Goal: Task Accomplishment & Management: Manage account settings

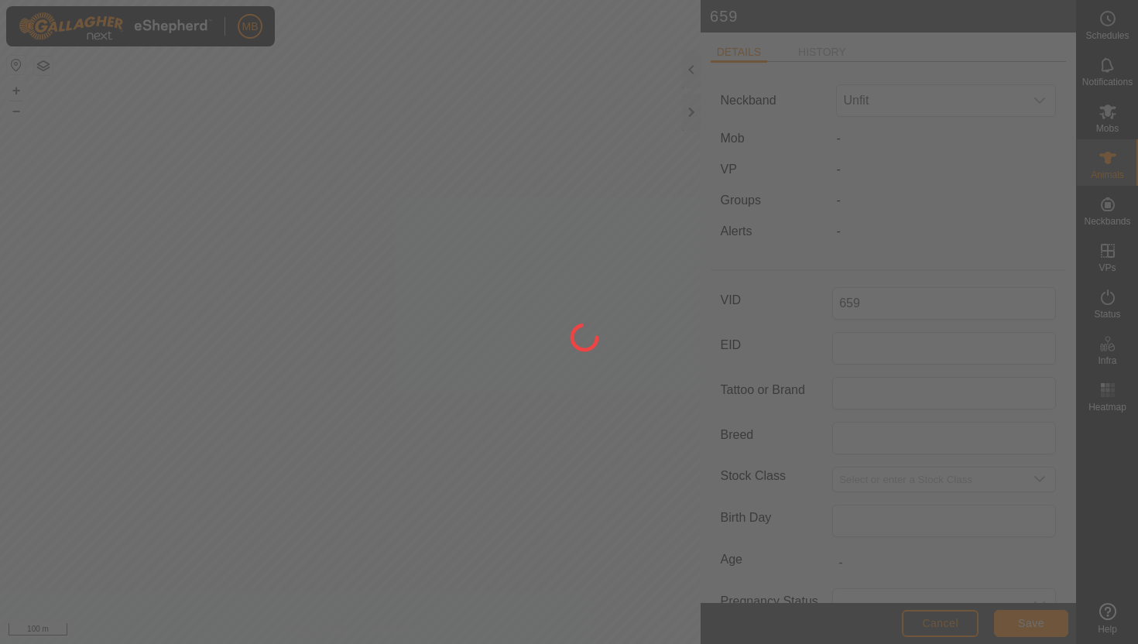
type input "396"
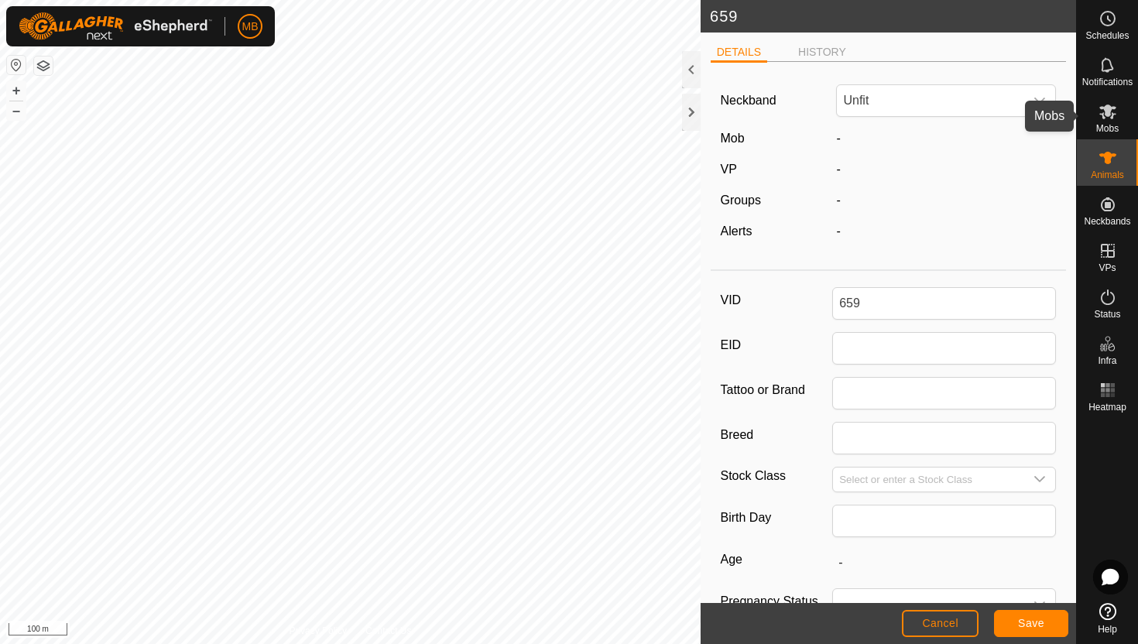
click at [1105, 119] on icon at bounding box center [1107, 111] width 19 height 19
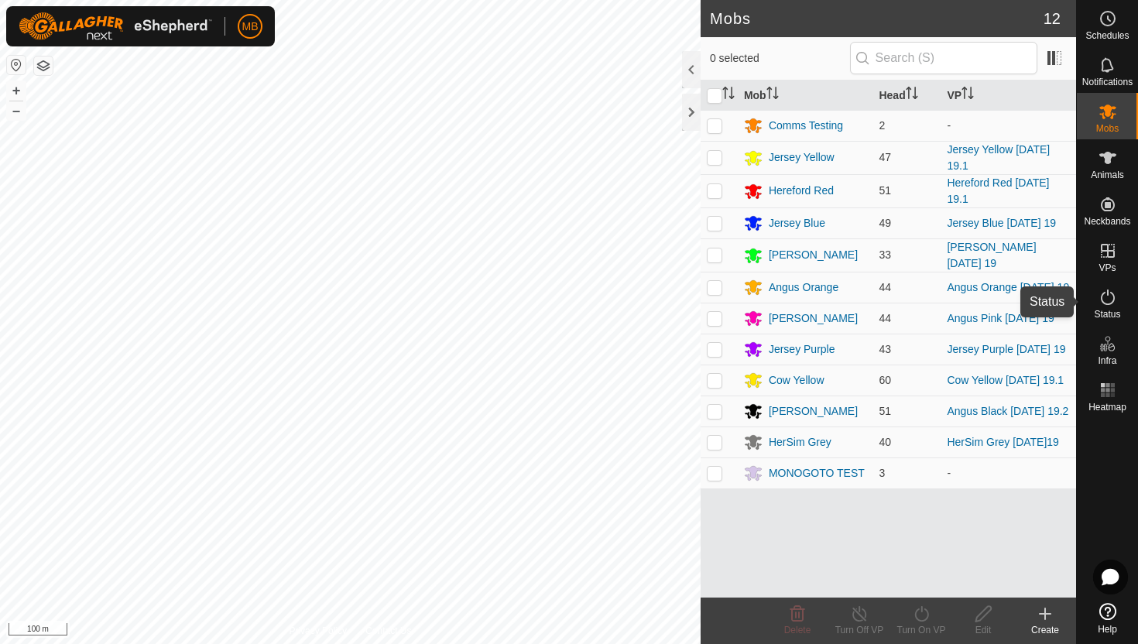
click at [1105, 301] on icon at bounding box center [1107, 297] width 19 height 19
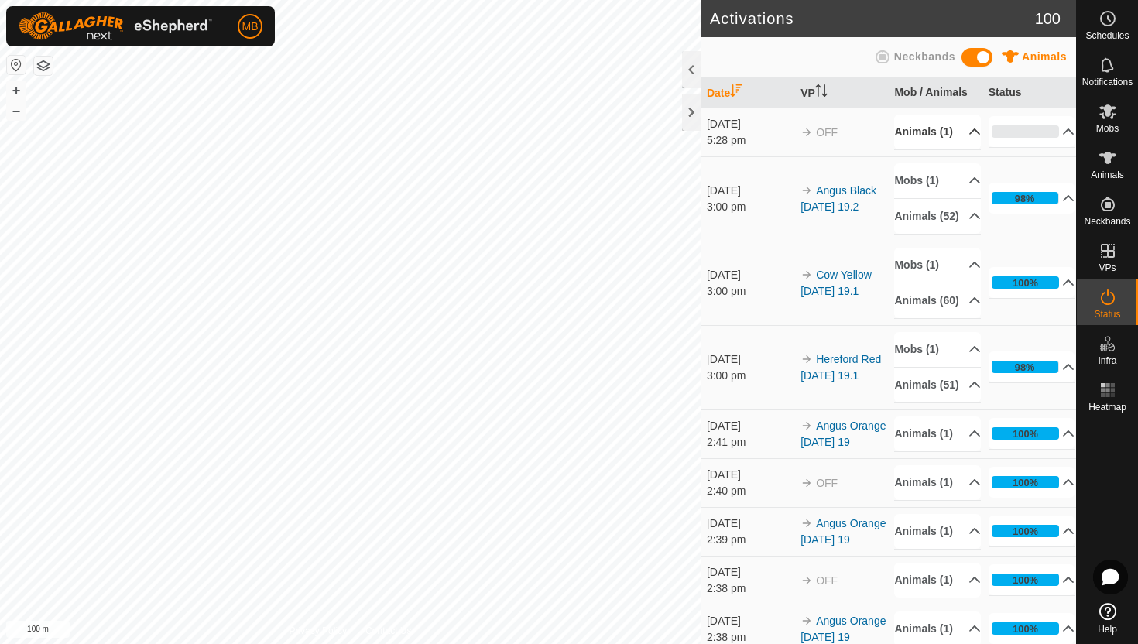
click at [962, 141] on p-accordion-header "Animals (1)" at bounding box center [937, 132] width 87 height 35
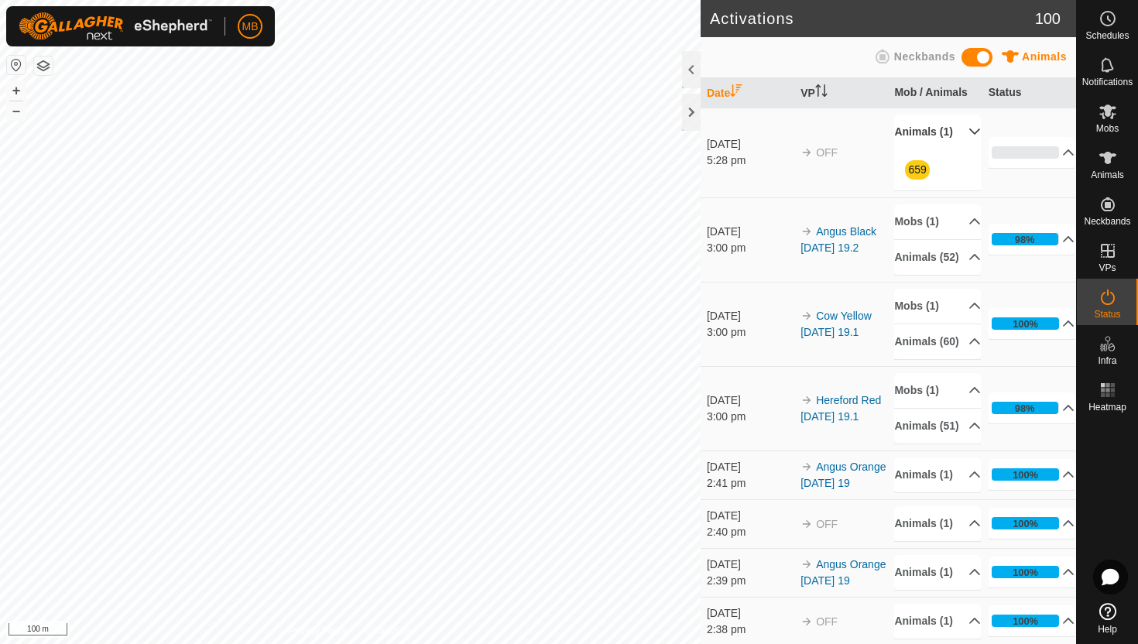
click at [962, 141] on p-accordion-header "Animals (1)" at bounding box center [937, 132] width 87 height 35
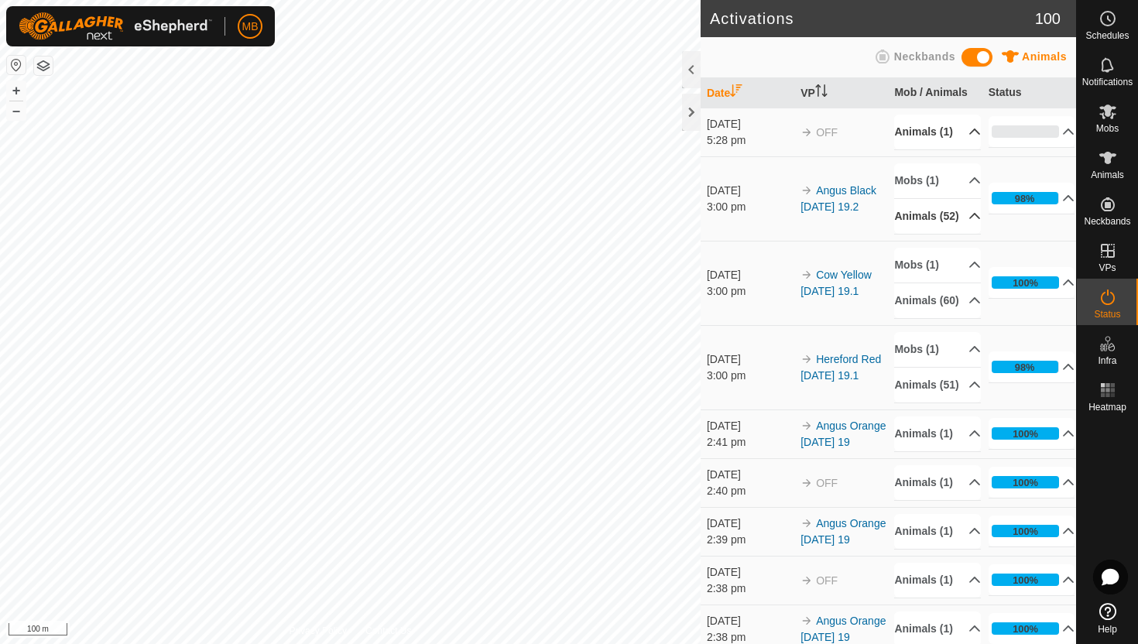
click at [965, 234] on p-accordion-header "Animals (52)" at bounding box center [937, 216] width 87 height 35
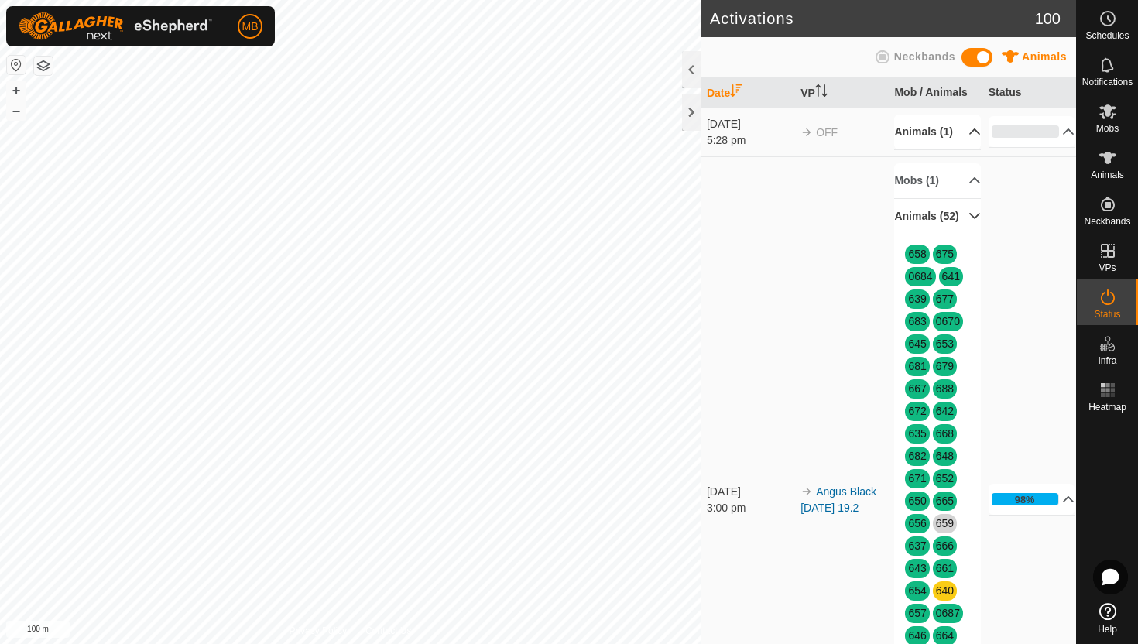
click at [962, 234] on p-accordion-header "Animals (52)" at bounding box center [937, 216] width 87 height 35
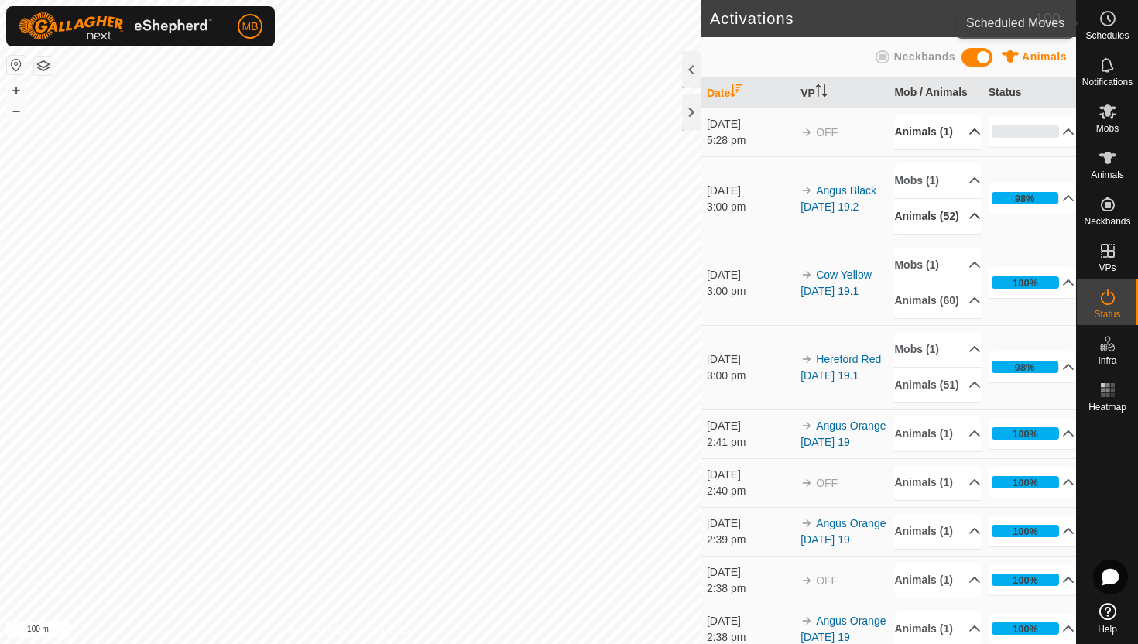
click at [1109, 26] on icon at bounding box center [1107, 18] width 19 height 19
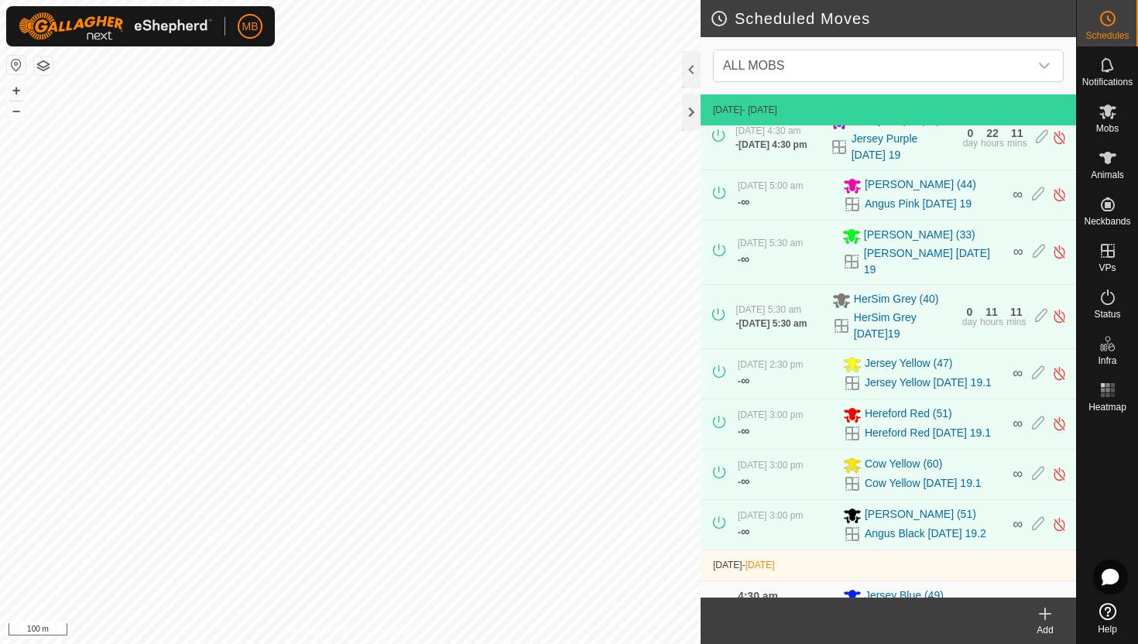
scroll to position [251, 0]
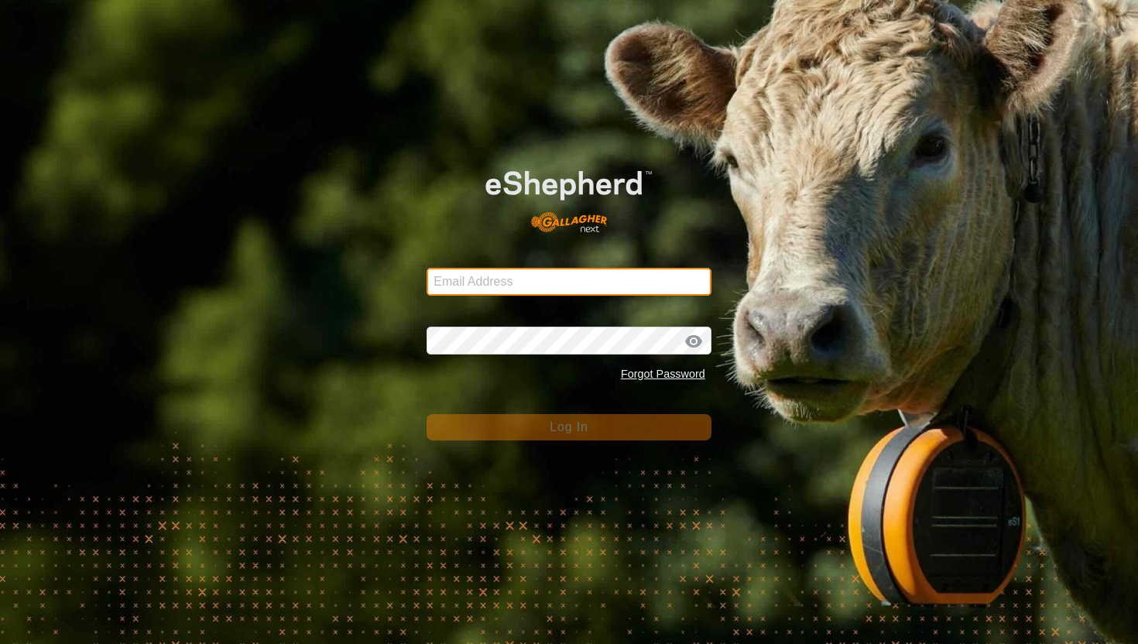
type input "mathew.gemma@barhamfarming.co.nz"
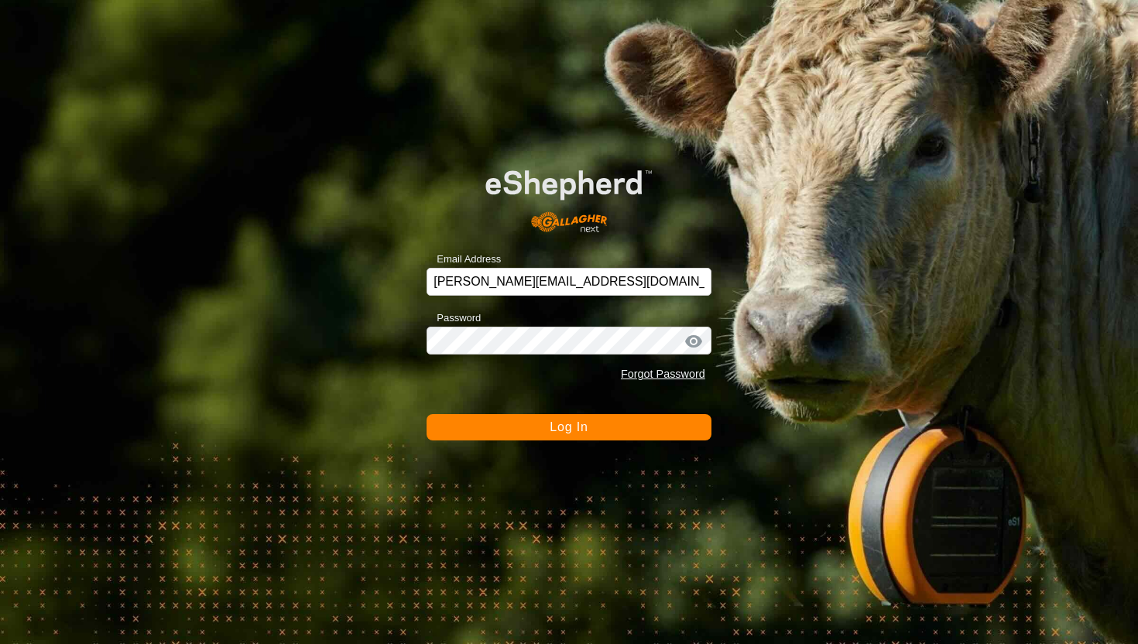
click at [568, 433] on span "Log In" at bounding box center [569, 426] width 38 height 13
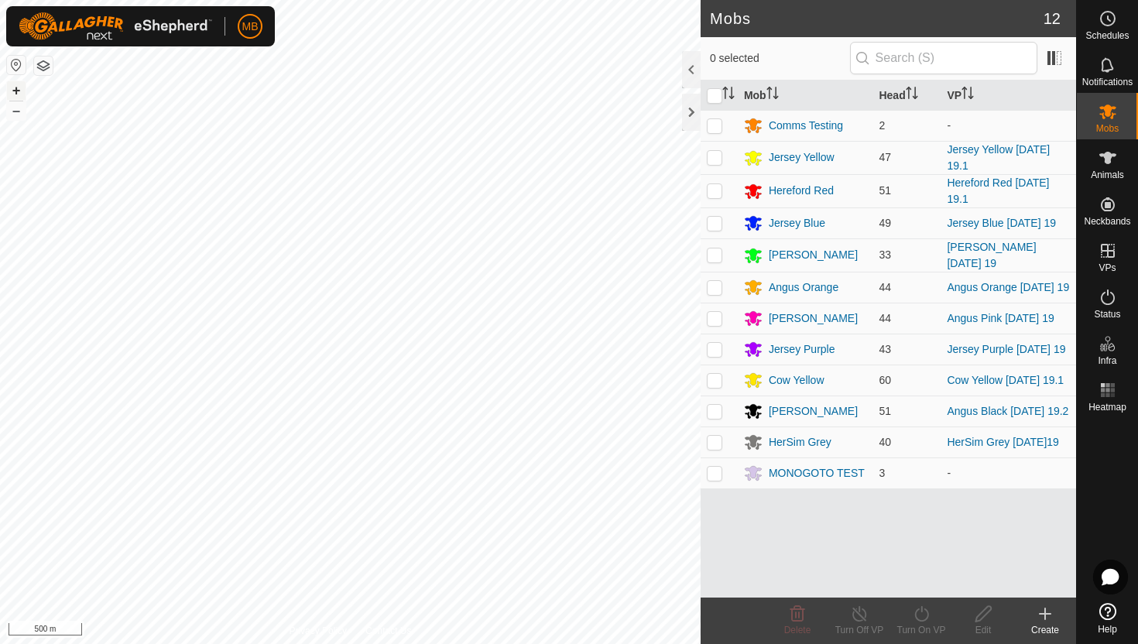
click at [19, 93] on button "+" at bounding box center [16, 90] width 19 height 19
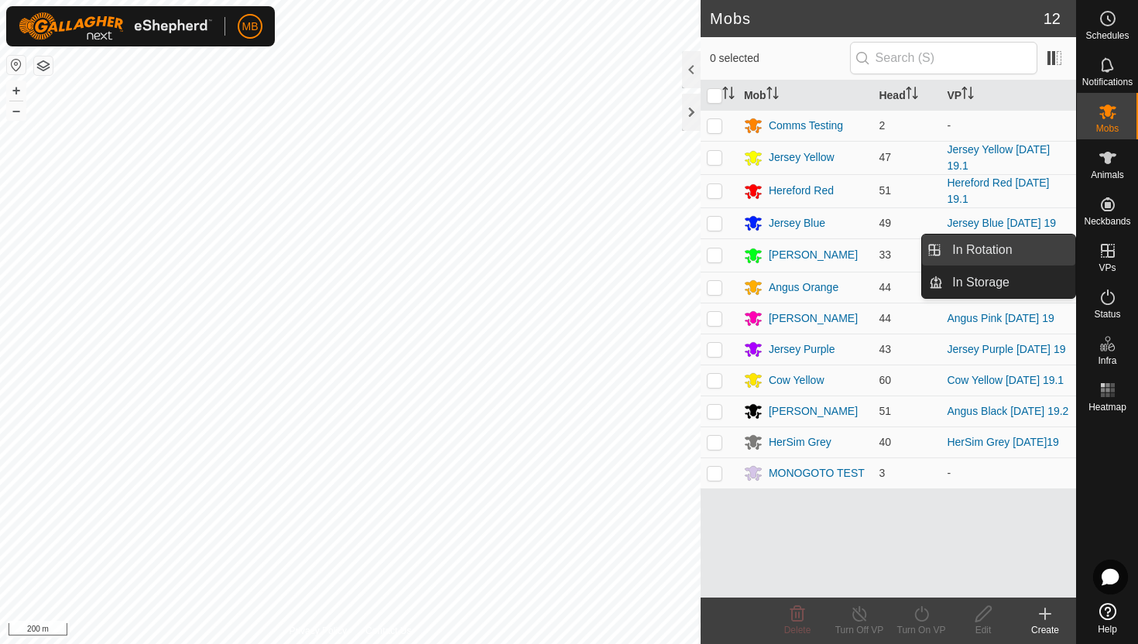
click at [1013, 253] on link "In Rotation" at bounding box center [1009, 250] width 132 height 31
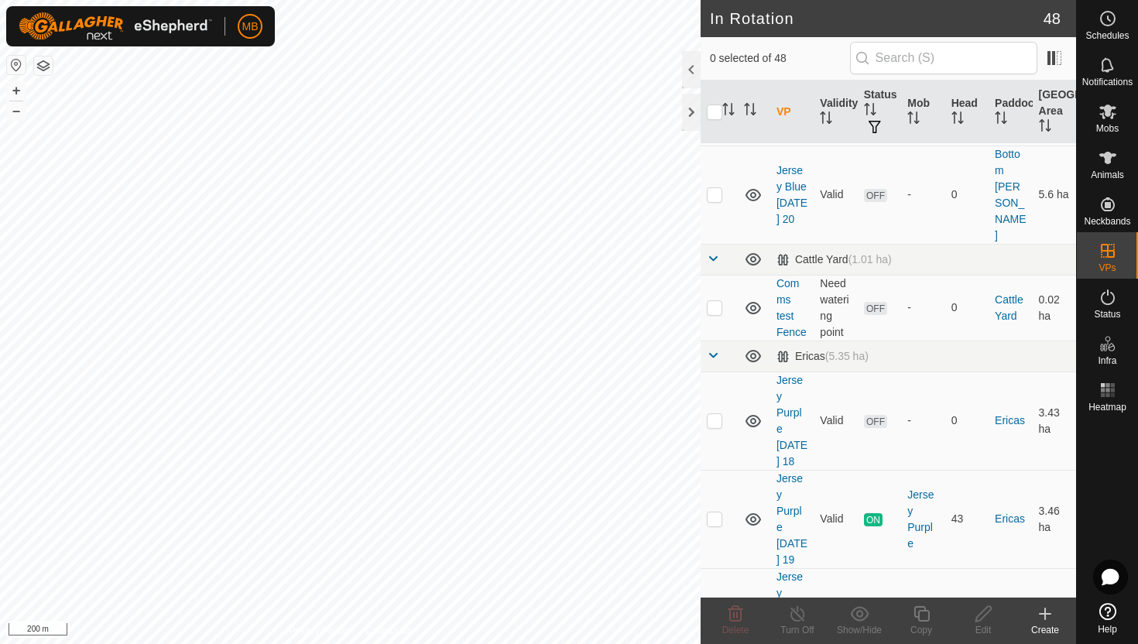
scroll to position [723, 0]
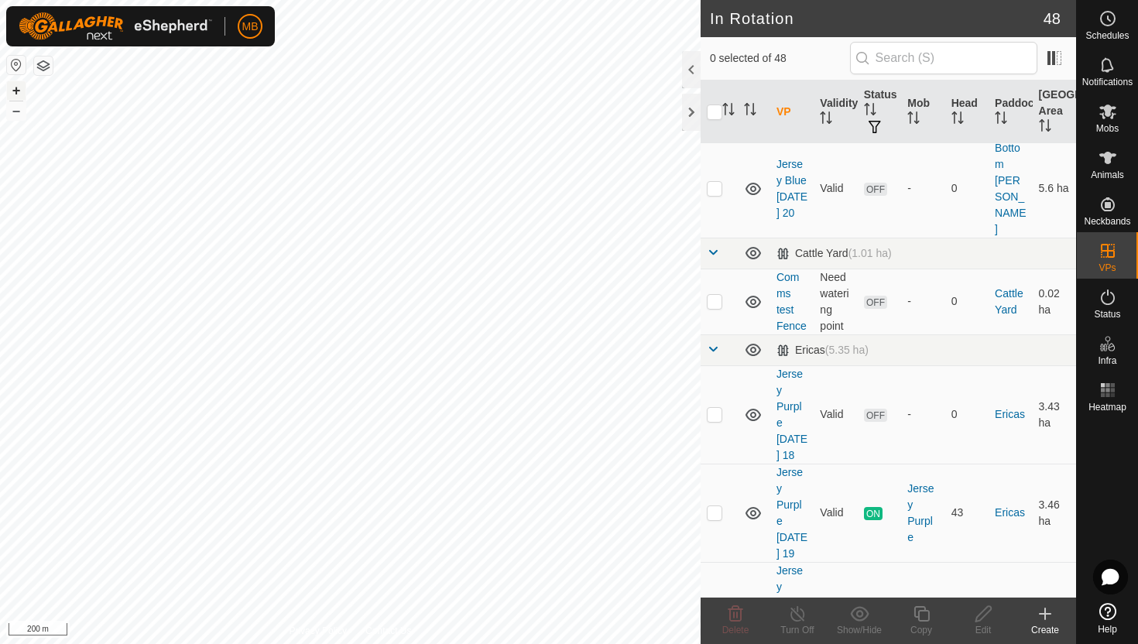
click at [19, 87] on button "+" at bounding box center [16, 90] width 19 height 19
click at [21, 93] on button "+" at bounding box center [16, 90] width 19 height 19
click at [715, 605] on p-checkbox at bounding box center [714, 611] width 15 height 12
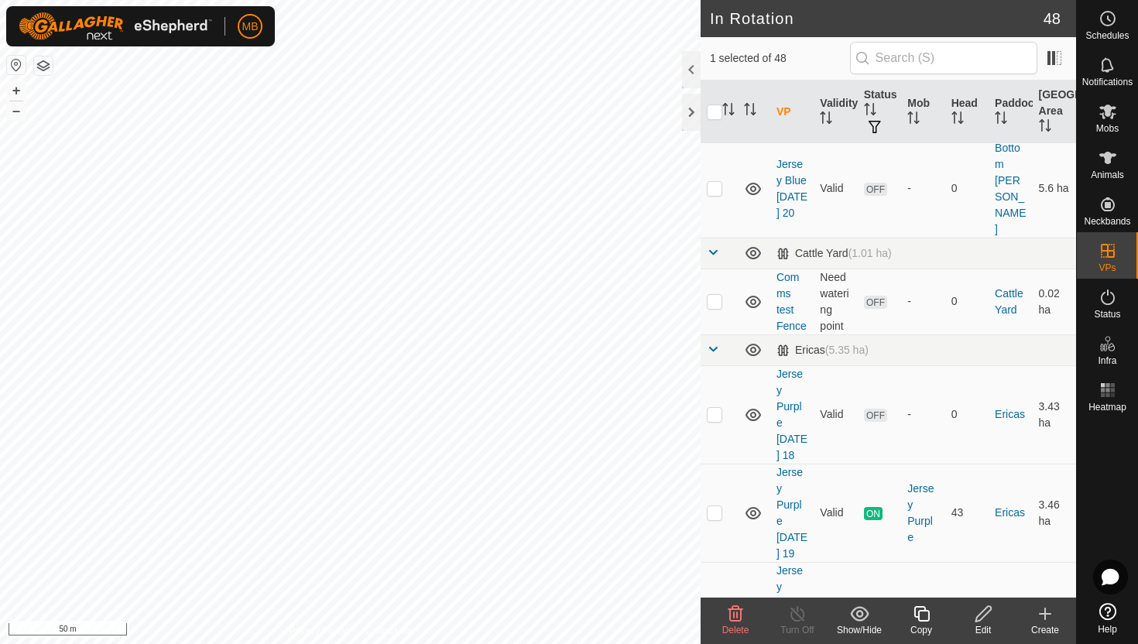
checkbox input "false"
click at [1119, 19] on es-schedule-vp-svg-icon at bounding box center [1108, 18] width 28 height 25
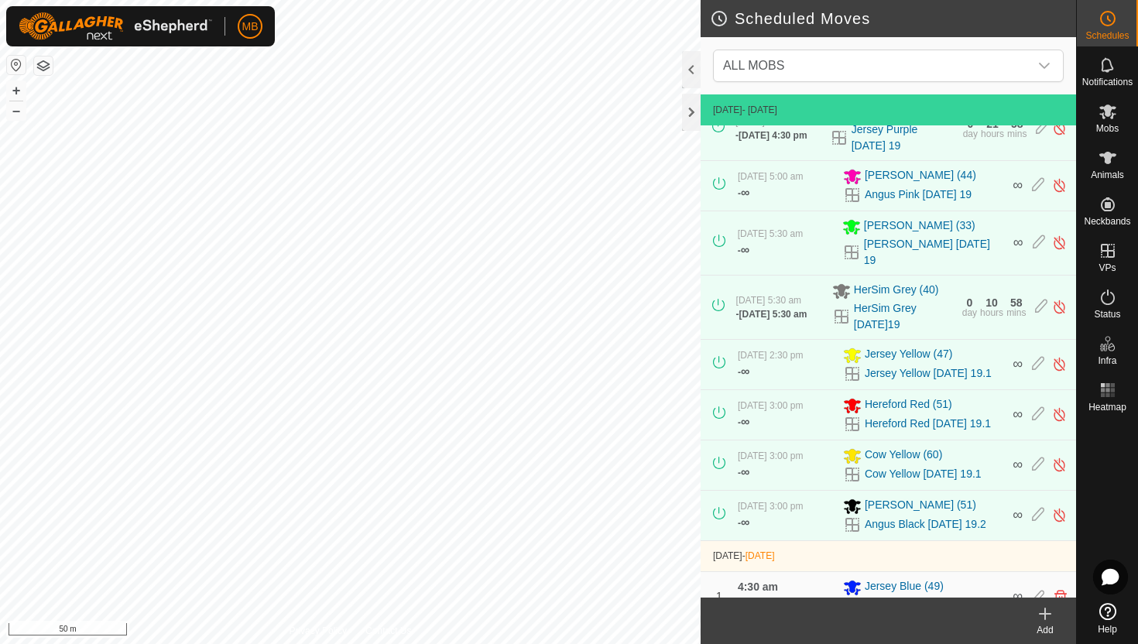
scroll to position [251, 0]
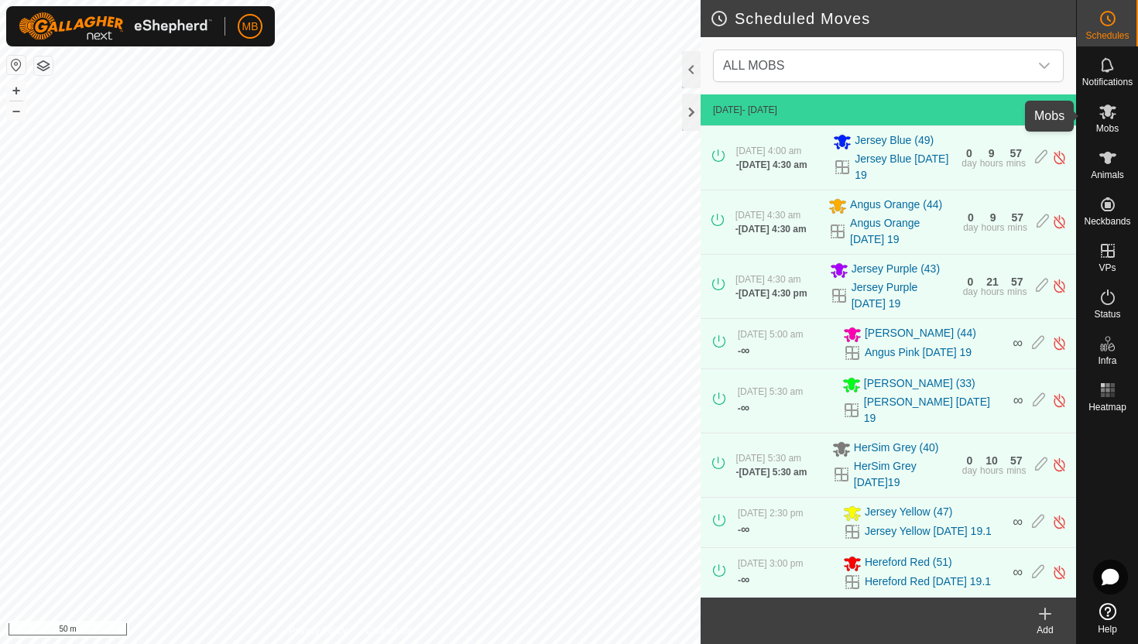
click at [1109, 113] on icon at bounding box center [1107, 112] width 17 height 15
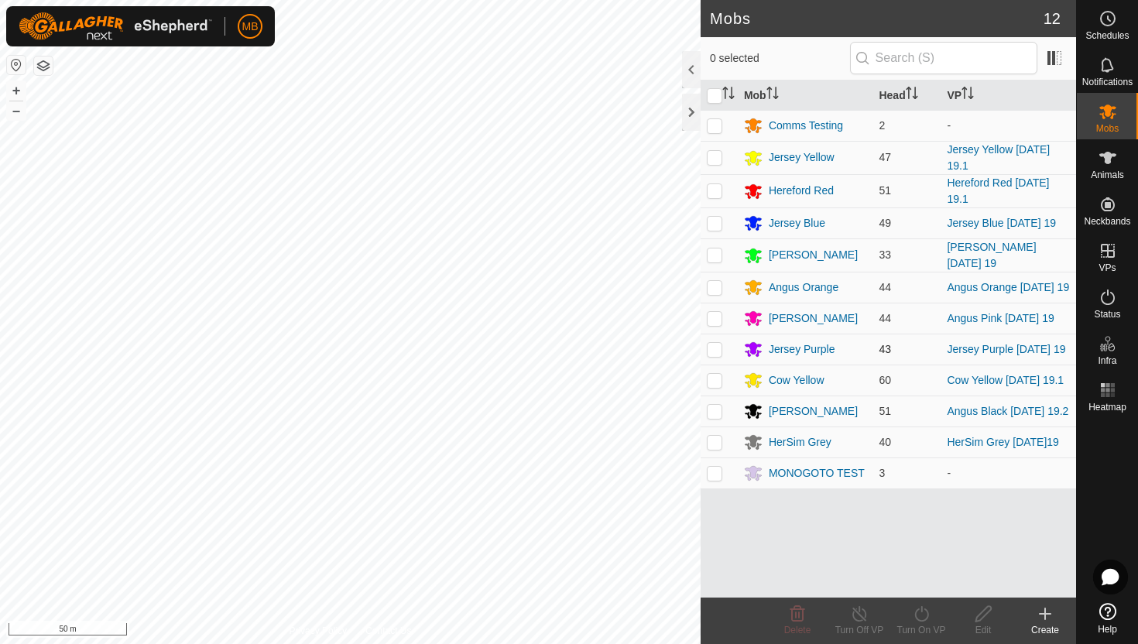
click at [717, 350] on p-checkbox at bounding box center [714, 349] width 15 height 12
checkbox input "true"
click at [922, 613] on icon at bounding box center [921, 614] width 19 height 19
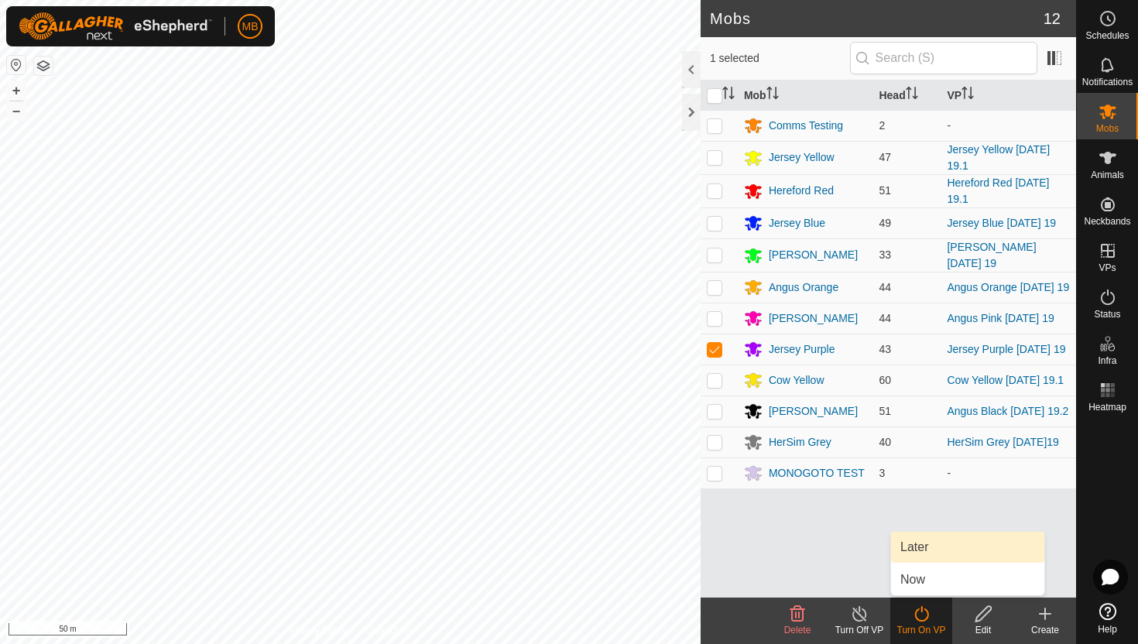
click at [928, 552] on link "Later" at bounding box center [967, 547] width 153 height 31
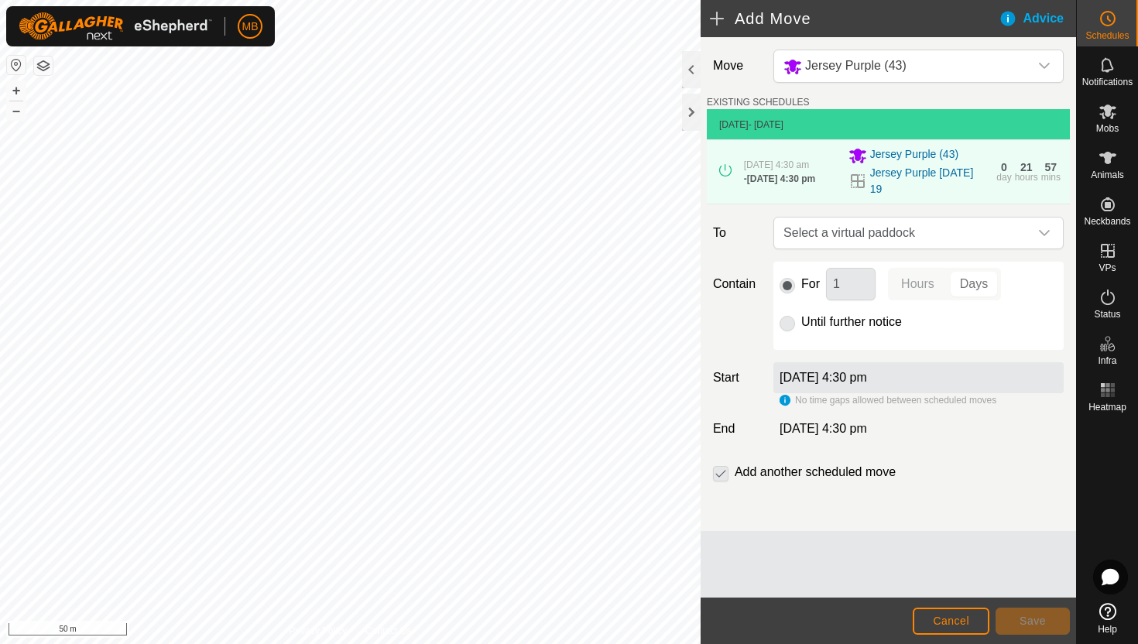
click at [714, 259] on div "Add Move Advice Move Jersey Purple (43) EXISTING SCHEDULES 19 Aug 2025 - Today …" at bounding box center [538, 322] width 1076 height 644
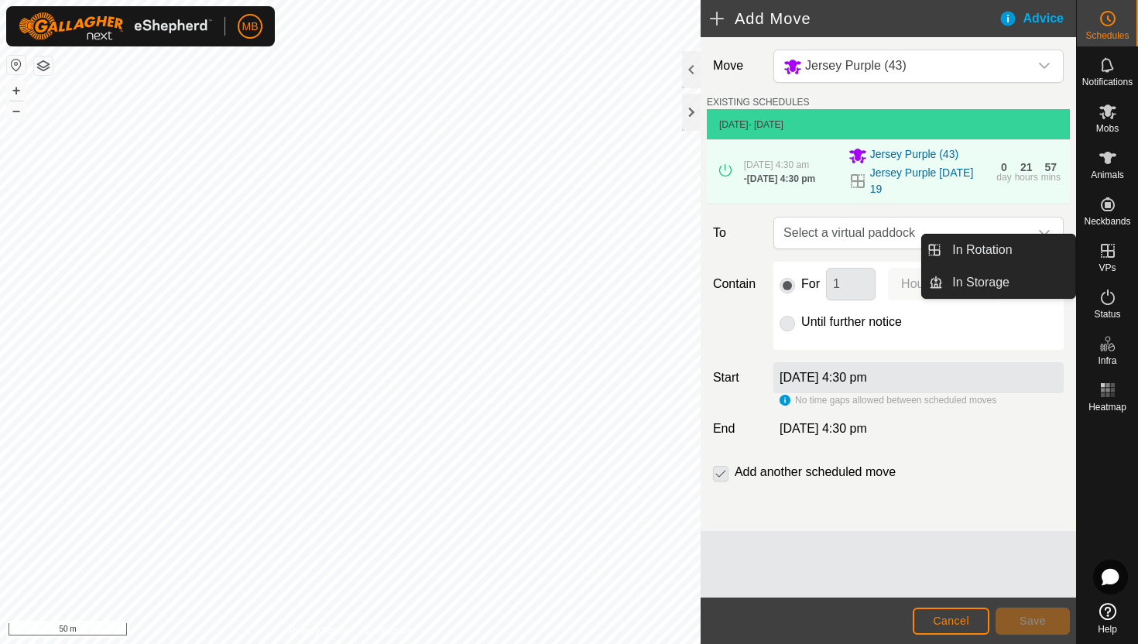
click at [1105, 251] on icon at bounding box center [1108, 251] width 14 height 14
click at [1017, 245] on link "In Rotation" at bounding box center [1009, 250] width 132 height 31
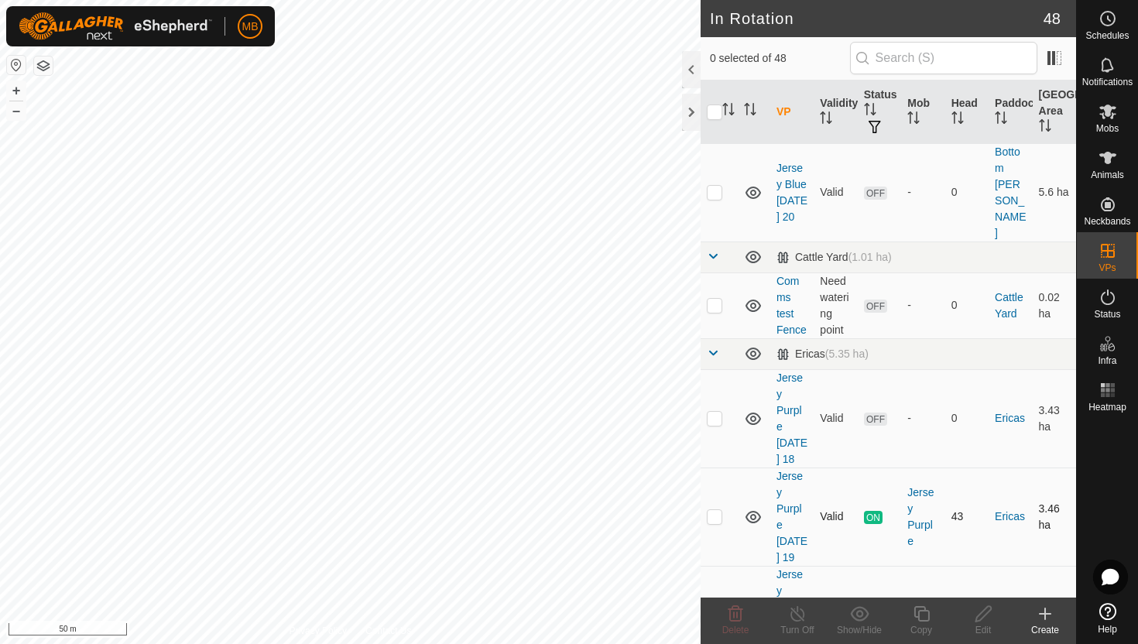
scroll to position [721, 0]
click at [715, 508] on p-checkbox at bounding box center [714, 514] width 15 height 12
checkbox input "true"
click at [920, 612] on icon at bounding box center [921, 614] width 19 height 19
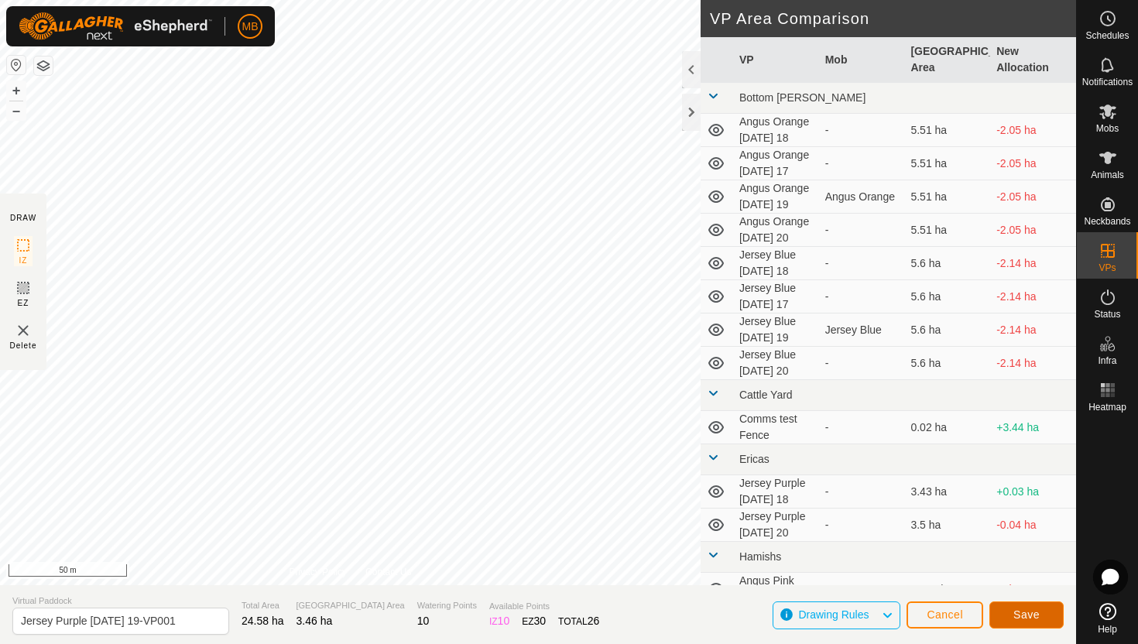
click at [1011, 605] on button "Save" at bounding box center [1026, 614] width 74 height 27
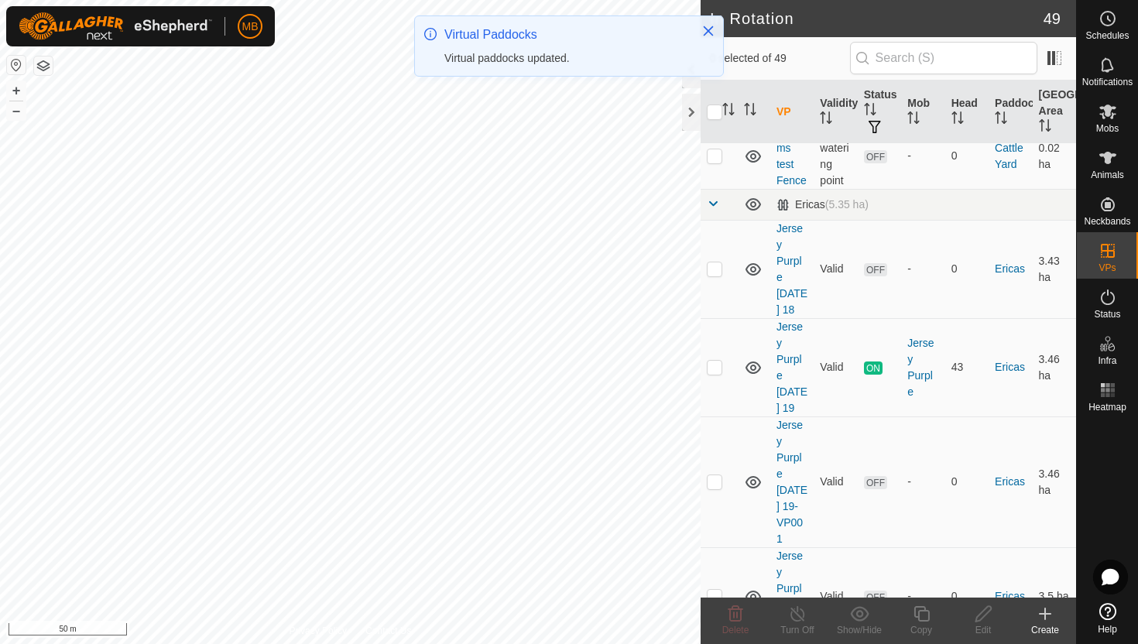
scroll to position [871, 0]
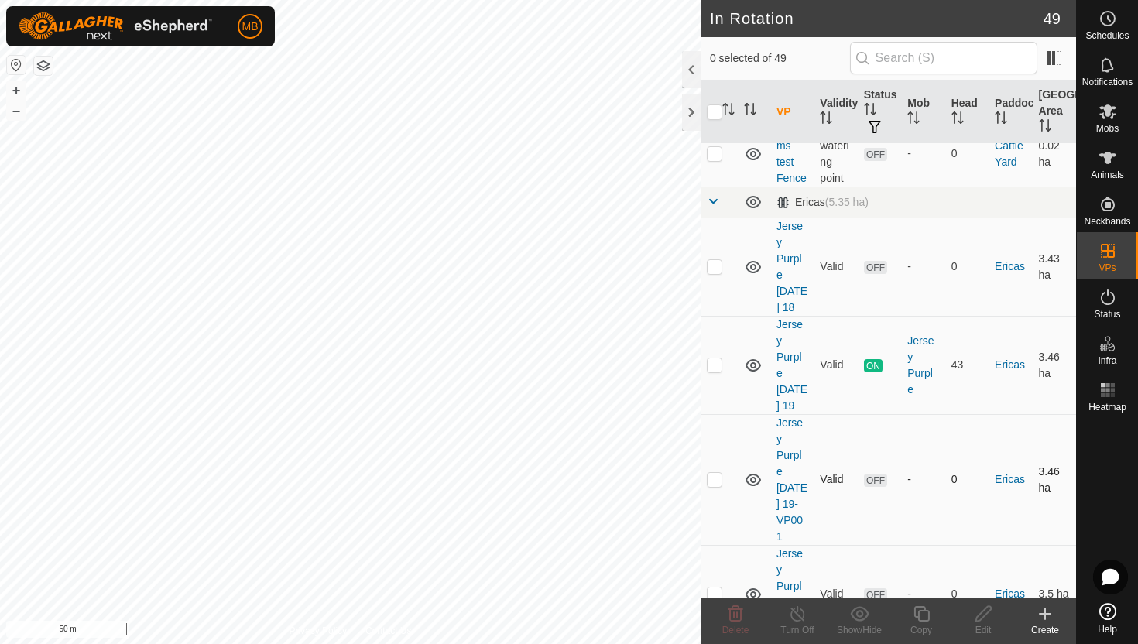
click at [714, 473] on p-checkbox at bounding box center [714, 479] width 15 height 12
checkbox input "true"
click at [991, 612] on icon at bounding box center [983, 614] width 19 height 19
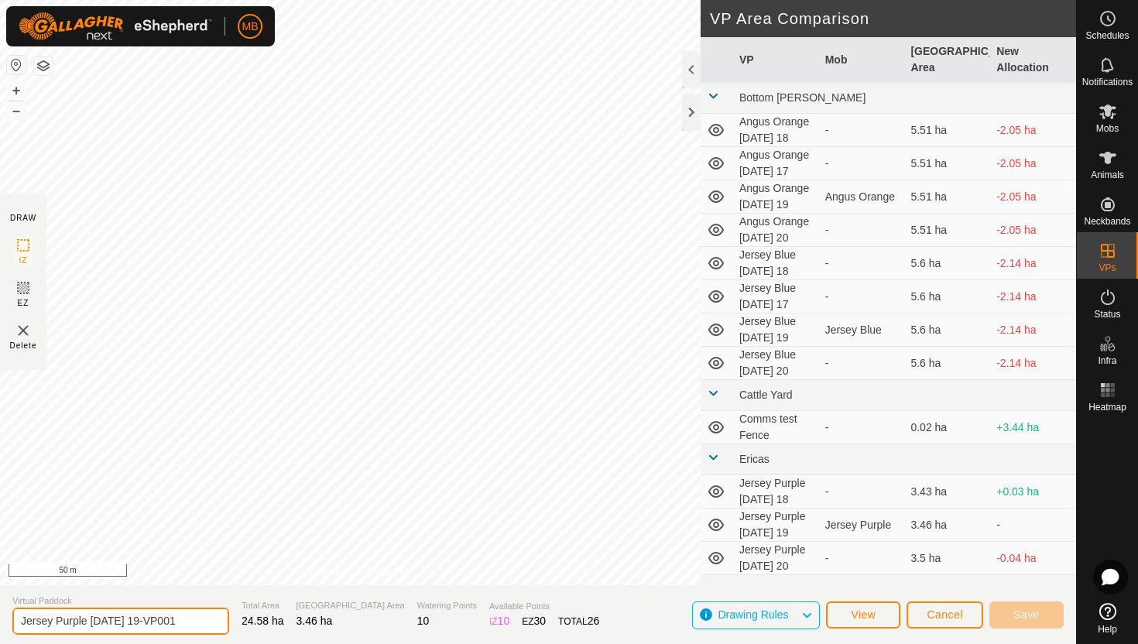
click at [194, 619] on input "Jersey Purple Tuesday 19-VP001" at bounding box center [120, 621] width 217 height 27
type input "Jersey Purple [DATE] 19.1"
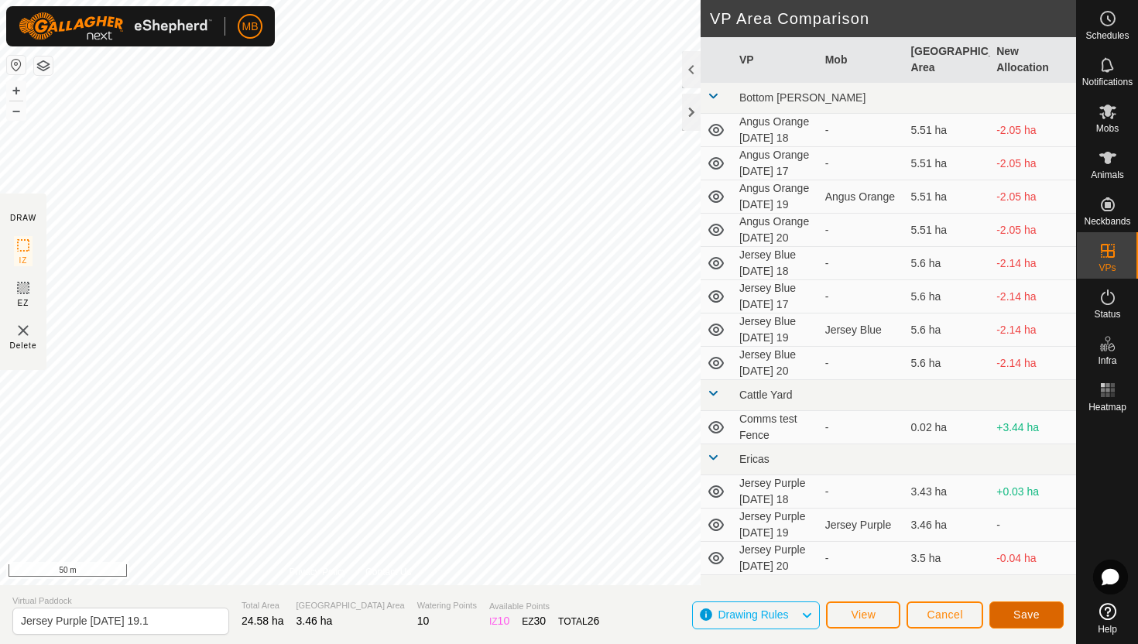
click at [1038, 609] on span "Save" at bounding box center [1026, 614] width 26 height 12
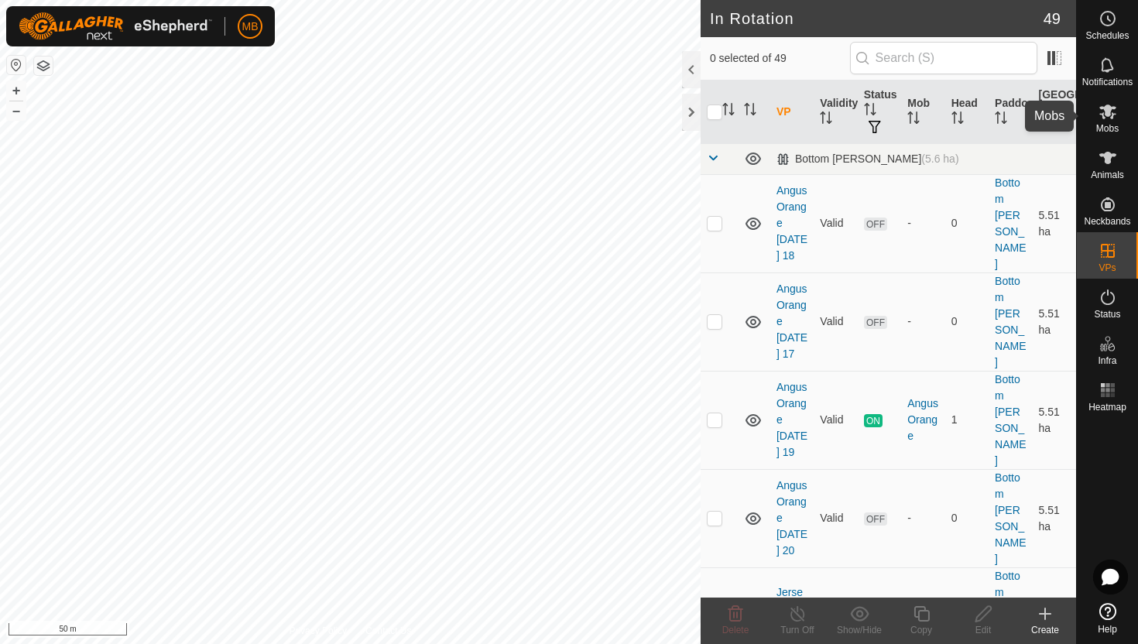
click at [1112, 114] on icon at bounding box center [1107, 112] width 17 height 15
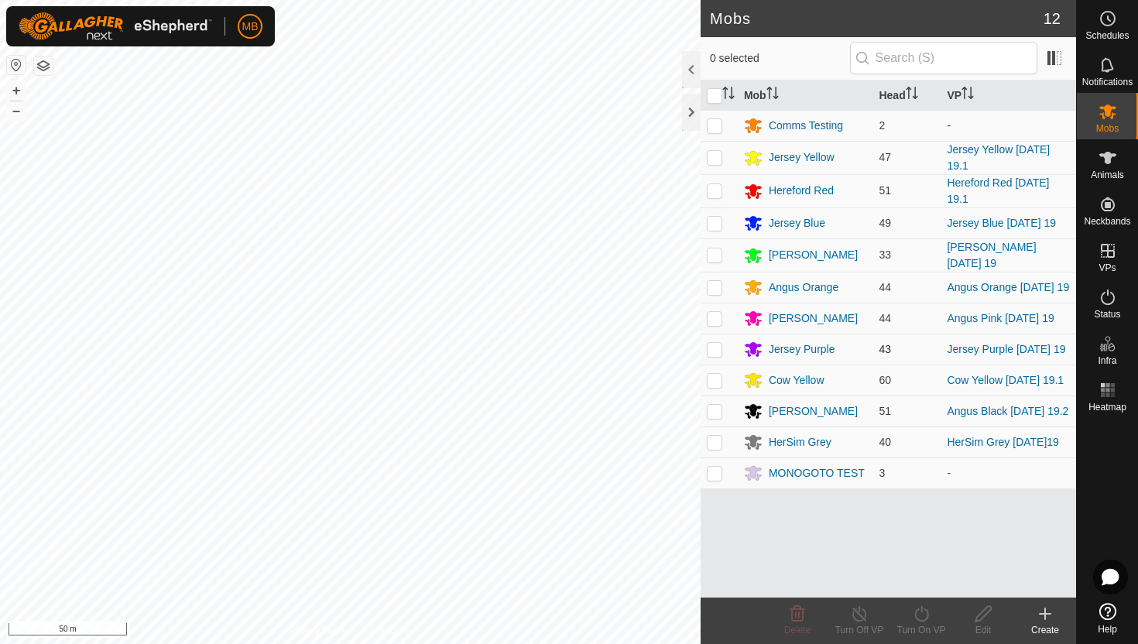
click at [718, 354] on p-checkbox at bounding box center [714, 349] width 15 height 12
checkbox input "true"
click at [923, 612] on icon at bounding box center [921, 614] width 19 height 19
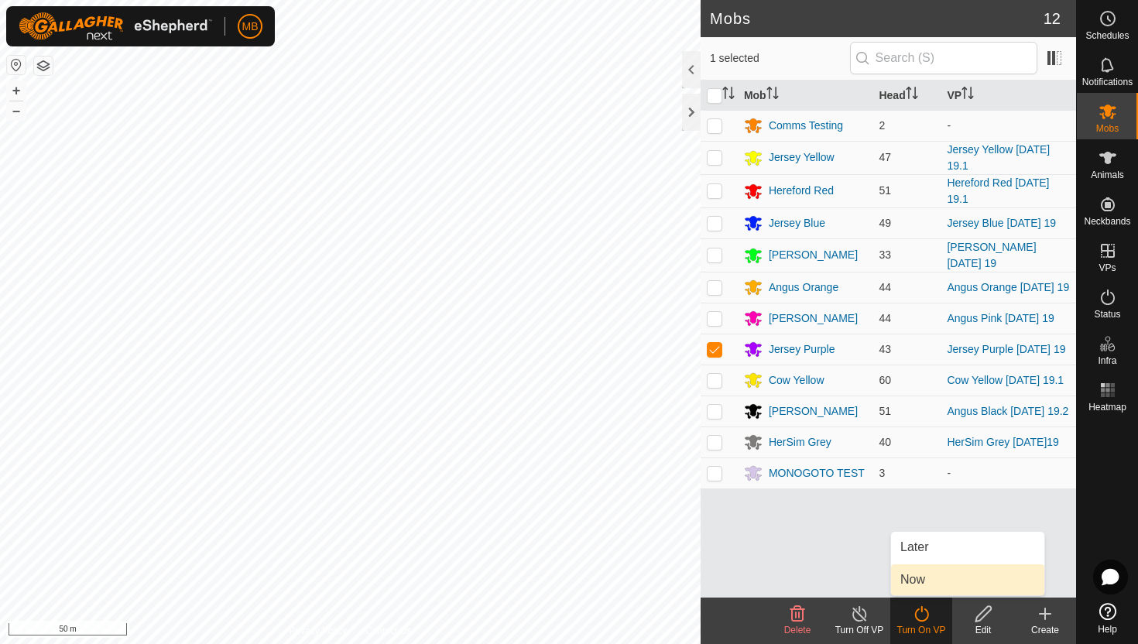
click at [923, 584] on link "Now" at bounding box center [967, 579] width 153 height 31
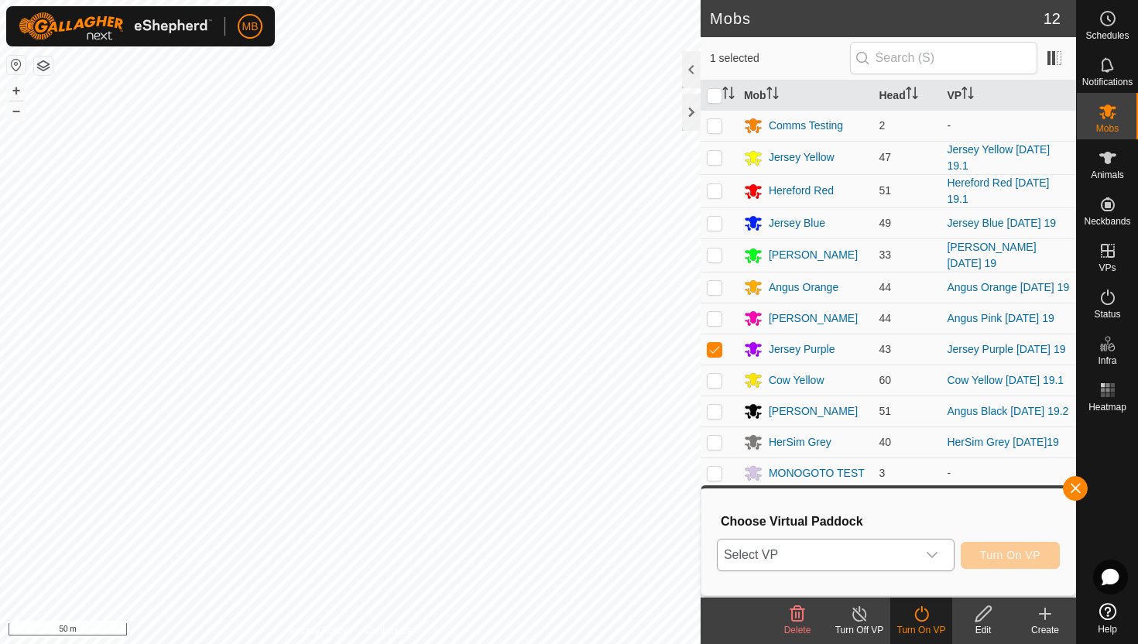
click at [930, 551] on icon "dropdown trigger" at bounding box center [932, 555] width 12 height 12
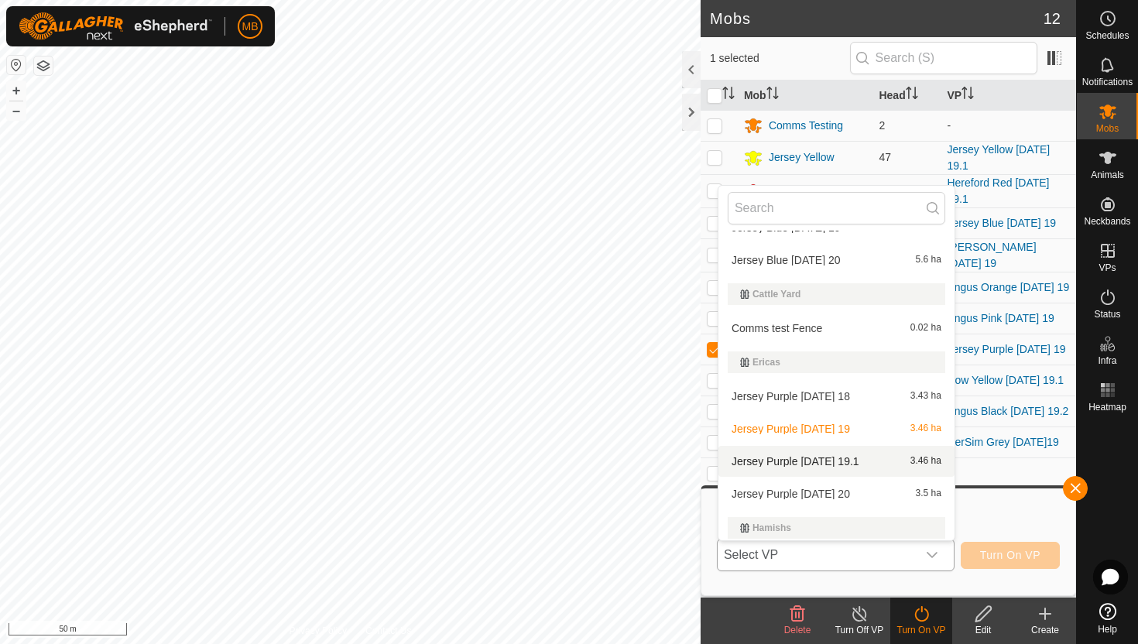
scroll to position [254, 0]
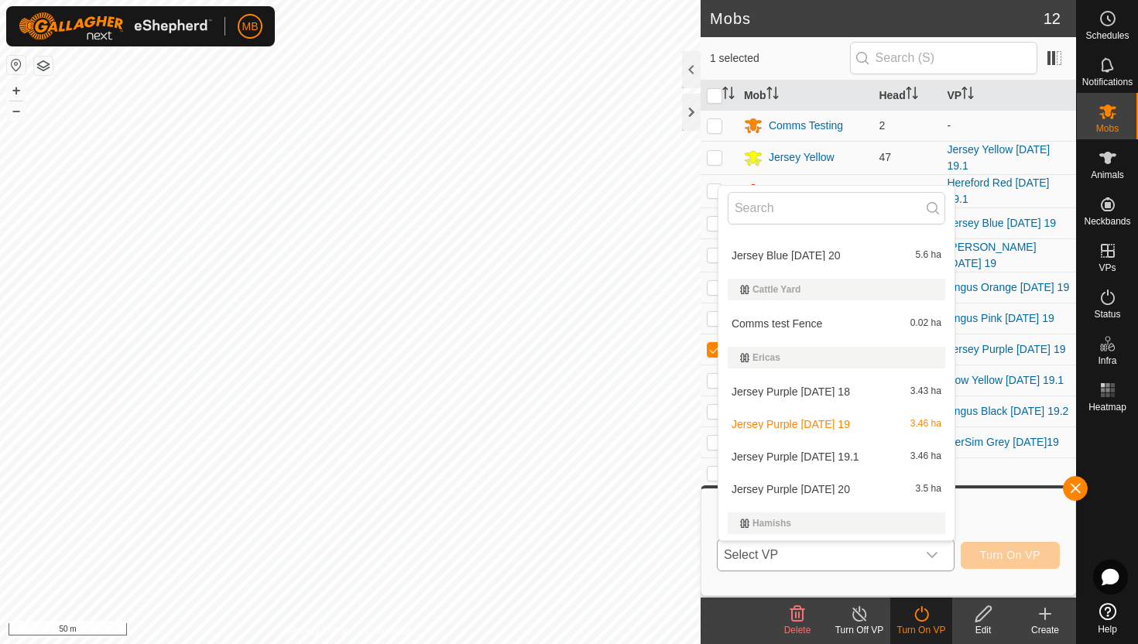
click at [876, 457] on li "Jersey Purple Tuesday 19.1 3.46 ha" at bounding box center [836, 456] width 236 height 31
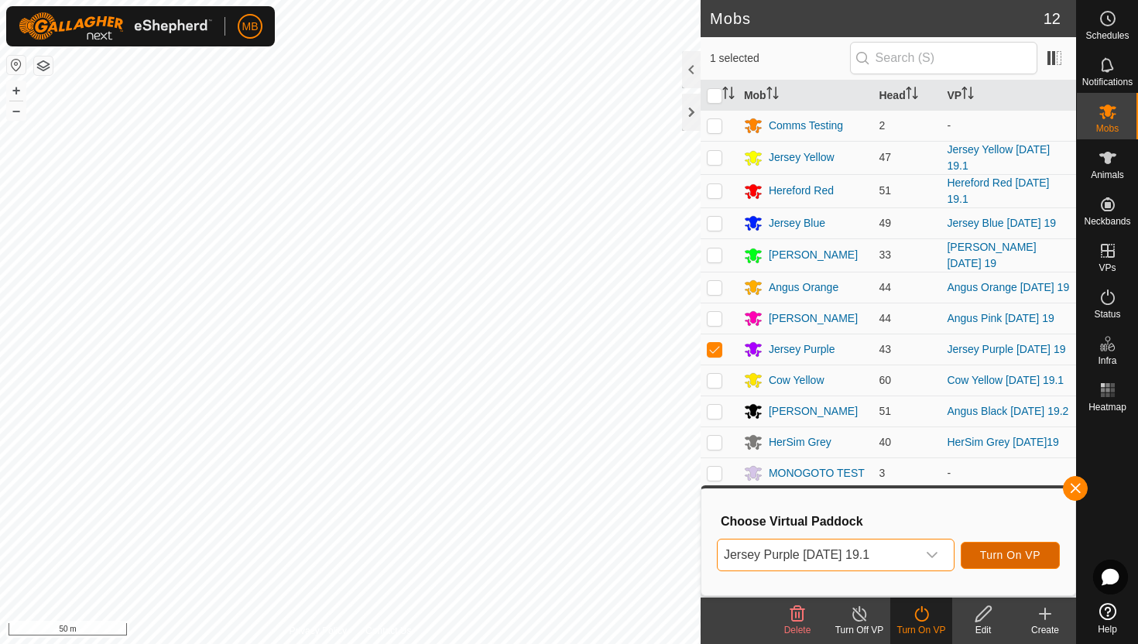
click at [1030, 559] on span "Turn On VP" at bounding box center [1010, 555] width 60 height 12
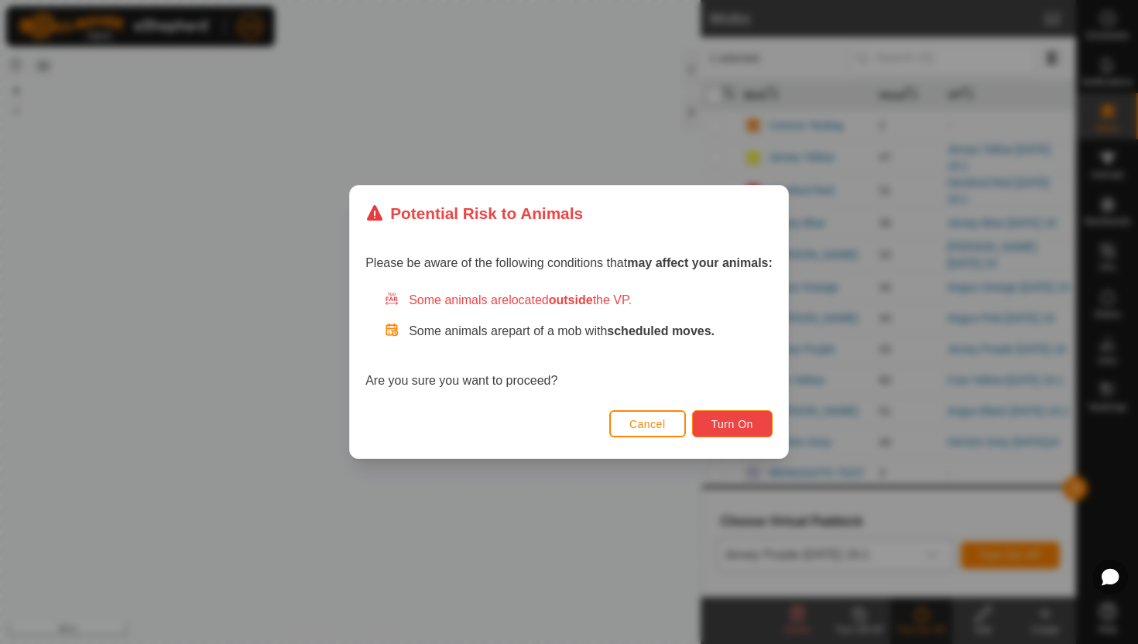
click at [756, 423] on button "Turn On" at bounding box center [732, 423] width 81 height 27
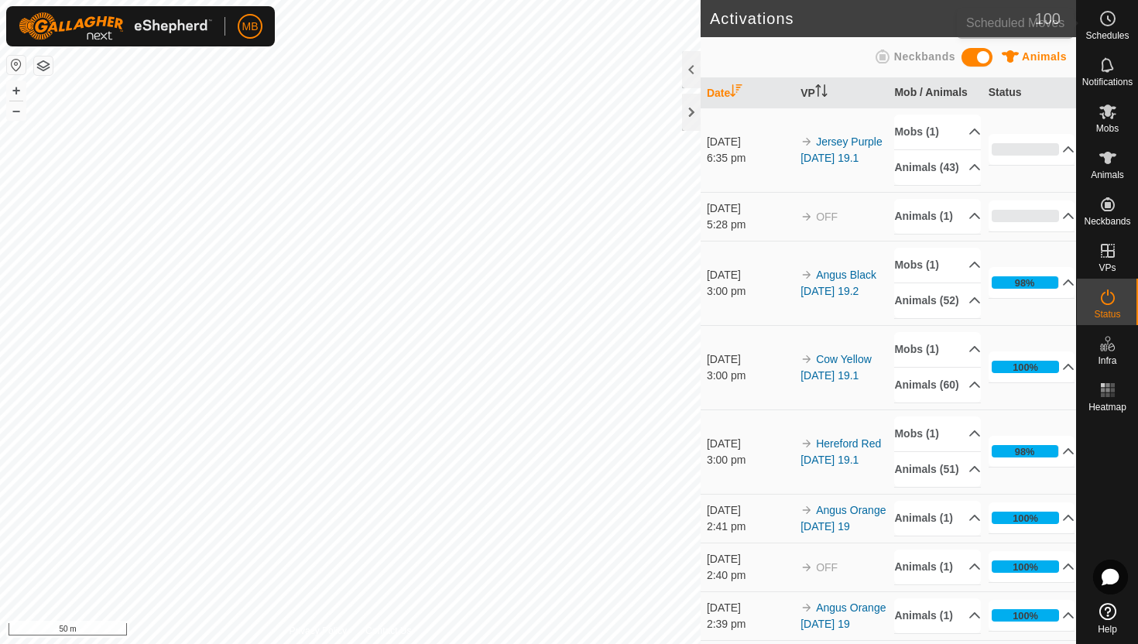
click at [1109, 21] on icon at bounding box center [1107, 18] width 19 height 19
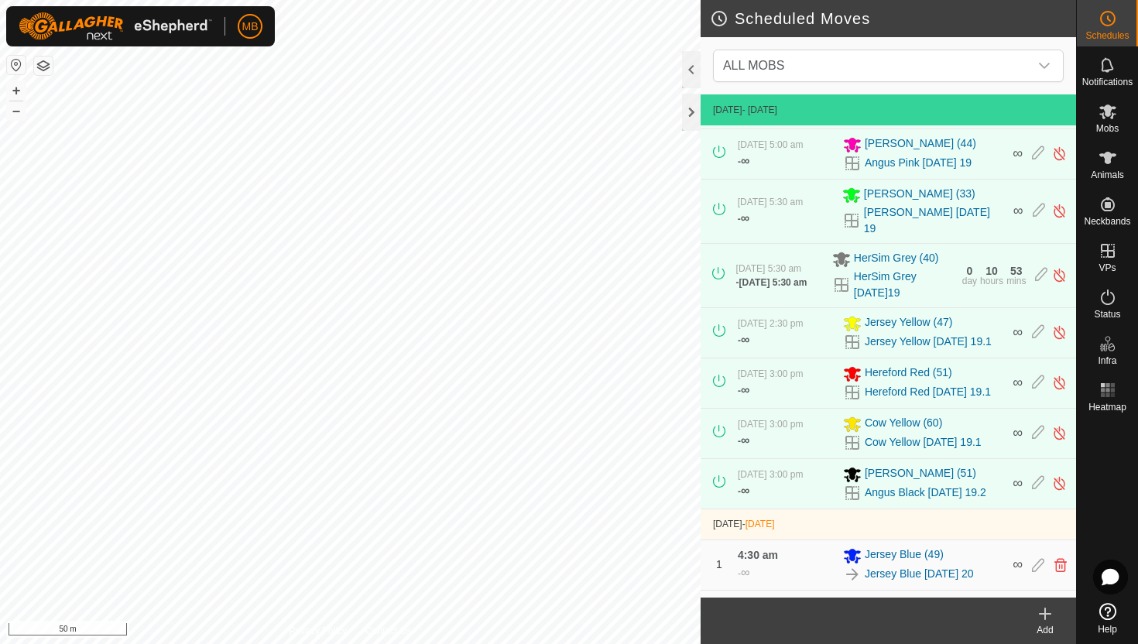
scroll to position [182, 0]
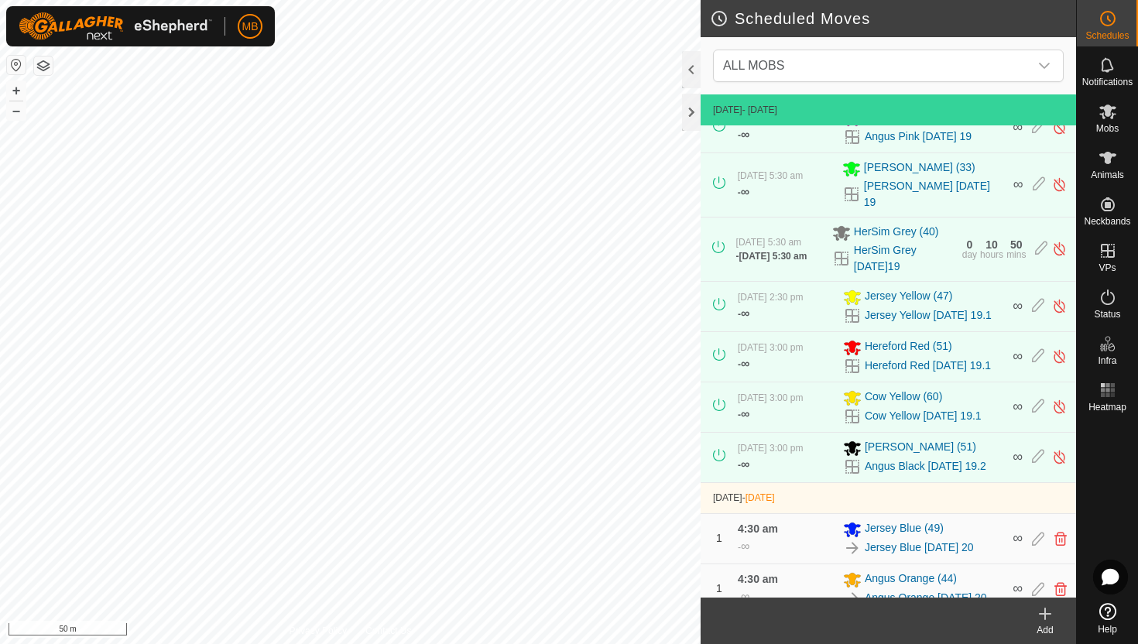
scroll to position [246, 0]
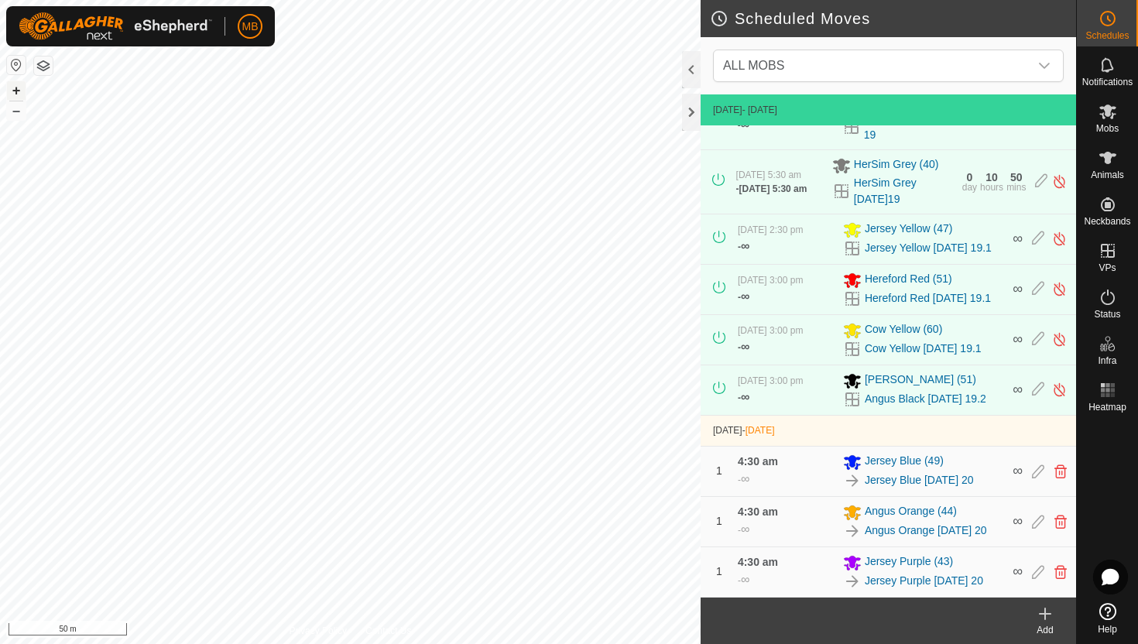
click at [14, 86] on button "+" at bounding box center [16, 90] width 19 height 19
click at [1108, 156] on icon at bounding box center [1107, 158] width 17 height 12
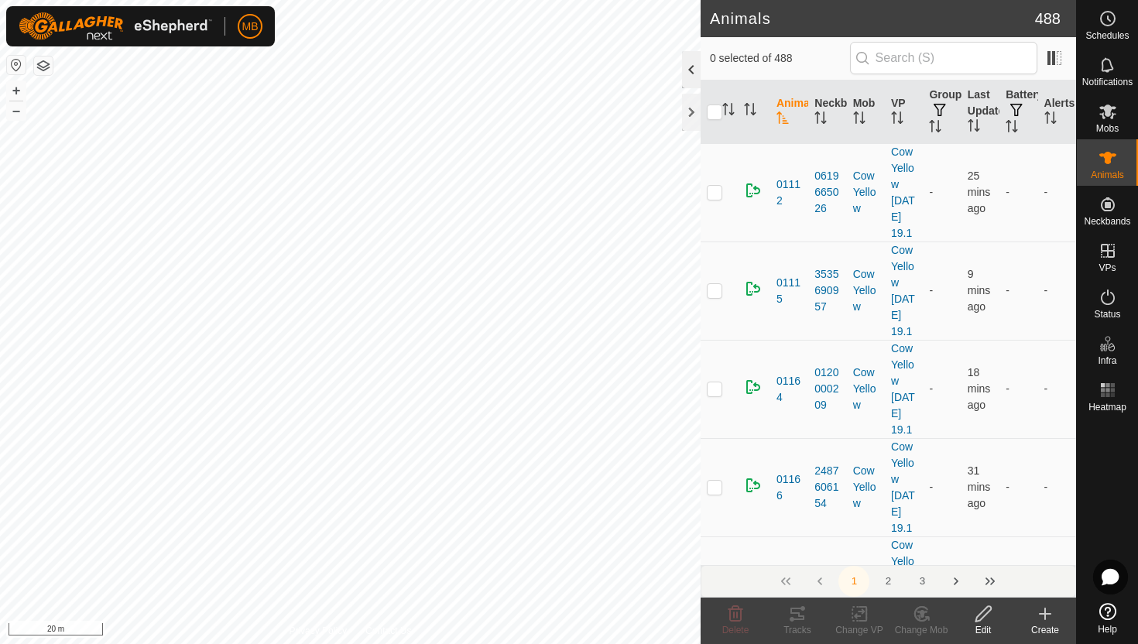
click at [686, 70] on div at bounding box center [691, 69] width 19 height 37
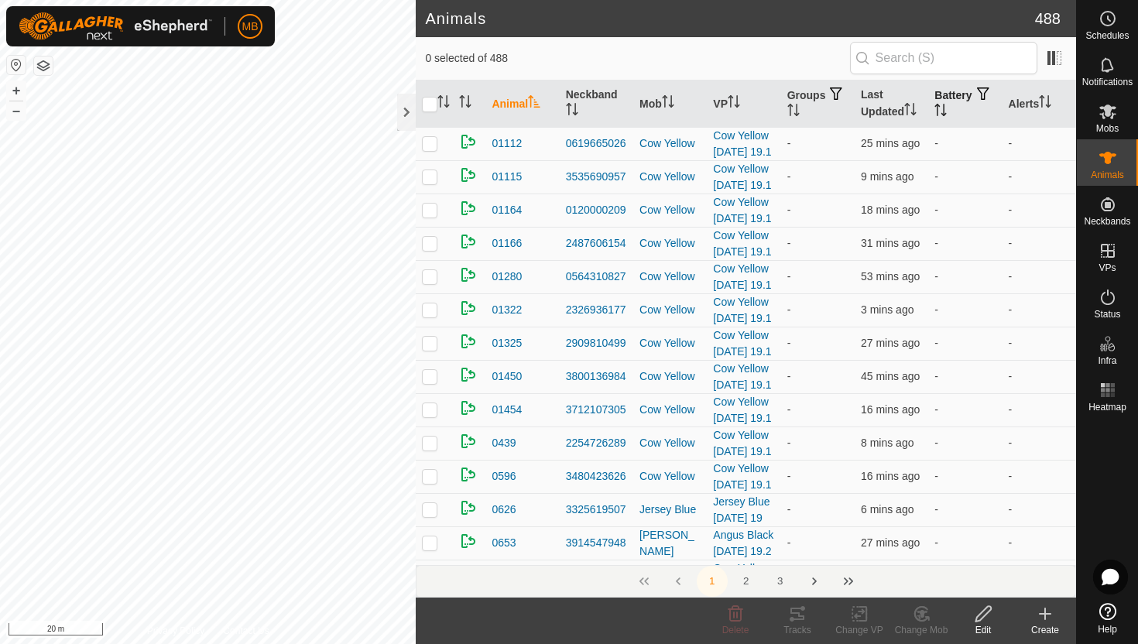
click at [947, 106] on icon "Activate to sort" at bounding box center [940, 110] width 12 height 12
click at [947, 106] on icon "Activate to sort" at bounding box center [941, 110] width 12 height 12
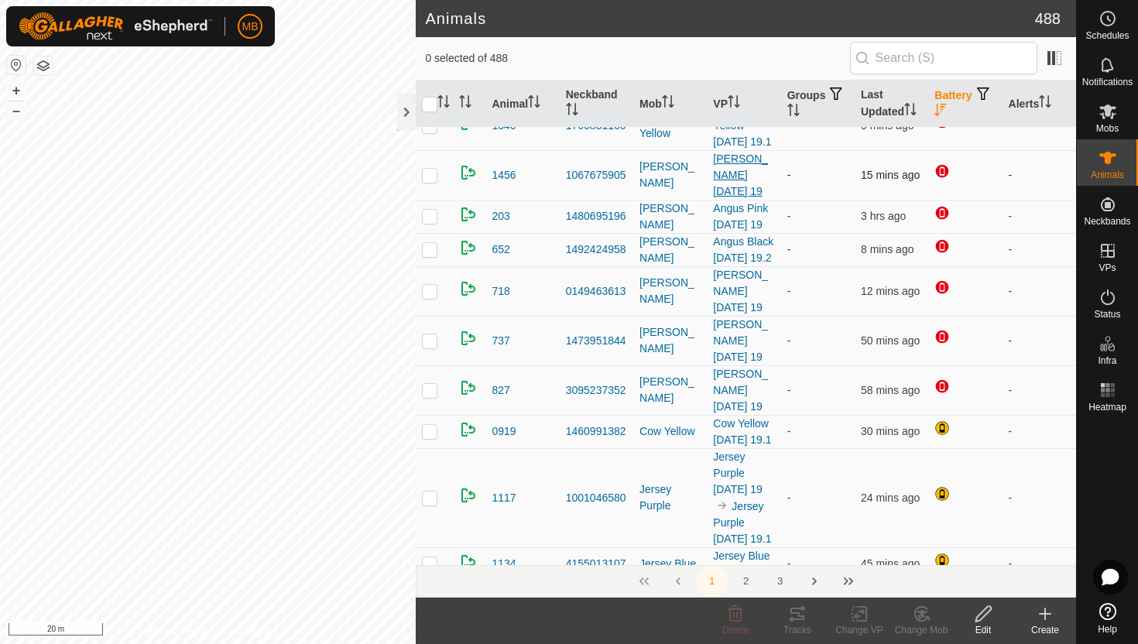
scroll to position [355, 0]
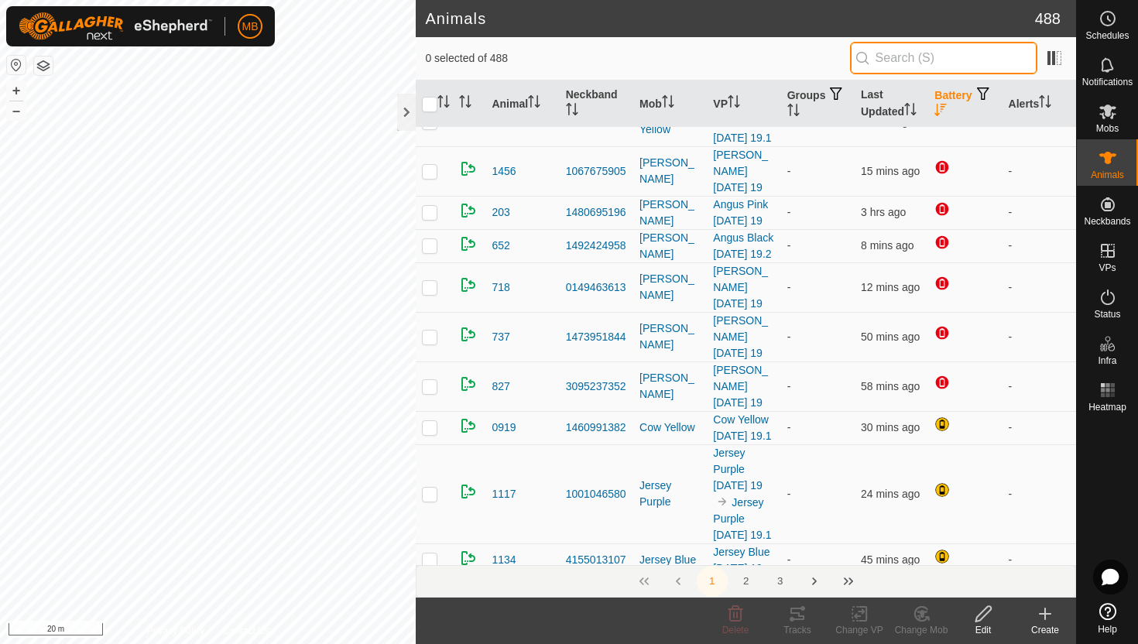
click at [973, 64] on input "text" at bounding box center [943, 58] width 187 height 33
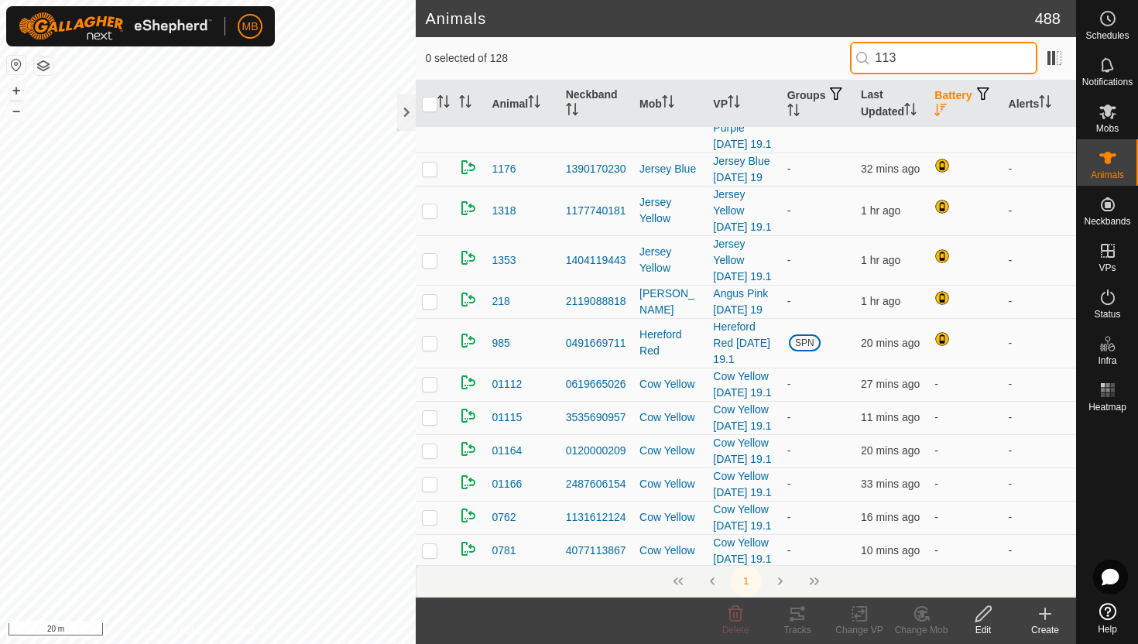
scroll to position [0, 0]
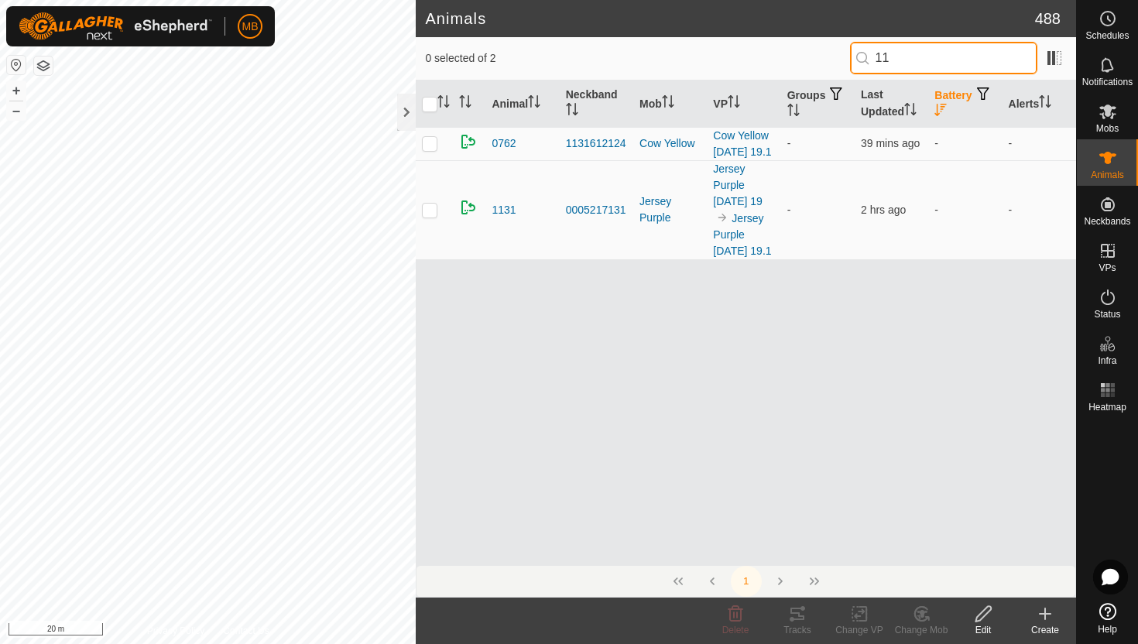
type input "1"
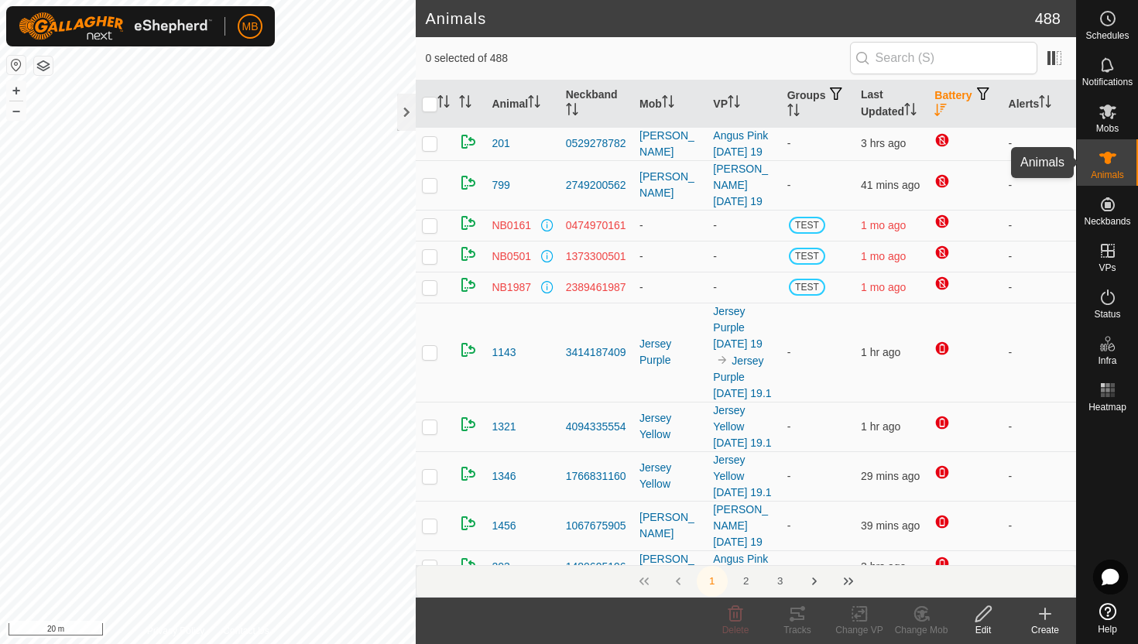
click at [1109, 160] on icon at bounding box center [1107, 158] width 17 height 12
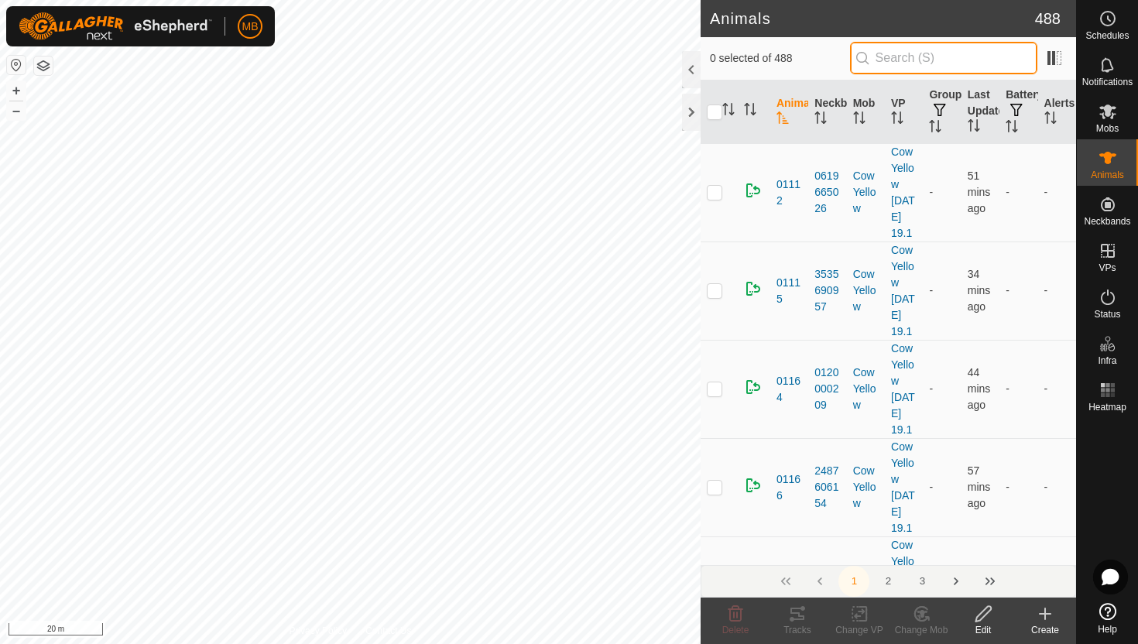
click at [954, 60] on input "text" at bounding box center [943, 58] width 187 height 33
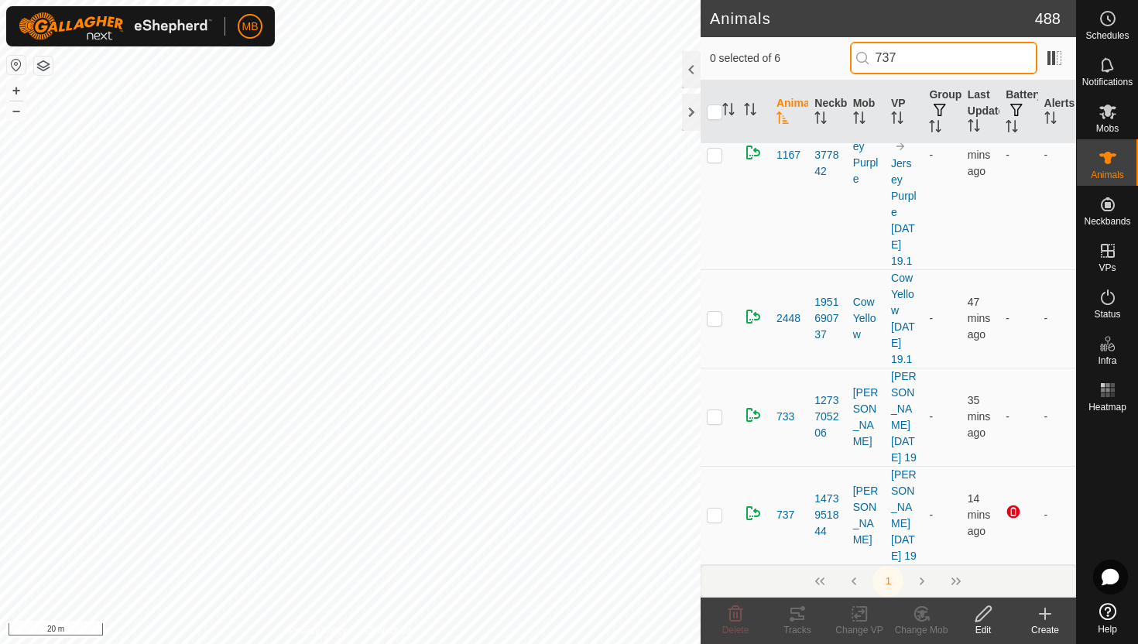
scroll to position [640, 0]
type input "737"
click at [714, 509] on p-checkbox at bounding box center [714, 515] width 15 height 12
checkbox input "true"
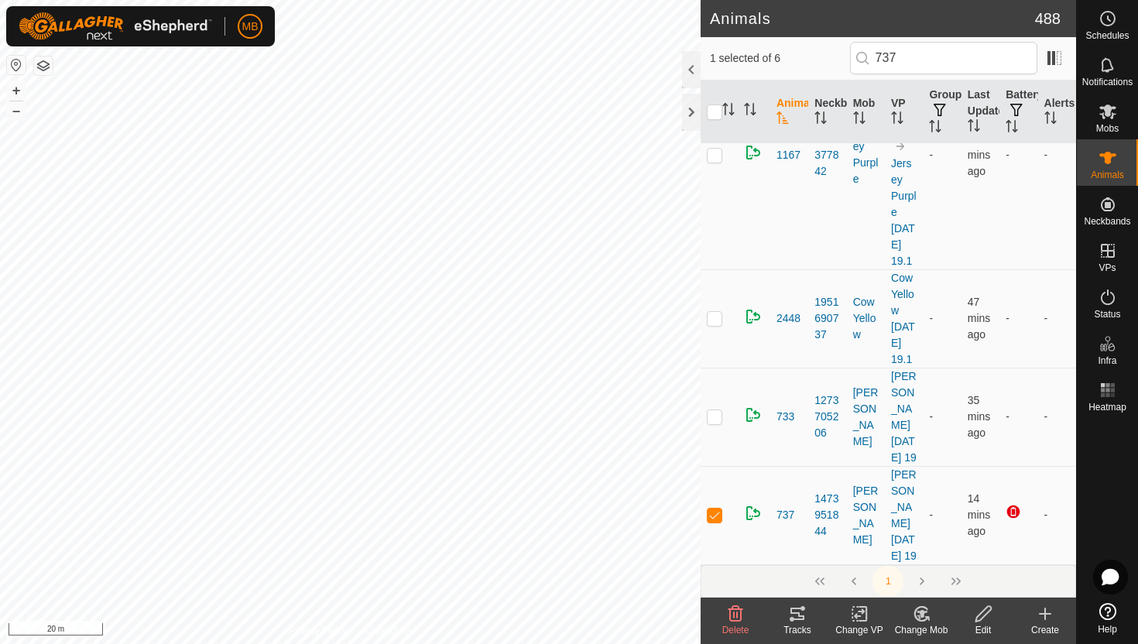
click at [980, 617] on icon at bounding box center [983, 614] width 19 height 19
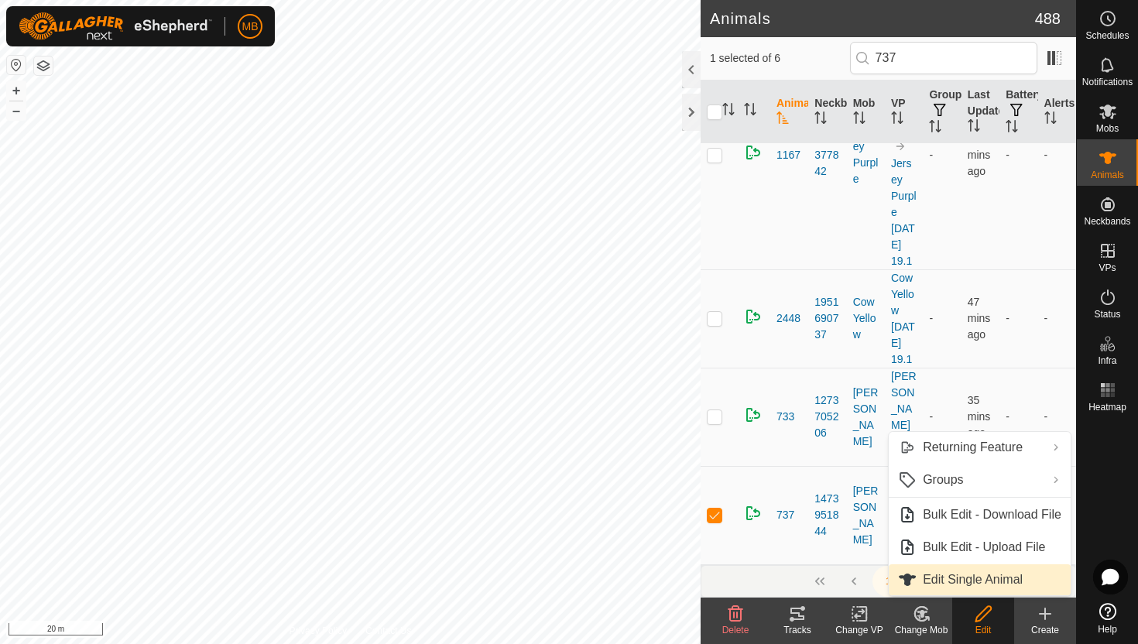
click at [985, 577] on link "Edit Single Animal" at bounding box center [980, 579] width 182 height 31
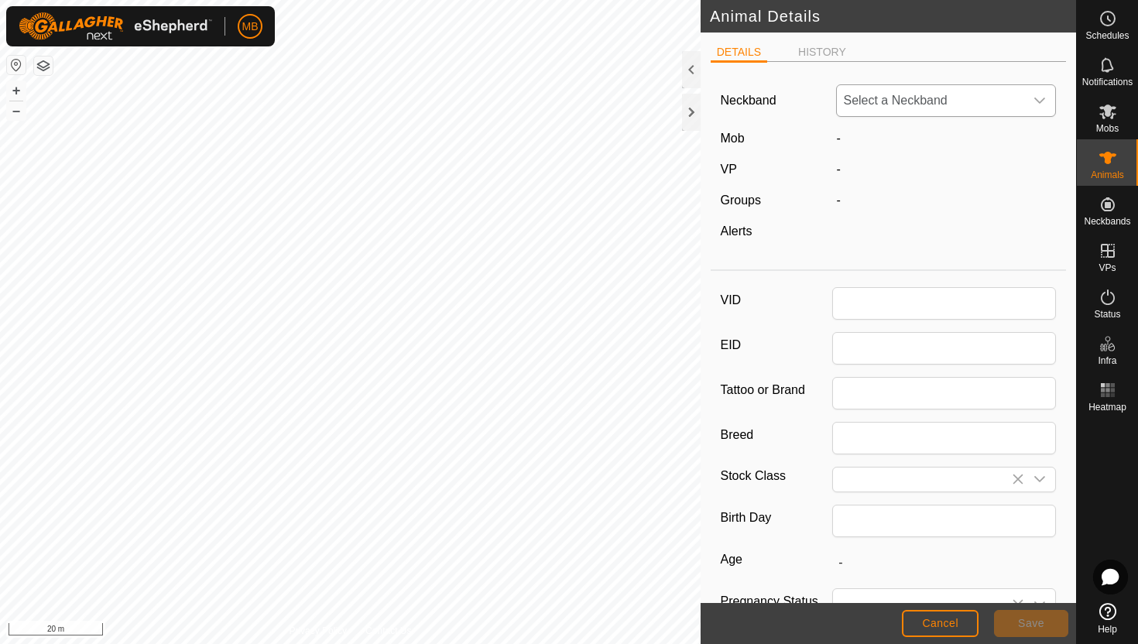
click at [1040, 101] on icon "dropdown trigger" at bounding box center [1039, 100] width 12 height 12
type input "737"
type input "600"
type input "[DATE]"
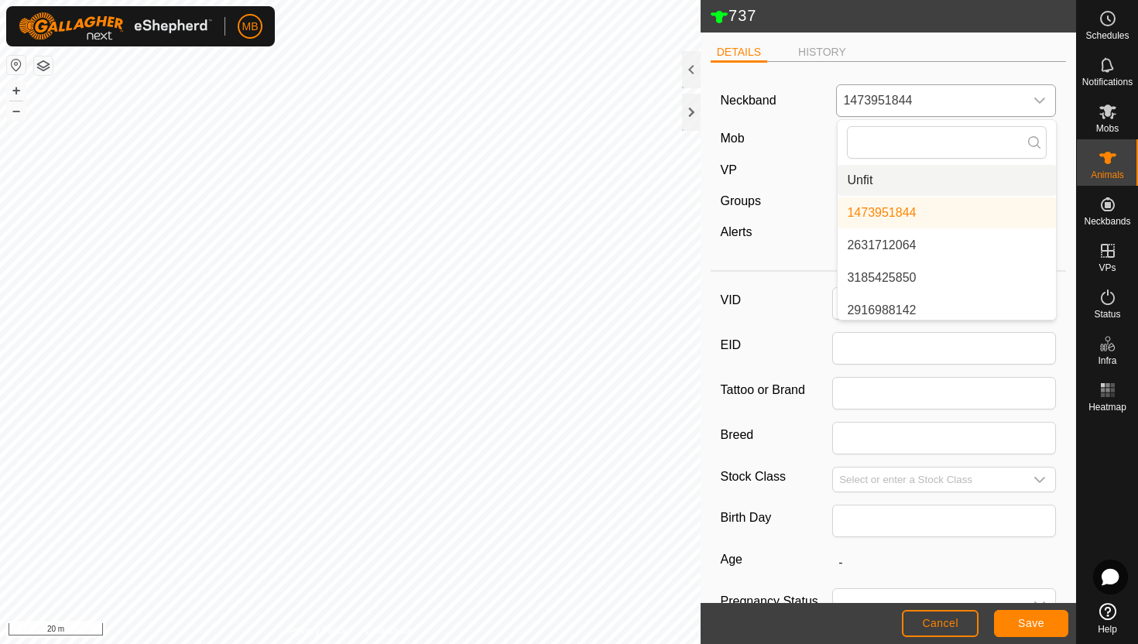
click at [973, 177] on li "Unfit" at bounding box center [947, 180] width 218 height 31
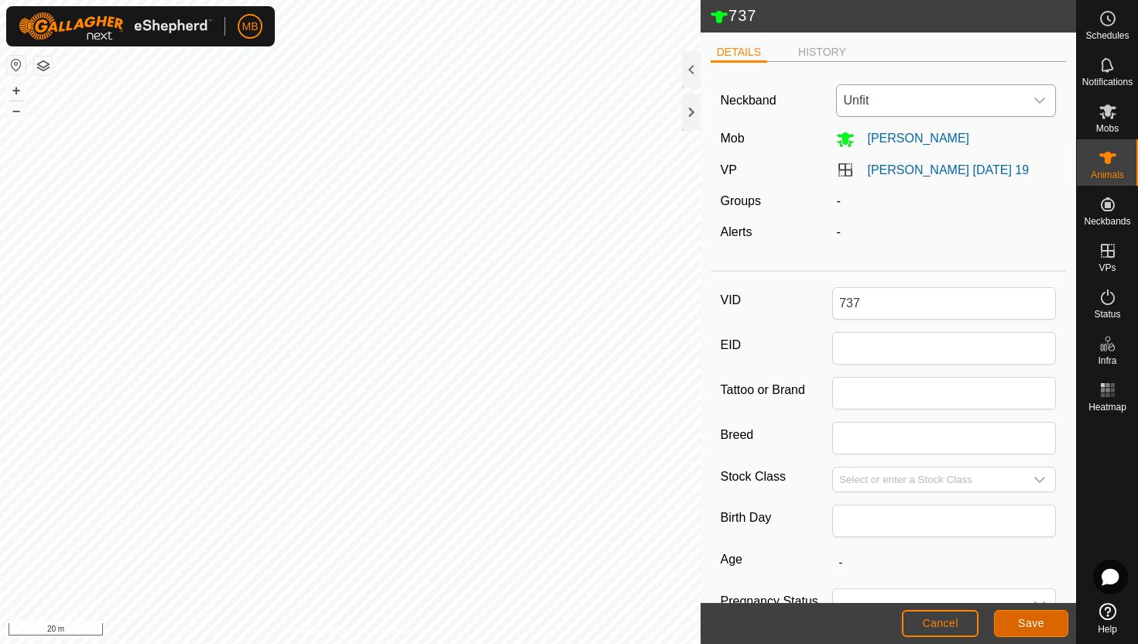
click at [1029, 622] on span "Save" at bounding box center [1031, 623] width 26 height 12
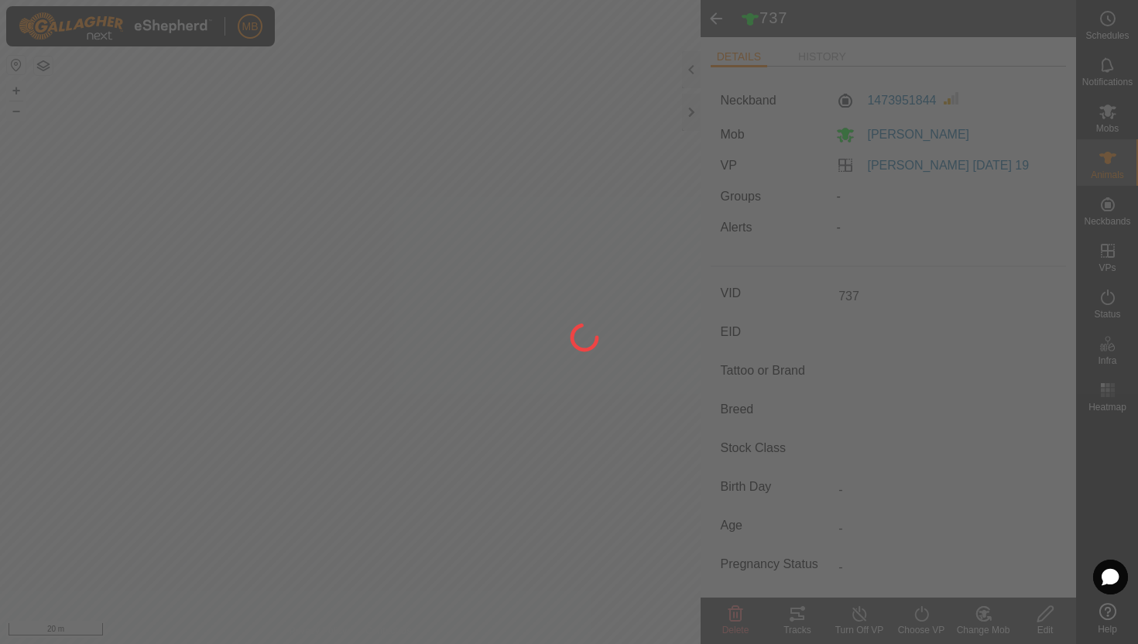
type input "-"
type input "600 kg"
type input "-"
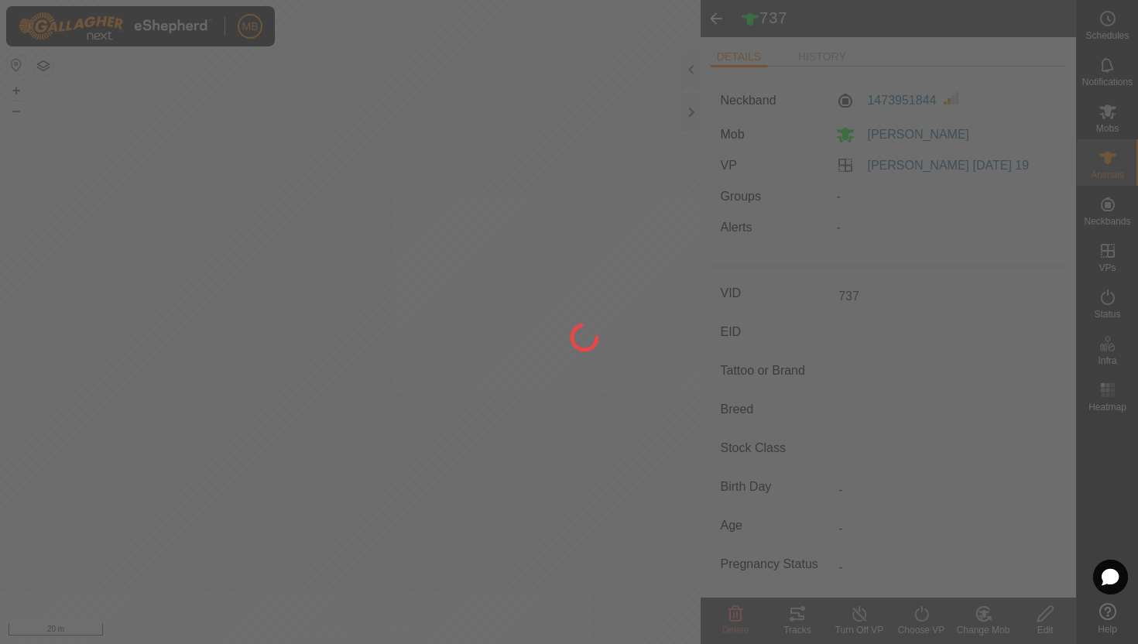
type input "-"
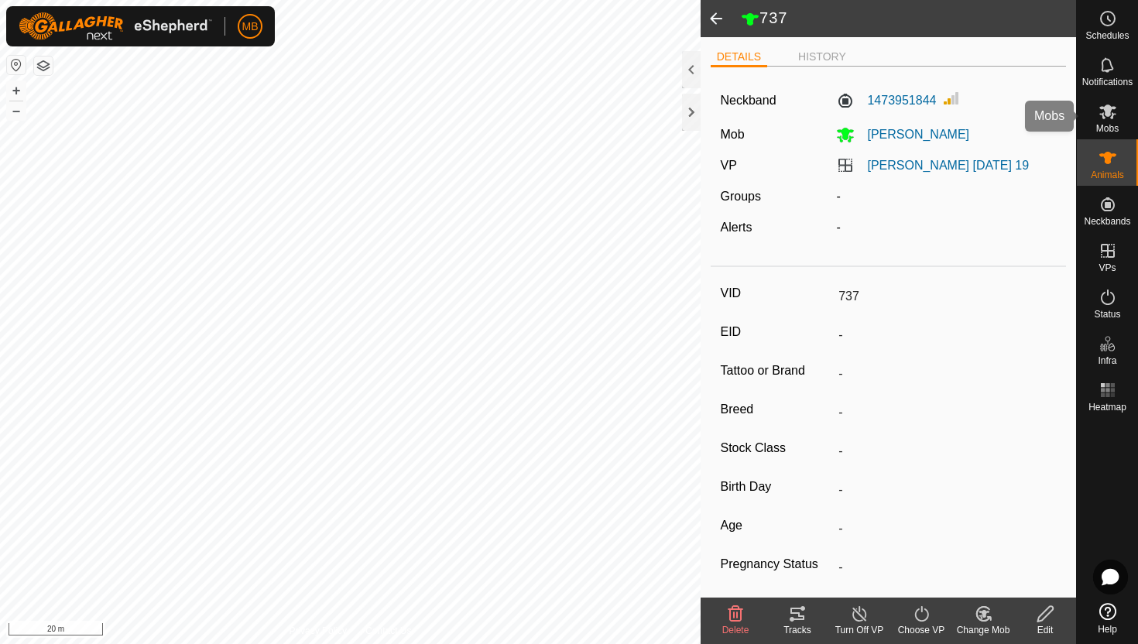
click at [1106, 111] on icon at bounding box center [1107, 112] width 17 height 15
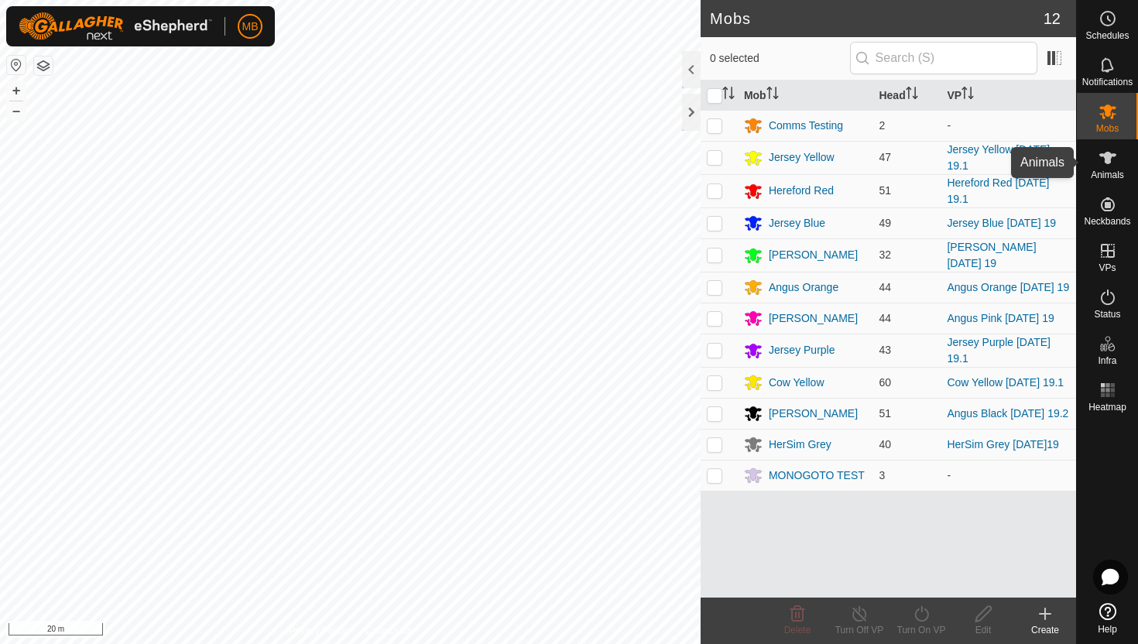
click at [1107, 158] on icon at bounding box center [1107, 158] width 17 height 12
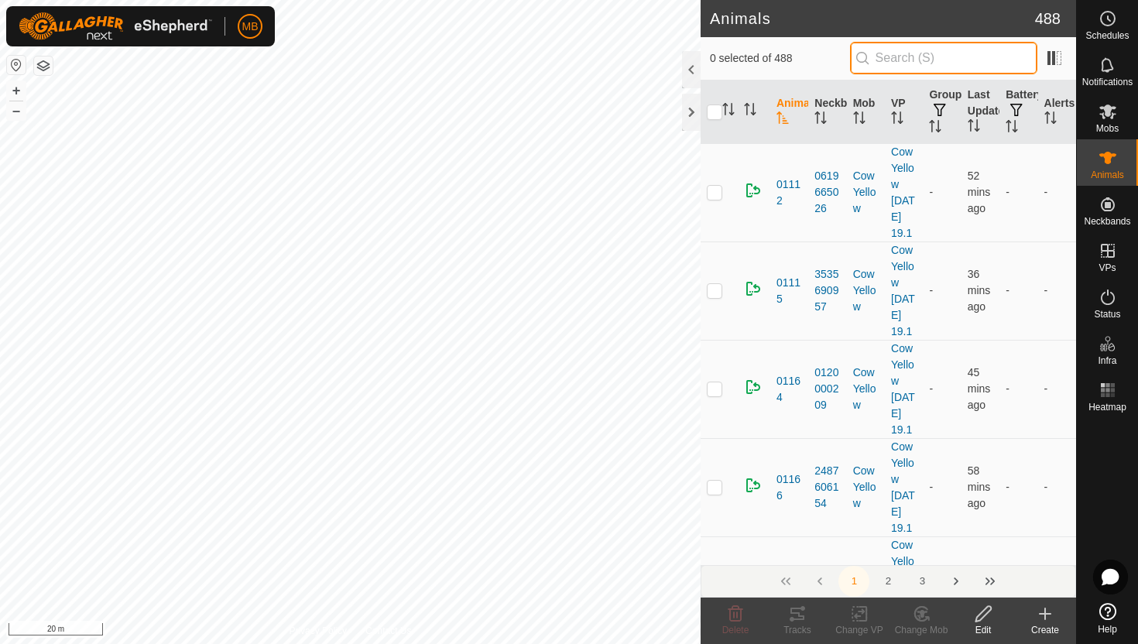
click at [913, 65] on input "text" at bounding box center [943, 58] width 187 height 33
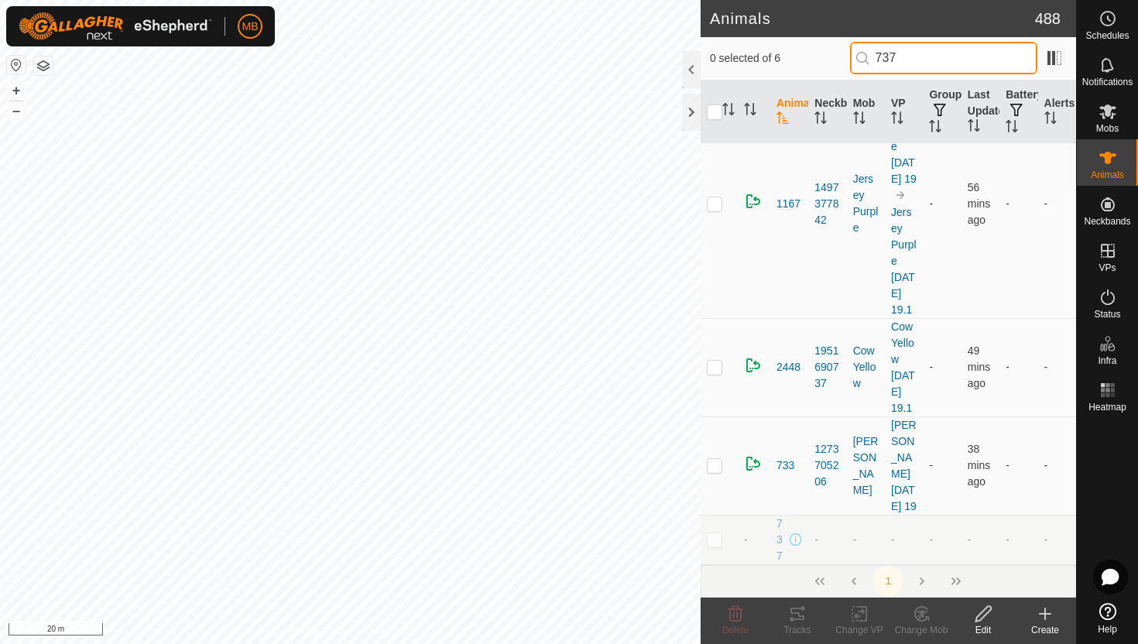
scroll to position [575, 0]
type input "737"
click at [716, 540] on p-checkbox at bounding box center [714, 539] width 15 height 12
checkbox input "true"
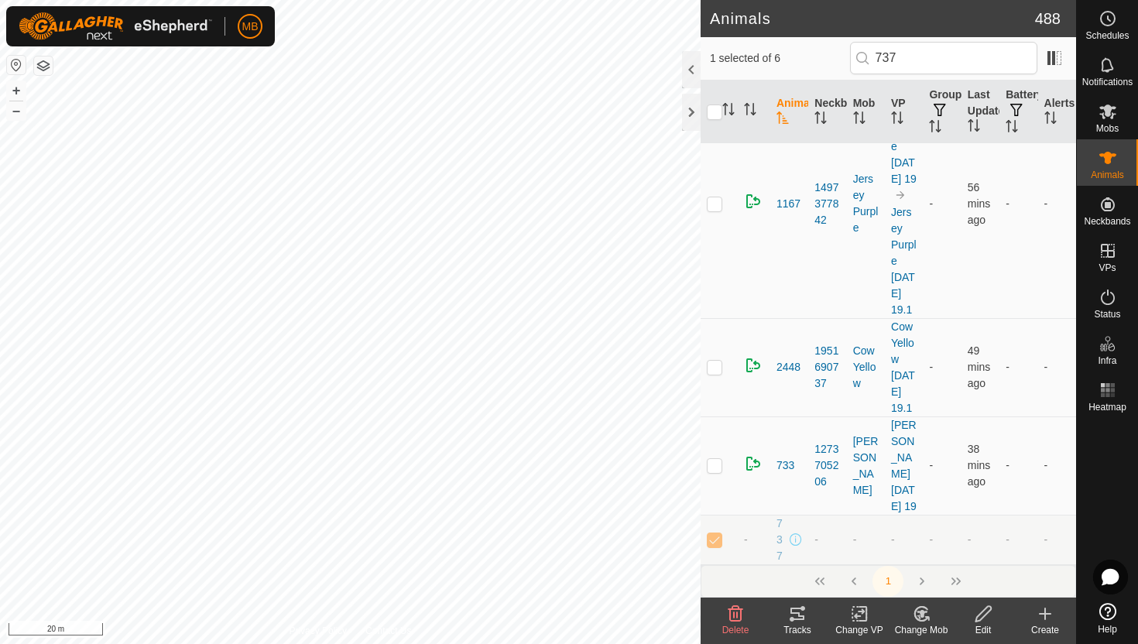
click at [985, 611] on icon at bounding box center [983, 614] width 19 height 19
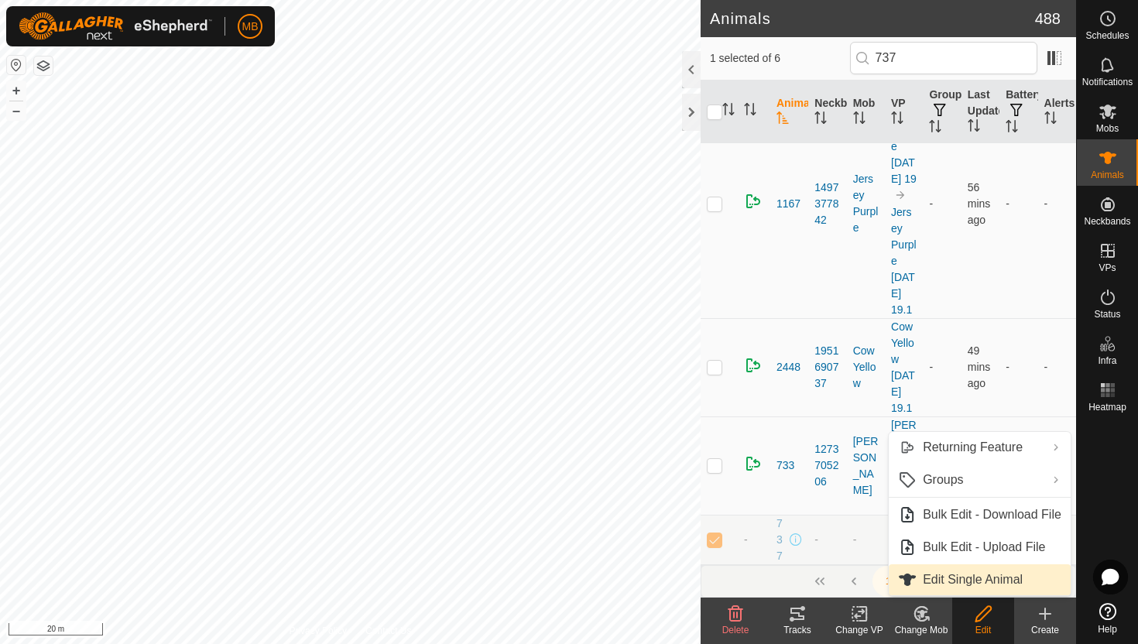
click at [985, 584] on link "Edit Single Animal" at bounding box center [980, 579] width 182 height 31
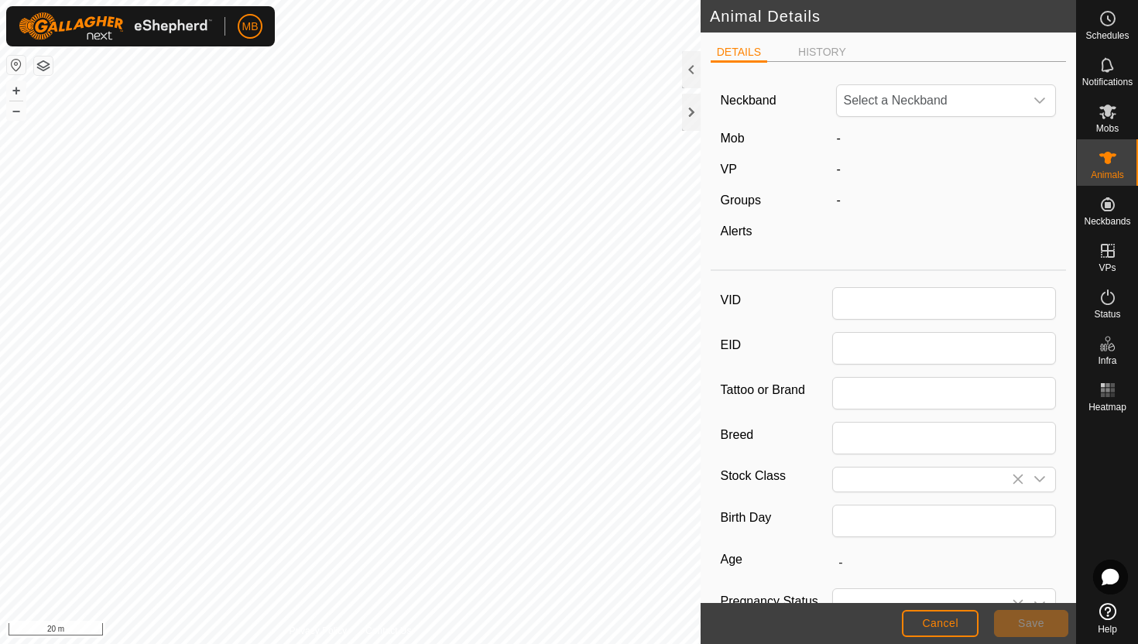
type input "737"
type input "600"
type input "[DATE]"
click at [1034, 97] on icon "dropdown trigger" at bounding box center [1039, 100] width 12 height 12
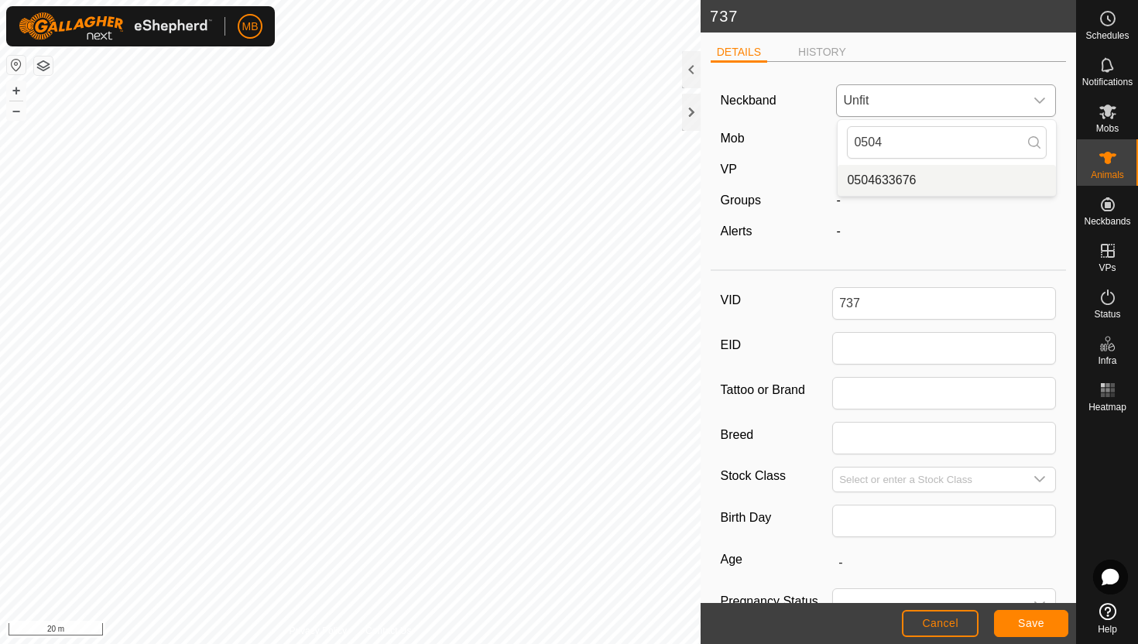
type input "0504"
click at [995, 171] on li "0504633676" at bounding box center [947, 180] width 218 height 31
click at [1031, 619] on span "Save" at bounding box center [1031, 623] width 26 height 12
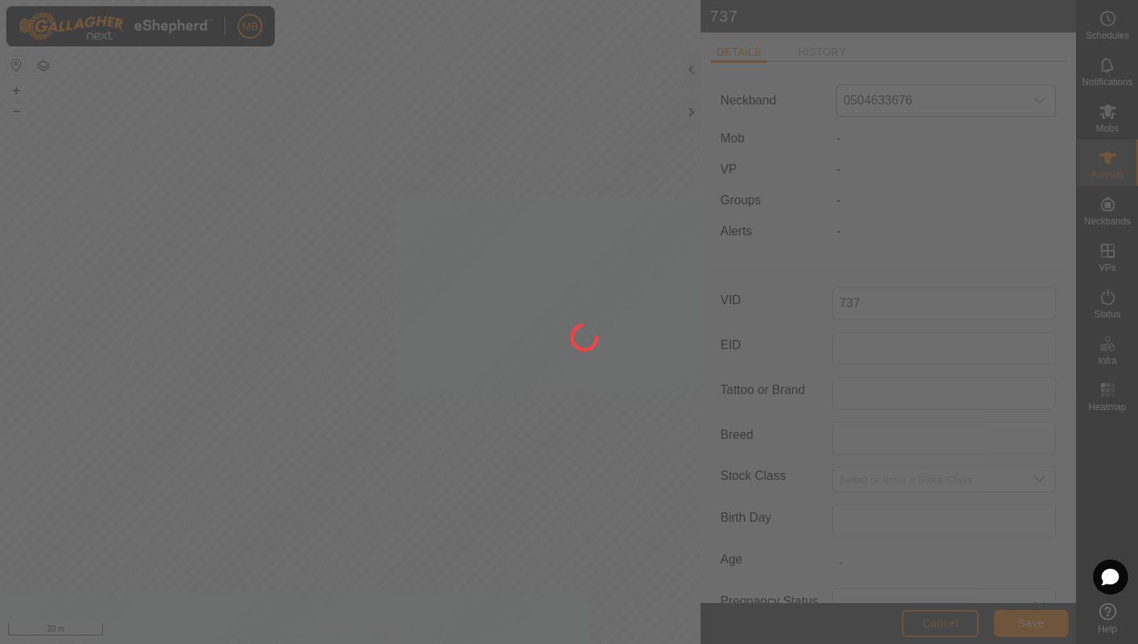
type input "-"
type input "600 kg"
type input "-"
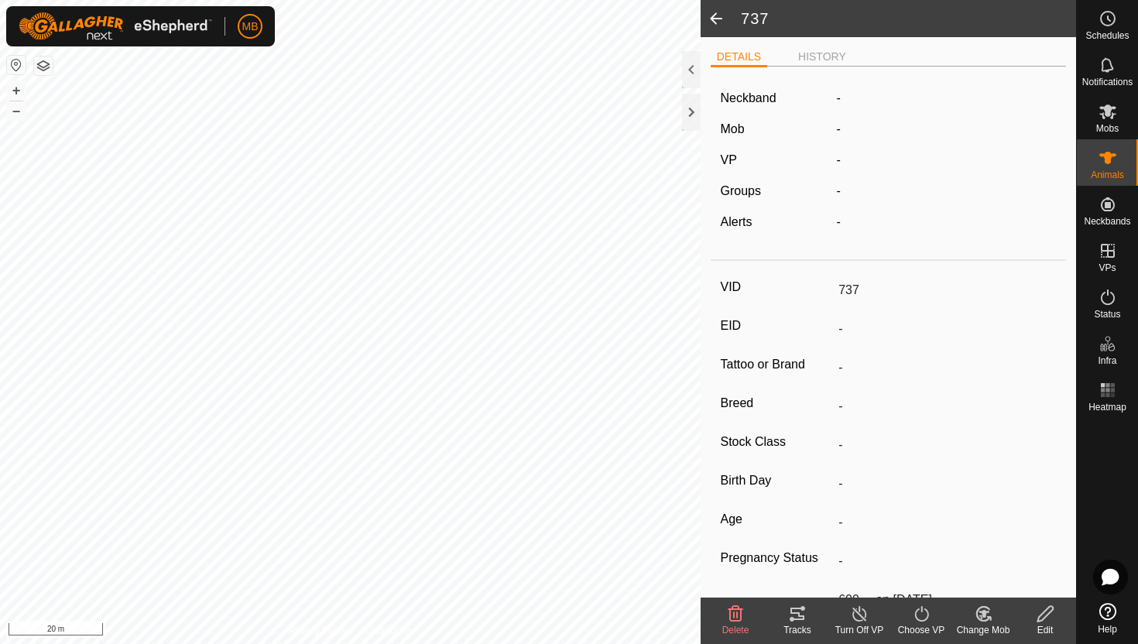
click at [979, 615] on icon at bounding box center [980, 617] width 4 height 5
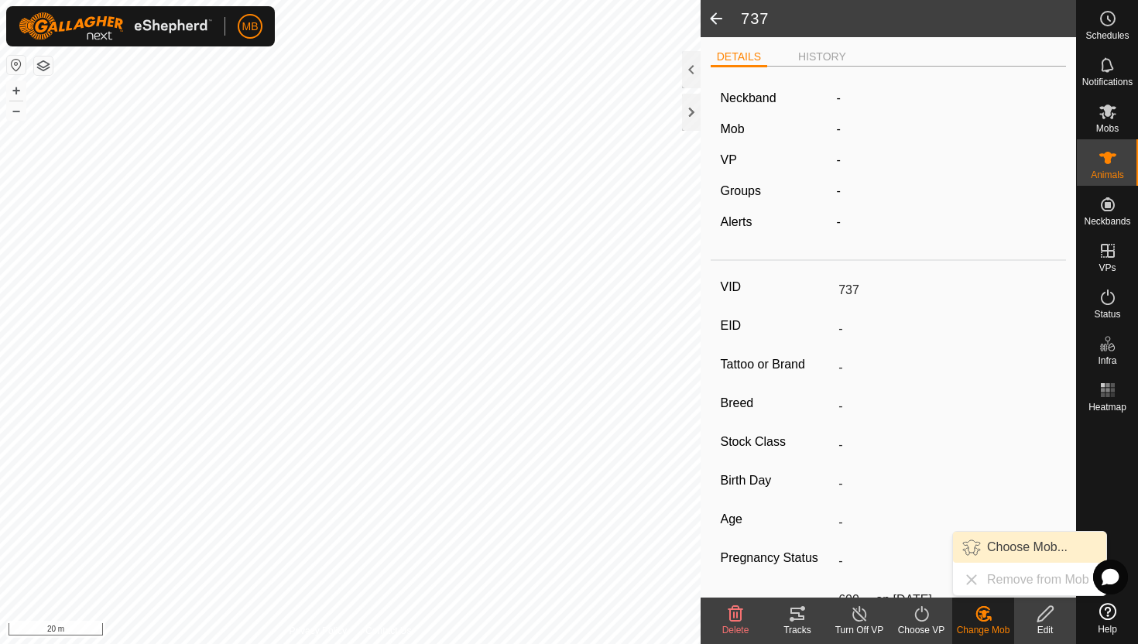
click at [983, 548] on link "Choose Mob..." at bounding box center [1029, 547] width 153 height 31
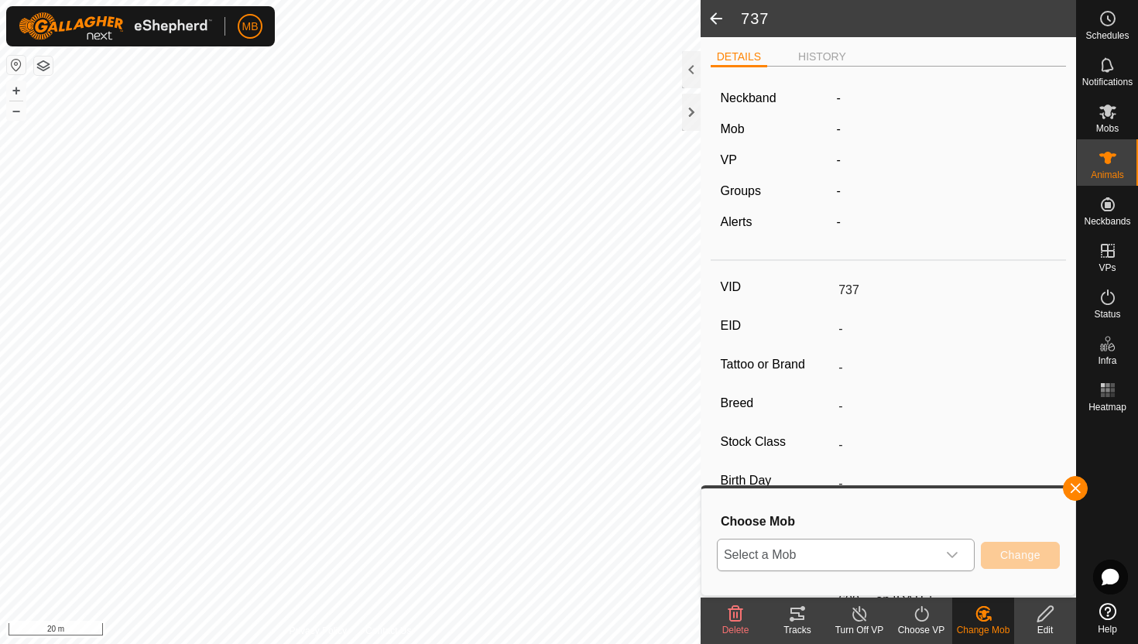
click at [942, 554] on div "dropdown trigger" at bounding box center [952, 555] width 31 height 31
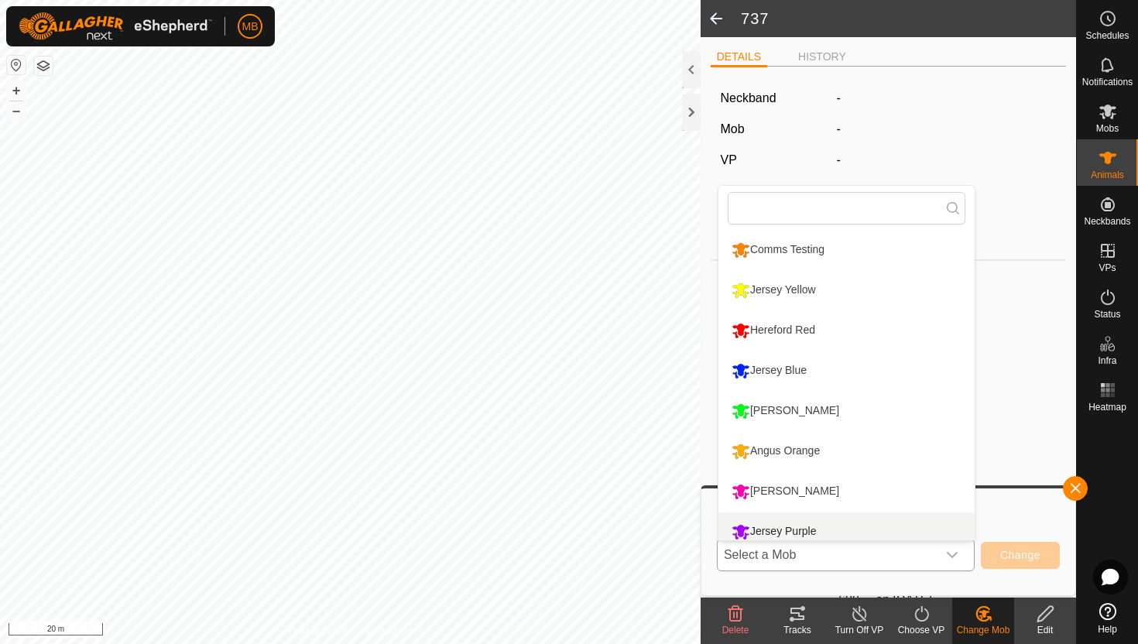
scroll to position [11, 0]
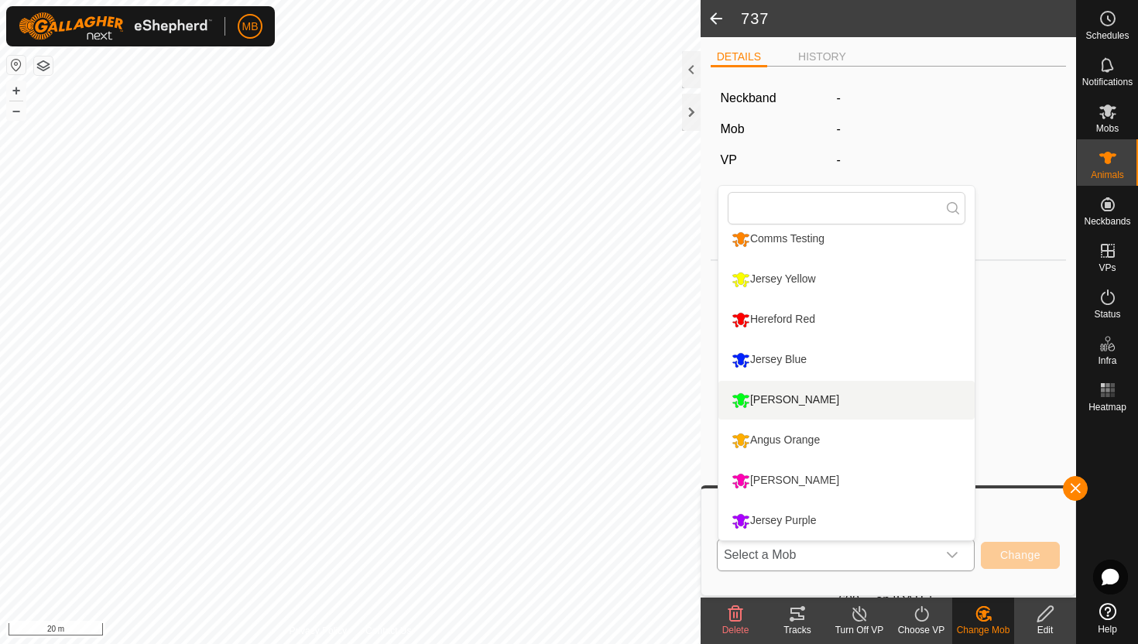
click at [826, 399] on li "[PERSON_NAME]" at bounding box center [846, 400] width 256 height 39
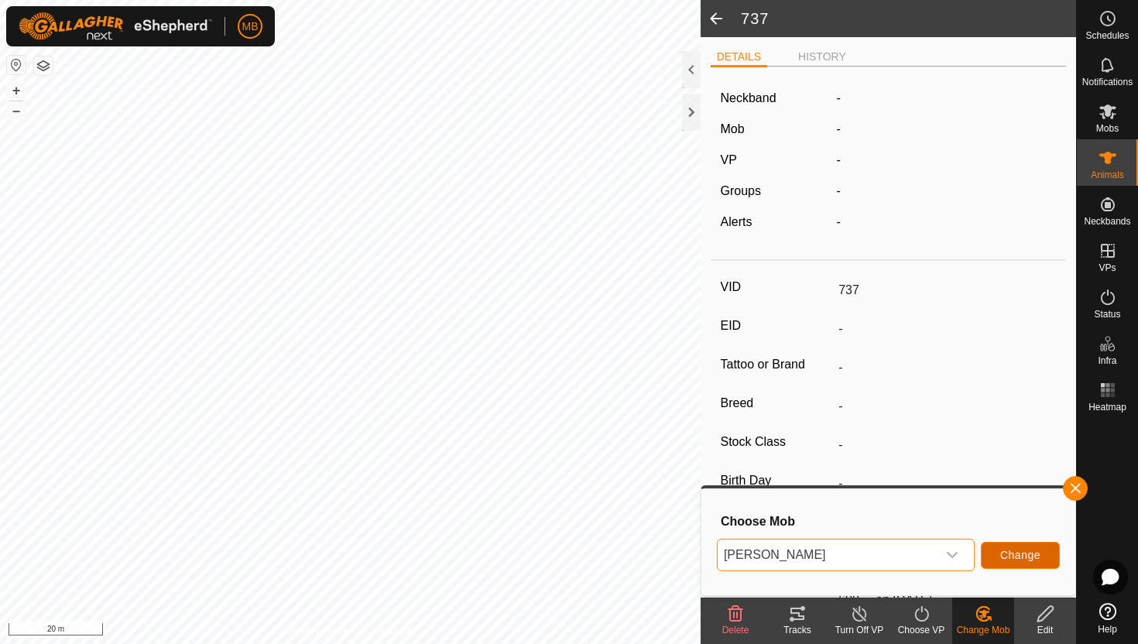
click at [1023, 553] on span "Change" at bounding box center [1020, 555] width 40 height 12
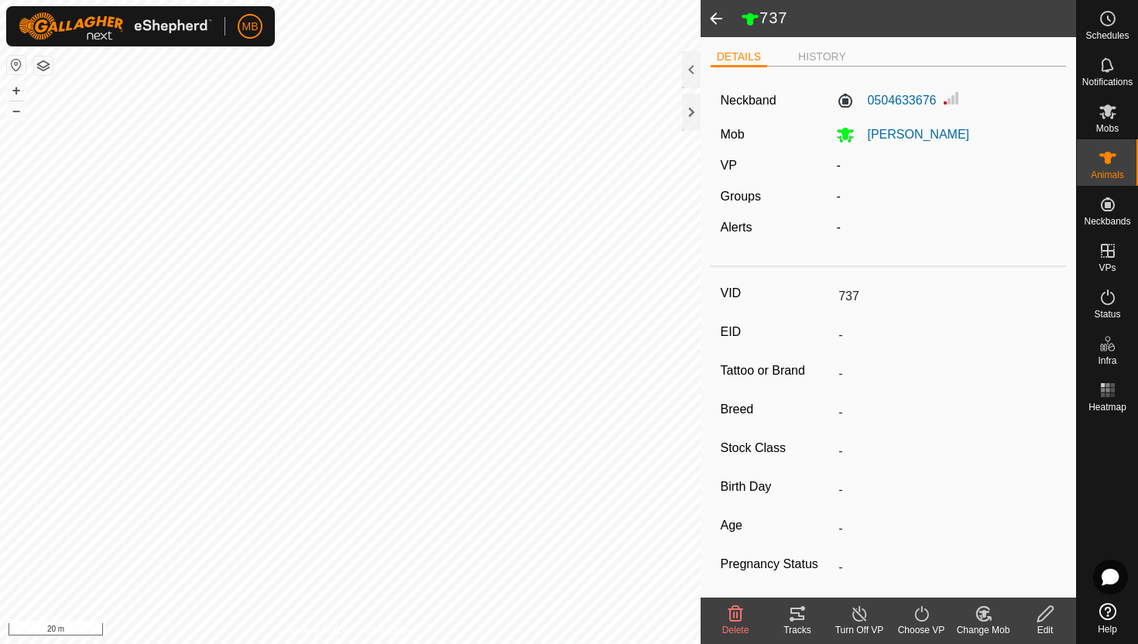
click at [921, 613] on icon at bounding box center [921, 614] width 19 height 19
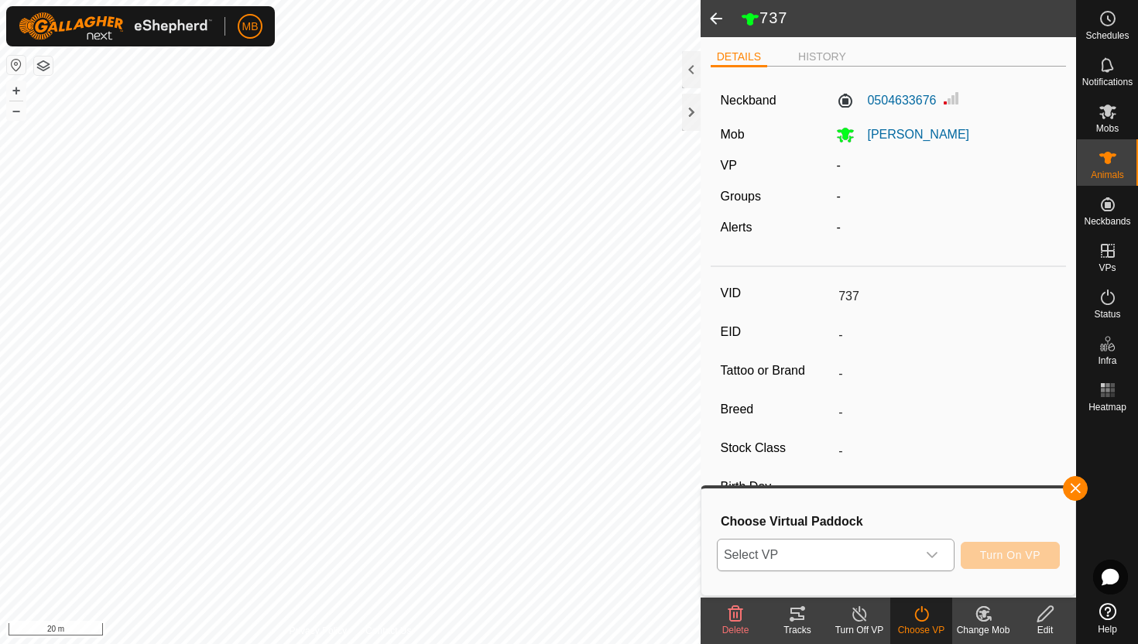
click at [932, 559] on icon "dropdown trigger" at bounding box center [932, 555] width 12 height 12
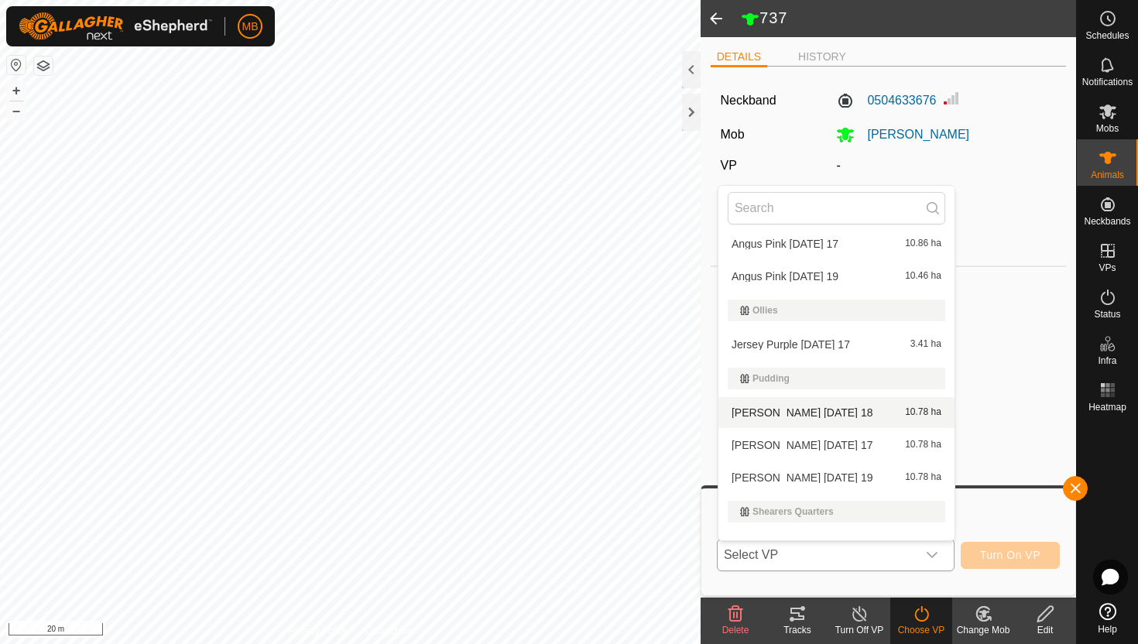
scroll to position [604, 0]
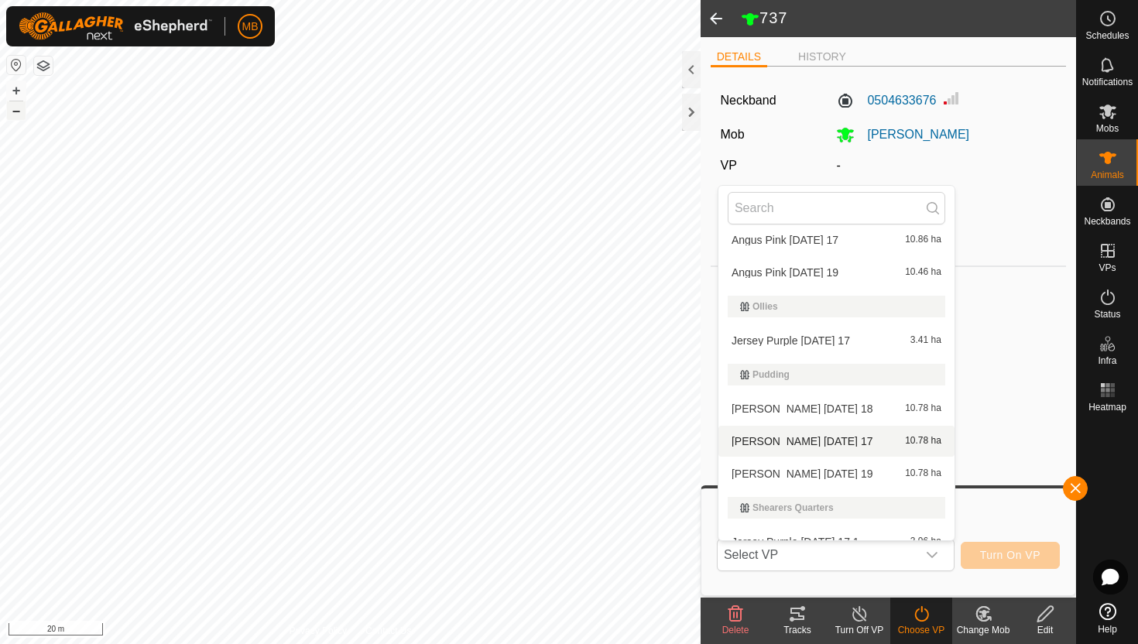
click at [15, 115] on button "–" at bounding box center [16, 110] width 19 height 19
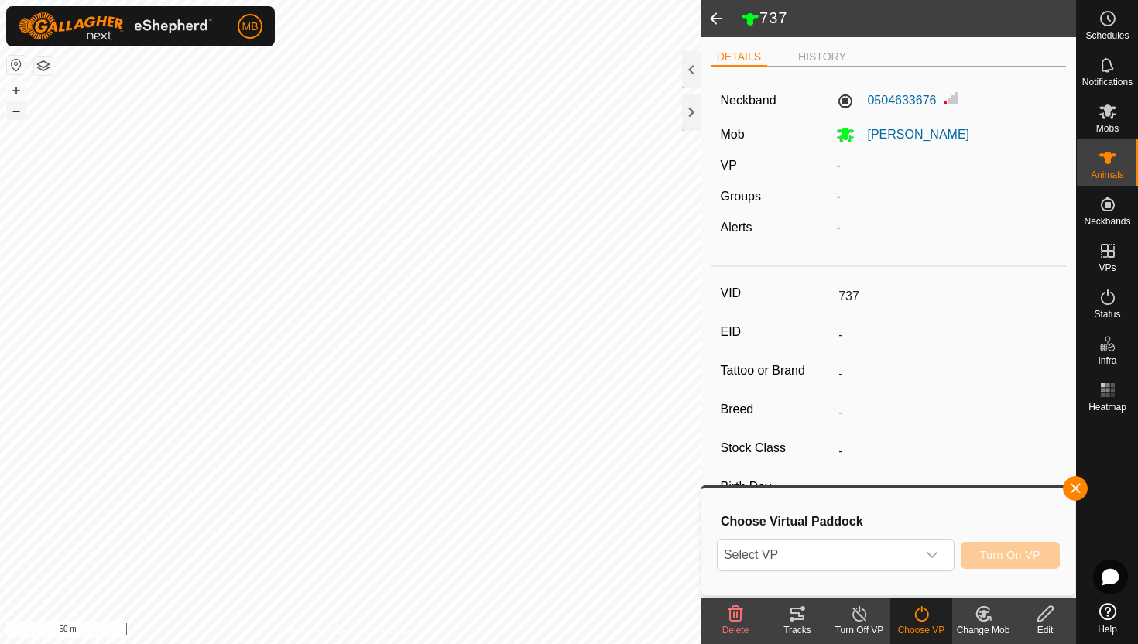
click at [15, 115] on button "–" at bounding box center [16, 110] width 19 height 19
click at [932, 553] on icon "dropdown trigger" at bounding box center [932, 555] width 12 height 12
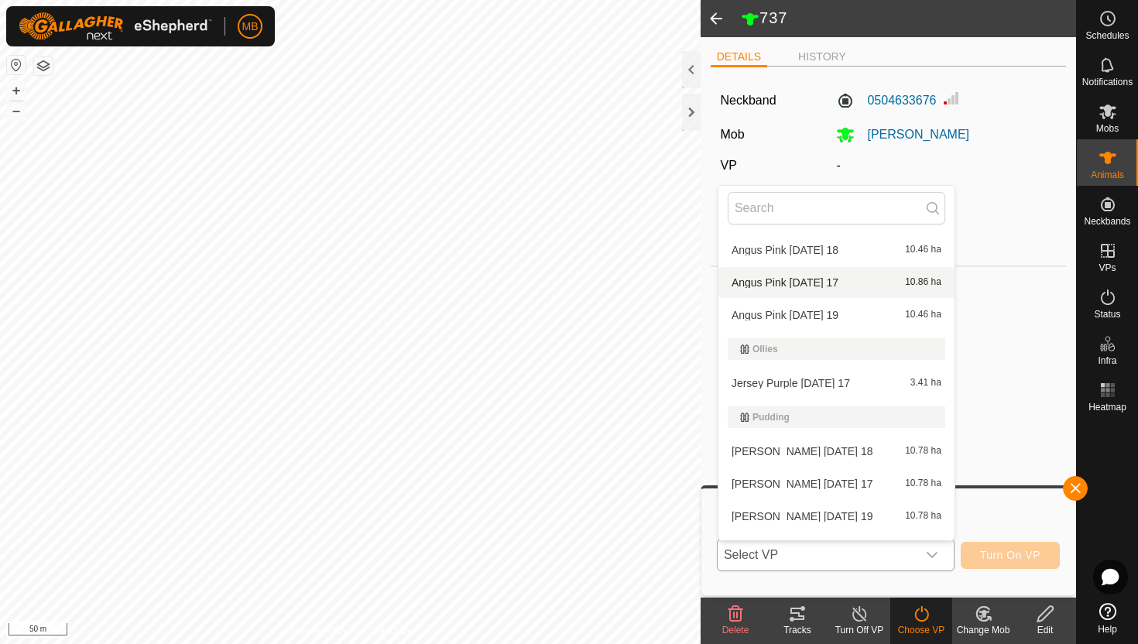
scroll to position [563, 0]
click at [852, 516] on li "Angus Green Tuesday 19 10.78 ha" at bounding box center [836, 514] width 236 height 31
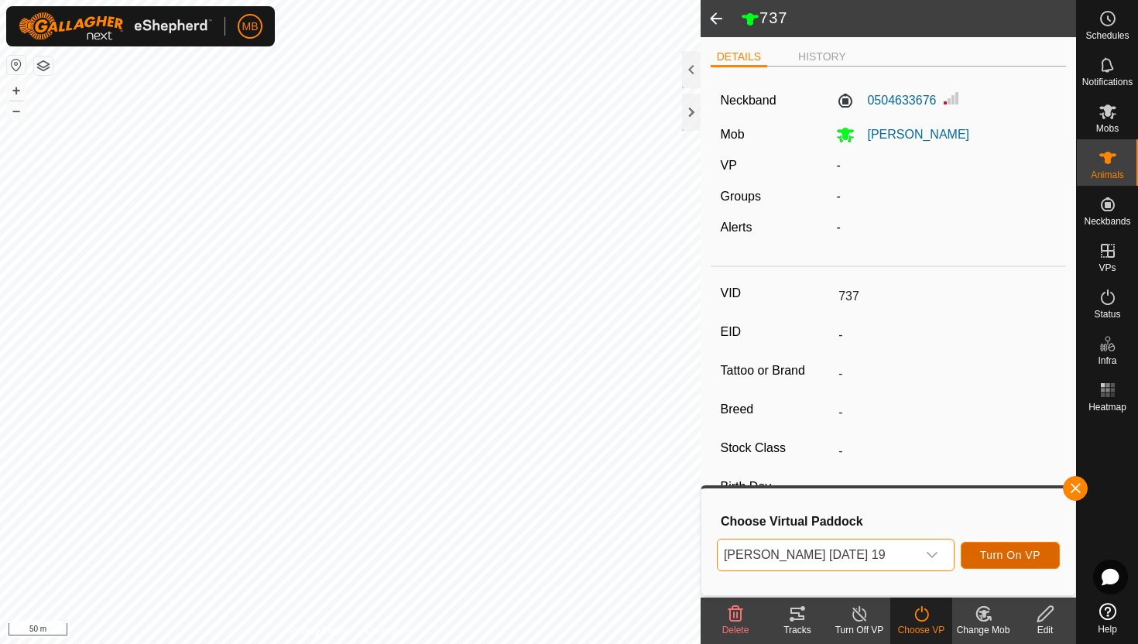
click at [1035, 551] on span "Turn On VP" at bounding box center [1010, 555] width 60 height 12
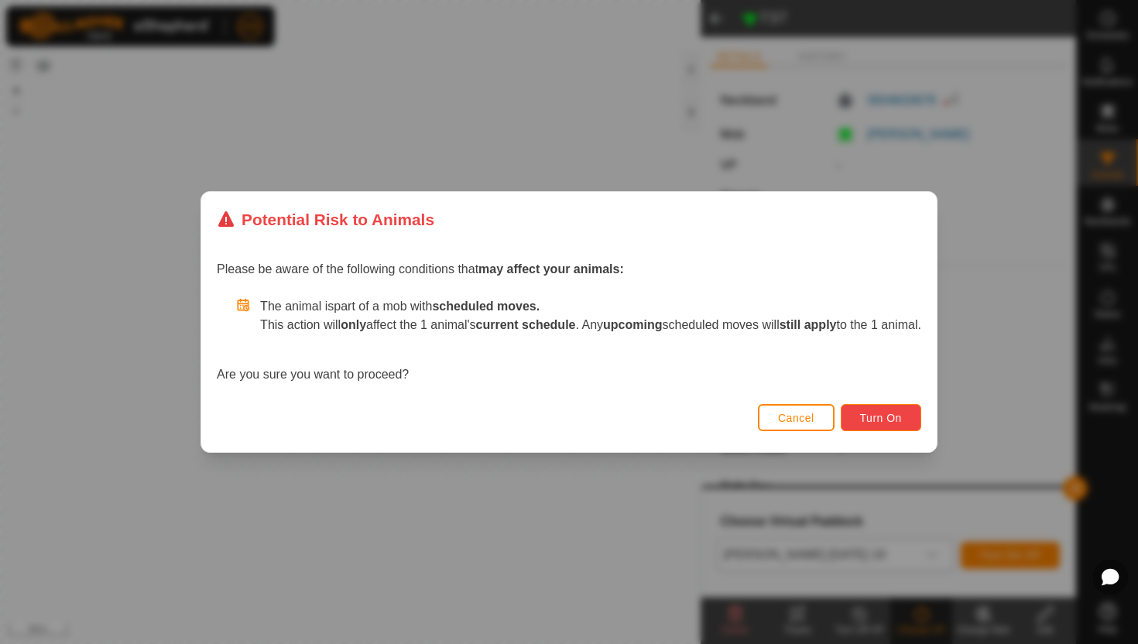
click at [893, 413] on span "Turn On" at bounding box center [881, 418] width 42 height 12
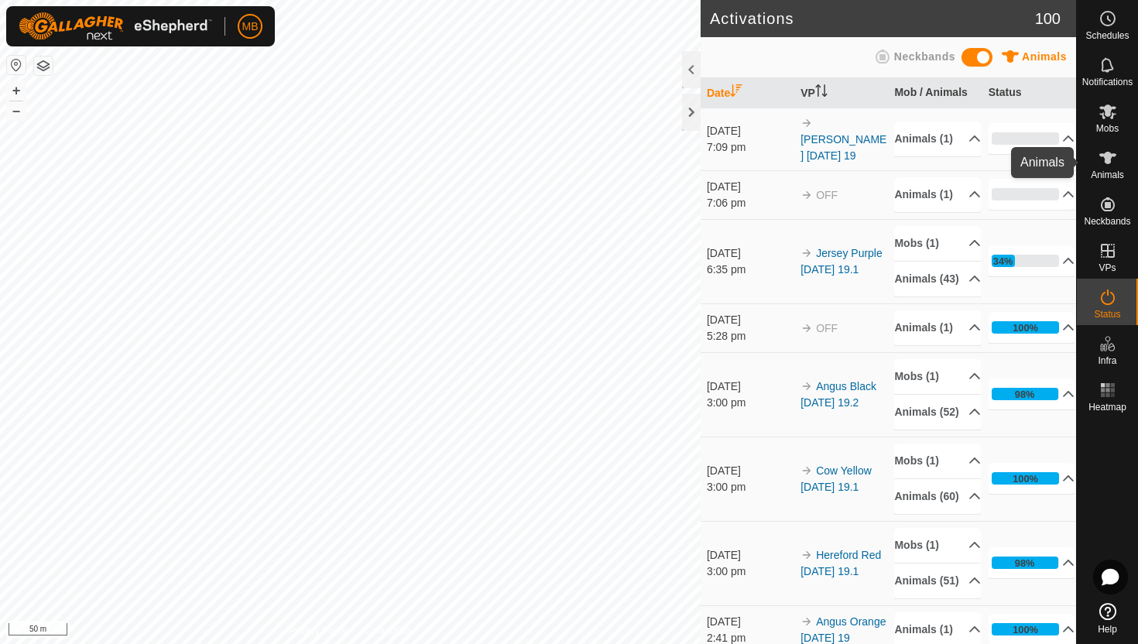
click at [1106, 153] on icon at bounding box center [1107, 158] width 17 height 12
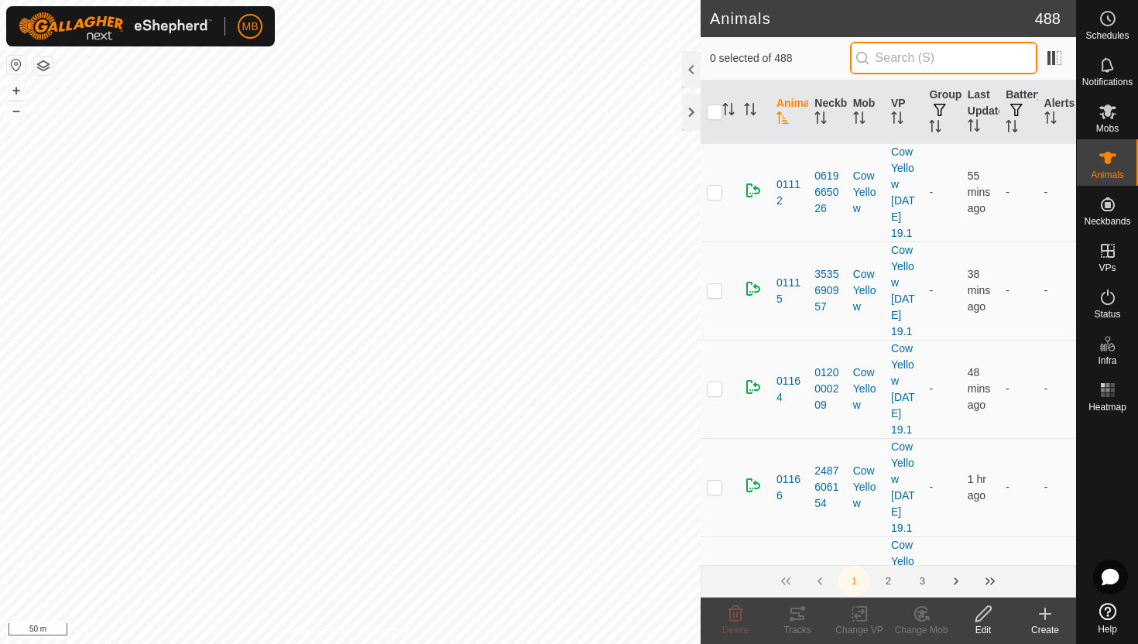
click at [995, 58] on input "text" at bounding box center [943, 58] width 187 height 33
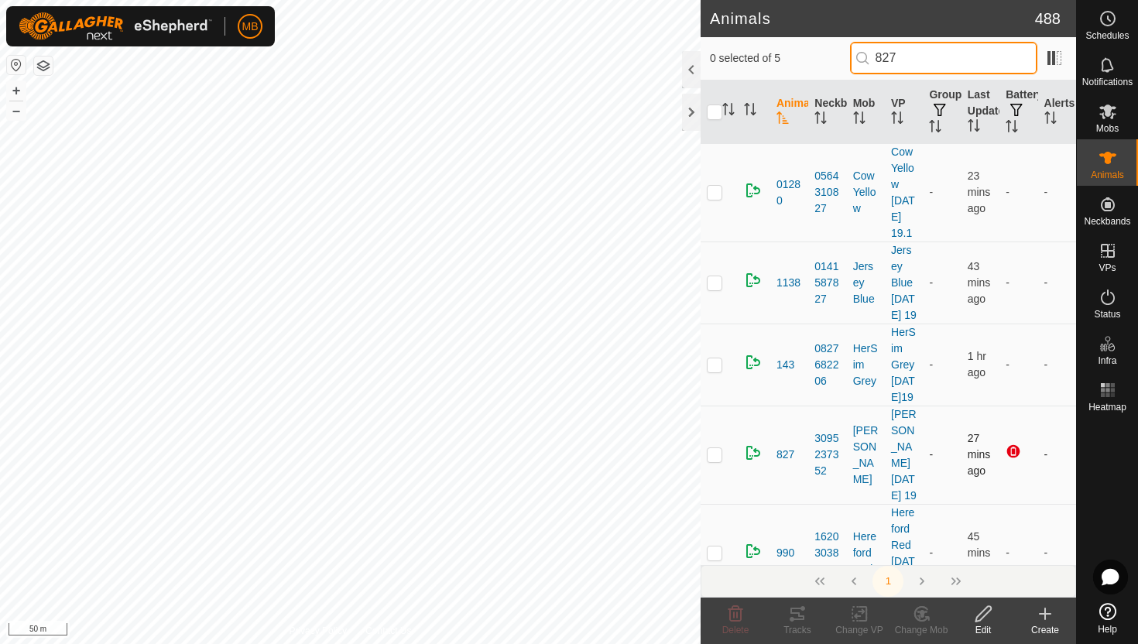
type input "827"
click at [717, 461] on p-checkbox at bounding box center [714, 454] width 15 height 12
checkbox input "true"
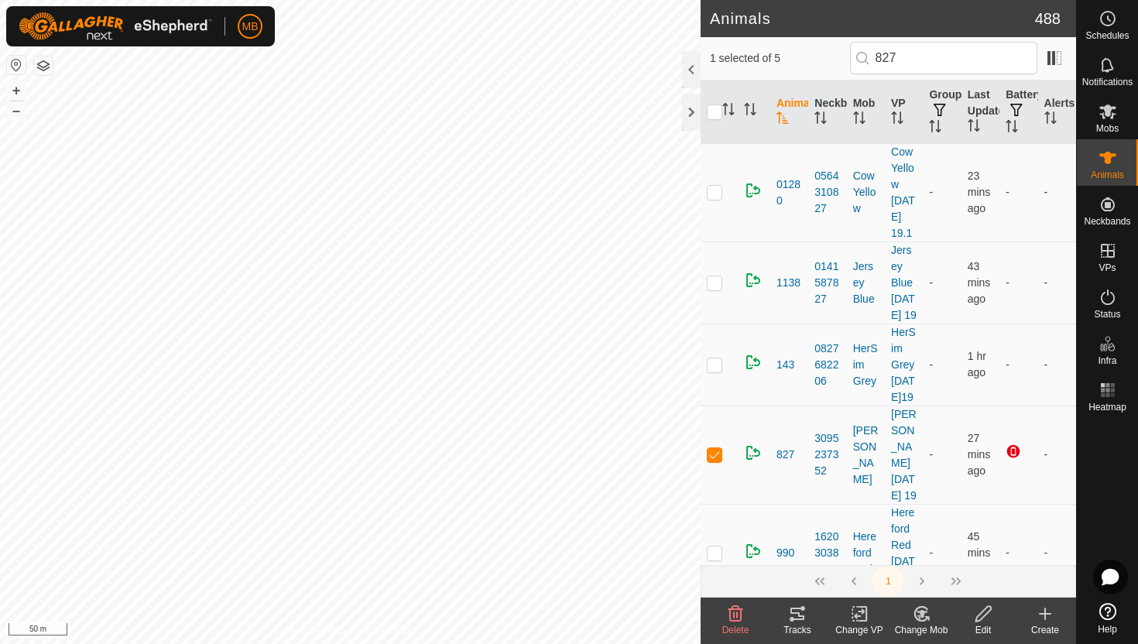
click at [984, 614] on icon at bounding box center [983, 614] width 19 height 19
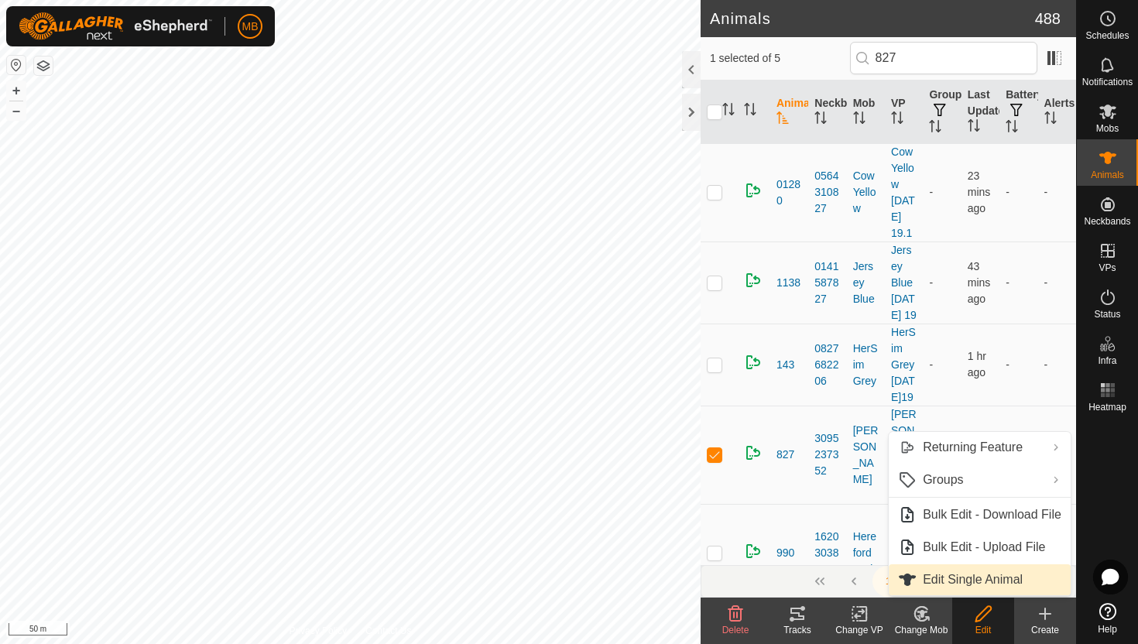
click at [996, 584] on link "Edit Single Animal" at bounding box center [980, 579] width 182 height 31
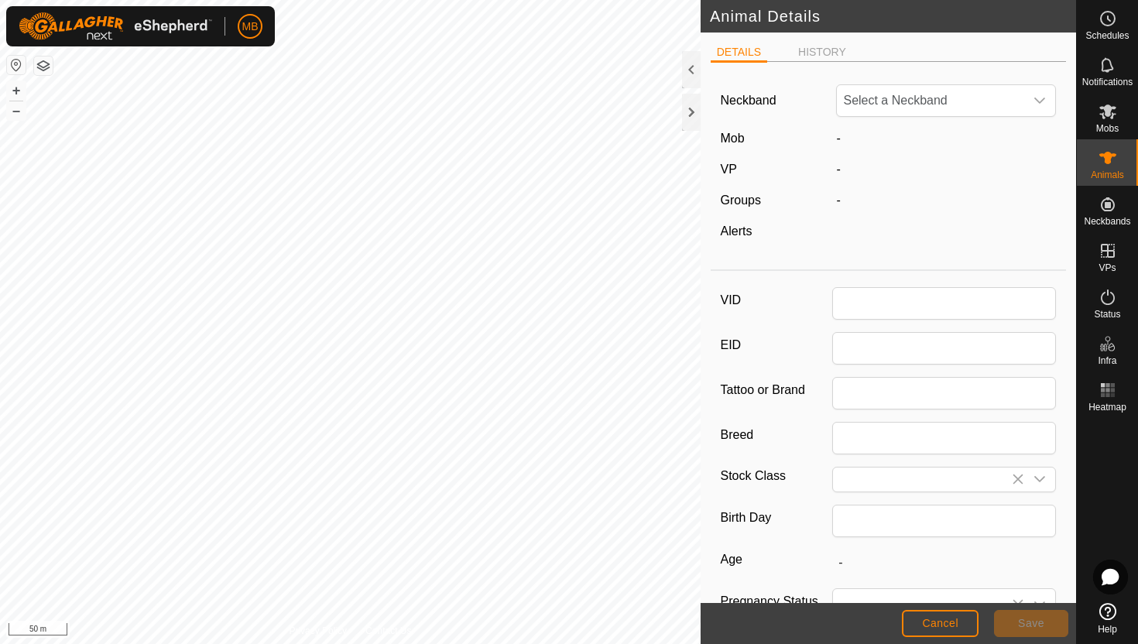
type input "827"
type input "524"
type input "[DATE]"
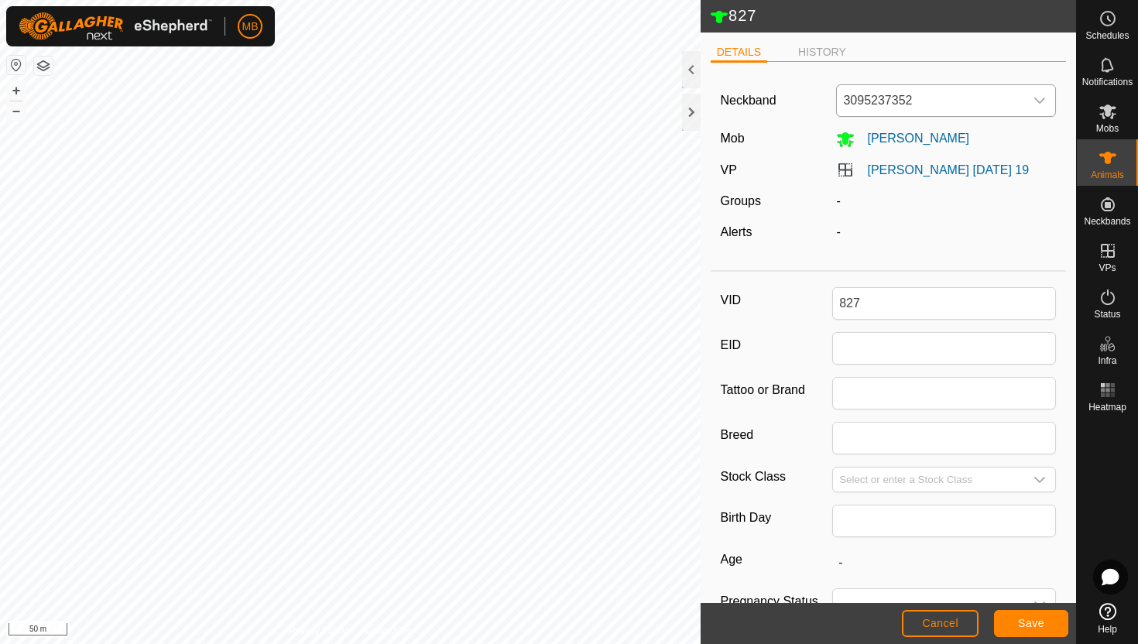
click at [1043, 103] on icon "dropdown trigger" at bounding box center [1039, 100] width 12 height 12
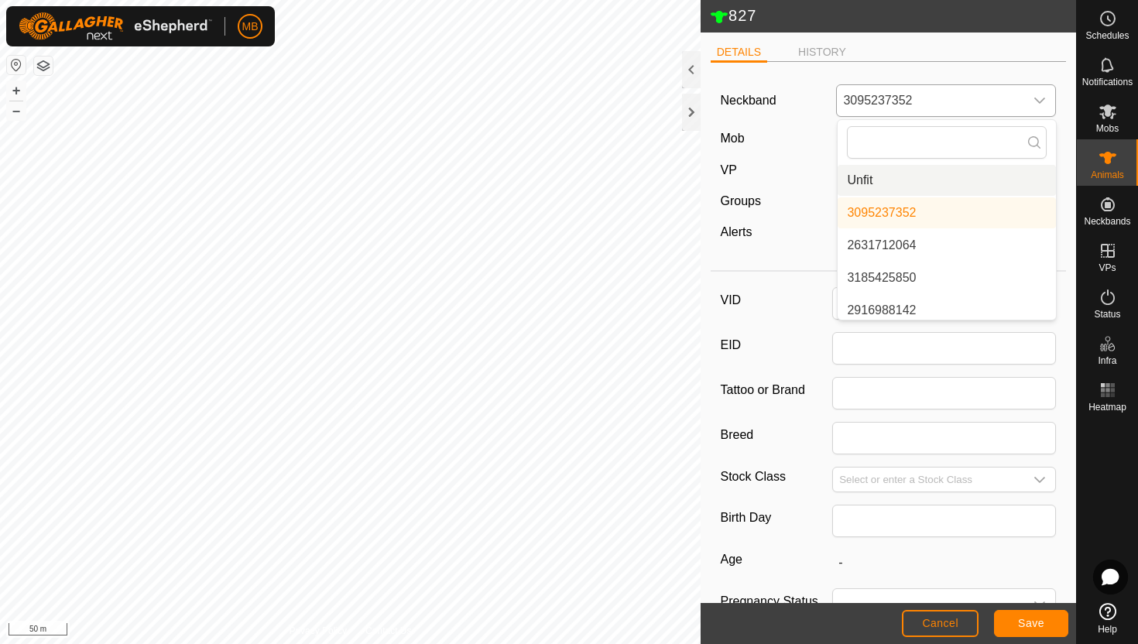
click at [1025, 182] on li "Unfit" at bounding box center [947, 180] width 218 height 31
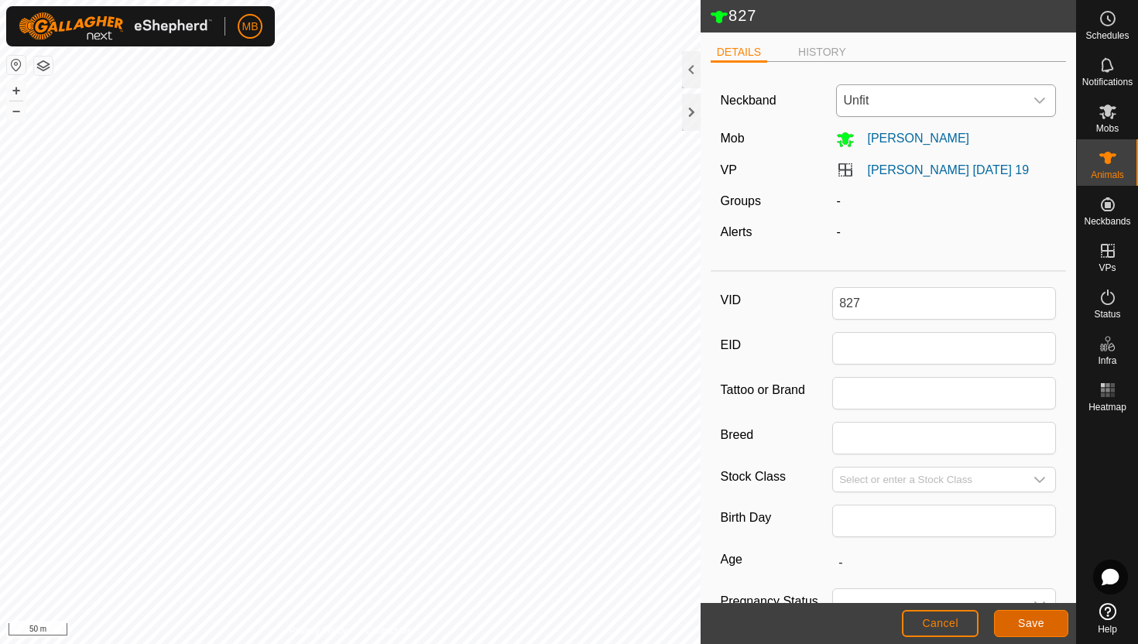
click at [1032, 622] on span "Save" at bounding box center [1031, 623] width 26 height 12
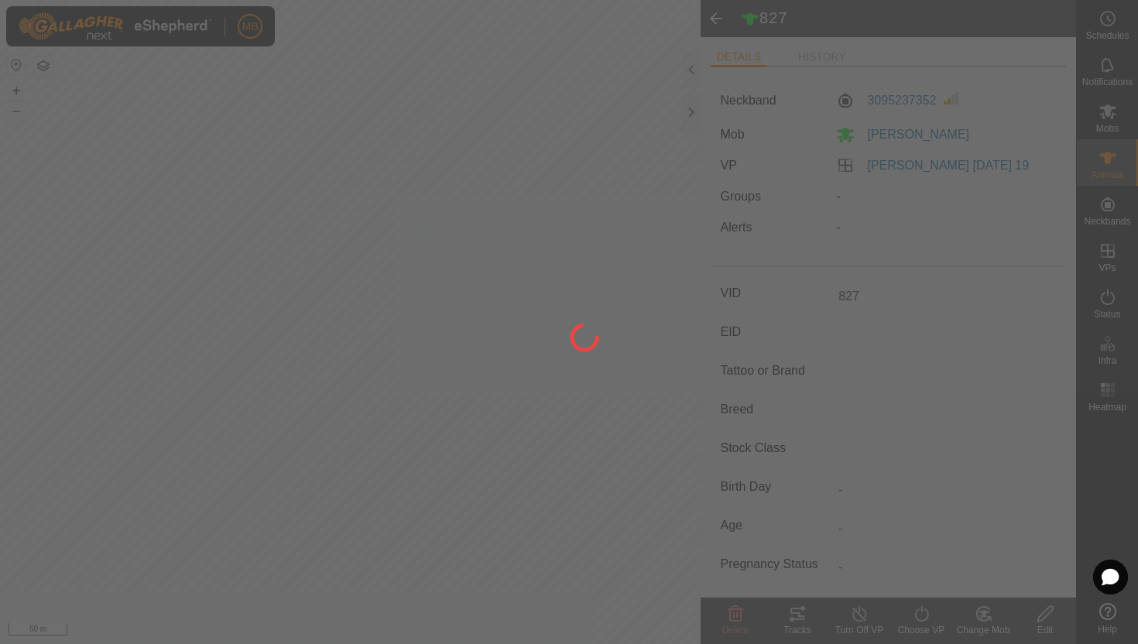
type input "-"
type input "524 kg"
type input "-"
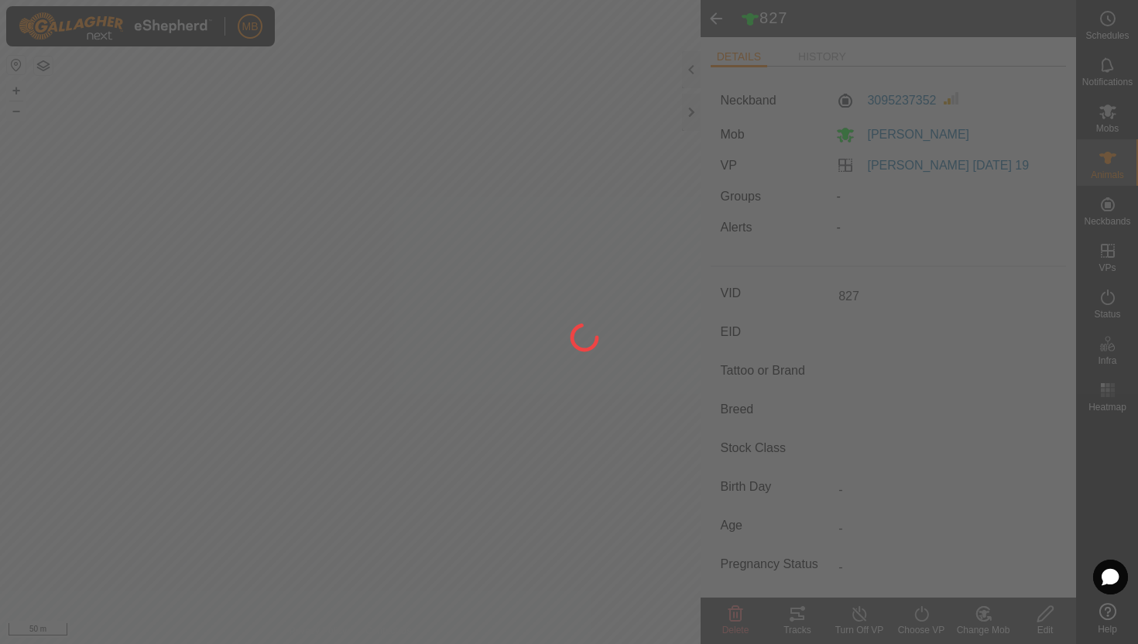
type input "-"
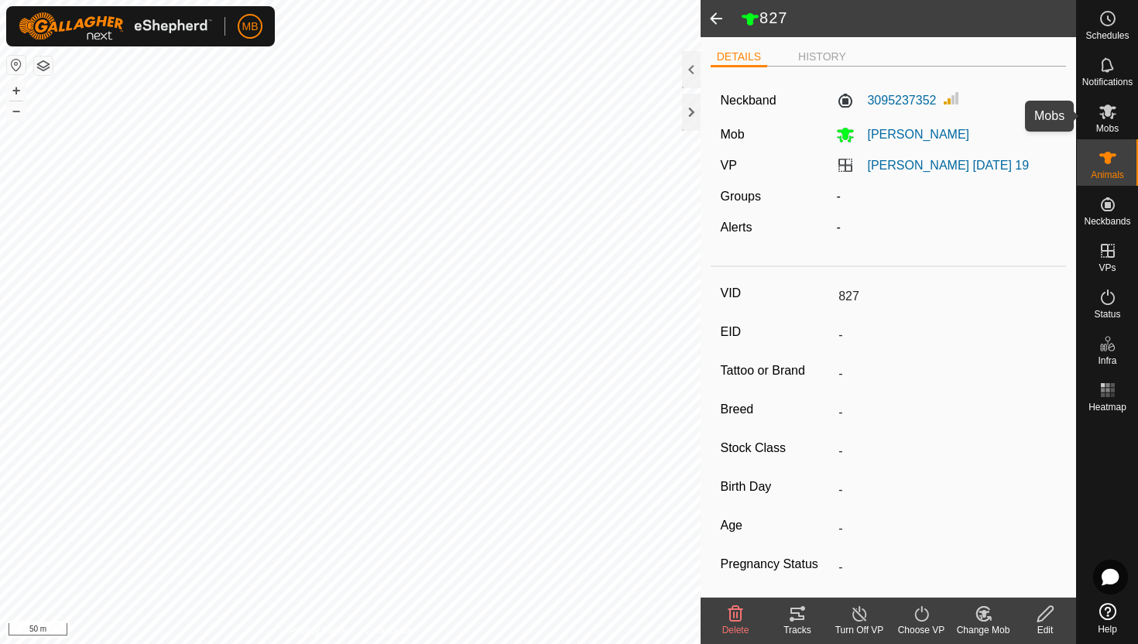
click at [1112, 118] on icon at bounding box center [1107, 111] width 19 height 19
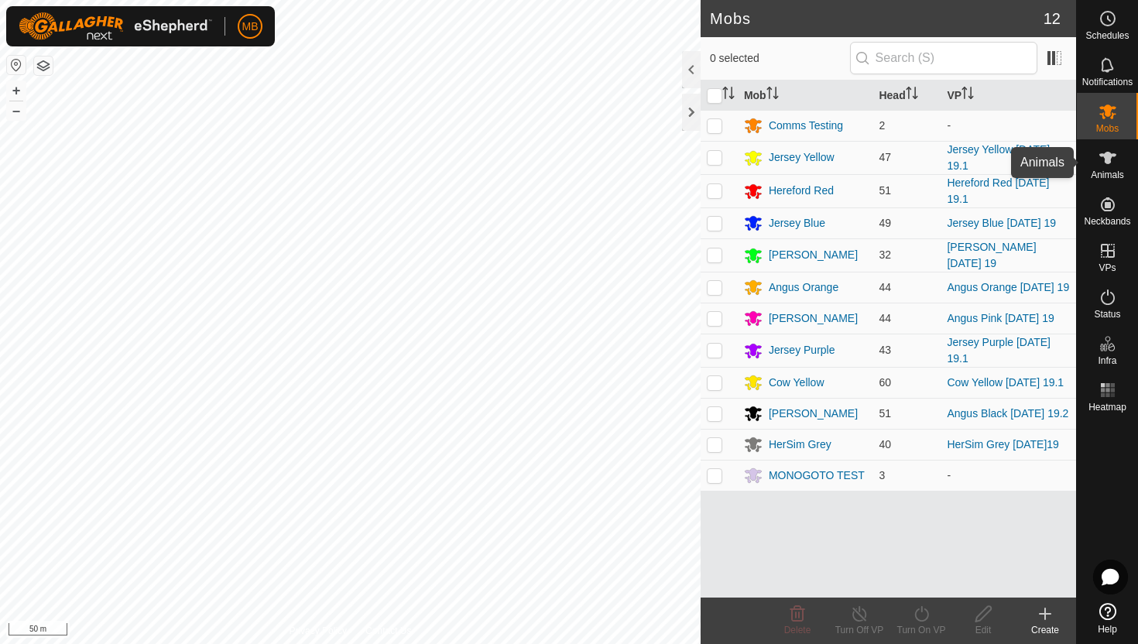
click at [1112, 159] on icon at bounding box center [1107, 158] width 19 height 19
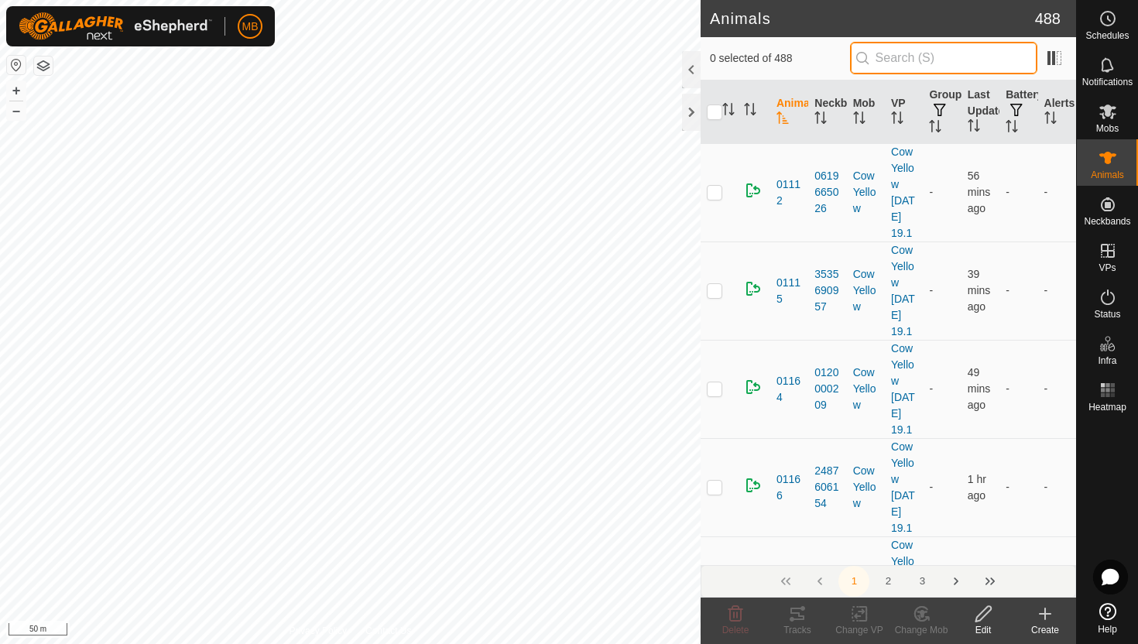
click at [929, 64] on input "text" at bounding box center [943, 58] width 187 height 33
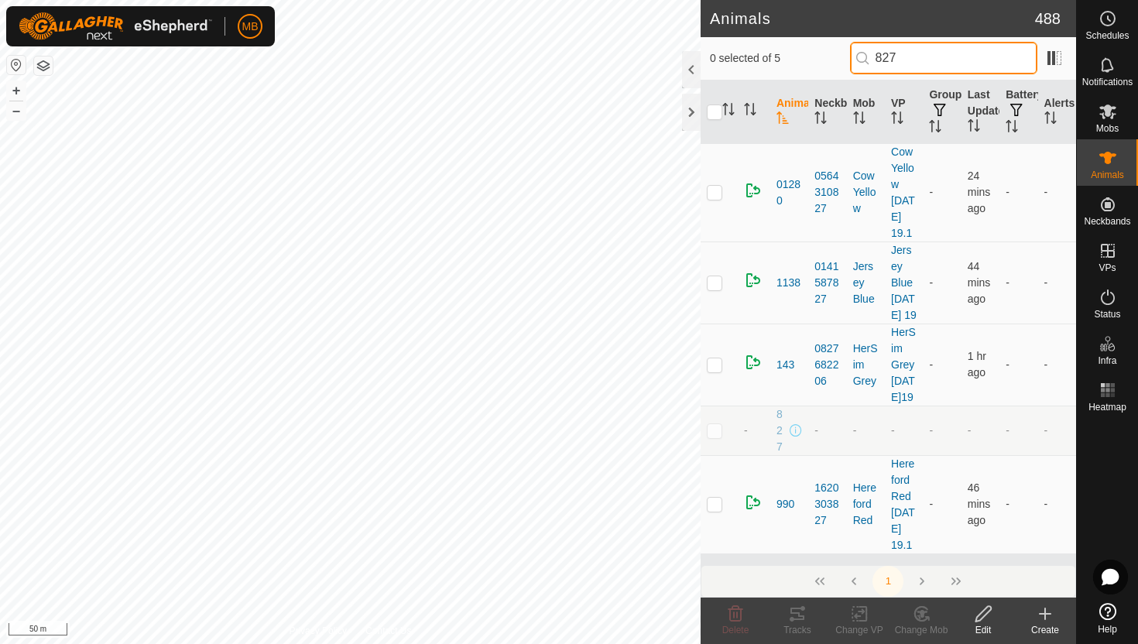
type input "827"
click at [713, 437] on p-checkbox at bounding box center [714, 430] width 15 height 12
checkbox input "true"
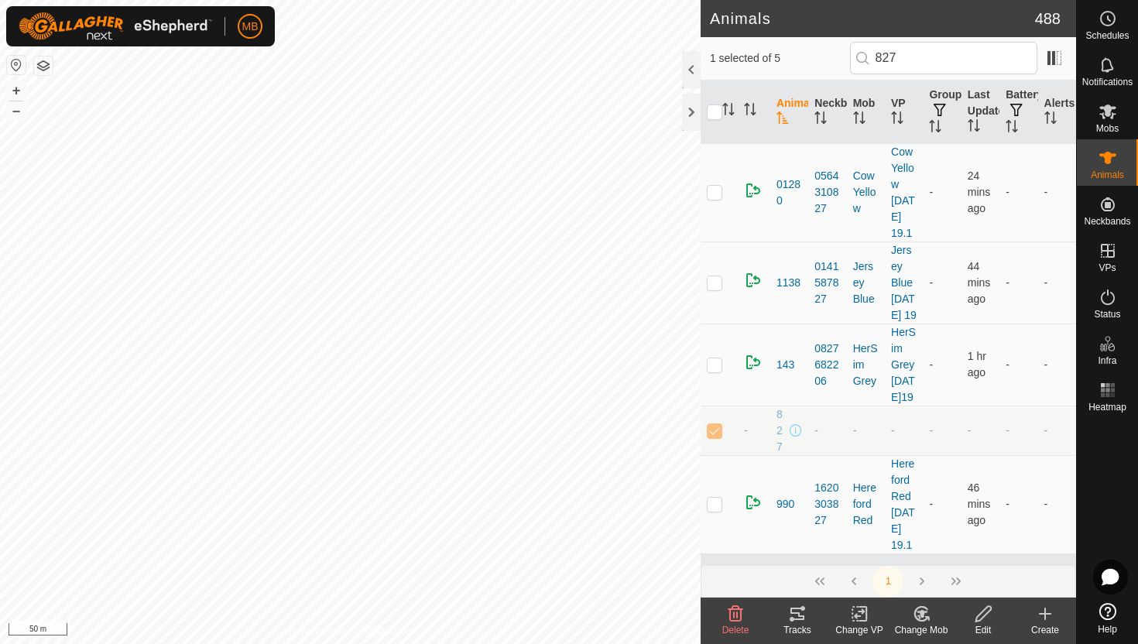
click at [981, 615] on icon at bounding box center [983, 614] width 19 height 19
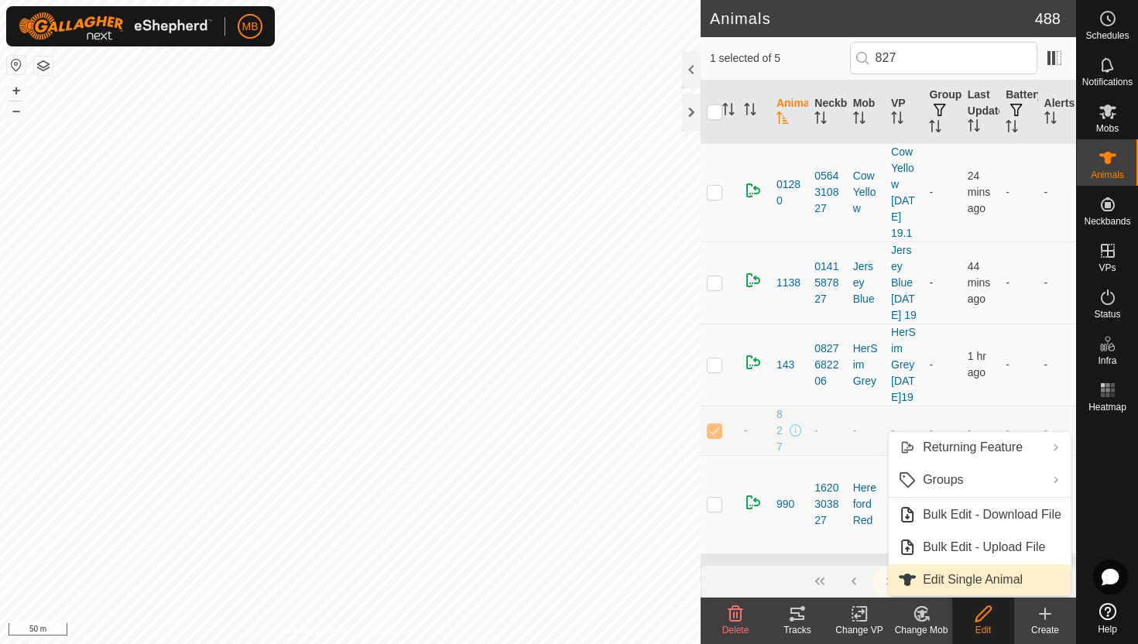
click at [980, 584] on link "Edit Single Animal" at bounding box center [980, 579] width 182 height 31
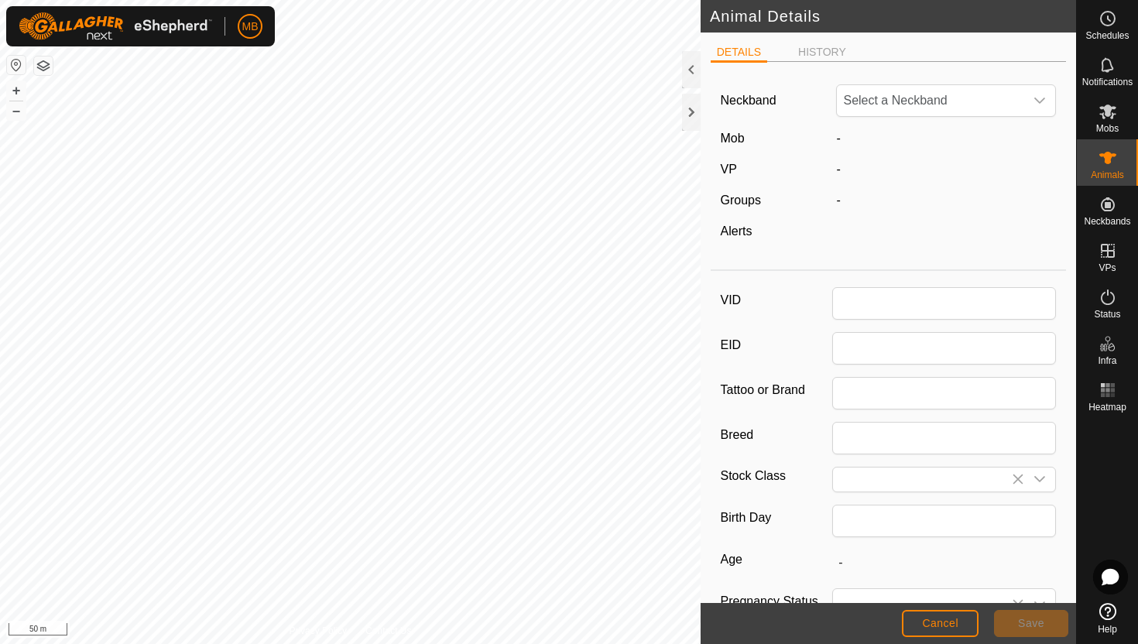
type input "827"
type input "524"
type input "[DATE]"
click at [1037, 96] on icon "dropdown trigger" at bounding box center [1039, 100] width 12 height 12
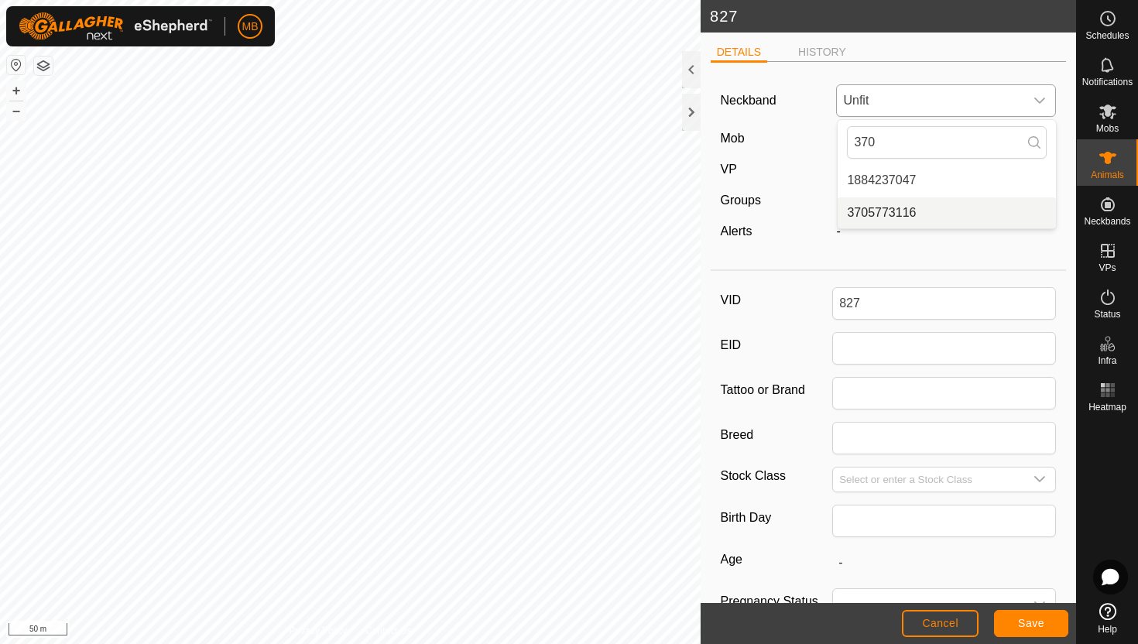
type input "370"
click at [941, 216] on li "3705773116" at bounding box center [947, 212] width 218 height 31
click at [1047, 622] on button "Save" at bounding box center [1031, 623] width 74 height 27
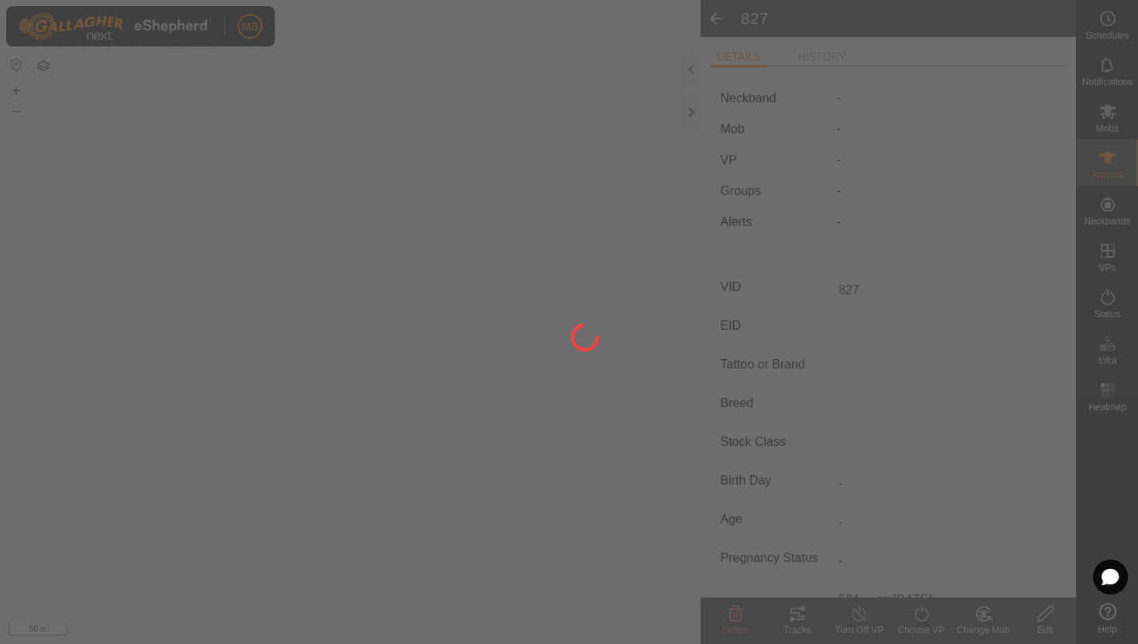
type input "-"
type input "524 kg"
type input "-"
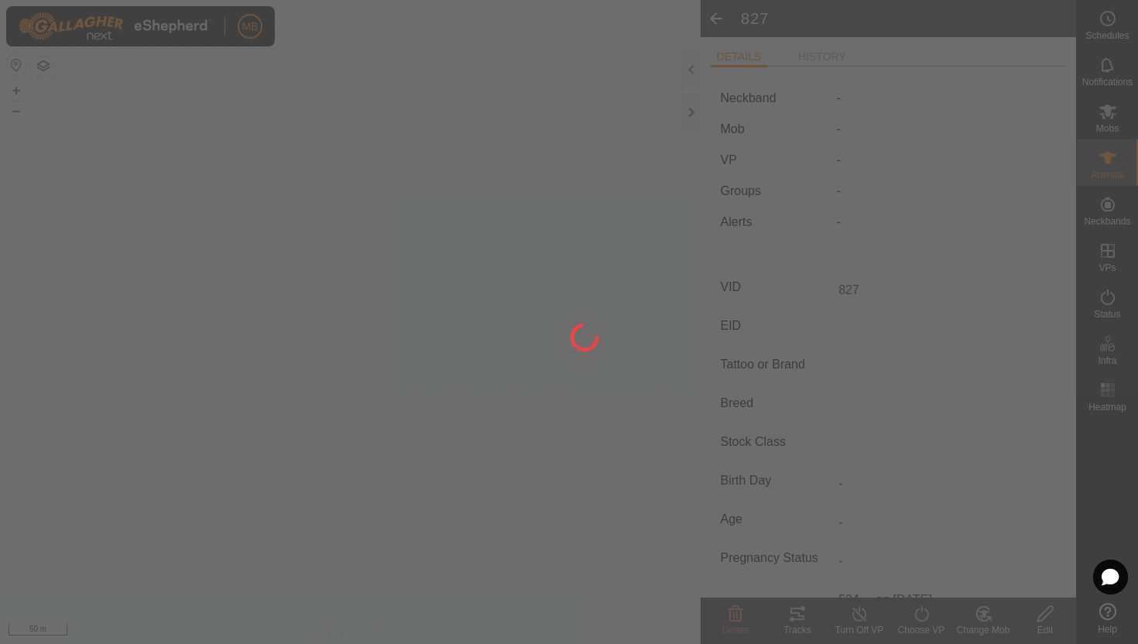
type input "-"
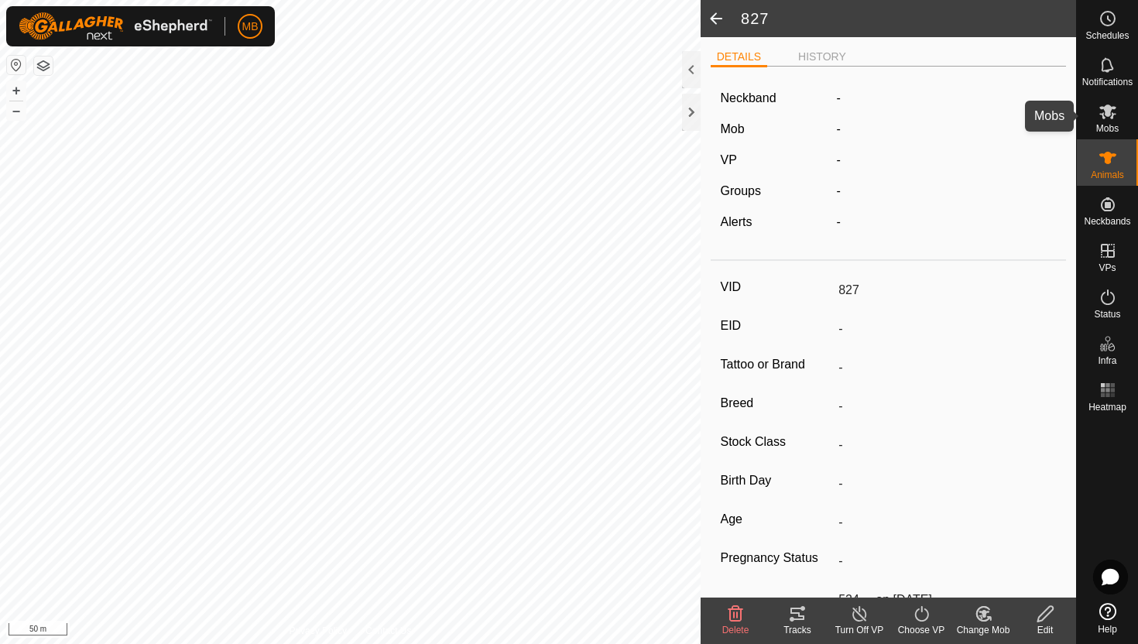
click at [1105, 121] on es-mob-svg-icon at bounding box center [1108, 111] width 28 height 25
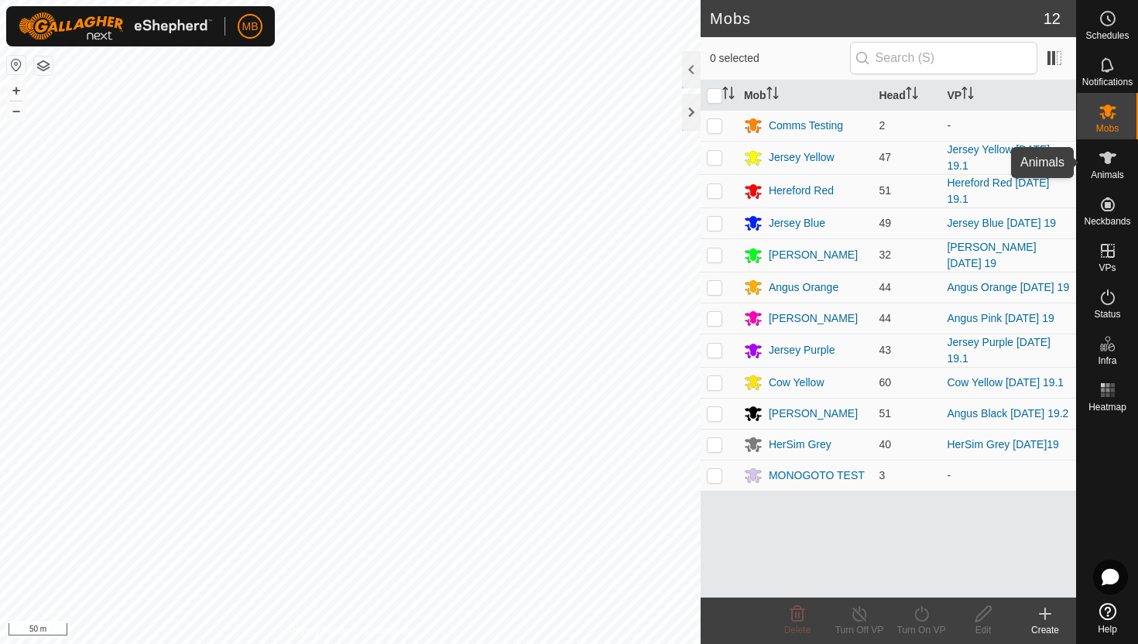
click at [1112, 162] on icon at bounding box center [1107, 158] width 19 height 19
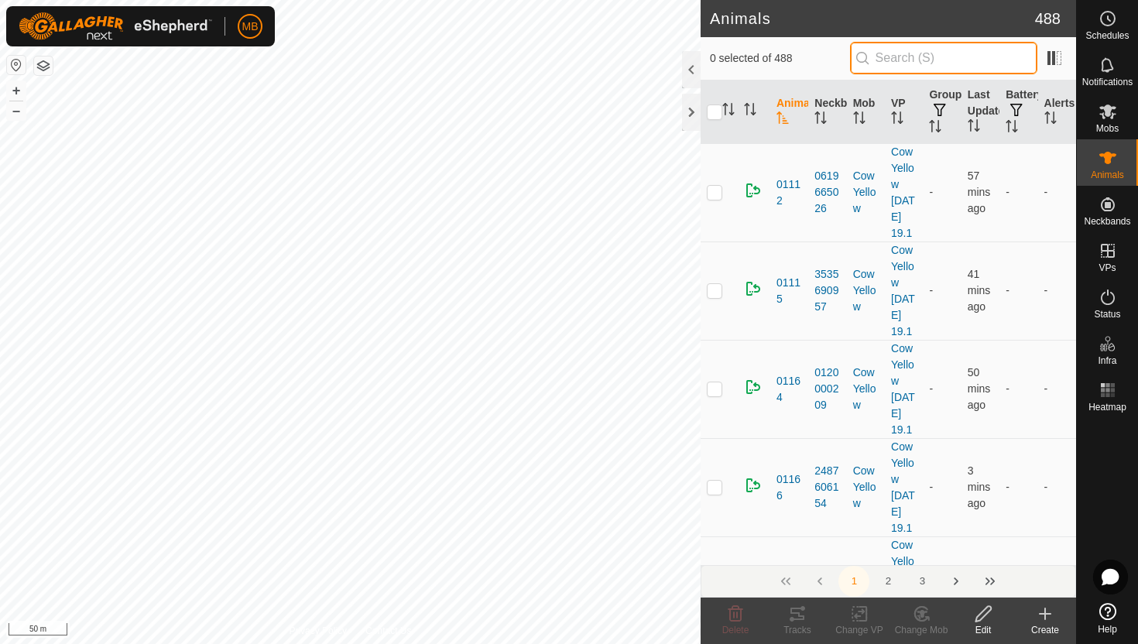
click at [978, 60] on input "text" at bounding box center [943, 58] width 187 height 33
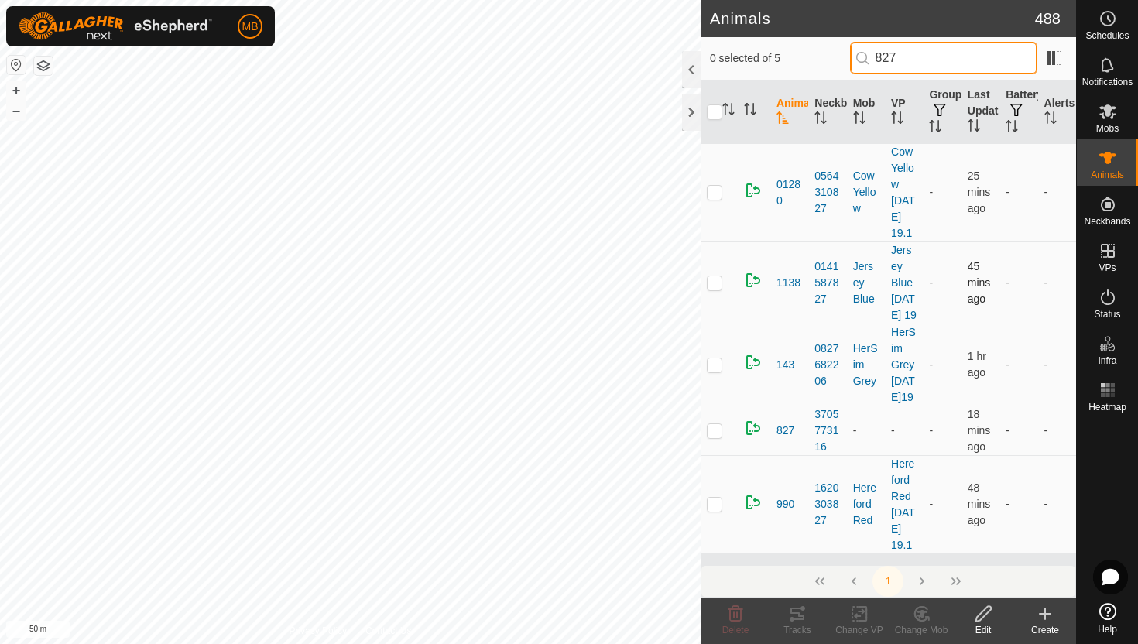
scroll to position [21, 0]
type input "827"
click at [712, 437] on p-checkbox at bounding box center [714, 430] width 15 height 12
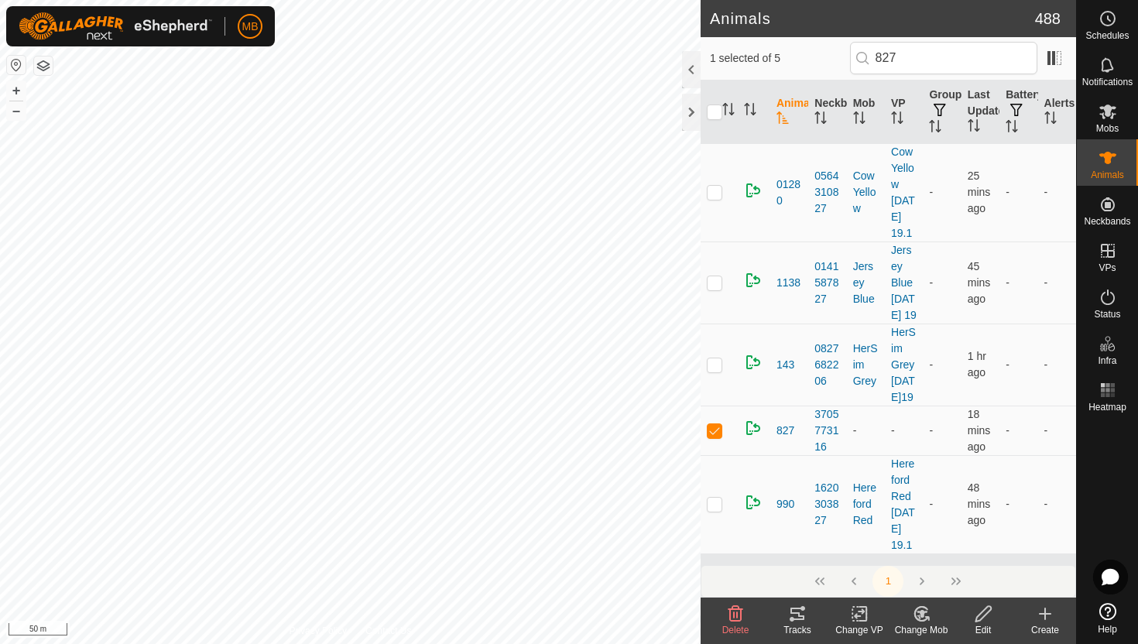
click at [920, 615] on icon at bounding box center [922, 614] width 11 height 8
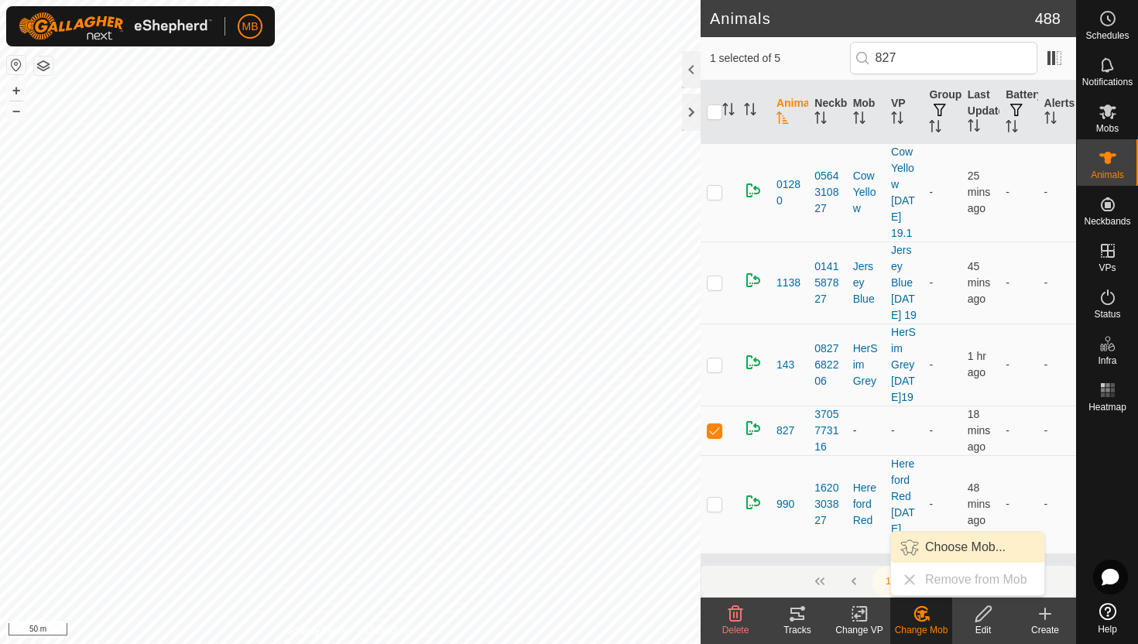
click at [931, 547] on link "Choose Mob..." at bounding box center [967, 547] width 153 height 31
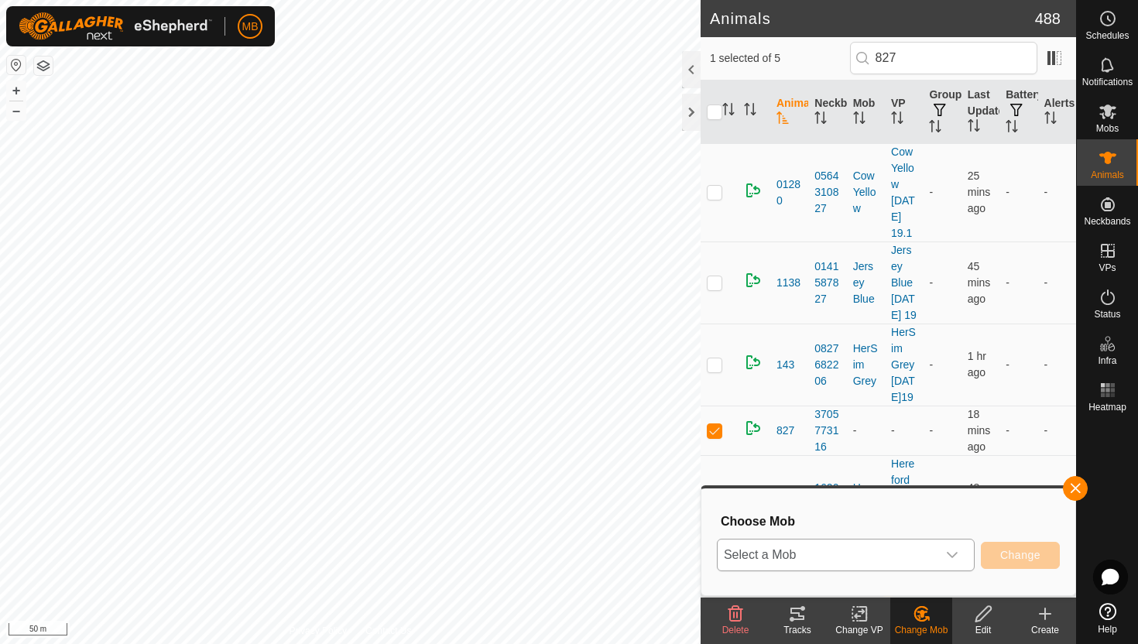
click at [949, 552] on icon "dropdown trigger" at bounding box center [952, 555] width 12 height 12
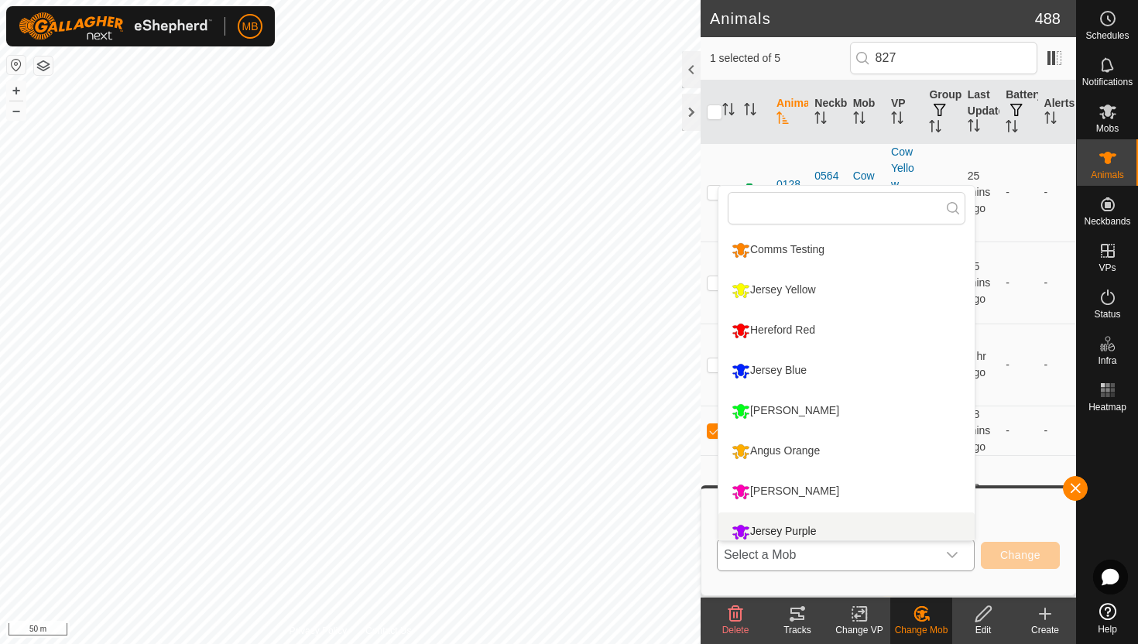
scroll to position [11, 0]
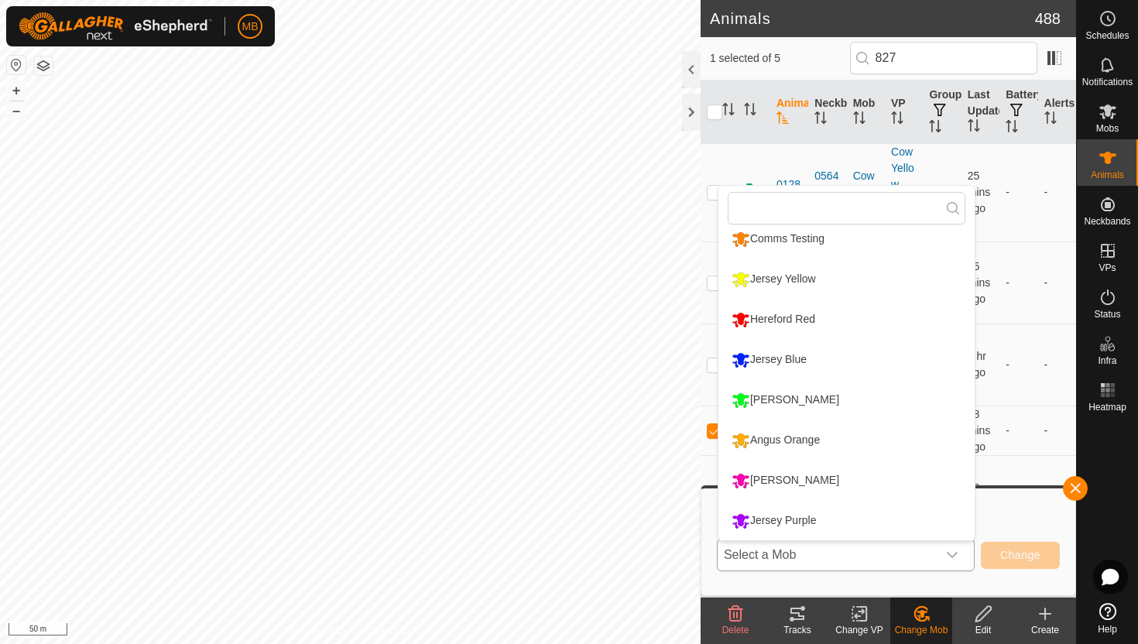
click at [807, 395] on li "[PERSON_NAME]" at bounding box center [846, 400] width 256 height 39
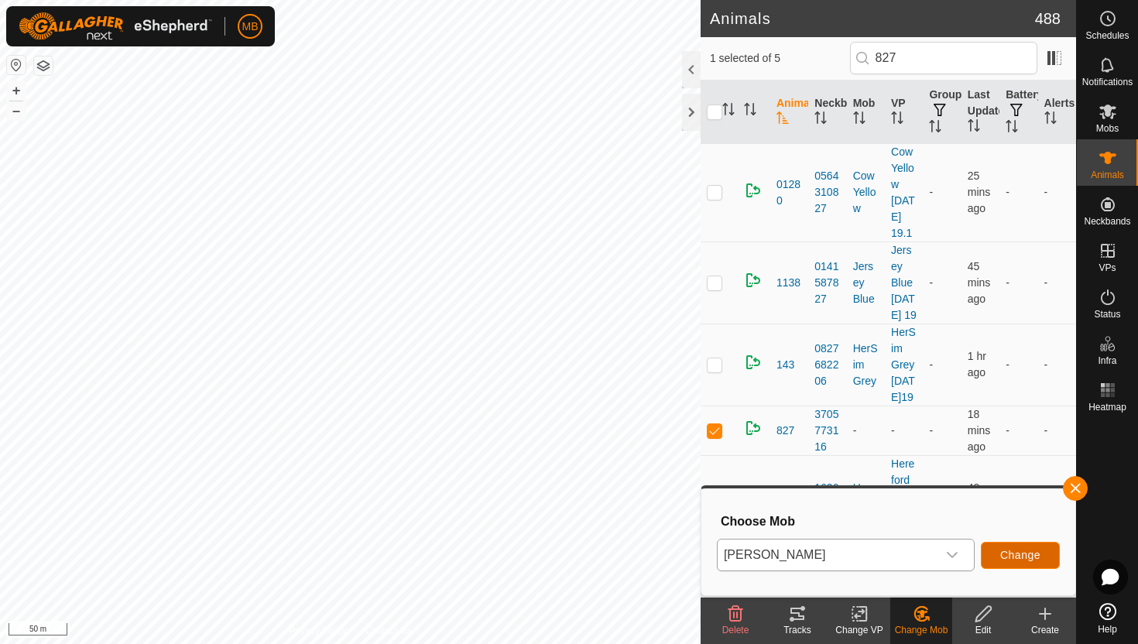
click at [1023, 553] on span "Change" at bounding box center [1020, 555] width 40 height 12
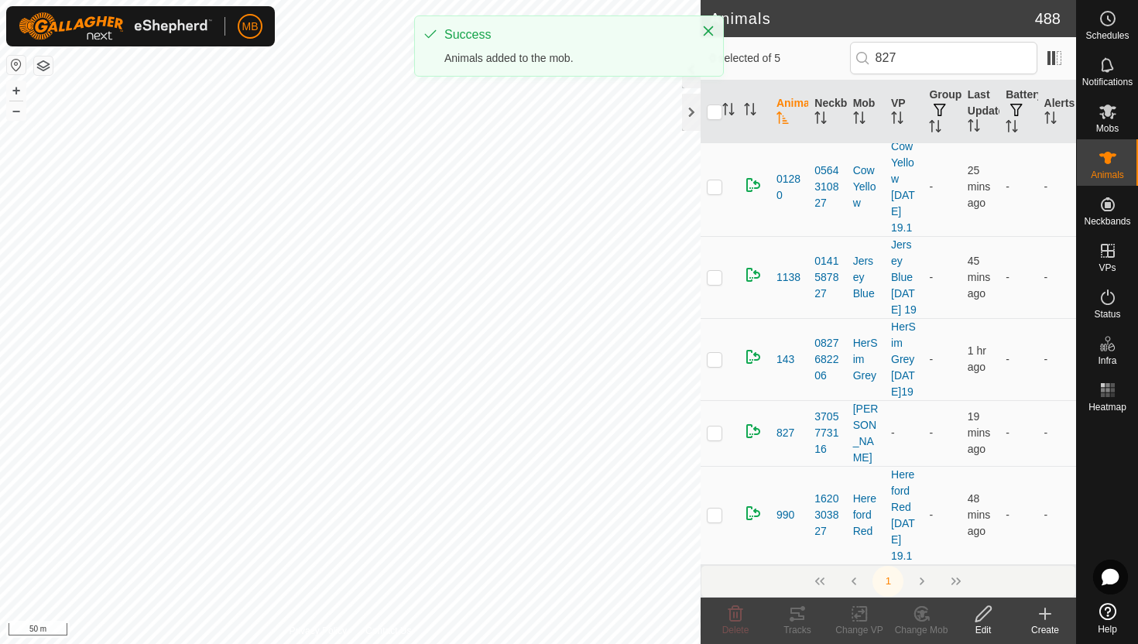
scroll to position [0, 0]
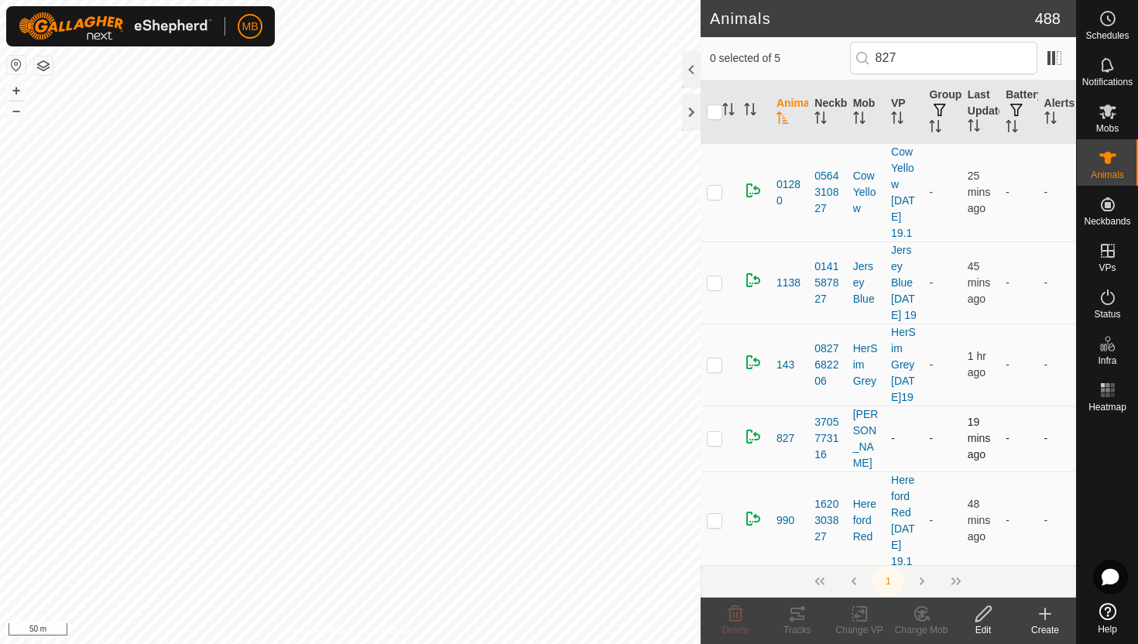
click at [718, 444] on p-checkbox at bounding box center [714, 438] width 15 height 12
checkbox input "true"
click at [862, 608] on icon at bounding box center [859, 614] width 19 height 19
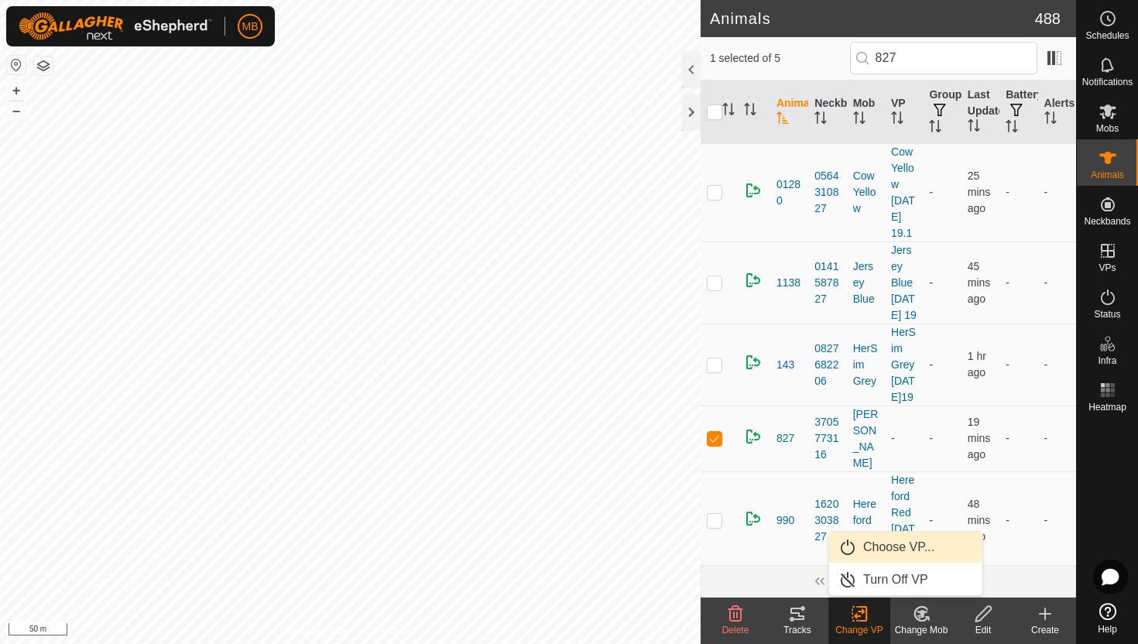
click at [893, 547] on link "Choose VP..." at bounding box center [905, 547] width 153 height 31
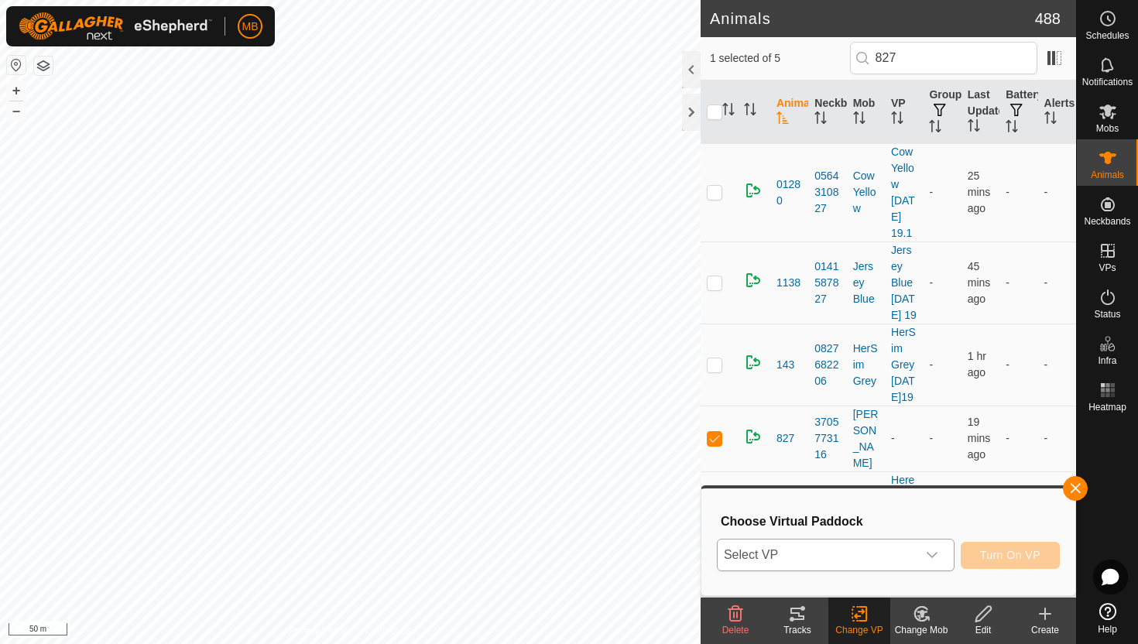
click at [931, 550] on icon "dropdown trigger" at bounding box center [932, 555] width 12 height 12
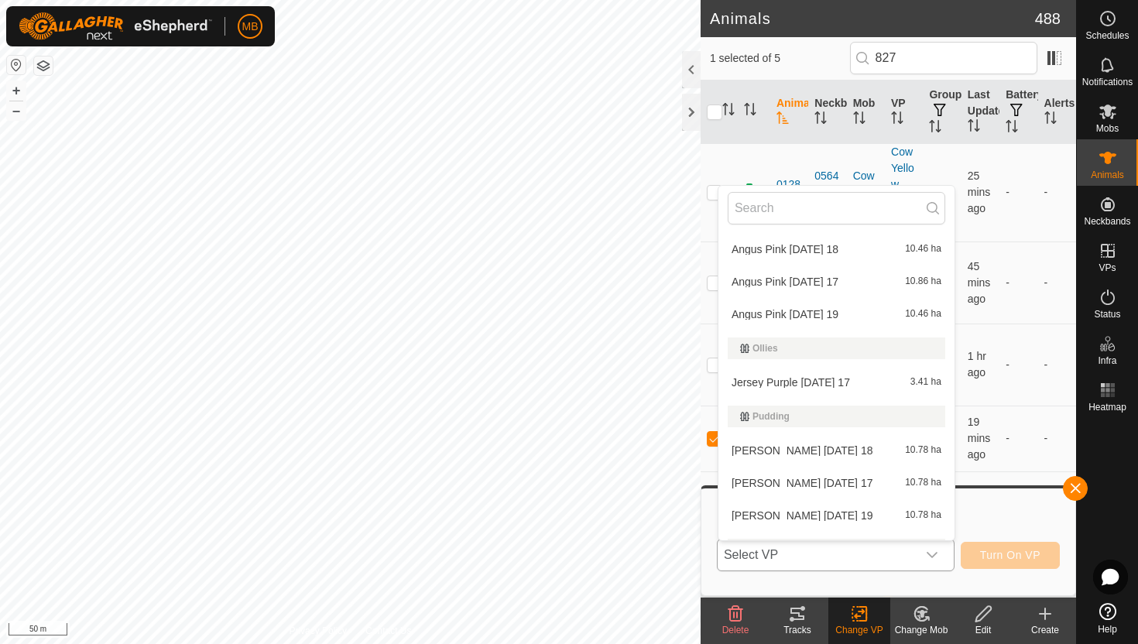
scroll to position [582, 0]
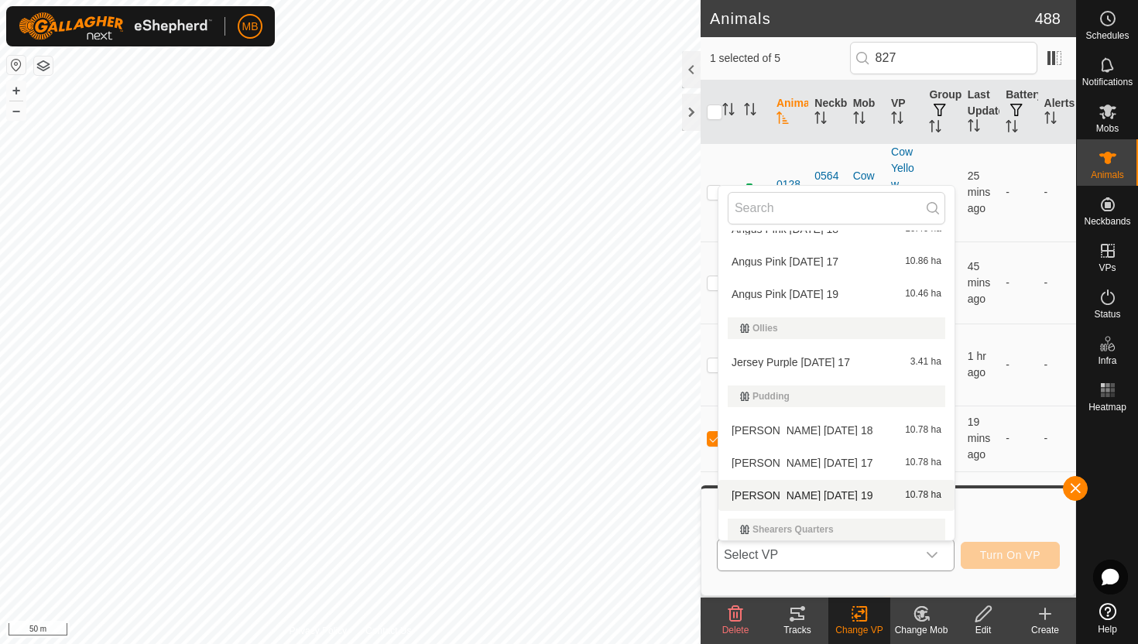
click at [831, 495] on li "[PERSON_NAME] [DATE] 19 10.78 ha" at bounding box center [836, 495] width 236 height 31
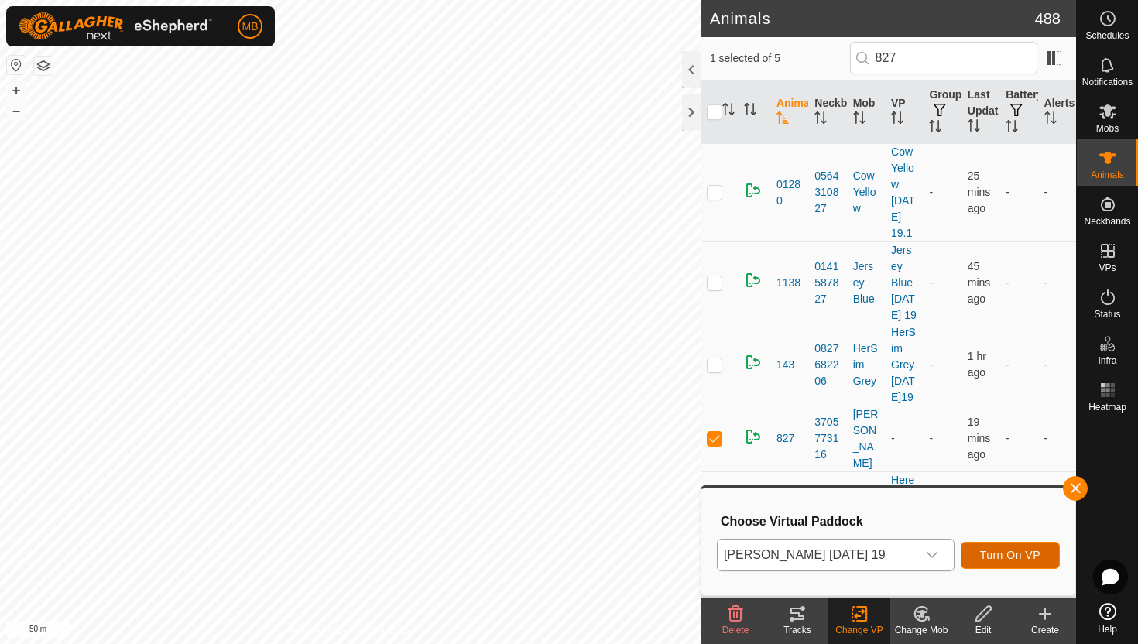
click at [1015, 548] on button "Turn On VP" at bounding box center [1010, 555] width 99 height 27
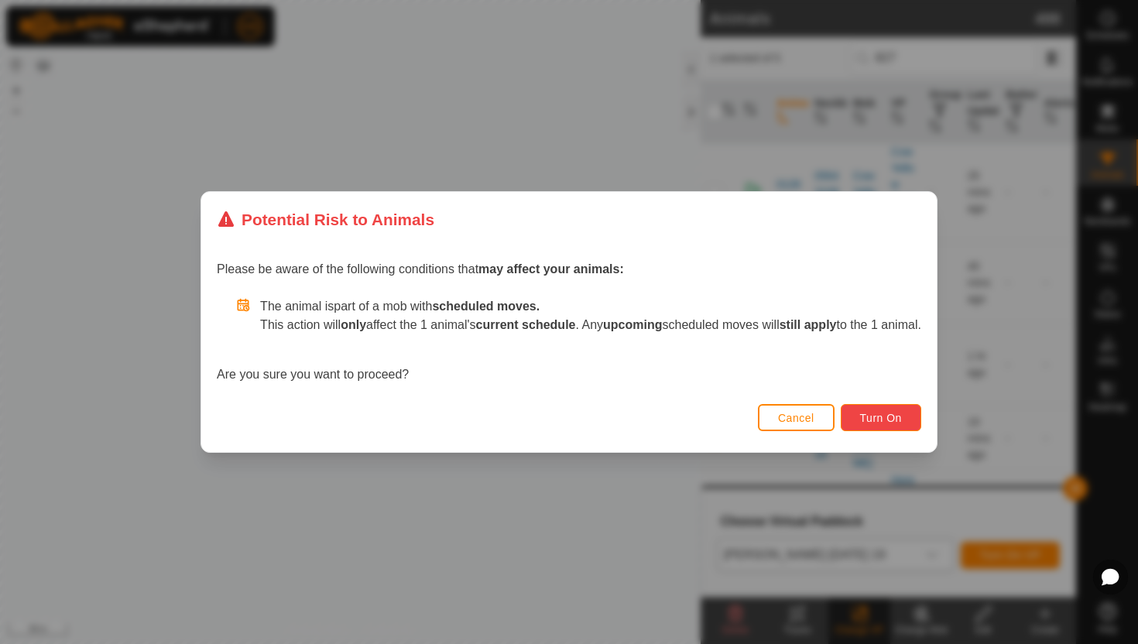
click at [921, 416] on button "Turn On" at bounding box center [881, 417] width 81 height 27
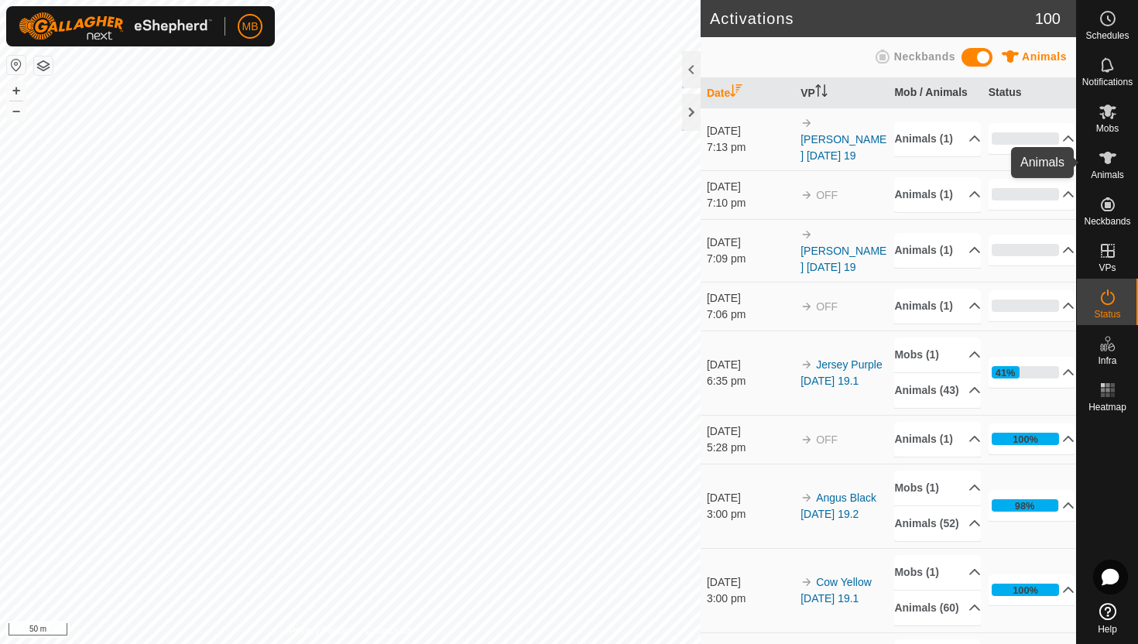
click at [1106, 158] on icon at bounding box center [1107, 158] width 17 height 12
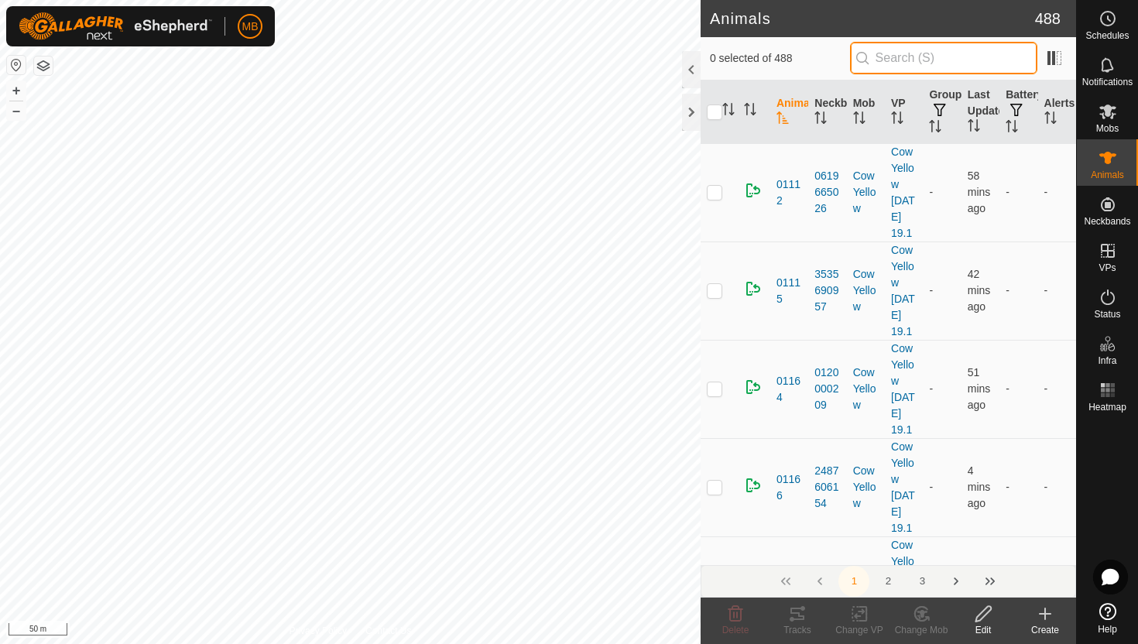
click at [974, 60] on input "text" at bounding box center [943, 58] width 187 height 33
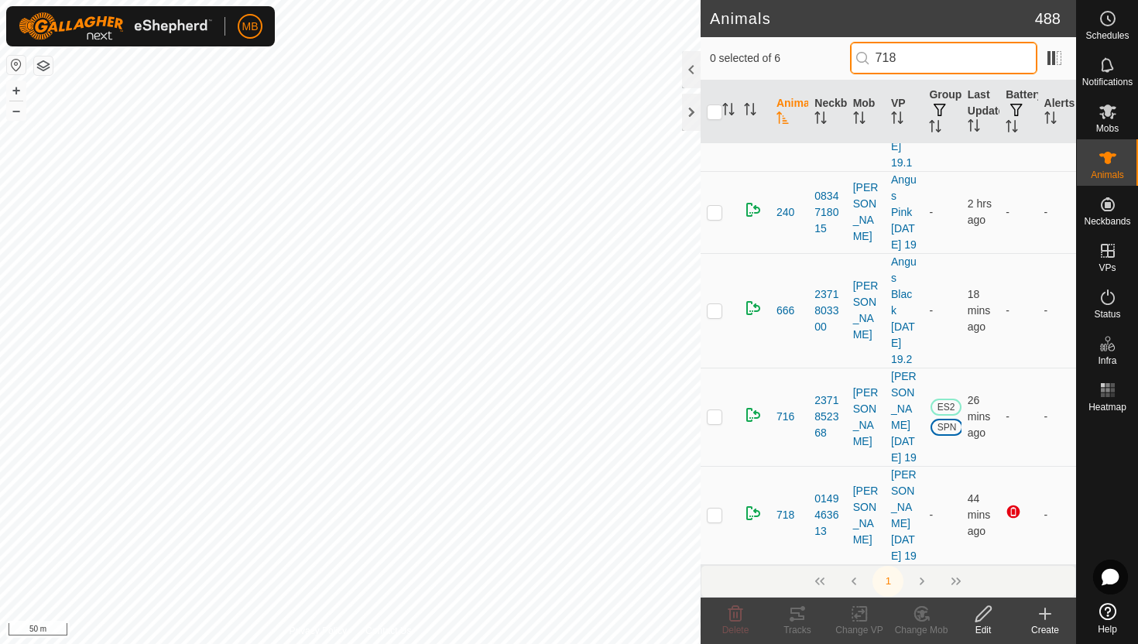
scroll to position [373, 0]
type input "718"
click at [715, 517] on p-checkbox at bounding box center [714, 515] width 15 height 12
checkbox input "true"
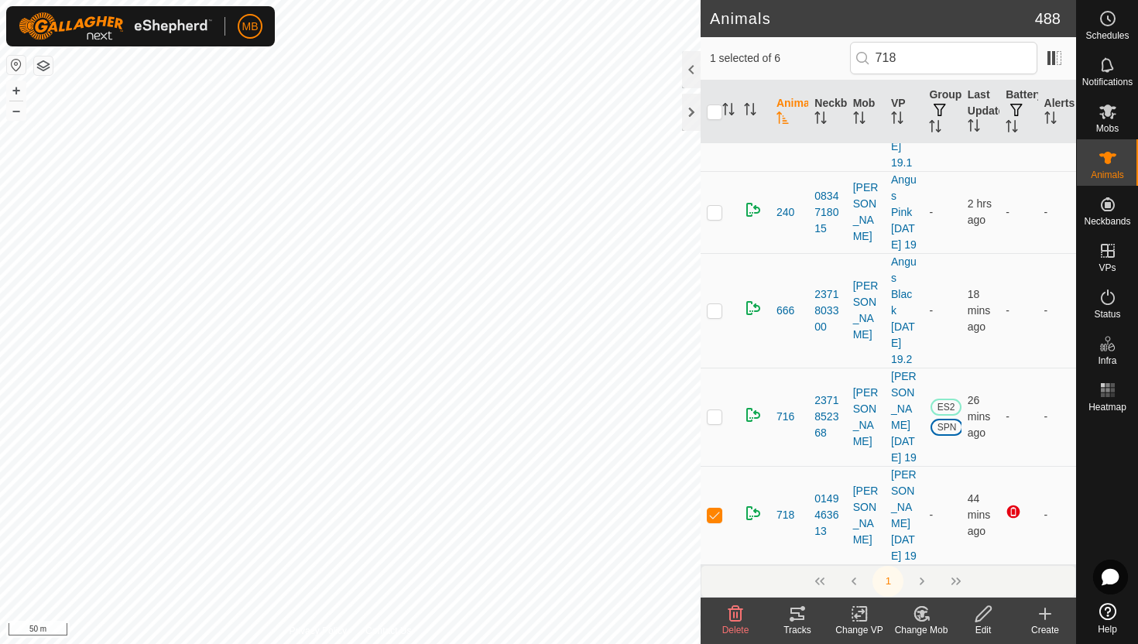
click at [983, 615] on icon at bounding box center [983, 614] width 19 height 19
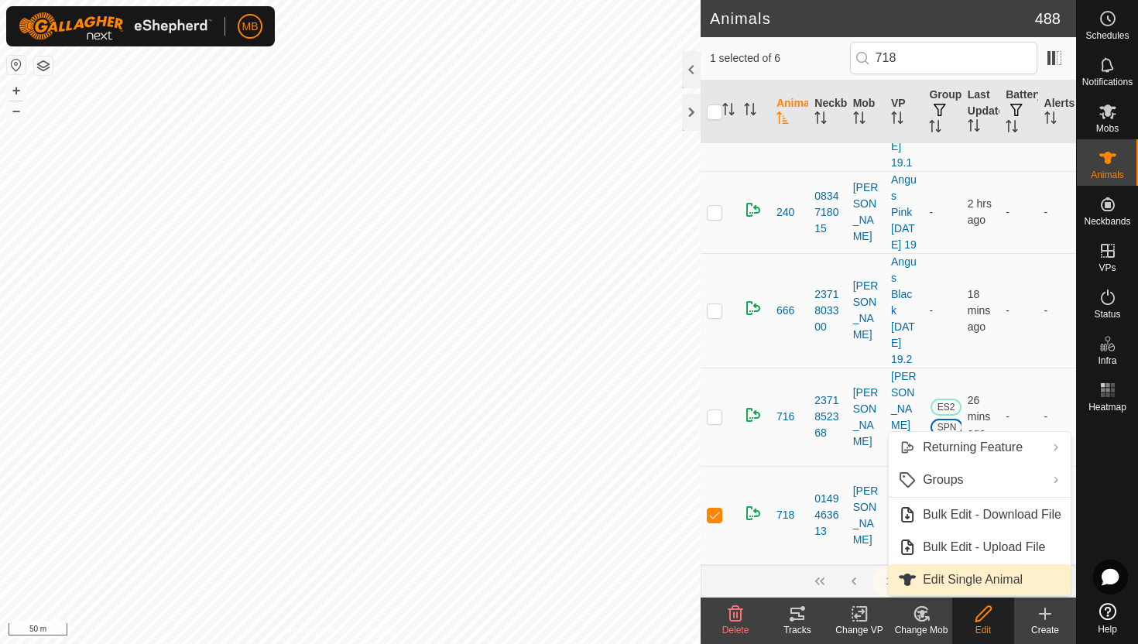
click at [987, 578] on link "Edit Single Animal" at bounding box center [980, 579] width 182 height 31
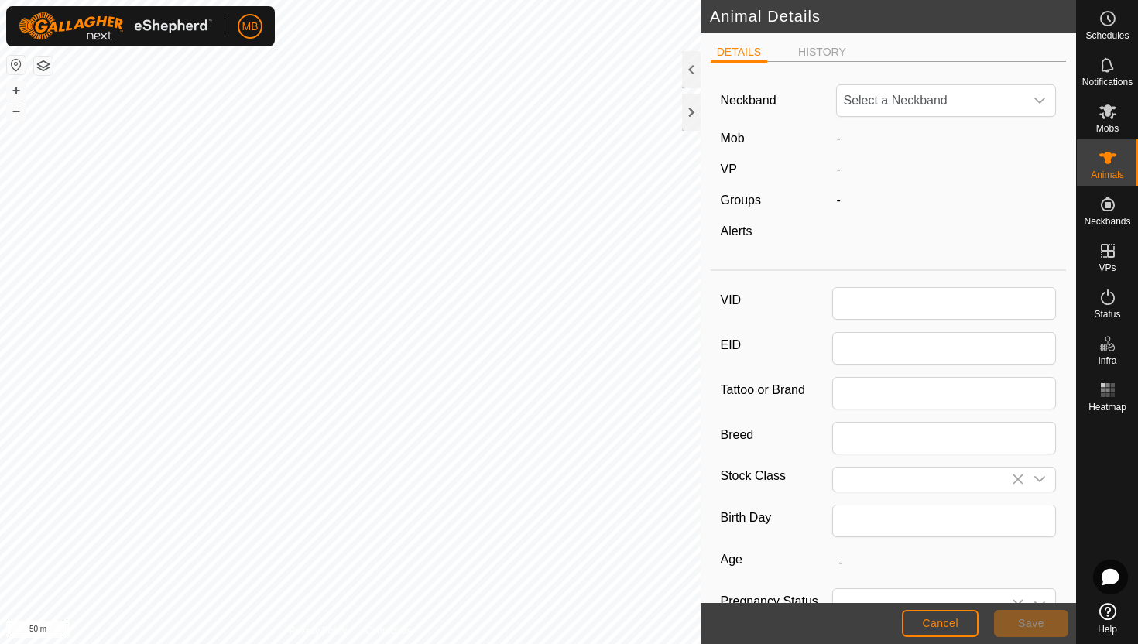
type input "718"
type input "564"
type input "[DATE]"
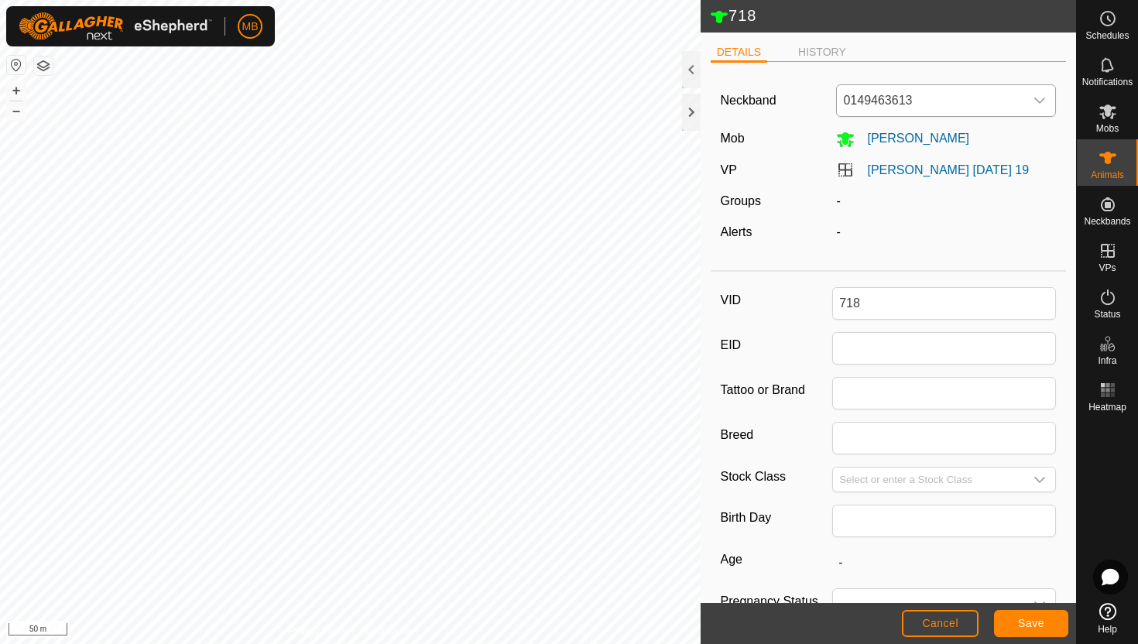
click at [1033, 100] on icon "dropdown trigger" at bounding box center [1039, 100] width 12 height 12
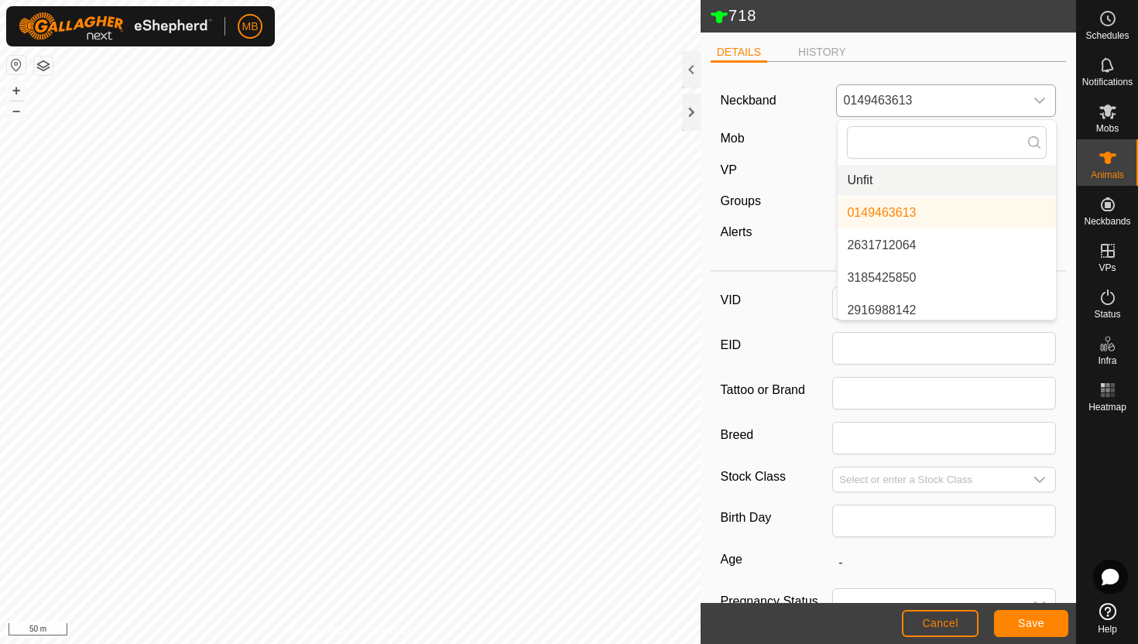
click at [975, 173] on li "Unfit" at bounding box center [947, 180] width 218 height 31
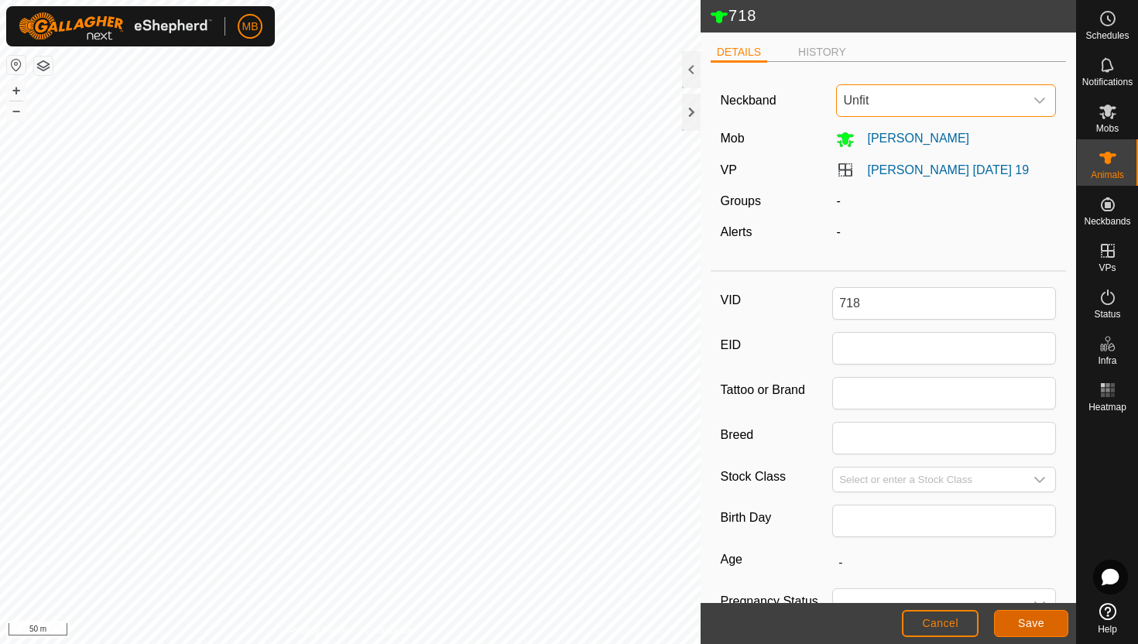
click at [1043, 618] on span "Save" at bounding box center [1031, 623] width 26 height 12
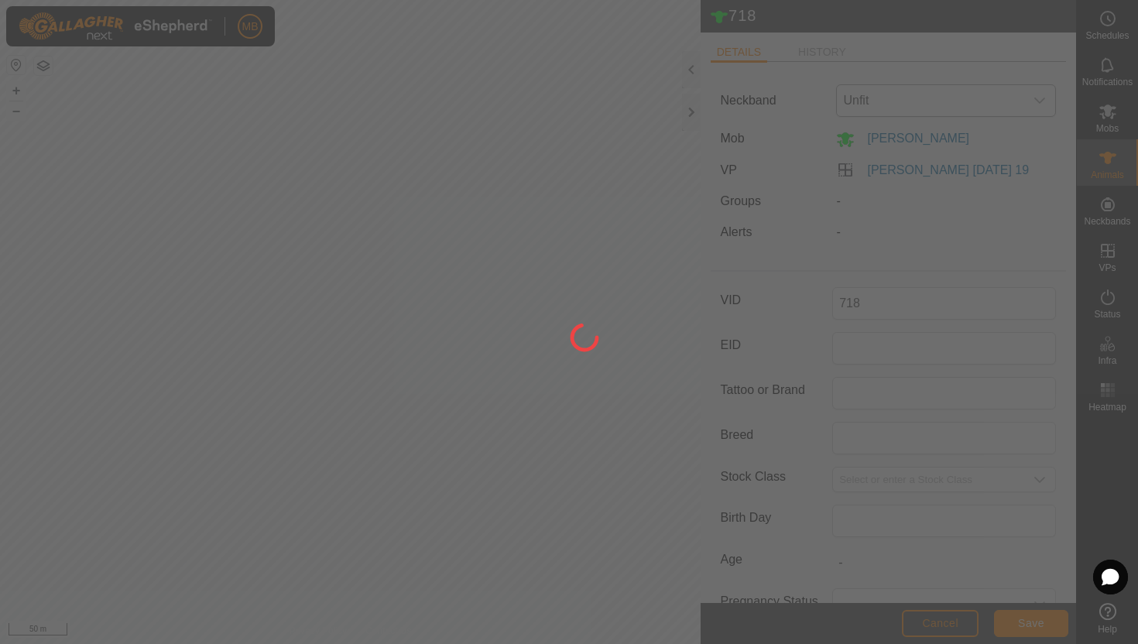
type input "-"
type input "564 kg"
type input "-"
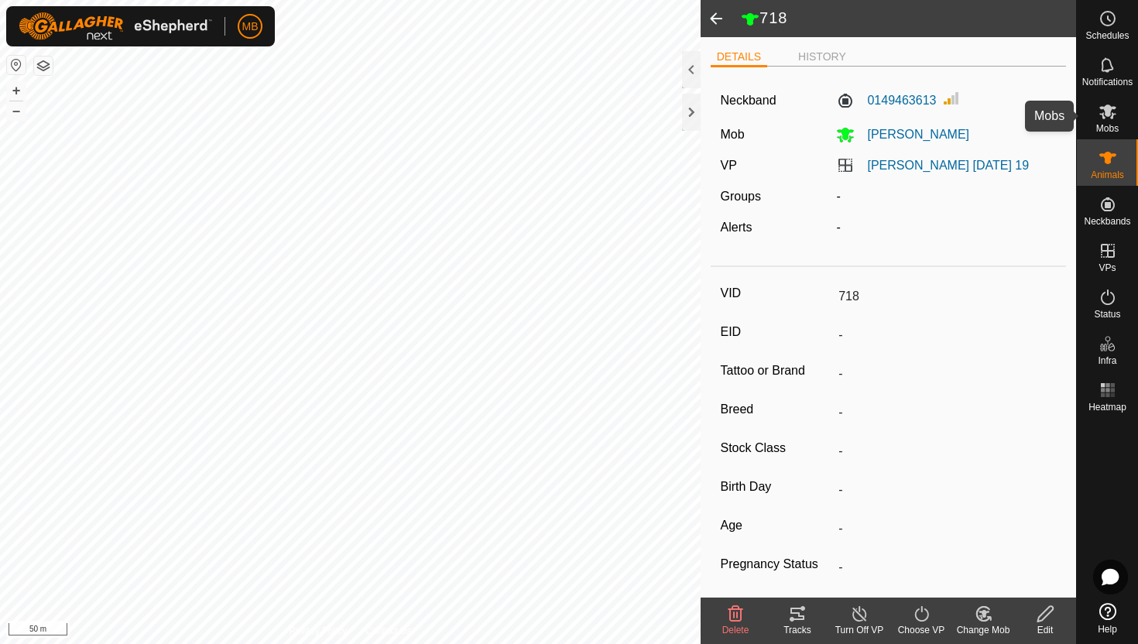
click at [1112, 115] on icon at bounding box center [1107, 112] width 17 height 15
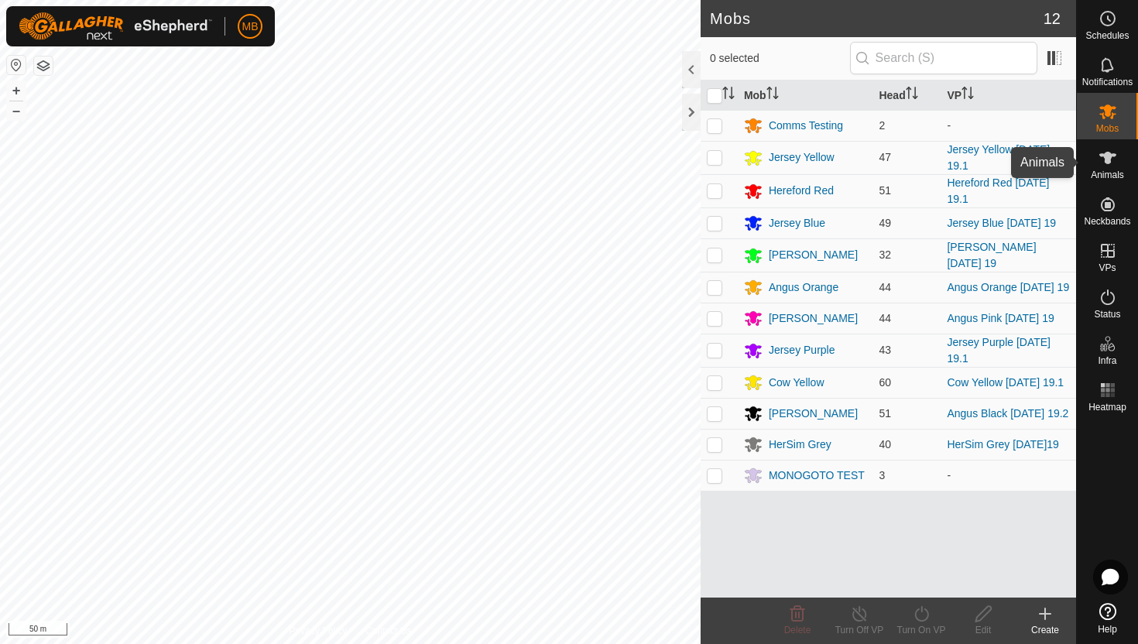
click at [1102, 163] on icon at bounding box center [1107, 158] width 19 height 19
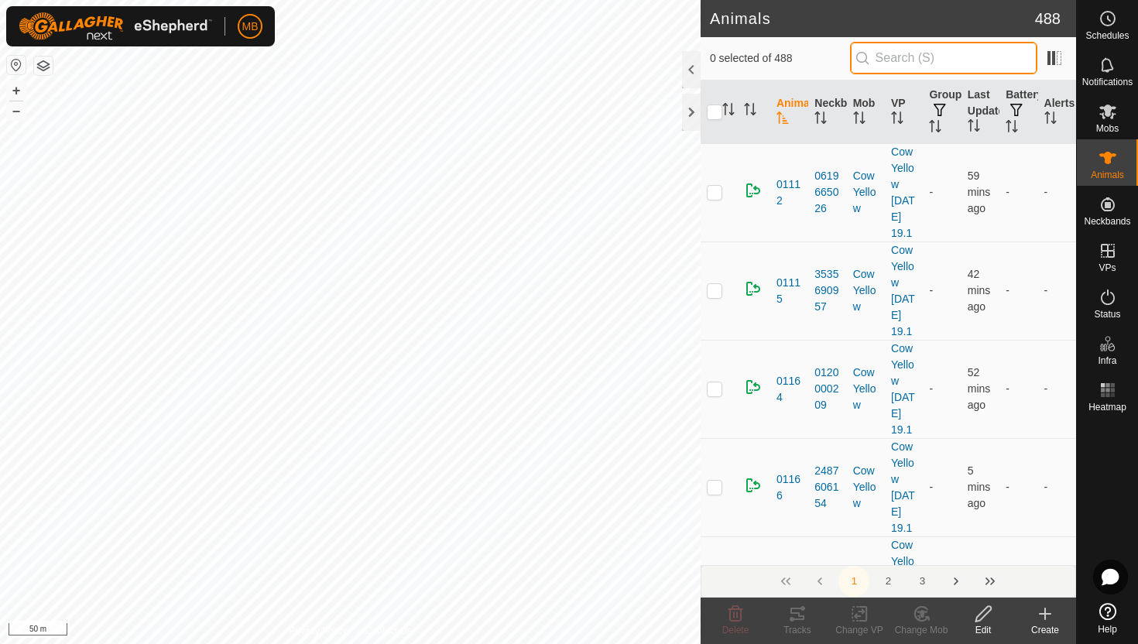
click at [1009, 60] on input "text" at bounding box center [943, 58] width 187 height 33
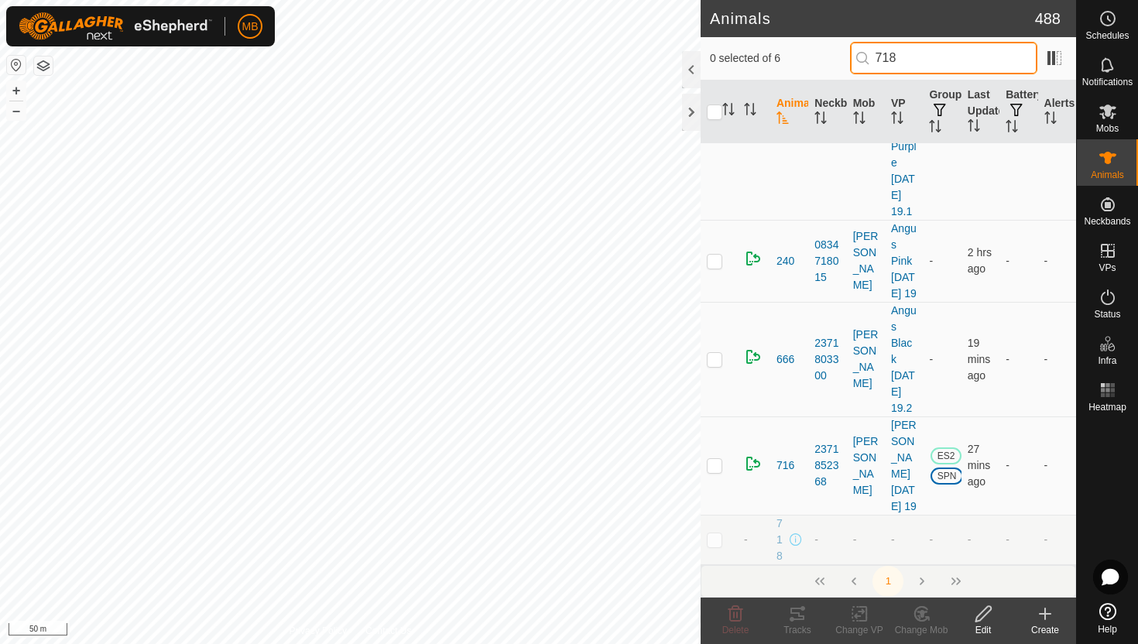
scroll to position [314, 0]
type input "718"
click at [711, 543] on p-checkbox at bounding box center [714, 539] width 15 height 12
checkbox input "true"
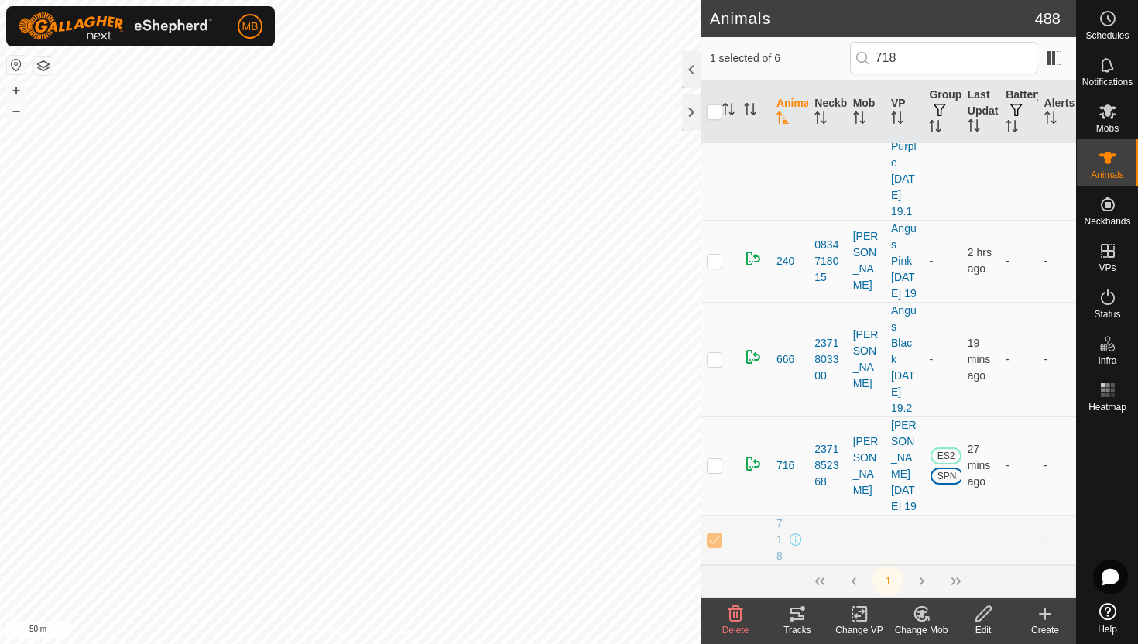
click at [983, 617] on icon at bounding box center [983, 614] width 19 height 19
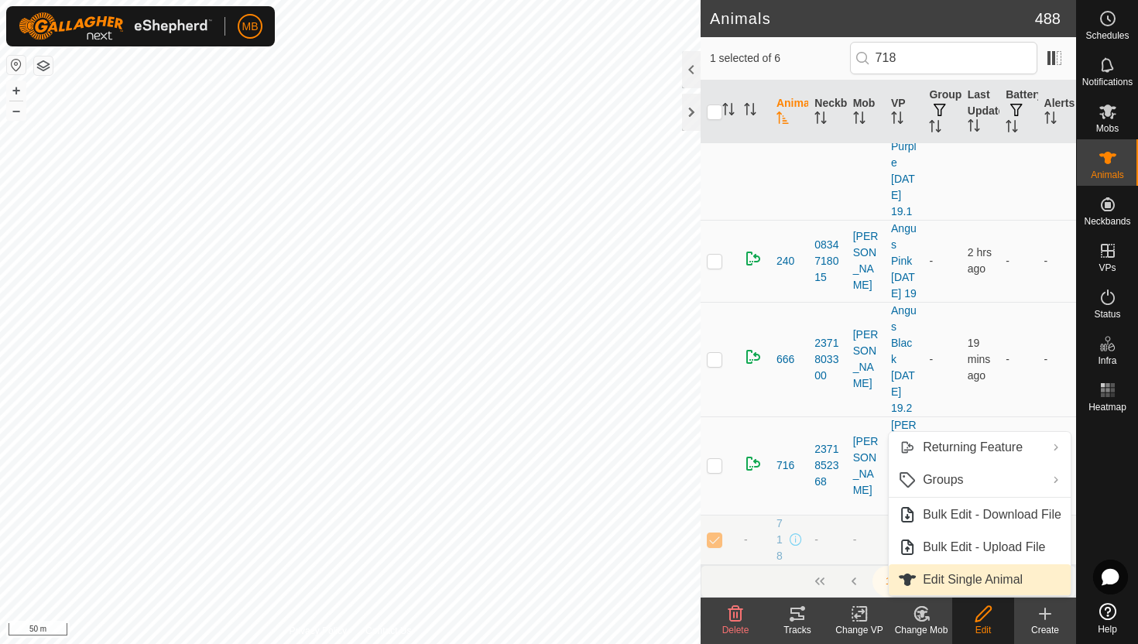
click at [987, 581] on link "Edit Single Animal" at bounding box center [980, 579] width 182 height 31
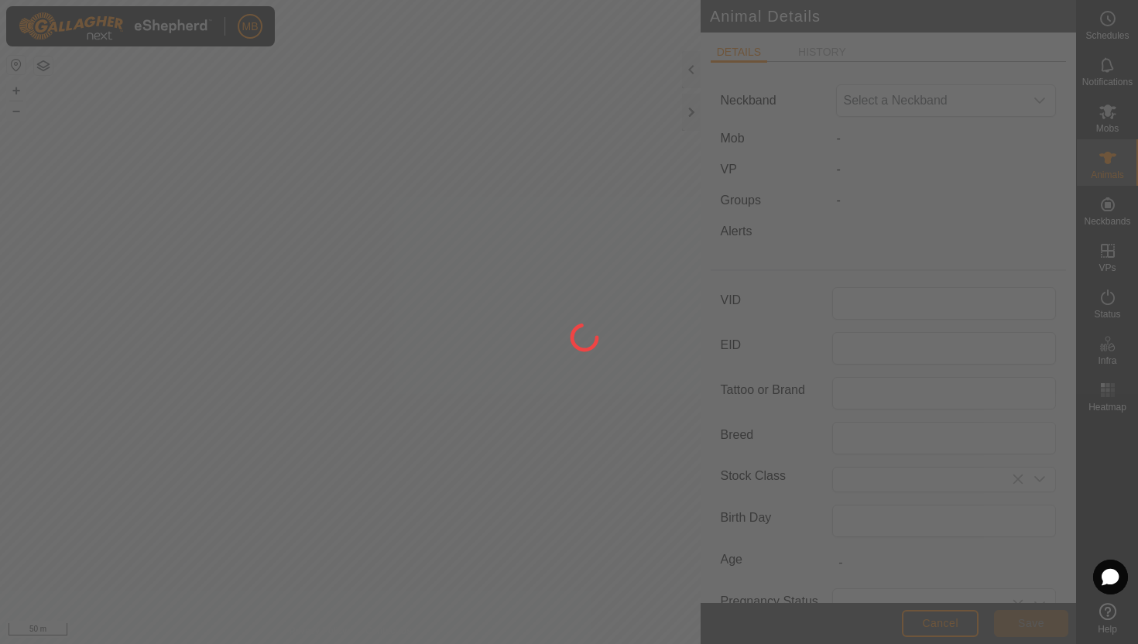
type input "718"
type input "564"
type input "[DATE]"
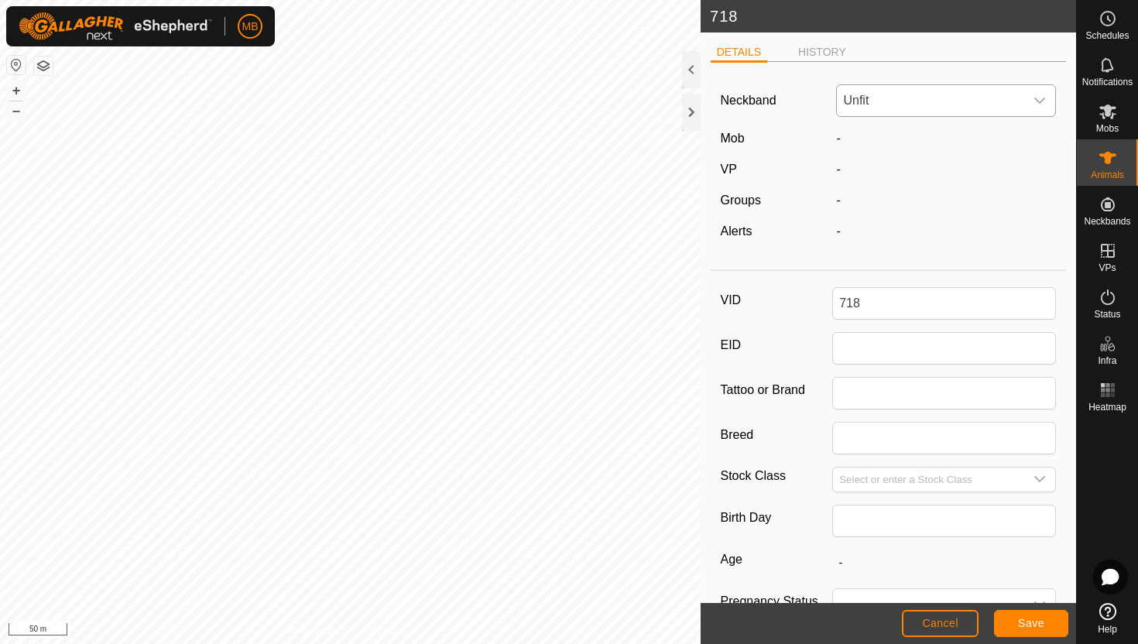
click at [1032, 103] on div "dropdown trigger" at bounding box center [1039, 100] width 31 height 31
type input "267"
click at [933, 176] on li "2673191672" at bounding box center [947, 180] width 218 height 31
click at [1023, 618] on span "Save" at bounding box center [1031, 623] width 26 height 12
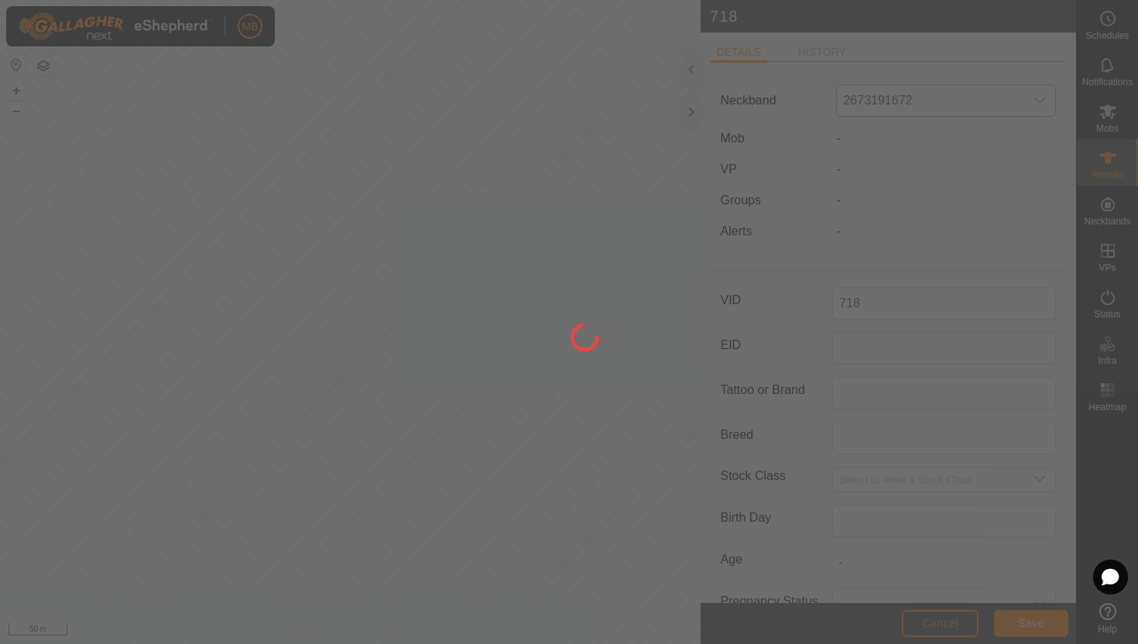
type input "-"
type input "564 kg"
type input "-"
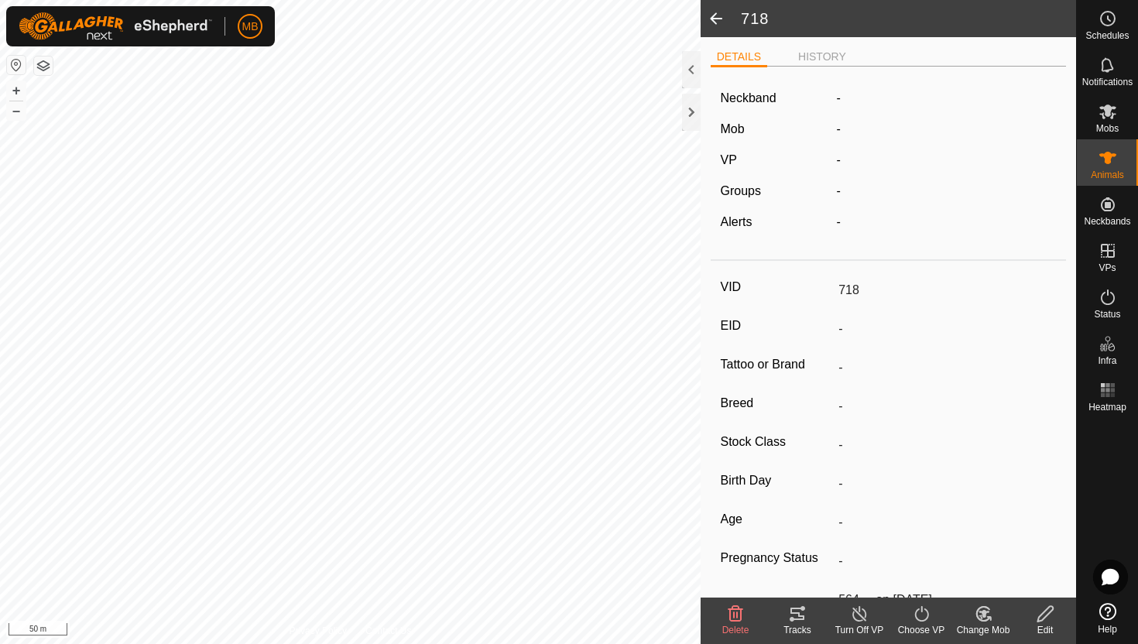
click at [984, 609] on icon at bounding box center [983, 614] width 19 height 19
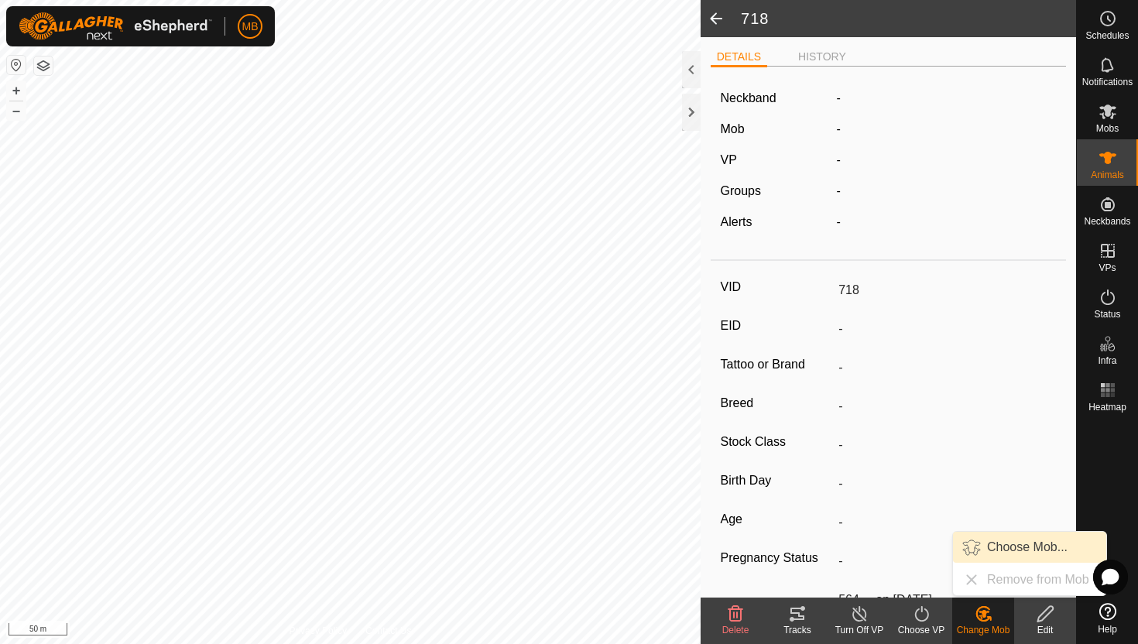
click at [1002, 550] on link "Choose Mob..." at bounding box center [1029, 547] width 153 height 31
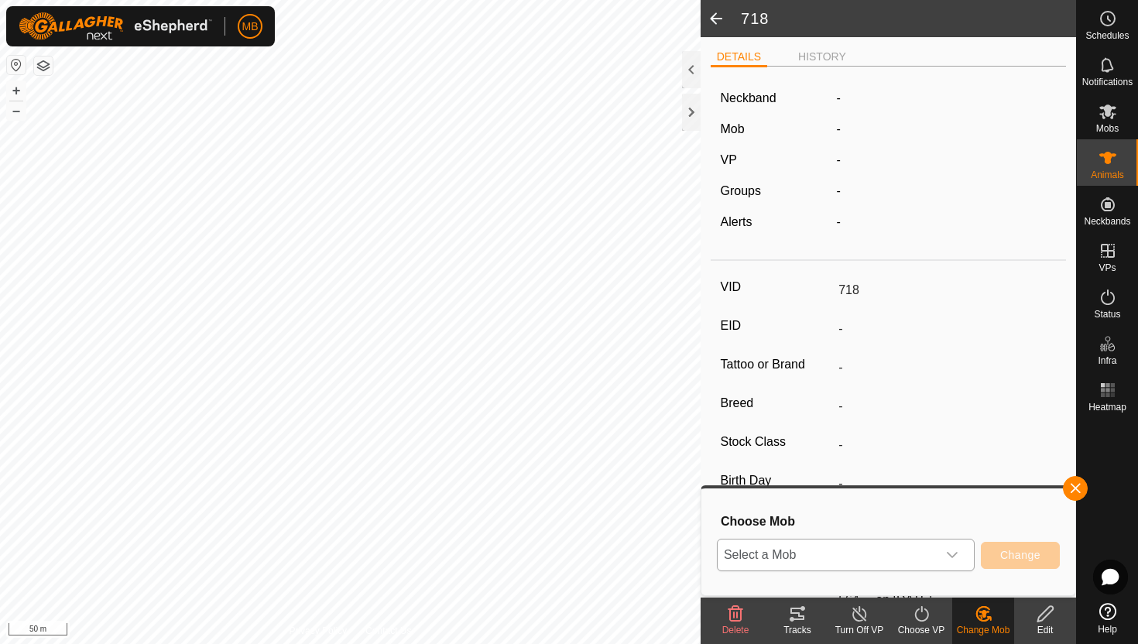
click at [943, 560] on div "dropdown trigger" at bounding box center [952, 555] width 31 height 31
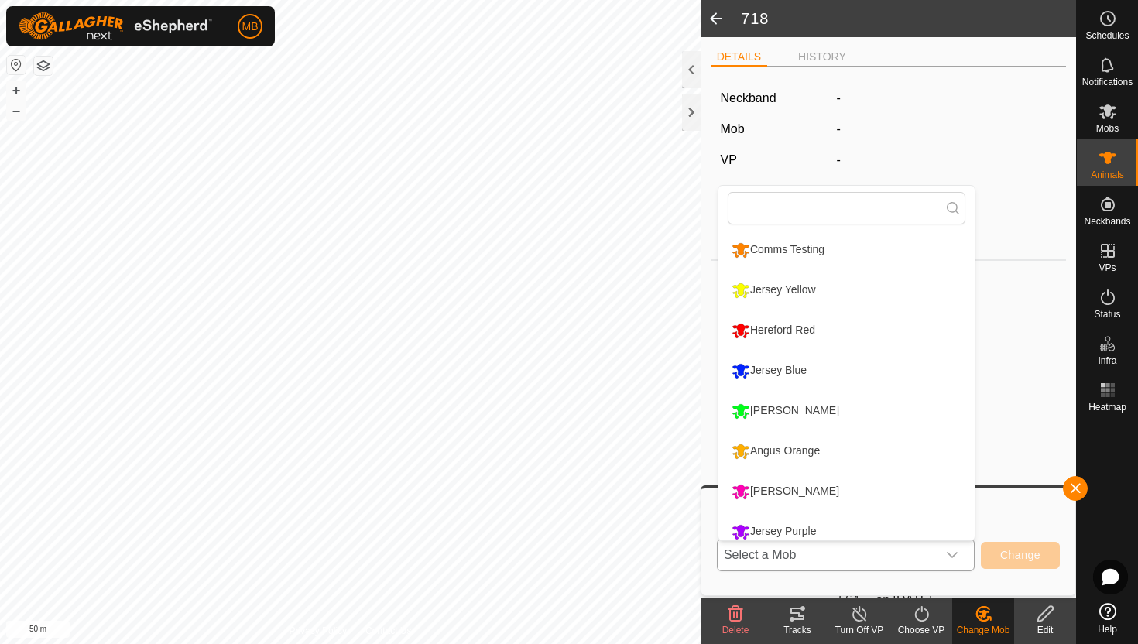
scroll to position [11, 0]
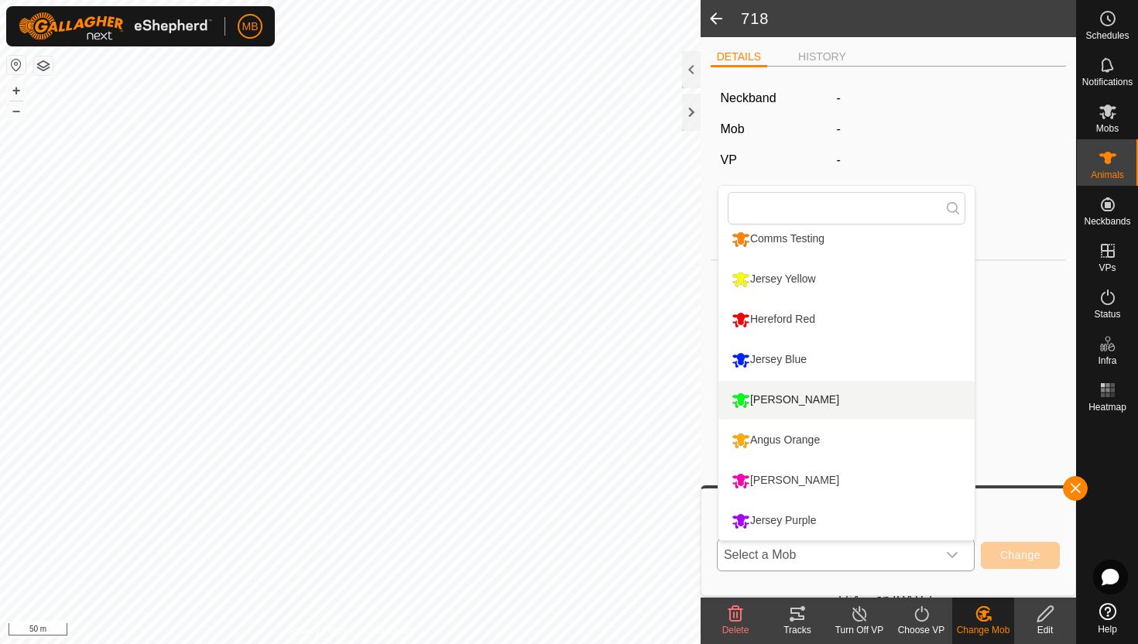
click at [791, 401] on li "[PERSON_NAME]" at bounding box center [846, 400] width 256 height 39
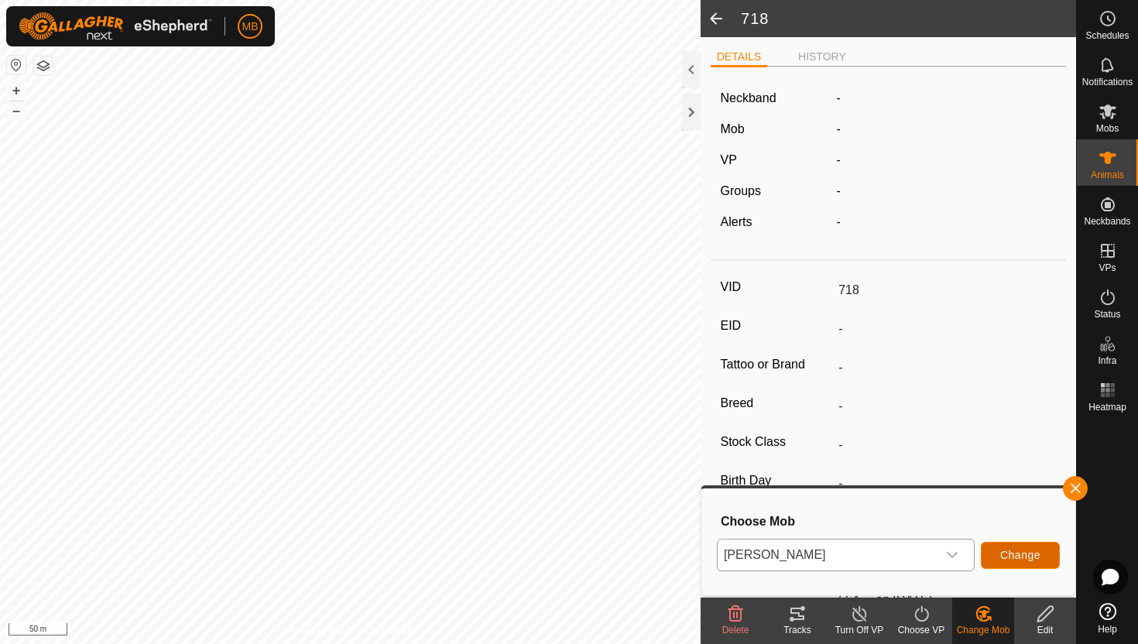
click at [1020, 551] on span "Change" at bounding box center [1020, 555] width 40 height 12
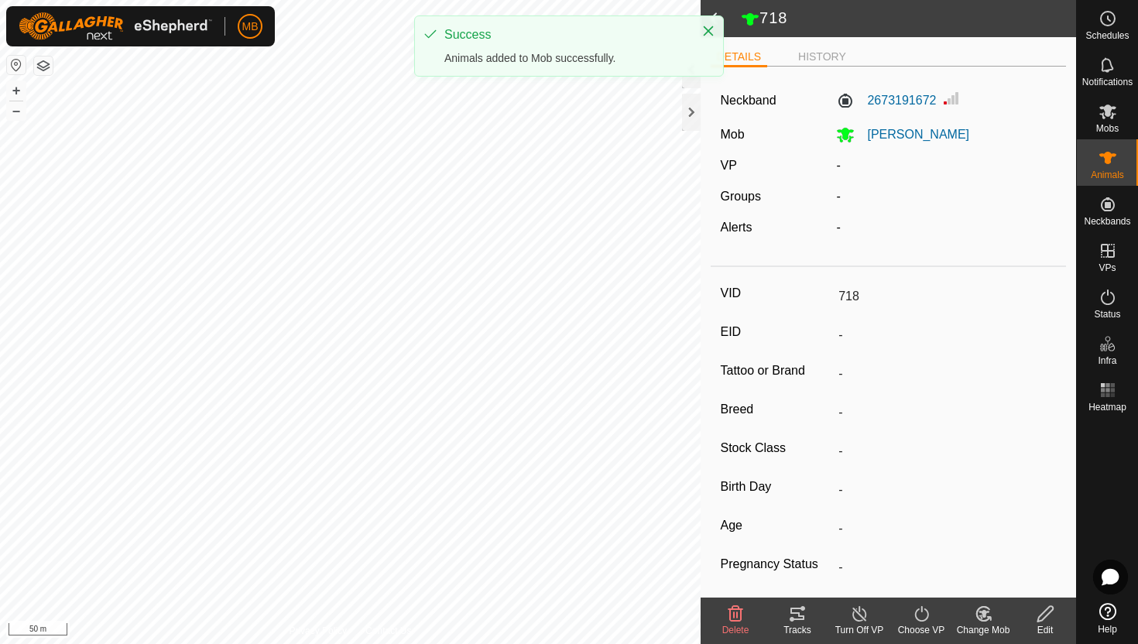
click at [922, 612] on icon at bounding box center [921, 614] width 19 height 19
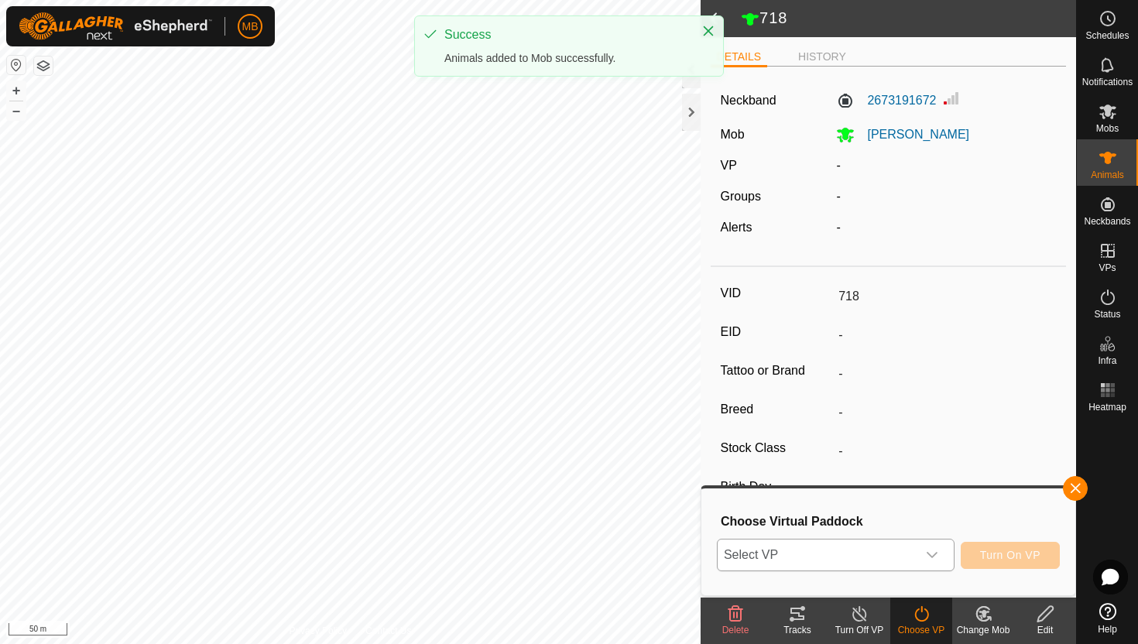
click at [938, 557] on div "dropdown trigger" at bounding box center [932, 555] width 31 height 31
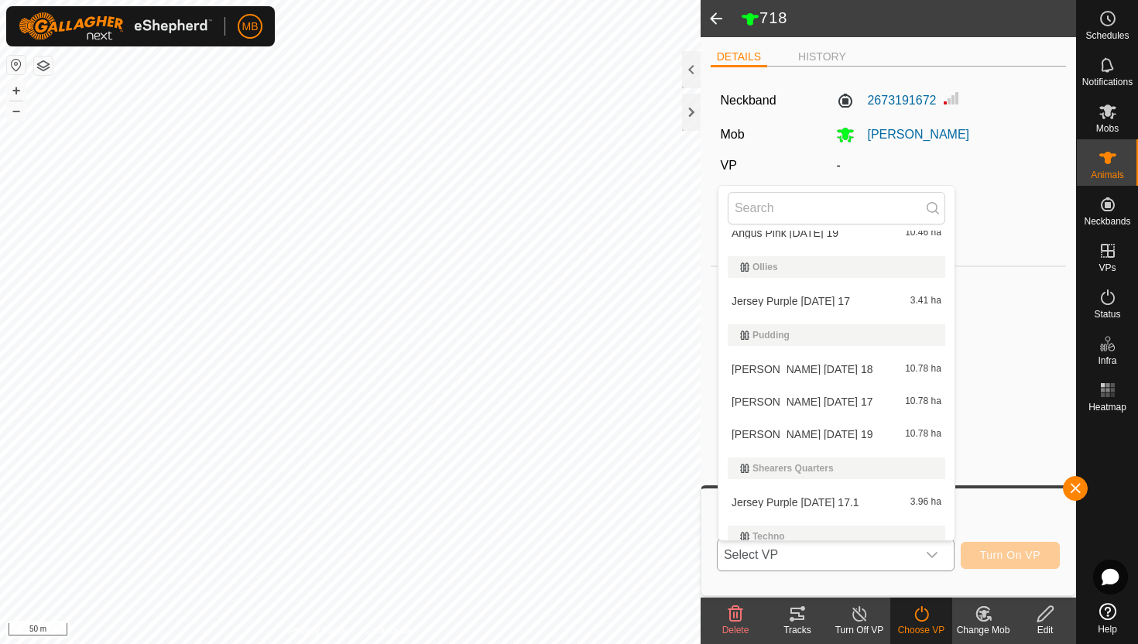
scroll to position [647, 0]
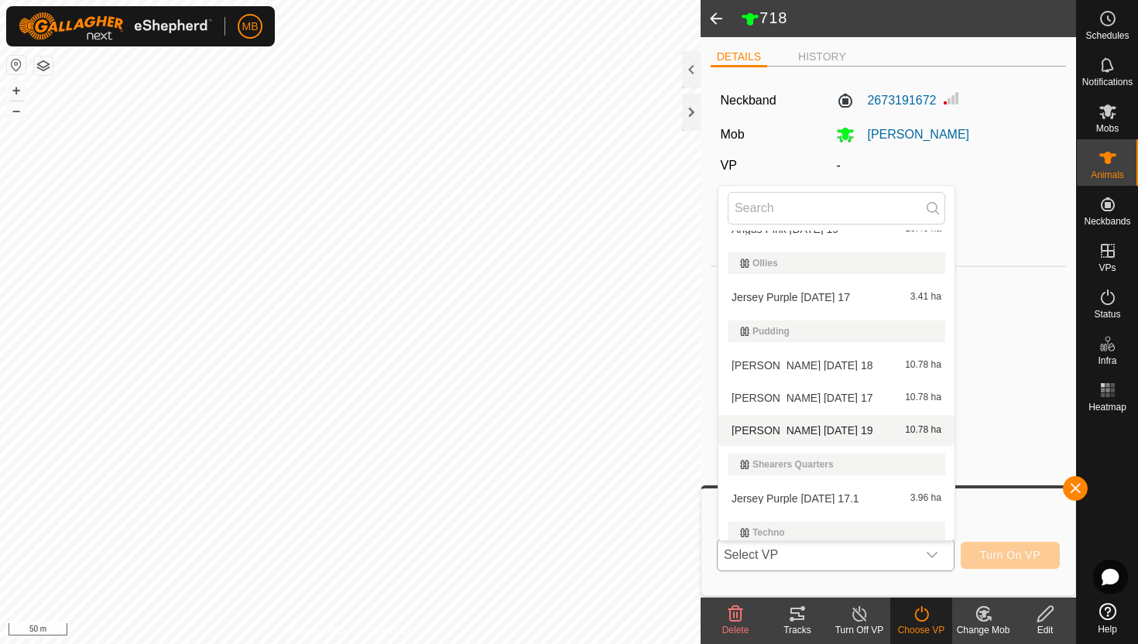
click at [855, 430] on li "[PERSON_NAME] [DATE] 19 10.78 ha" at bounding box center [836, 430] width 236 height 31
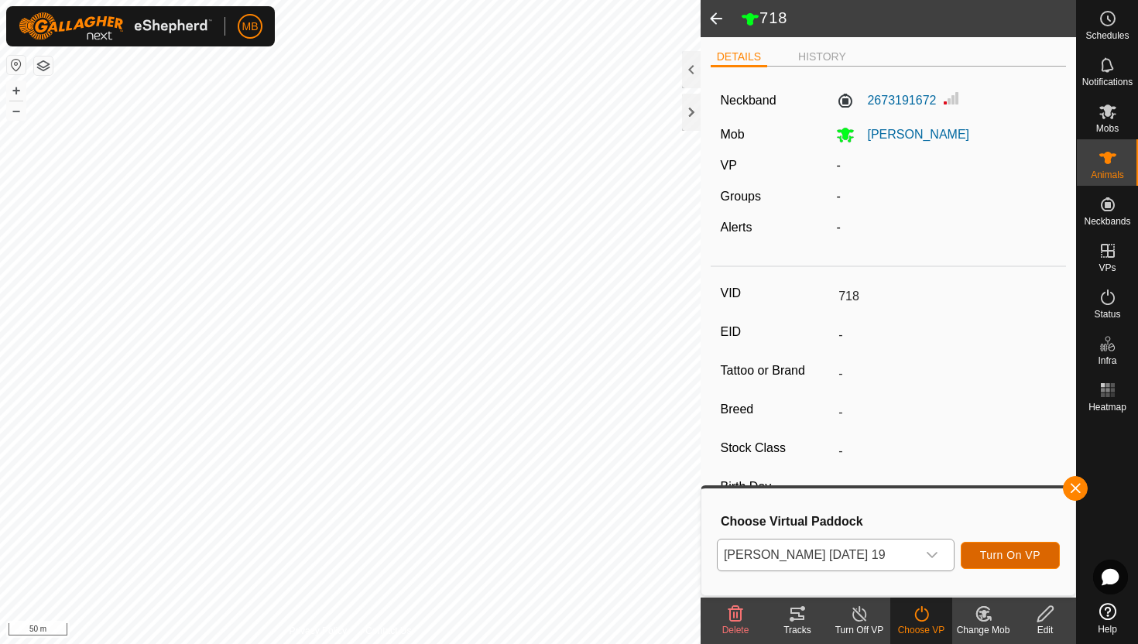
click at [999, 551] on span "Turn On VP" at bounding box center [1010, 555] width 60 height 12
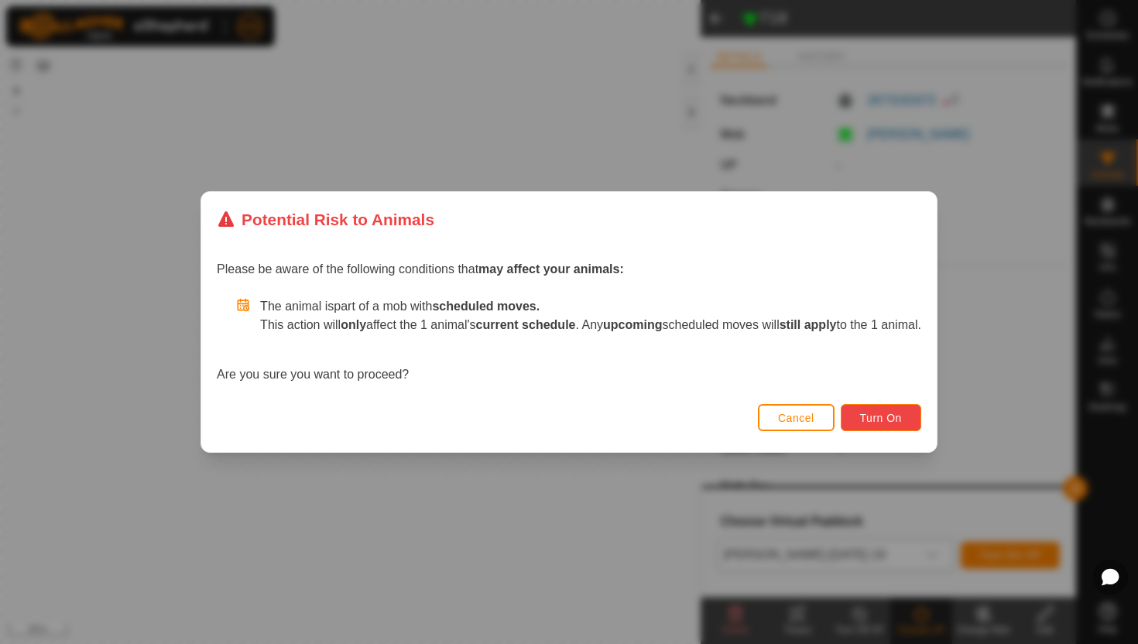
click at [921, 423] on button "Turn On" at bounding box center [881, 417] width 81 height 27
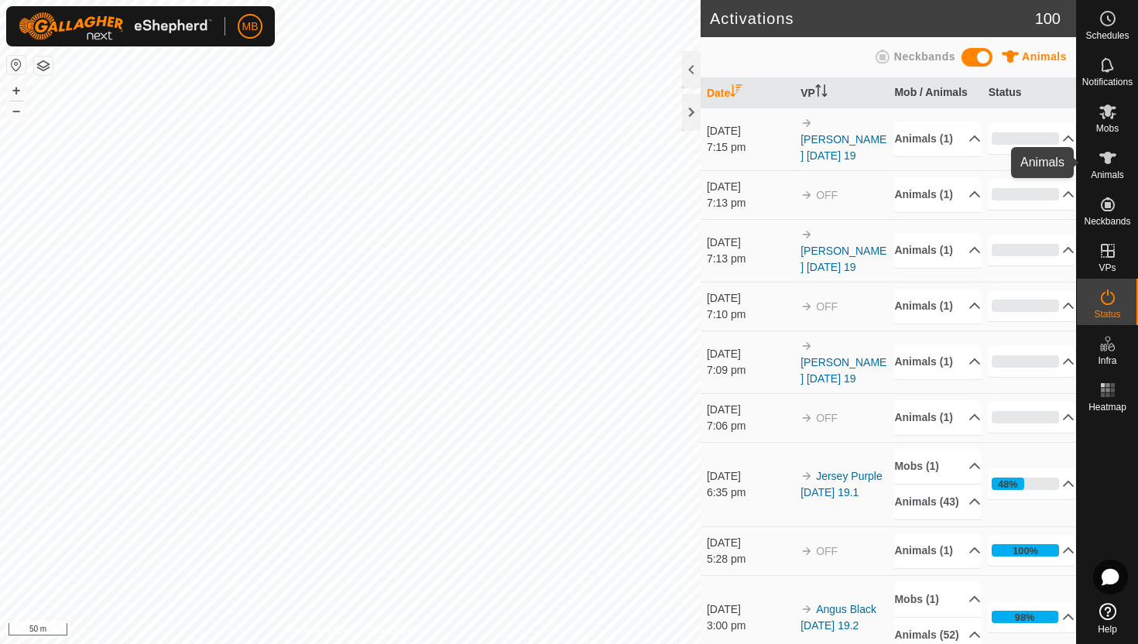
click at [1109, 159] on icon at bounding box center [1107, 158] width 17 height 12
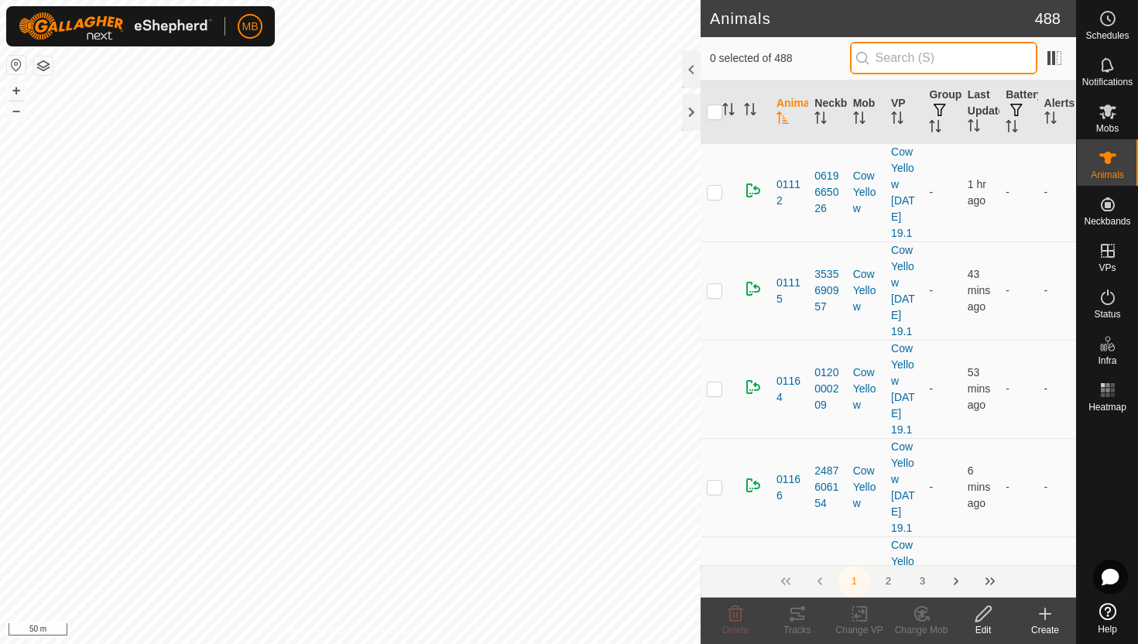
click at [993, 52] on input "text" at bounding box center [943, 58] width 187 height 33
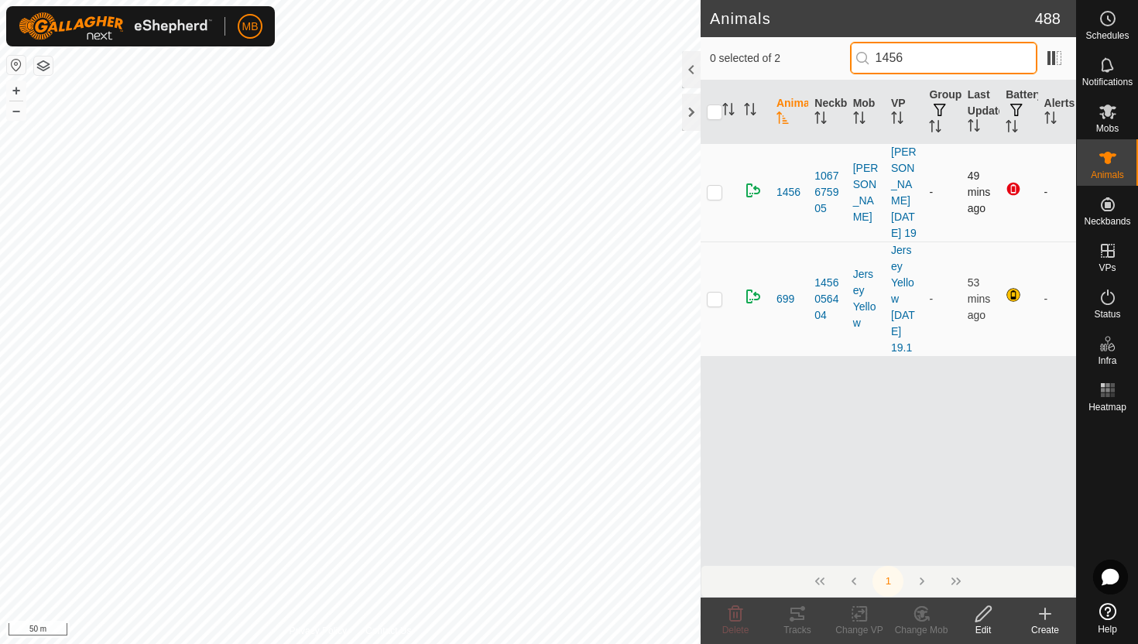
type input "1456"
click at [714, 198] on p-checkbox at bounding box center [714, 192] width 15 height 12
checkbox input "true"
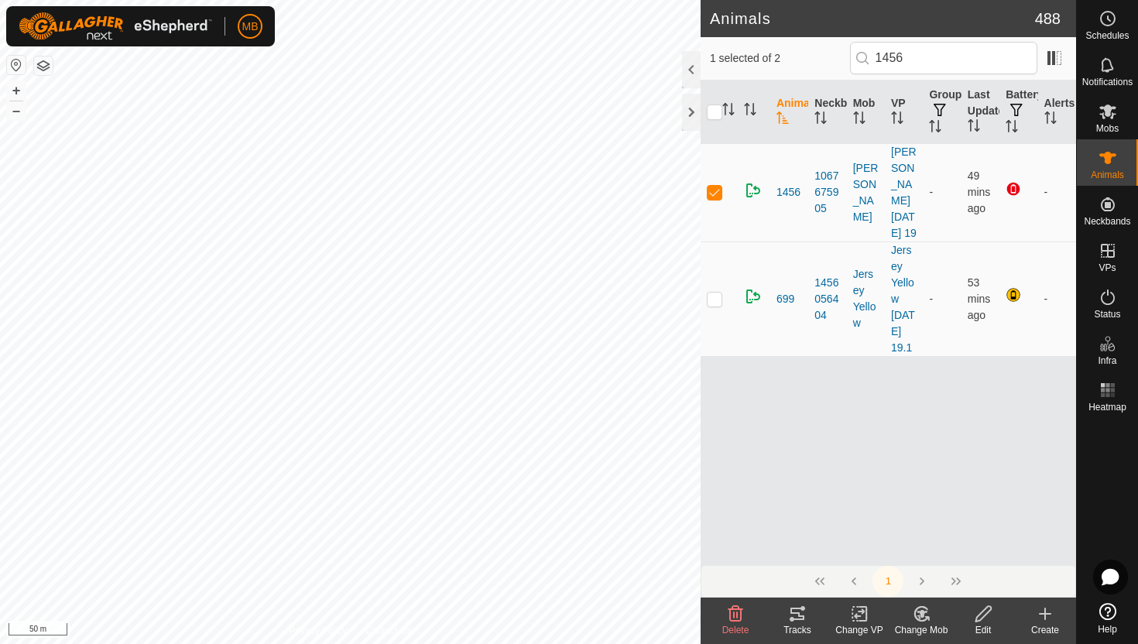
click at [986, 617] on icon at bounding box center [983, 614] width 19 height 19
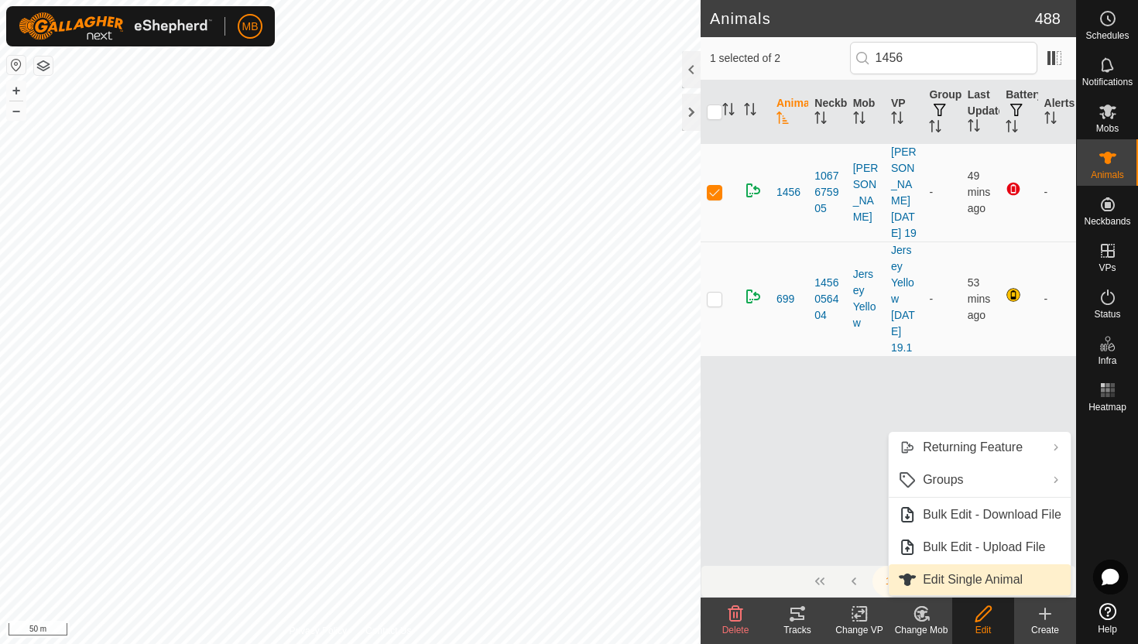
click at [993, 581] on link "Edit Single Animal" at bounding box center [980, 579] width 182 height 31
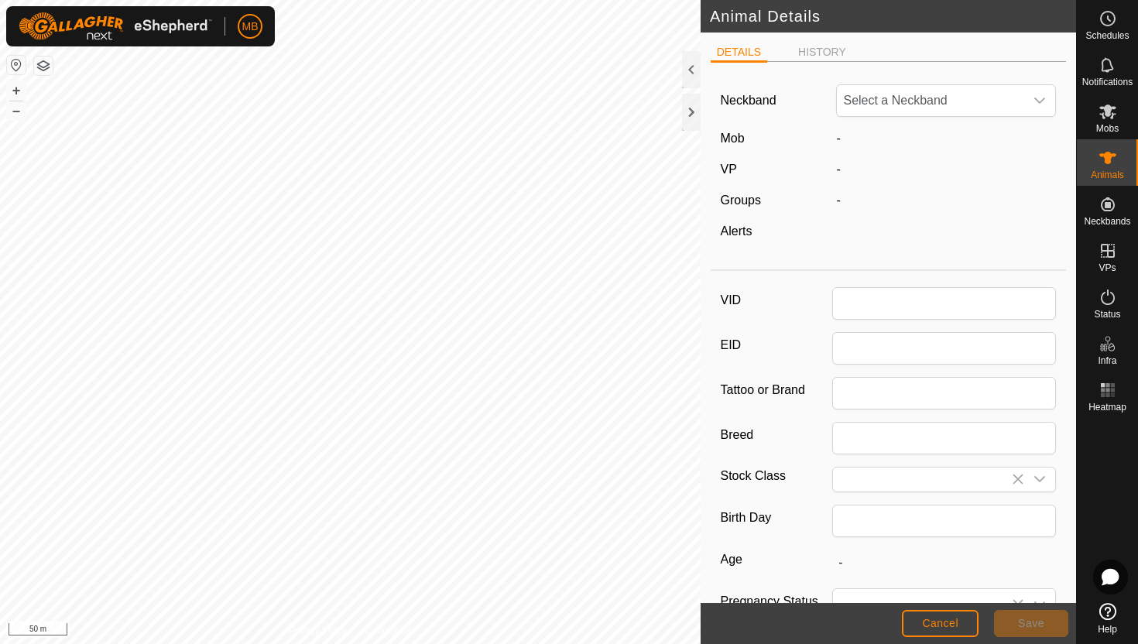
type input "1456"
type input "445"
type input "[DATE]"
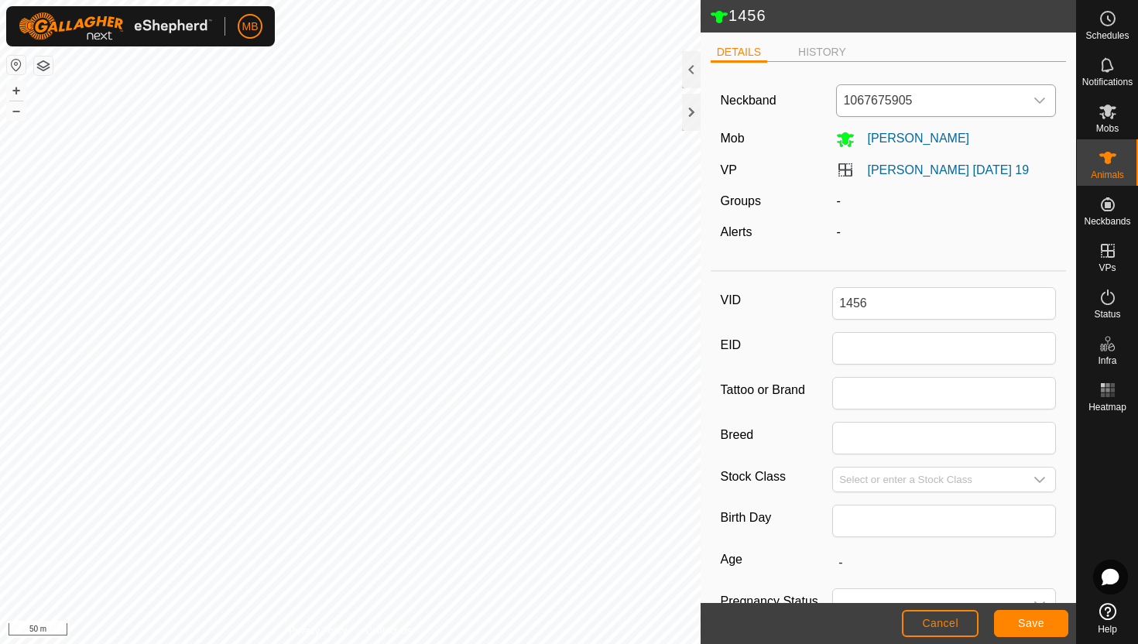
click at [1042, 101] on icon "dropdown trigger" at bounding box center [1040, 101] width 11 height 6
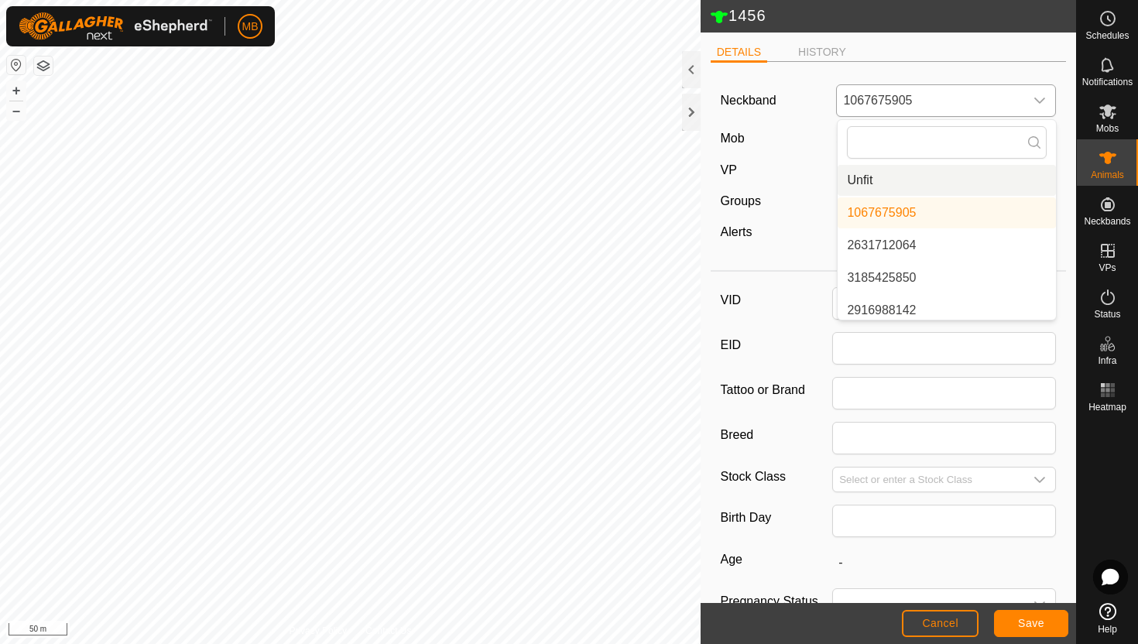
click at [969, 177] on li "Unfit" at bounding box center [947, 180] width 218 height 31
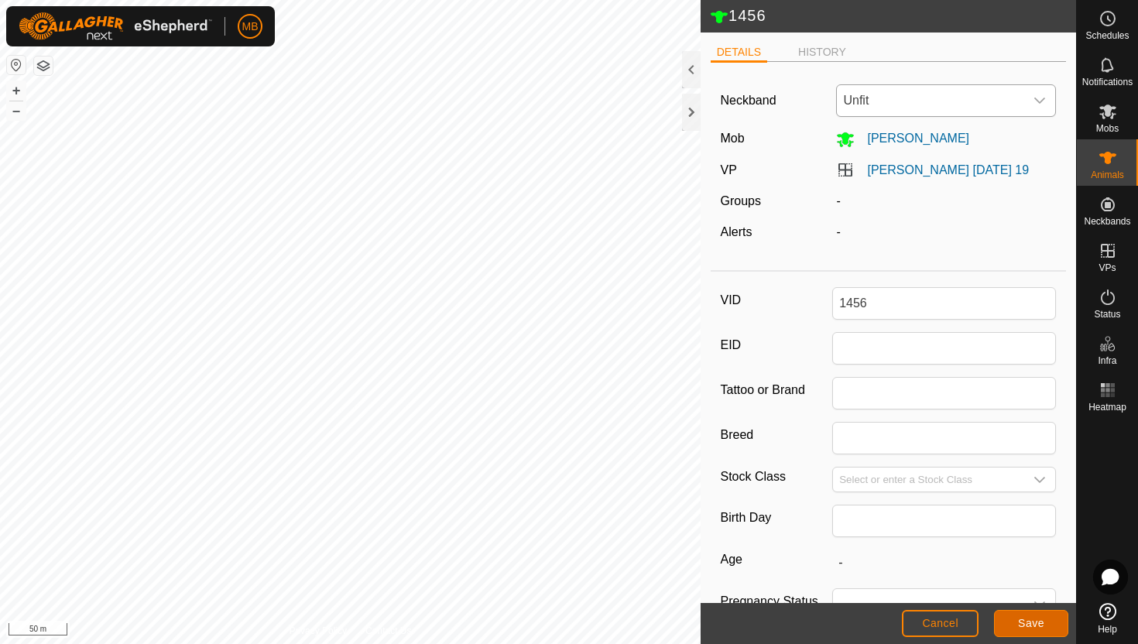
click at [1044, 615] on button "Save" at bounding box center [1031, 623] width 74 height 27
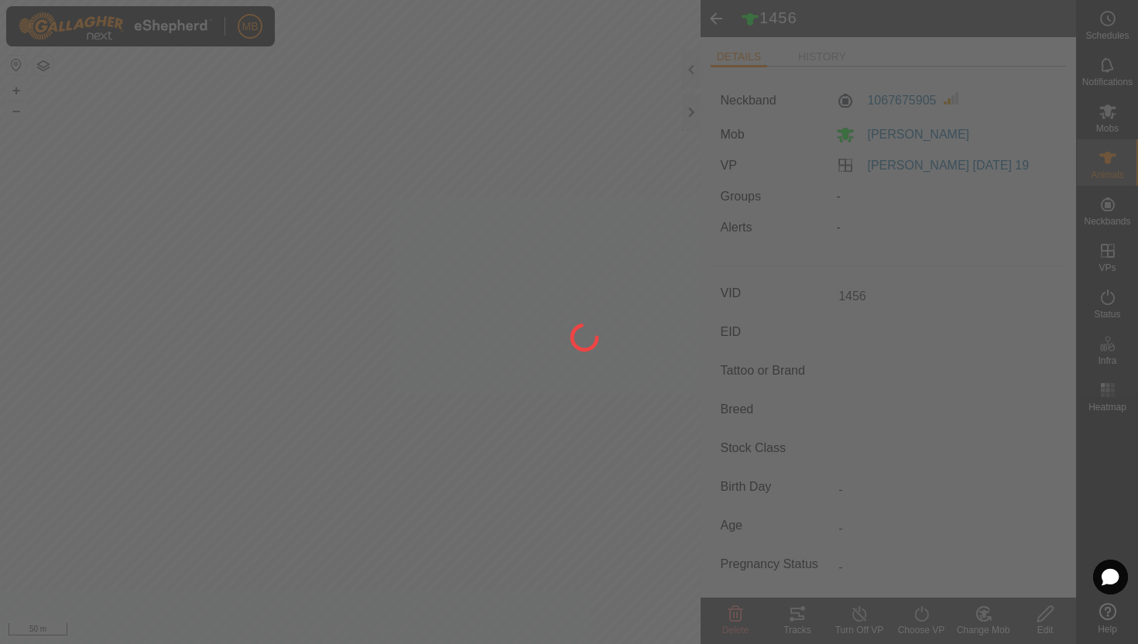
type input "-"
type input "445 kg"
type input "-"
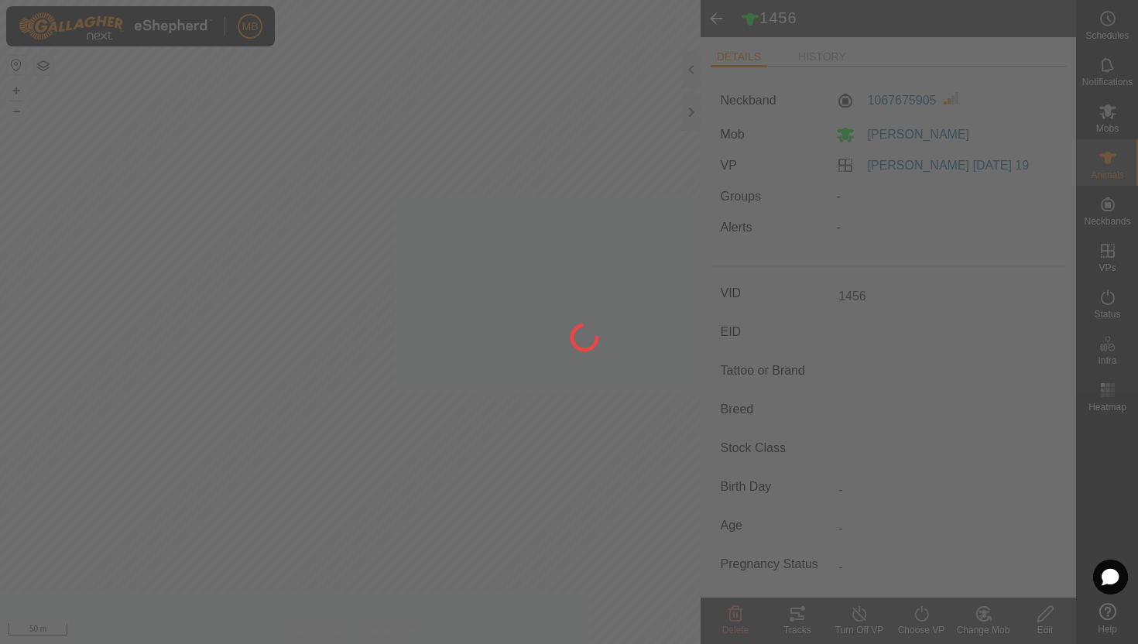
type input "-"
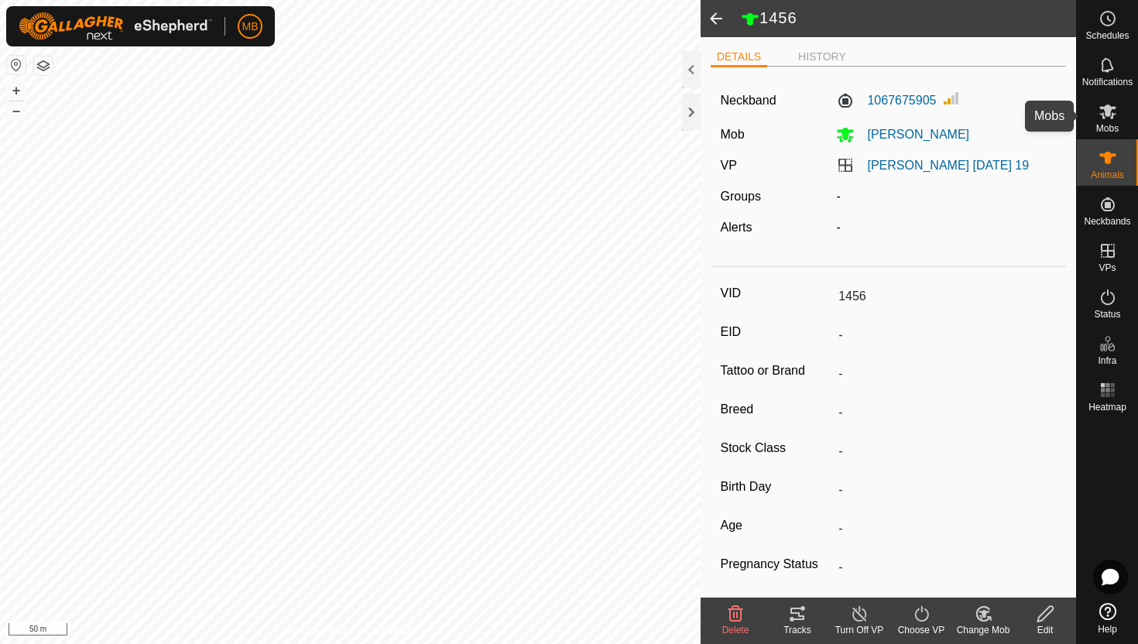
click at [1112, 118] on icon at bounding box center [1107, 112] width 17 height 15
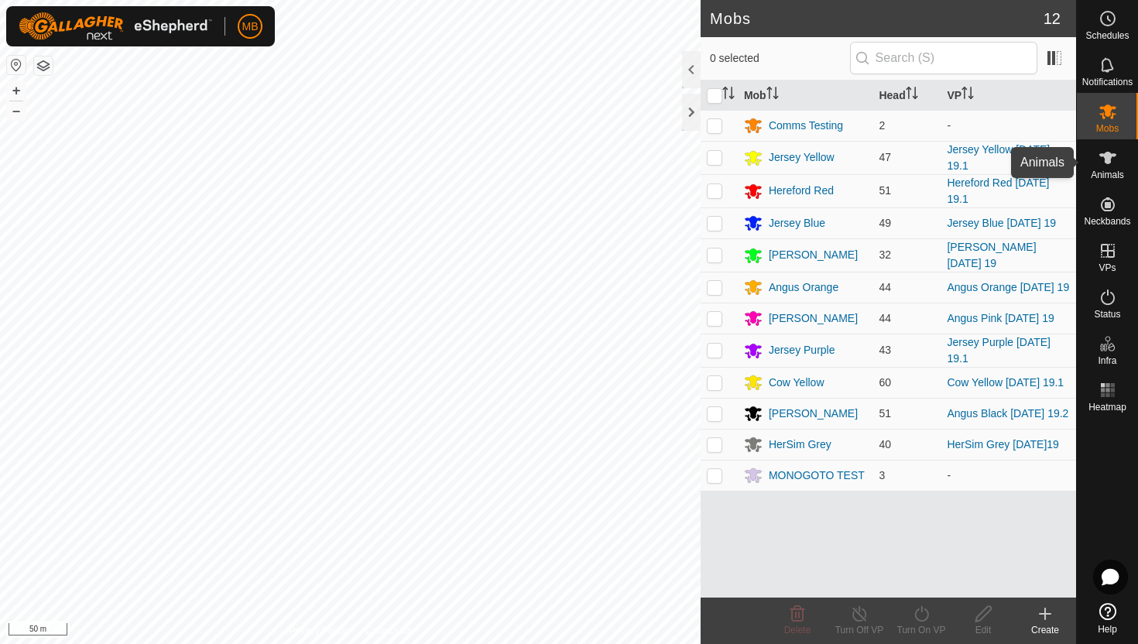
click at [1112, 154] on icon at bounding box center [1107, 158] width 17 height 12
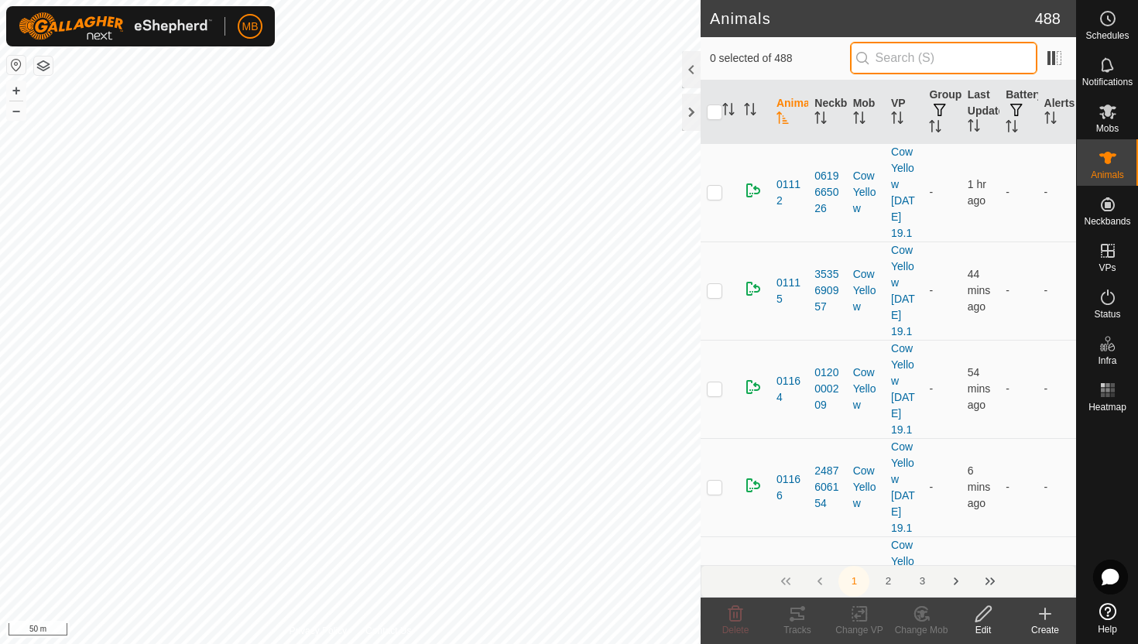
click at [1013, 62] on input "text" at bounding box center [943, 58] width 187 height 33
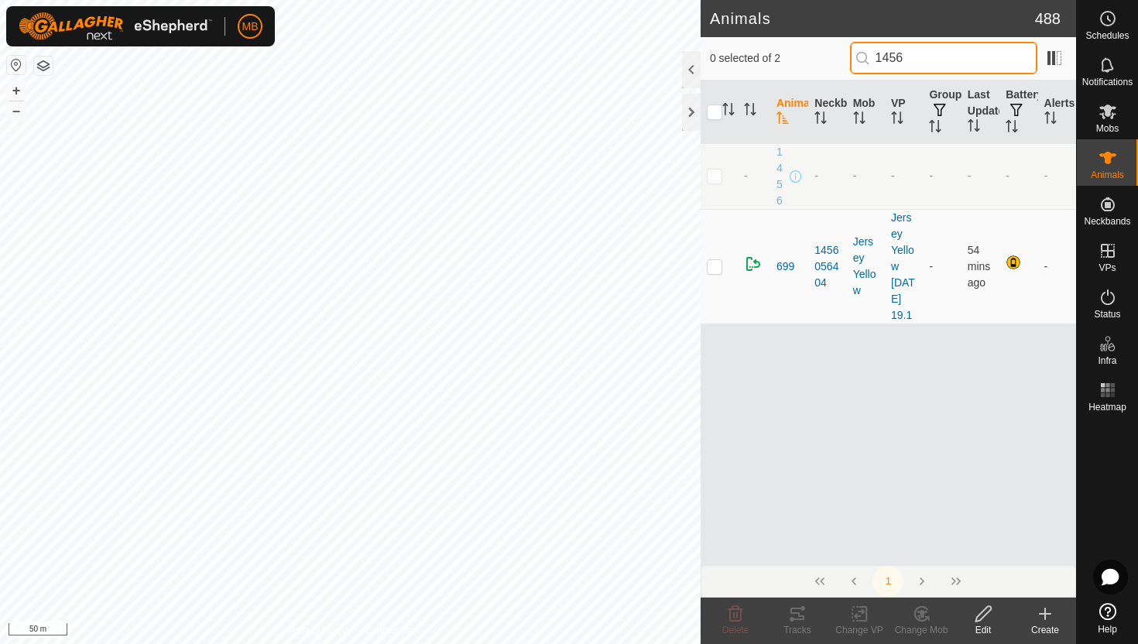
type input "1456"
click at [715, 179] on p-checkbox at bounding box center [714, 176] width 15 height 12
checkbox input "true"
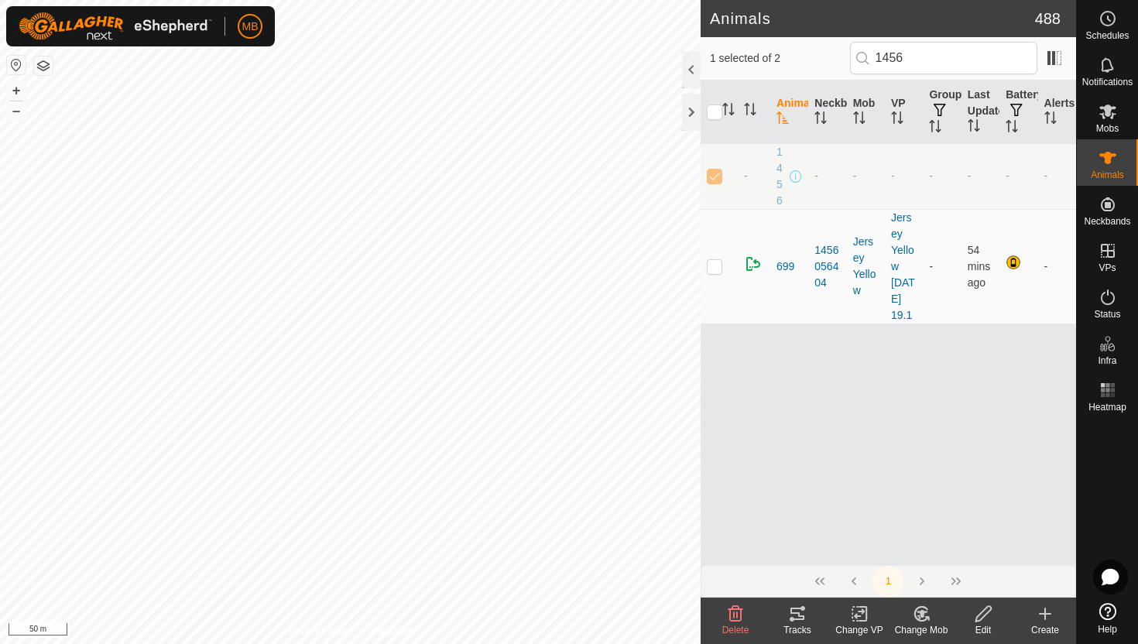
click at [982, 613] on icon at bounding box center [983, 614] width 19 height 19
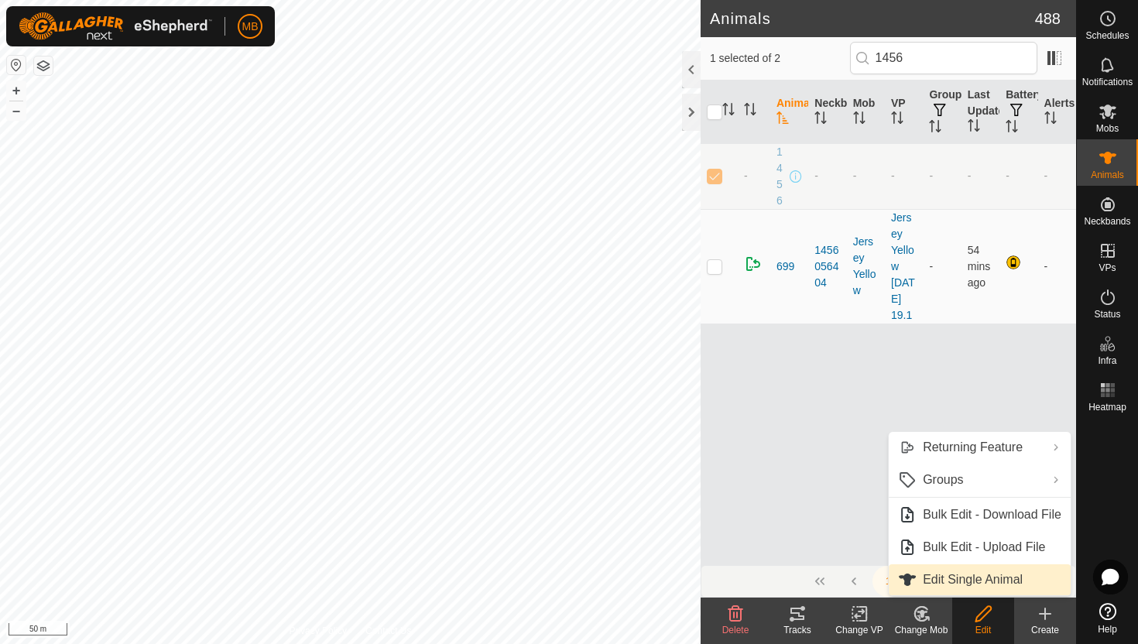
click at [999, 578] on link "Edit Single Animal" at bounding box center [980, 579] width 182 height 31
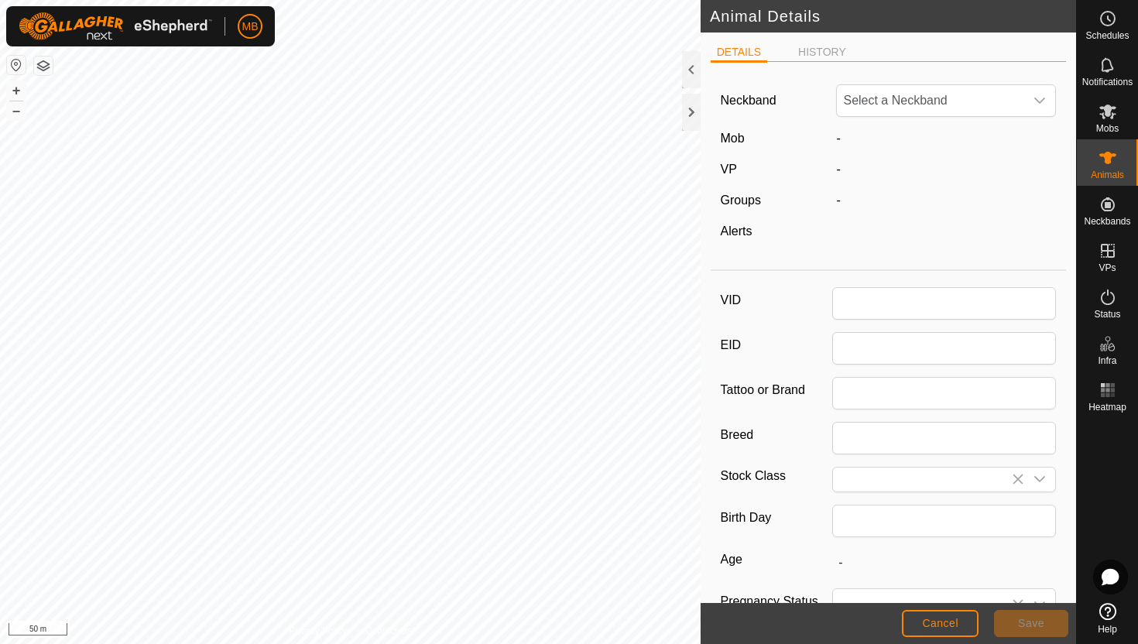
type input "1456"
type input "445"
type input "[DATE]"
click at [1041, 101] on icon "dropdown trigger" at bounding box center [1040, 101] width 11 height 6
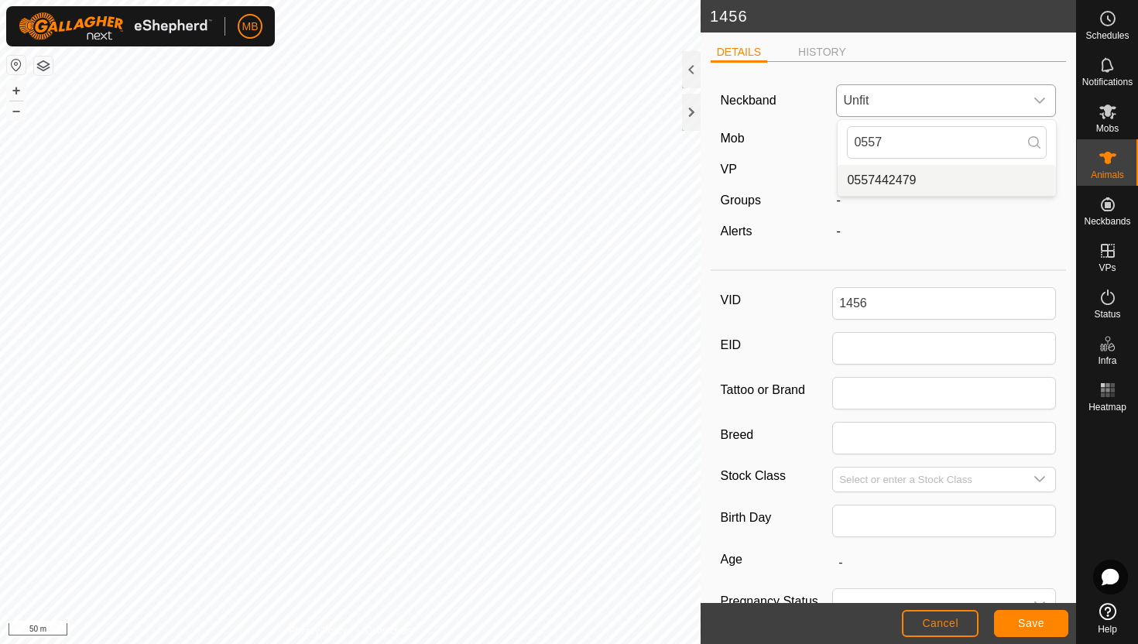
type input "0557"
click at [924, 185] on li "0557442479" at bounding box center [947, 180] width 218 height 31
click at [1055, 627] on button "Save" at bounding box center [1031, 623] width 74 height 27
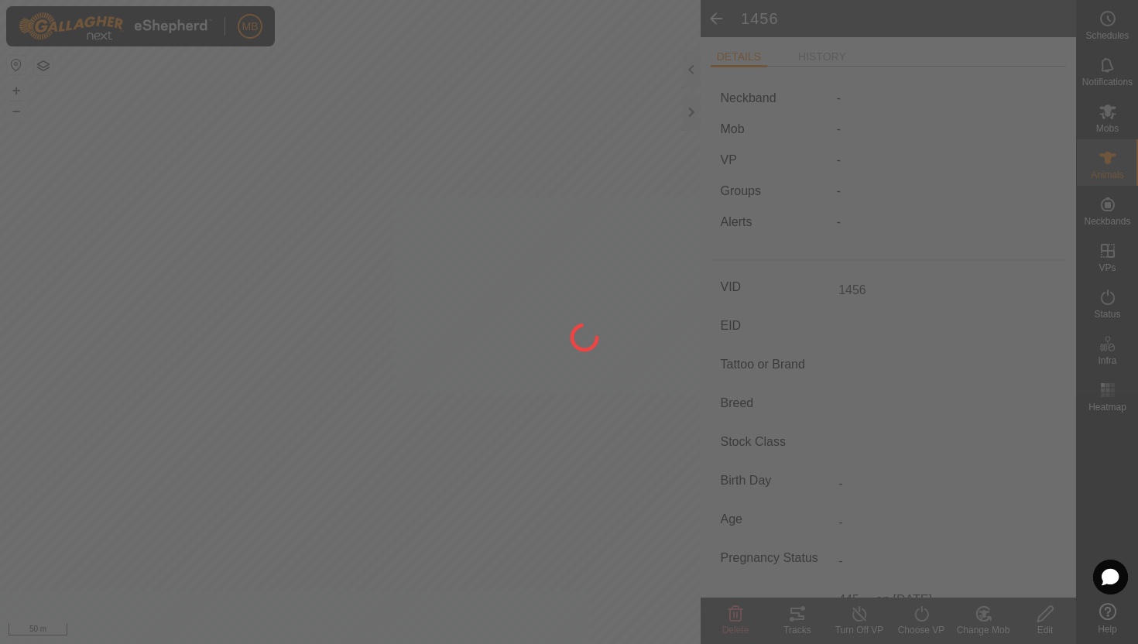
type input "-"
type input "445 kg"
type input "-"
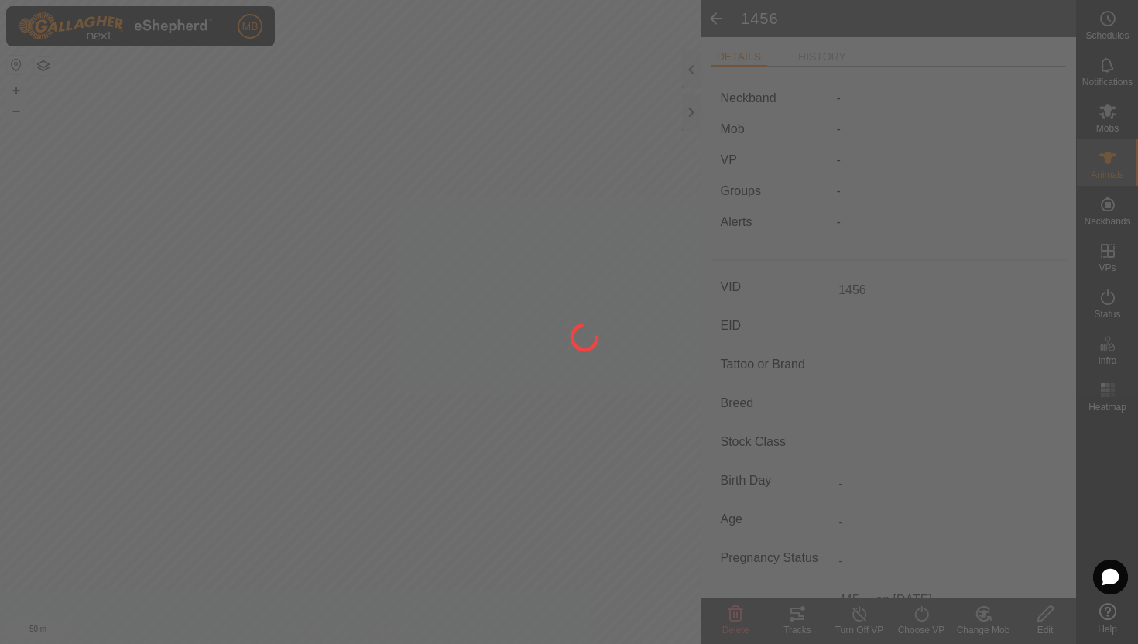
type input "-"
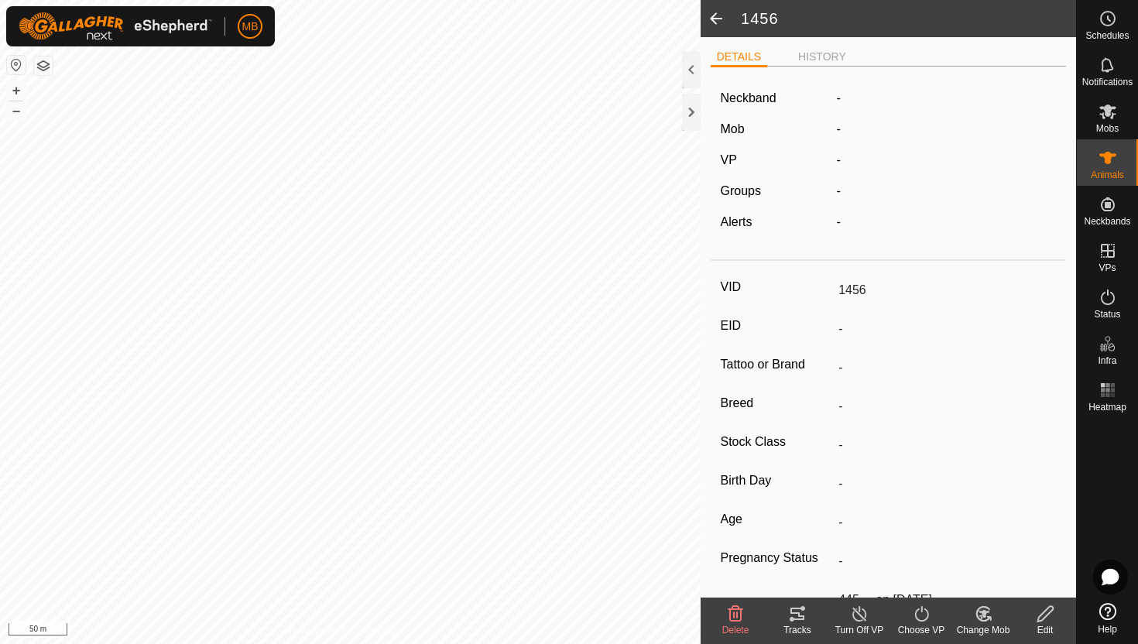
click at [979, 615] on icon at bounding box center [980, 617] width 4 height 5
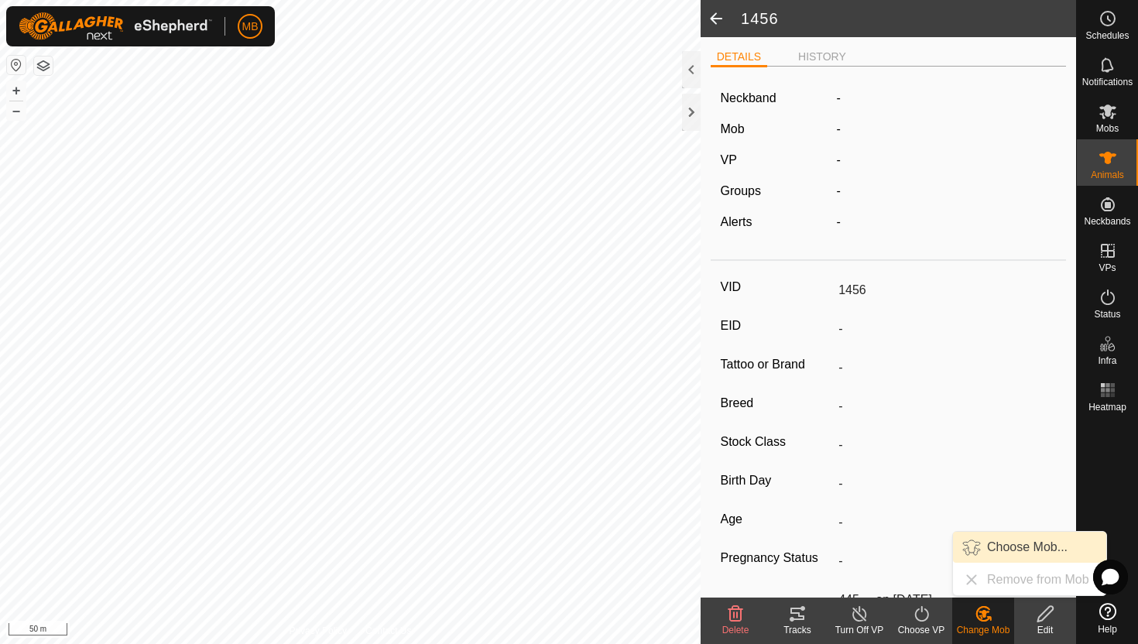
click at [1023, 544] on link "Choose Mob..." at bounding box center [1029, 547] width 153 height 31
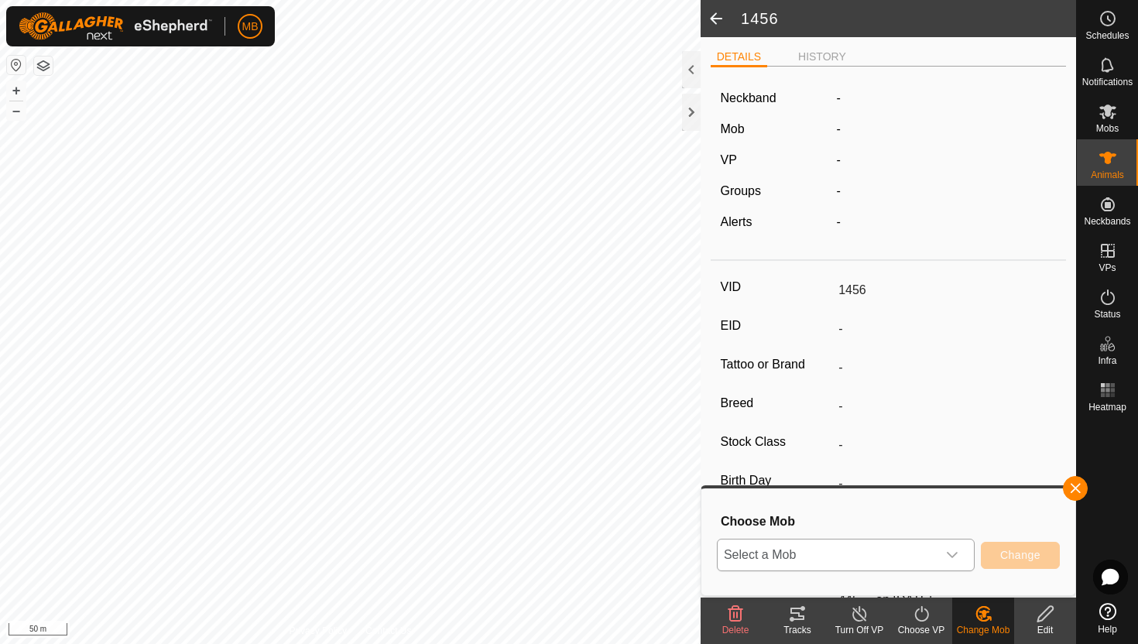
click at [953, 552] on icon "dropdown trigger" at bounding box center [952, 555] width 12 height 12
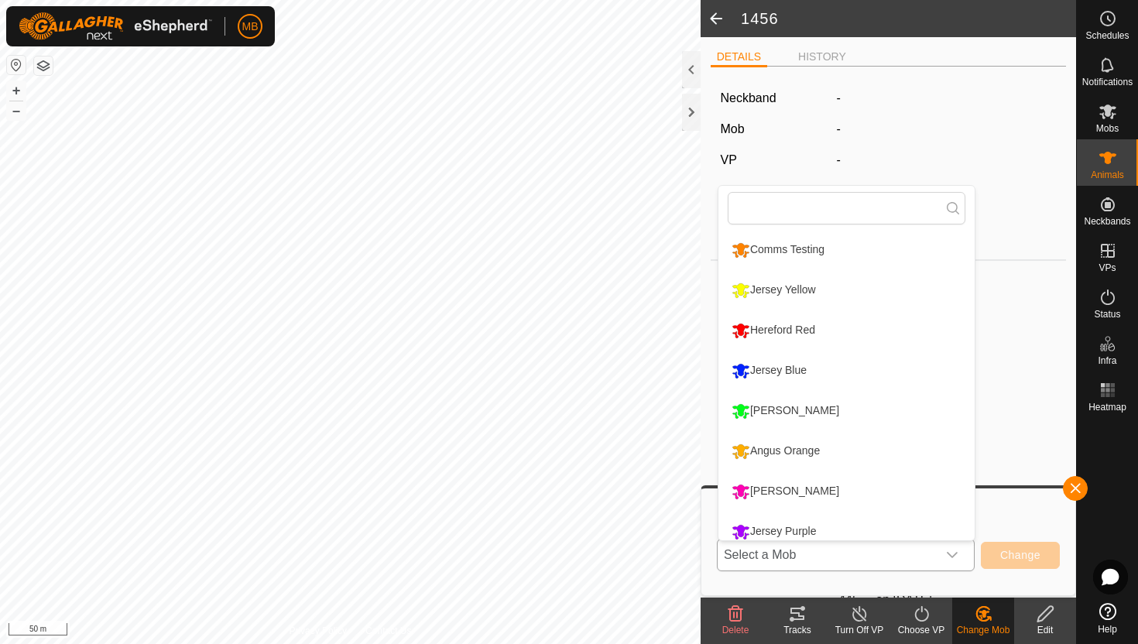
scroll to position [11, 0]
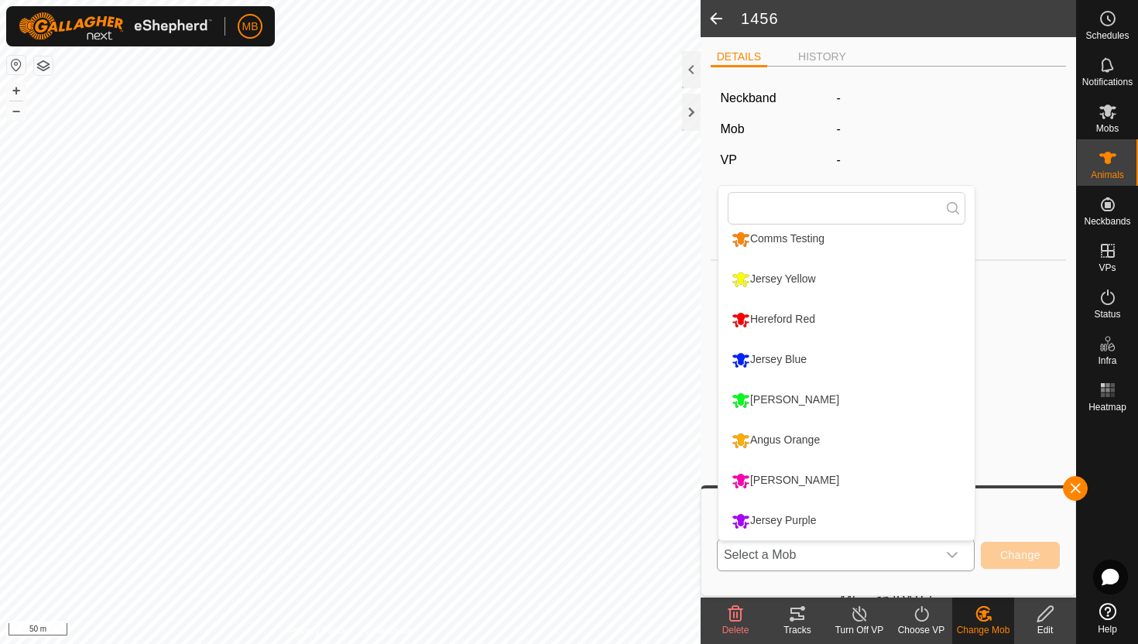
click at [823, 401] on li "[PERSON_NAME]" at bounding box center [846, 400] width 256 height 39
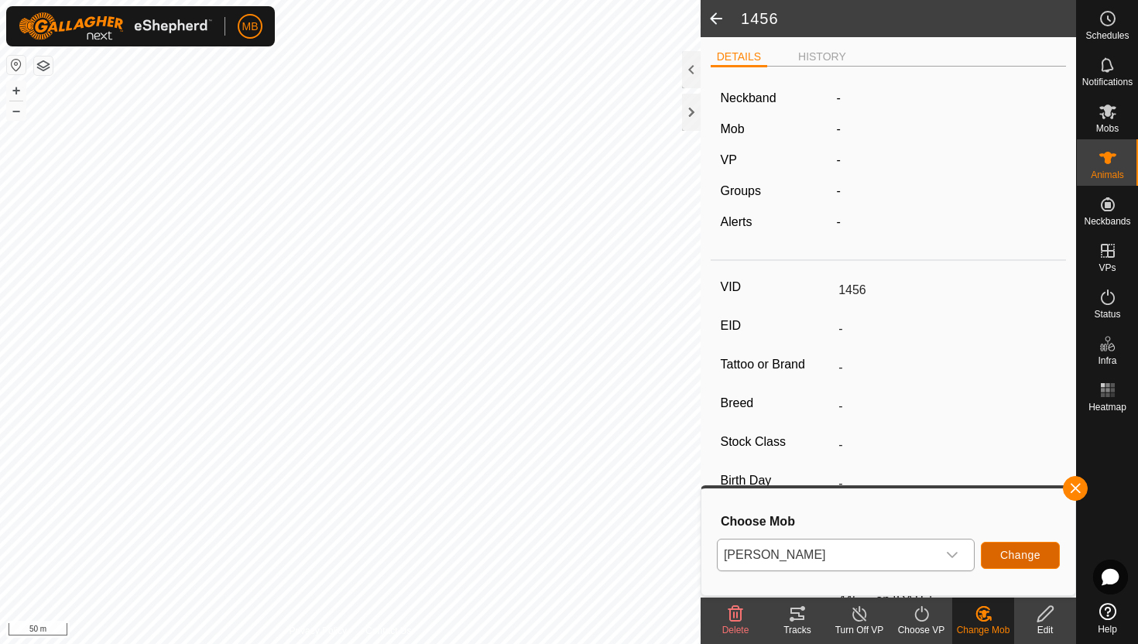
click at [1042, 554] on button "Change" at bounding box center [1020, 555] width 79 height 27
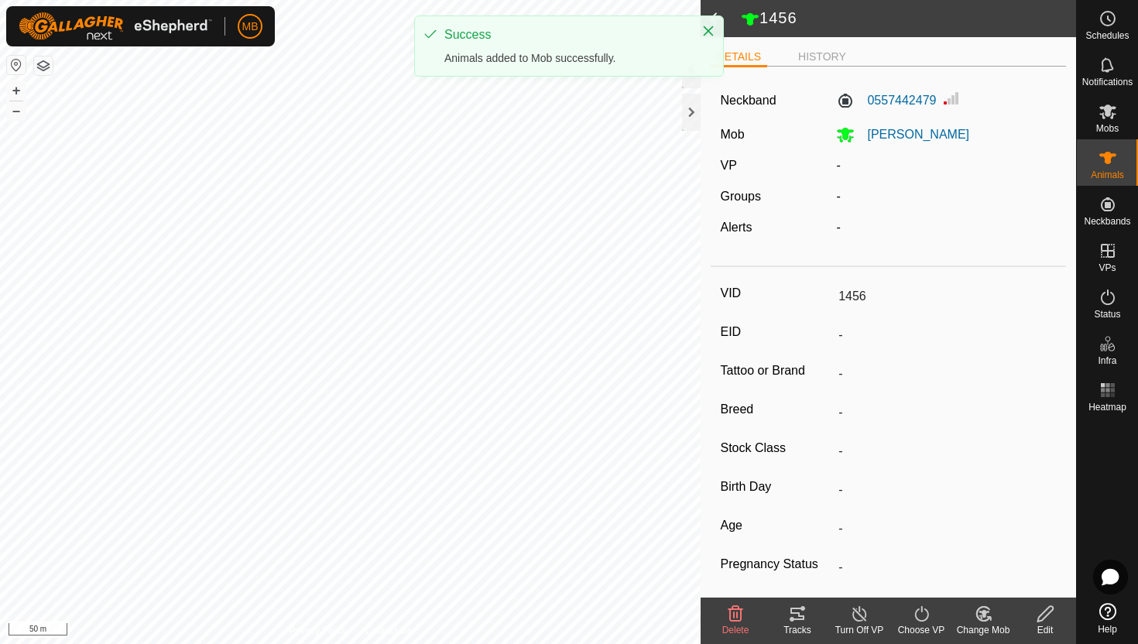
click at [912, 615] on icon at bounding box center [921, 614] width 19 height 19
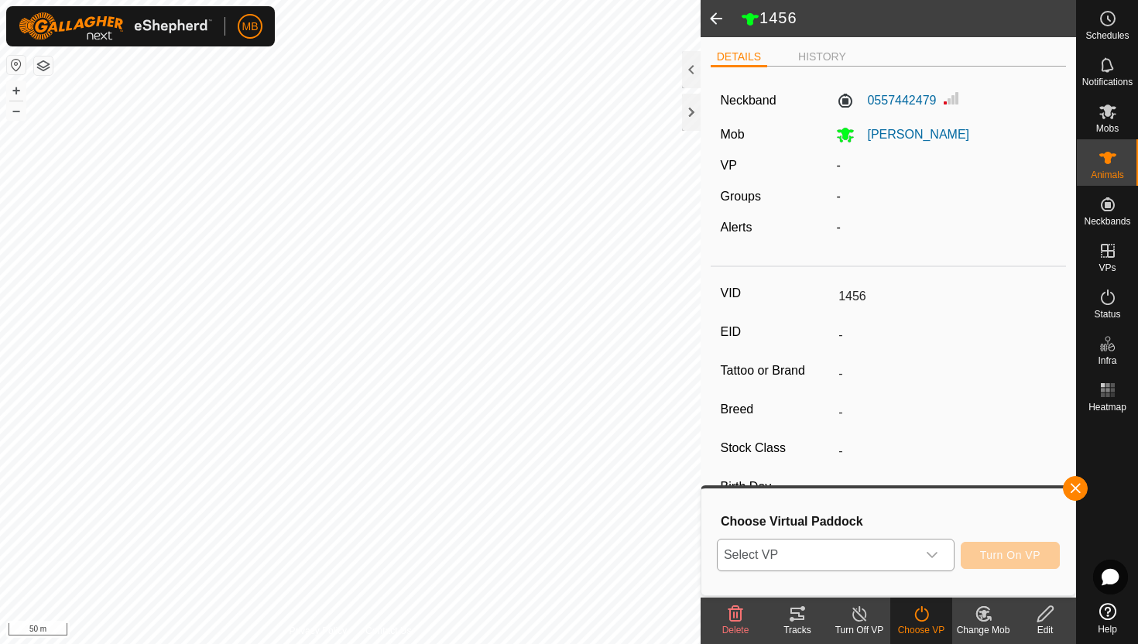
click at [928, 557] on icon "dropdown trigger" at bounding box center [932, 555] width 12 height 12
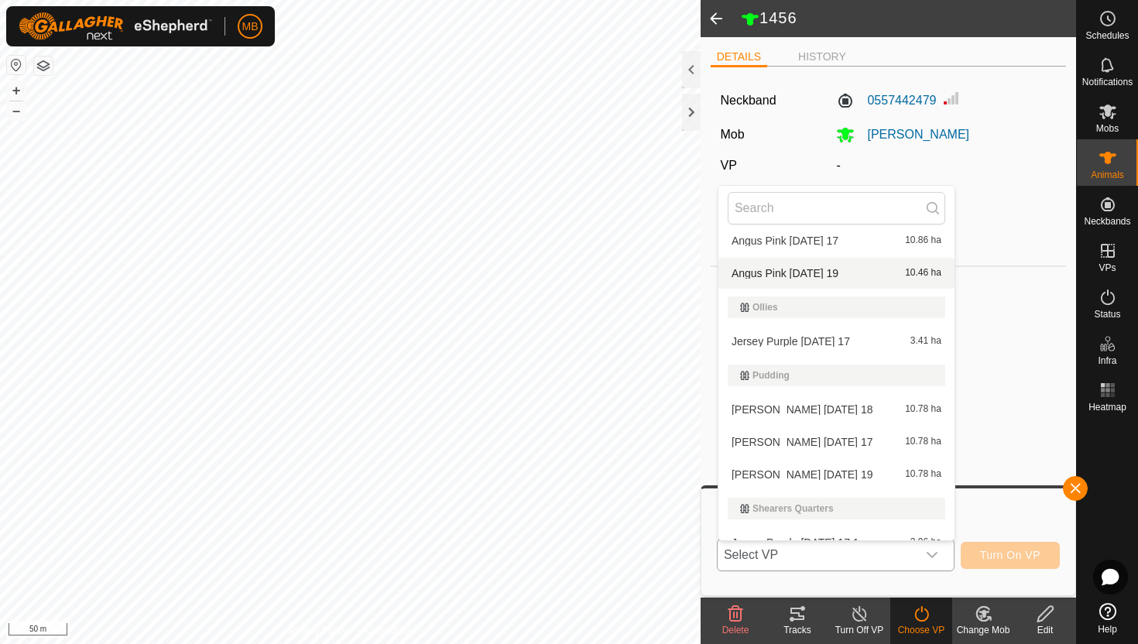
scroll to position [605, 0]
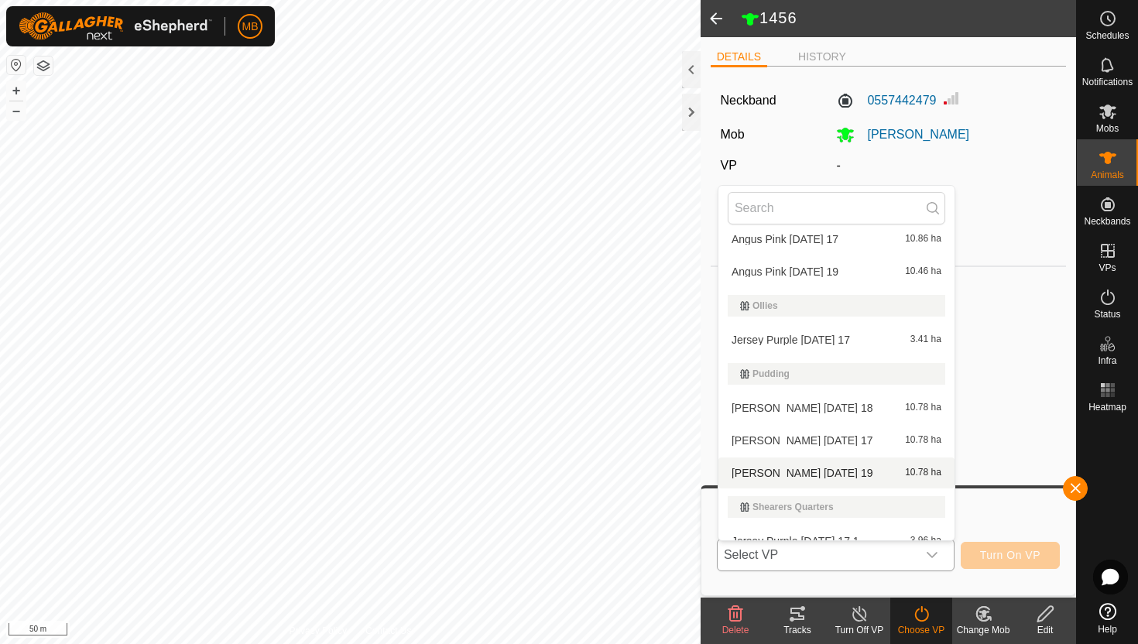
click at [814, 474] on li "[PERSON_NAME] [DATE] 19 10.78 ha" at bounding box center [836, 472] width 236 height 31
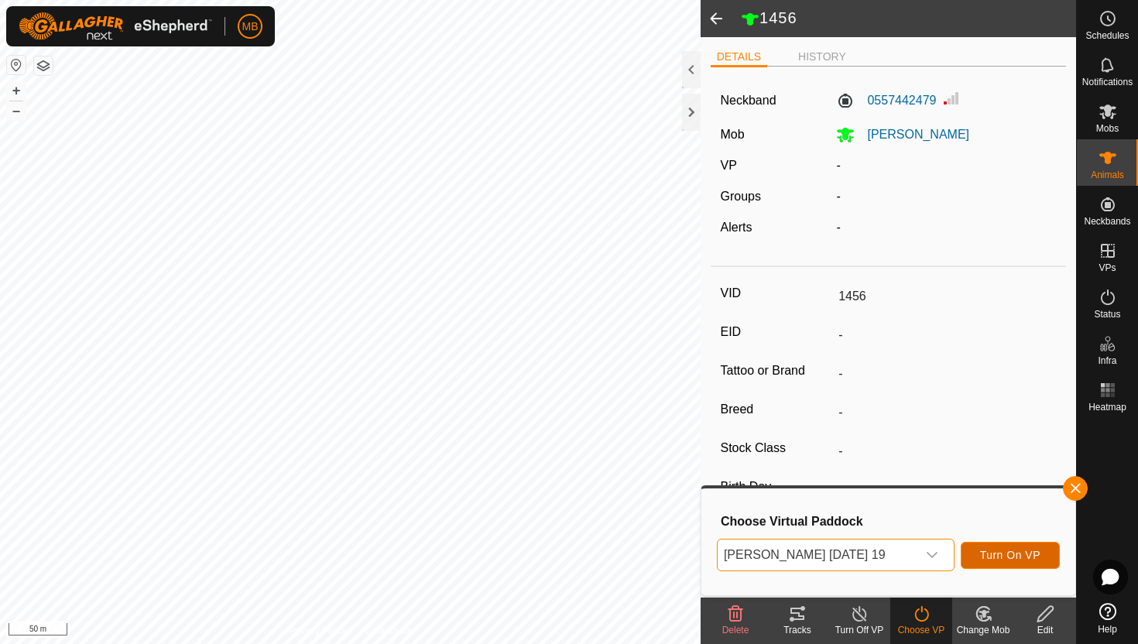
click at [1005, 552] on span "Turn On VP" at bounding box center [1010, 555] width 60 height 12
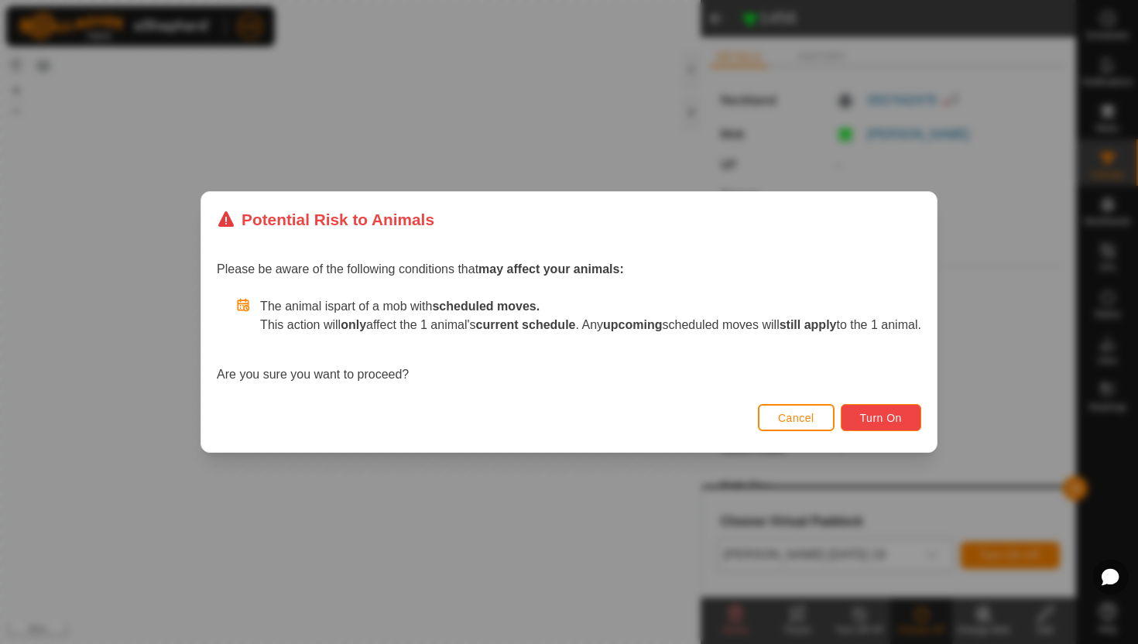
click at [890, 415] on span "Turn On" at bounding box center [881, 418] width 42 height 12
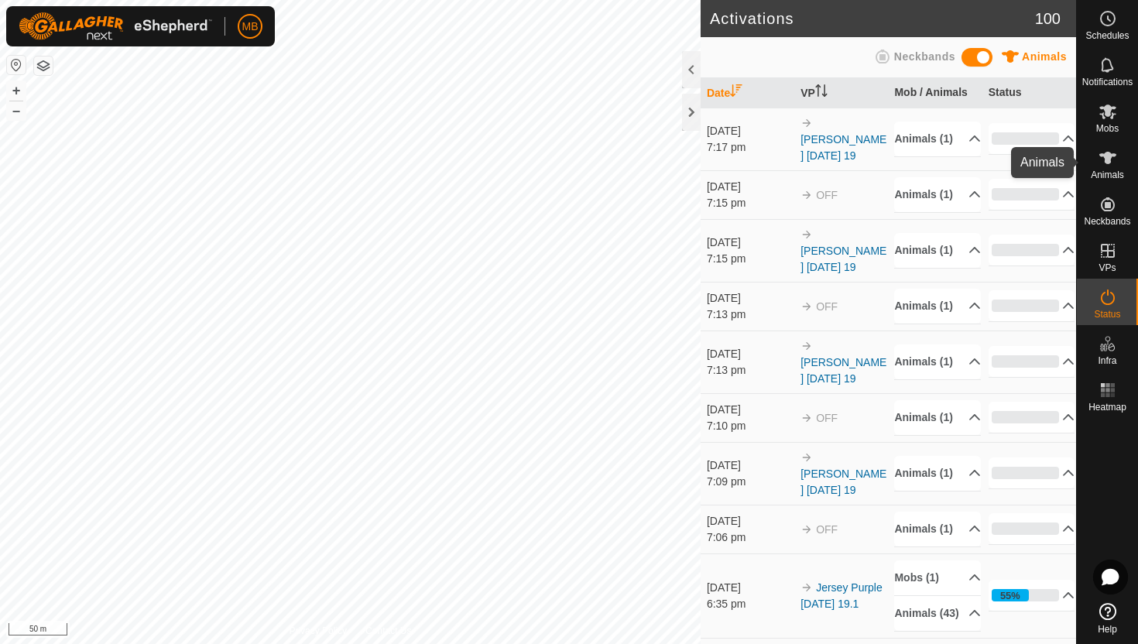
click at [1110, 153] on icon at bounding box center [1107, 158] width 17 height 12
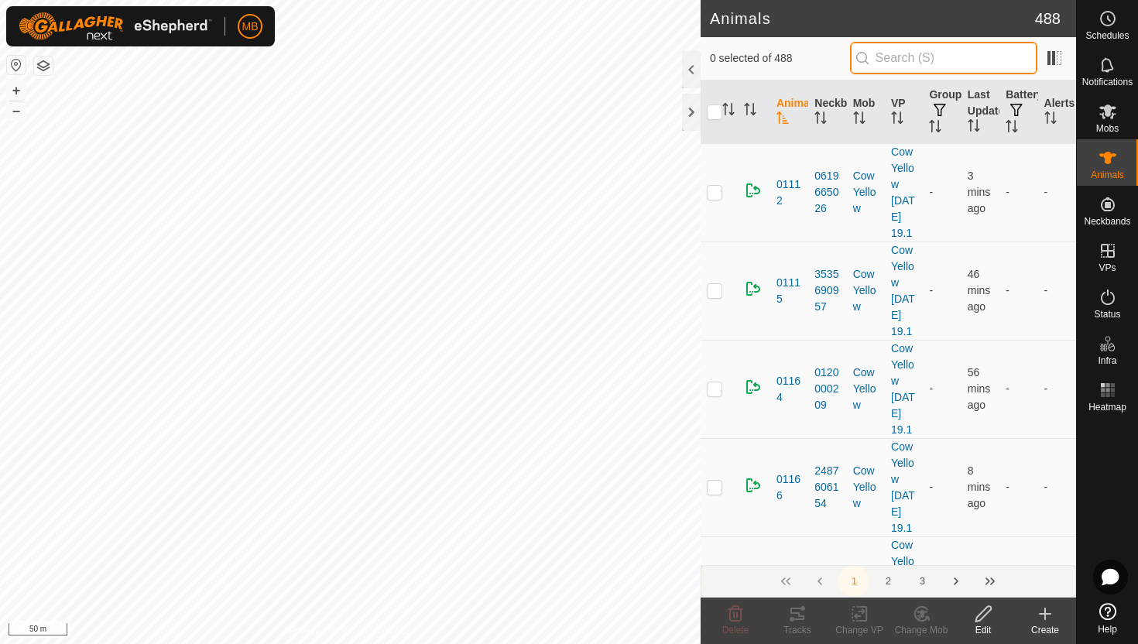
click at [988, 57] on input "text" at bounding box center [943, 58] width 187 height 33
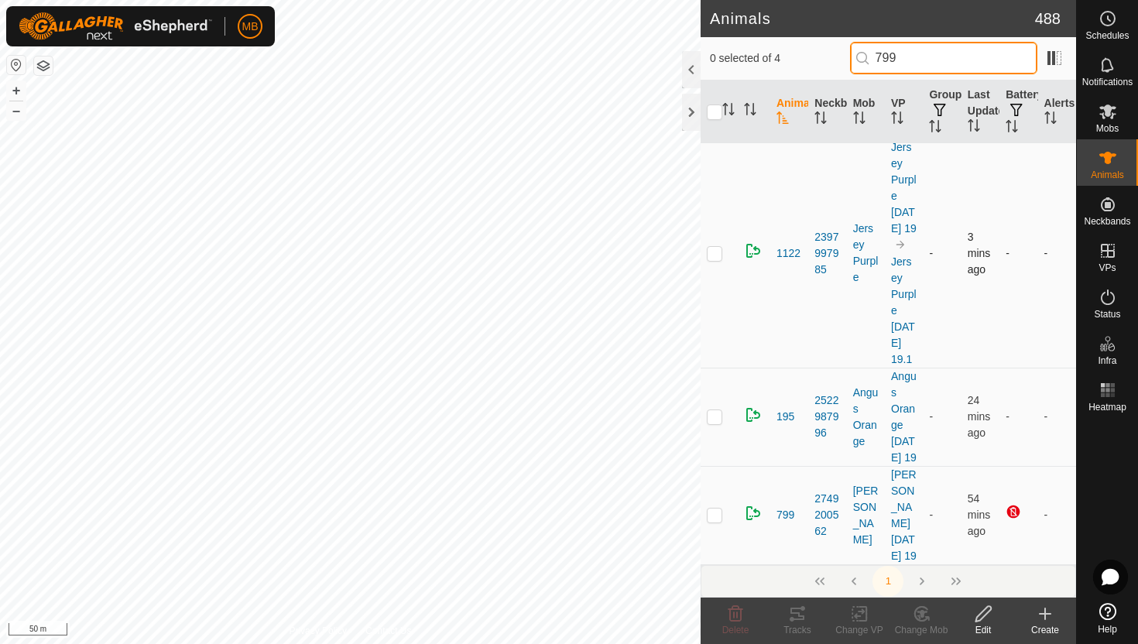
scroll to position [150, 0]
type input "799"
click at [714, 509] on p-checkbox at bounding box center [714, 515] width 15 height 12
checkbox input "true"
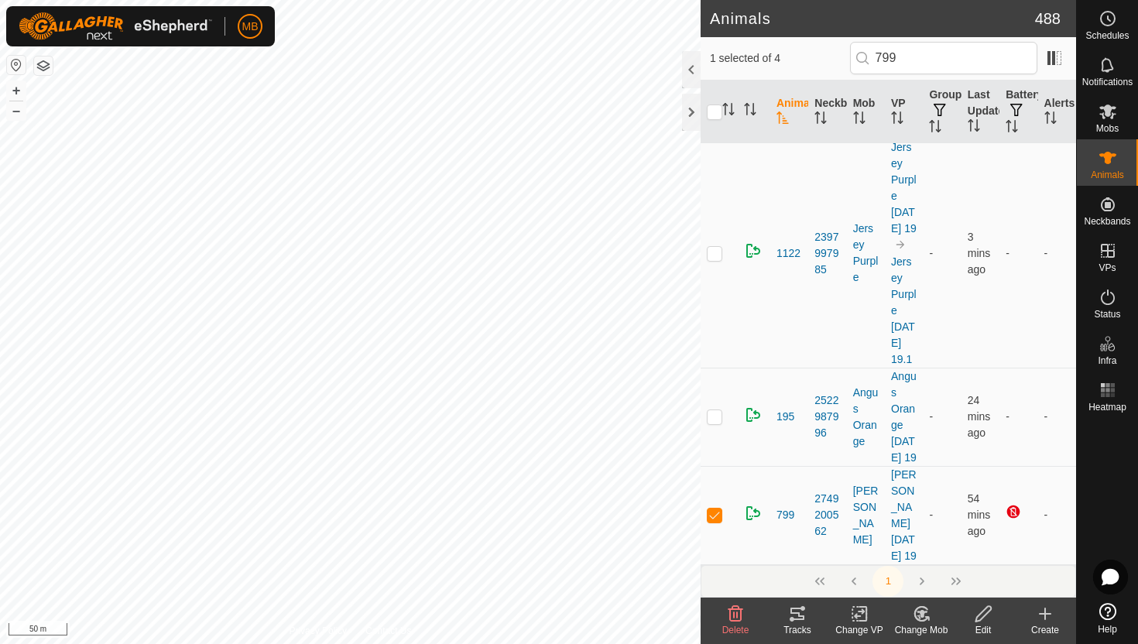
click at [984, 612] on icon at bounding box center [983, 614] width 19 height 19
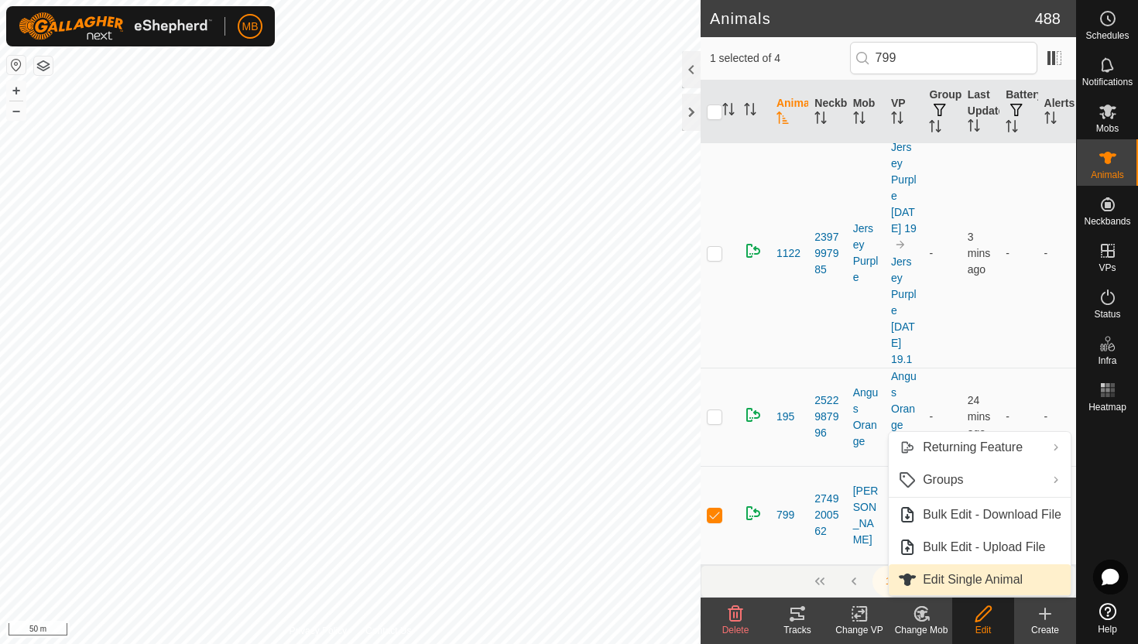
click at [999, 581] on link "Edit Single Animal" at bounding box center [980, 579] width 182 height 31
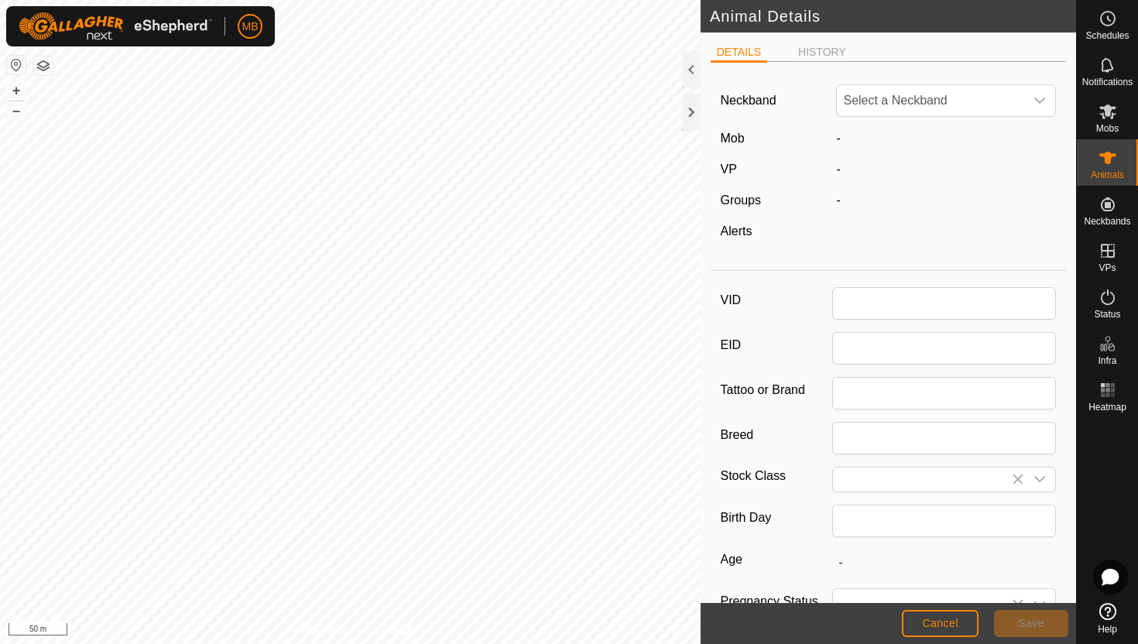
type input "799"
type input "568"
type input "[DATE]"
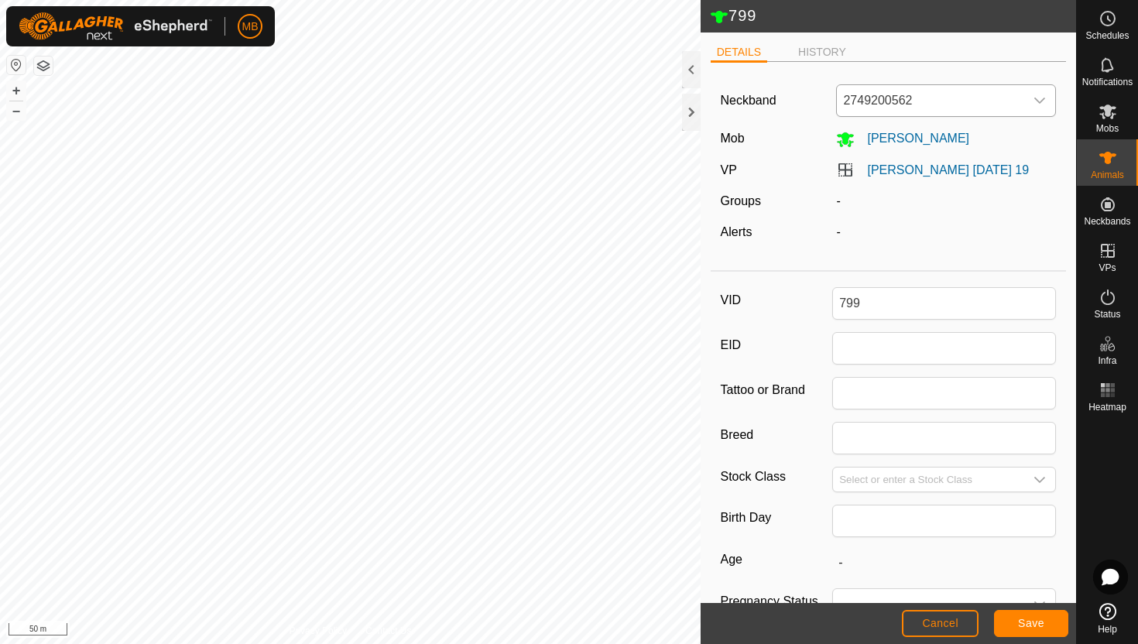
click at [1041, 101] on icon "dropdown trigger" at bounding box center [1040, 101] width 11 height 6
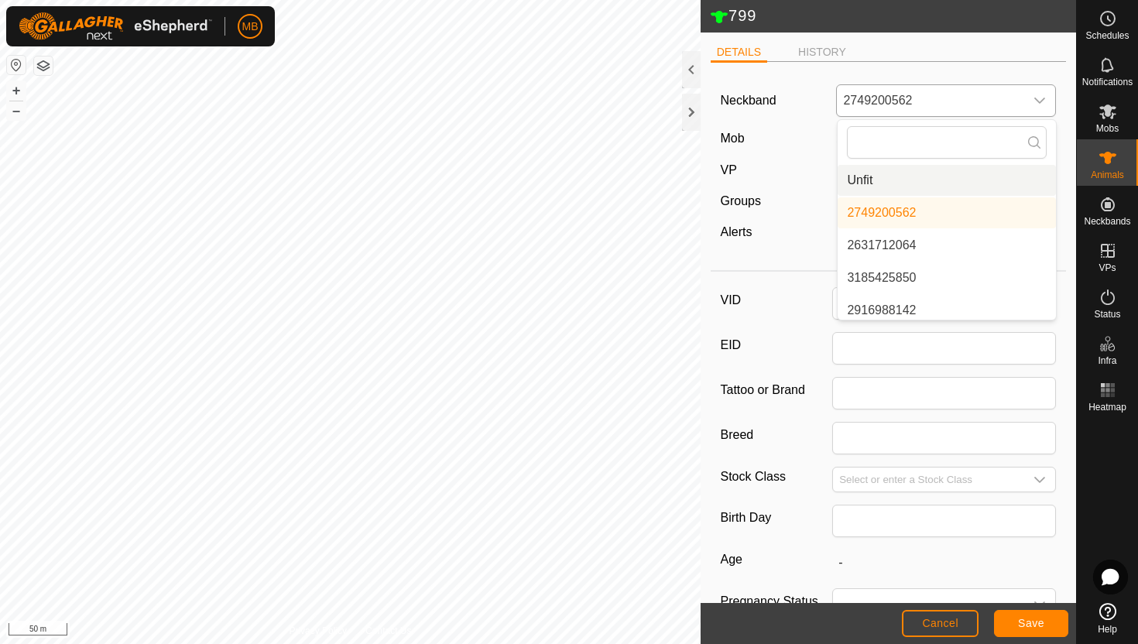
click at [980, 180] on li "Unfit" at bounding box center [947, 180] width 218 height 31
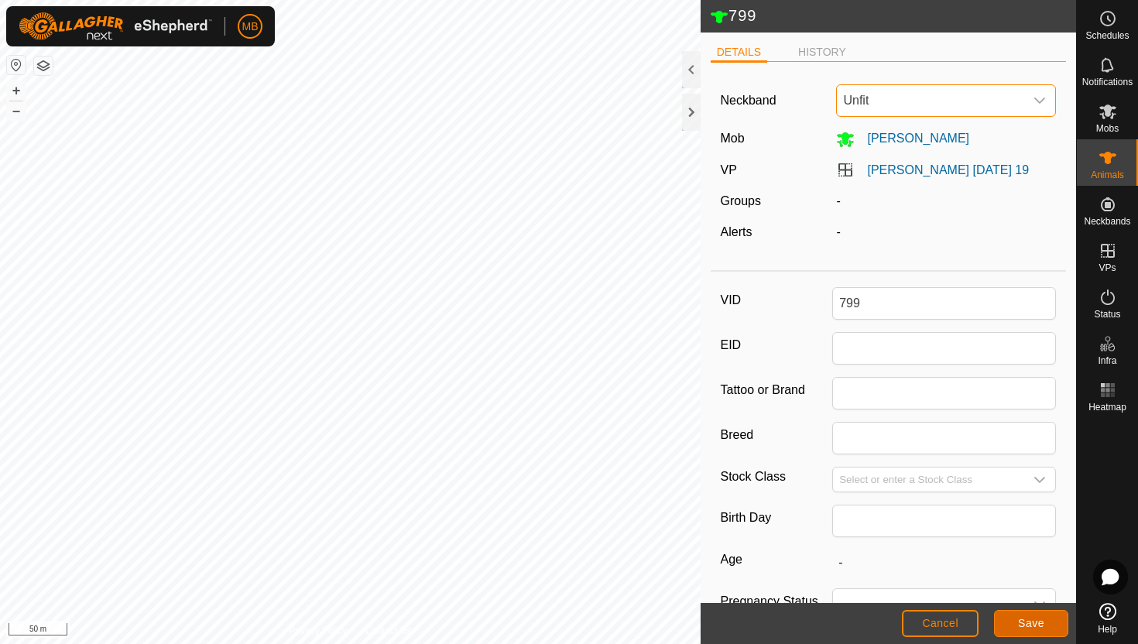
click at [1035, 619] on span "Save" at bounding box center [1031, 623] width 26 height 12
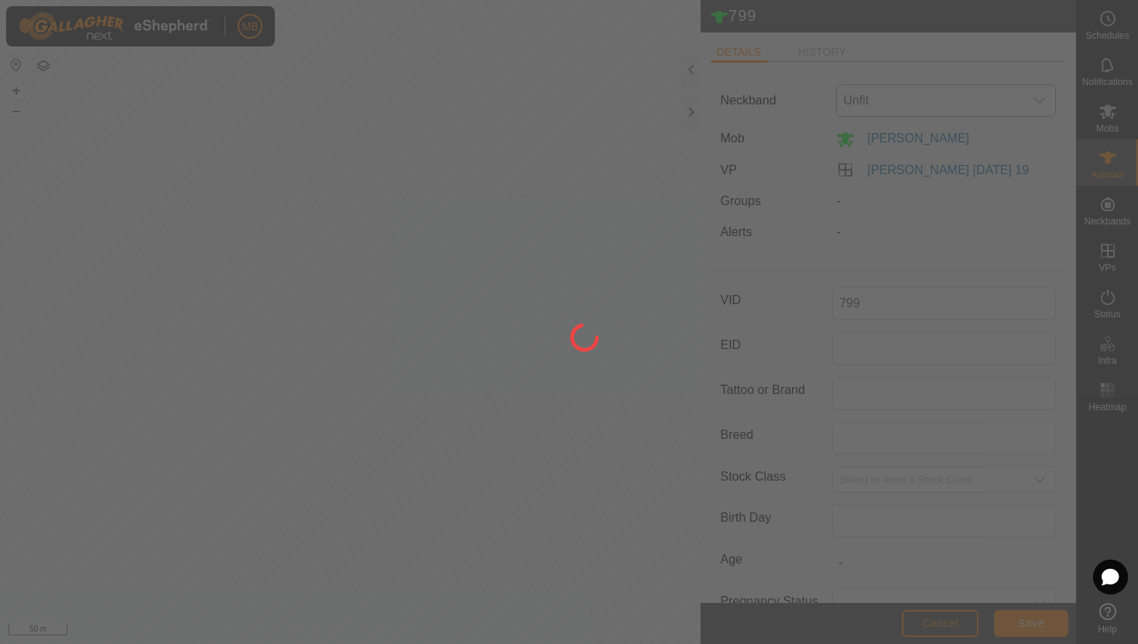
type input "-"
type input "568 kg"
type input "-"
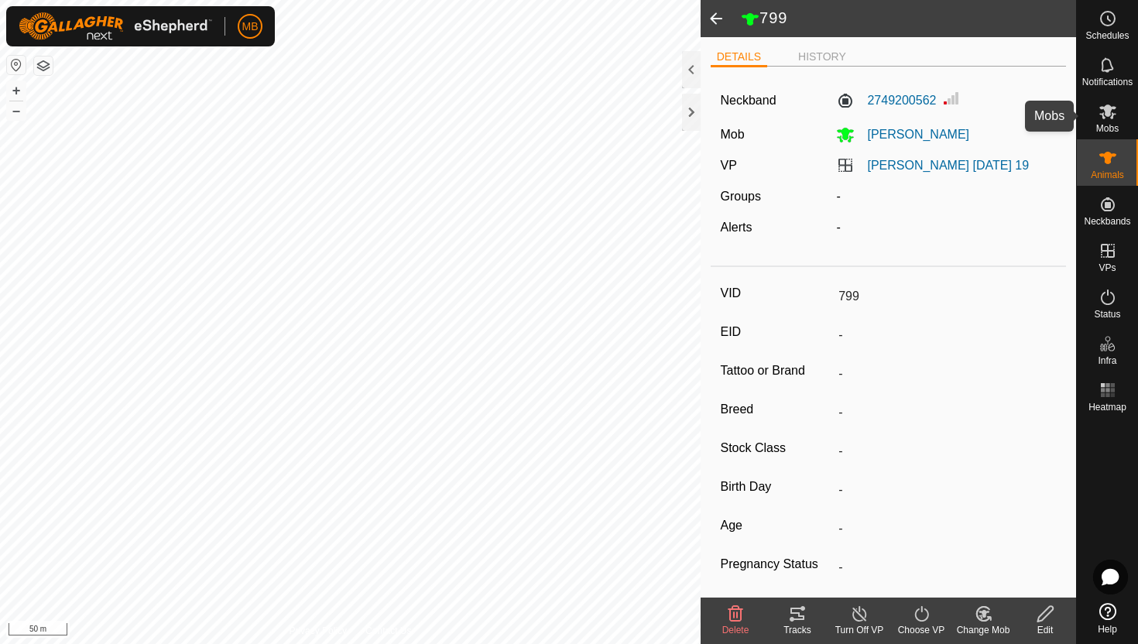
click at [1105, 115] on icon at bounding box center [1107, 112] width 17 height 15
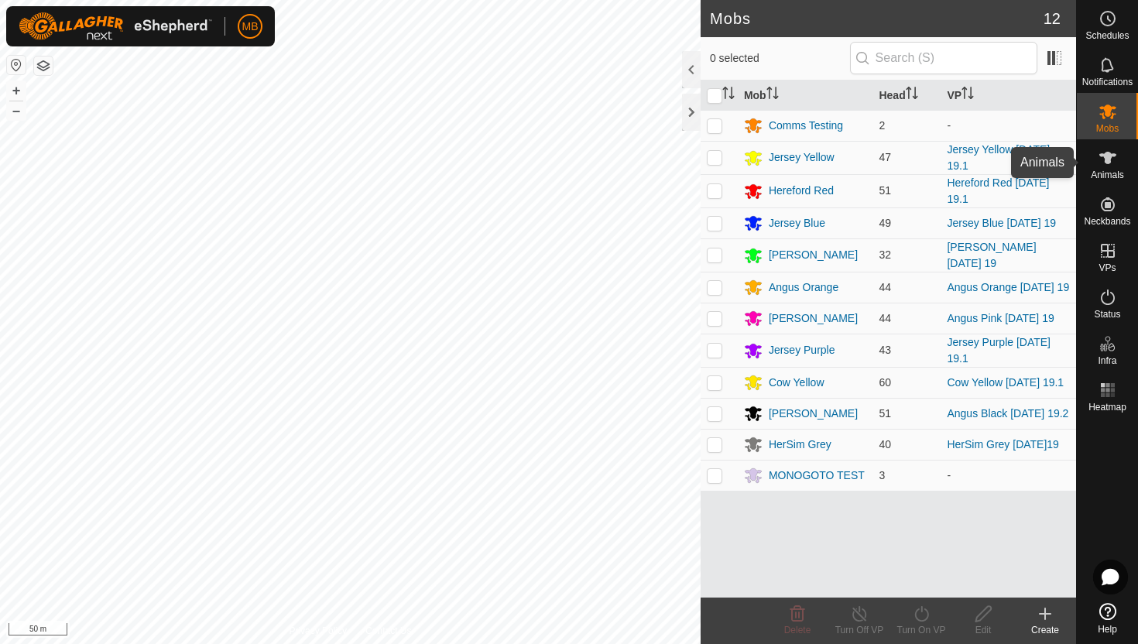
click at [1104, 163] on icon at bounding box center [1107, 158] width 19 height 19
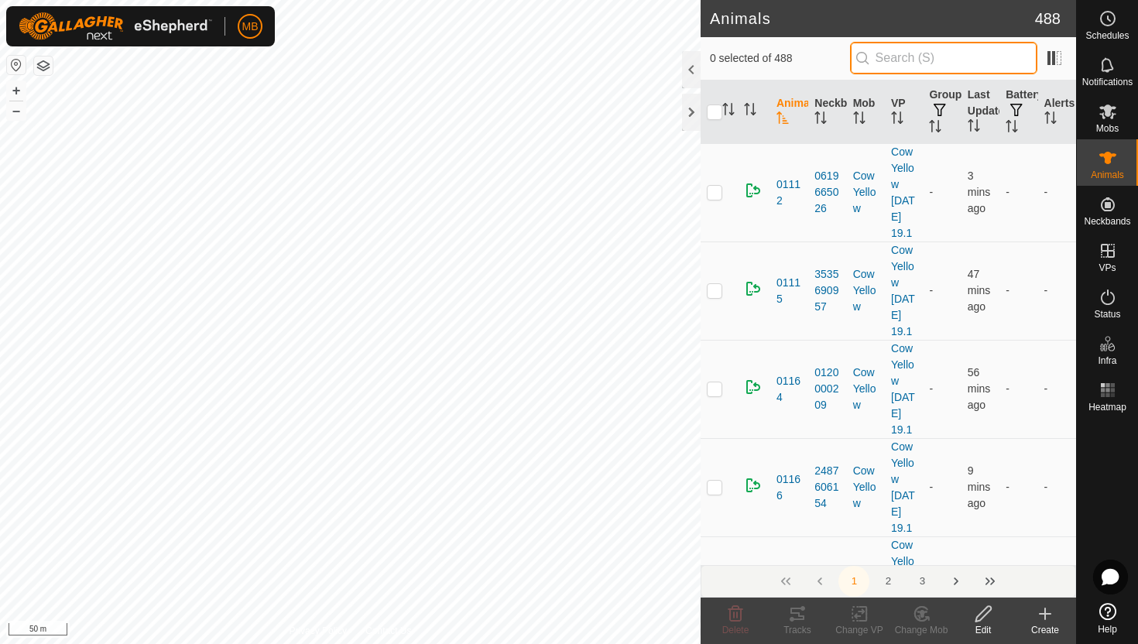
click at [997, 60] on input "text" at bounding box center [943, 58] width 187 height 33
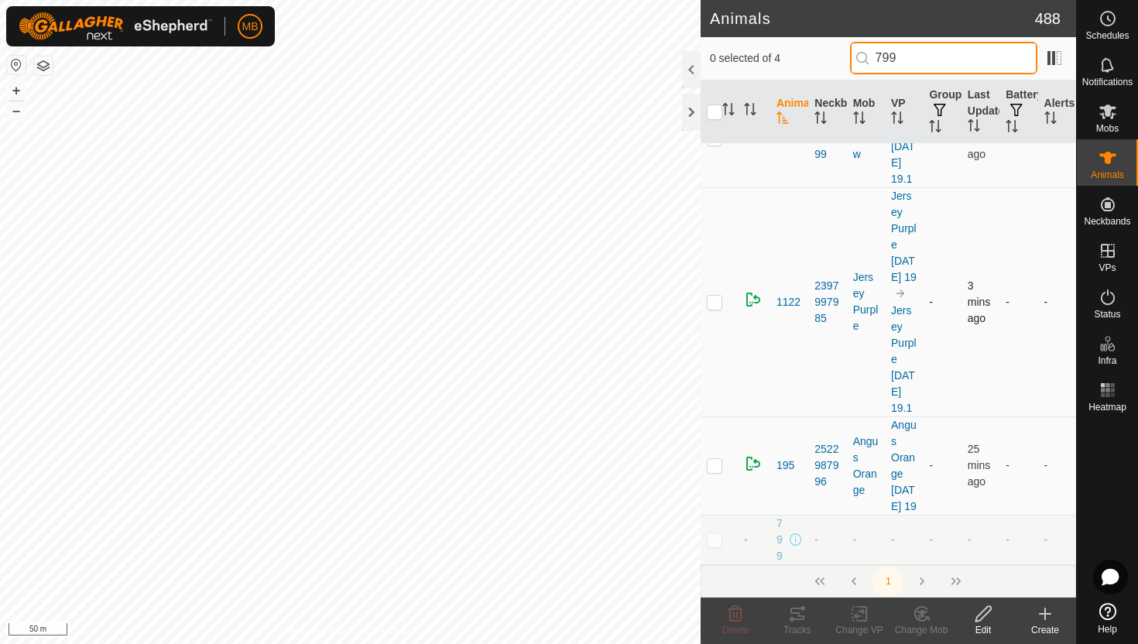
scroll to position [85, 0]
type input "799"
click at [718, 538] on p-checkbox at bounding box center [714, 539] width 15 height 12
checkbox input "true"
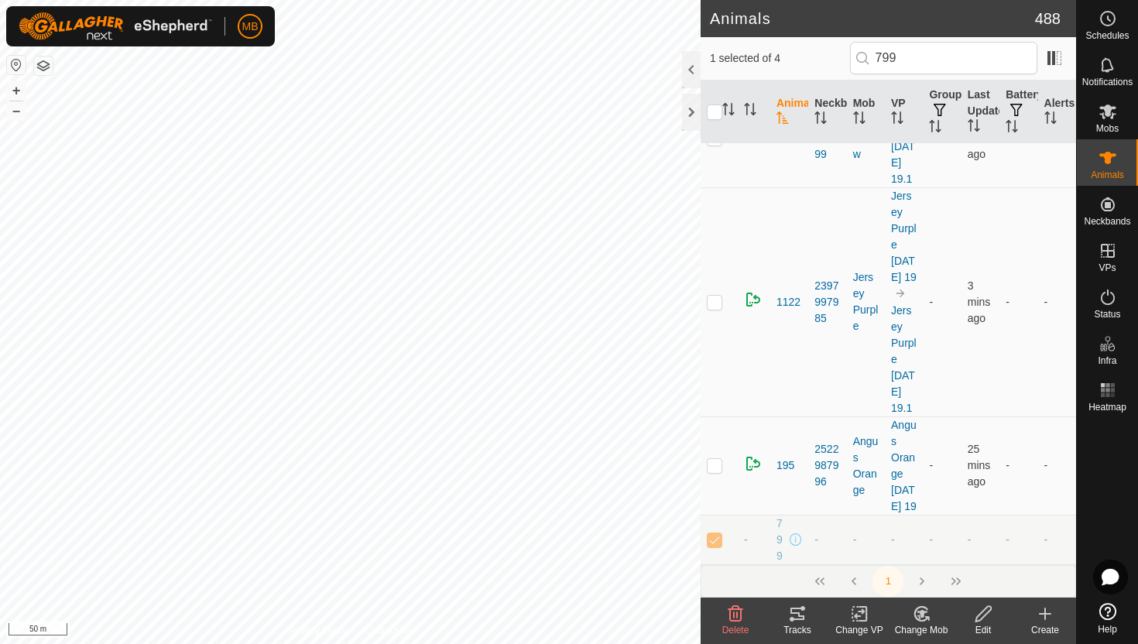
click at [980, 612] on icon at bounding box center [982, 613] width 15 height 15
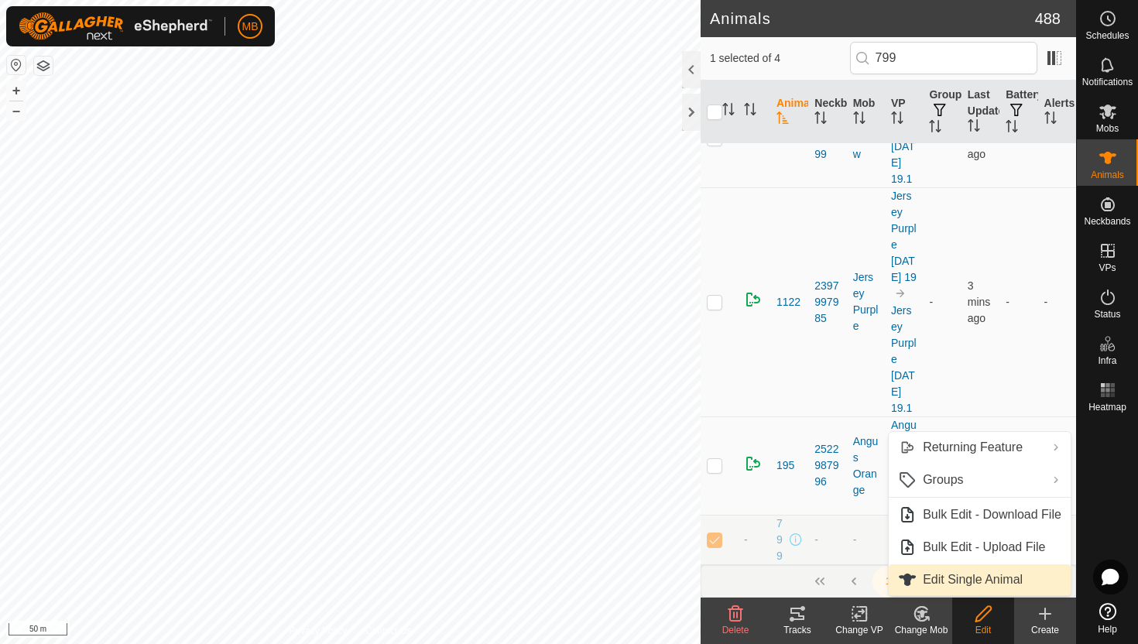
click at [989, 580] on link "Edit Single Animal" at bounding box center [980, 579] width 182 height 31
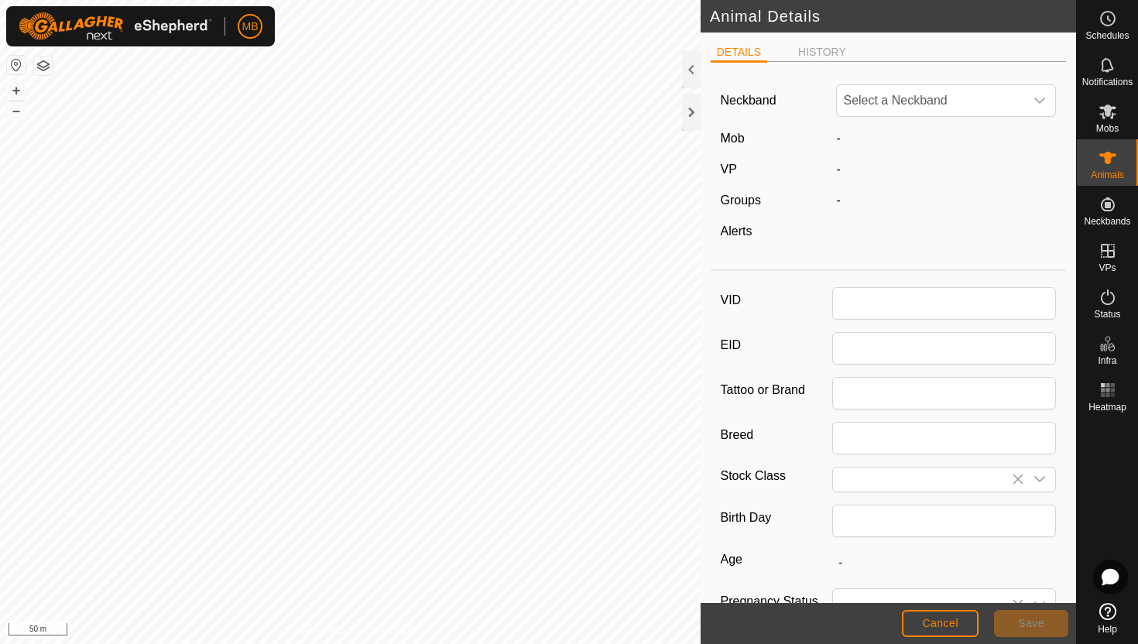
type input "799"
type input "568"
type input "[DATE]"
click at [1039, 105] on icon "dropdown trigger" at bounding box center [1039, 100] width 12 height 12
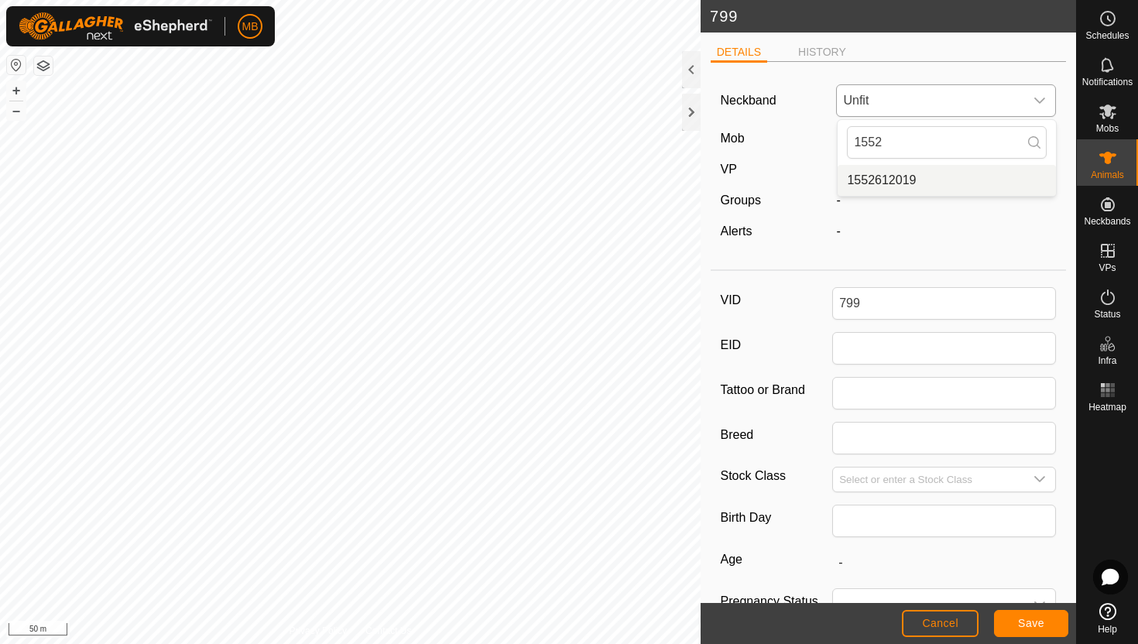
type input "1552"
click at [973, 183] on li "1552612019" at bounding box center [947, 180] width 218 height 31
click at [1047, 624] on button "Save" at bounding box center [1031, 623] width 74 height 27
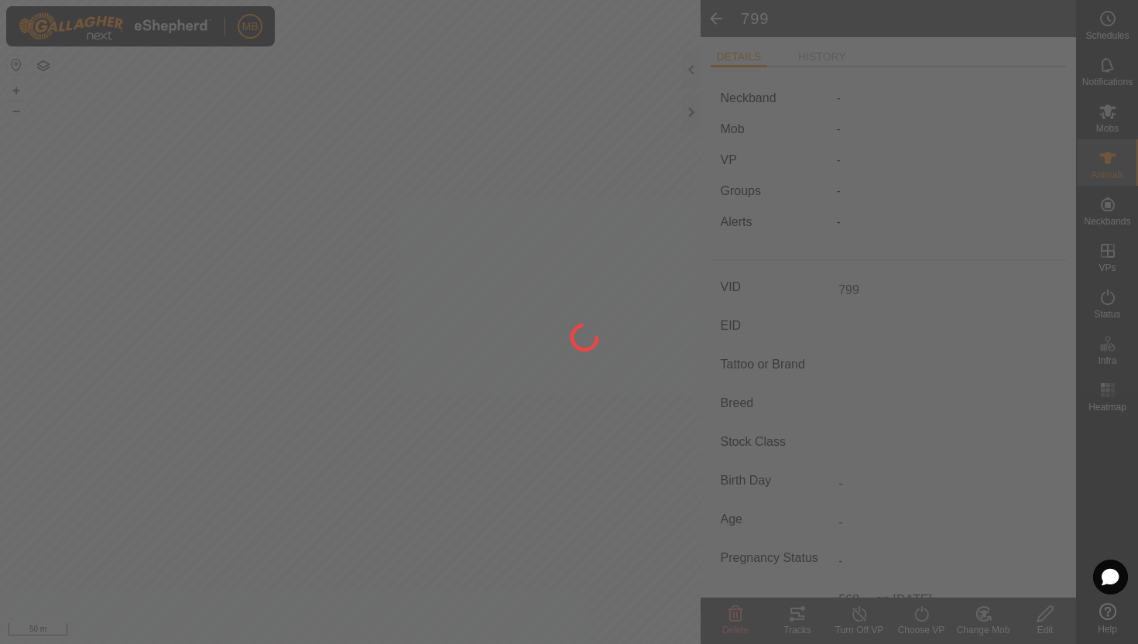
type input "-"
type input "568 kg"
type input "-"
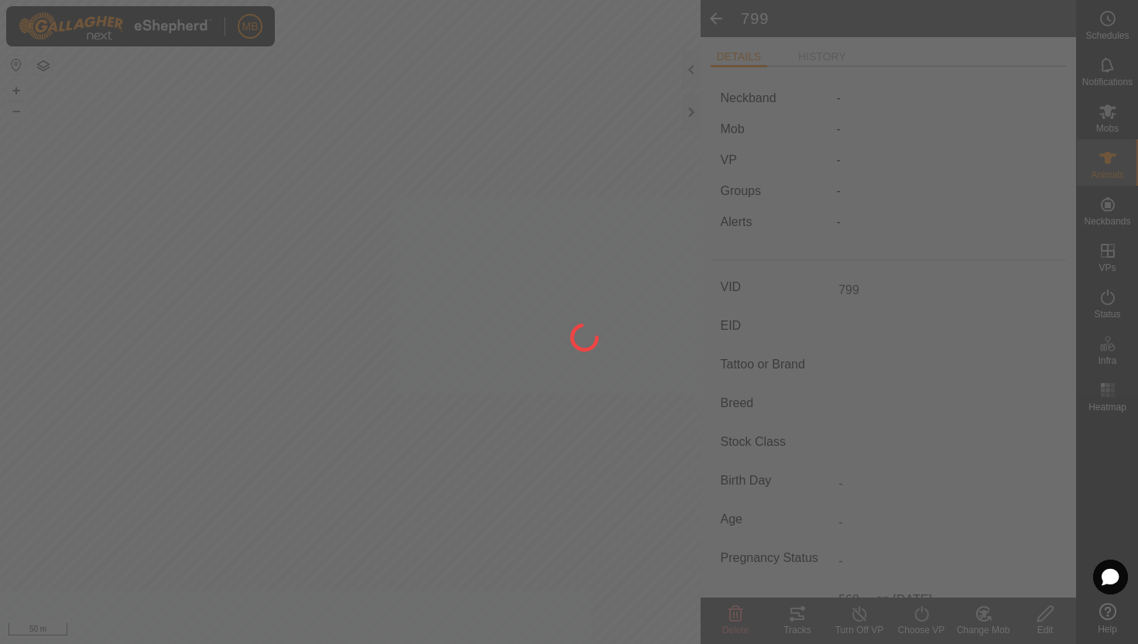
type input "-"
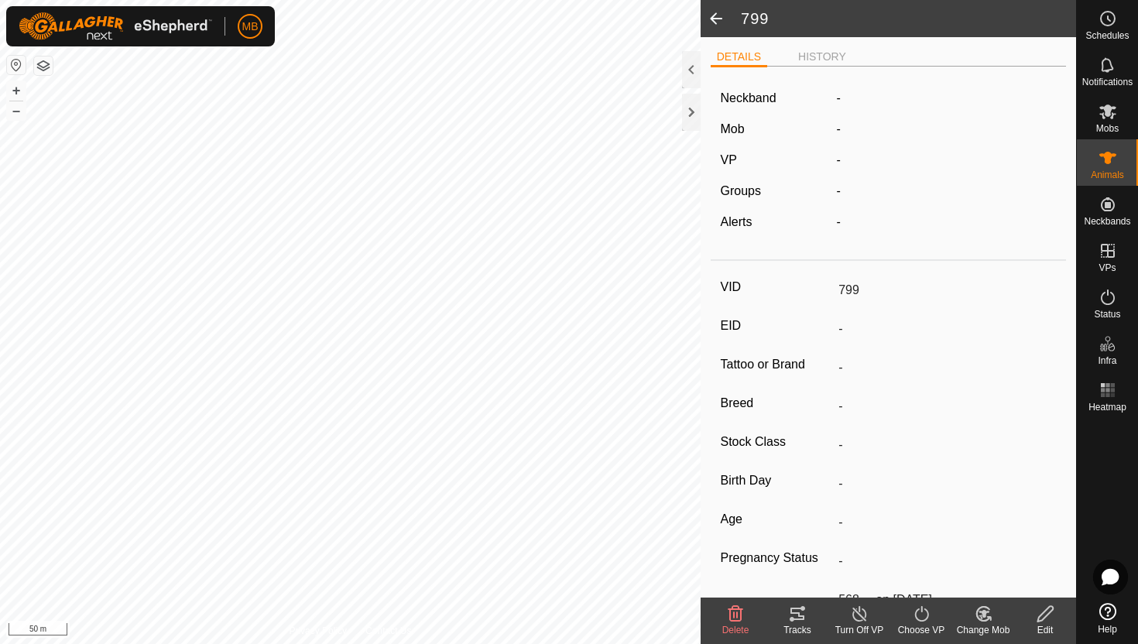
click at [980, 613] on icon at bounding box center [983, 614] width 19 height 19
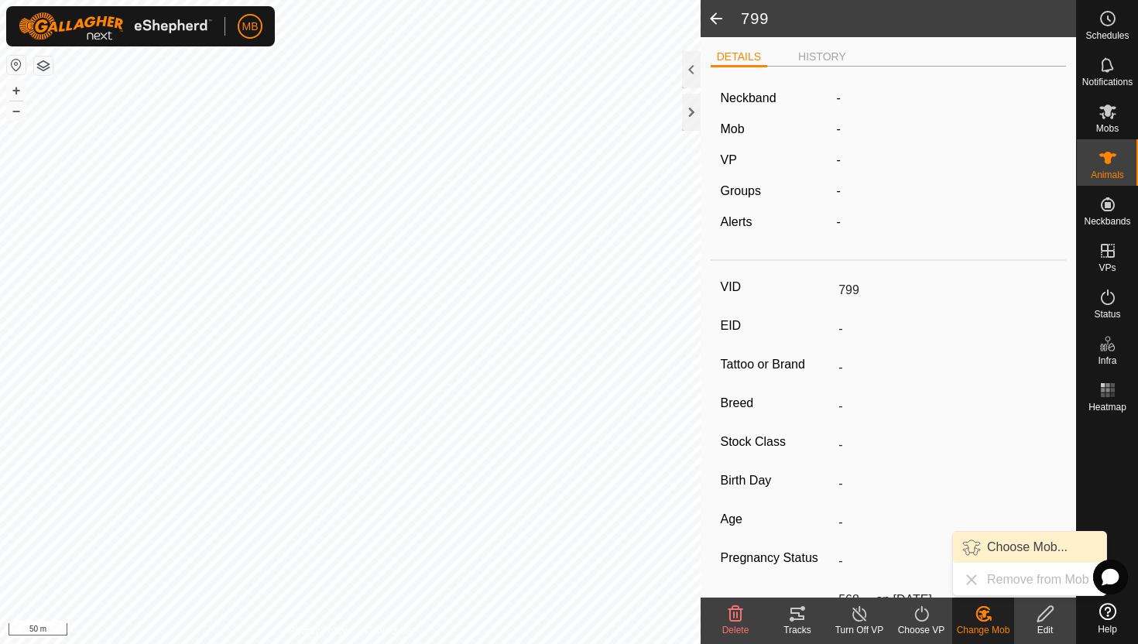
click at [1009, 550] on link "Choose Mob..." at bounding box center [1029, 547] width 153 height 31
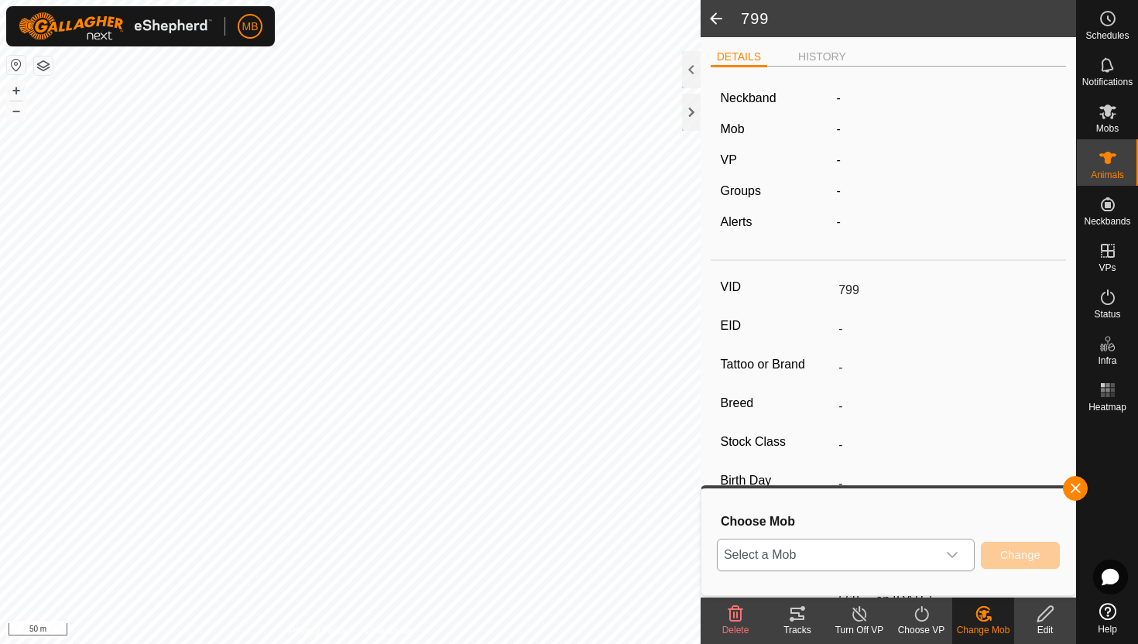
click at [951, 550] on icon "dropdown trigger" at bounding box center [952, 555] width 12 height 12
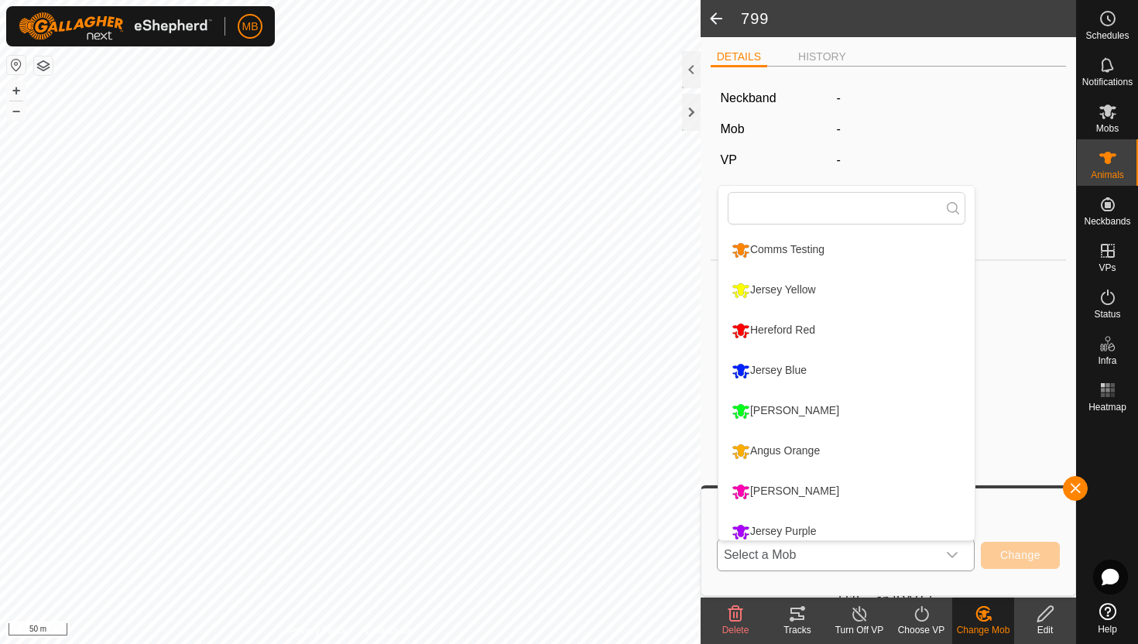
scroll to position [11, 0]
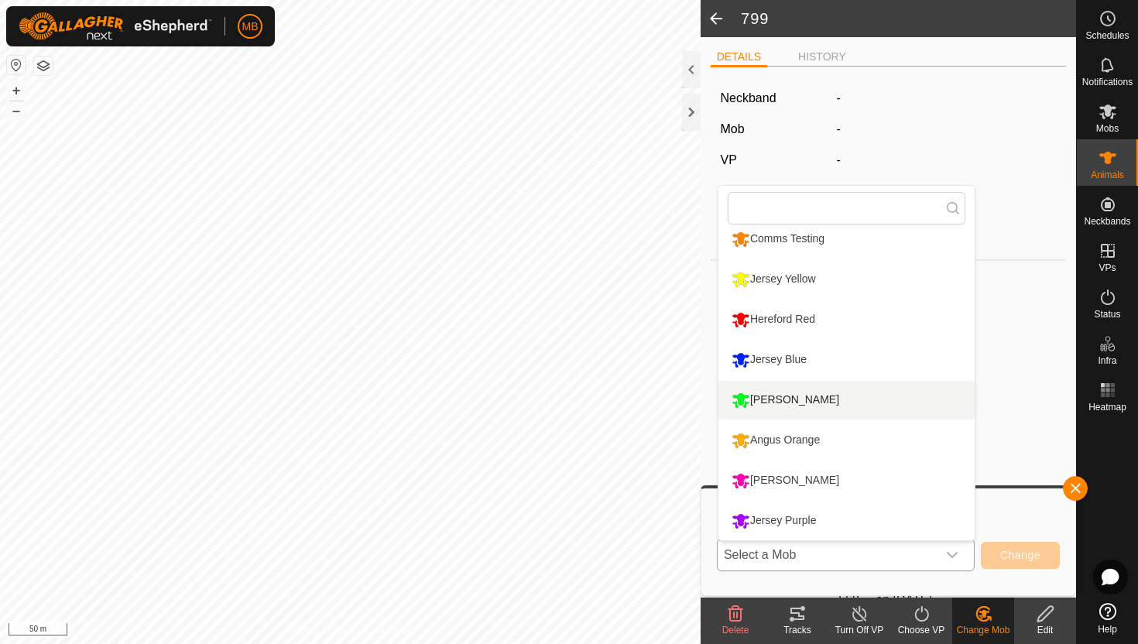
click at [811, 399] on li "[PERSON_NAME]" at bounding box center [846, 400] width 256 height 39
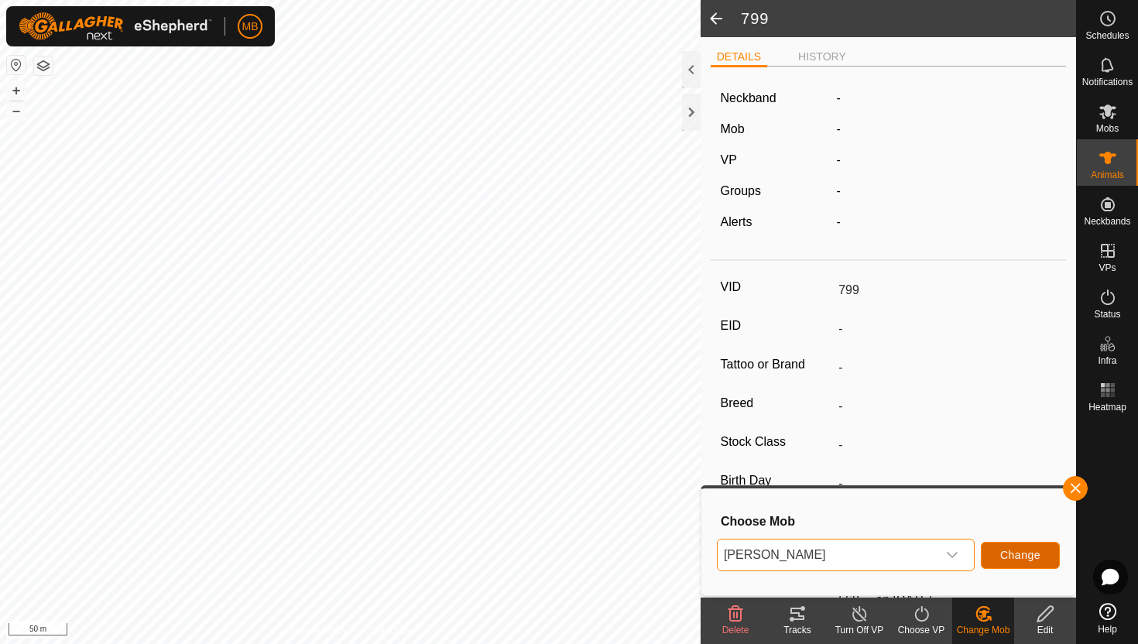
click at [1019, 551] on span "Change" at bounding box center [1020, 555] width 40 height 12
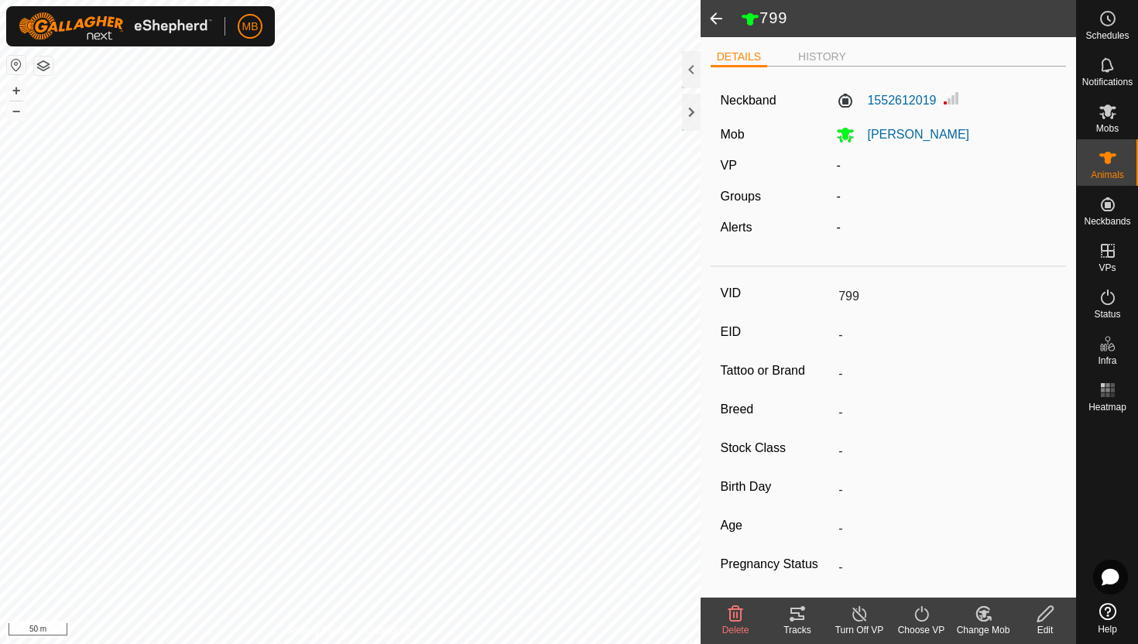
click at [919, 612] on icon at bounding box center [921, 614] width 19 height 19
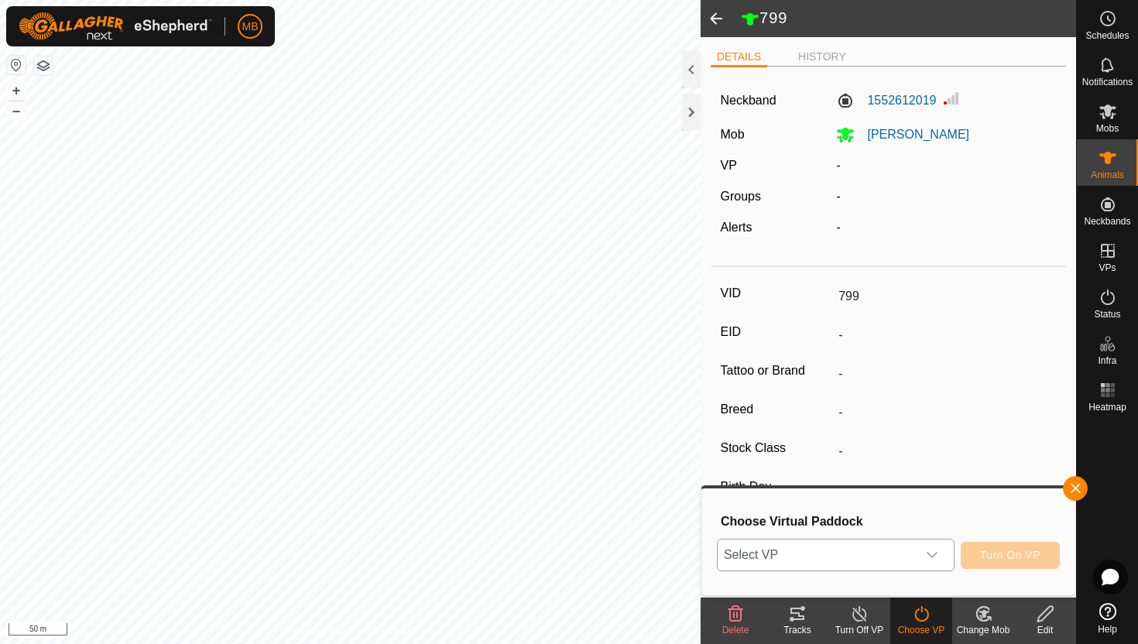
click at [934, 553] on icon "dropdown trigger" at bounding box center [932, 555] width 12 height 12
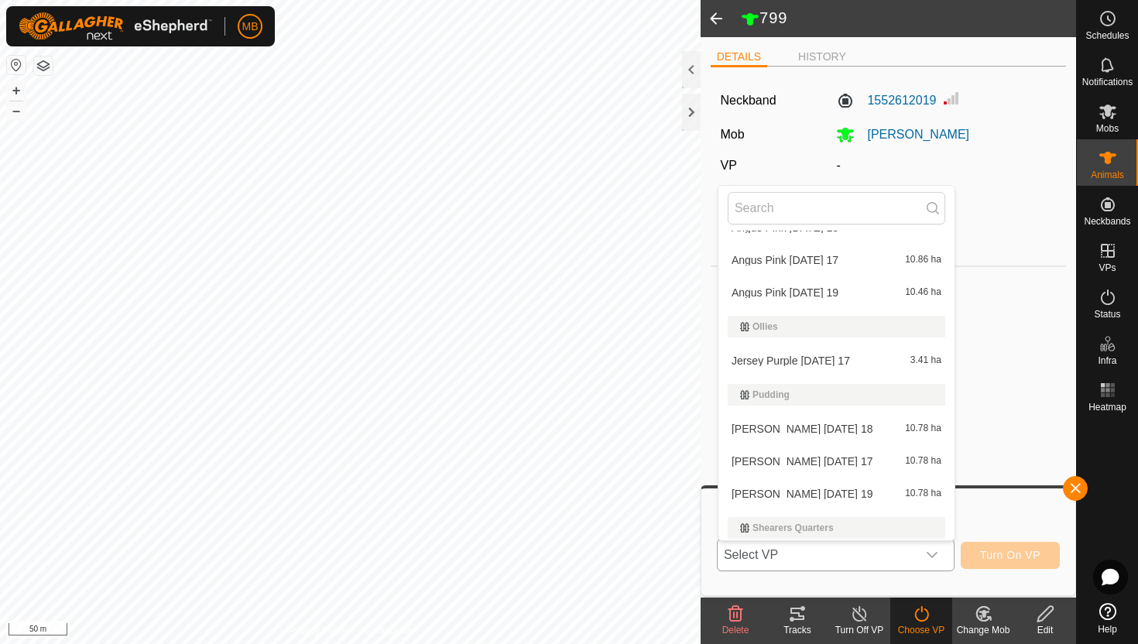
scroll to position [586, 0]
click at [882, 491] on li "[PERSON_NAME] [DATE] 19 10.78 ha" at bounding box center [836, 491] width 236 height 31
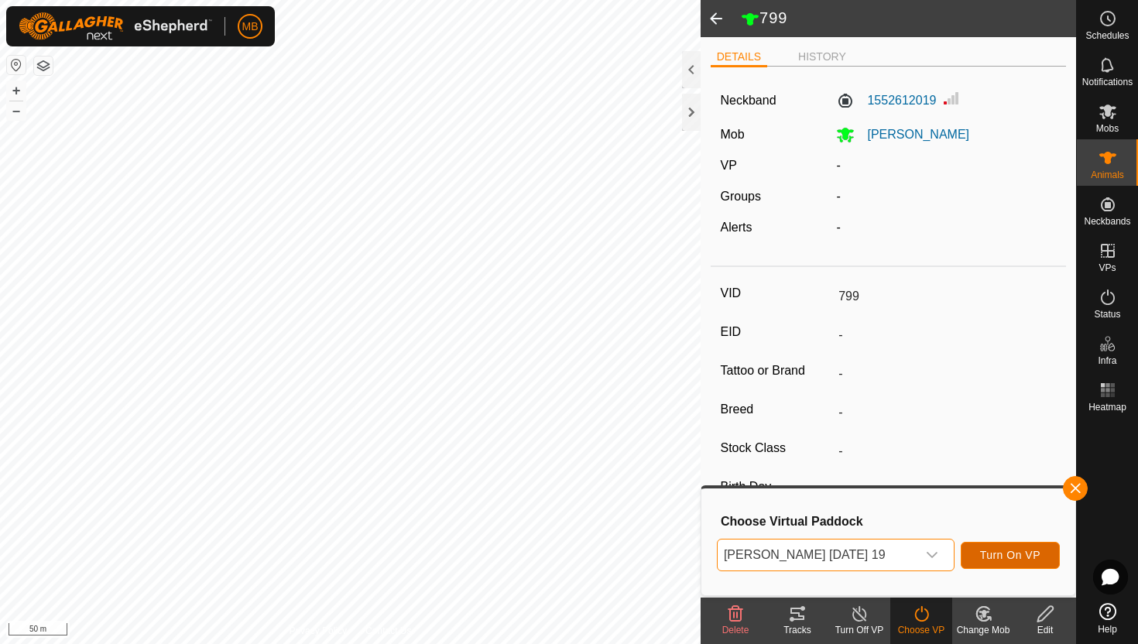
click at [1017, 549] on span "Turn On VP" at bounding box center [1010, 555] width 60 height 12
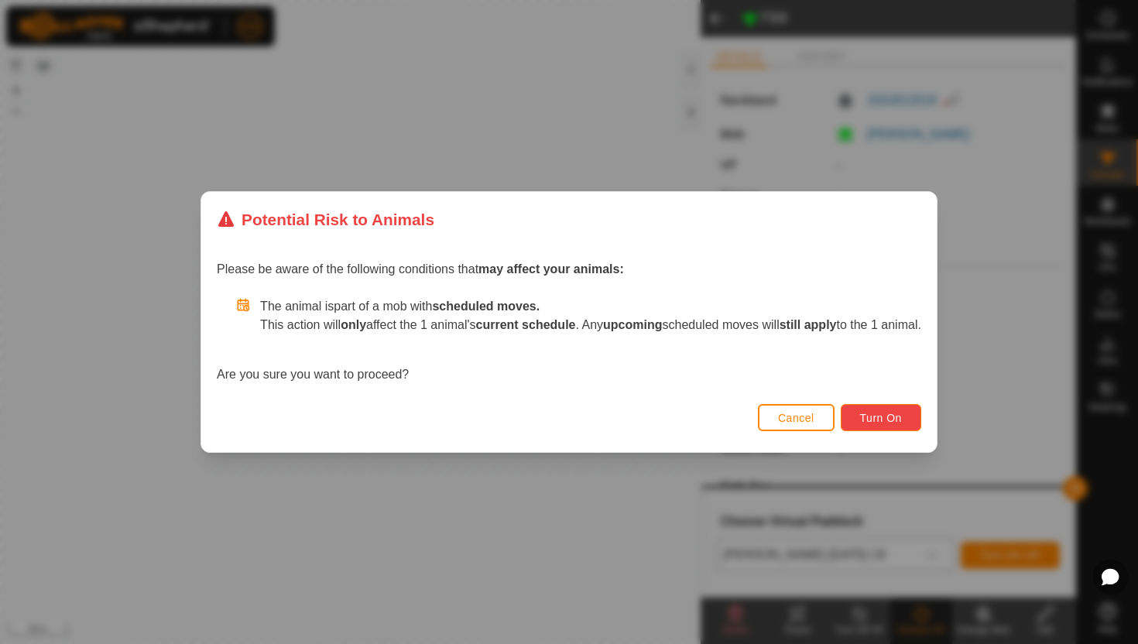
click at [902, 416] on span "Turn On" at bounding box center [881, 418] width 42 height 12
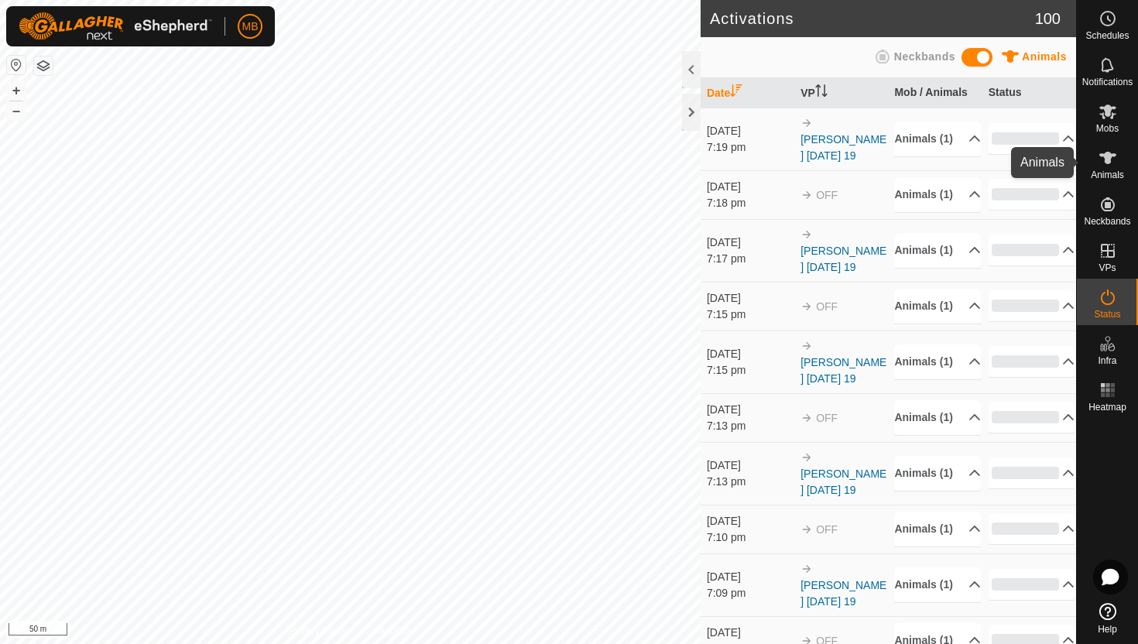
click at [1108, 159] on icon at bounding box center [1107, 158] width 17 height 12
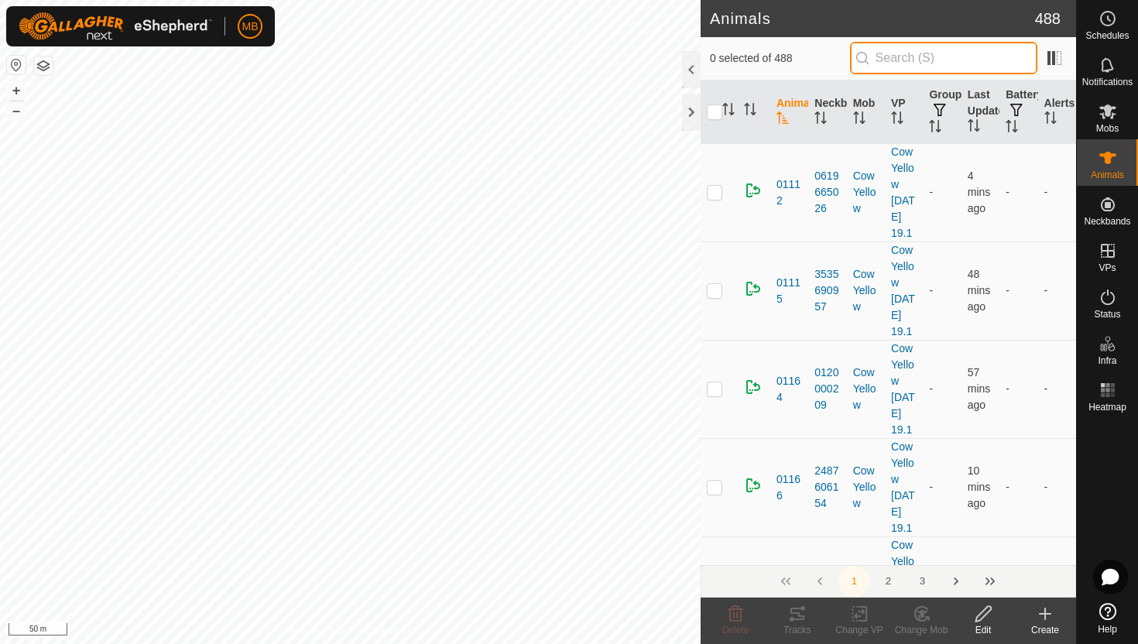
click at [1006, 60] on input "text" at bounding box center [943, 58] width 187 height 33
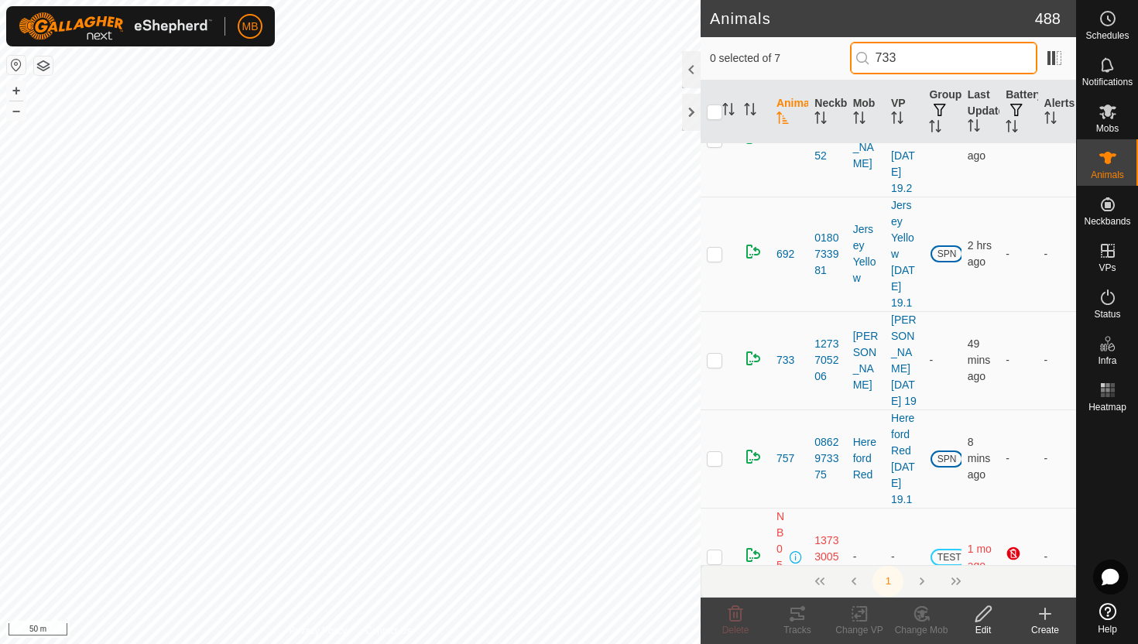
scroll to position [252, 0]
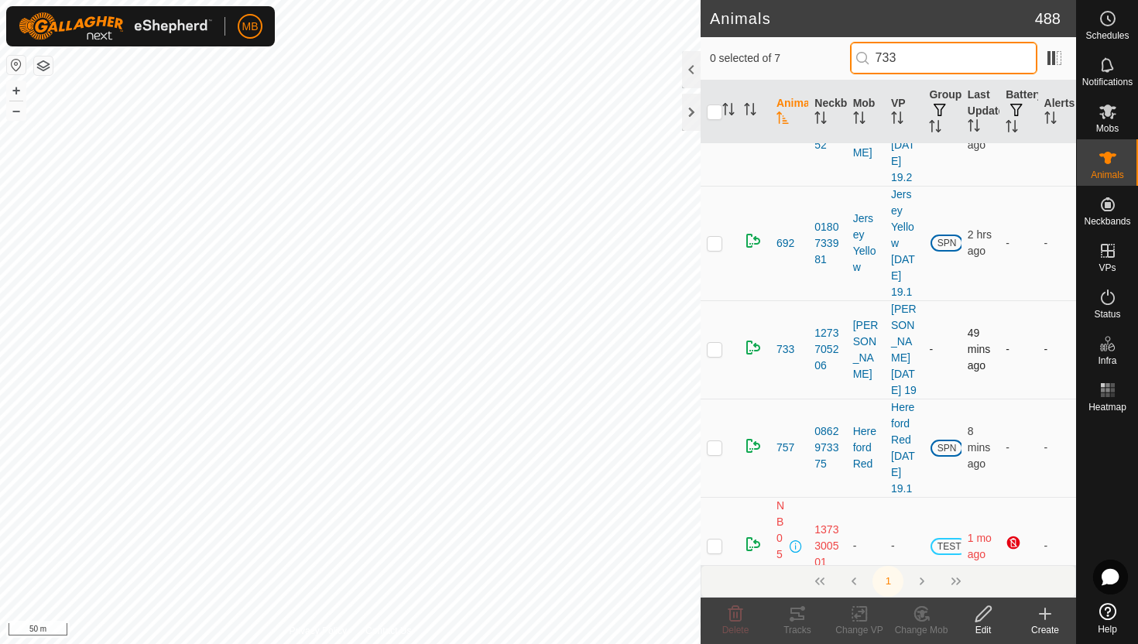
type input "733"
click at [718, 355] on p-checkbox at bounding box center [714, 349] width 15 height 12
checkbox input "true"
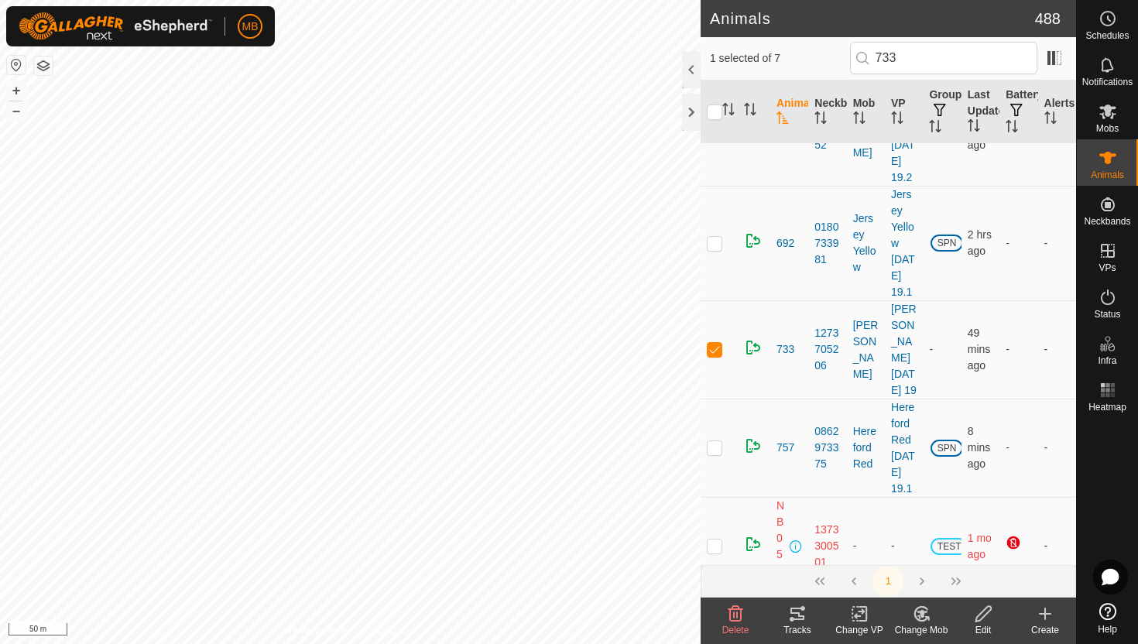
click at [986, 615] on icon at bounding box center [983, 614] width 19 height 19
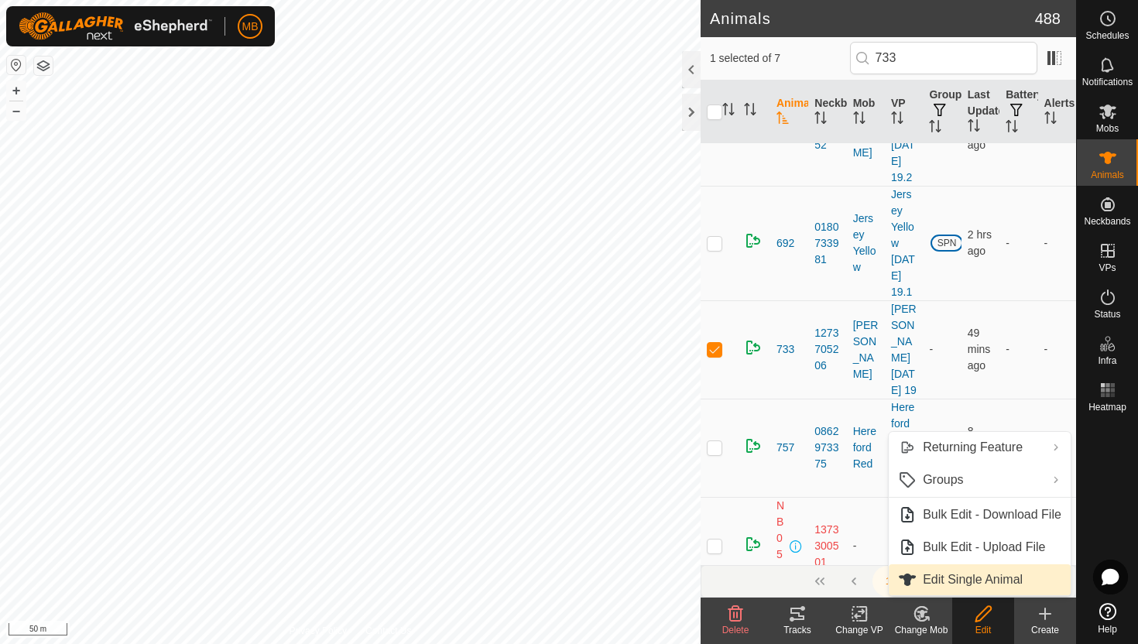
click at [995, 587] on link "Edit Single Animal" at bounding box center [980, 579] width 182 height 31
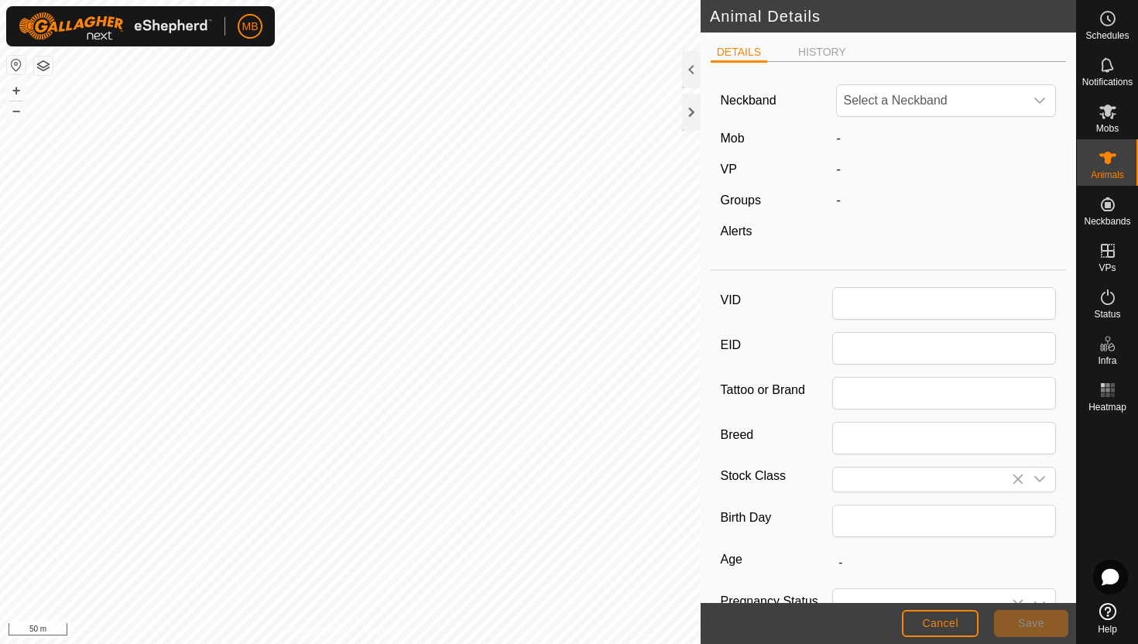
type input "733"
type input "568"
type input "26 Feb, 2025"
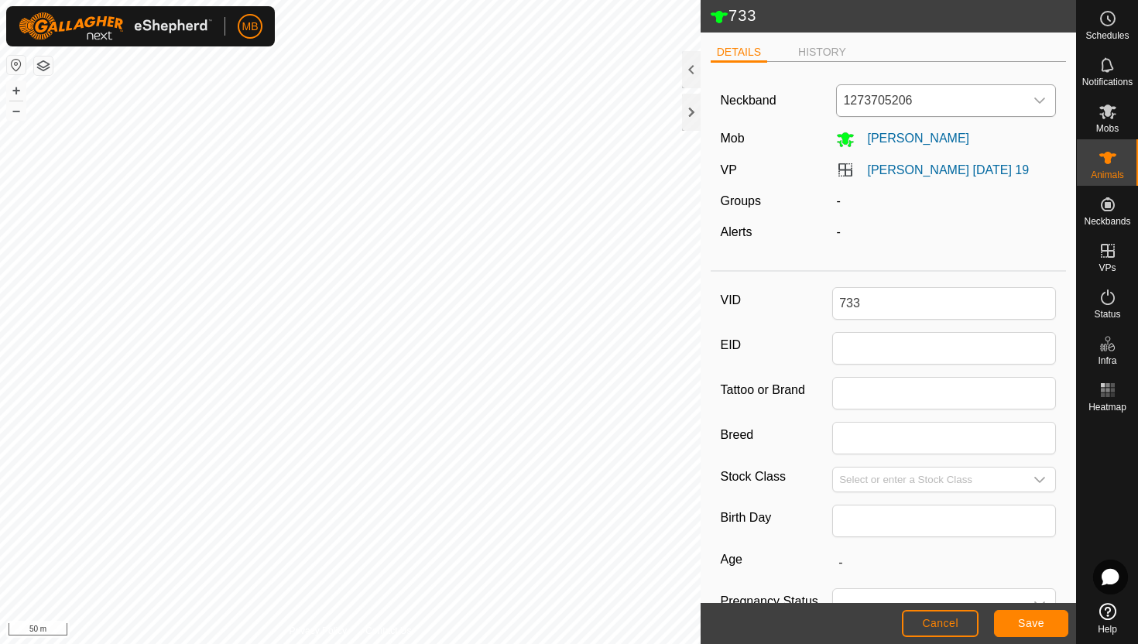
click at [1038, 107] on div "dropdown trigger" at bounding box center [1039, 100] width 31 height 31
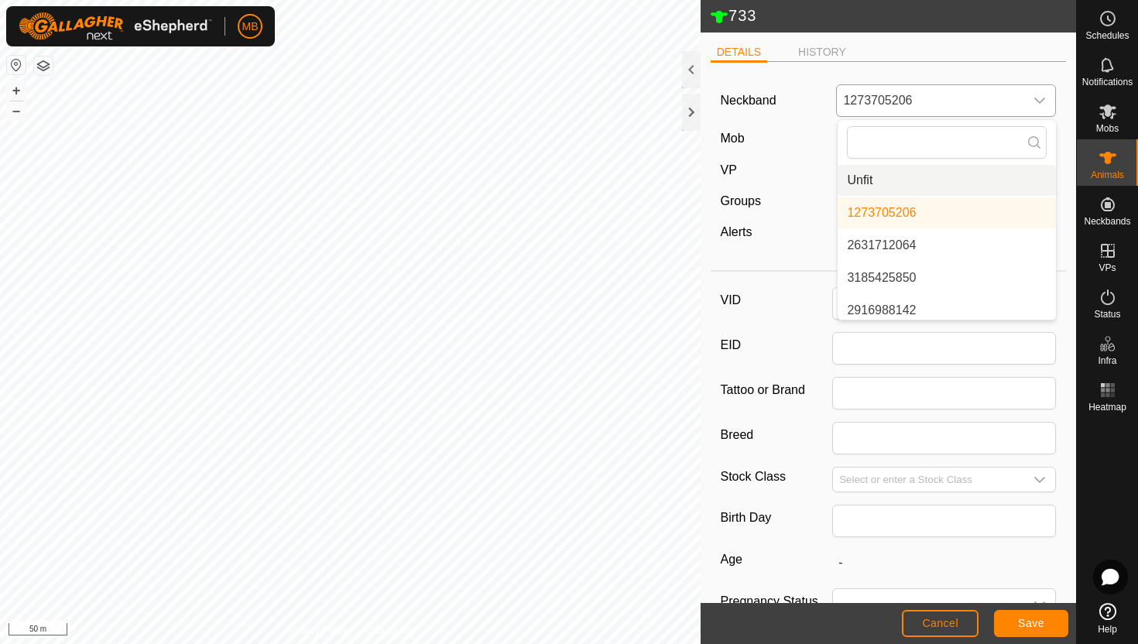
click at [1011, 177] on li "Unfit" at bounding box center [947, 180] width 218 height 31
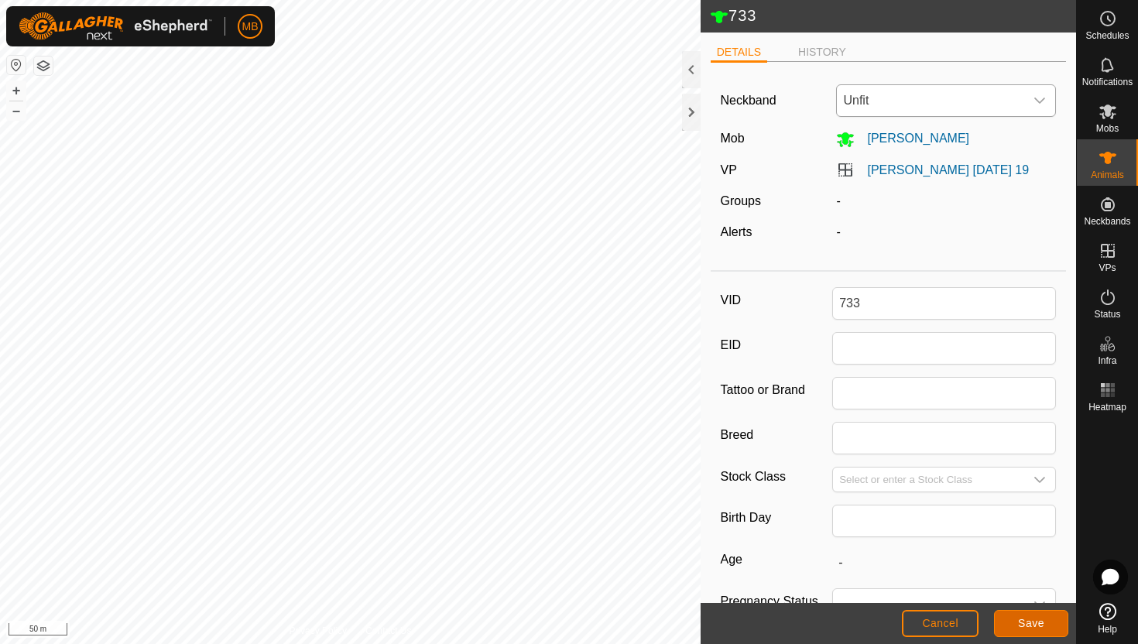
click at [1044, 623] on button "Save" at bounding box center [1031, 623] width 74 height 27
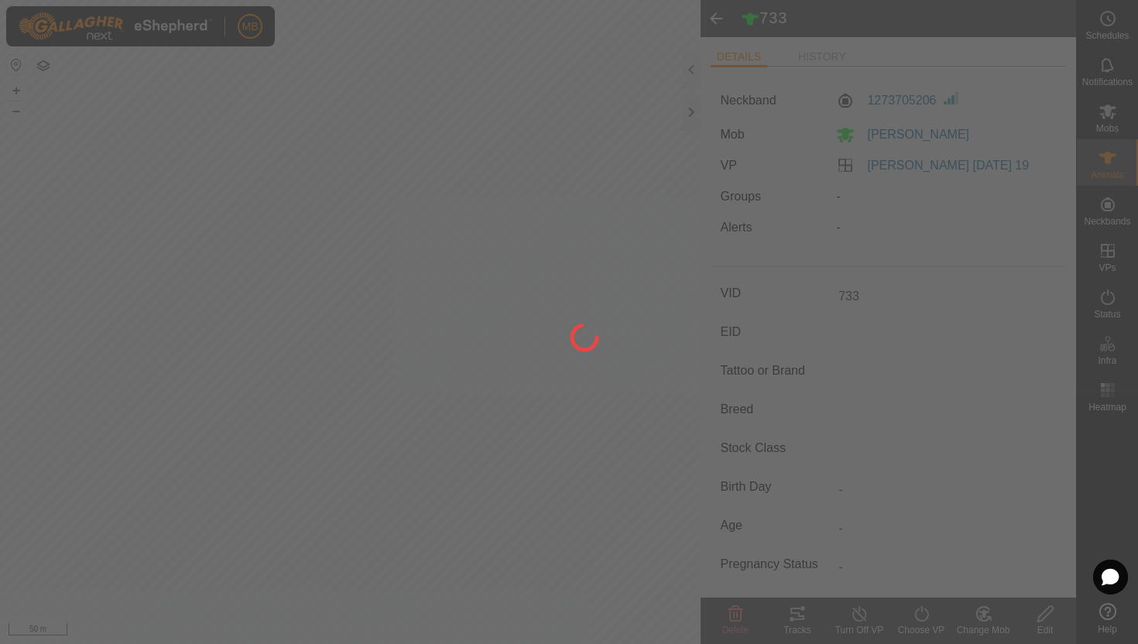
type input "-"
type input "568 kg"
type input "-"
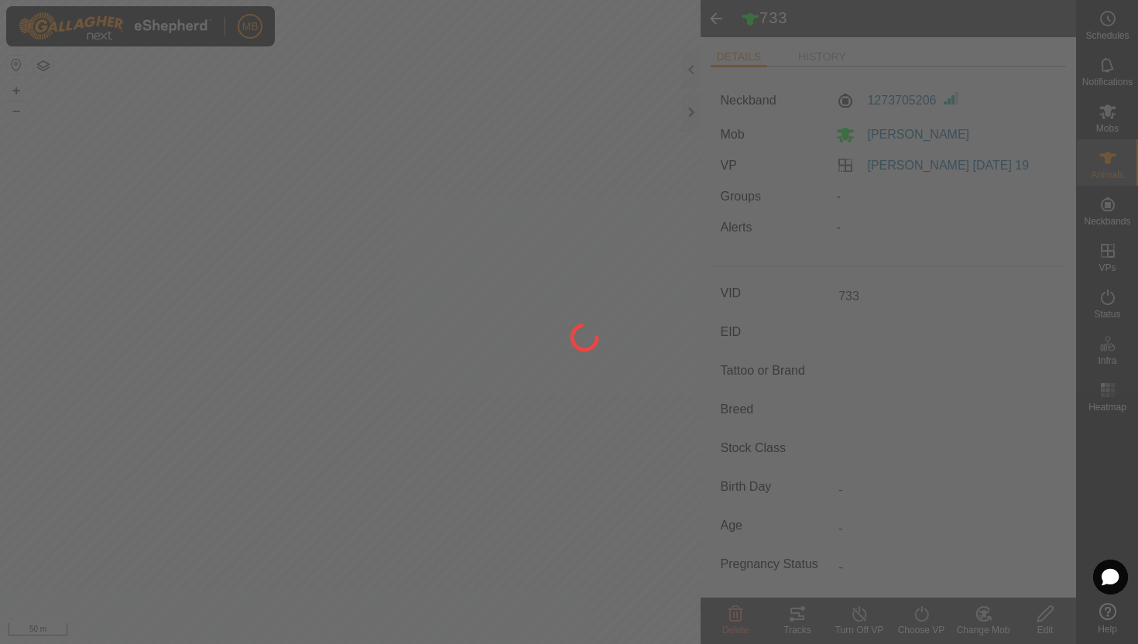
type input "-"
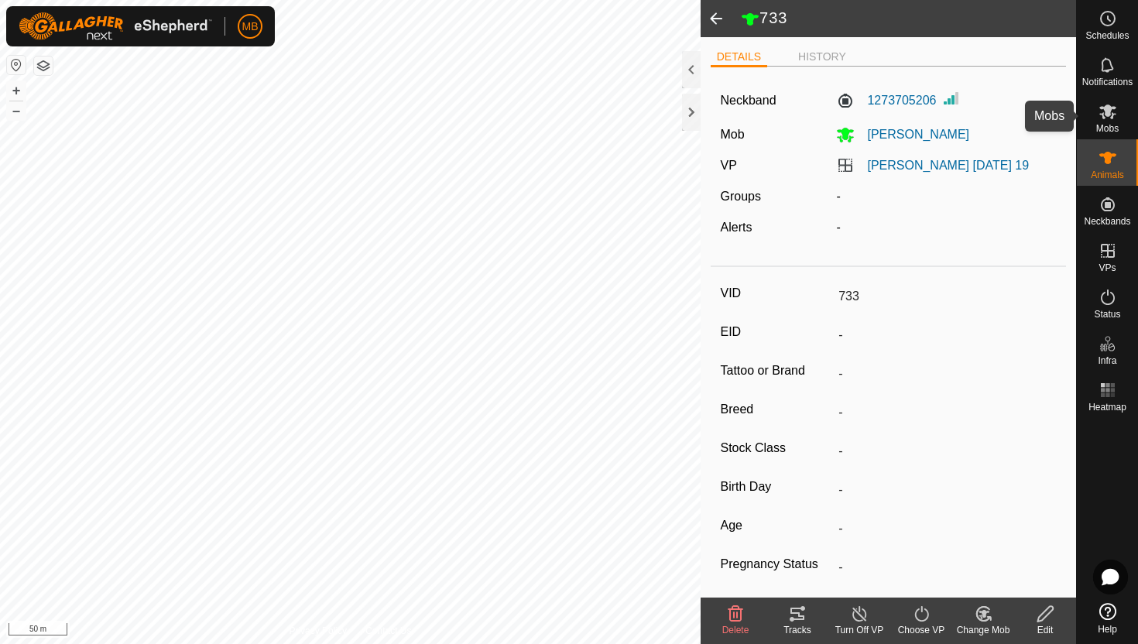
click at [1109, 114] on icon at bounding box center [1107, 112] width 17 height 15
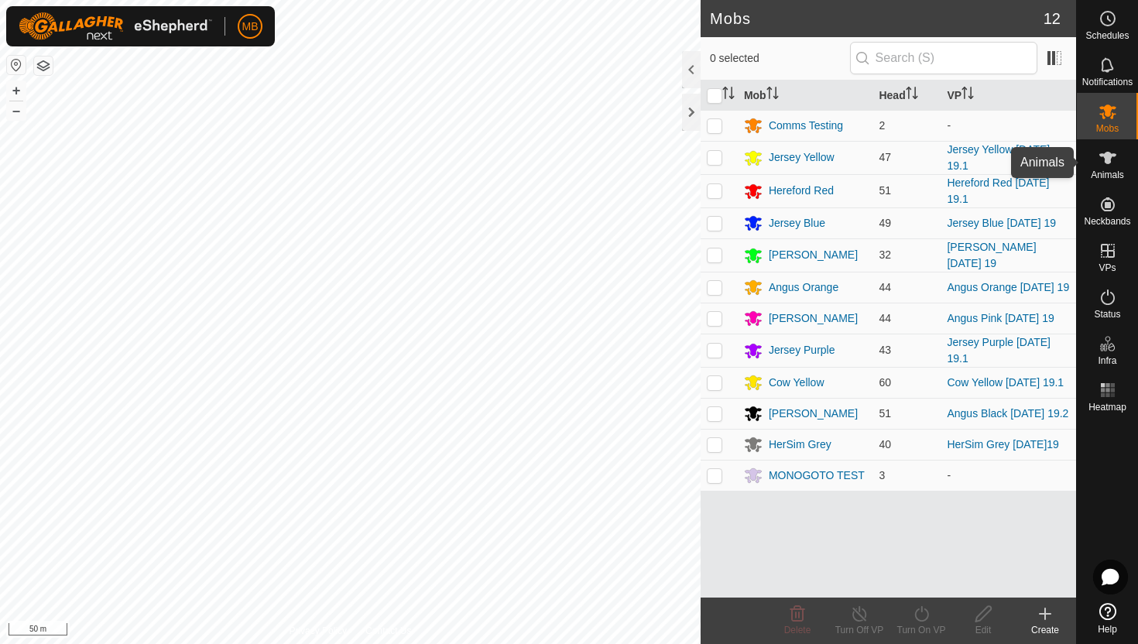
click at [1109, 163] on icon at bounding box center [1107, 158] width 19 height 19
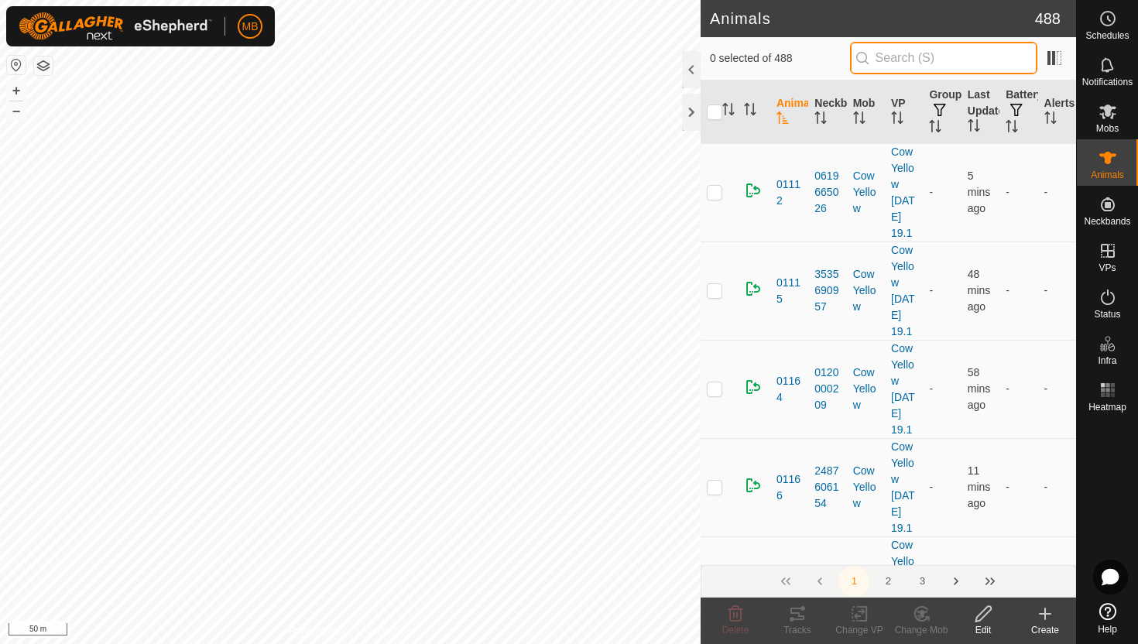
click at [965, 58] on input "text" at bounding box center [943, 58] width 187 height 33
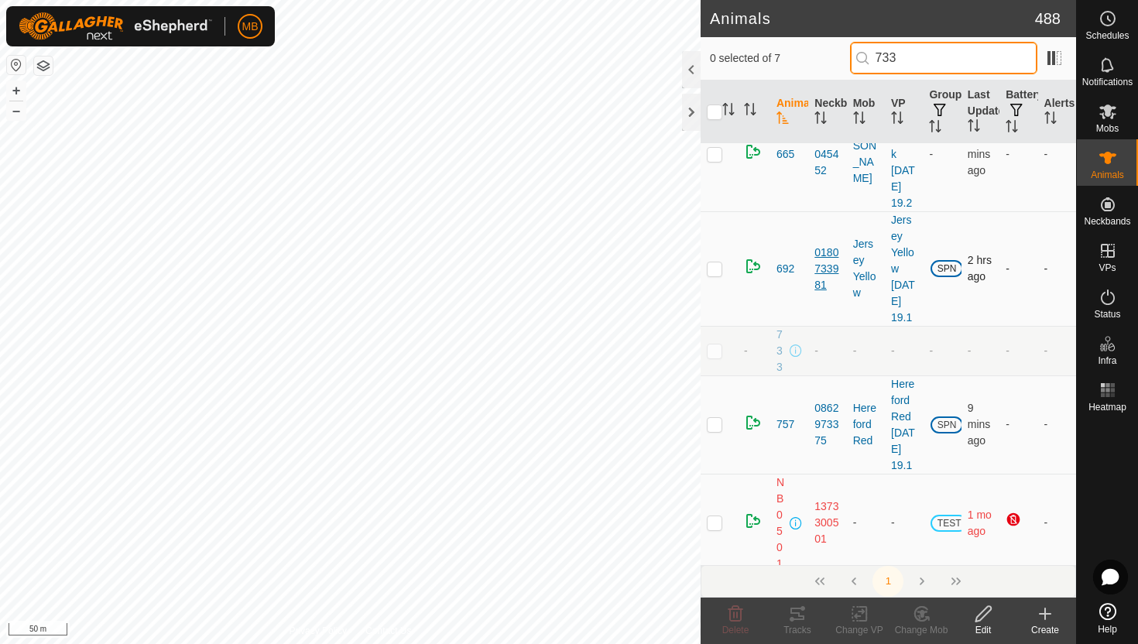
scroll to position [230, 0]
type input "733"
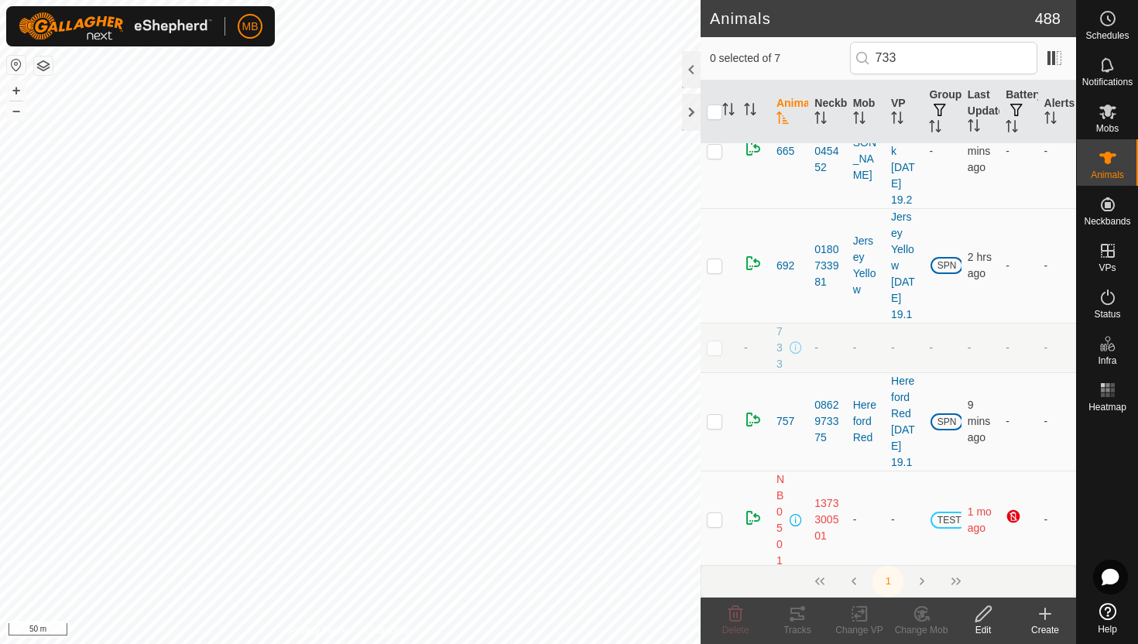
click at [719, 354] on p-checkbox at bounding box center [714, 347] width 15 height 12
checkbox input "true"
click at [982, 613] on icon at bounding box center [983, 614] width 19 height 19
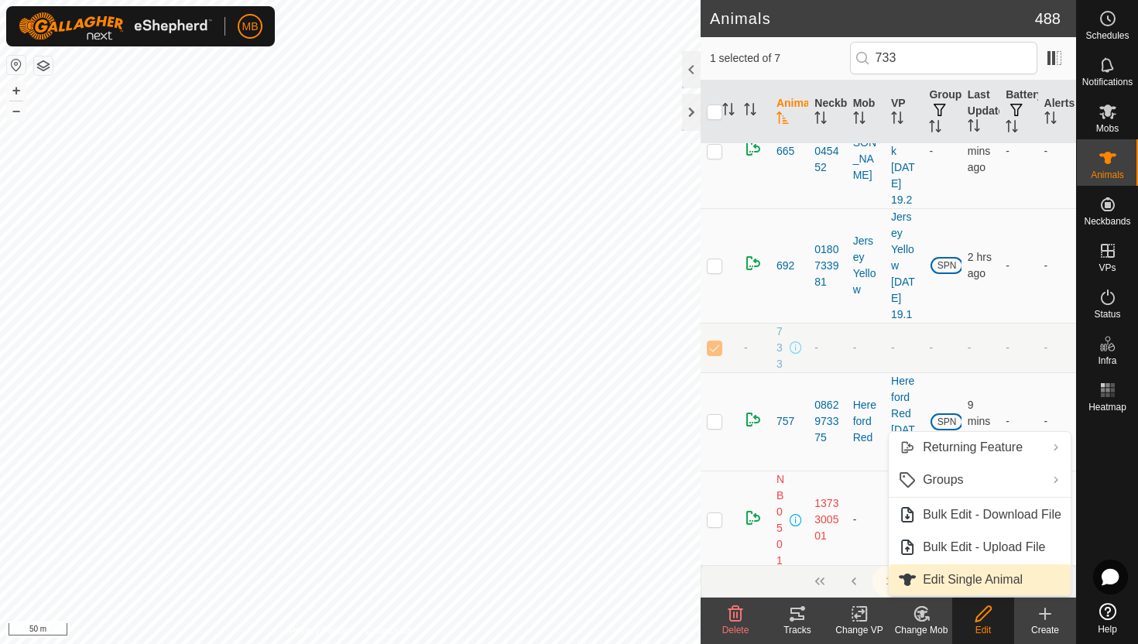
click at [985, 584] on link "Edit Single Animal" at bounding box center [980, 579] width 182 height 31
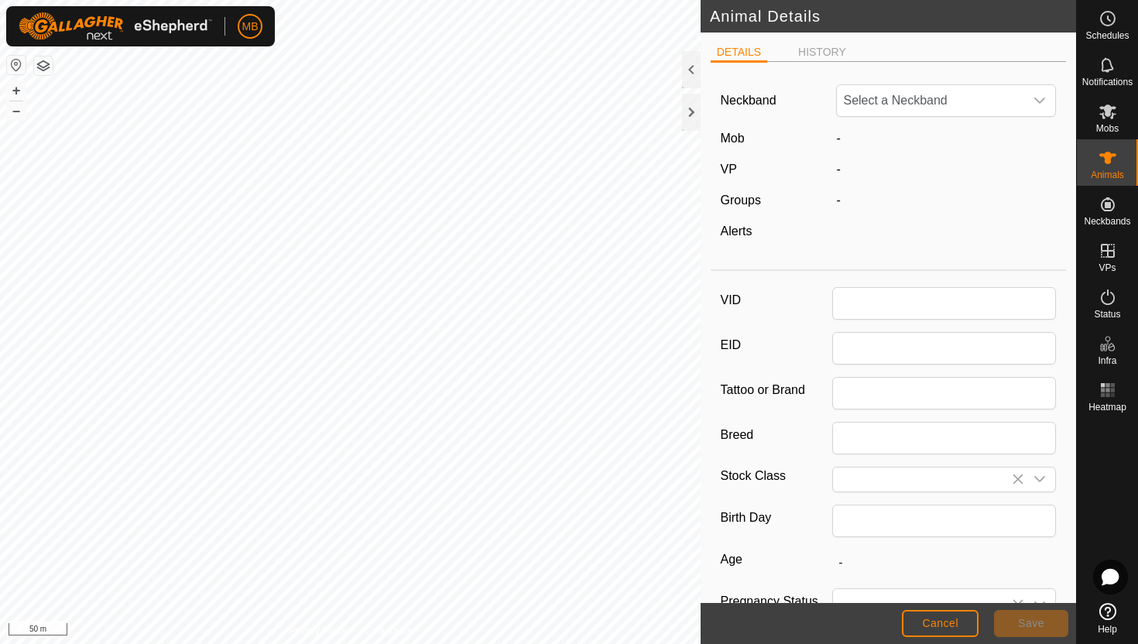
type input "733"
type input "568"
type input "26 Feb, 2025"
click at [1040, 99] on icon "dropdown trigger" at bounding box center [1039, 100] width 12 height 12
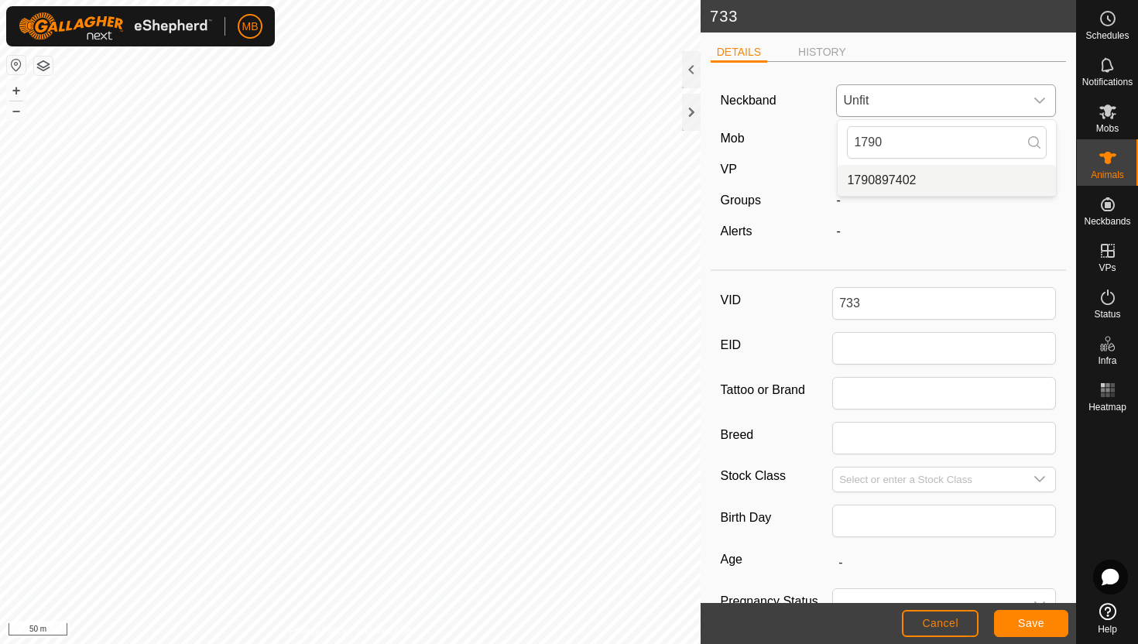
type input "1790"
click at [944, 183] on li "1790897402" at bounding box center [947, 180] width 218 height 31
click at [1019, 625] on span "Save" at bounding box center [1031, 623] width 26 height 12
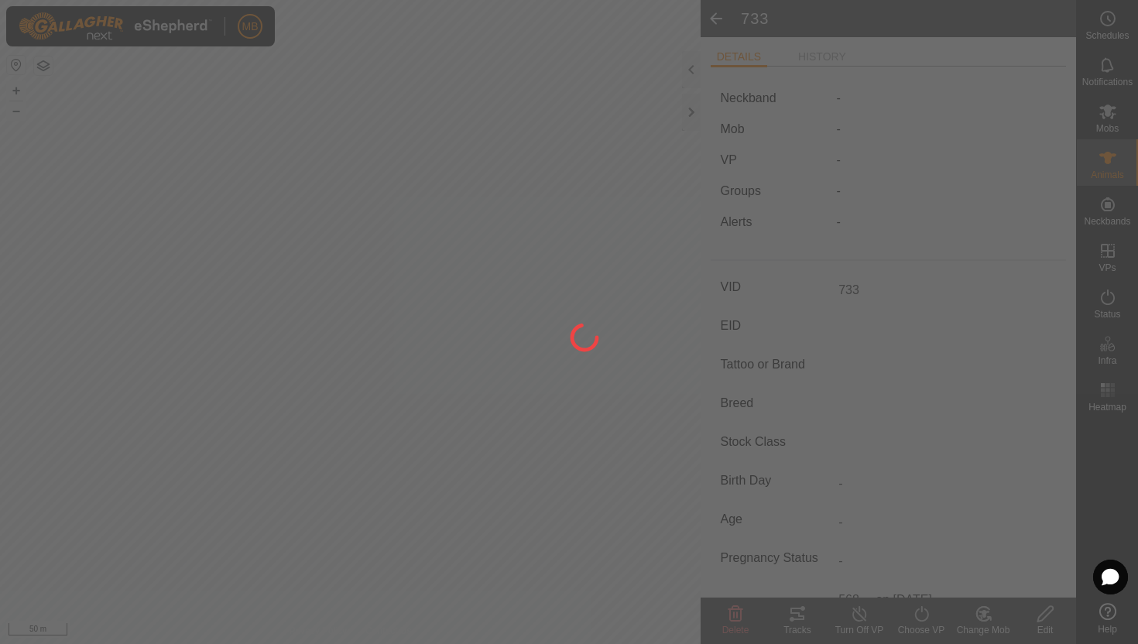
type input "-"
type input "568 kg"
type input "-"
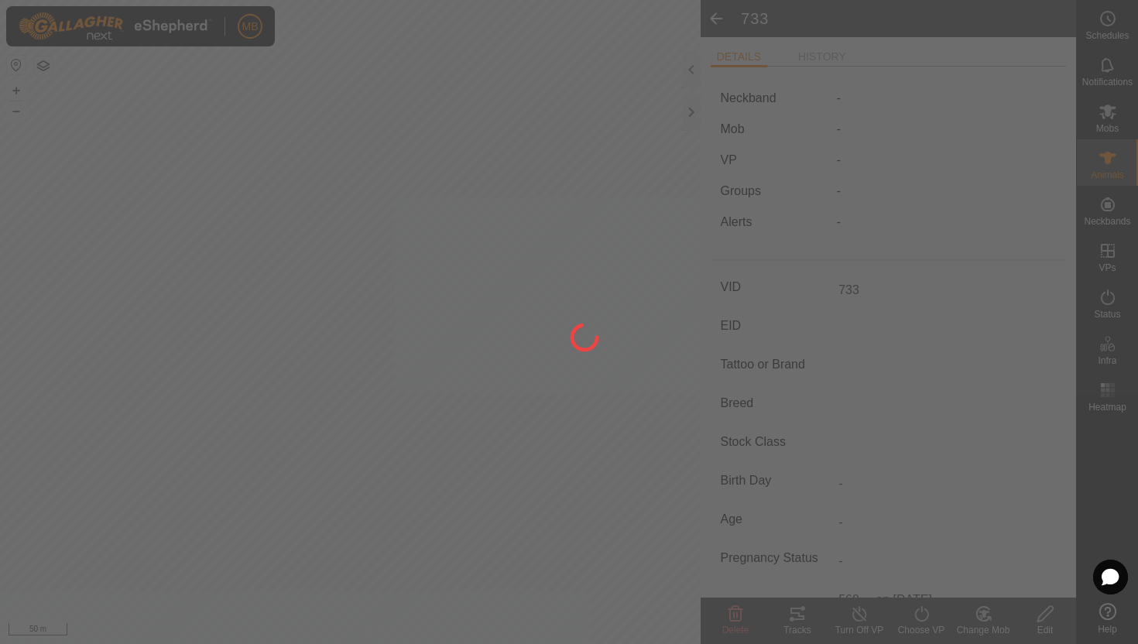
type input "-"
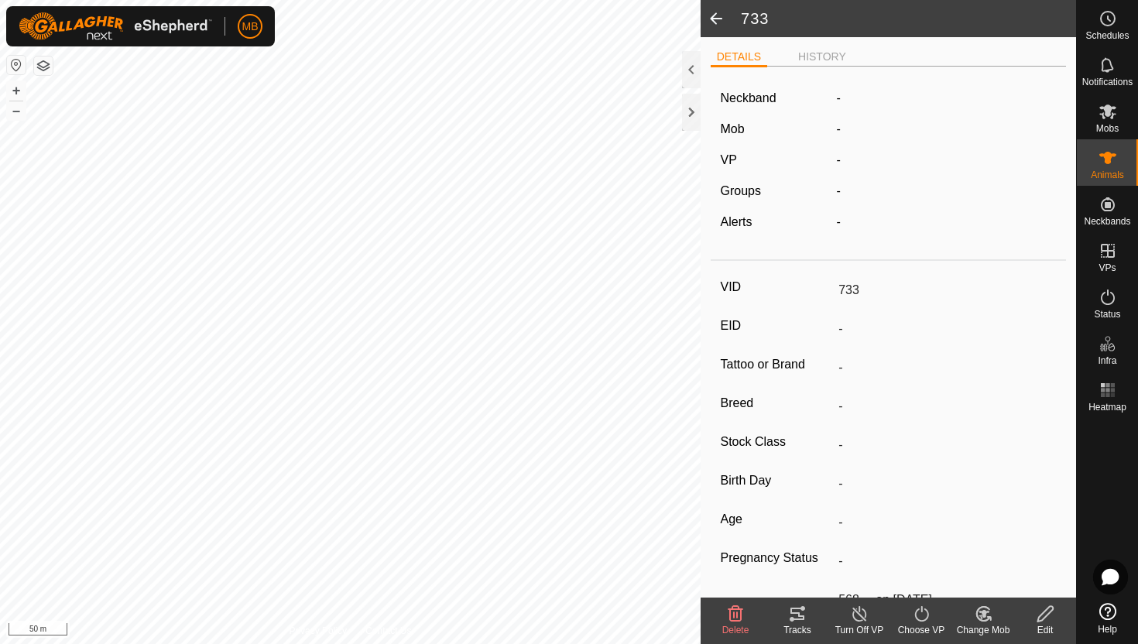
click at [989, 617] on icon at bounding box center [982, 614] width 13 height 14
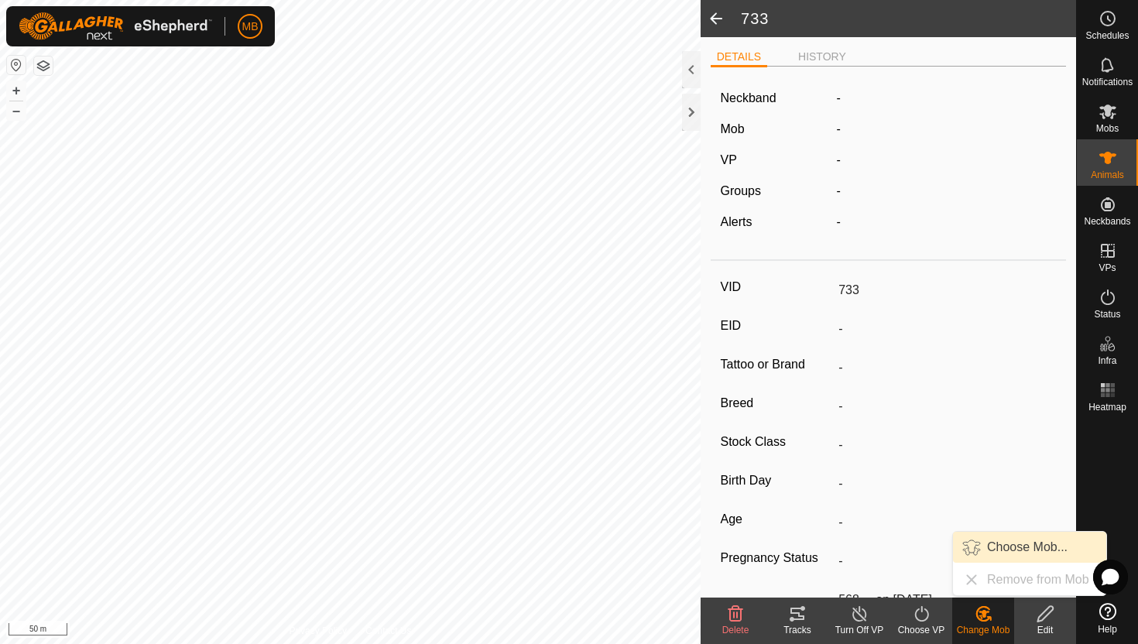
click at [1021, 543] on link "Choose Mob..." at bounding box center [1029, 547] width 153 height 31
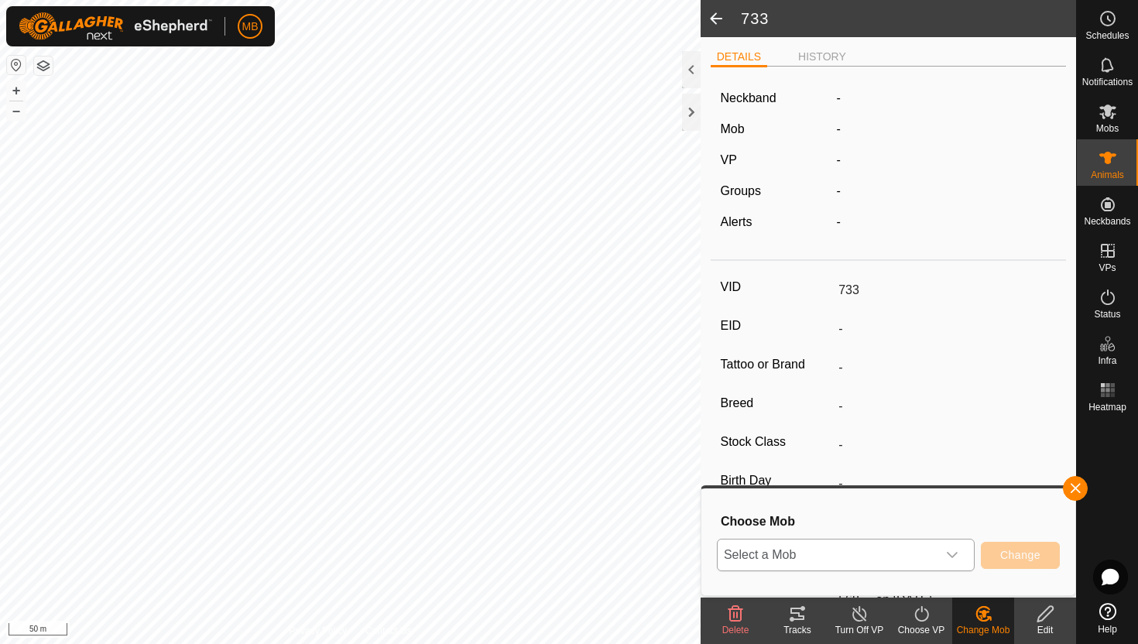
click at [954, 548] on div "dropdown trigger" at bounding box center [952, 555] width 31 height 31
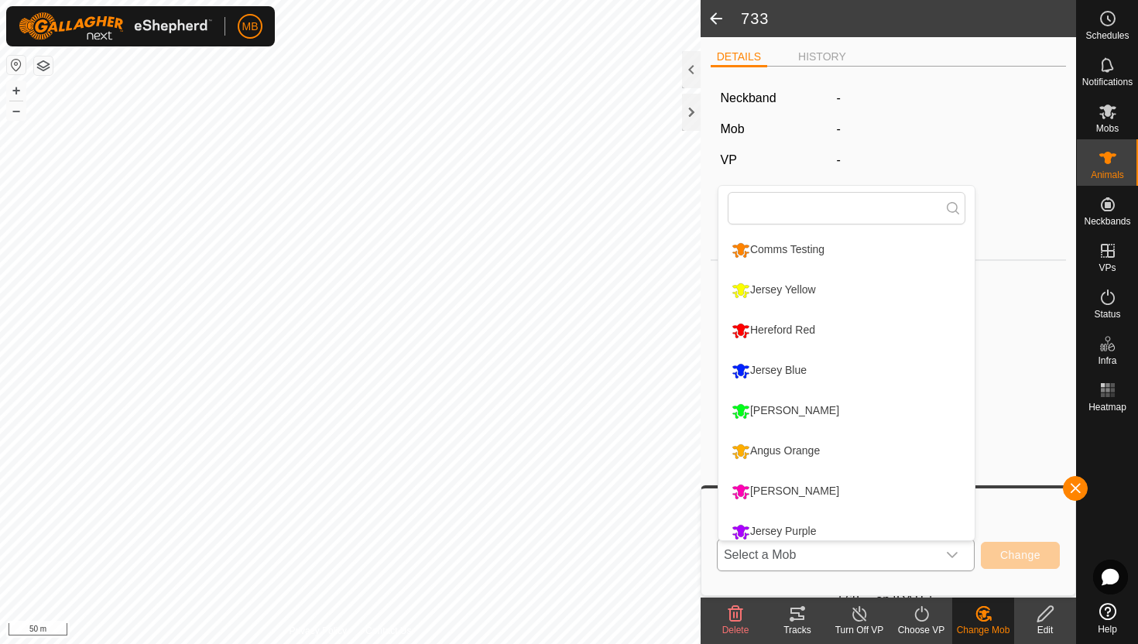
scroll to position [11, 0]
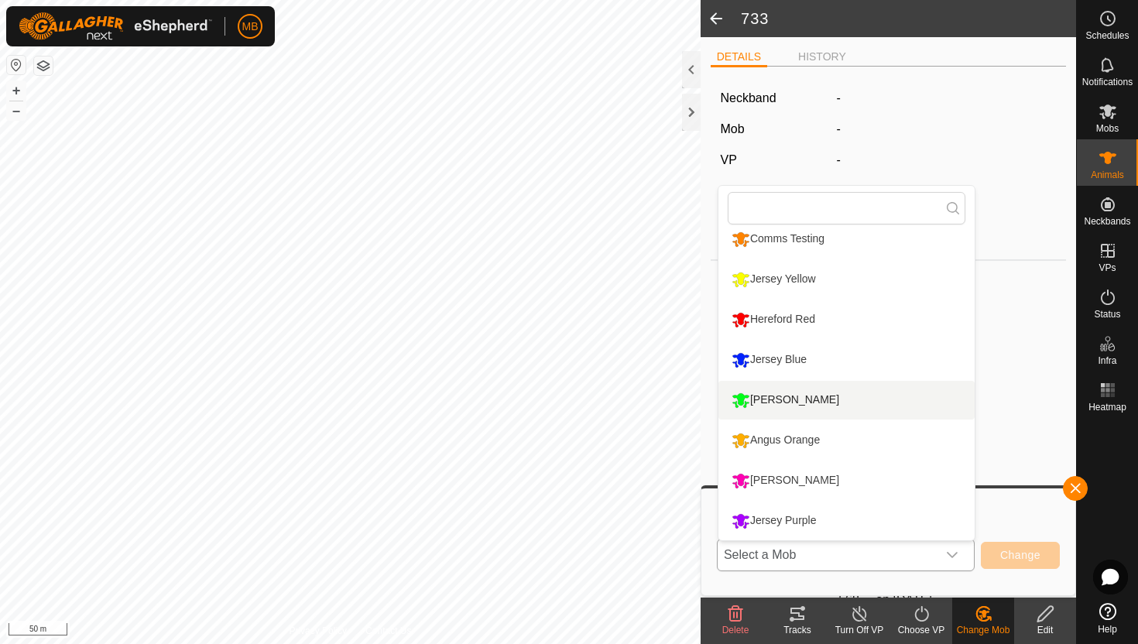
click at [828, 394] on li "[PERSON_NAME]" at bounding box center [846, 400] width 256 height 39
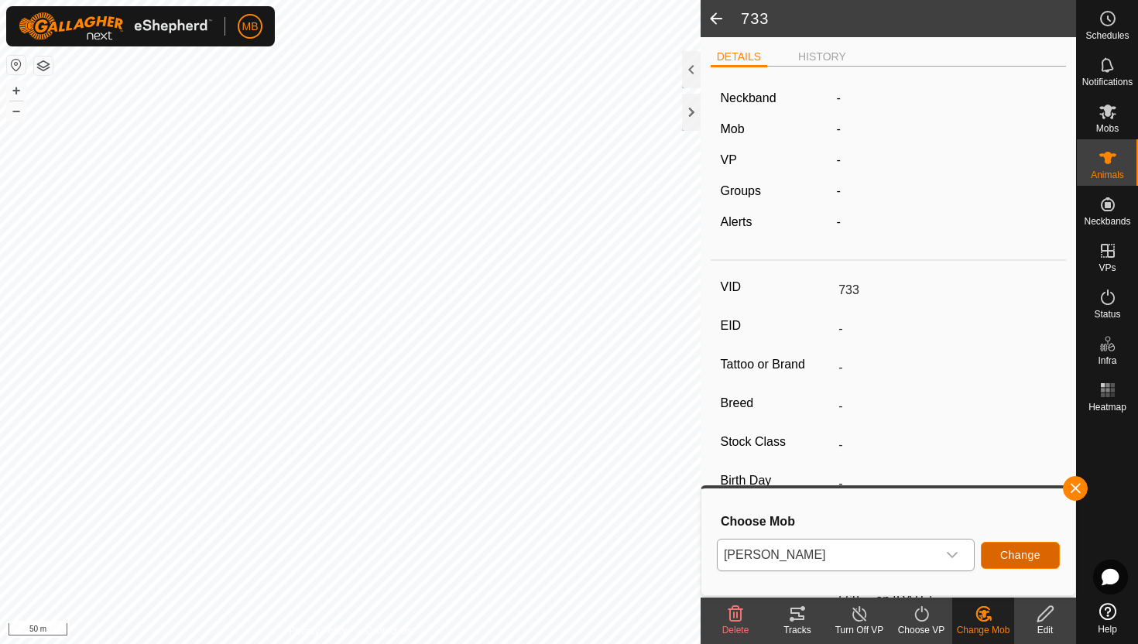
click at [1021, 551] on span "Change" at bounding box center [1020, 555] width 40 height 12
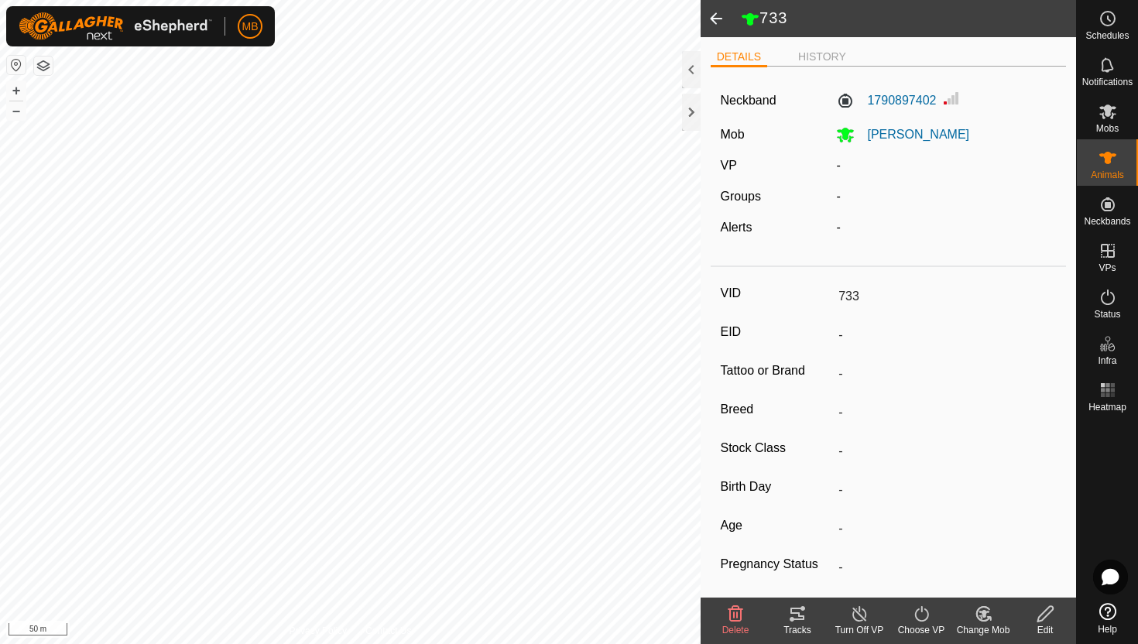
click at [922, 615] on icon at bounding box center [921, 614] width 19 height 19
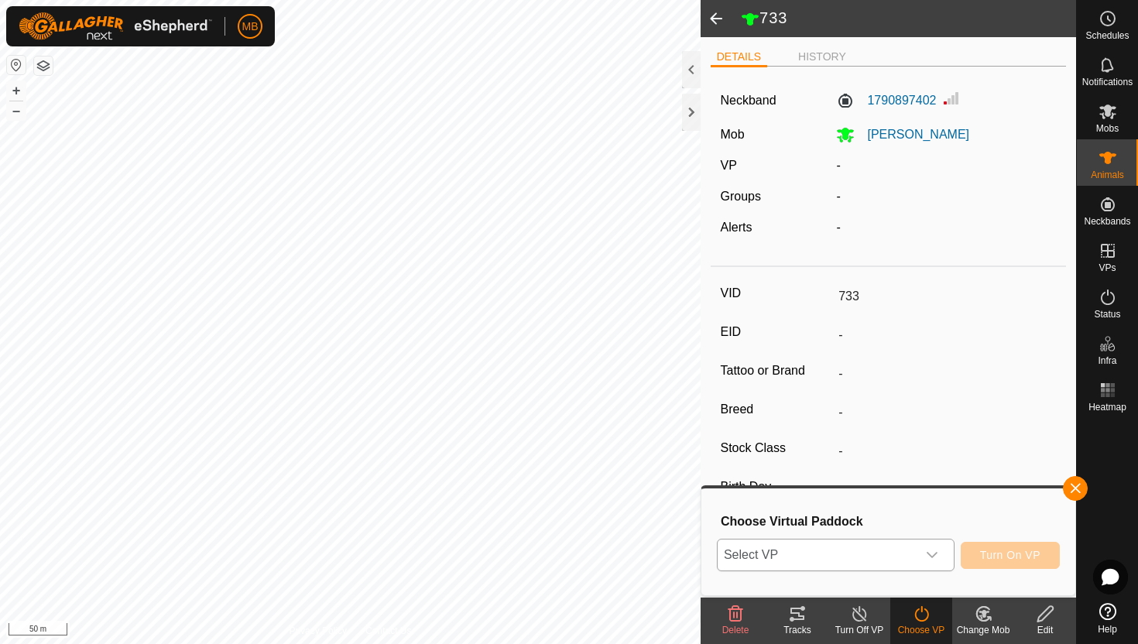
click at [933, 560] on icon "dropdown trigger" at bounding box center [932, 555] width 12 height 12
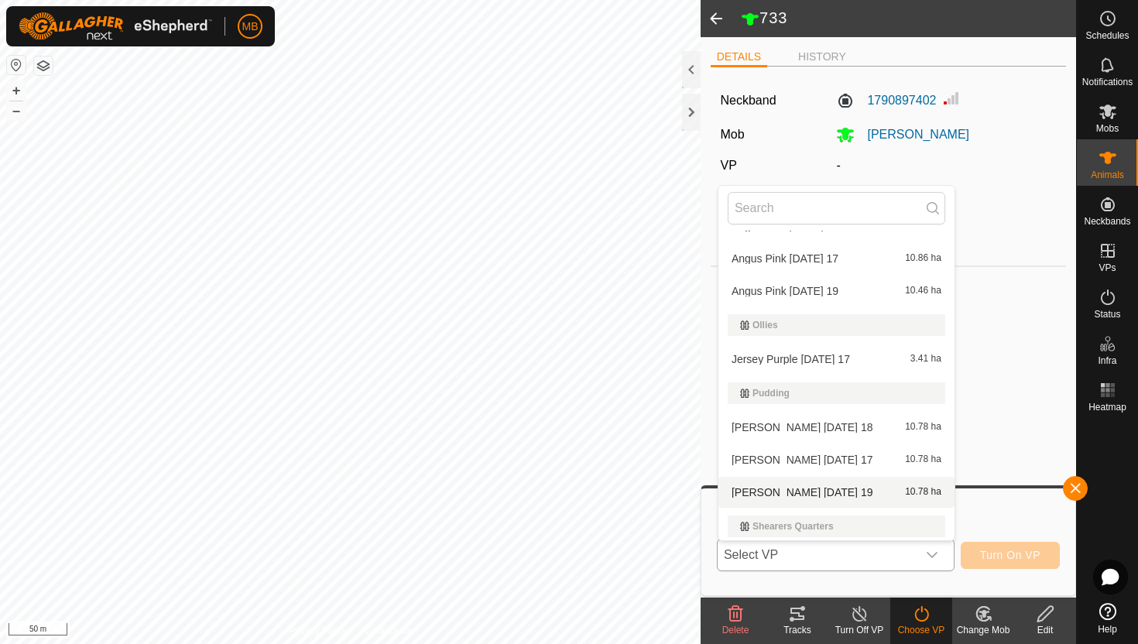
scroll to position [594, 0]
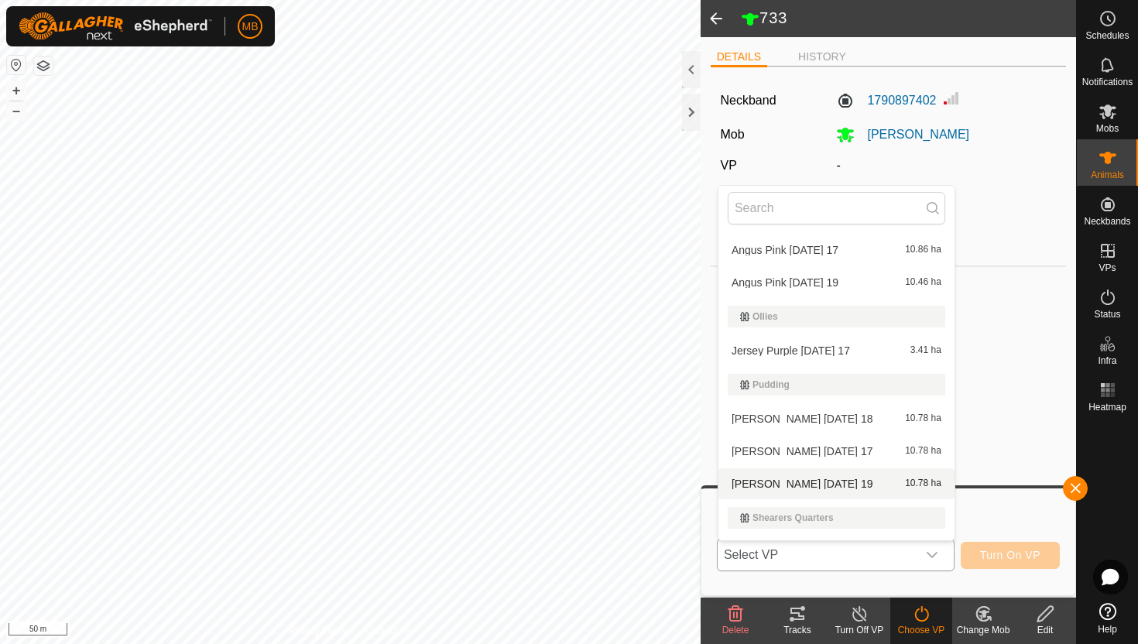
click at [883, 487] on li "Angus Green Tuesday 19 10.78 ha" at bounding box center [836, 483] width 236 height 31
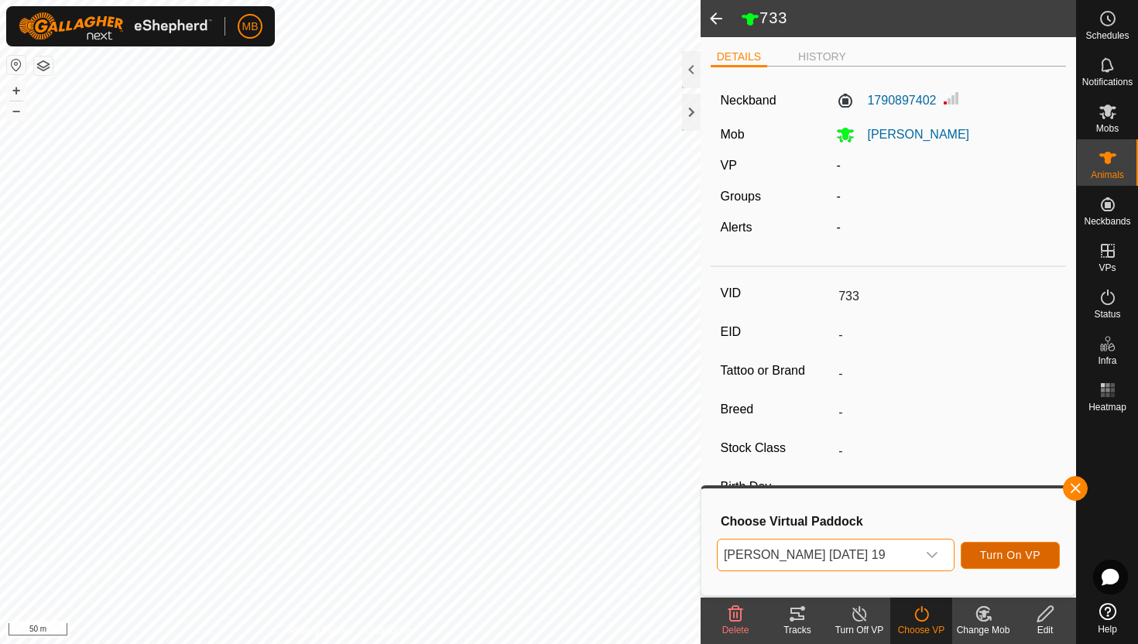
click at [1004, 553] on span "Turn On VP" at bounding box center [1010, 555] width 60 height 12
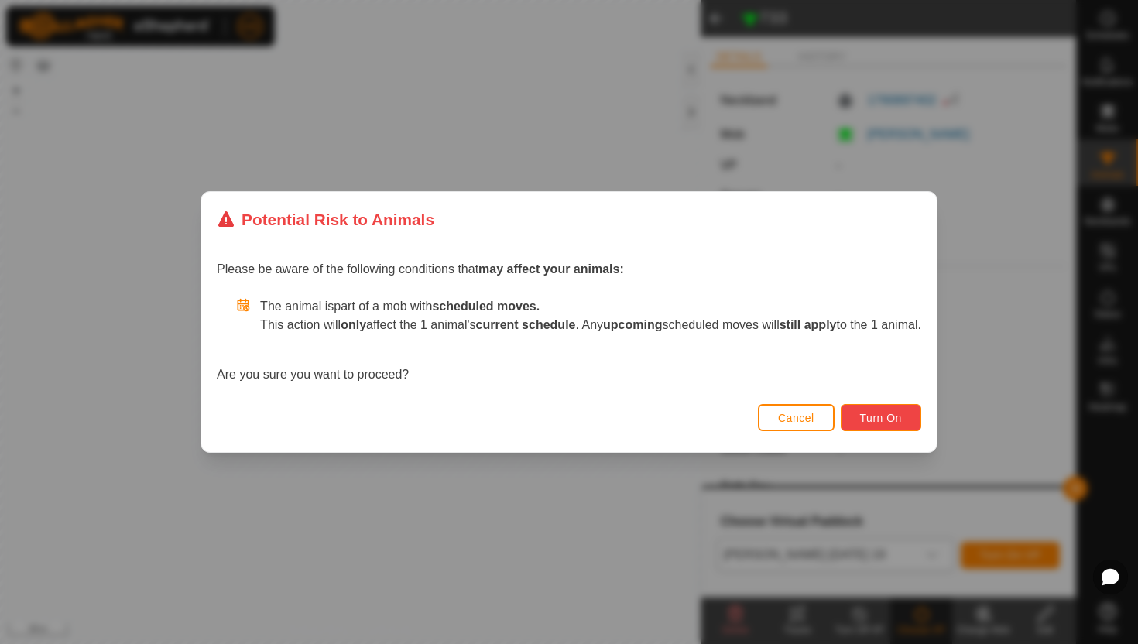
click at [902, 412] on span "Turn On" at bounding box center [881, 418] width 42 height 12
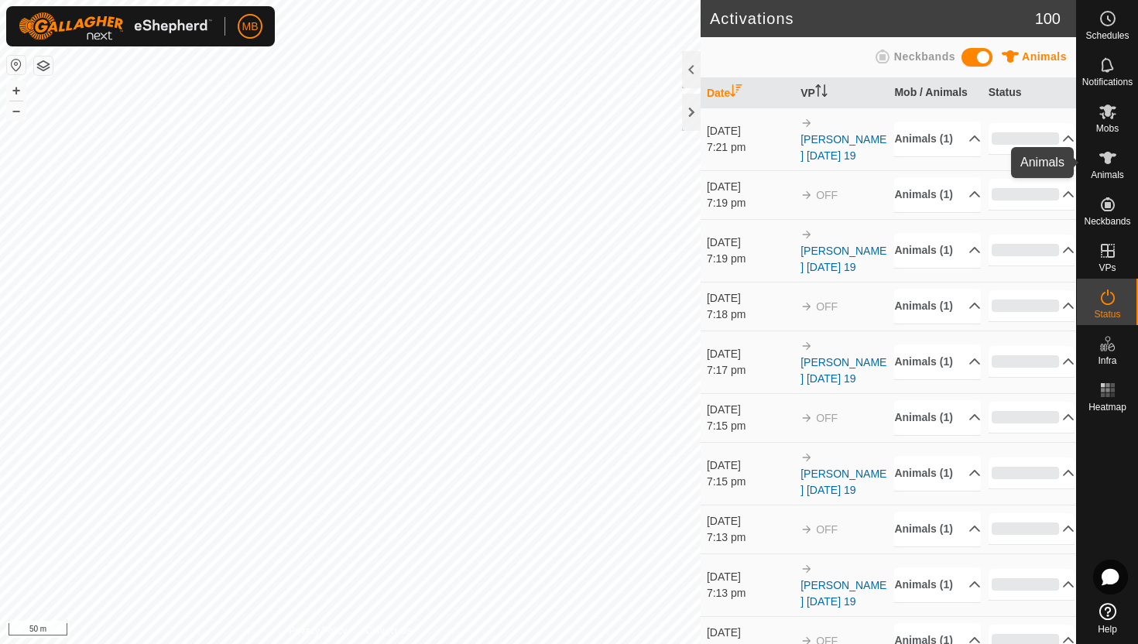
click at [1112, 163] on icon at bounding box center [1107, 158] width 19 height 19
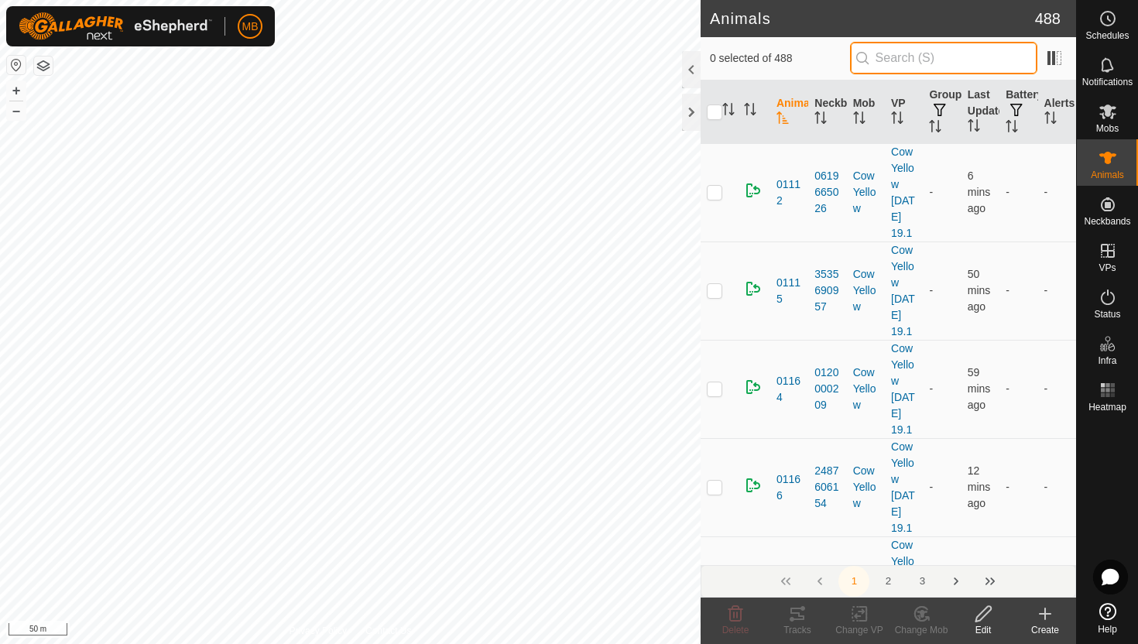
click at [1006, 57] on input "text" at bounding box center [943, 58] width 187 height 33
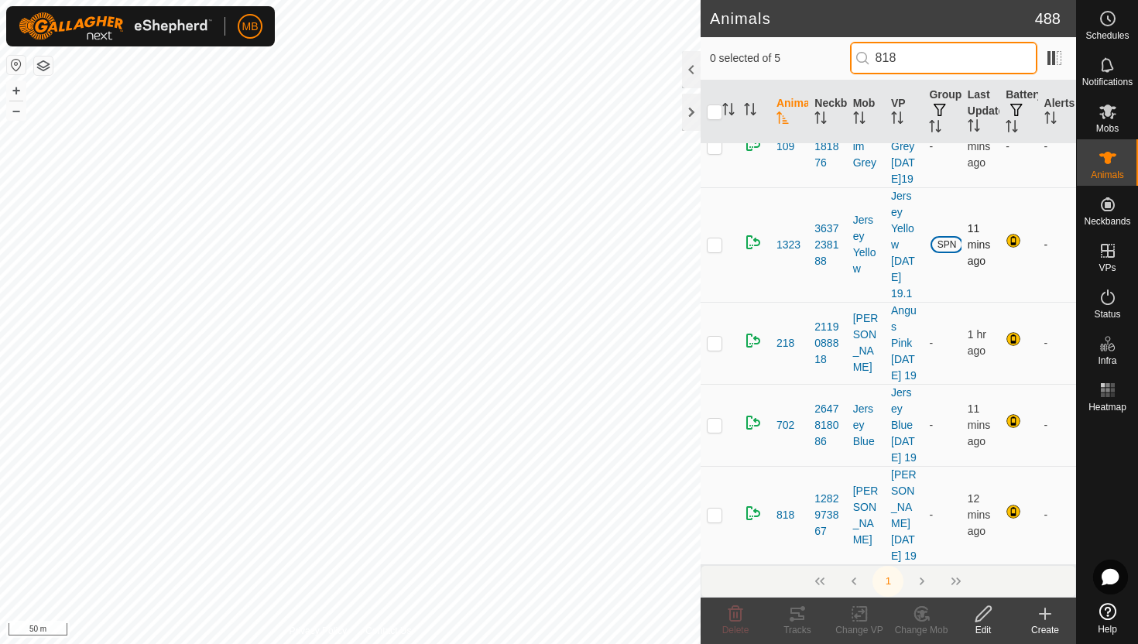
scroll to position [102, 0]
type input "818"
click at [709, 510] on p-checkbox at bounding box center [714, 515] width 15 height 12
checkbox input "true"
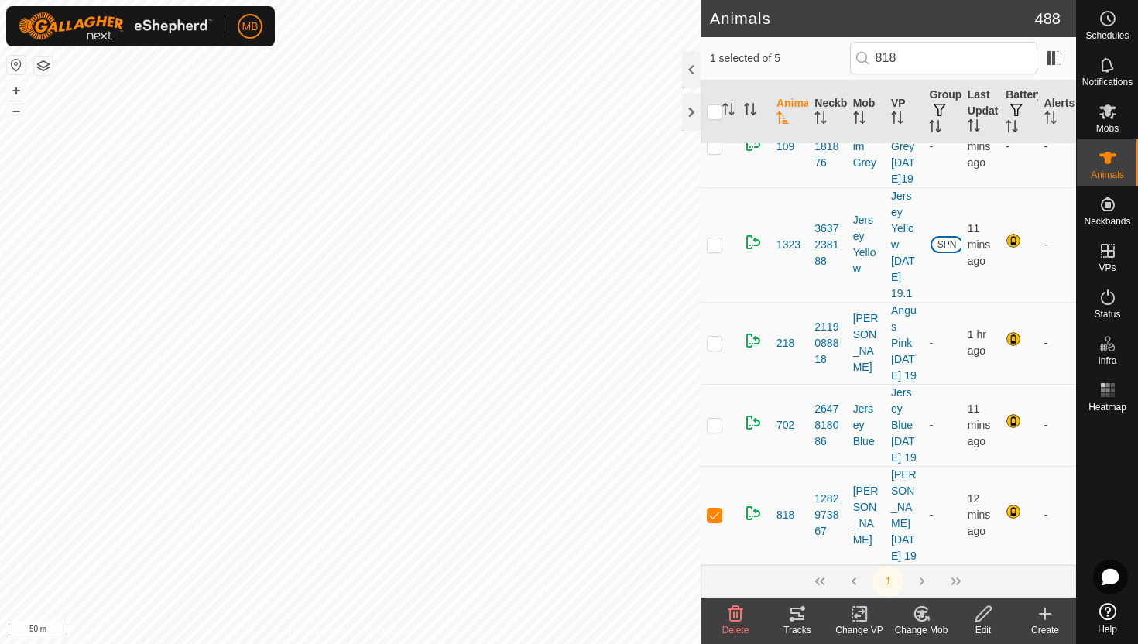
click at [983, 615] on icon at bounding box center [983, 614] width 19 height 19
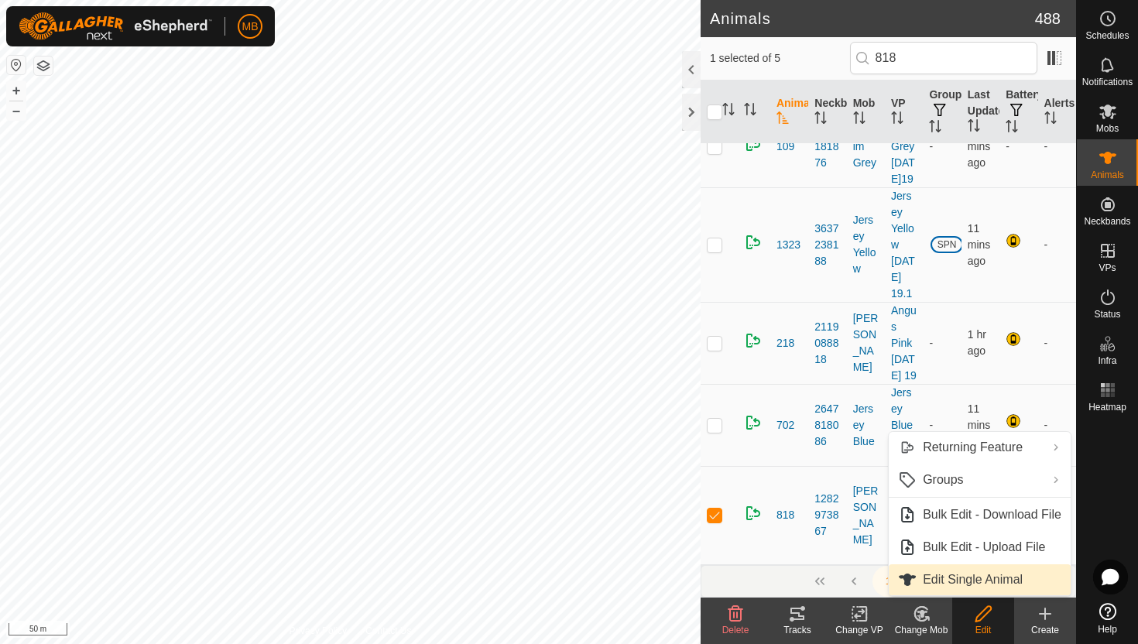
click at [991, 579] on link "Edit Single Animal" at bounding box center [980, 579] width 182 height 31
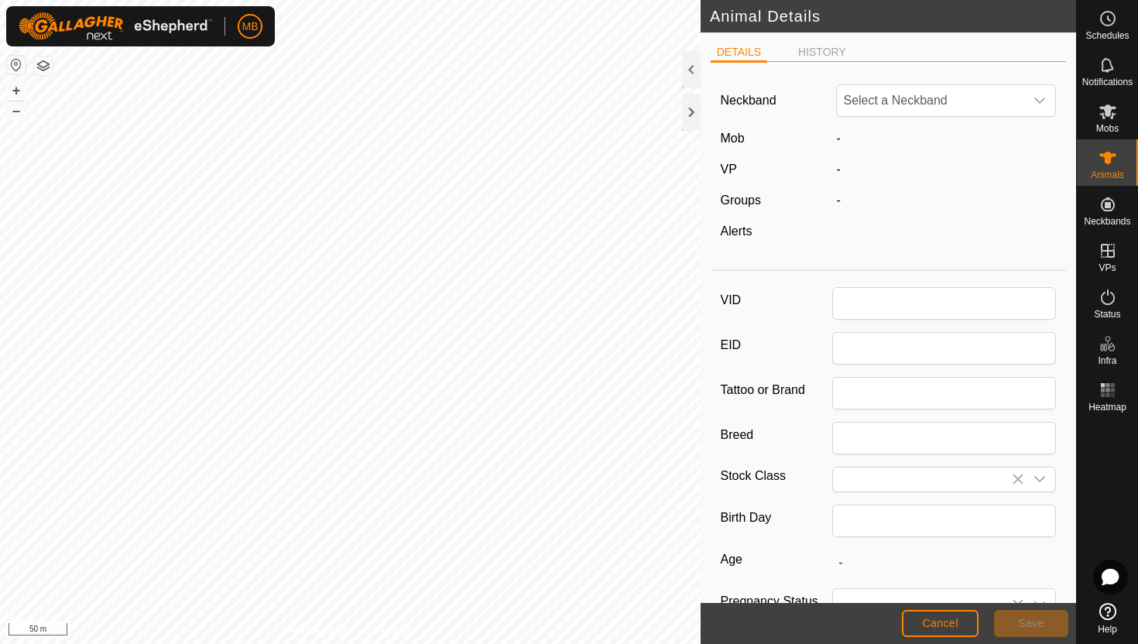
type input "818"
type input "586"
type input "26 Feb, 2025"
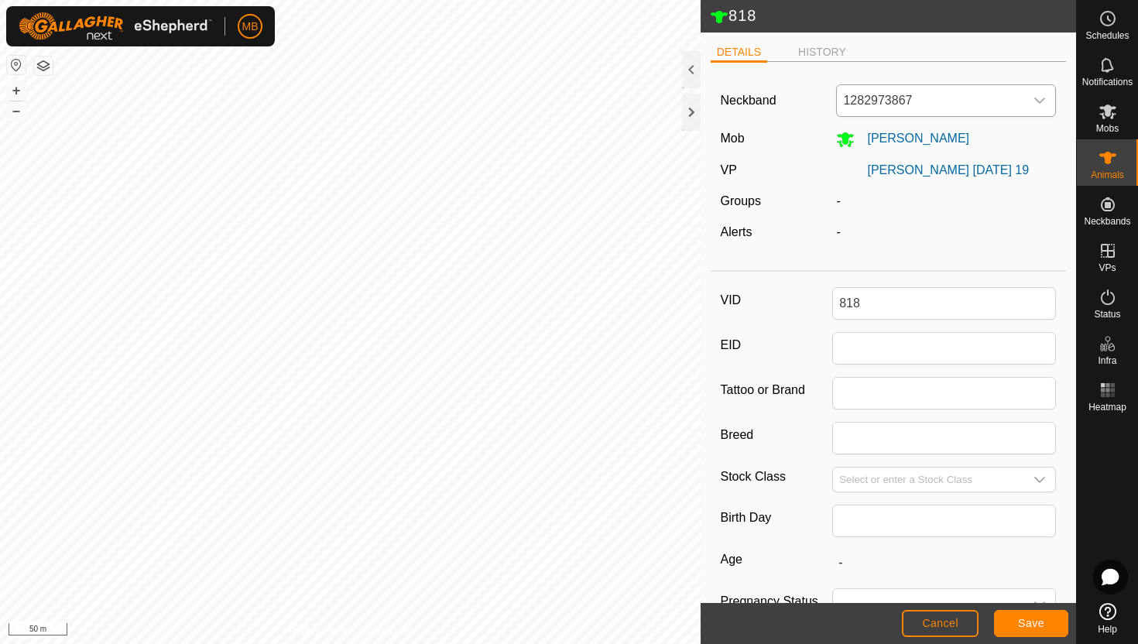
click at [1040, 102] on icon "dropdown trigger" at bounding box center [1040, 101] width 11 height 6
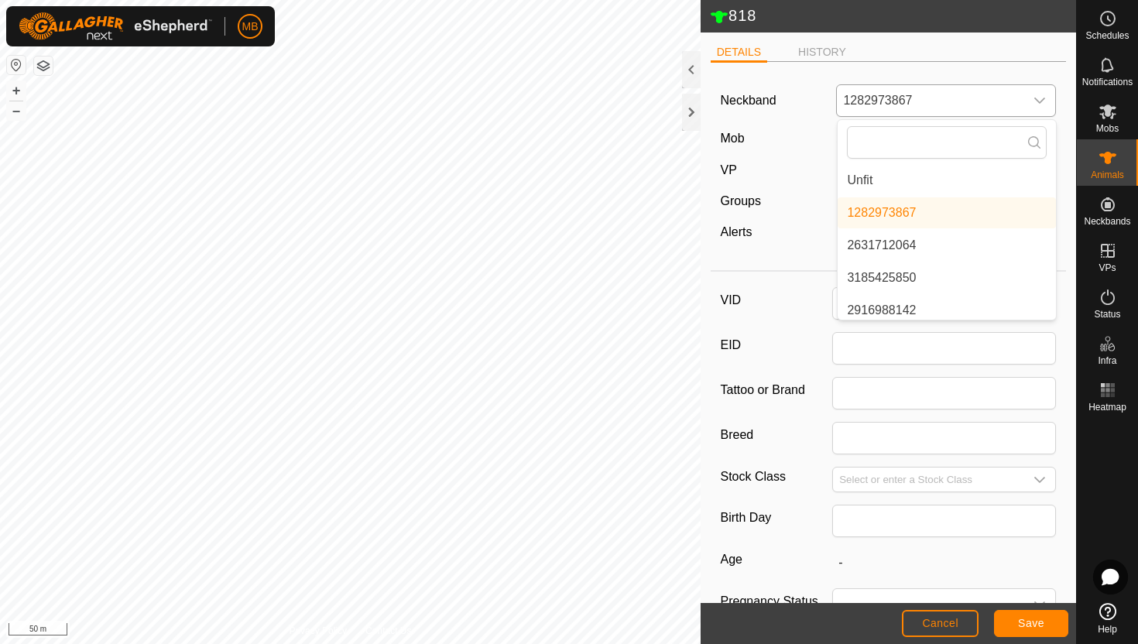
click at [1006, 183] on li "Unfit" at bounding box center [947, 180] width 218 height 31
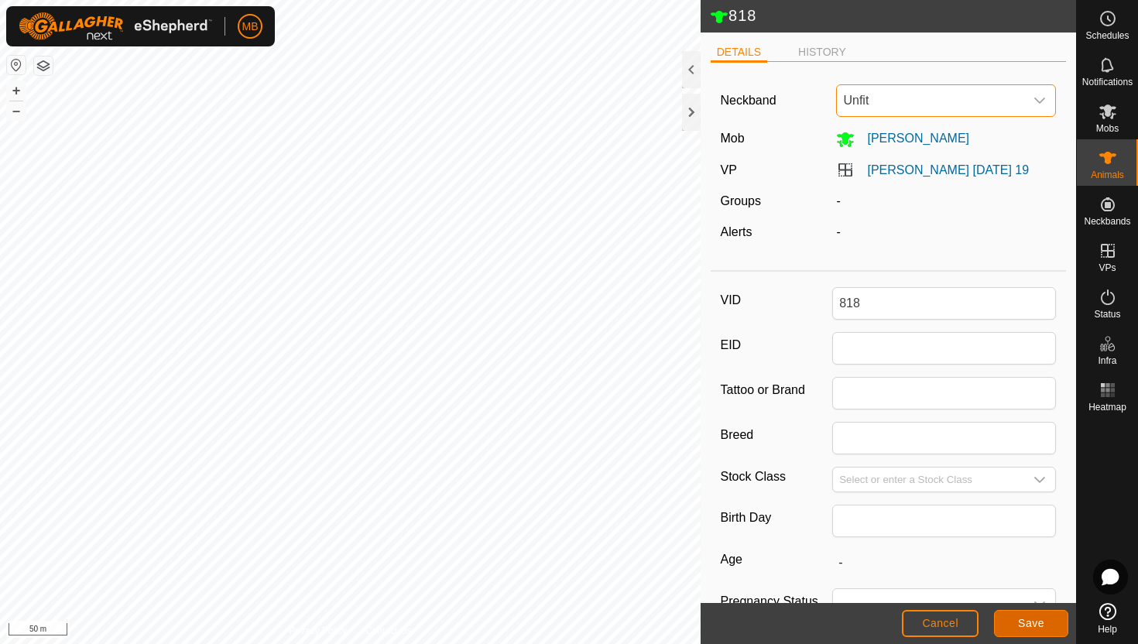
click at [1035, 628] on span "Save" at bounding box center [1031, 623] width 26 height 12
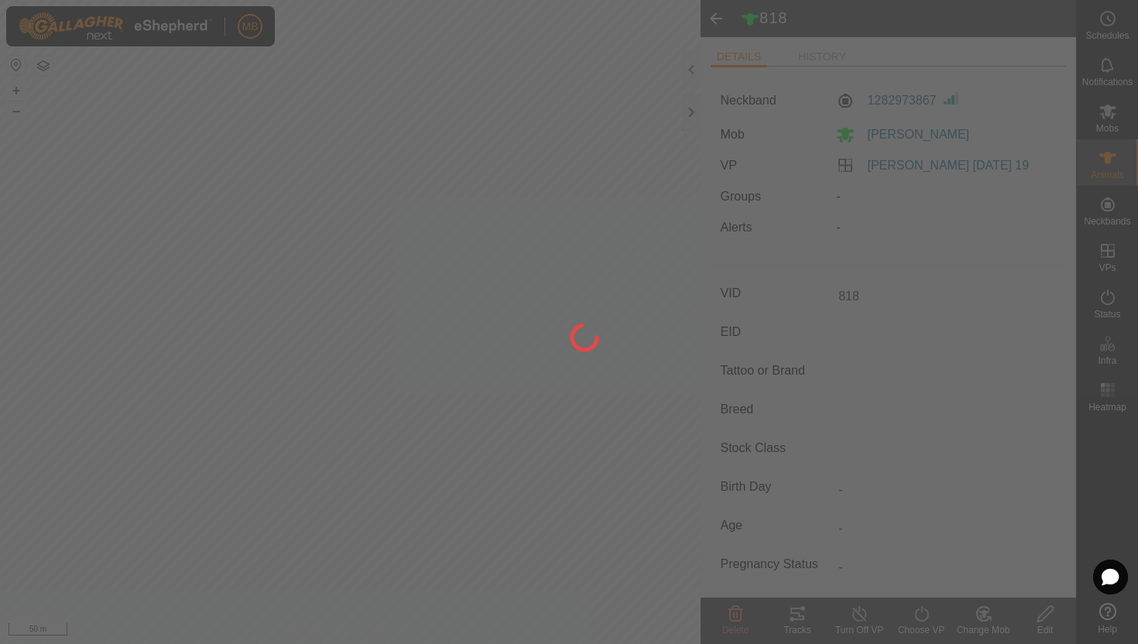
type input "-"
type input "586 kg"
type input "-"
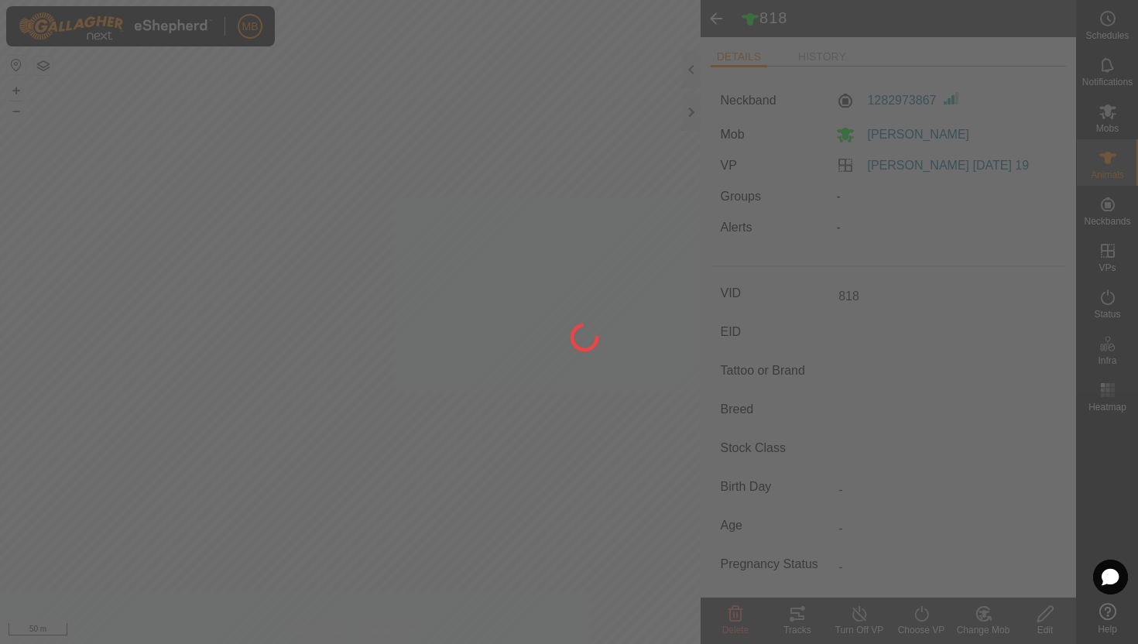
type input "-"
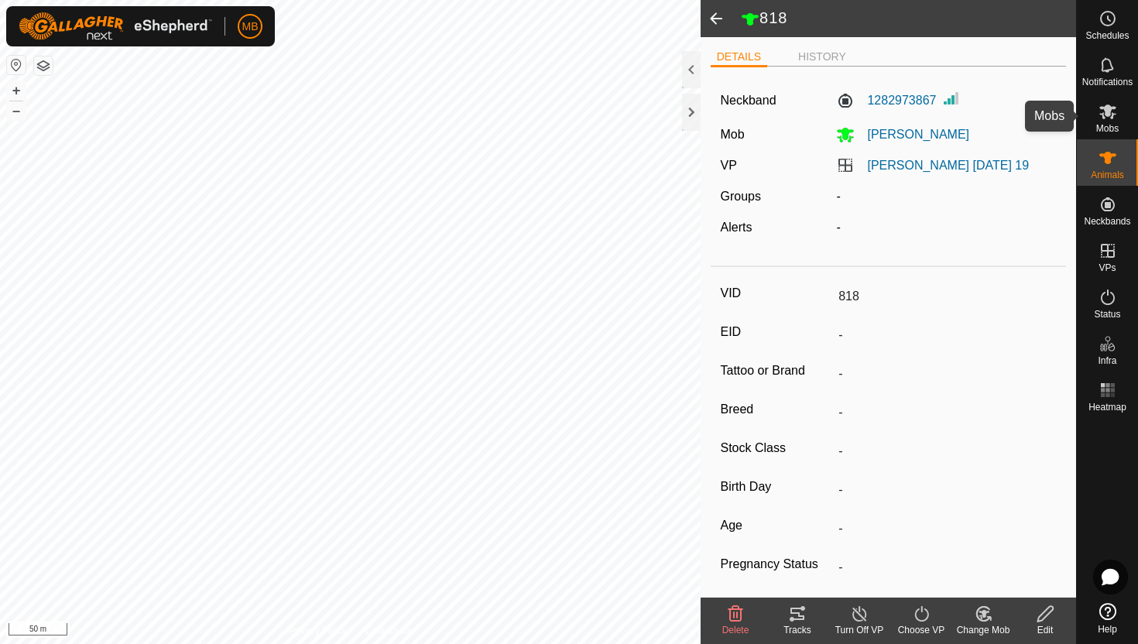
click at [1108, 113] on icon at bounding box center [1107, 112] width 17 height 15
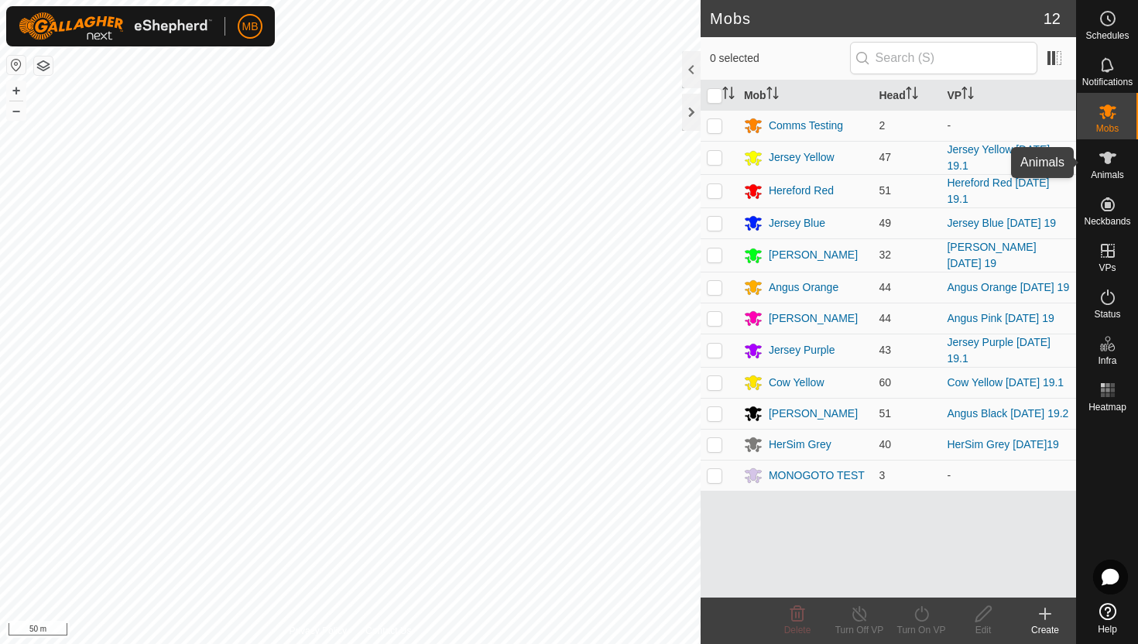
click at [1107, 158] on icon at bounding box center [1107, 158] width 17 height 12
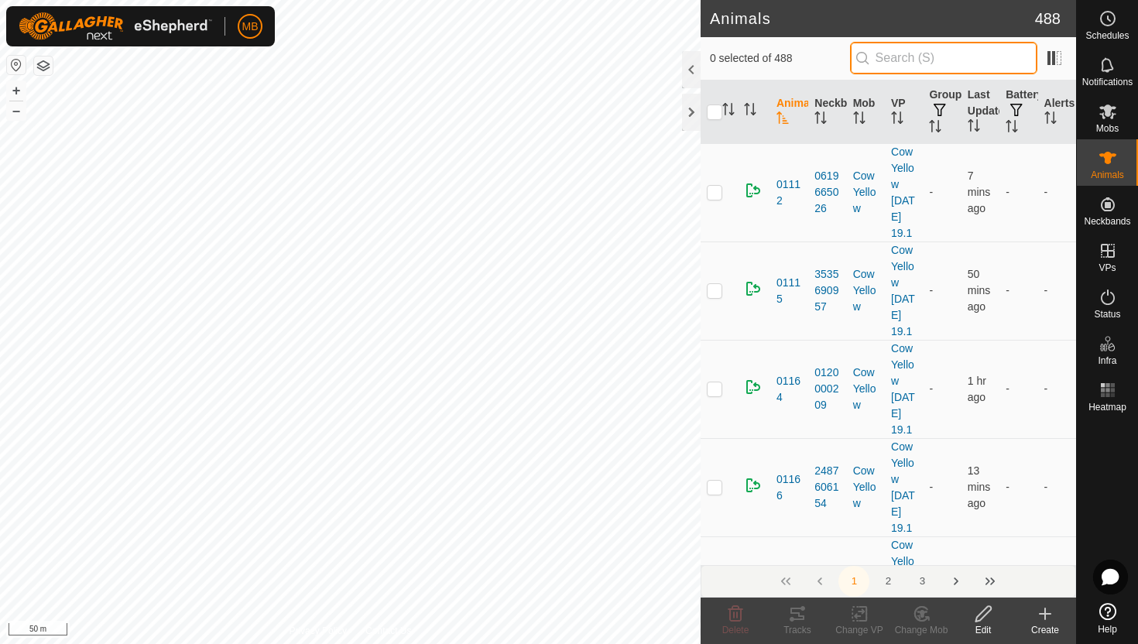
click at [985, 62] on input "text" at bounding box center [943, 58] width 187 height 33
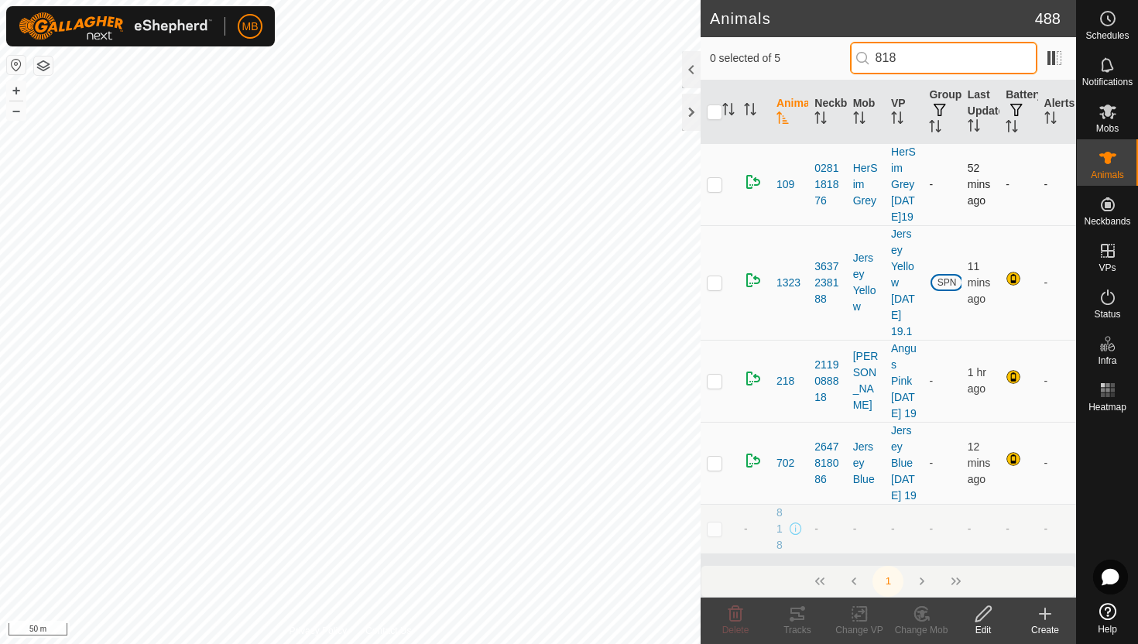
scroll to position [37, 0]
type input "818"
click at [714, 535] on p-checkbox at bounding box center [714, 529] width 15 height 12
checkbox input "true"
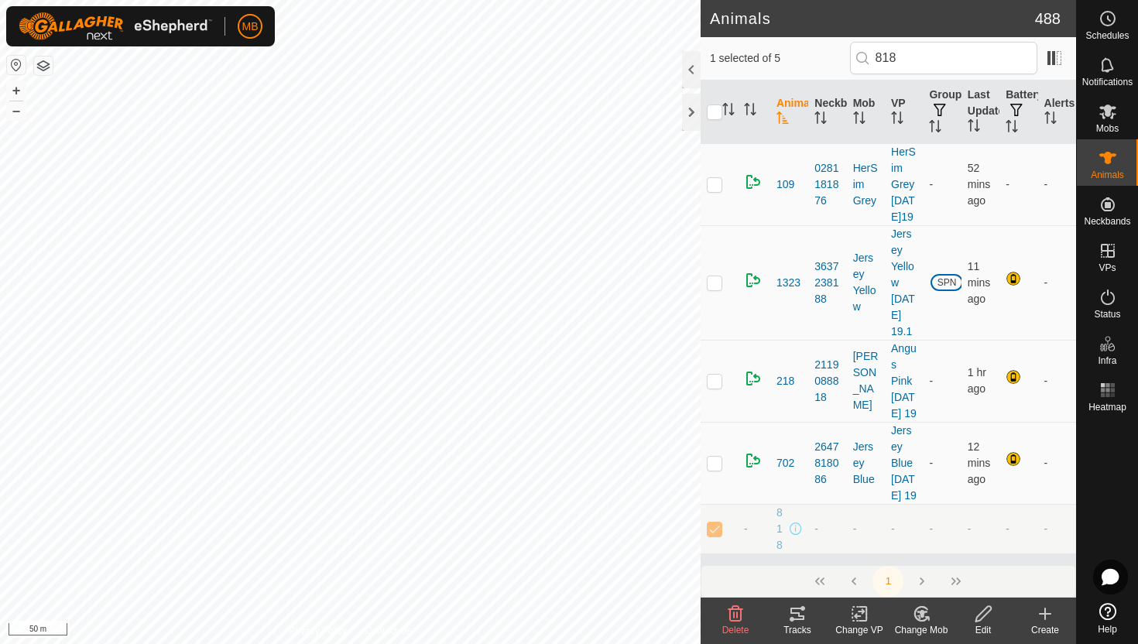
click at [982, 619] on icon at bounding box center [982, 613] width 15 height 15
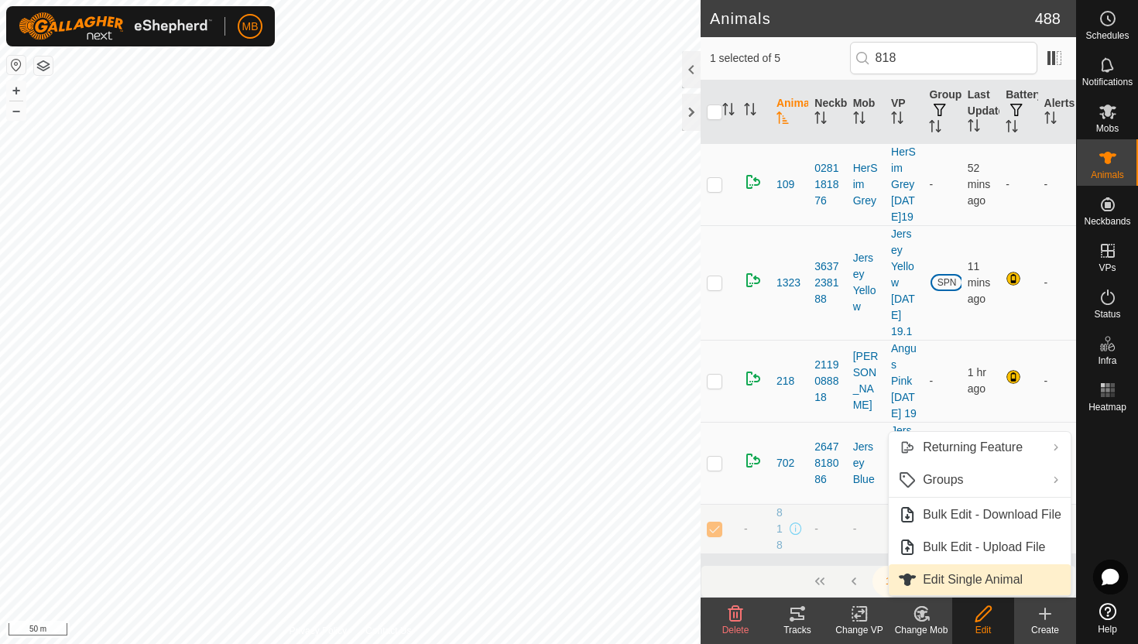
click at [982, 587] on link "Edit Single Animal" at bounding box center [980, 579] width 182 height 31
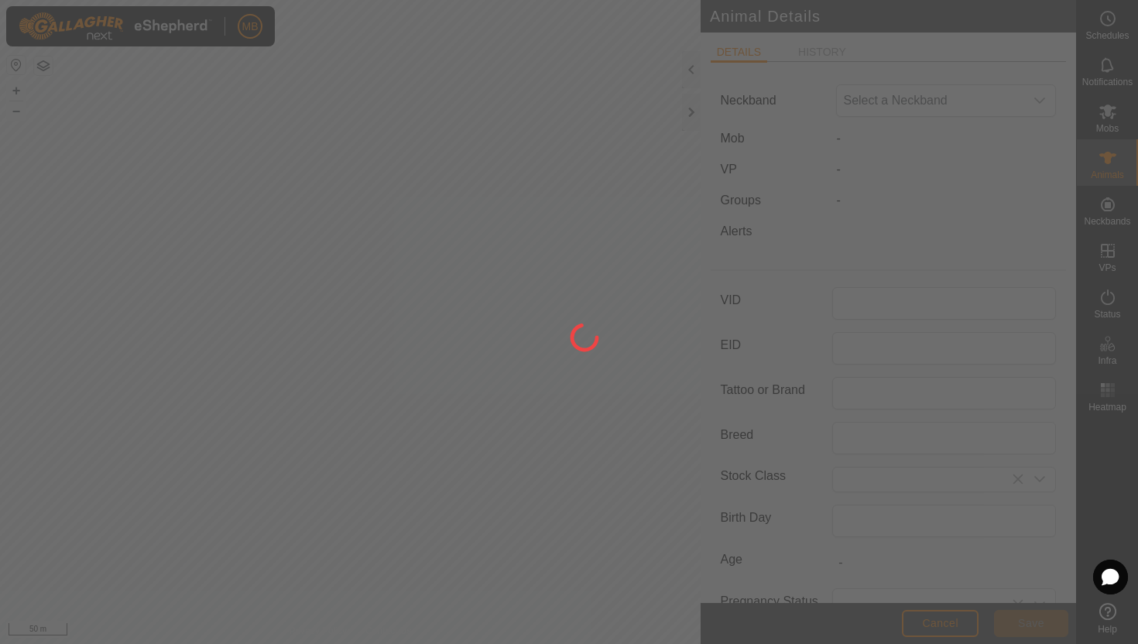
type input "818"
type input "586"
type input "[DATE]"
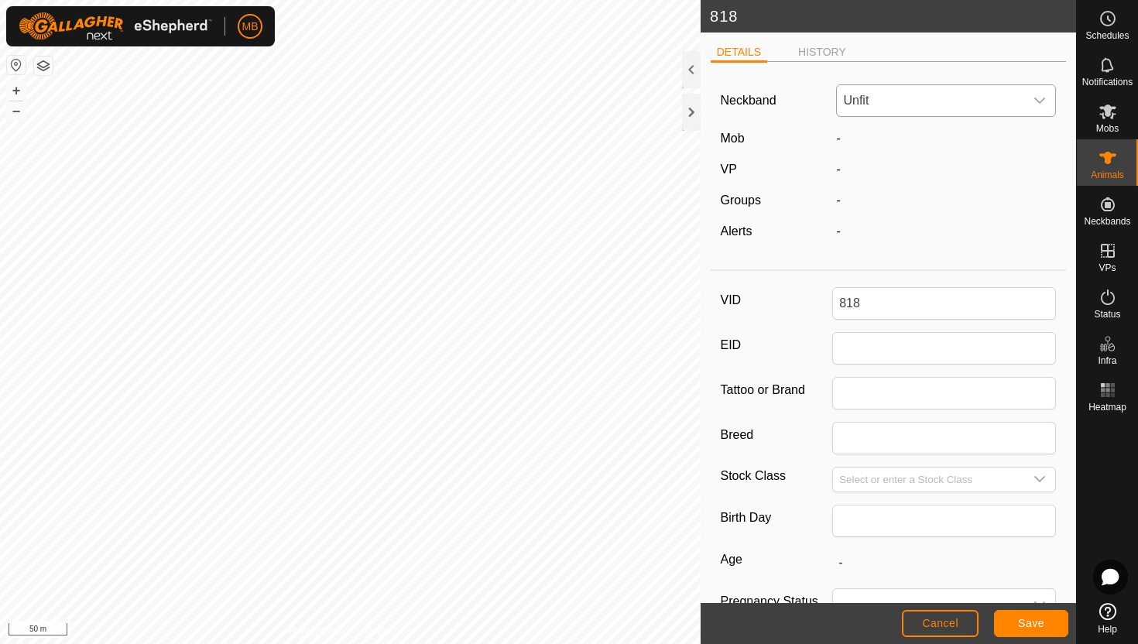
click at [1038, 97] on icon "dropdown trigger" at bounding box center [1039, 100] width 12 height 12
type input "309"
click at [929, 211] on li "3093495615" at bounding box center [947, 212] width 218 height 31
click at [1048, 624] on button "Save" at bounding box center [1031, 623] width 74 height 27
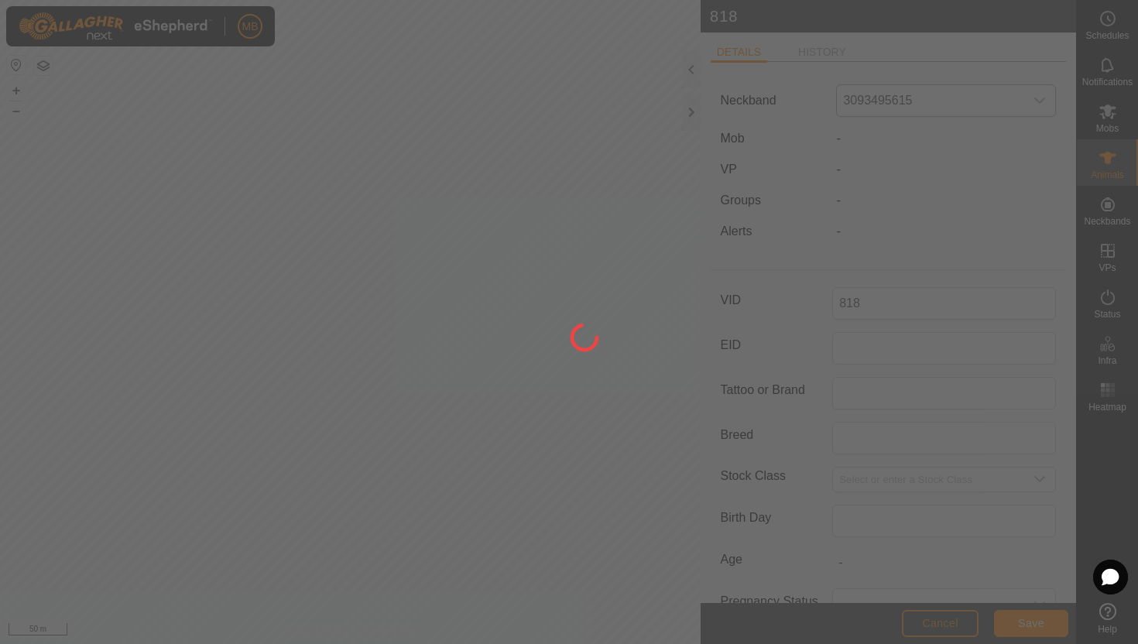
type input "-"
type input "586 kg"
type input "-"
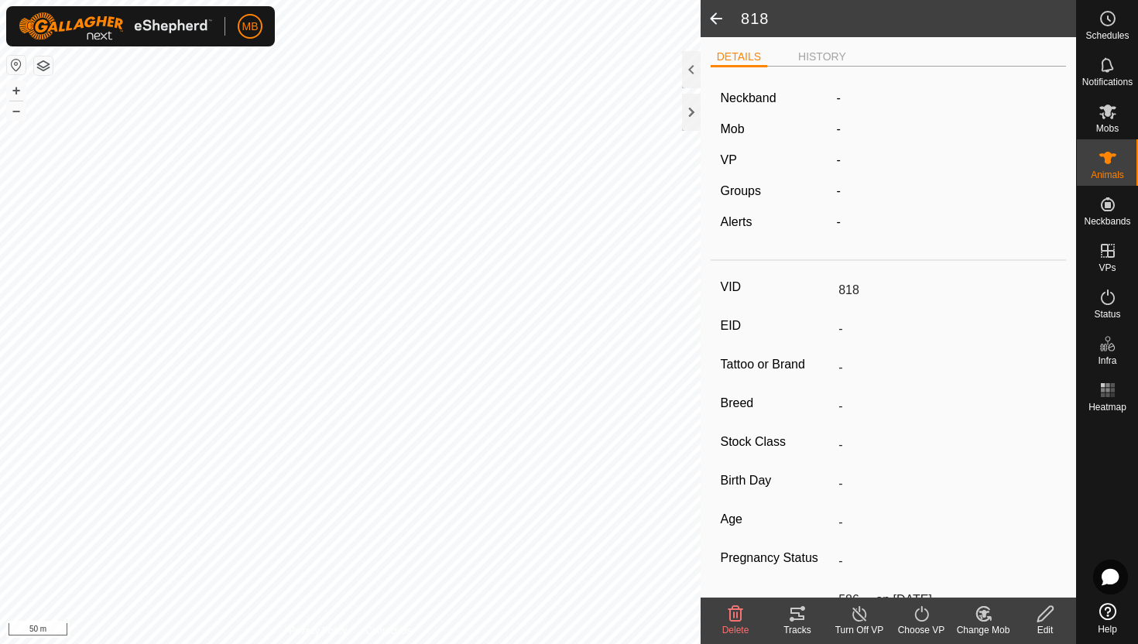
click at [985, 613] on icon at bounding box center [983, 614] width 11 height 8
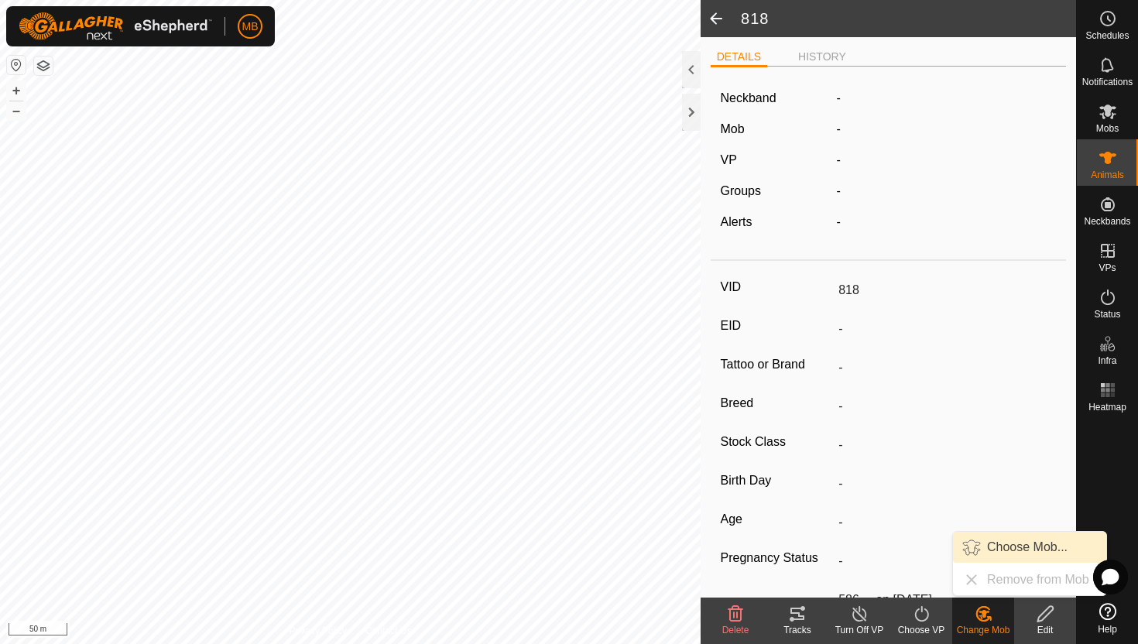
click at [1012, 550] on link "Choose Mob..." at bounding box center [1029, 547] width 153 height 31
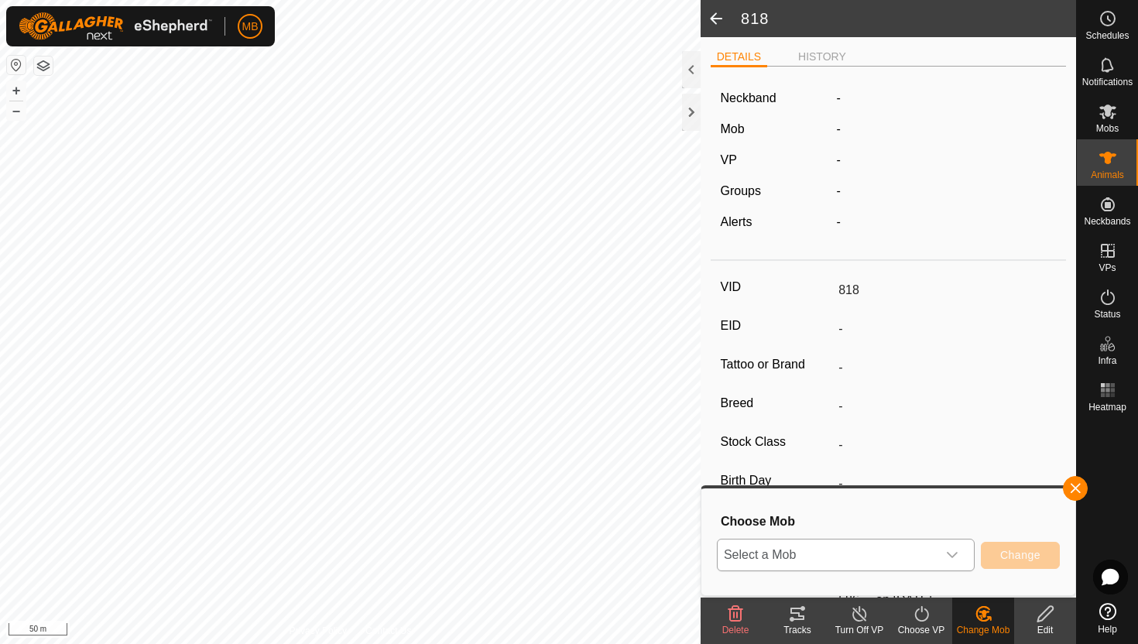
click at [951, 550] on icon "dropdown trigger" at bounding box center [952, 555] width 12 height 12
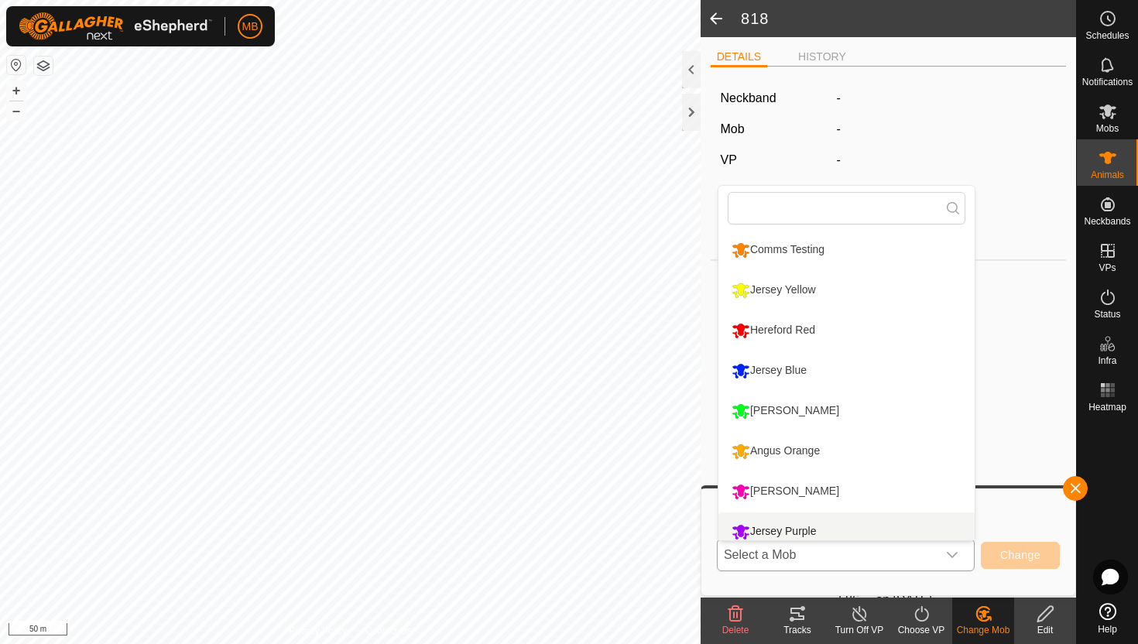
scroll to position [11, 0]
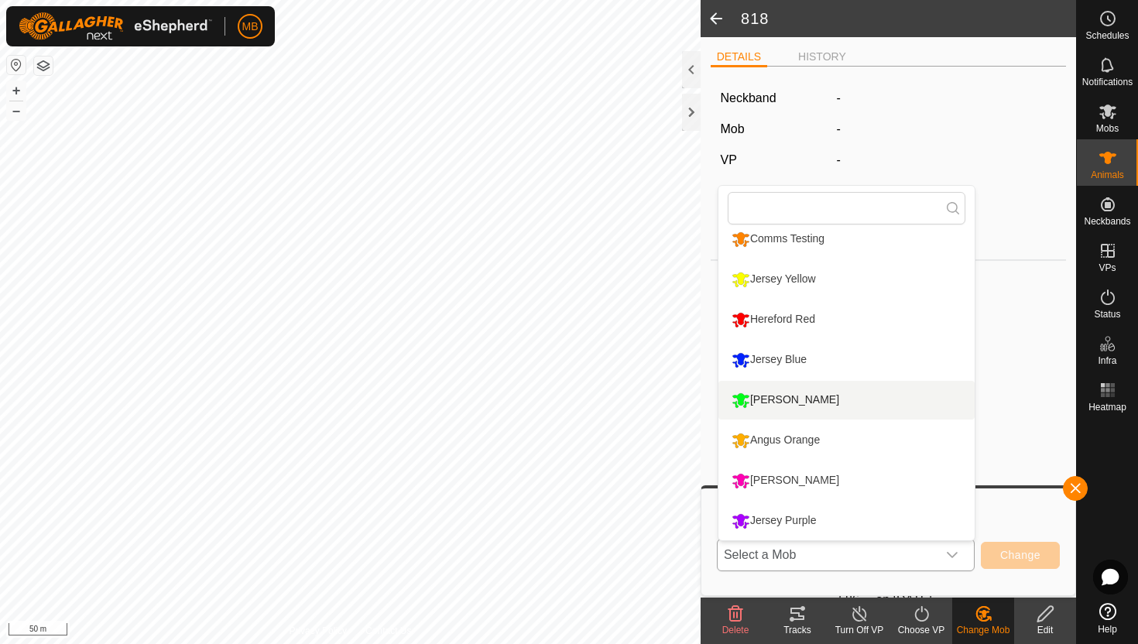
click at [828, 406] on li "[PERSON_NAME]" at bounding box center [846, 400] width 256 height 39
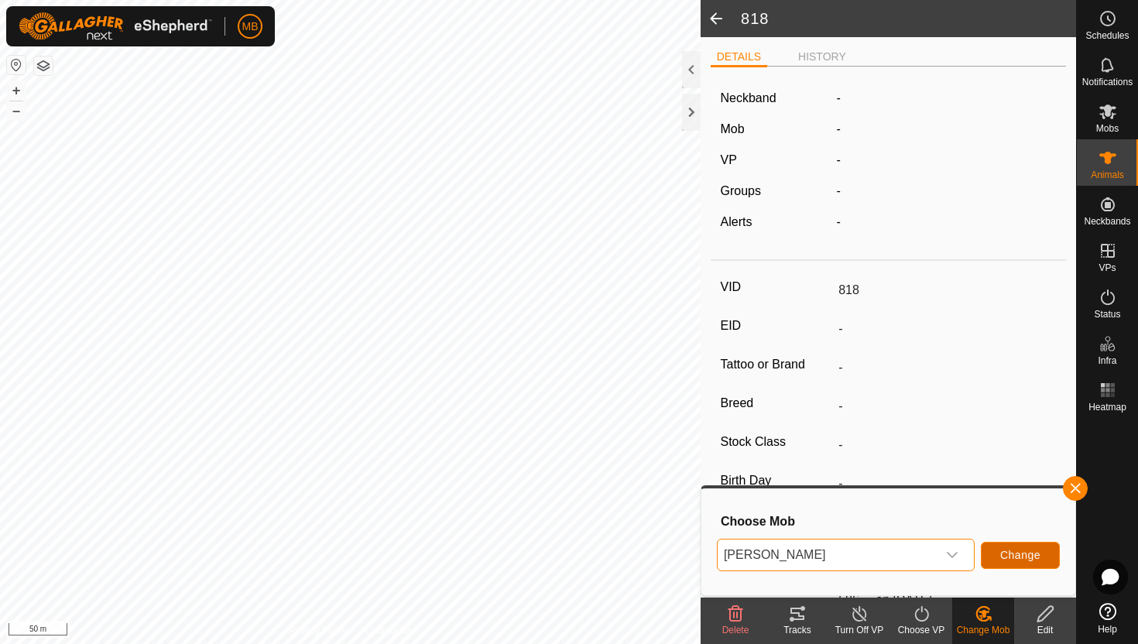
click at [1030, 553] on span "Change" at bounding box center [1020, 555] width 40 height 12
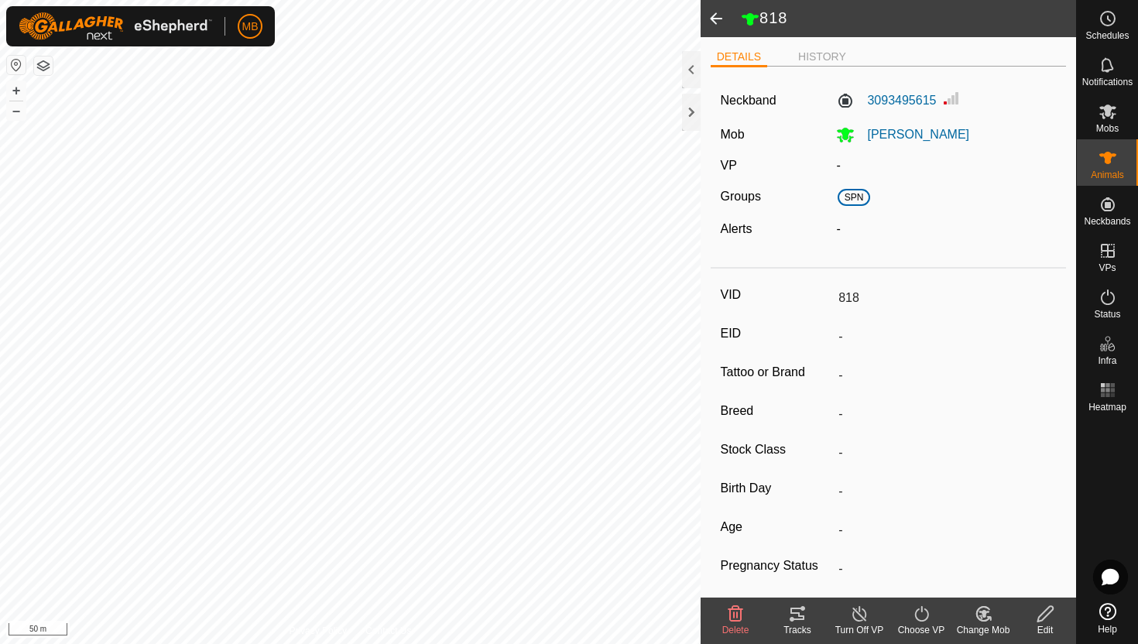
click at [923, 615] on icon at bounding box center [921, 614] width 19 height 19
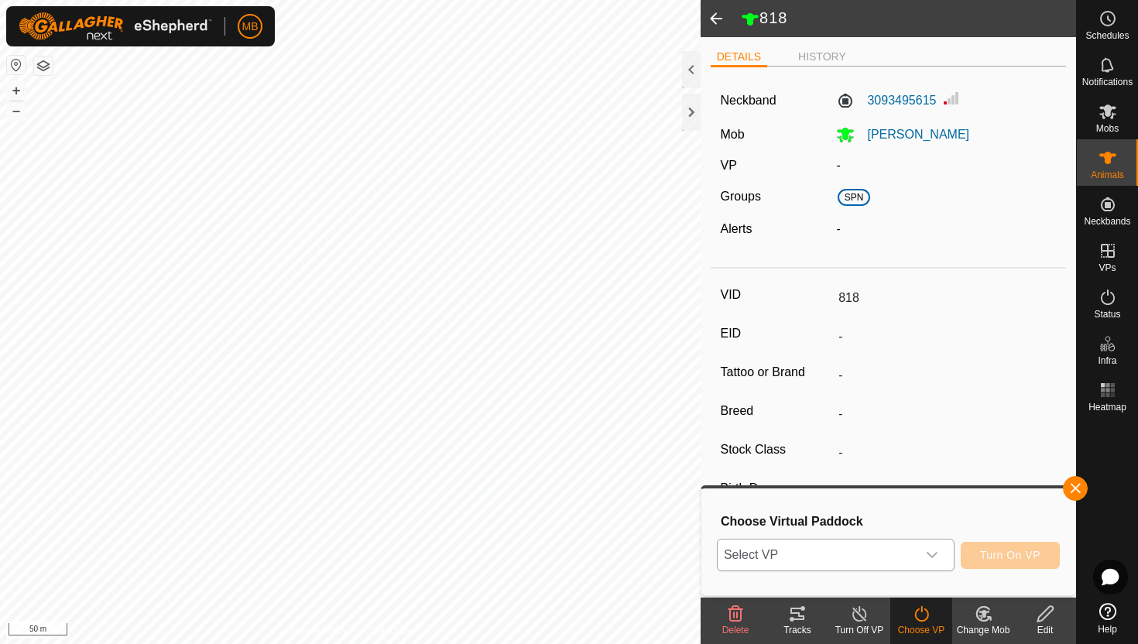
click at [936, 552] on icon "dropdown trigger" at bounding box center [932, 555] width 11 height 6
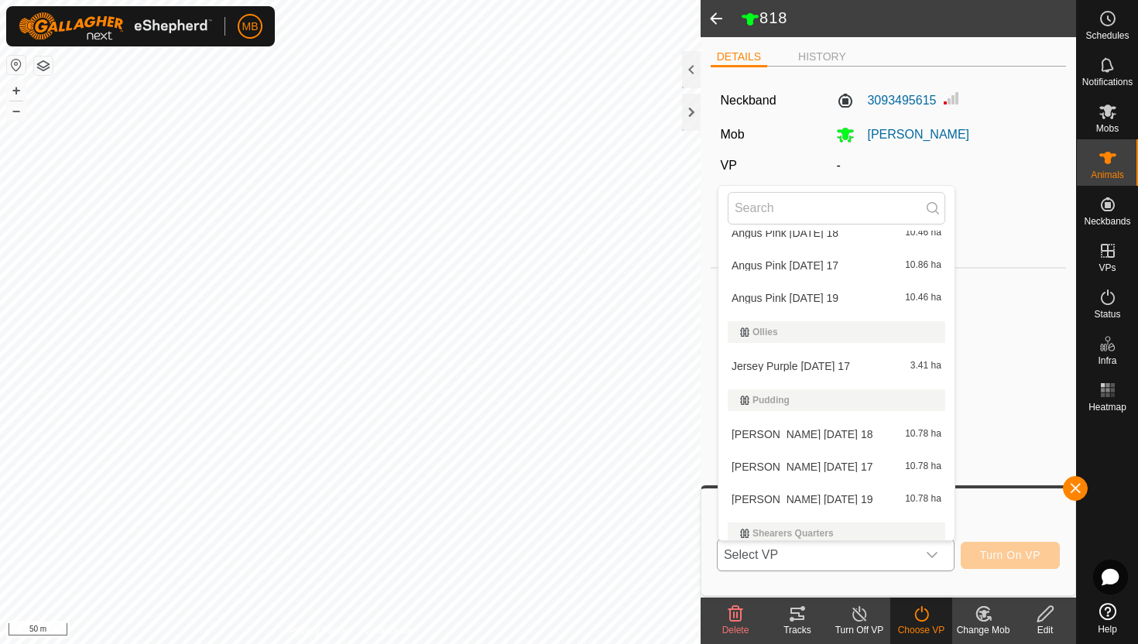
scroll to position [581, 0]
click at [853, 502] on li "[PERSON_NAME] [DATE] 19 10.78 ha" at bounding box center [836, 496] width 236 height 31
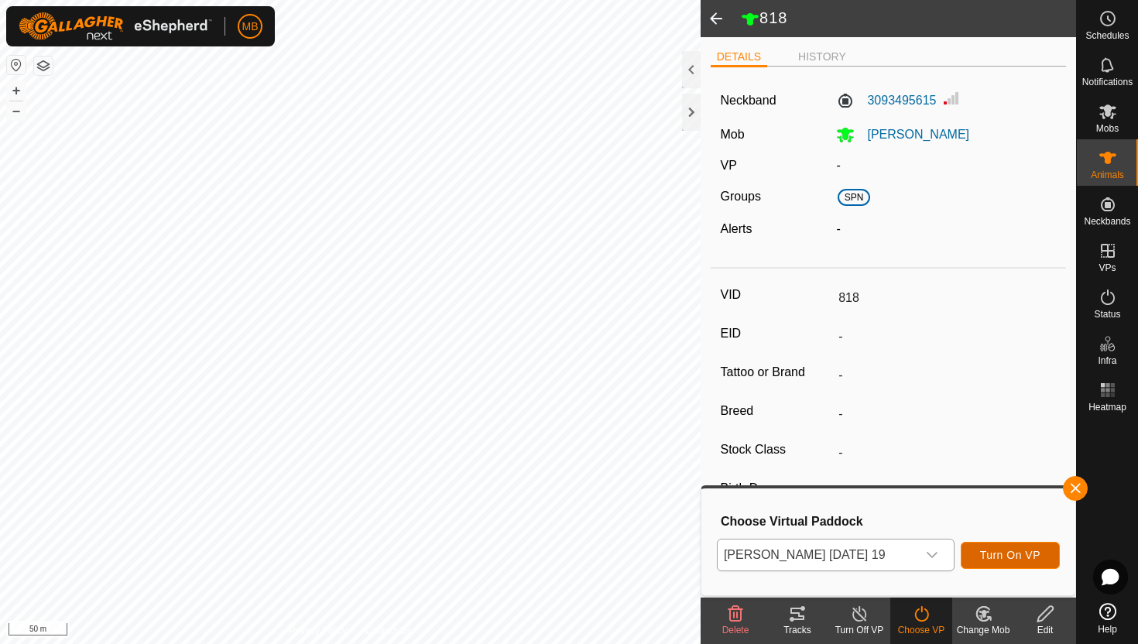
click at [1016, 550] on span "Turn On VP" at bounding box center [1010, 555] width 60 height 12
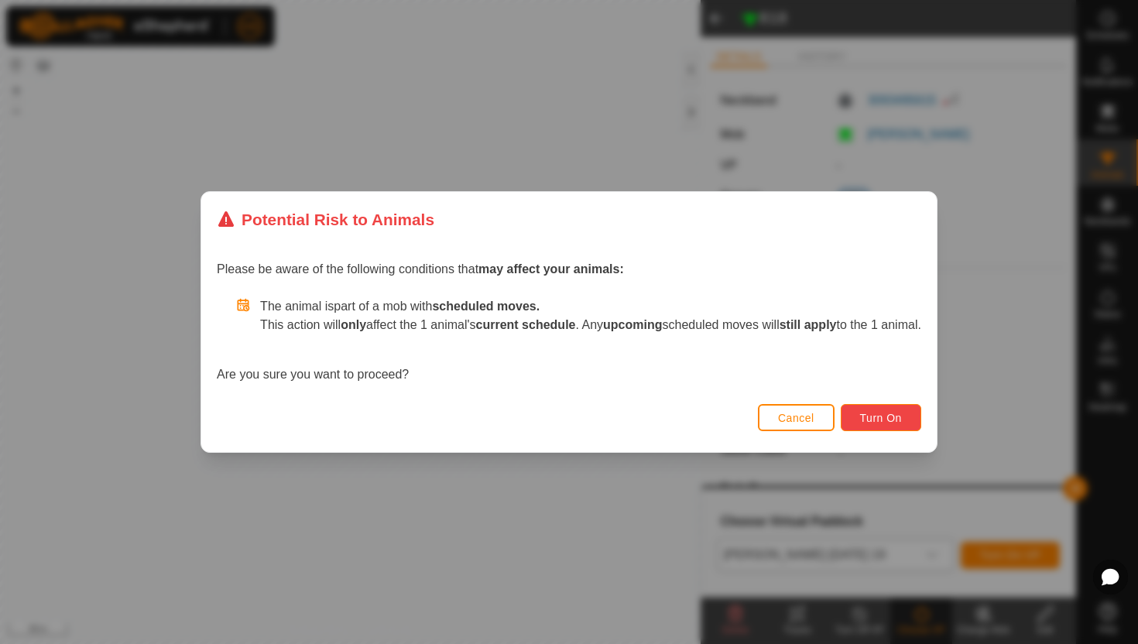
click at [896, 419] on span "Turn On" at bounding box center [881, 418] width 42 height 12
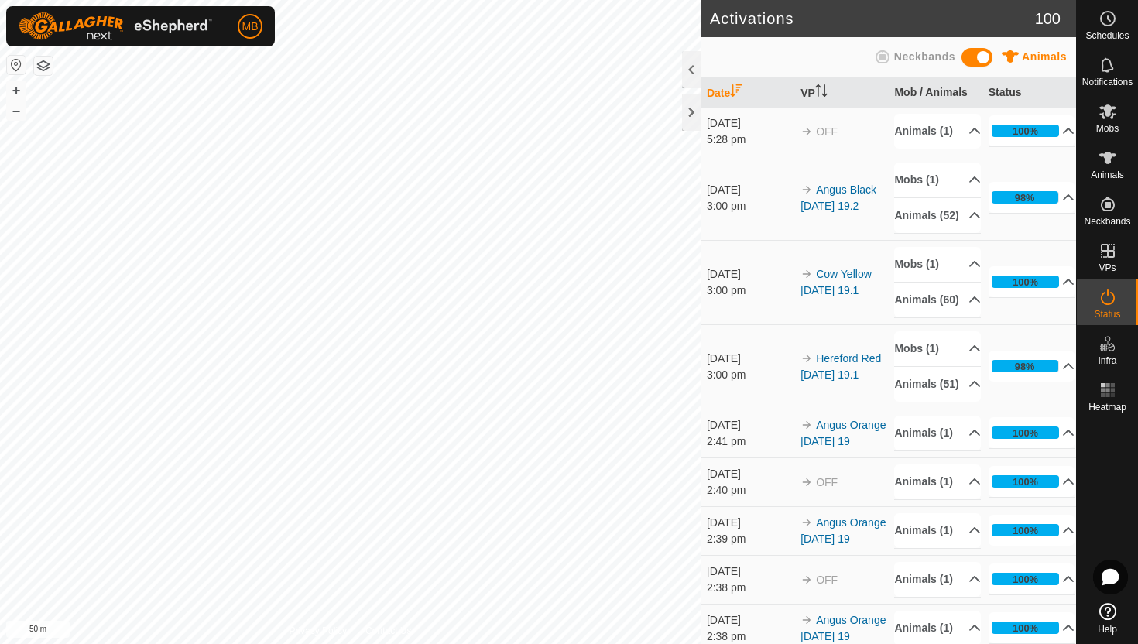
scroll to position [878, 0]
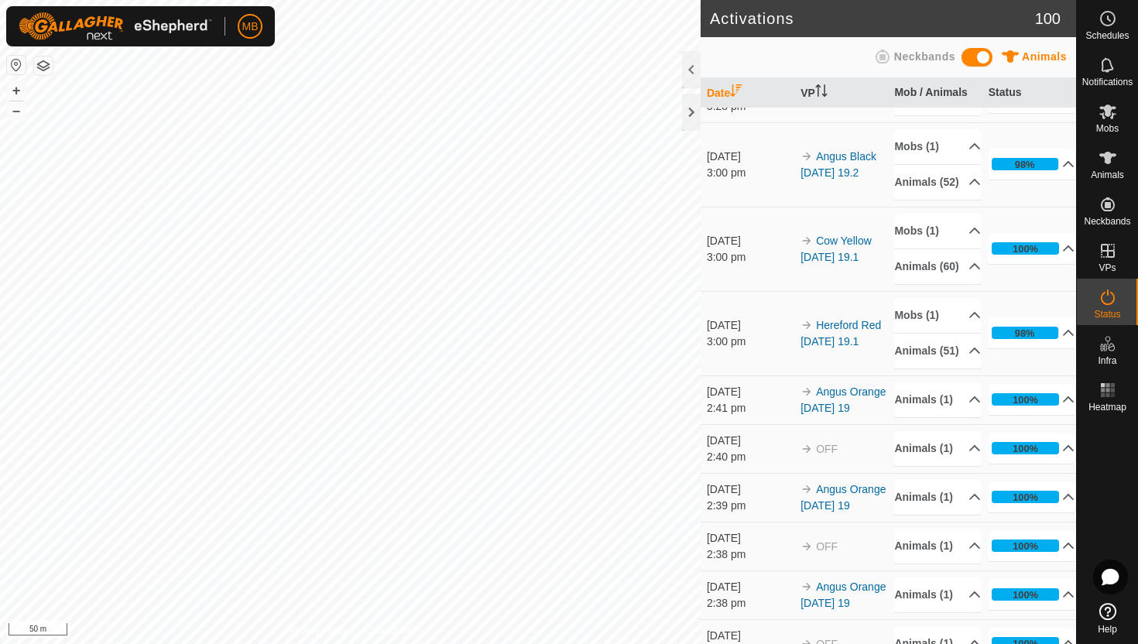
scroll to position [900, 0]
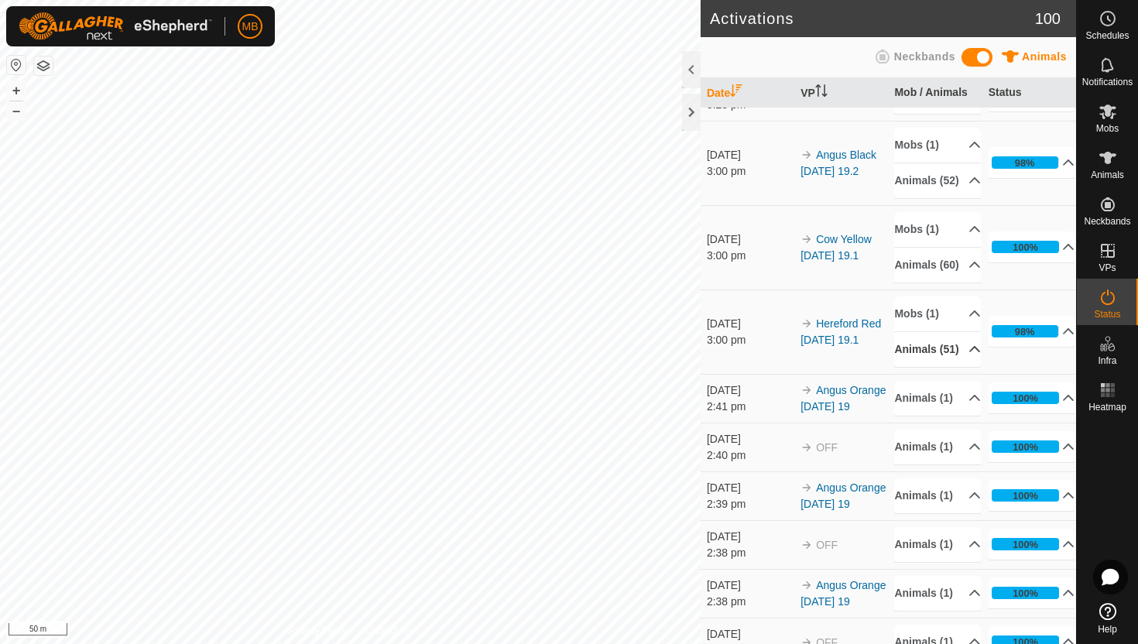
click at [964, 367] on p-accordion-header "Animals (51)" at bounding box center [937, 349] width 87 height 35
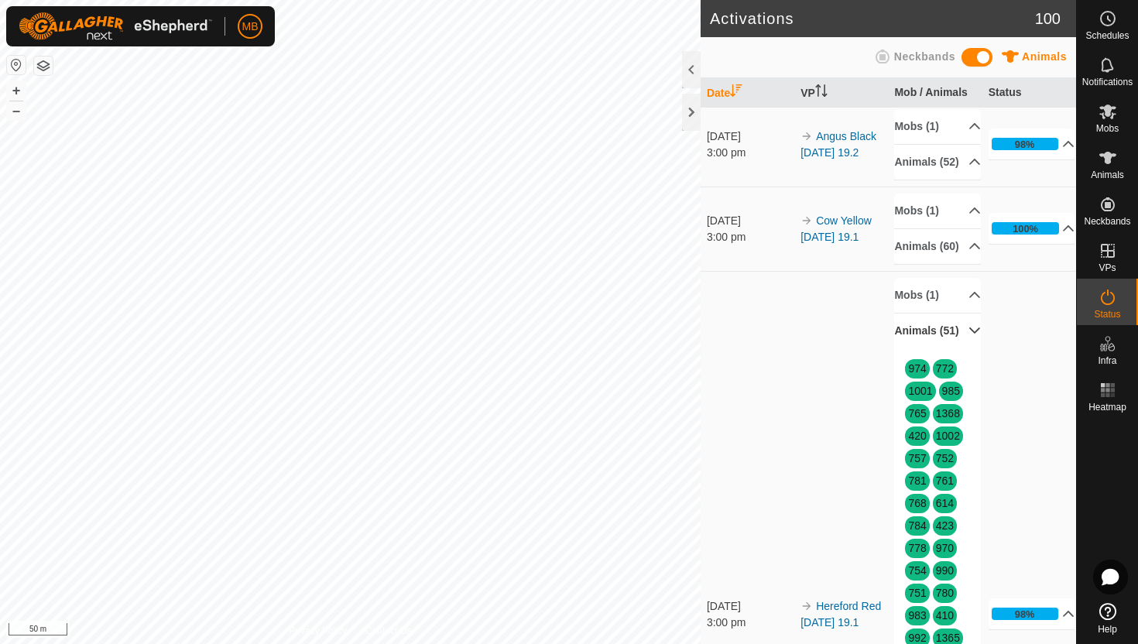
scroll to position [923, 0]
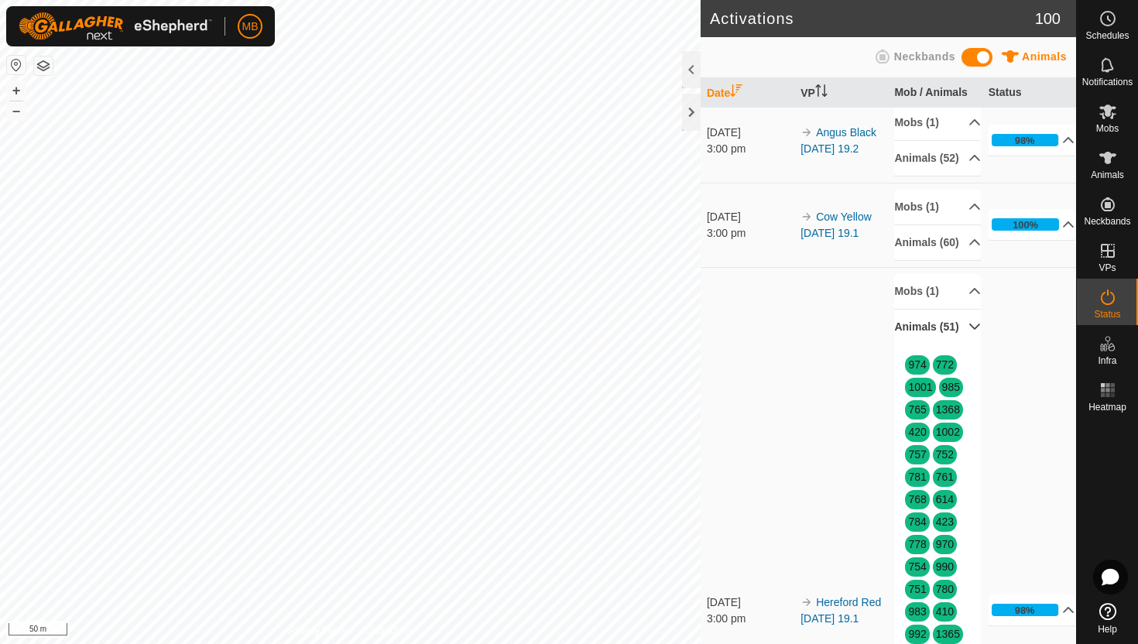
click at [963, 344] on p-accordion-header "Animals (51)" at bounding box center [937, 327] width 87 height 35
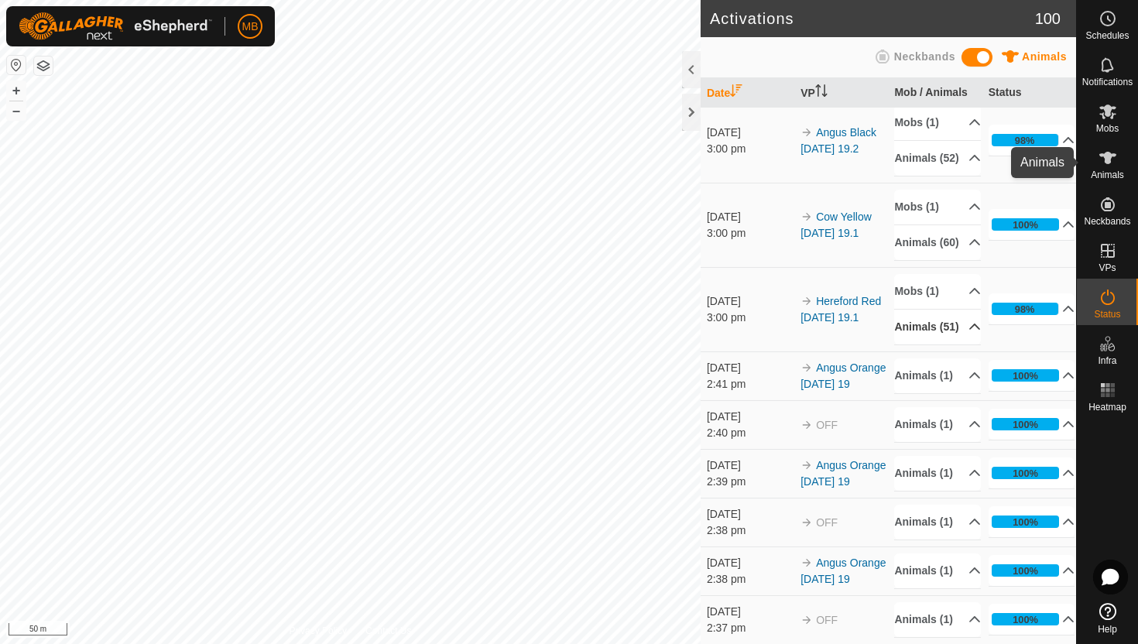
click at [1105, 154] on icon at bounding box center [1107, 158] width 17 height 12
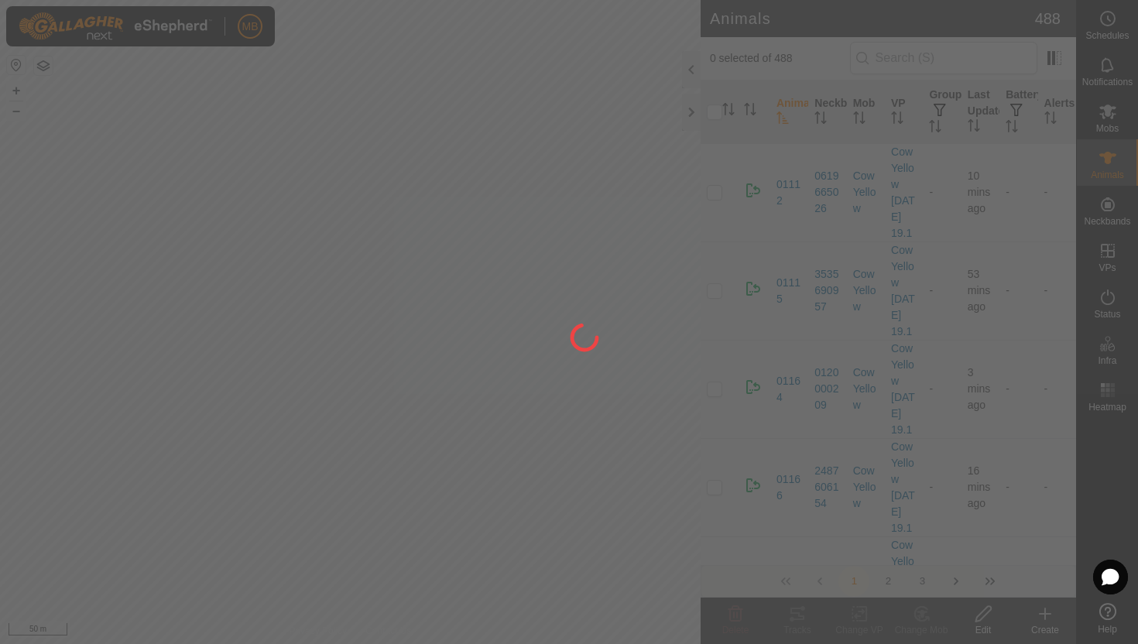
click at [696, 71] on div at bounding box center [569, 322] width 1138 height 644
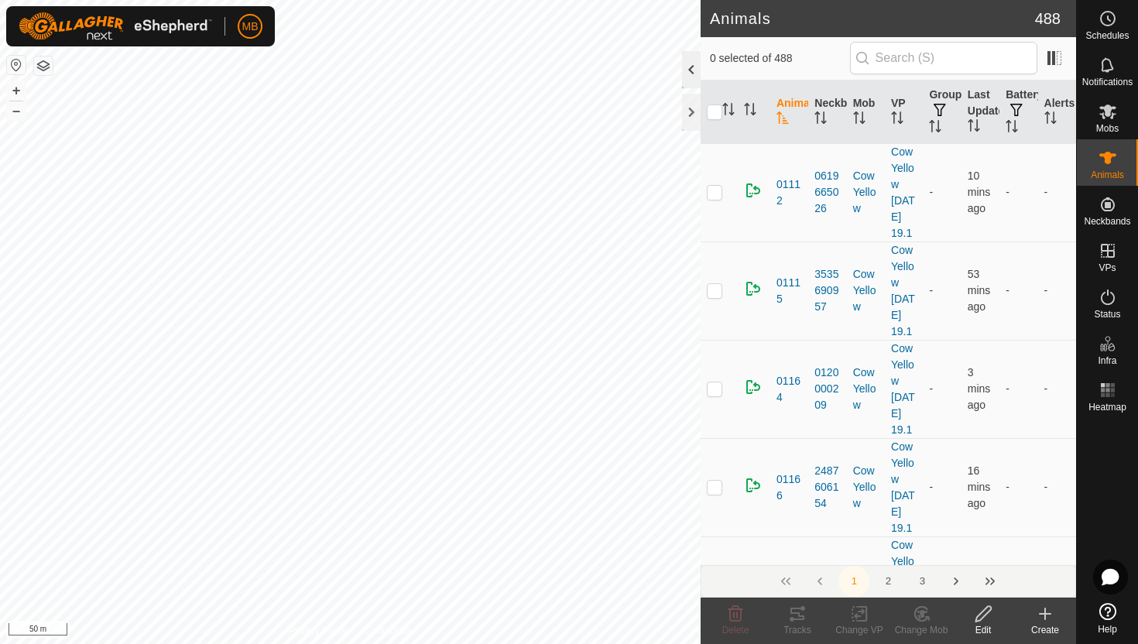
click at [695, 71] on div at bounding box center [691, 69] width 19 height 37
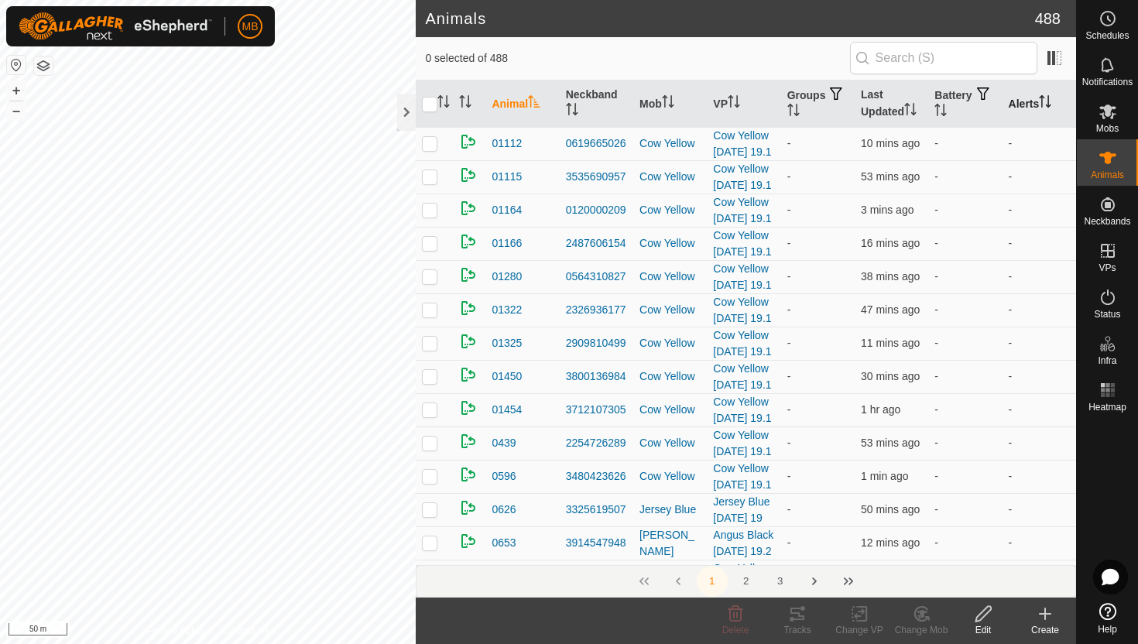
click at [1047, 95] on icon "Activate to sort" at bounding box center [1045, 101] width 12 height 12
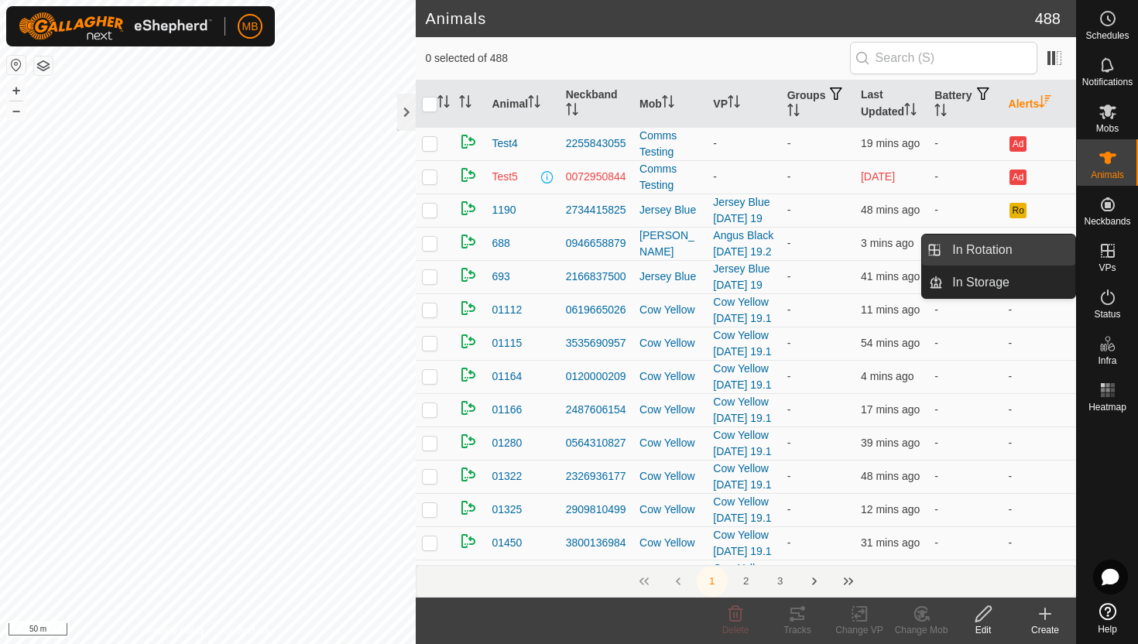
click at [1030, 252] on link "In Rotation" at bounding box center [1009, 250] width 132 height 31
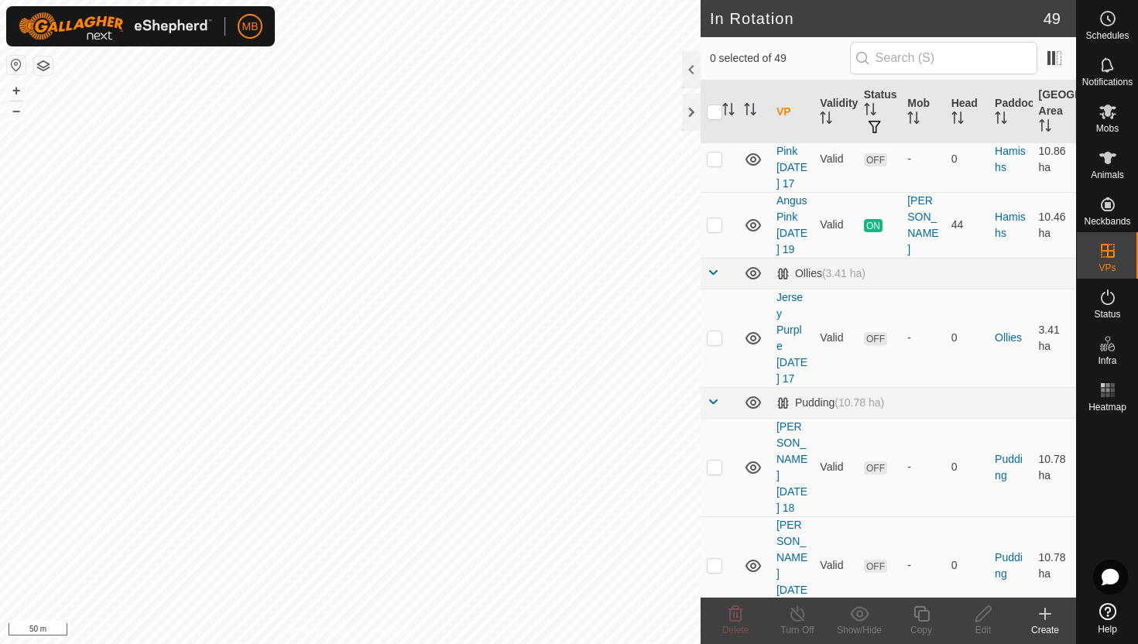
scroll to position [1453, 0]
click at [1108, 18] on icon at bounding box center [1109, 18] width 2 height 5
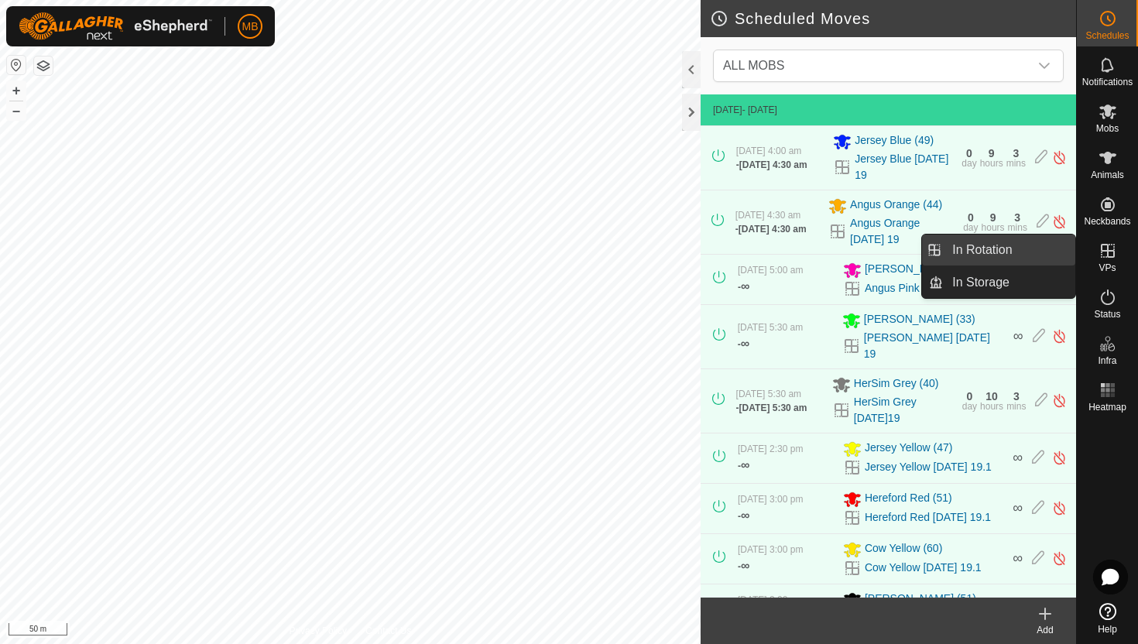
click at [996, 240] on link "In Rotation" at bounding box center [1009, 250] width 132 height 31
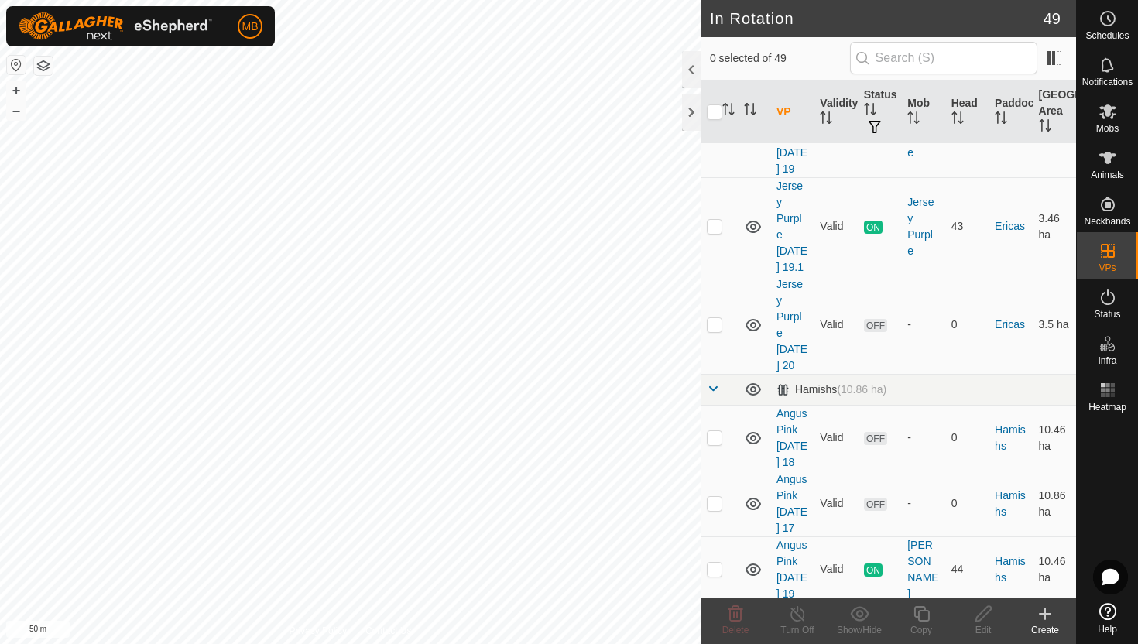
scroll to position [1122, 0]
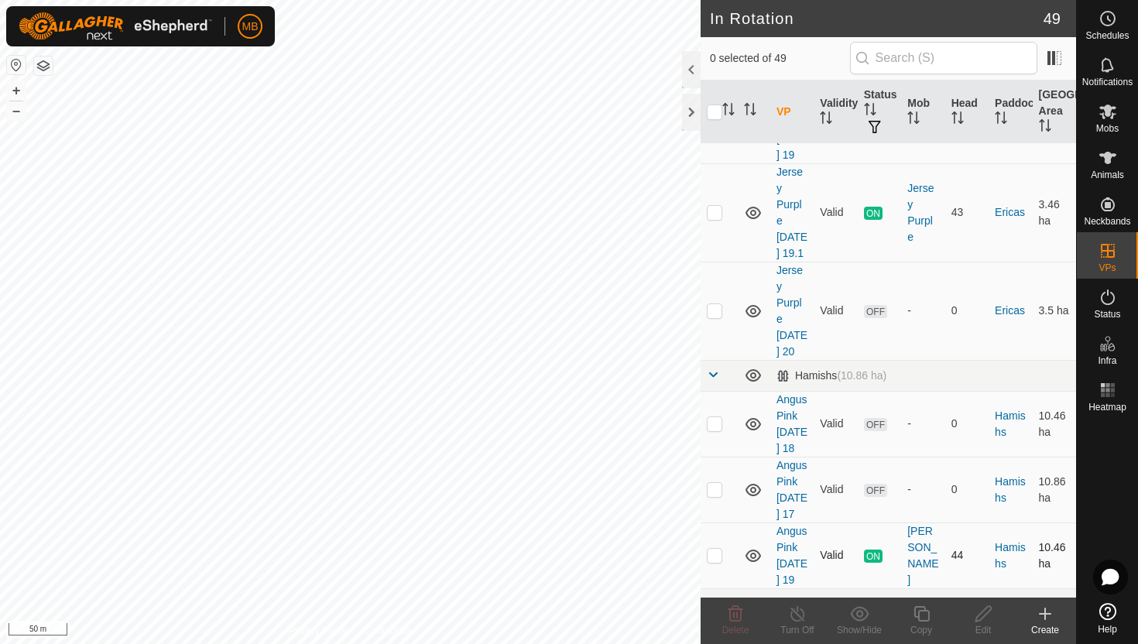
click at [718, 549] on p-checkbox at bounding box center [714, 555] width 15 height 12
checkbox input "true"
click at [924, 611] on icon at bounding box center [920, 613] width 15 height 15
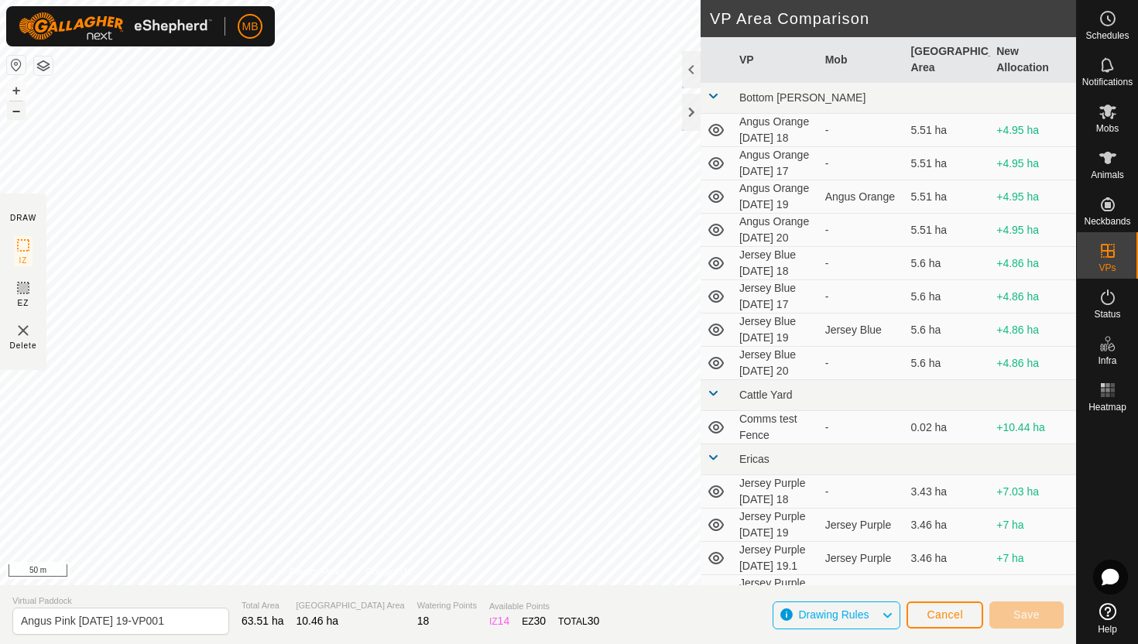
click at [20, 111] on button "–" at bounding box center [16, 110] width 19 height 19
click at [19, 86] on button "+" at bounding box center [16, 90] width 19 height 19
click at [20, 87] on button "+" at bounding box center [16, 90] width 19 height 19
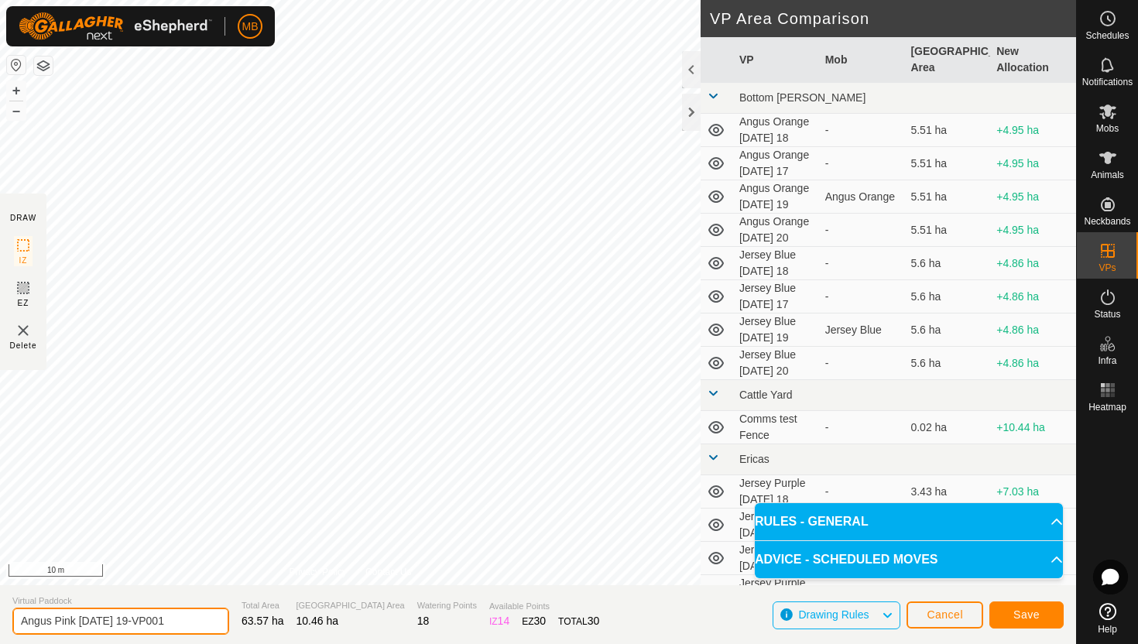
click at [180, 621] on input "Angus Pink [DATE] 19-VP001" at bounding box center [120, 621] width 217 height 27
type input "Angus Pink [DATE] 20"
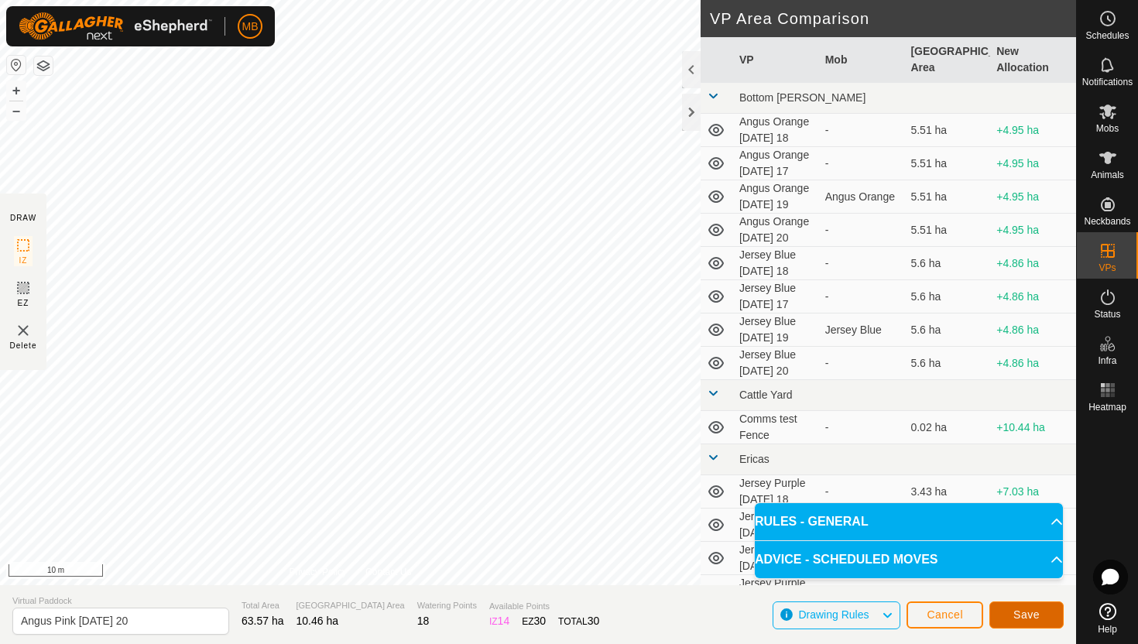
click at [1030, 615] on span "Save" at bounding box center [1026, 614] width 26 height 12
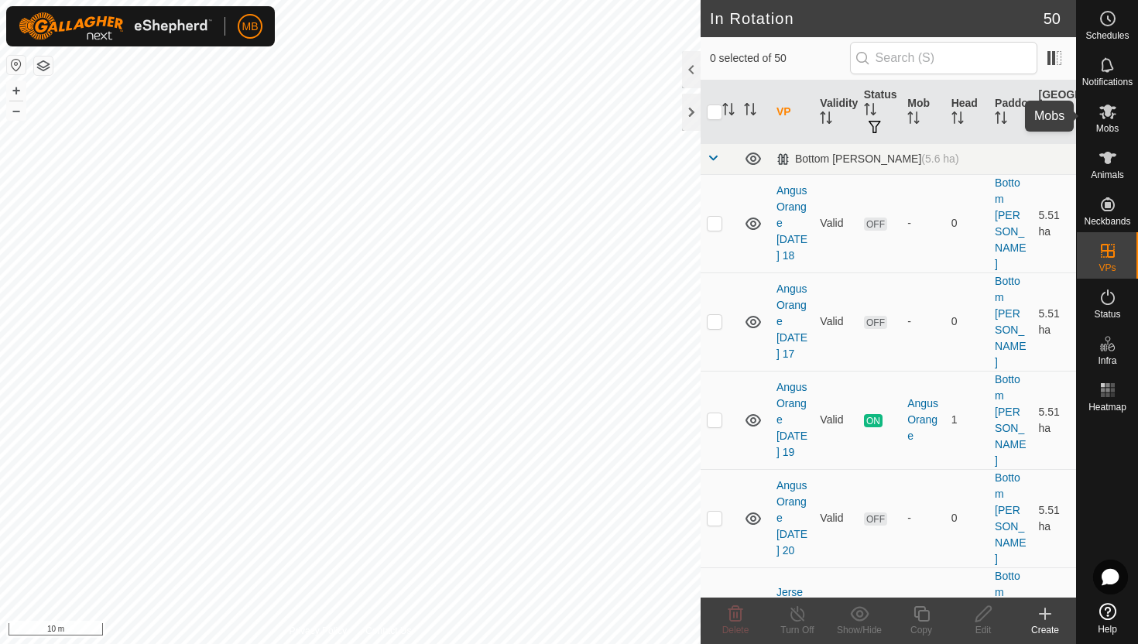
click at [1108, 114] on icon at bounding box center [1107, 112] width 17 height 15
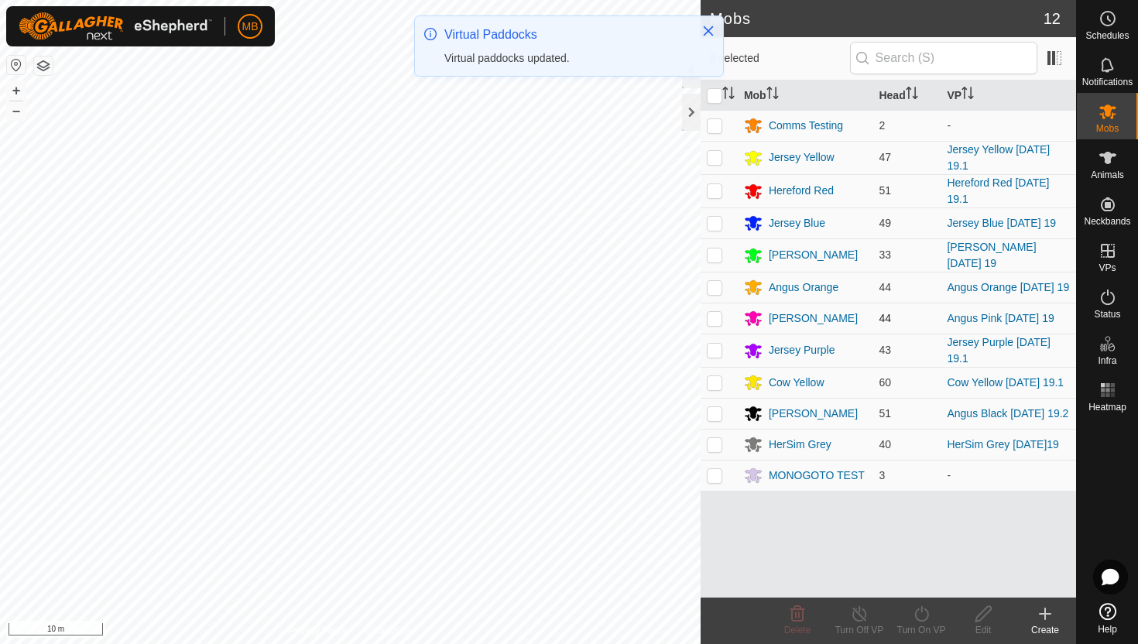
click at [713, 320] on p-checkbox at bounding box center [714, 318] width 15 height 12
checkbox input "true"
click at [923, 615] on icon at bounding box center [921, 614] width 19 height 19
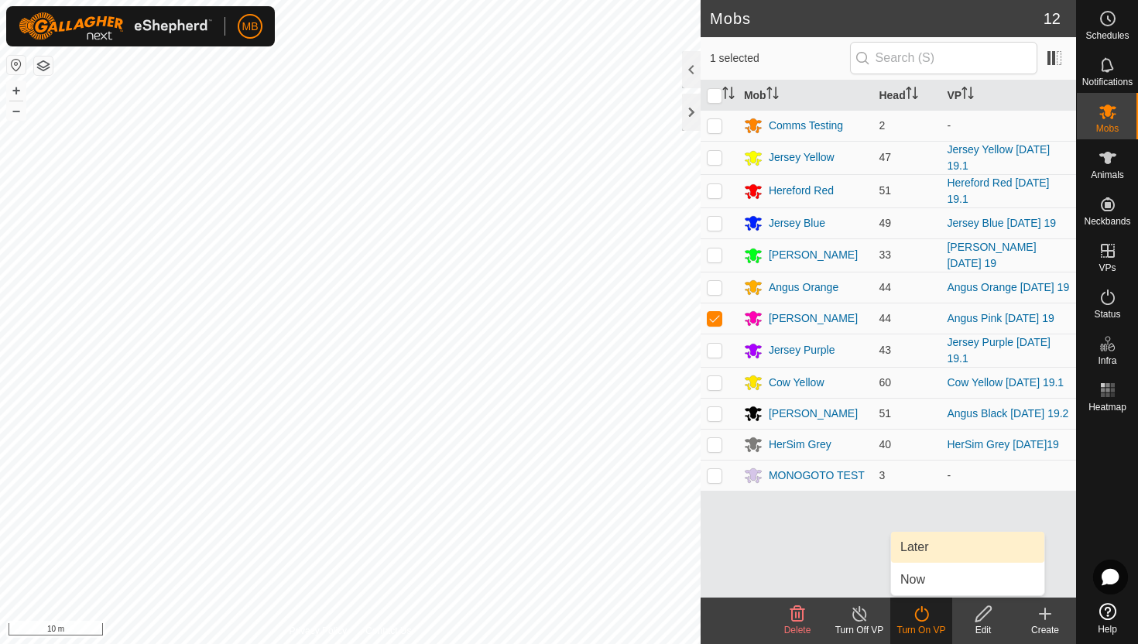
click at [925, 547] on link "Later" at bounding box center [967, 547] width 153 height 31
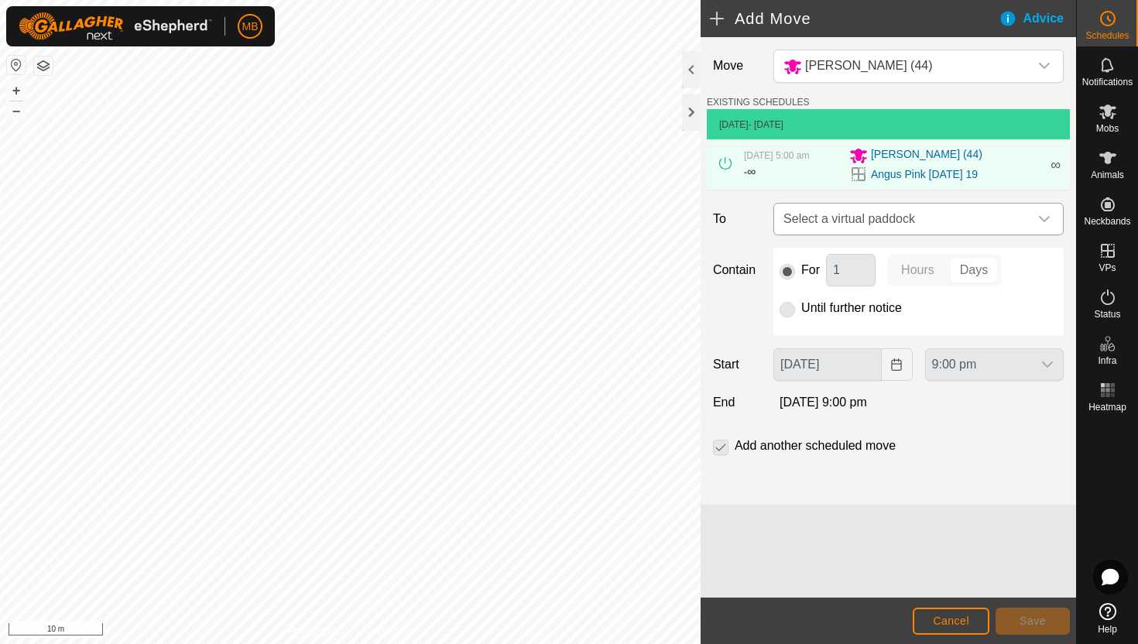
click at [1040, 221] on icon "dropdown trigger" at bounding box center [1044, 219] width 12 height 12
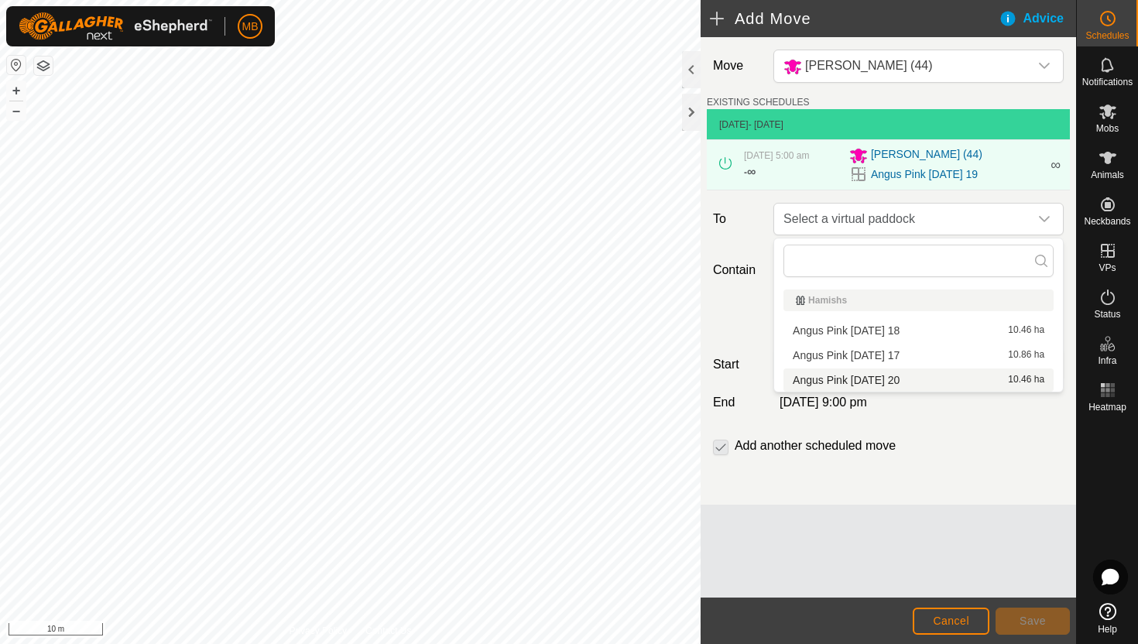
click at [915, 380] on li "Angus Pink [DATE] 20 10.46 ha" at bounding box center [918, 379] width 270 height 23
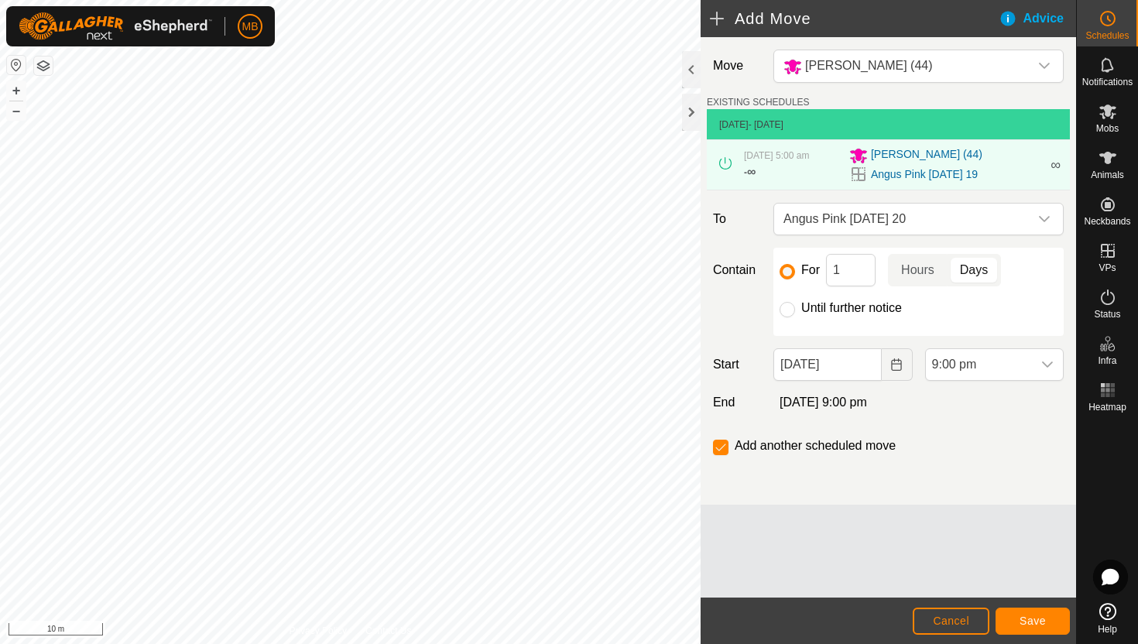
click at [834, 303] on label "Until further notice" at bounding box center [851, 308] width 101 height 12
click at [795, 303] on input "Until further notice" at bounding box center [787, 309] width 15 height 15
radio input "true"
checkbox input "false"
click at [869, 368] on input "[DATE]" at bounding box center [827, 364] width 108 height 33
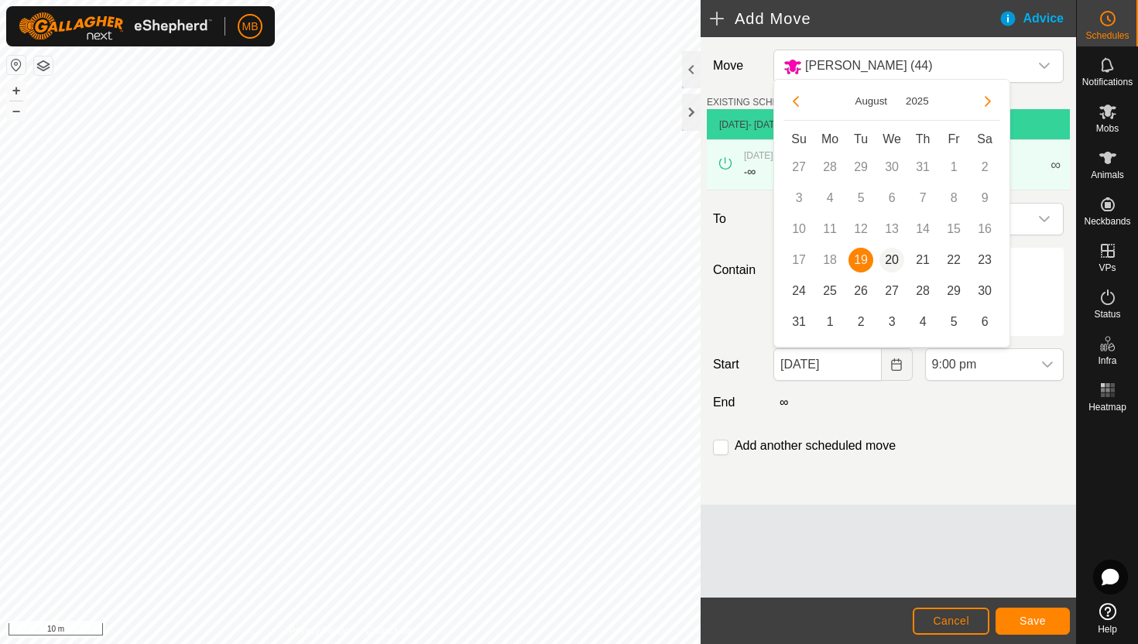
click at [893, 263] on span "20" at bounding box center [891, 260] width 25 height 25
type input "[DATE]"
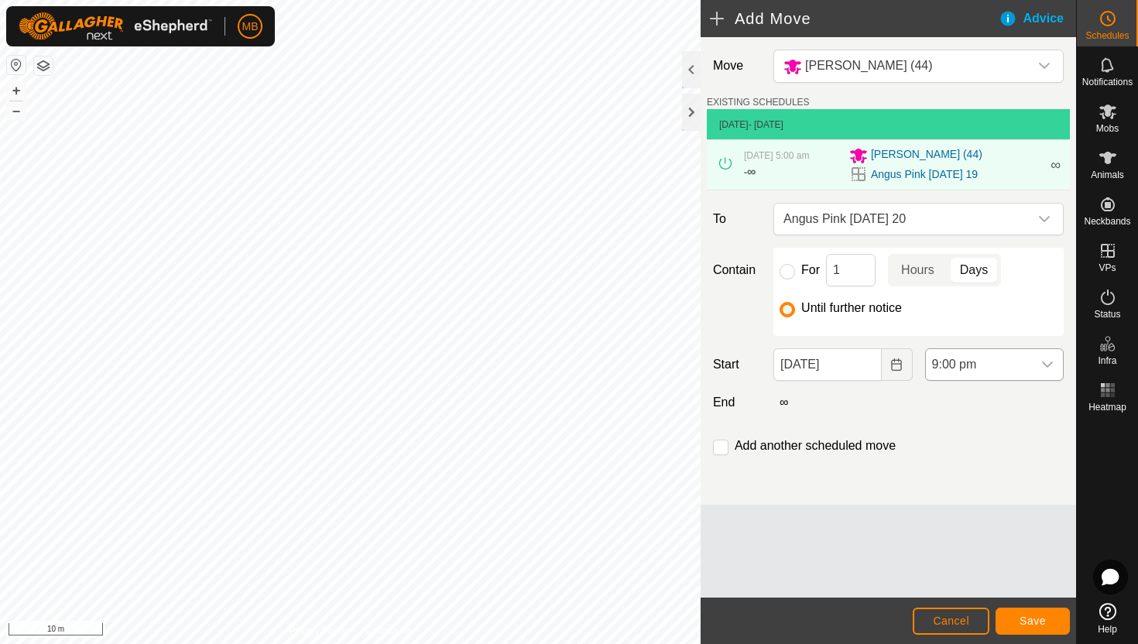
click at [1003, 364] on span "9:00 pm" at bounding box center [979, 364] width 106 height 31
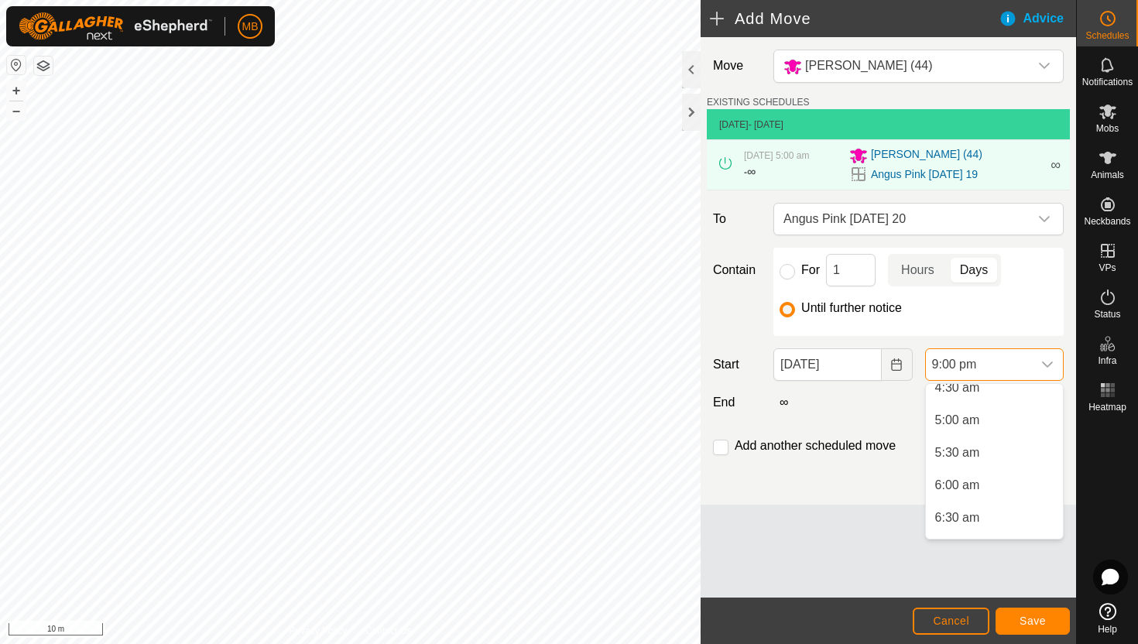
scroll to position [303, 0]
click at [1002, 426] on li "5:00 am" at bounding box center [994, 421] width 137 height 31
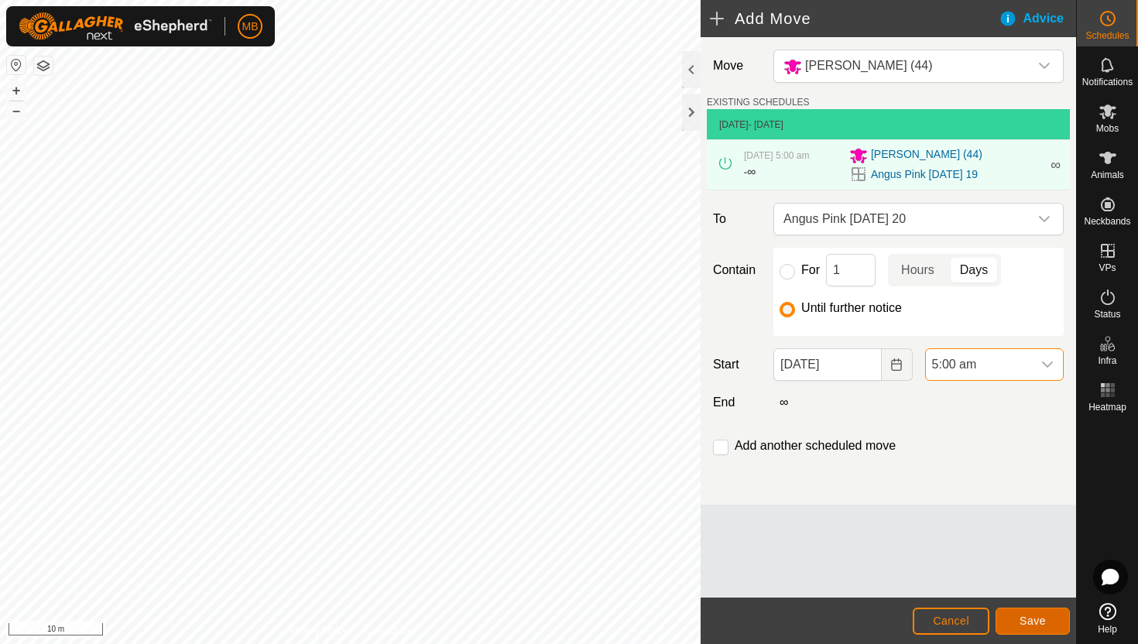
click at [1040, 616] on span "Save" at bounding box center [1032, 621] width 26 height 12
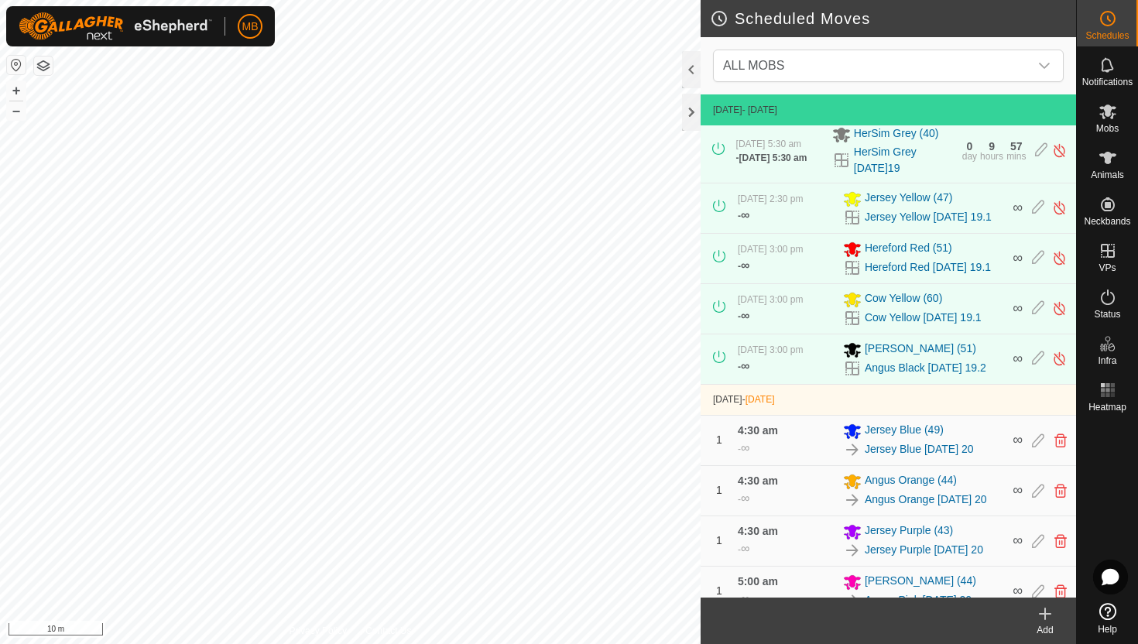
scroll to position [315, 0]
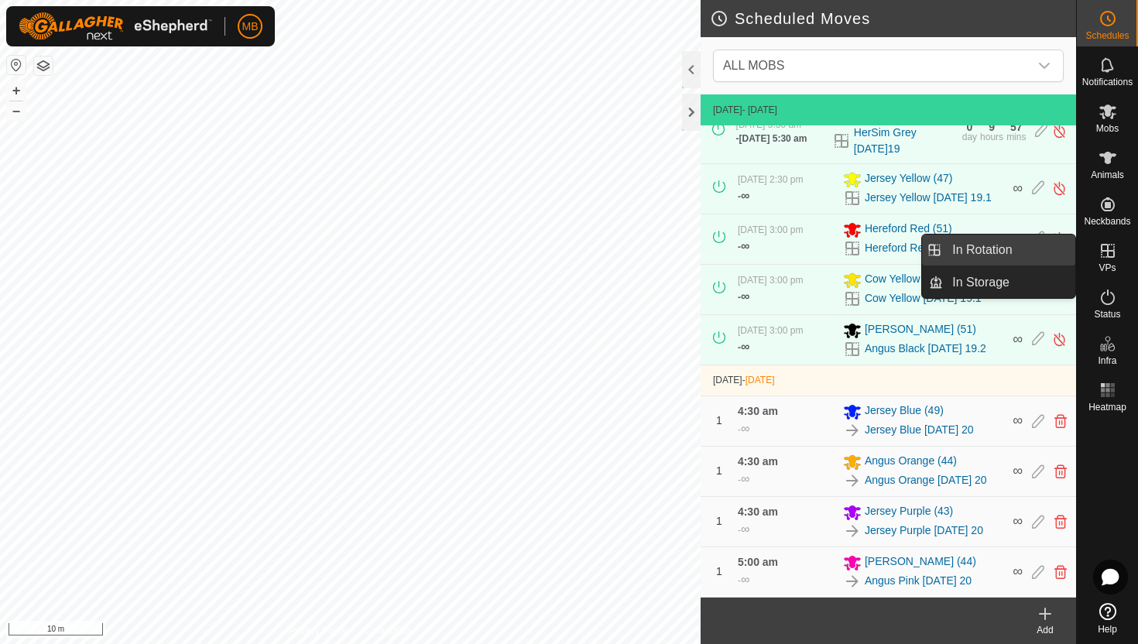
click at [1017, 255] on link "In Rotation" at bounding box center [1009, 250] width 132 height 31
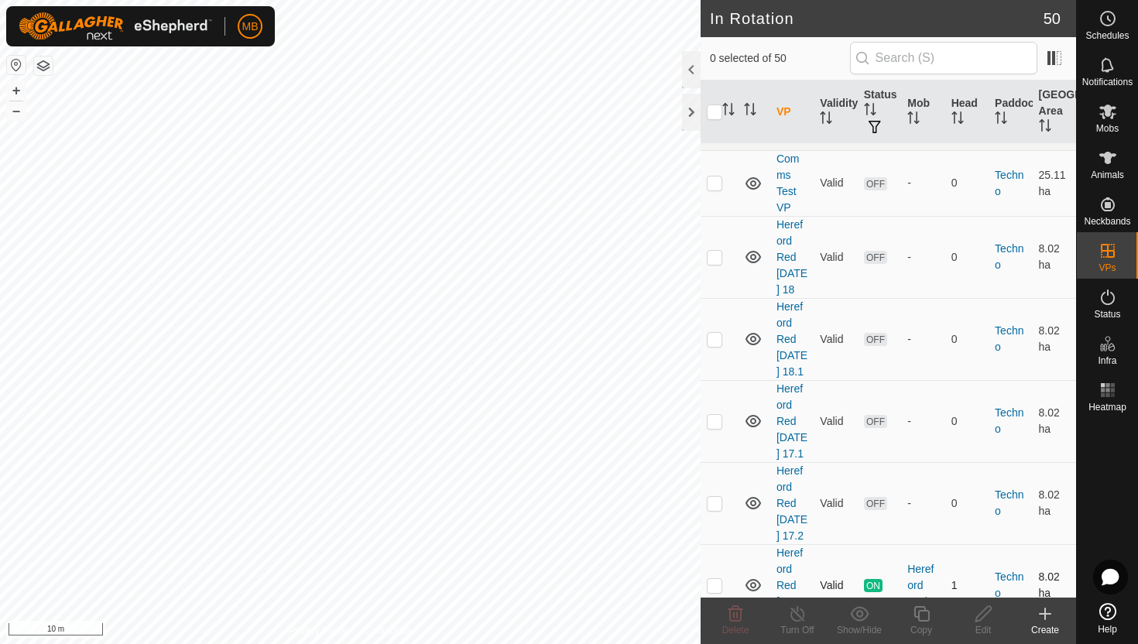
scroll to position [2277, 0]
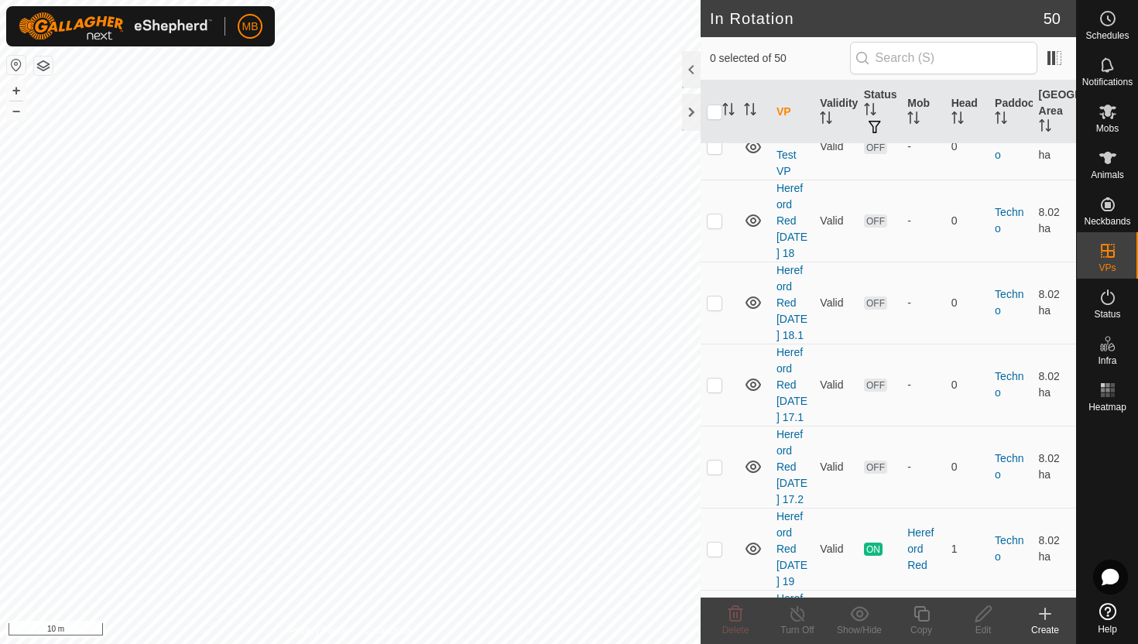
click at [714, 625] on p-checkbox at bounding box center [714, 631] width 15 height 12
checkbox input "true"
click at [923, 612] on icon at bounding box center [921, 614] width 19 height 19
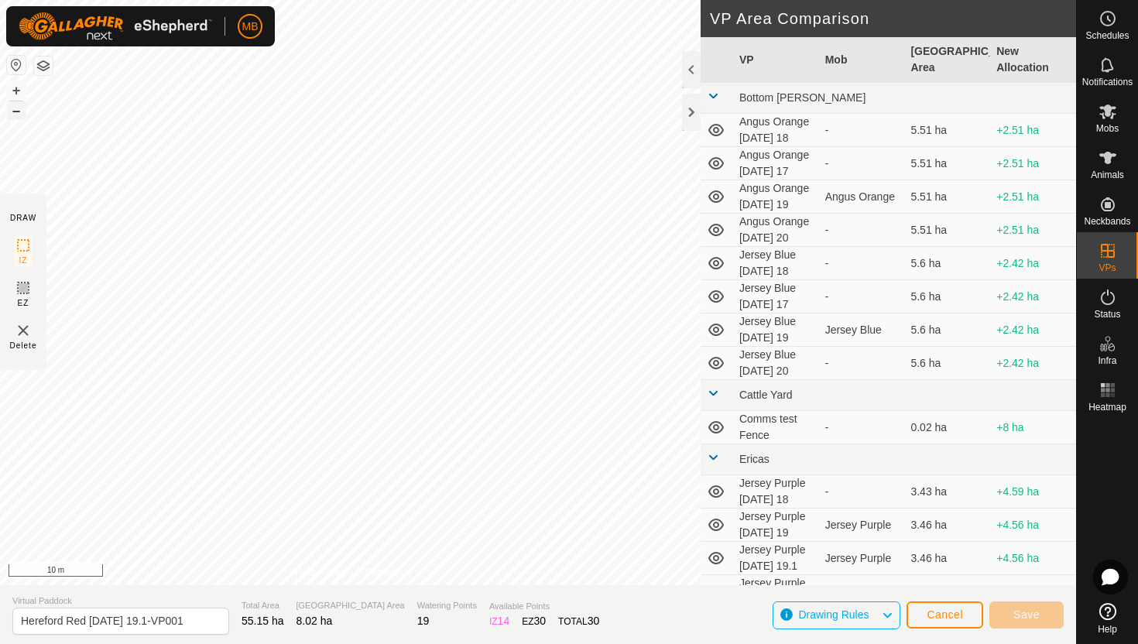
click at [19, 115] on button "–" at bounding box center [16, 110] width 19 height 19
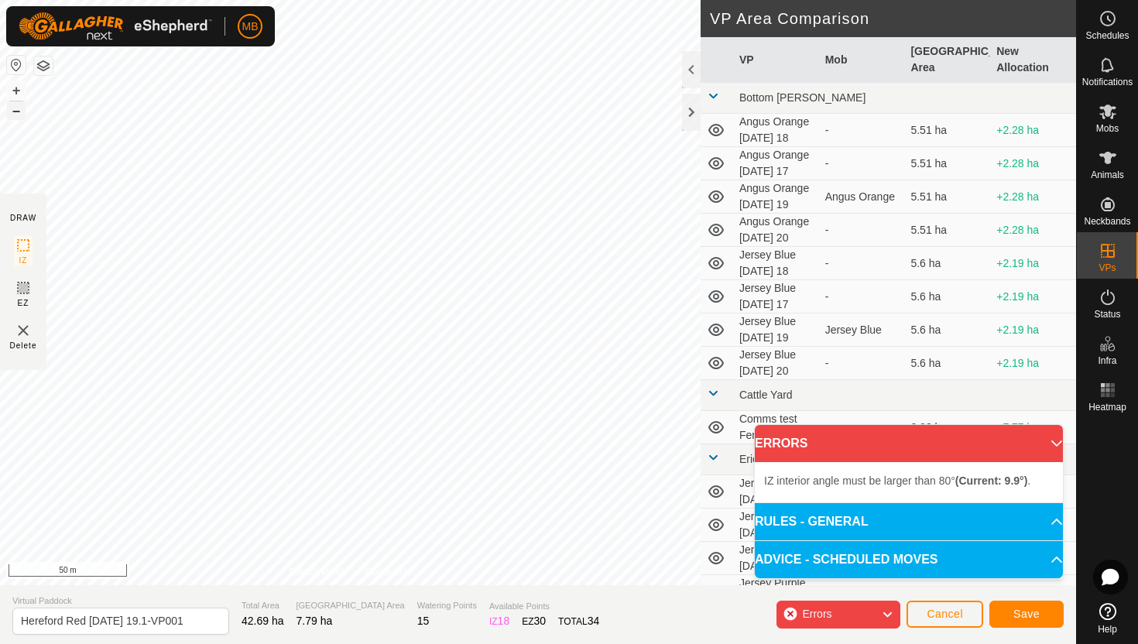
click at [20, 112] on button "–" at bounding box center [16, 110] width 19 height 19
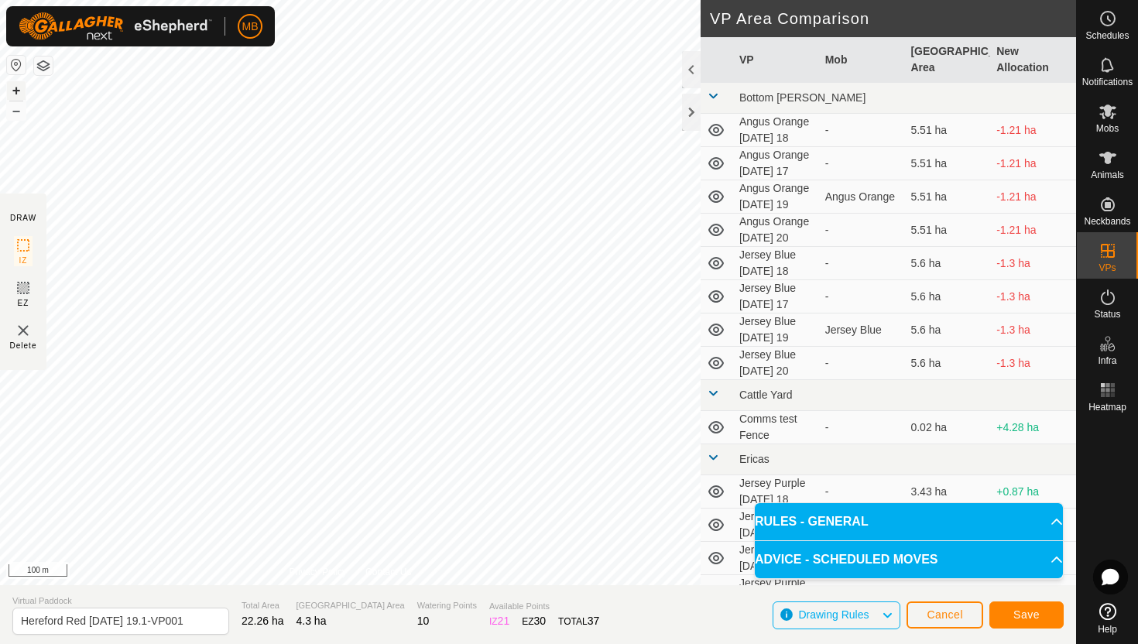
click at [19, 87] on button "+" at bounding box center [16, 90] width 19 height 19
click at [19, 88] on button "+" at bounding box center [16, 90] width 19 height 19
click at [17, 112] on button "–" at bounding box center [16, 110] width 19 height 19
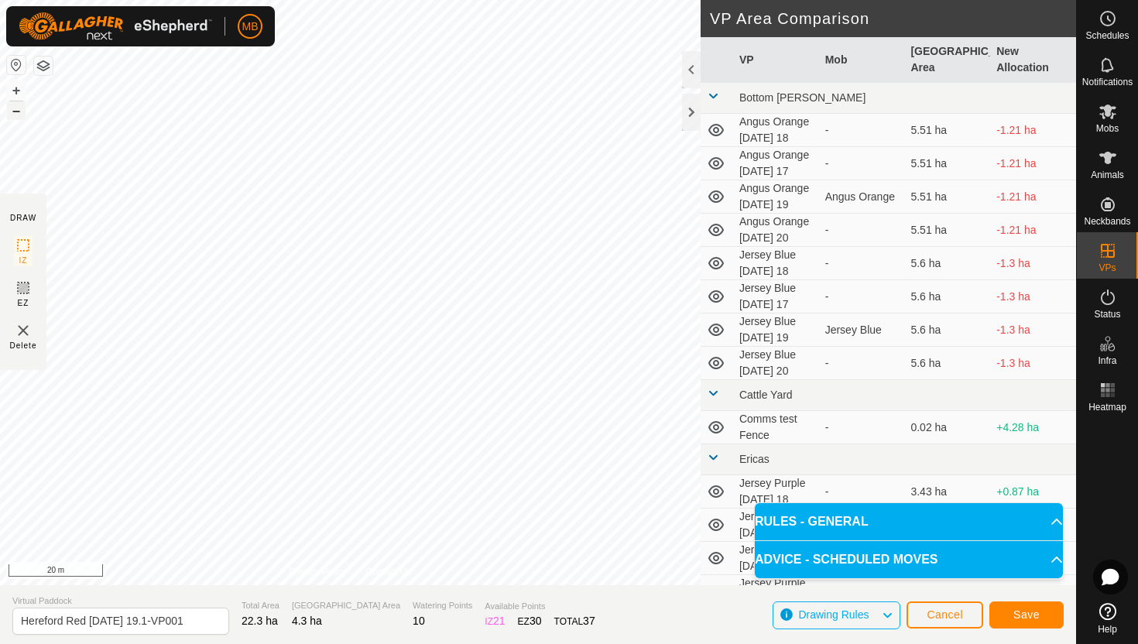
click at [17, 112] on button "–" at bounding box center [16, 110] width 19 height 19
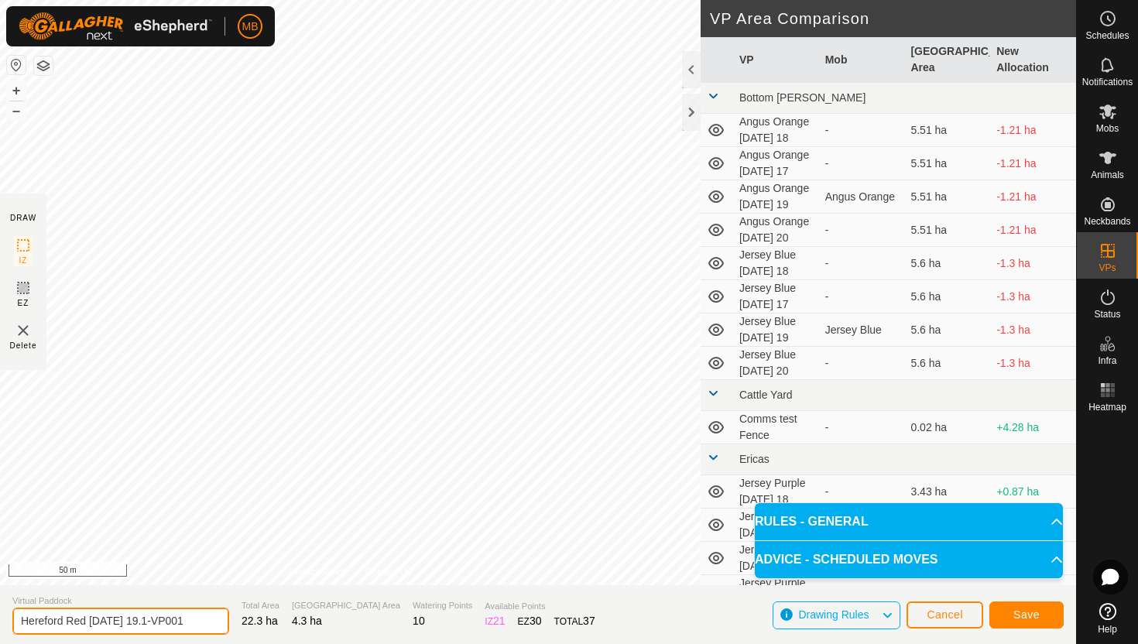
click at [192, 620] on input "Hereford Red [DATE] 19.1-VP001" at bounding box center [120, 621] width 217 height 27
click at [191, 623] on input "Hereford Red [DATE] 19.1-VP001" at bounding box center [120, 621] width 217 height 27
click at [190, 622] on input "Hereford Red [DATE] 19.1-VP001" at bounding box center [120, 621] width 217 height 27
type input "Hereford Red [DATE] 20"
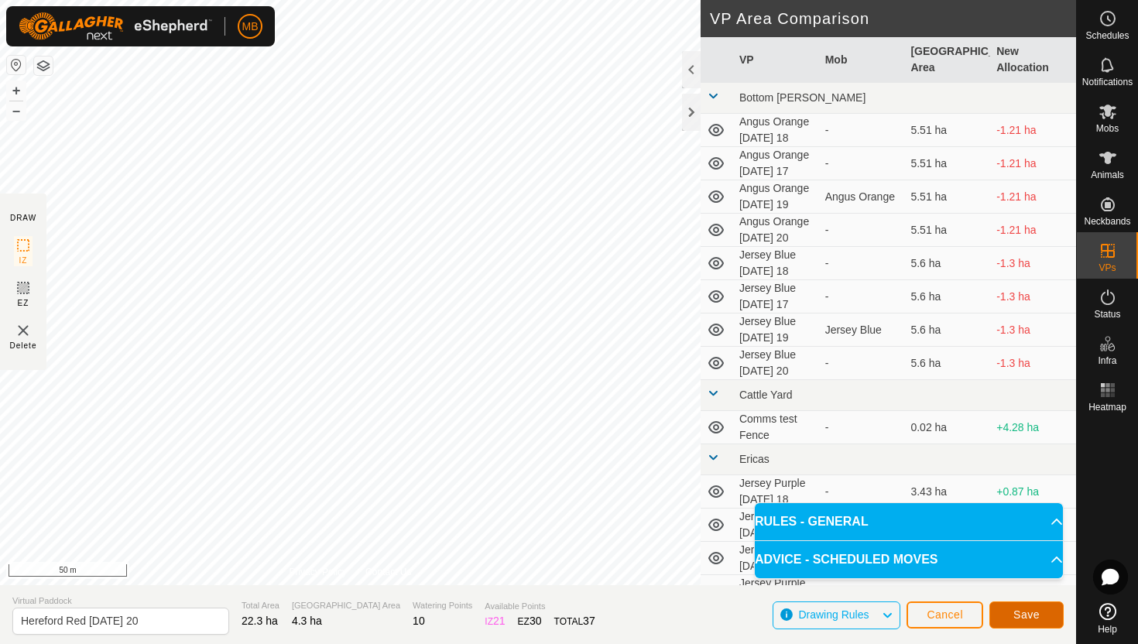
click at [1027, 610] on span "Save" at bounding box center [1026, 614] width 26 height 12
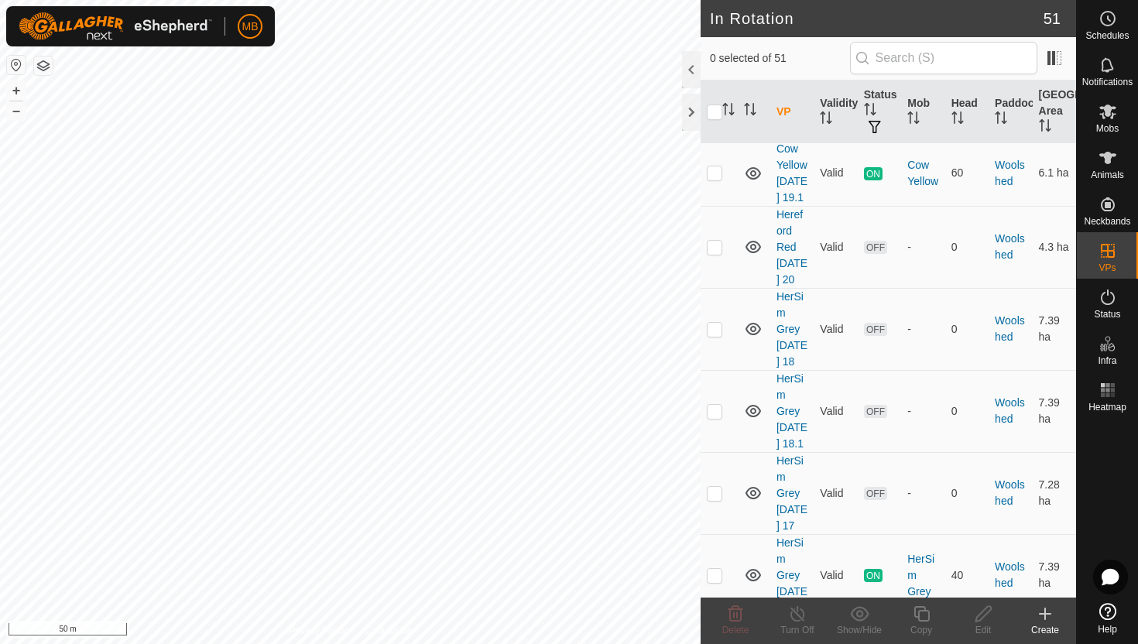
scroll to position [4090, 0]
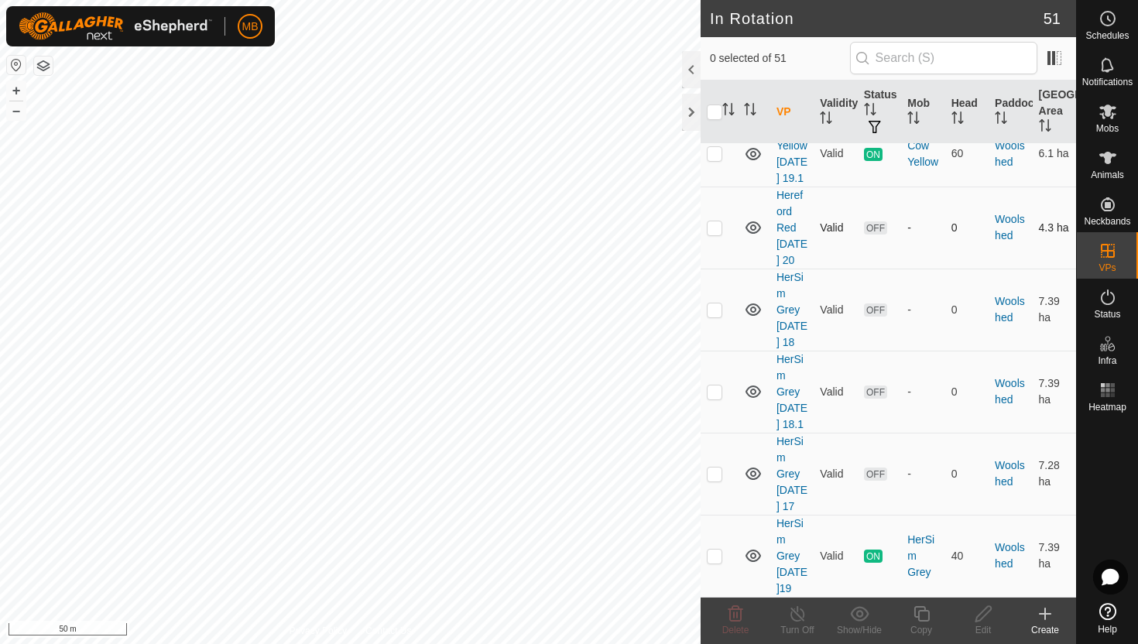
click at [714, 221] on p-checkbox at bounding box center [714, 227] width 15 height 12
checkbox input "true"
click at [919, 612] on icon at bounding box center [921, 614] width 19 height 19
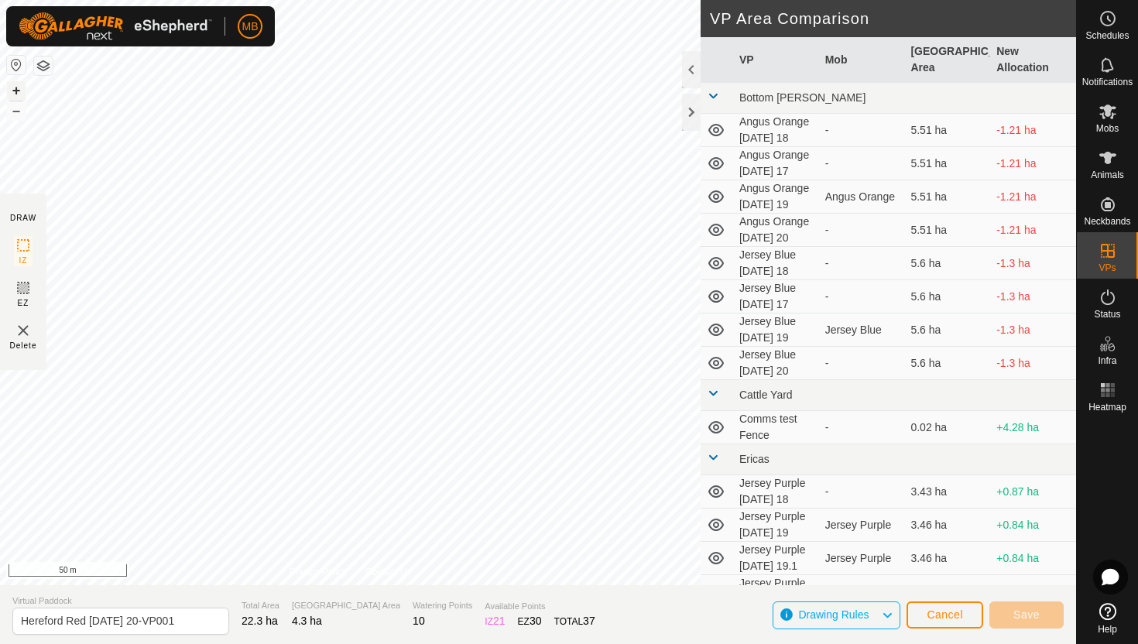
click at [18, 88] on button "+" at bounding box center [16, 90] width 19 height 19
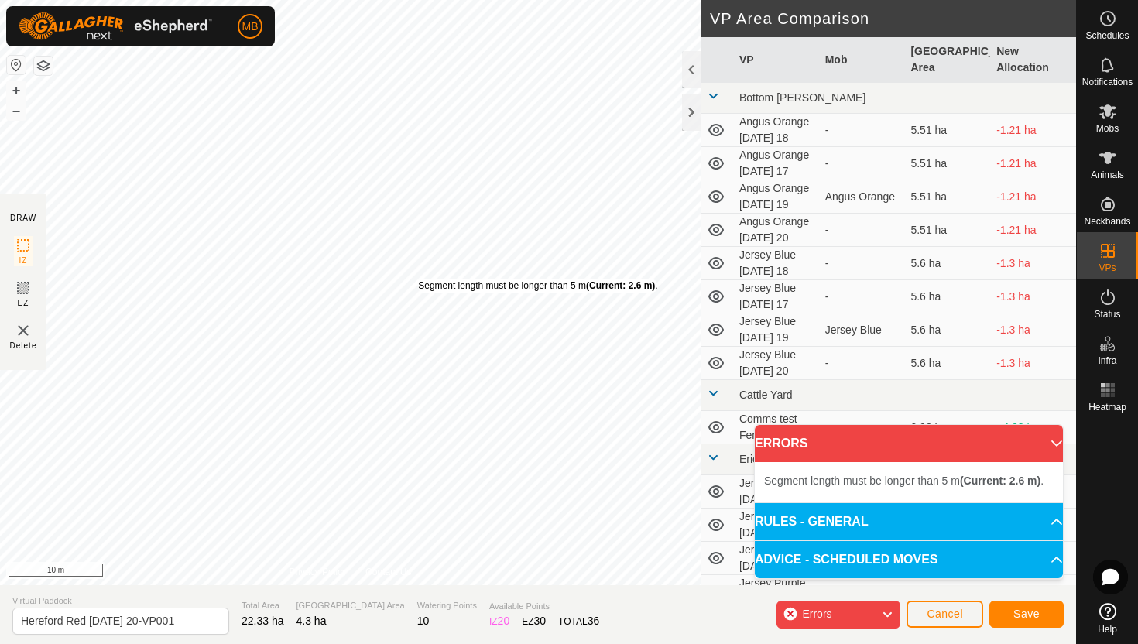
click at [418, 279] on div "Segment length must be longer than 5 m (Current: 2.6 m) ." at bounding box center [537, 286] width 239 height 14
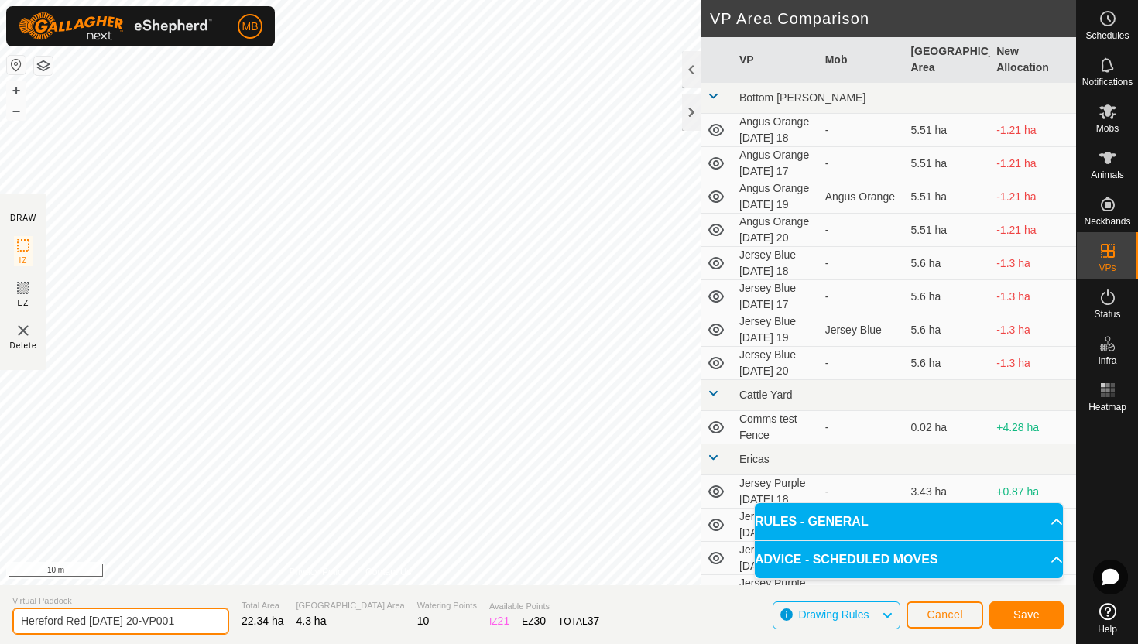
click at [190, 620] on input "Hereford Red [DATE] 20-VP001" at bounding box center [120, 621] width 217 height 27
type input "Hereford Red [DATE] 20.1"
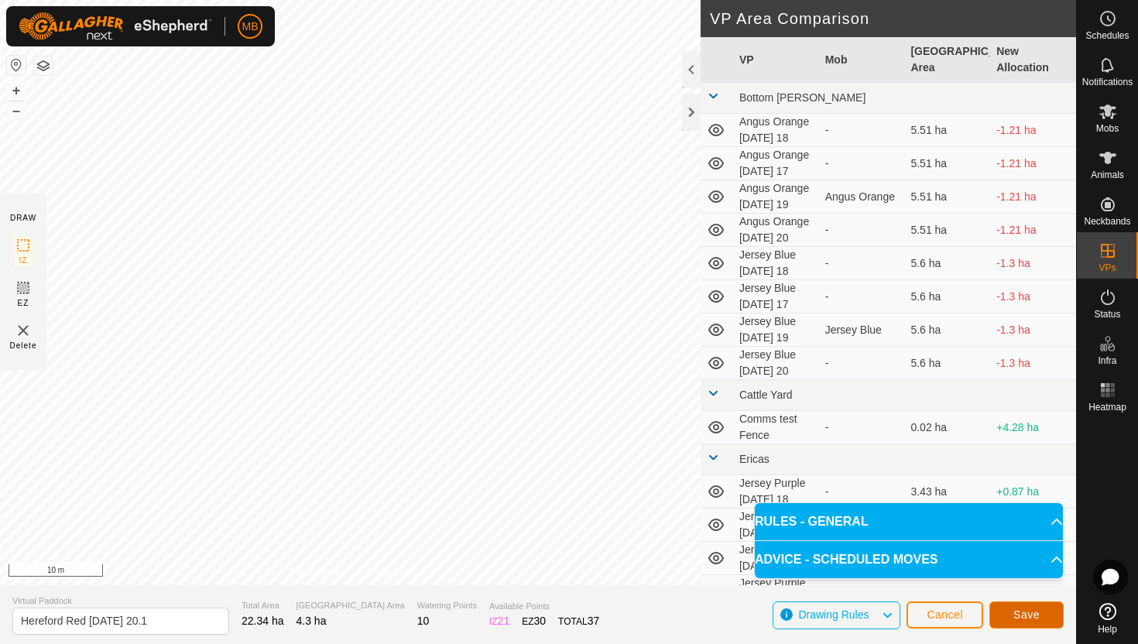
click at [1017, 615] on span "Save" at bounding box center [1026, 614] width 26 height 12
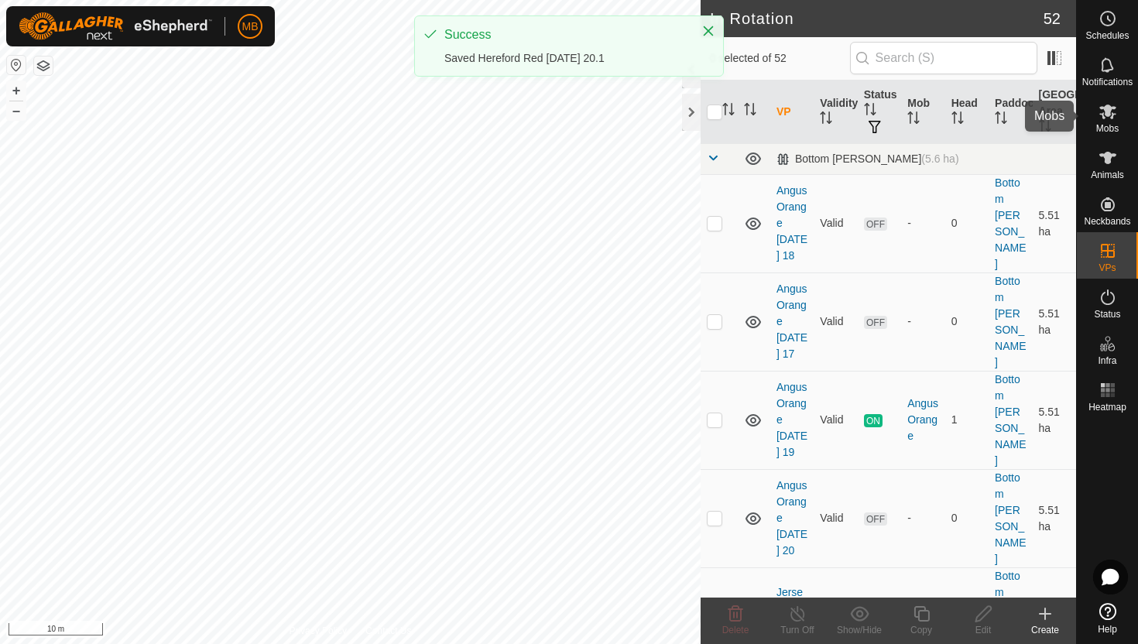
click at [1105, 120] on icon at bounding box center [1107, 111] width 19 height 19
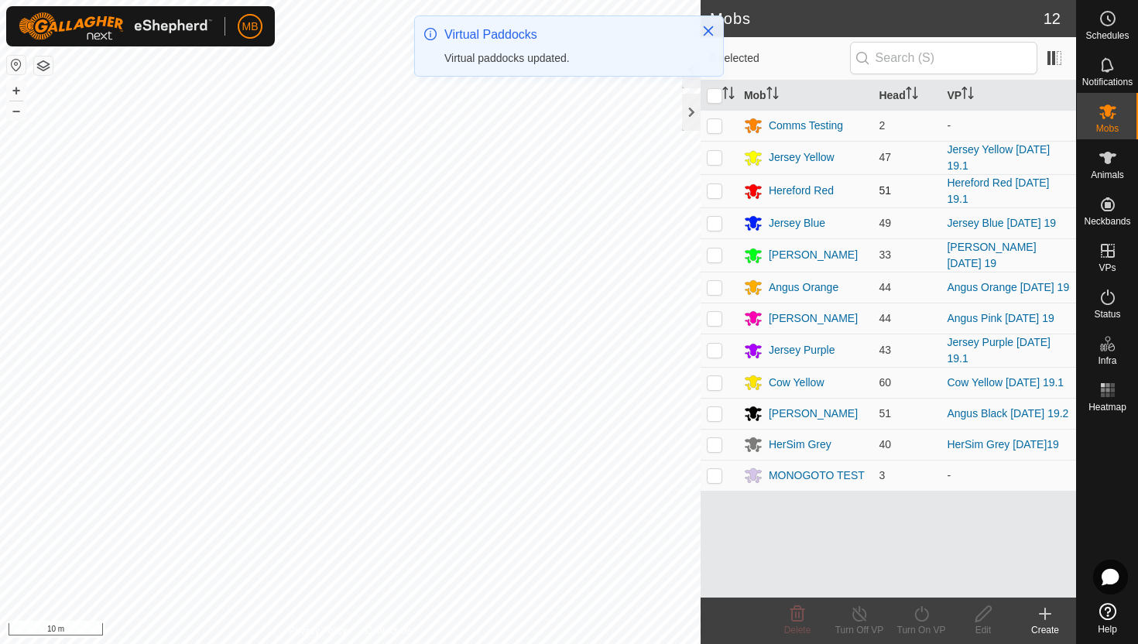
click at [716, 192] on p-checkbox at bounding box center [714, 190] width 15 height 12
checkbox input "true"
click at [920, 610] on icon at bounding box center [921, 614] width 19 height 19
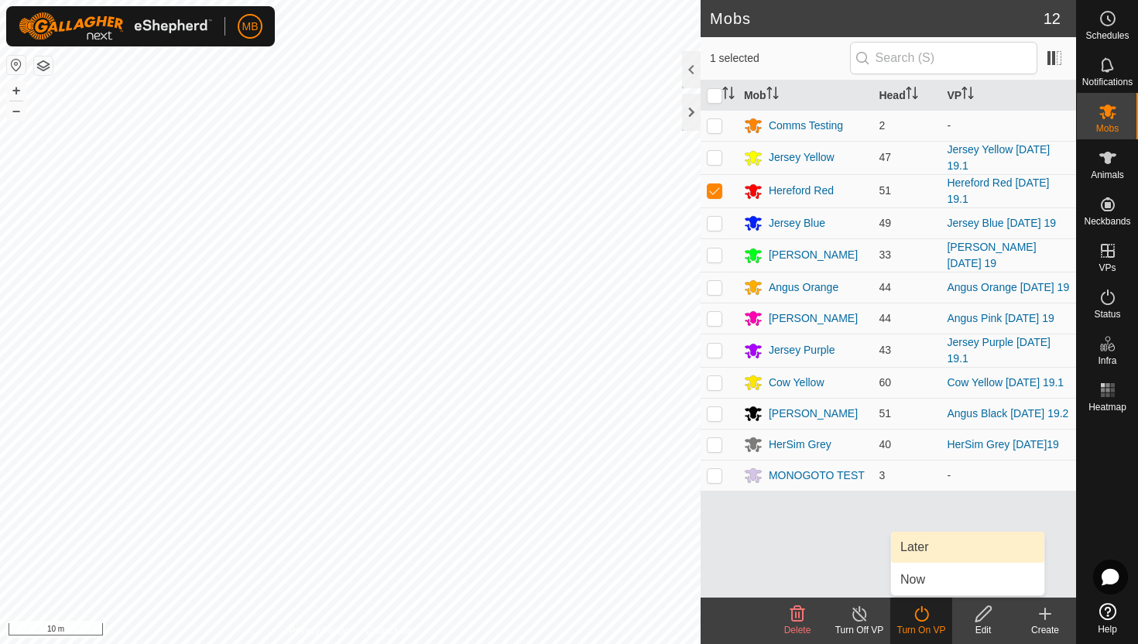
click at [920, 543] on link "Later" at bounding box center [967, 547] width 153 height 31
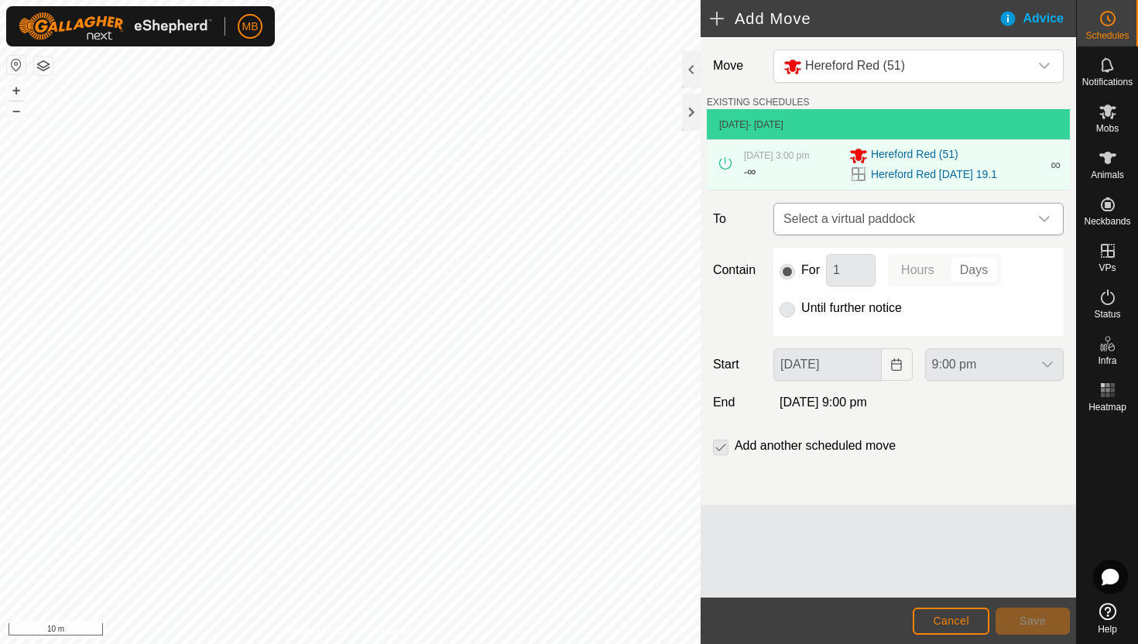
click at [1042, 214] on icon "dropdown trigger" at bounding box center [1044, 219] width 12 height 12
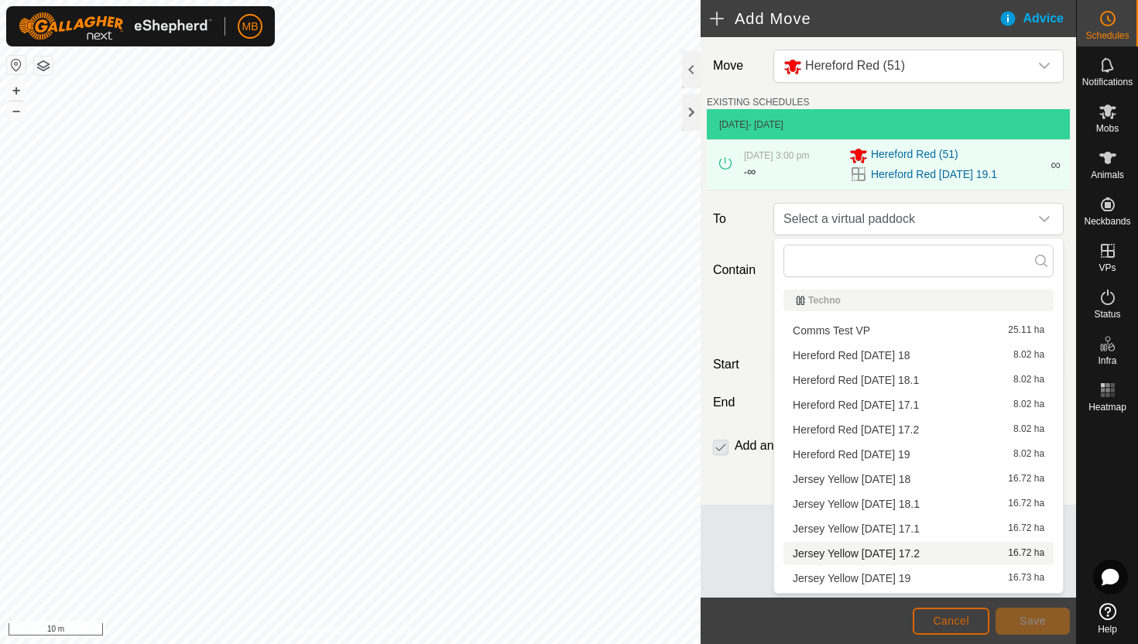
click at [954, 621] on span "Cancel" at bounding box center [951, 621] width 36 height 12
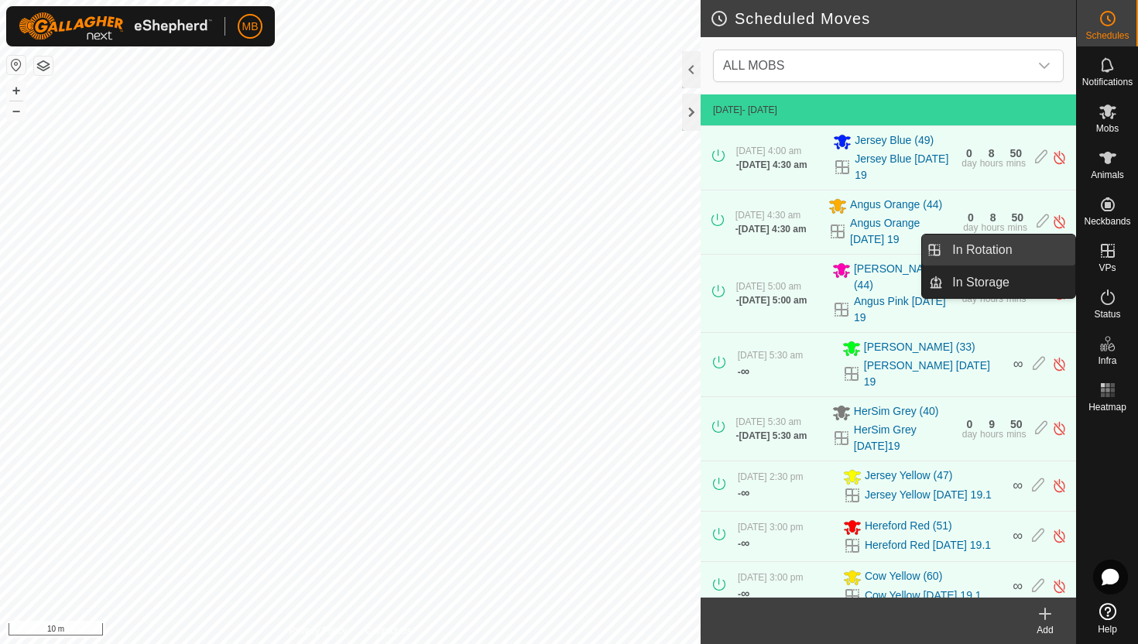
click at [1031, 252] on link "In Rotation" at bounding box center [1009, 250] width 132 height 31
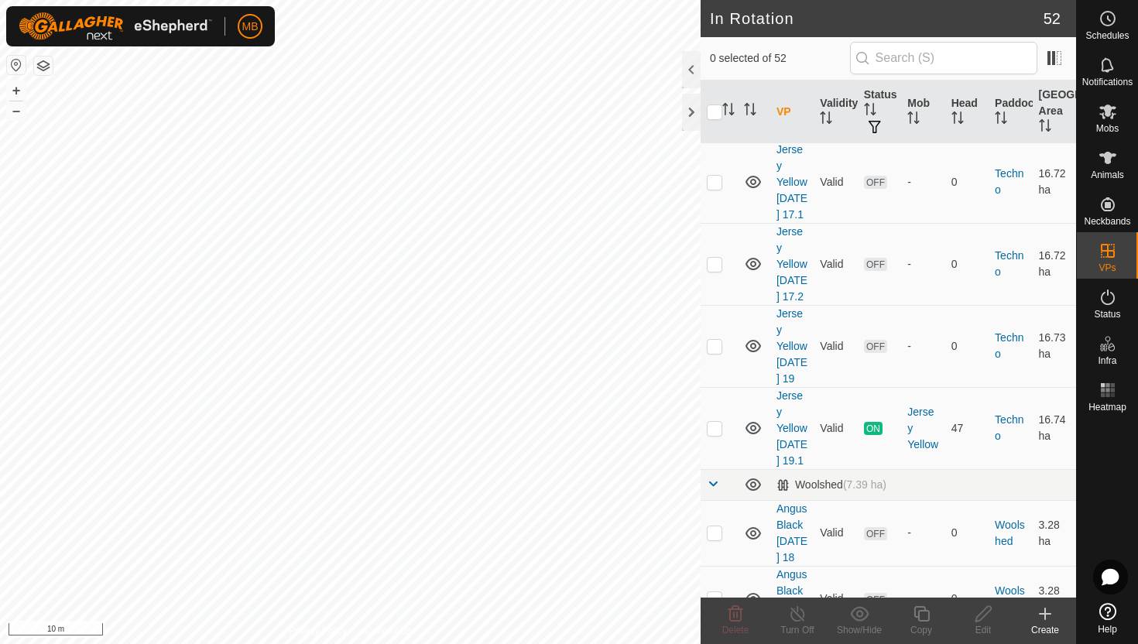
scroll to position [2974, 0]
click at [715, 420] on p-checkbox at bounding box center [714, 426] width 15 height 12
checkbox input "true"
click at [923, 619] on icon at bounding box center [921, 614] width 19 height 19
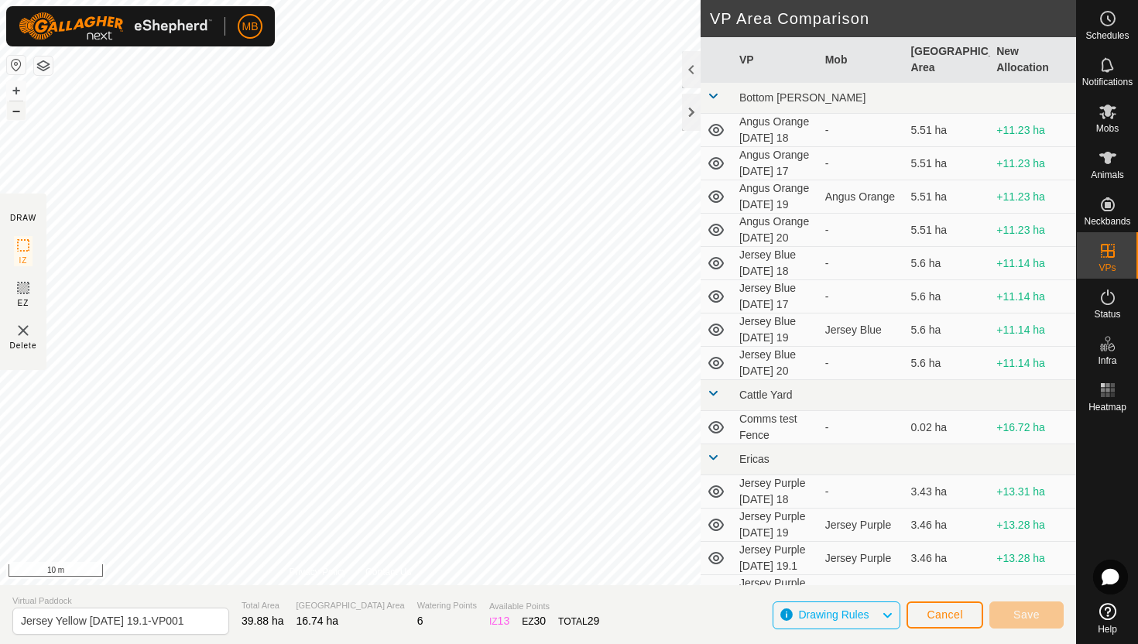
click at [15, 113] on button "–" at bounding box center [16, 110] width 19 height 19
click at [15, 107] on button "–" at bounding box center [16, 110] width 19 height 19
click at [14, 88] on button "+" at bounding box center [16, 90] width 19 height 19
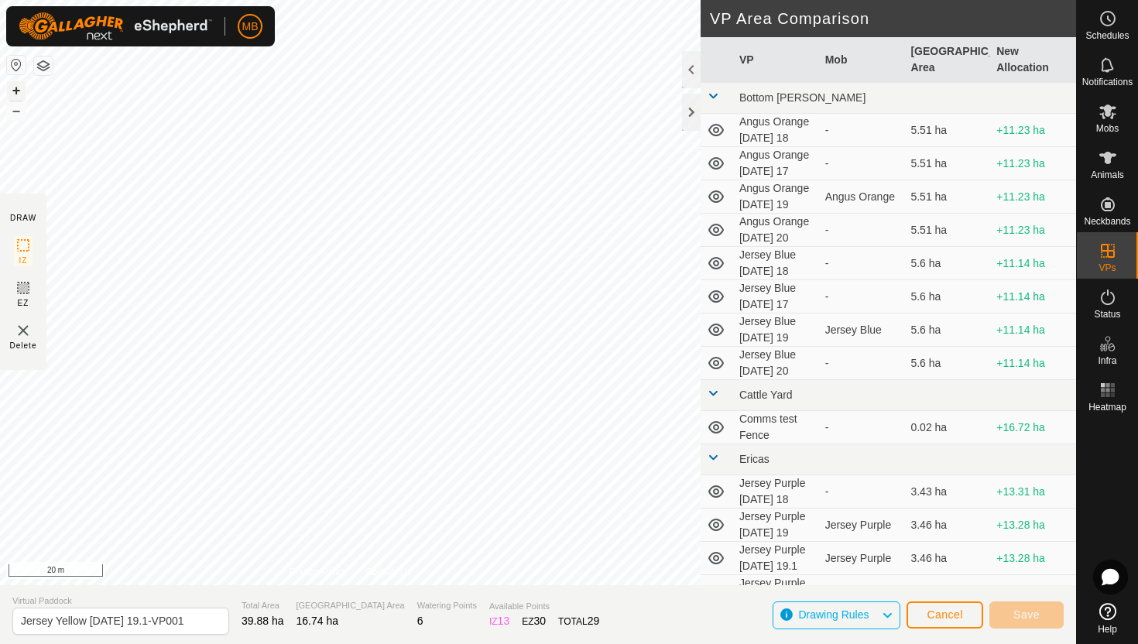
click at [10, 89] on button "+" at bounding box center [16, 90] width 19 height 19
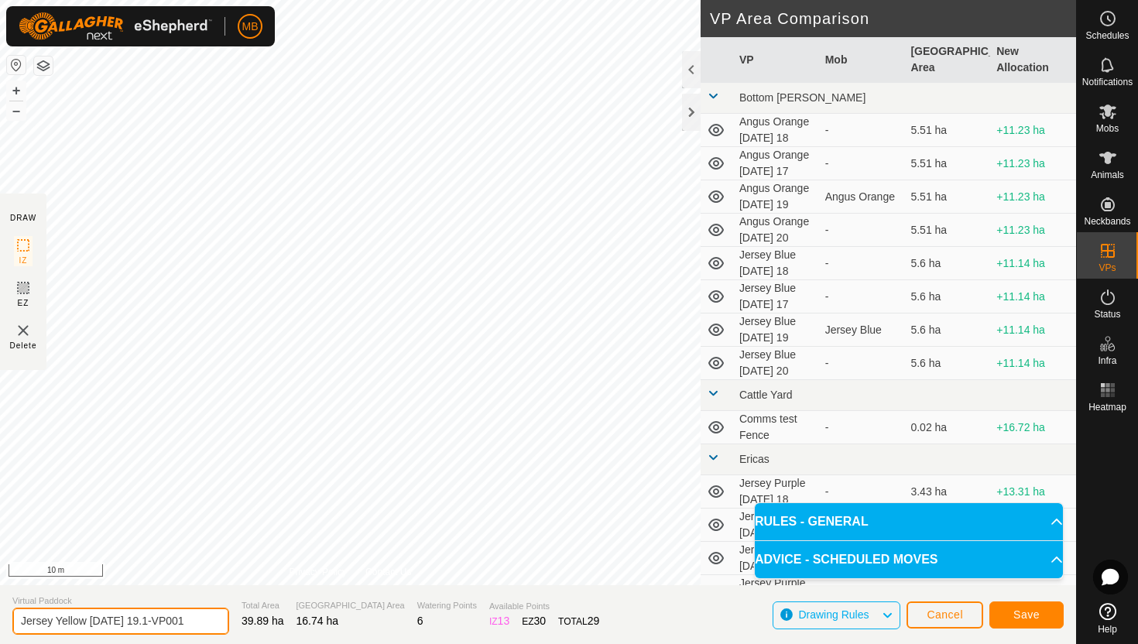
click at [190, 619] on input "Jersey Yellow [DATE] 19.1-VP001" at bounding box center [120, 621] width 217 height 27
type input "Jersey Yellow [DATE] 20"
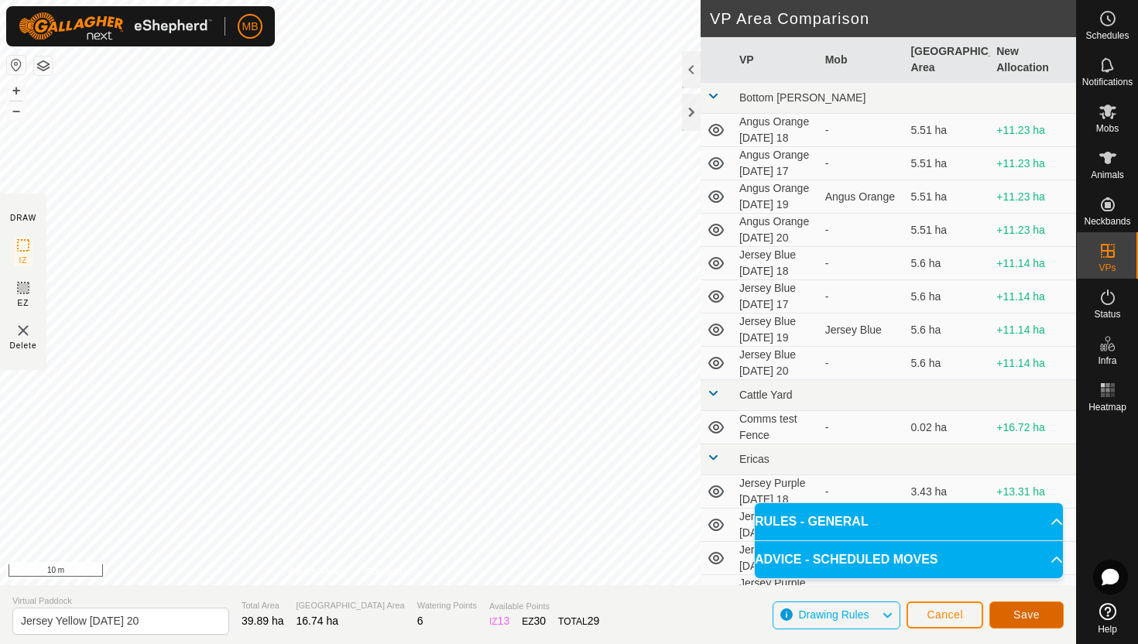
click at [1035, 615] on span "Save" at bounding box center [1026, 614] width 26 height 12
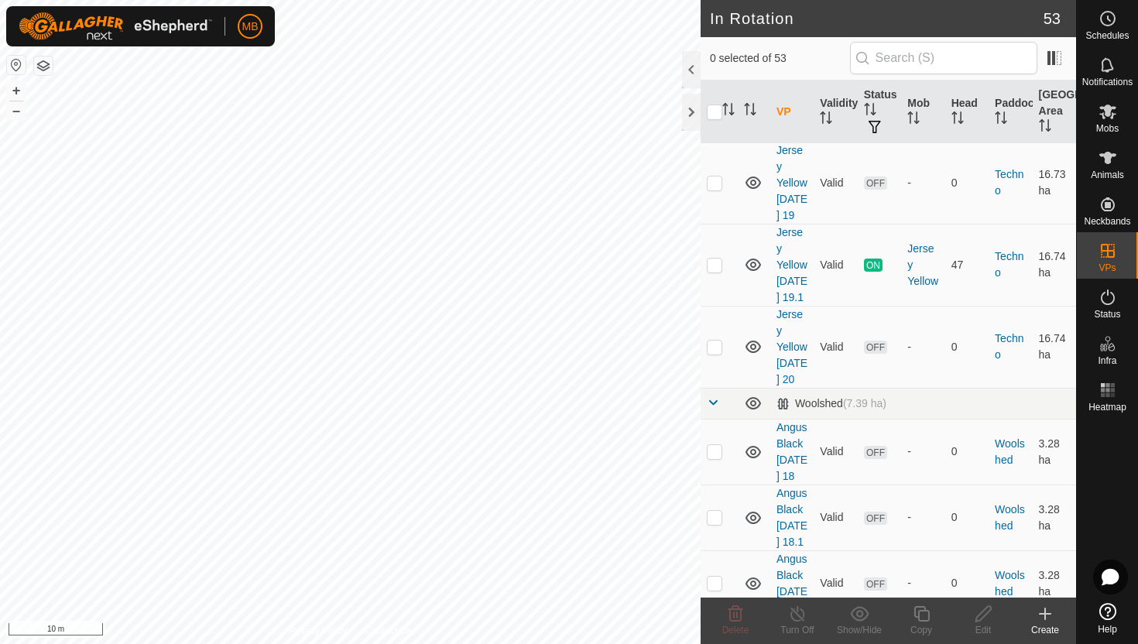
scroll to position [3138, 0]
click at [715, 338] on p-checkbox at bounding box center [714, 344] width 15 height 12
checkbox input "true"
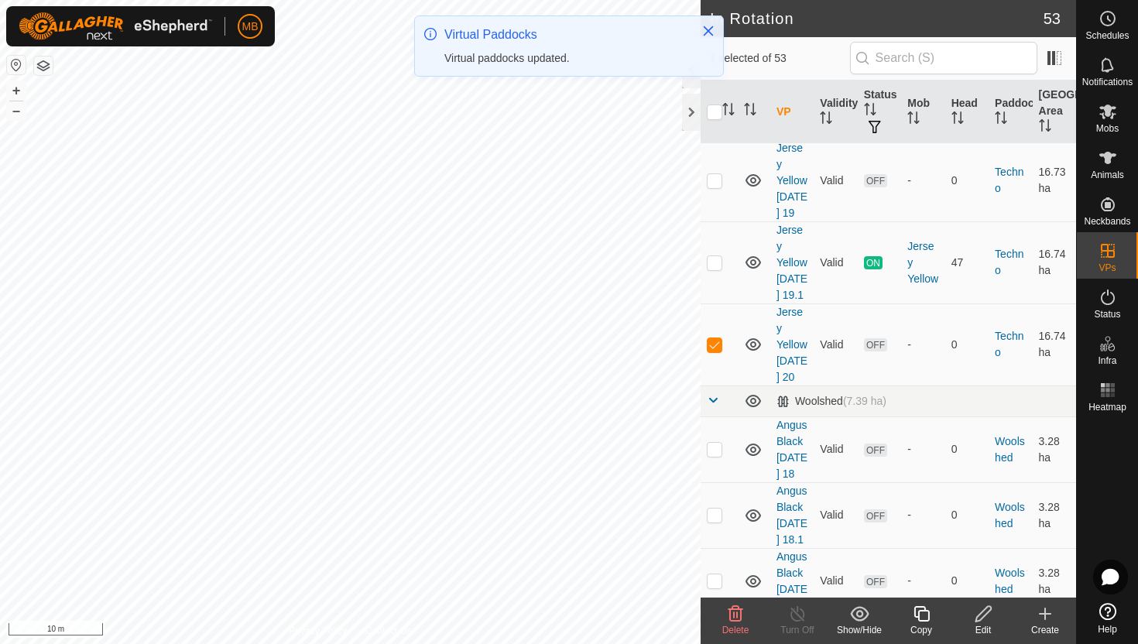
click at [927, 614] on icon at bounding box center [920, 613] width 15 height 15
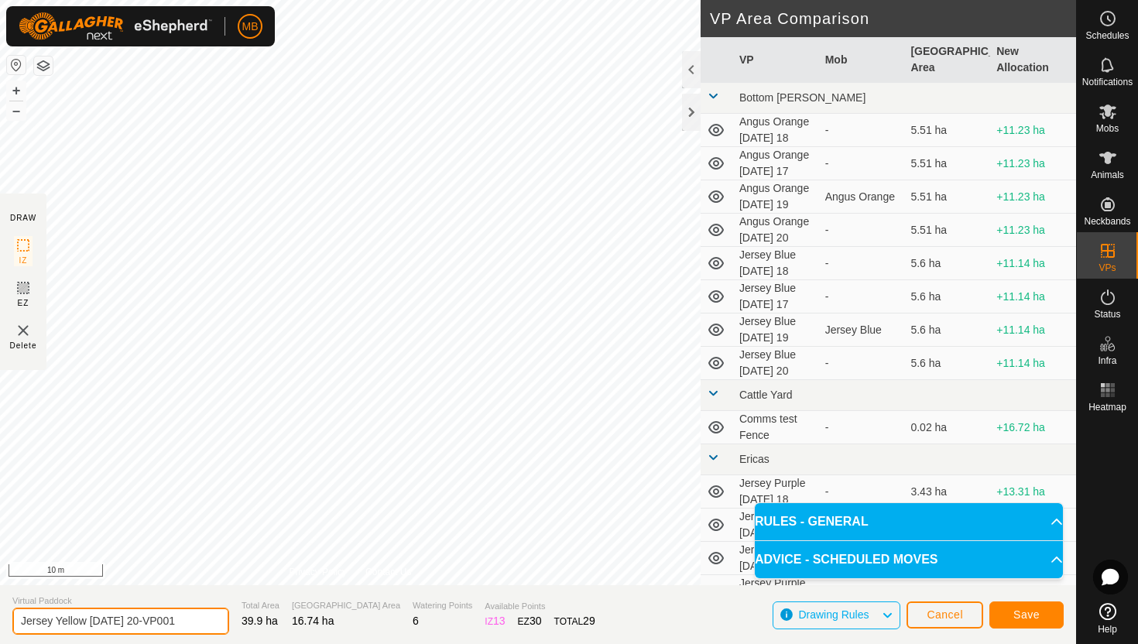
click at [193, 624] on input "Jersey Yellow [DATE] 20-VP001" at bounding box center [120, 621] width 217 height 27
type input "Jersey Yellow [DATE] 20.1"
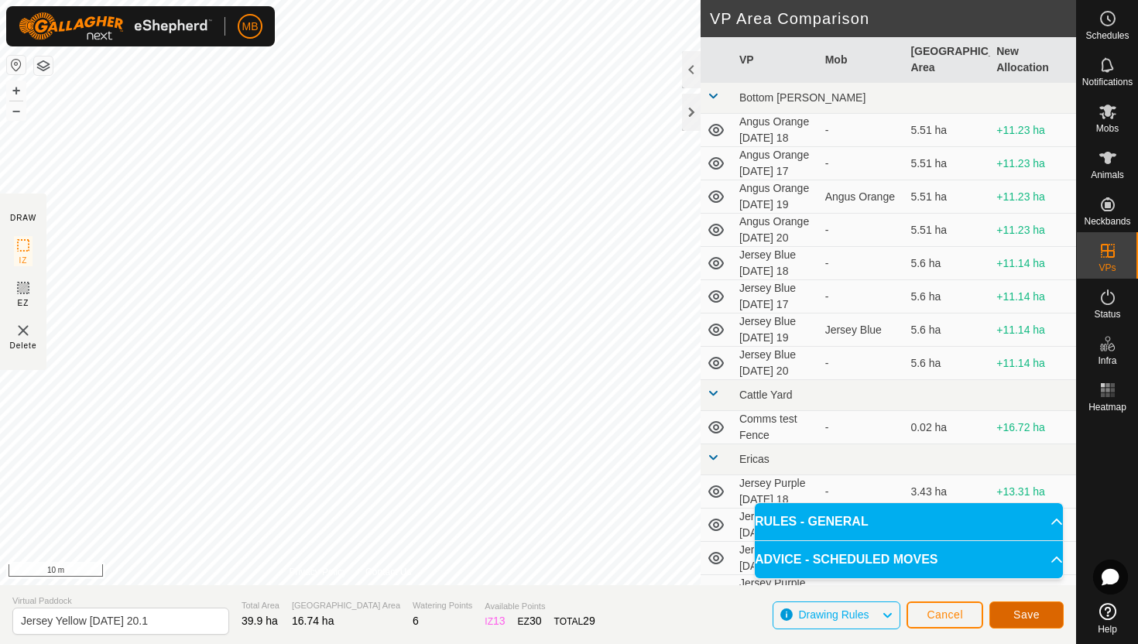
click at [1023, 614] on span "Save" at bounding box center [1026, 614] width 26 height 12
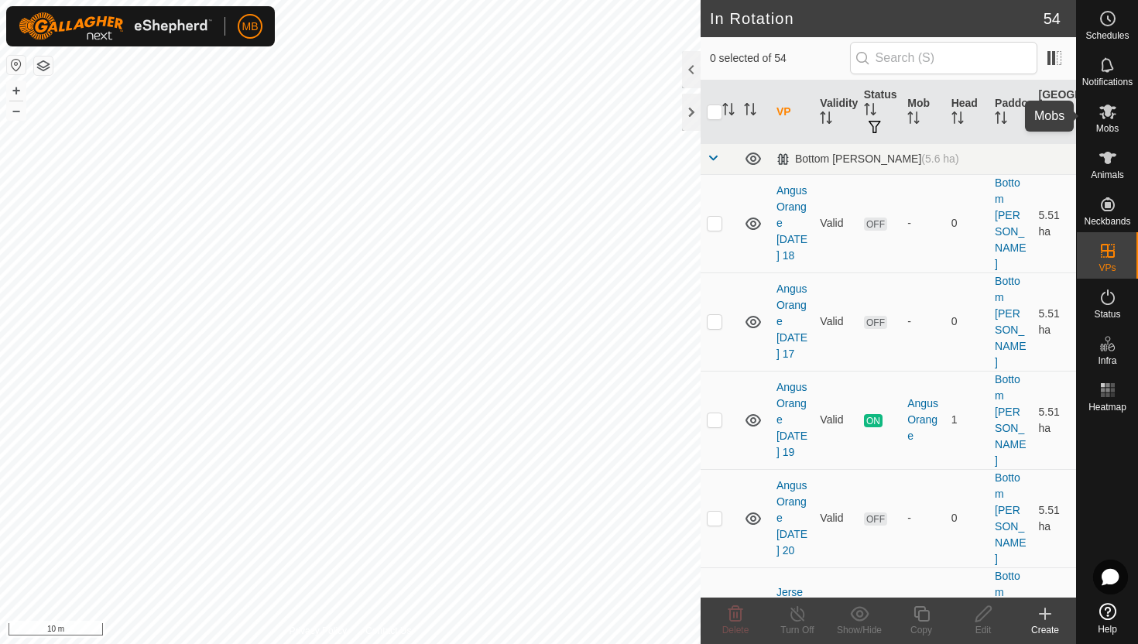
click at [1109, 115] on icon at bounding box center [1107, 112] width 17 height 15
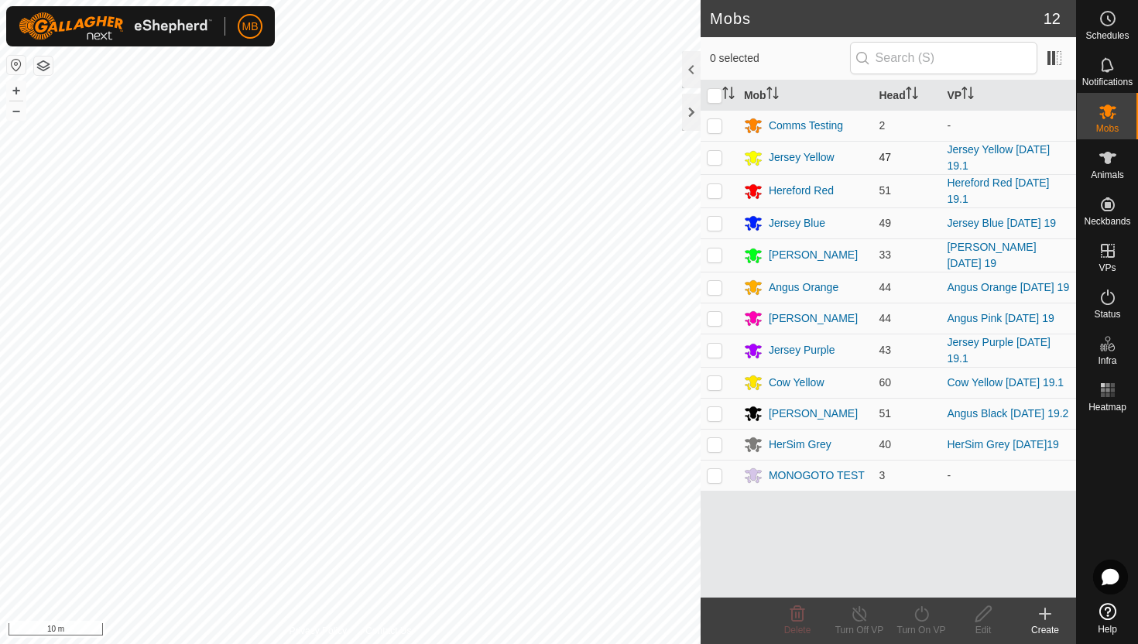
click at [718, 157] on p-checkbox at bounding box center [714, 157] width 15 height 12
checkbox input "true"
click at [921, 612] on icon at bounding box center [921, 614] width 19 height 19
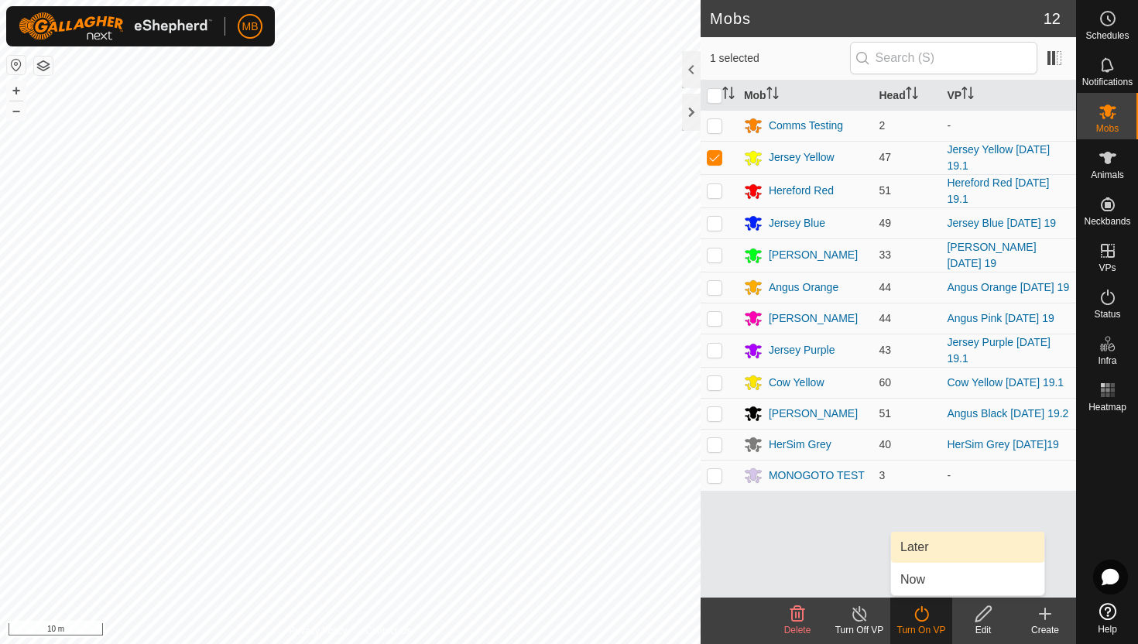
click at [925, 543] on link "Later" at bounding box center [967, 547] width 153 height 31
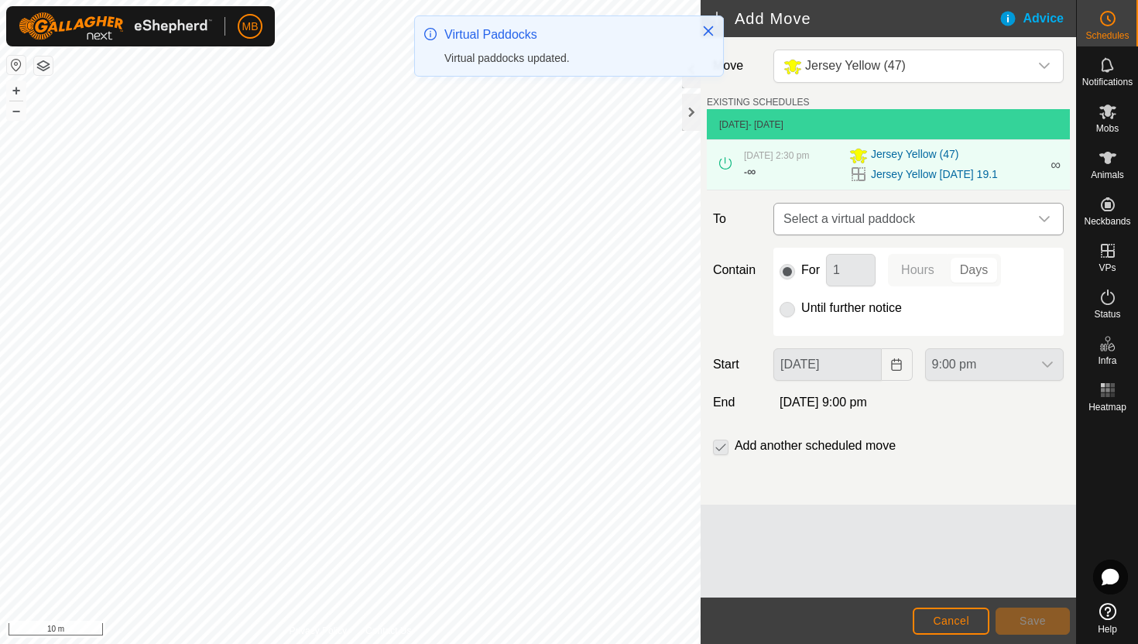
click at [1045, 213] on icon "dropdown trigger" at bounding box center [1044, 219] width 12 height 12
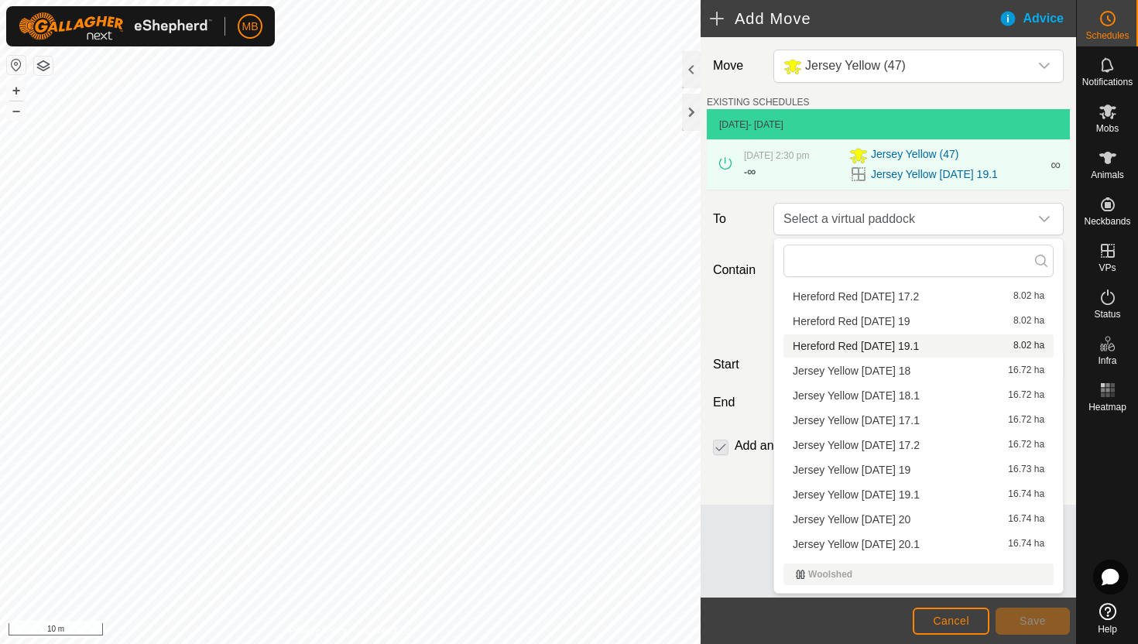
scroll to position [930, 0]
click at [927, 512] on li "Jersey Yellow [DATE] 20 16.74 ha" at bounding box center [918, 516] width 270 height 23
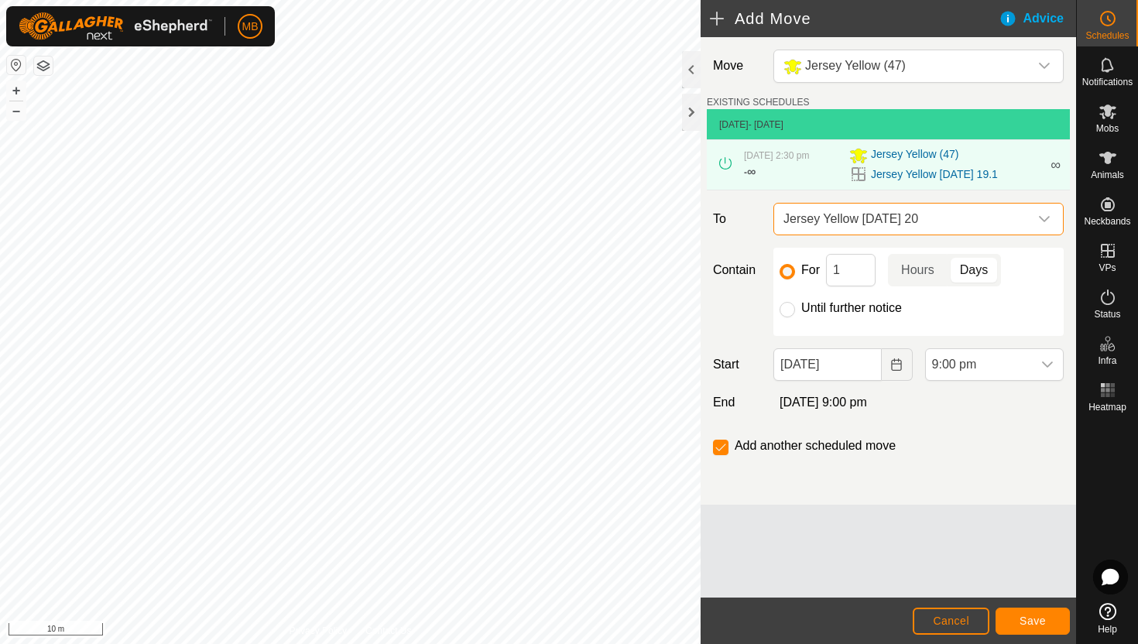
click at [843, 307] on label "Until further notice" at bounding box center [851, 308] width 101 height 12
click at [795, 307] on input "Until further notice" at bounding box center [787, 309] width 15 height 15
radio input "true"
checkbox input "false"
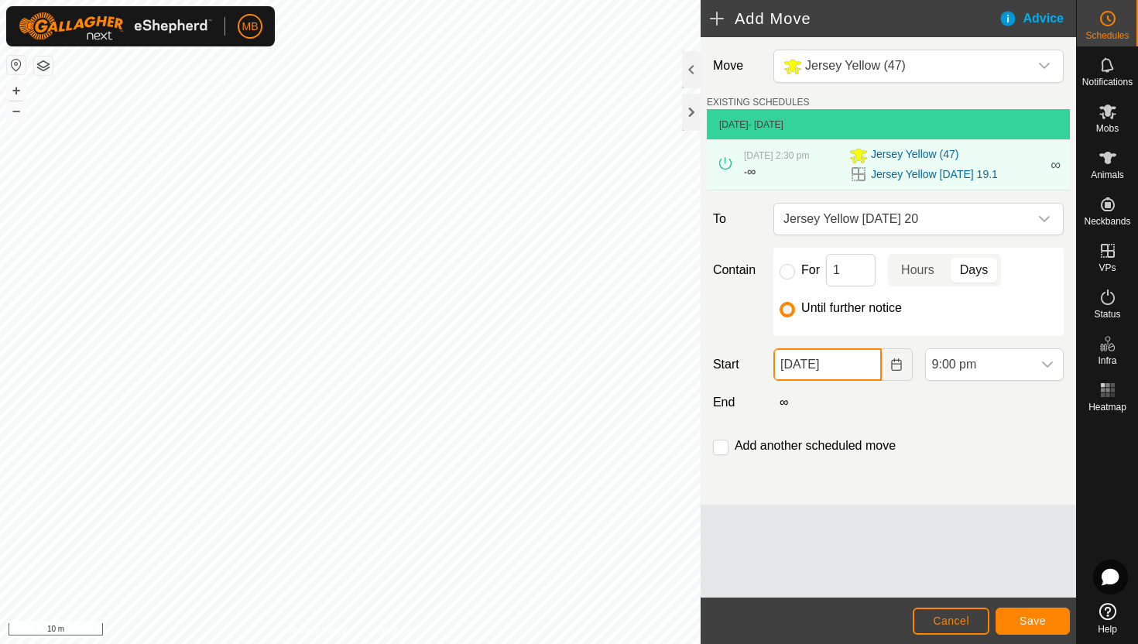
click at [858, 367] on input "[DATE]" at bounding box center [827, 364] width 108 height 33
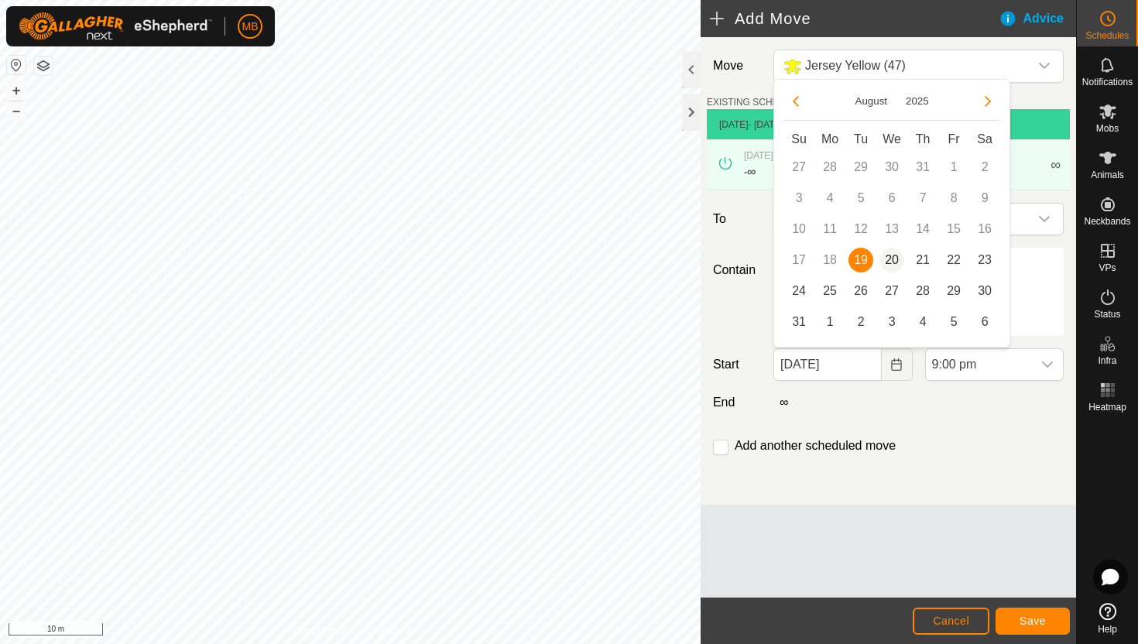
click at [893, 257] on span "20" at bounding box center [891, 260] width 25 height 25
type input "[DATE]"
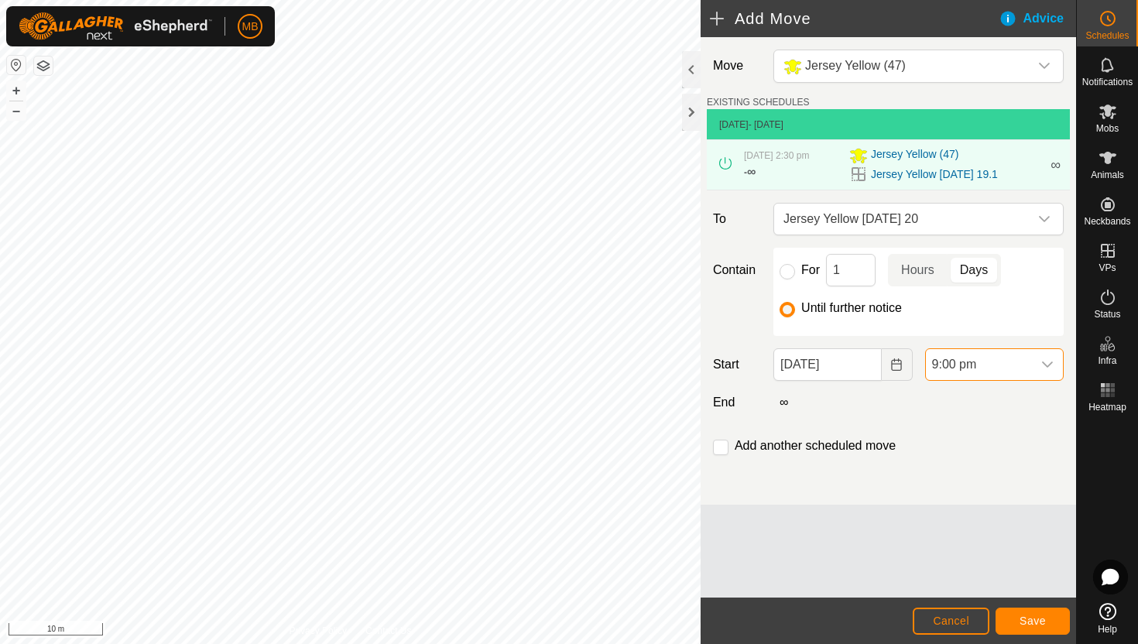
click at [1006, 359] on span "9:00 pm" at bounding box center [979, 364] width 106 height 31
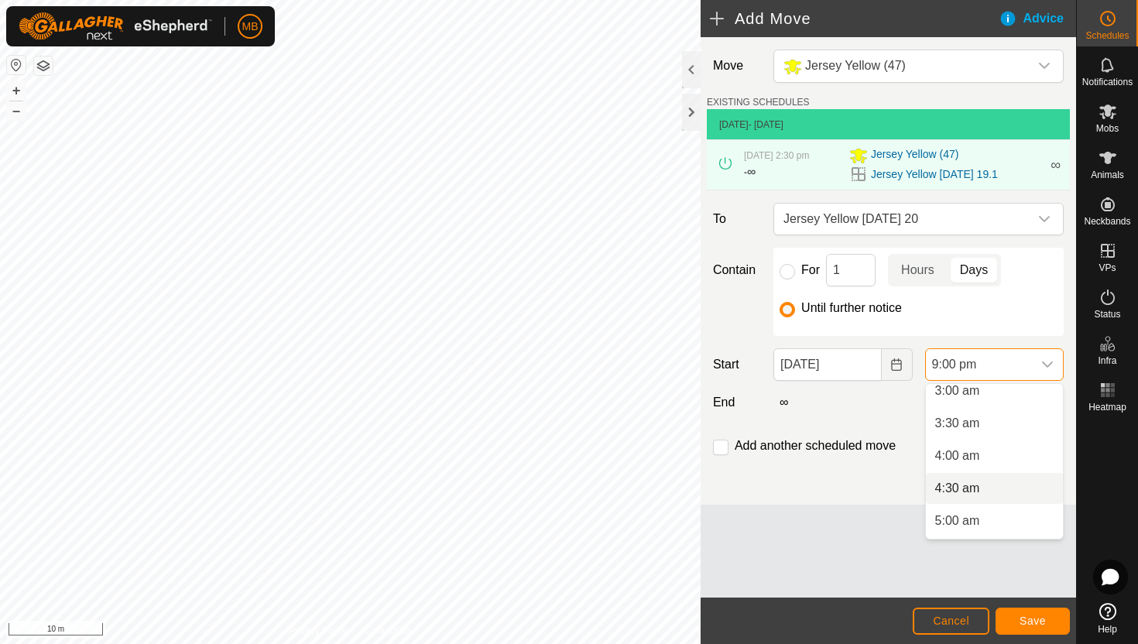
scroll to position [199, 0]
click at [1011, 426] on li "3:30 am" at bounding box center [994, 428] width 137 height 31
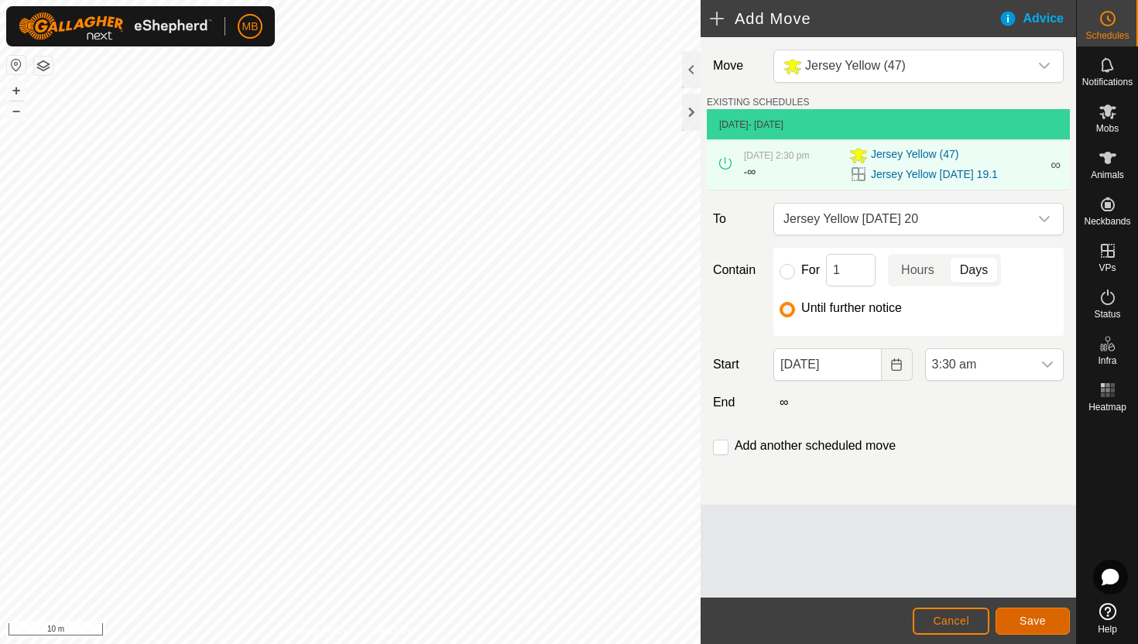
click at [1033, 617] on span "Save" at bounding box center [1032, 621] width 26 height 12
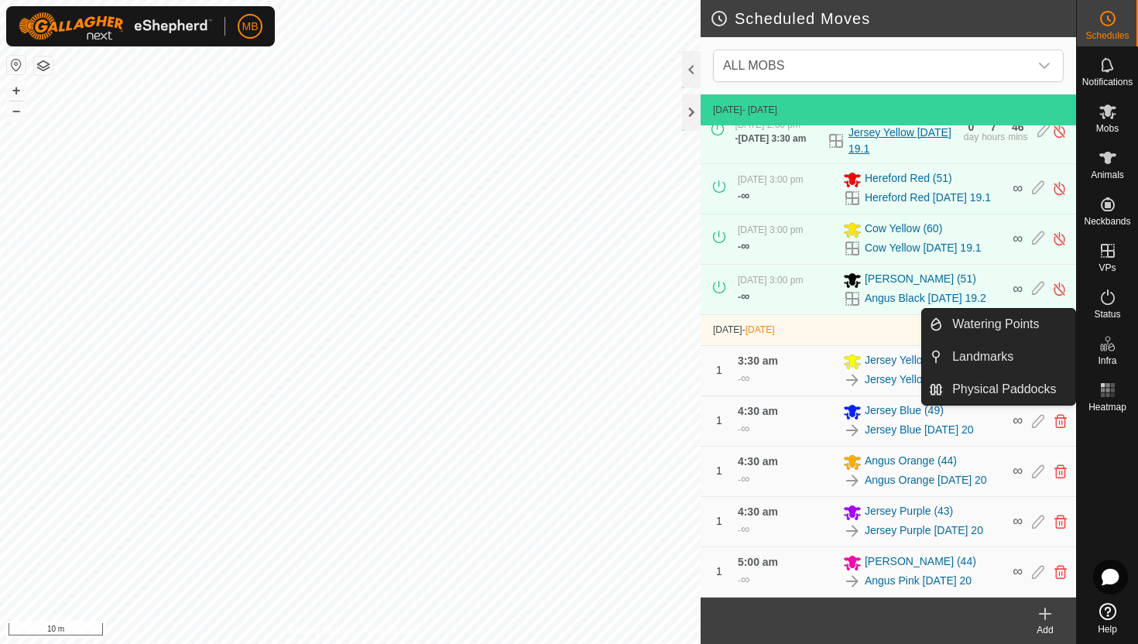
scroll to position [398, 0]
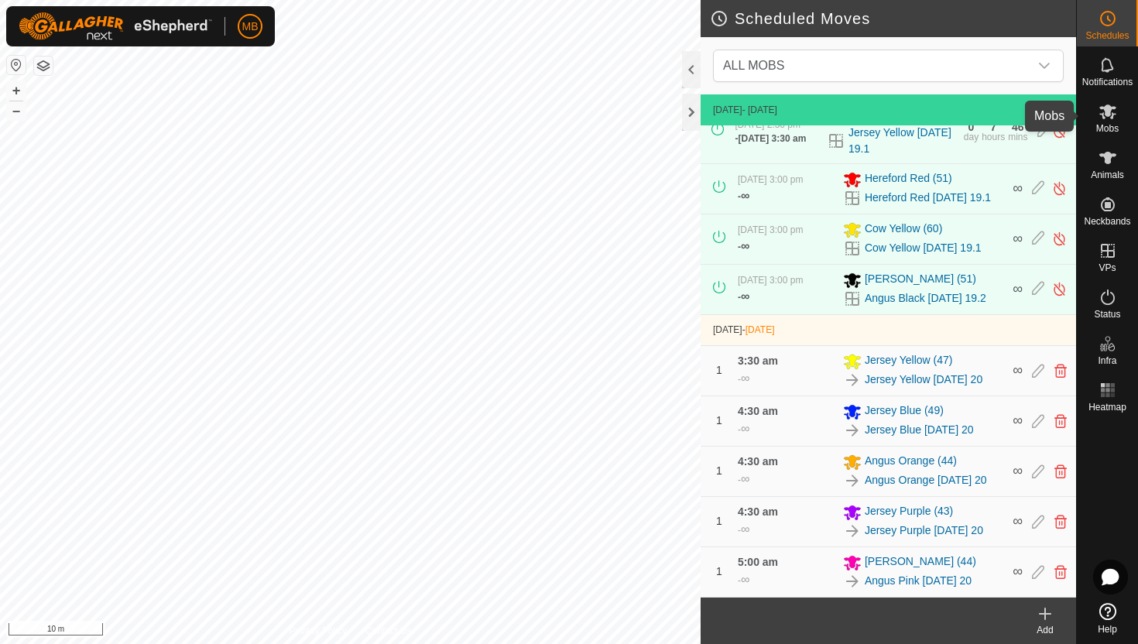
click at [1111, 116] on icon at bounding box center [1107, 112] width 17 height 15
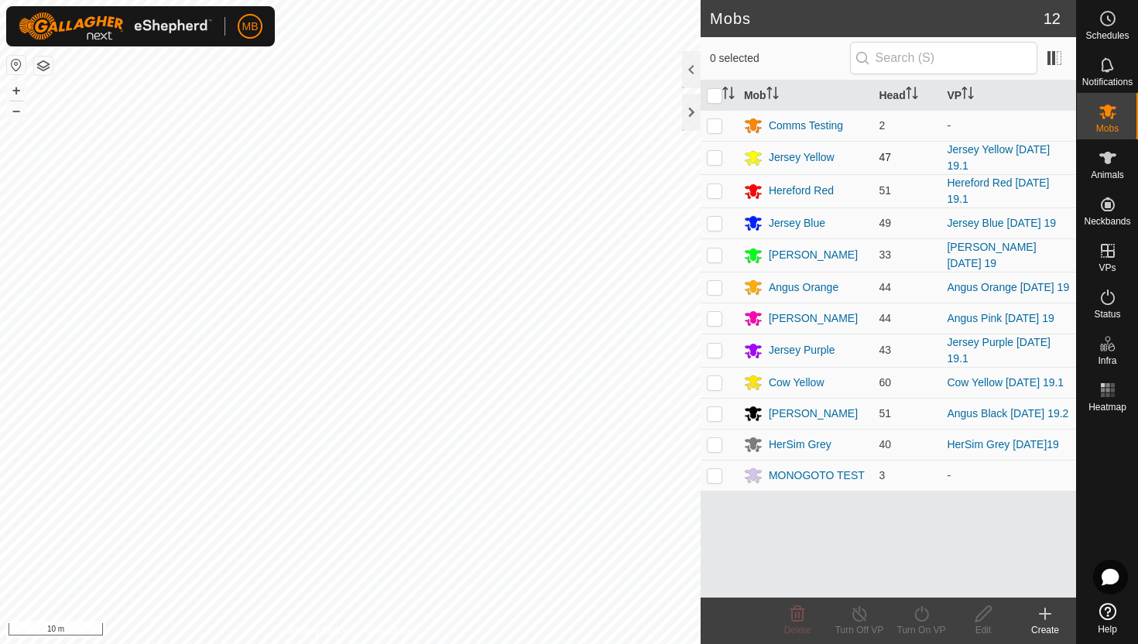
click at [717, 158] on p-checkbox at bounding box center [714, 157] width 15 height 12
checkbox input "true"
click at [920, 612] on icon at bounding box center [921, 614] width 19 height 19
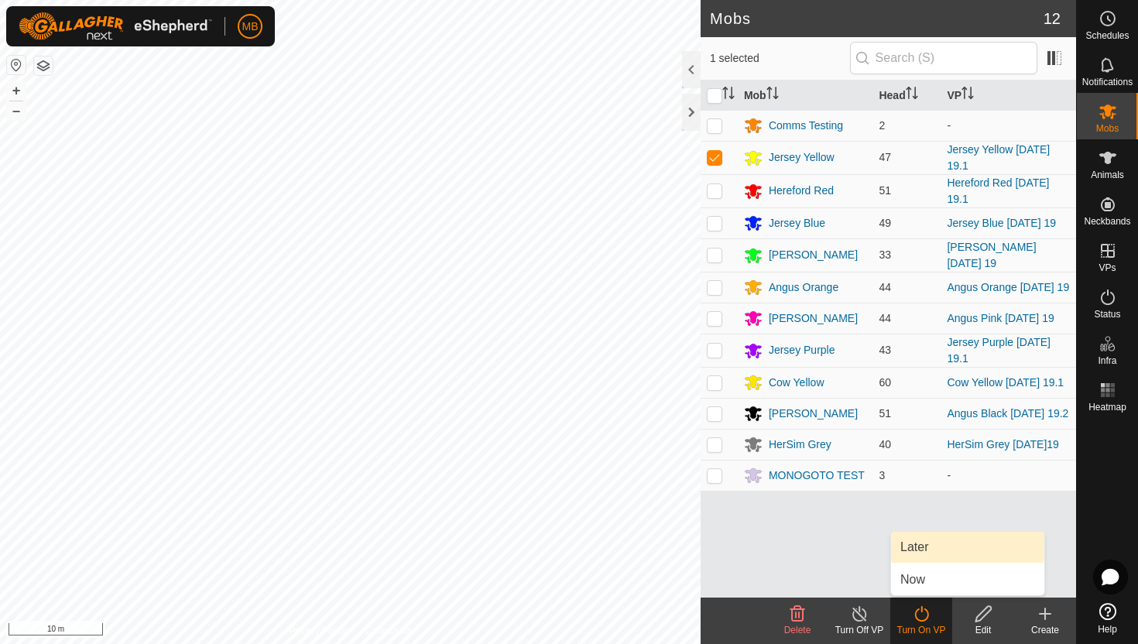
click at [925, 548] on link "Later" at bounding box center [967, 547] width 153 height 31
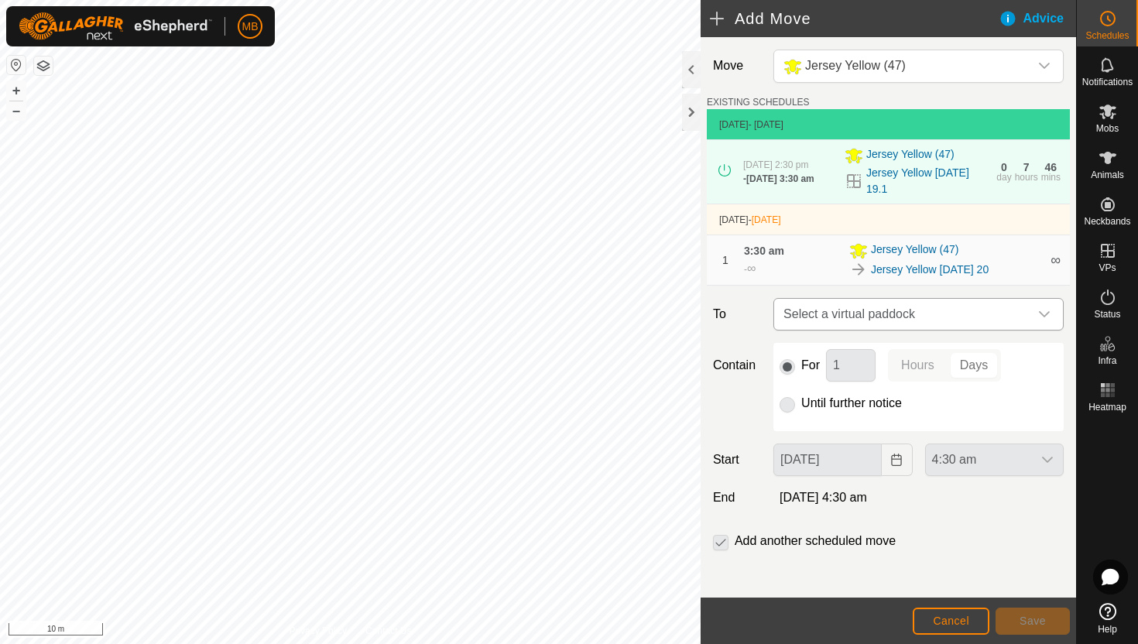
click at [1033, 314] on div "dropdown trigger" at bounding box center [1044, 314] width 31 height 31
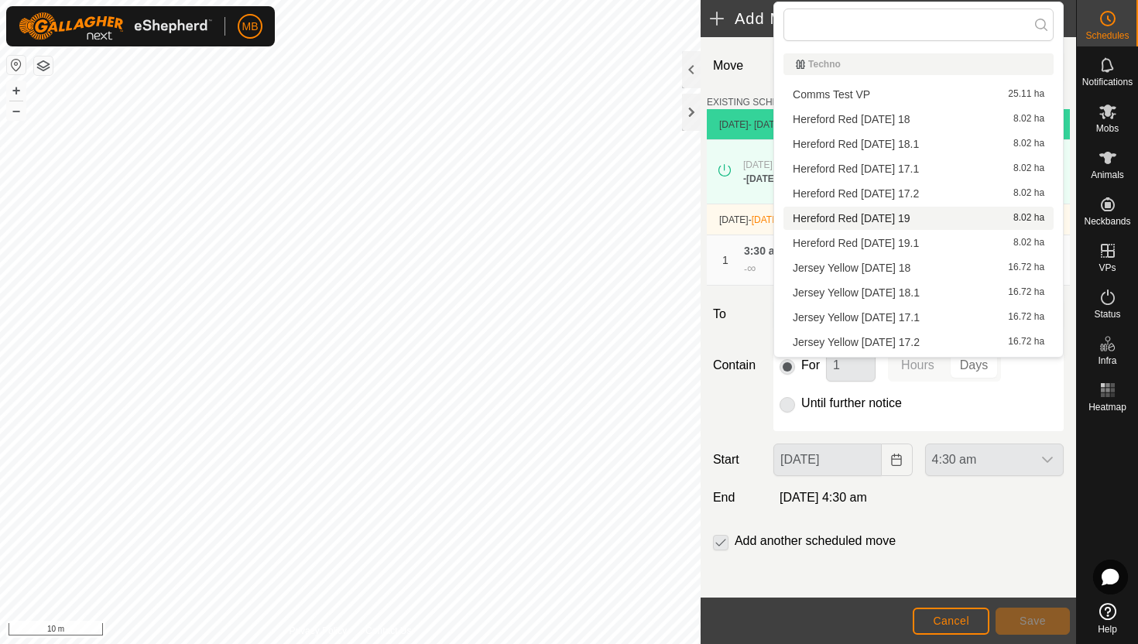
scroll to position [71, 0]
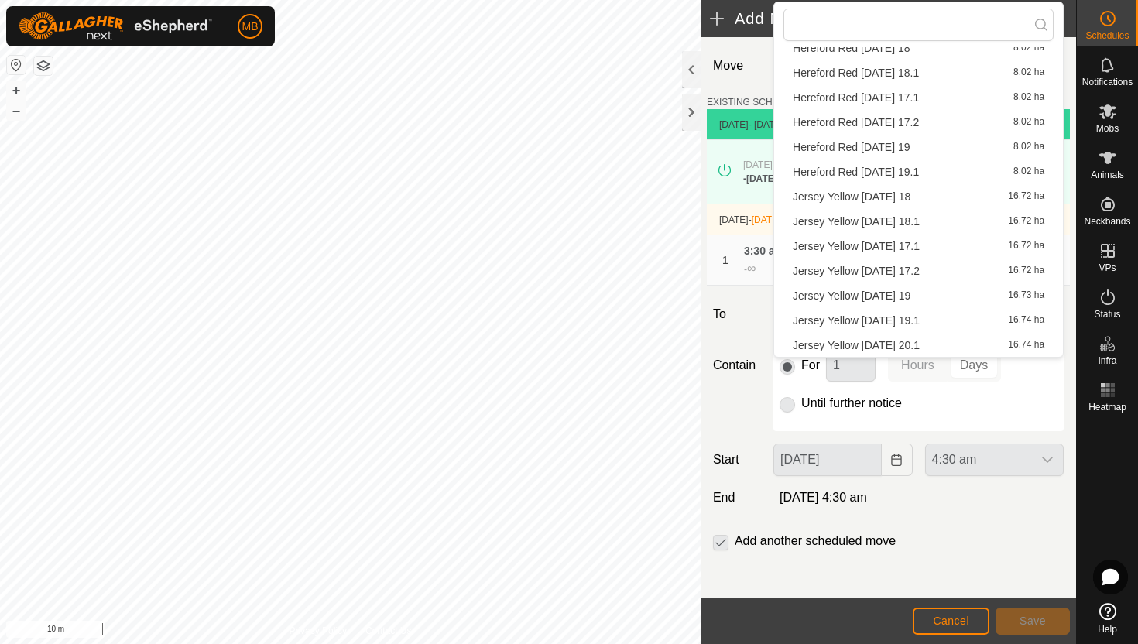
click at [917, 348] on li "Jersey Yellow [DATE] 20.1 16.74 ha" at bounding box center [918, 345] width 270 height 23
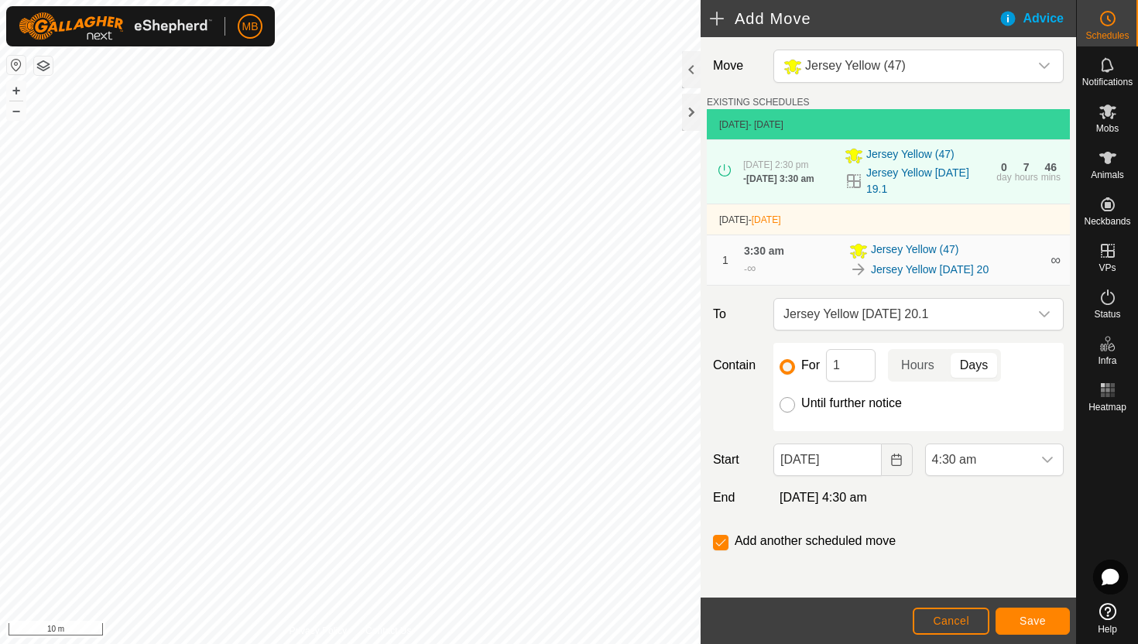
click at [786, 410] on input "Until further notice" at bounding box center [787, 404] width 15 height 15
radio input "true"
checkbox input "false"
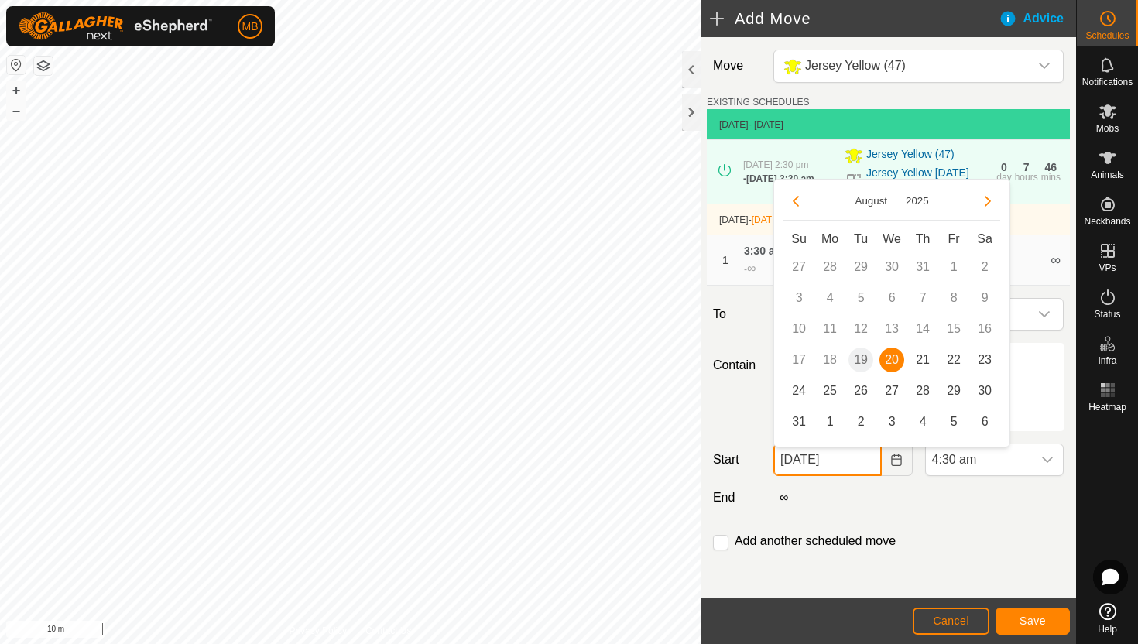
click at [870, 462] on input "[DATE]" at bounding box center [827, 460] width 108 height 33
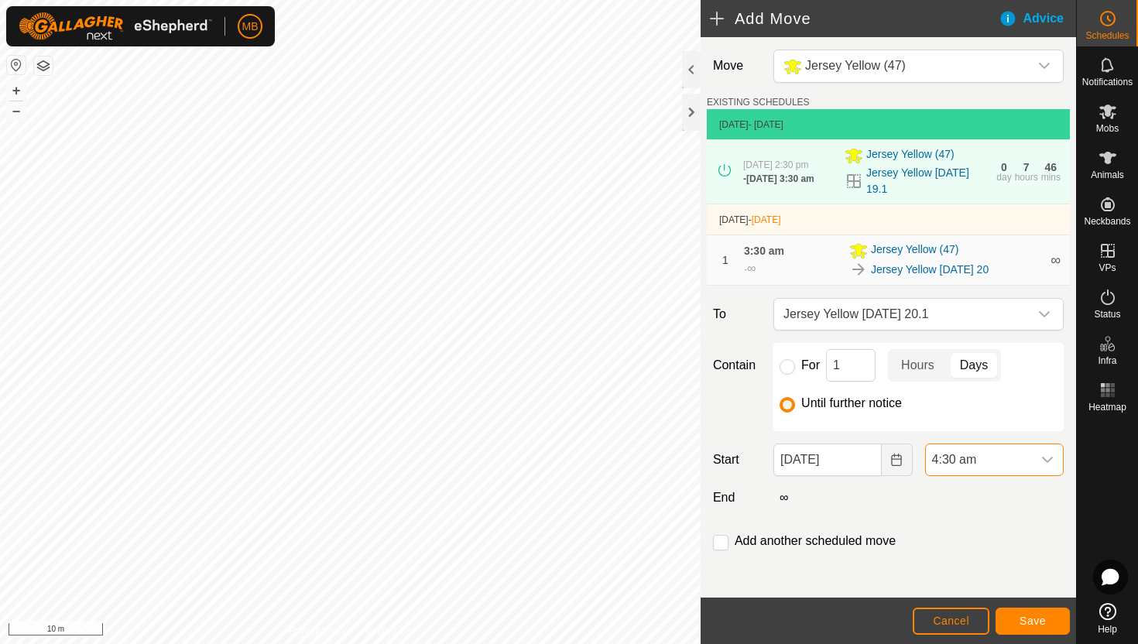
click at [998, 466] on span "4:30 am" at bounding box center [979, 459] width 106 height 31
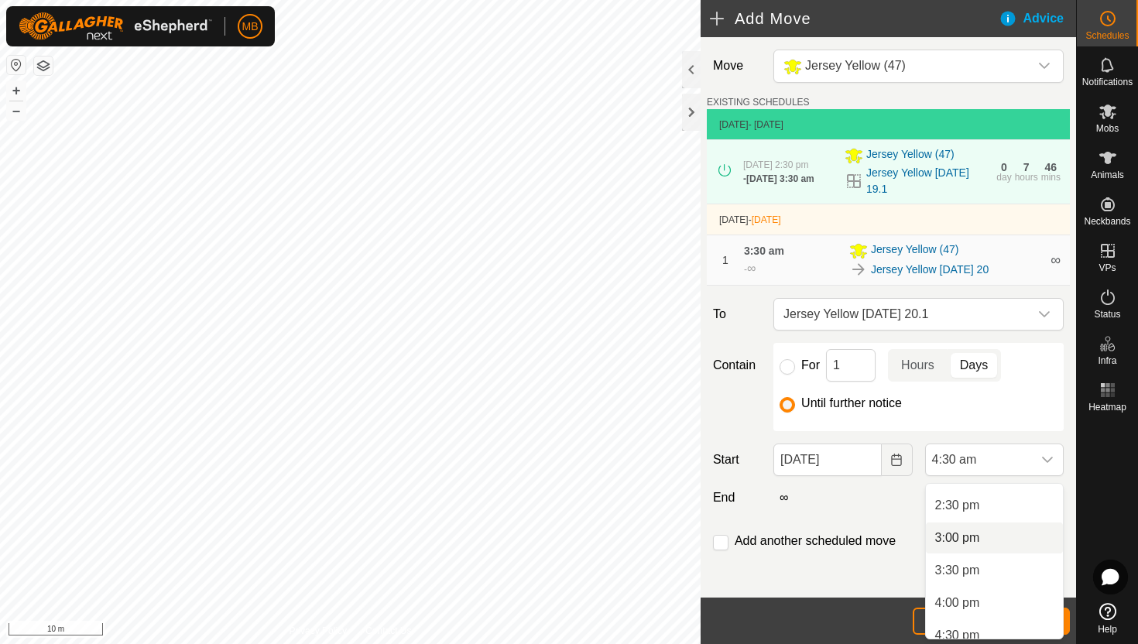
click at [999, 533] on li "3:00 pm" at bounding box center [994, 538] width 137 height 31
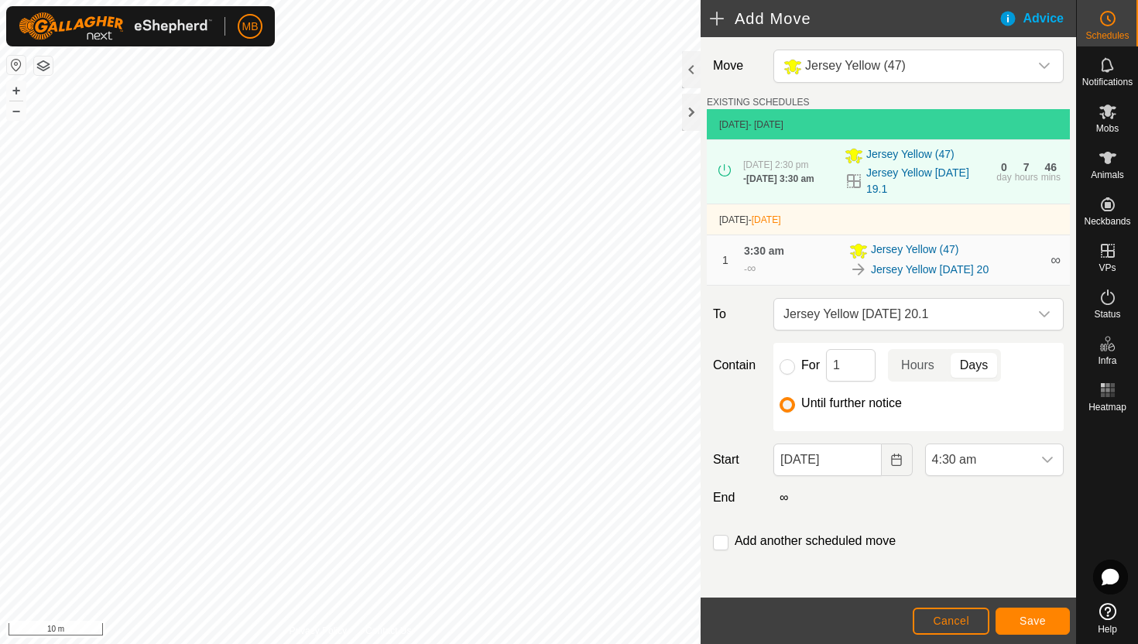
scroll to position [293, 0]
click at [1036, 623] on span "Save" at bounding box center [1032, 621] width 26 height 12
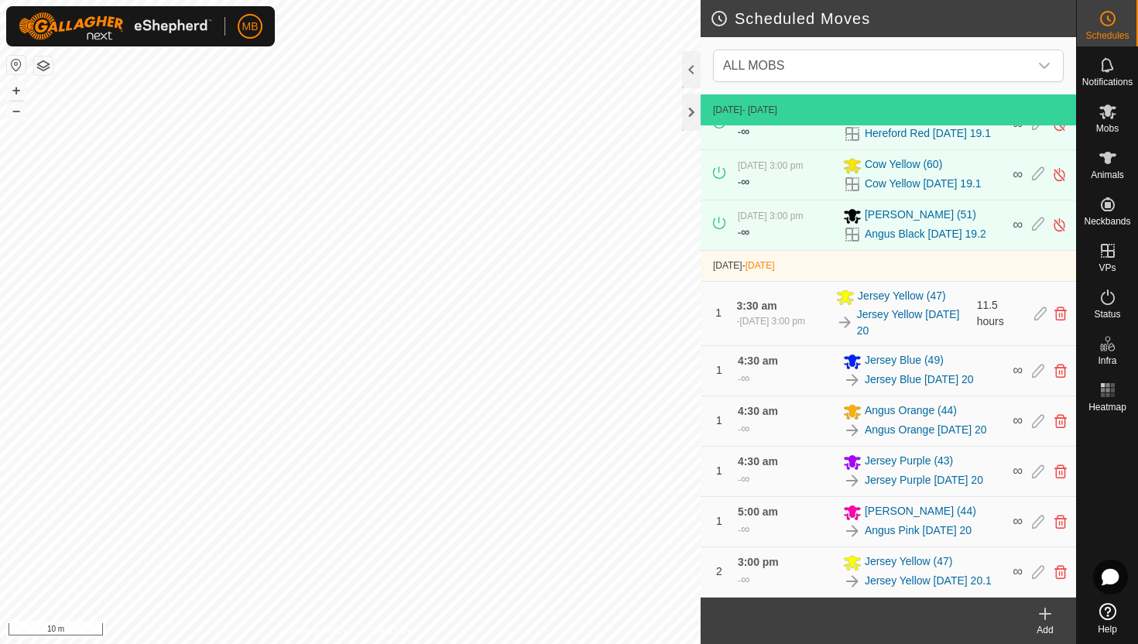
scroll to position [462, 0]
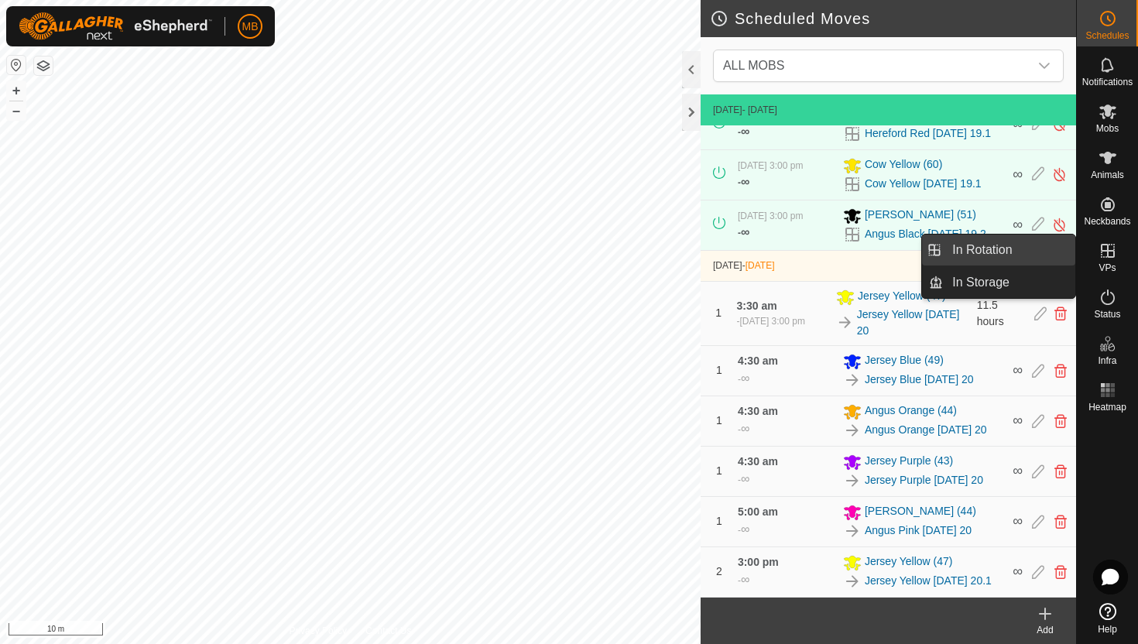
click at [1037, 251] on link "In Rotation" at bounding box center [1009, 250] width 132 height 31
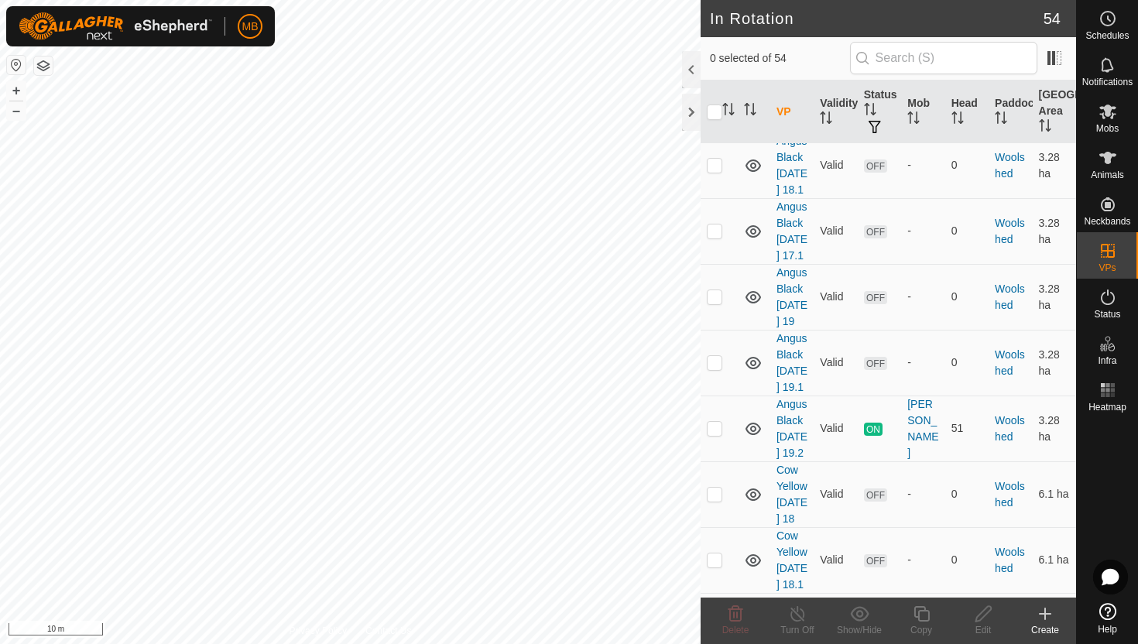
scroll to position [3571, 0]
click at [711, 433] on p-checkbox at bounding box center [714, 427] width 15 height 12
checkbox input "true"
click at [917, 610] on icon at bounding box center [921, 614] width 19 height 19
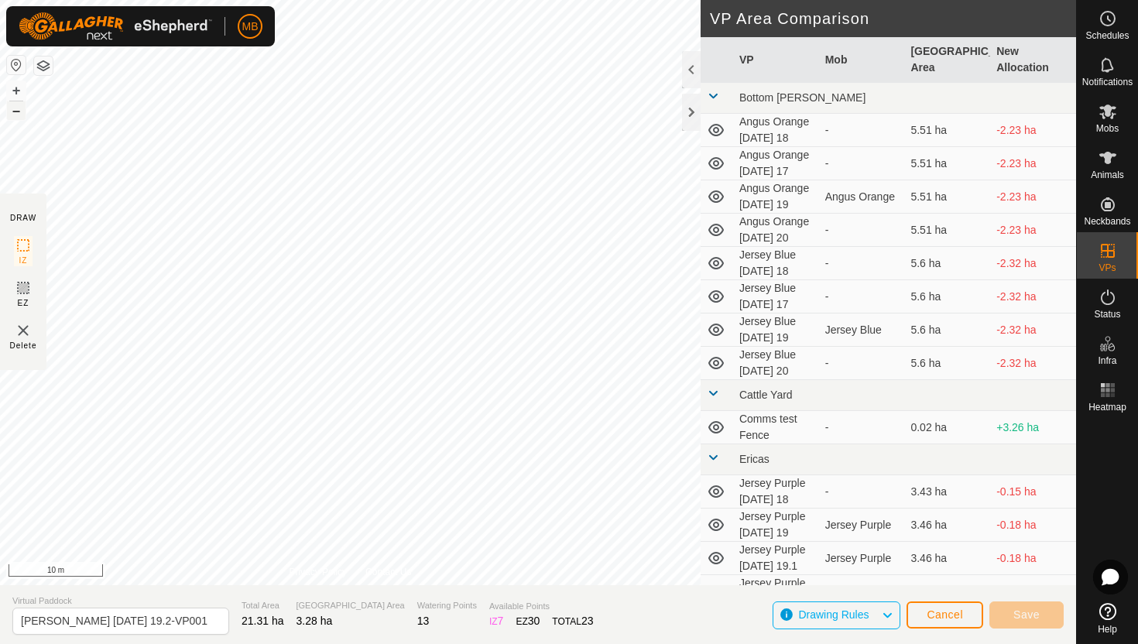
click at [15, 109] on button "–" at bounding box center [16, 110] width 19 height 19
click at [142, 17] on div "MB Schedules Notifications Mobs Animals Neckbands VPs Status Infra Heatmap Help…" at bounding box center [569, 322] width 1138 height 644
click at [363, 0] on html "MB Schedules Notifications Mobs Animals Neckbands VPs Status Infra Heatmap Help…" at bounding box center [569, 322] width 1138 height 644
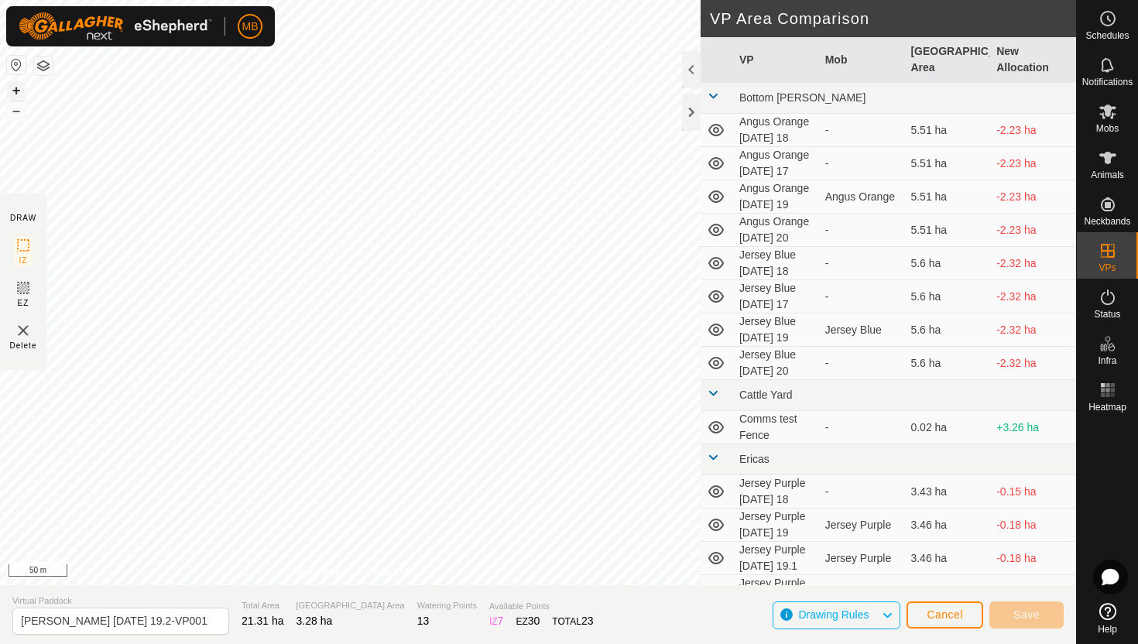
click at [15, 89] on button "+" at bounding box center [16, 90] width 19 height 19
click at [17, 92] on button "+" at bounding box center [16, 90] width 19 height 19
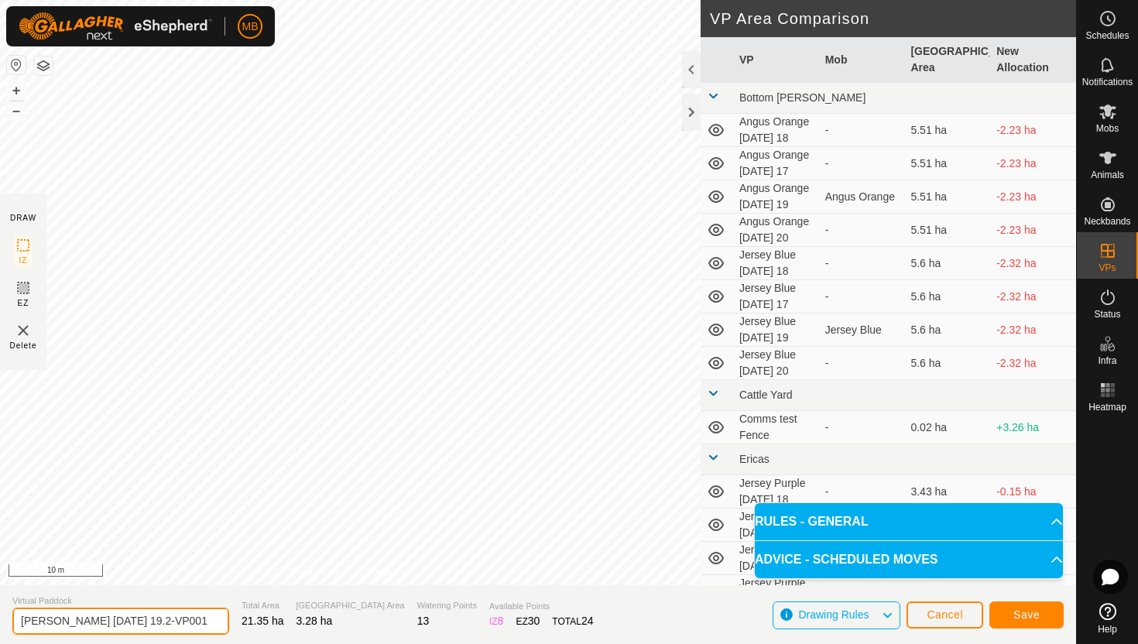
click at [187, 621] on input "[PERSON_NAME] [DATE] 19.2-VP001" at bounding box center [120, 621] width 217 height 27
type input "[PERSON_NAME] [DATE] 20"
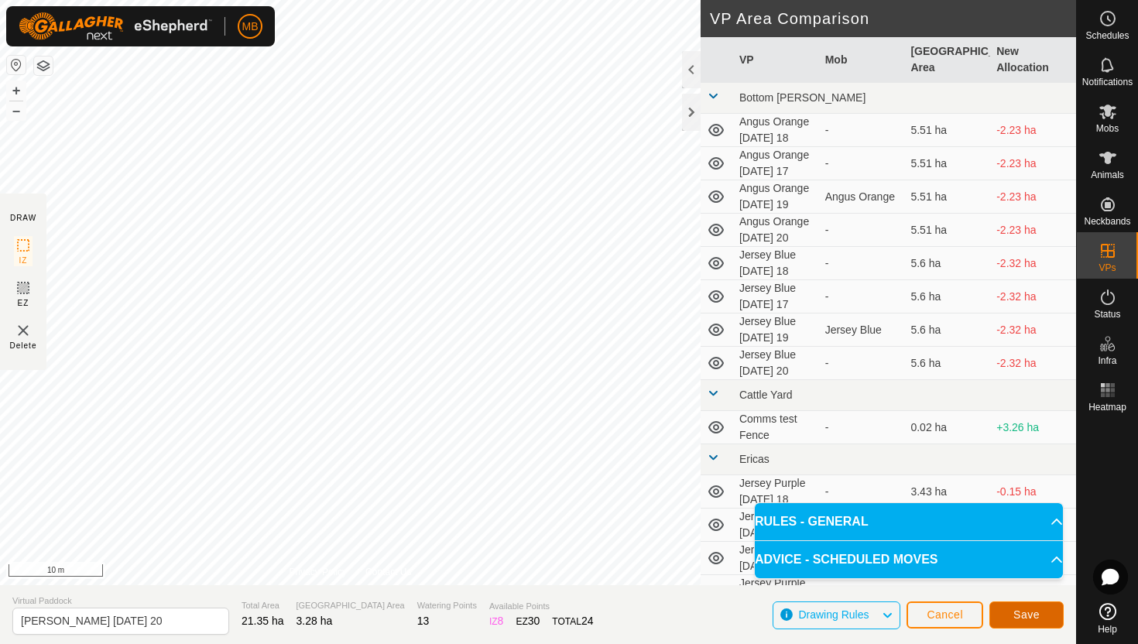
click at [1048, 613] on button "Save" at bounding box center [1026, 614] width 74 height 27
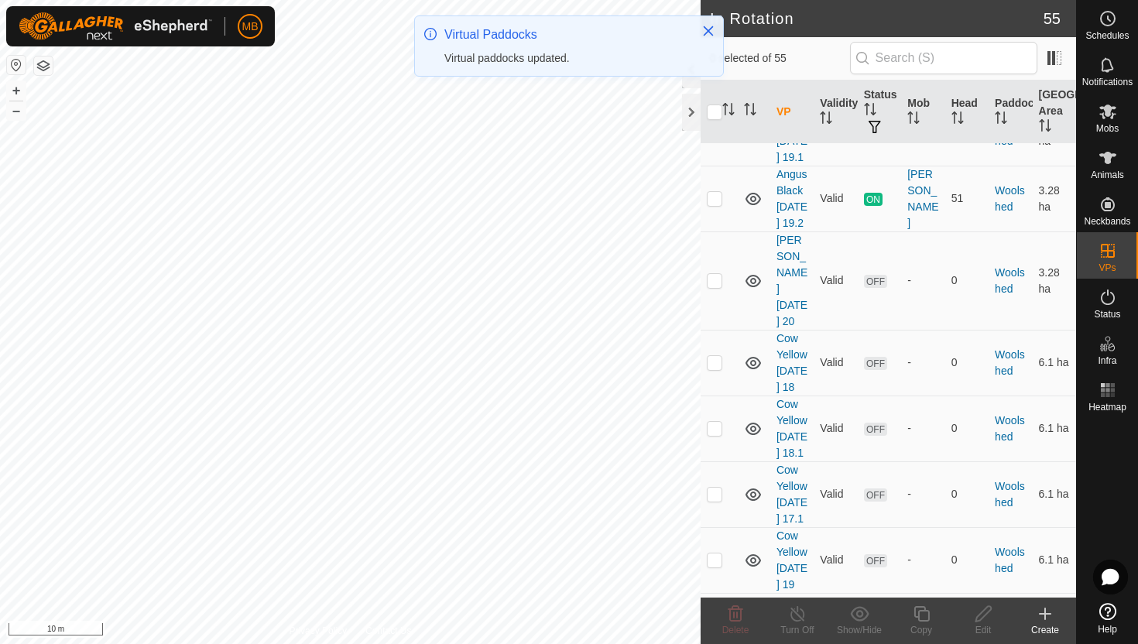
scroll to position [3811, 0]
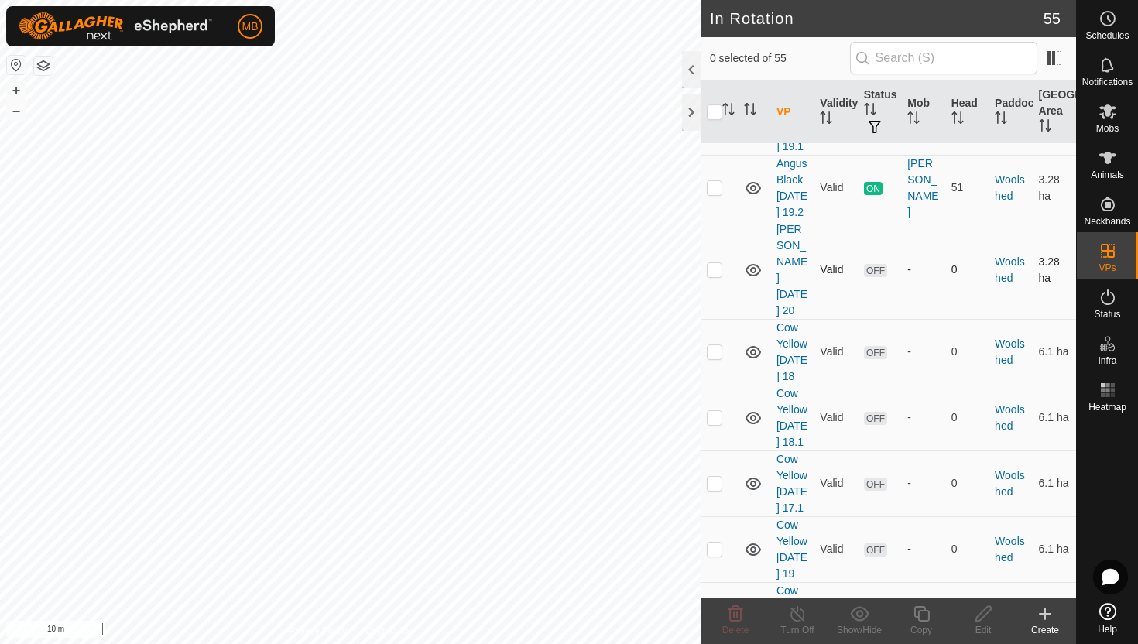
click at [716, 276] on p-checkbox at bounding box center [714, 269] width 15 height 12
checkbox input "true"
click at [923, 614] on icon at bounding box center [921, 614] width 19 height 19
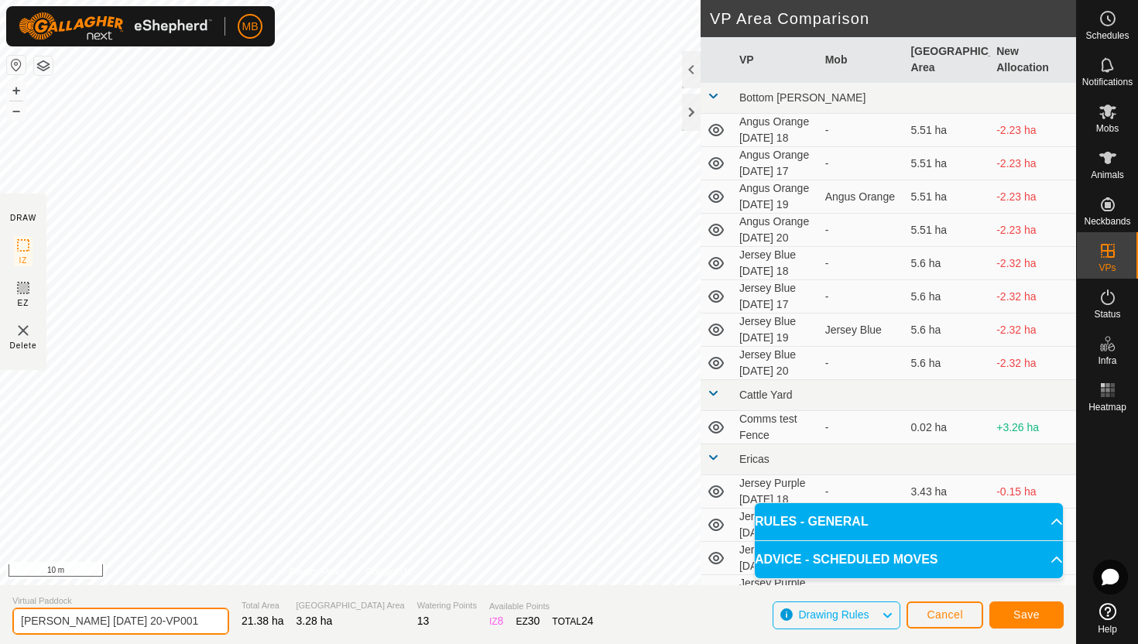
click at [192, 620] on input "[PERSON_NAME] [DATE] 20-VP001" at bounding box center [120, 621] width 217 height 27
type input "Angus Black [DATE] 20.1"
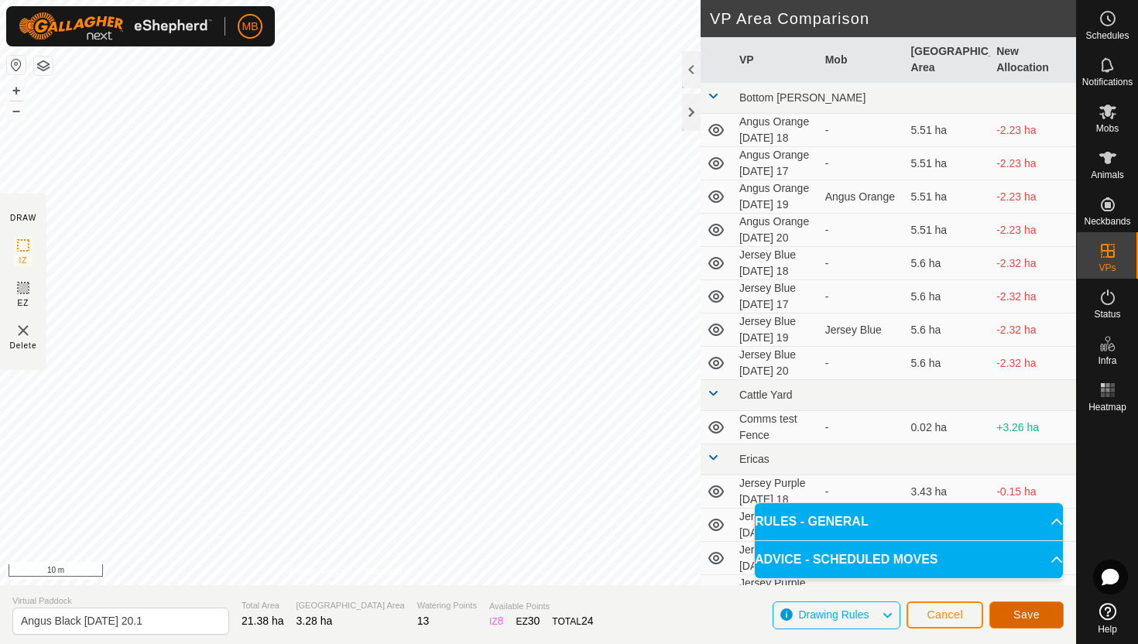
click at [1022, 613] on span "Save" at bounding box center [1026, 614] width 26 height 12
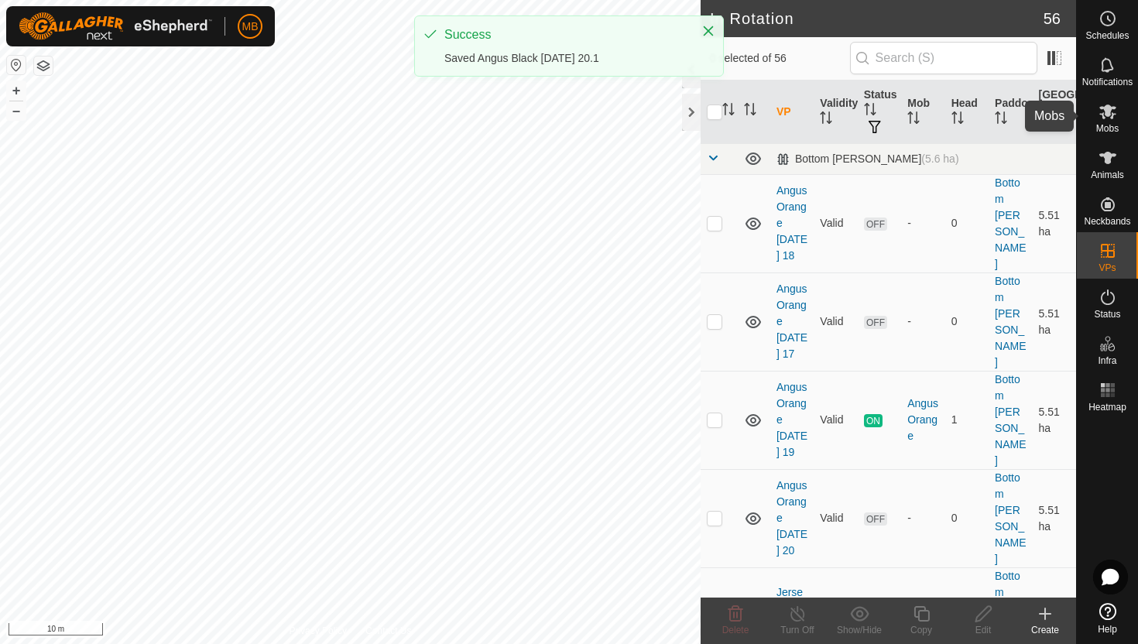
click at [1105, 112] on icon at bounding box center [1107, 112] width 17 height 15
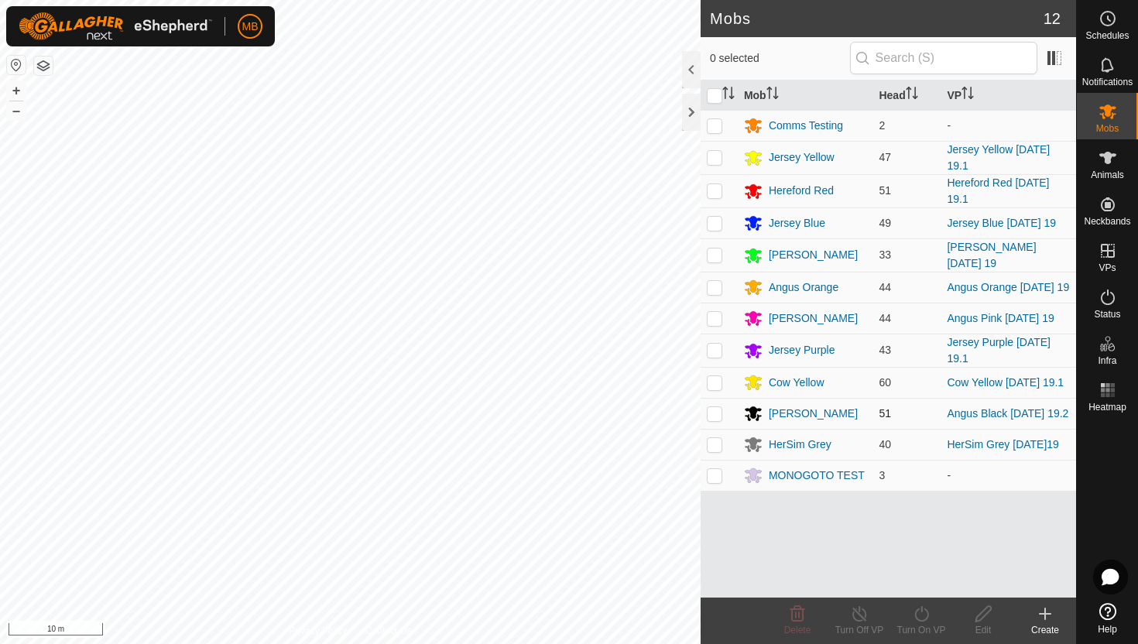
click at [715, 420] on p-checkbox at bounding box center [714, 413] width 15 height 12
checkbox input "true"
click at [919, 612] on icon at bounding box center [921, 614] width 19 height 19
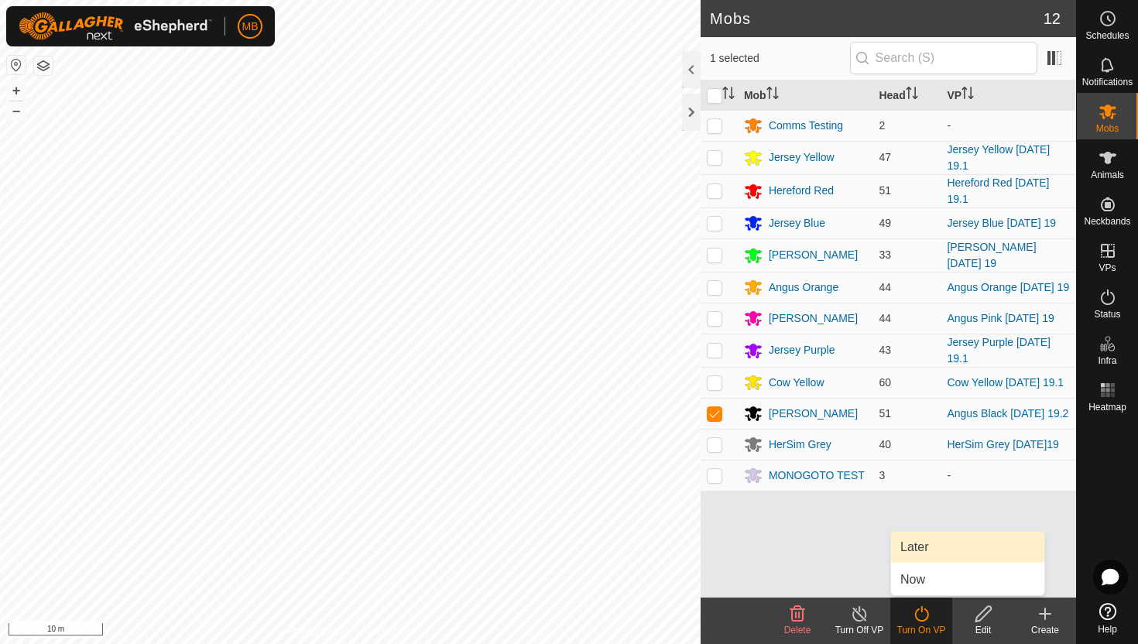
click at [925, 544] on link "Later" at bounding box center [967, 547] width 153 height 31
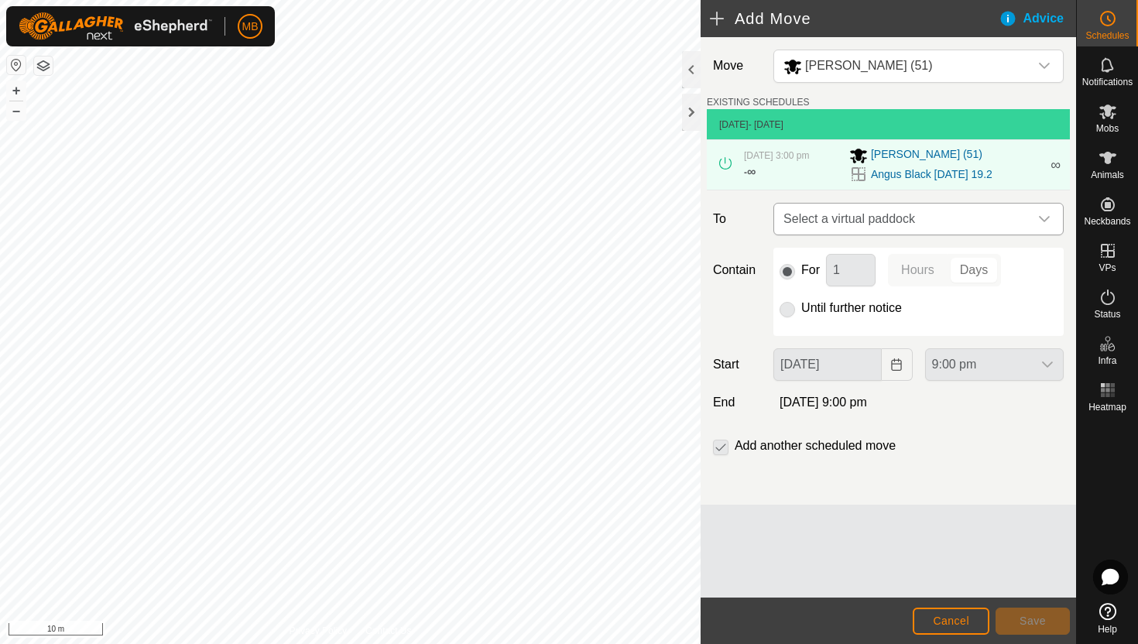
click at [1043, 213] on div "dropdown trigger" at bounding box center [1044, 219] width 31 height 31
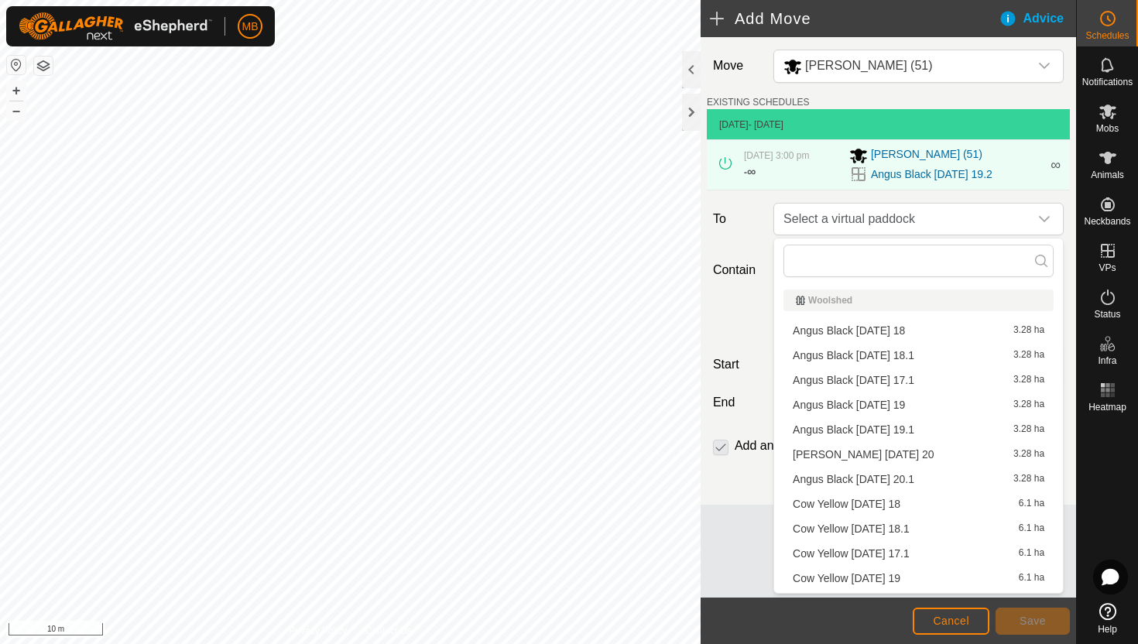
click at [929, 454] on li "[PERSON_NAME] [DATE] 20 3.28 ha" at bounding box center [918, 454] width 270 height 23
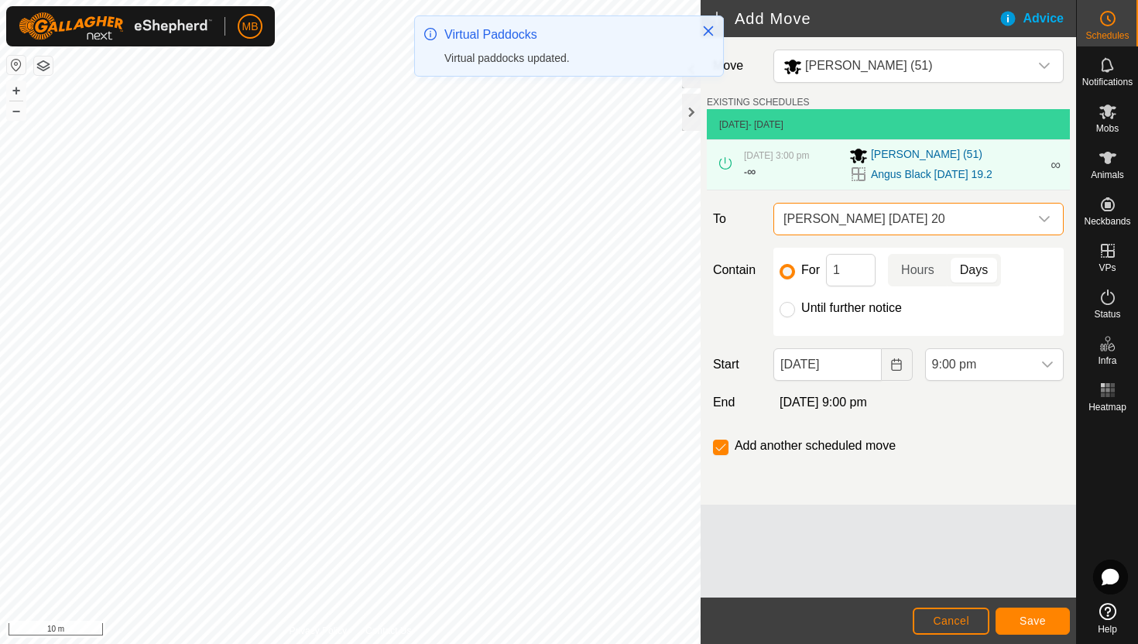
click at [831, 307] on label "Until further notice" at bounding box center [851, 308] width 101 height 12
click at [795, 307] on input "Until further notice" at bounding box center [787, 309] width 15 height 15
radio input "true"
checkbox input "false"
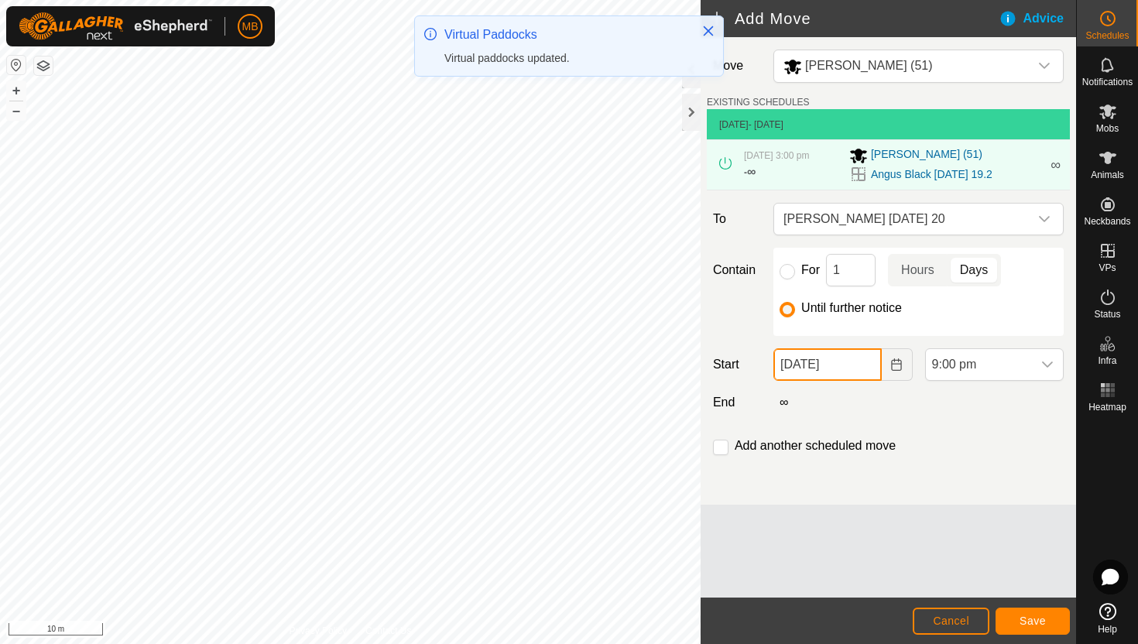
click at [862, 369] on input "[DATE]" at bounding box center [827, 364] width 108 height 33
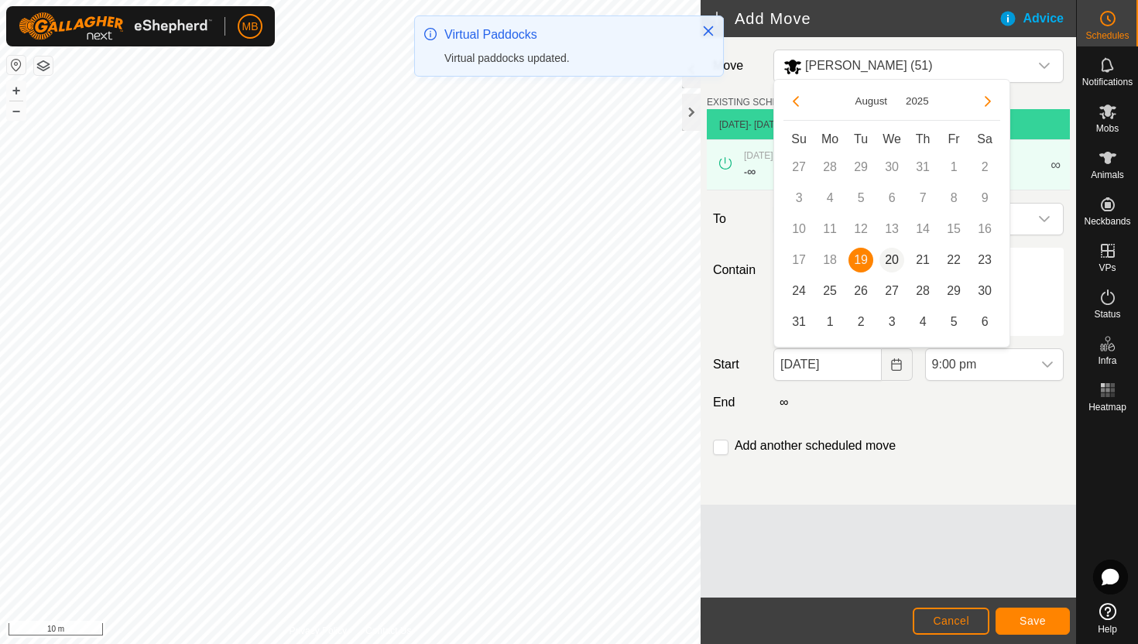
click at [886, 253] on span "20" at bounding box center [891, 260] width 25 height 25
type input "[DATE]"
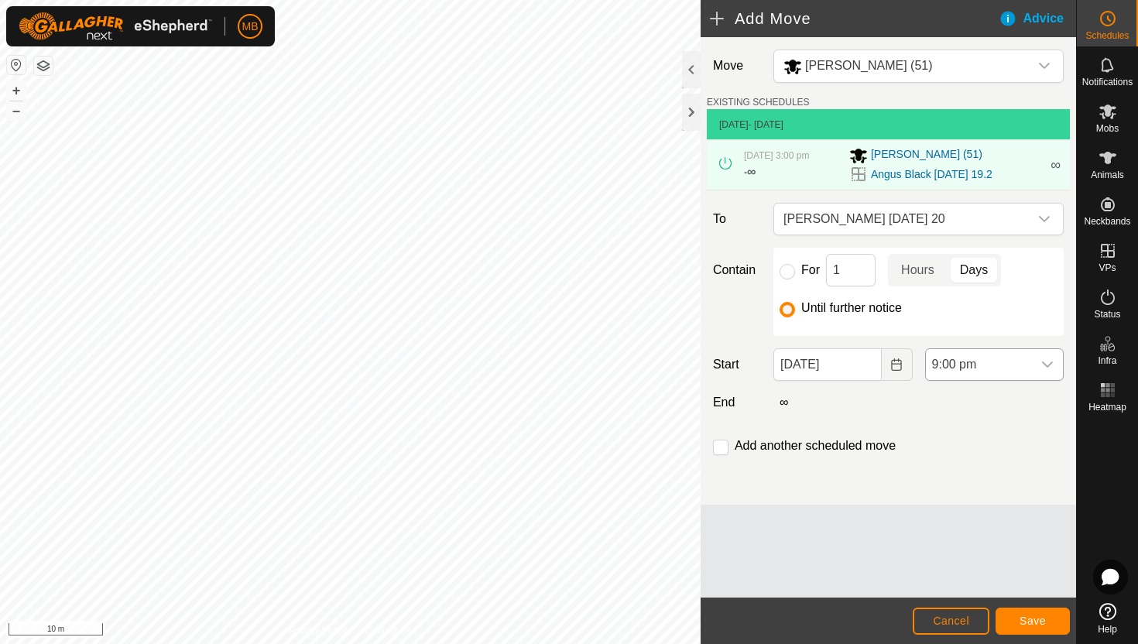
click at [994, 368] on span "9:00 pm" at bounding box center [979, 364] width 106 height 31
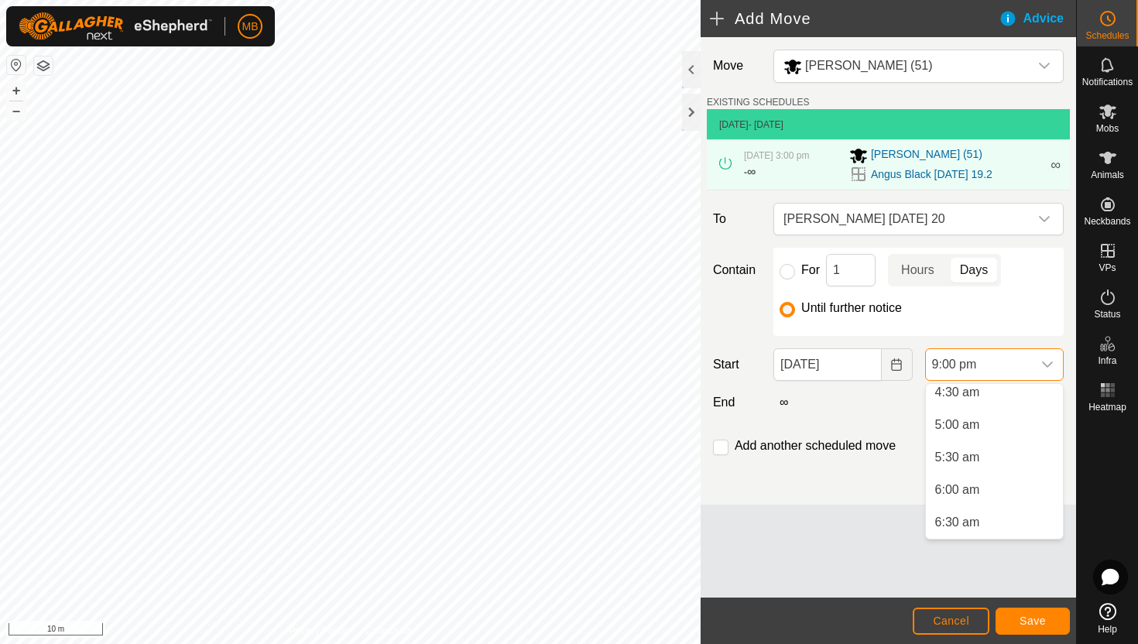
scroll to position [294, 0]
click at [1002, 462] on li "5:30 am" at bounding box center [994, 462] width 137 height 31
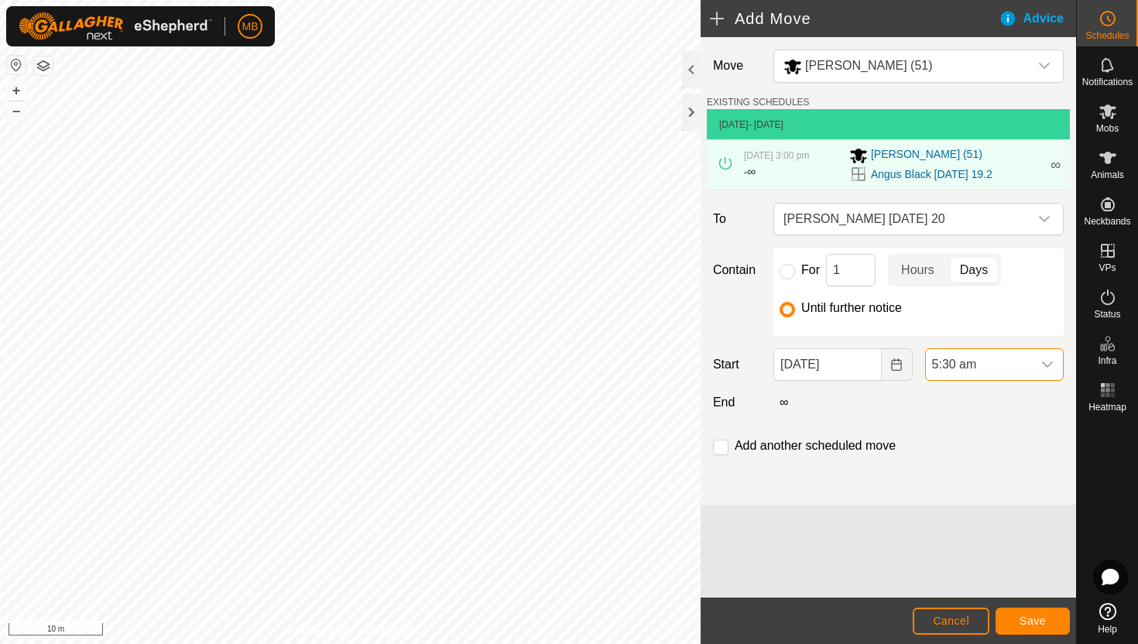
scroll to position [1242, 0]
click at [721, 451] on input "checkbox" at bounding box center [720, 447] width 15 height 15
checkbox input "true"
click at [1037, 622] on span "Save" at bounding box center [1032, 621] width 26 height 12
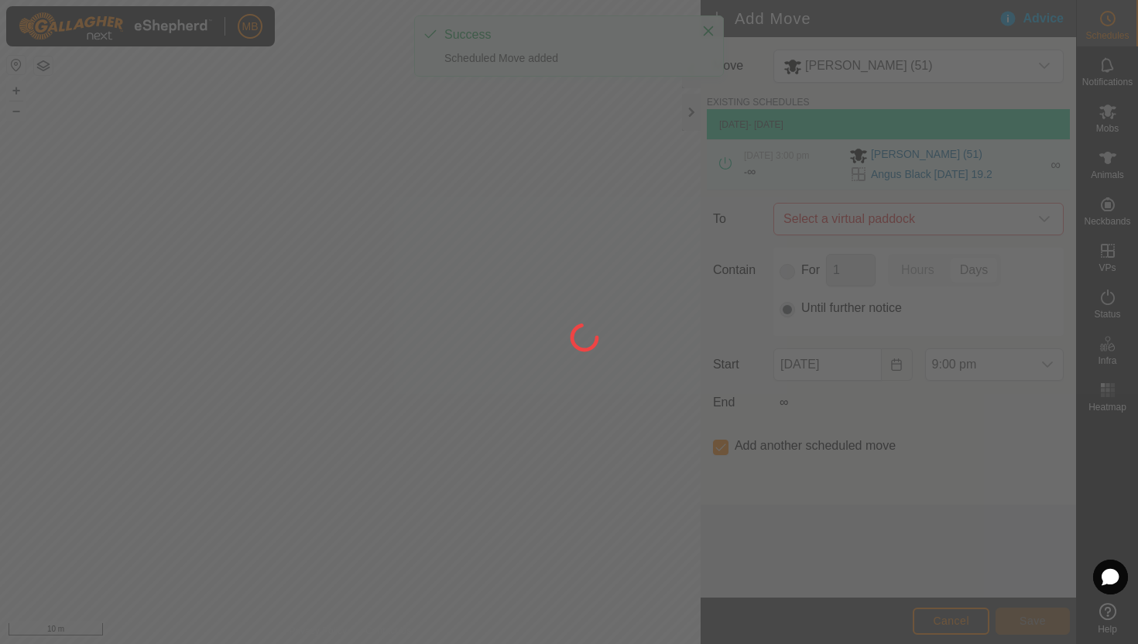
type input "[DATE]"
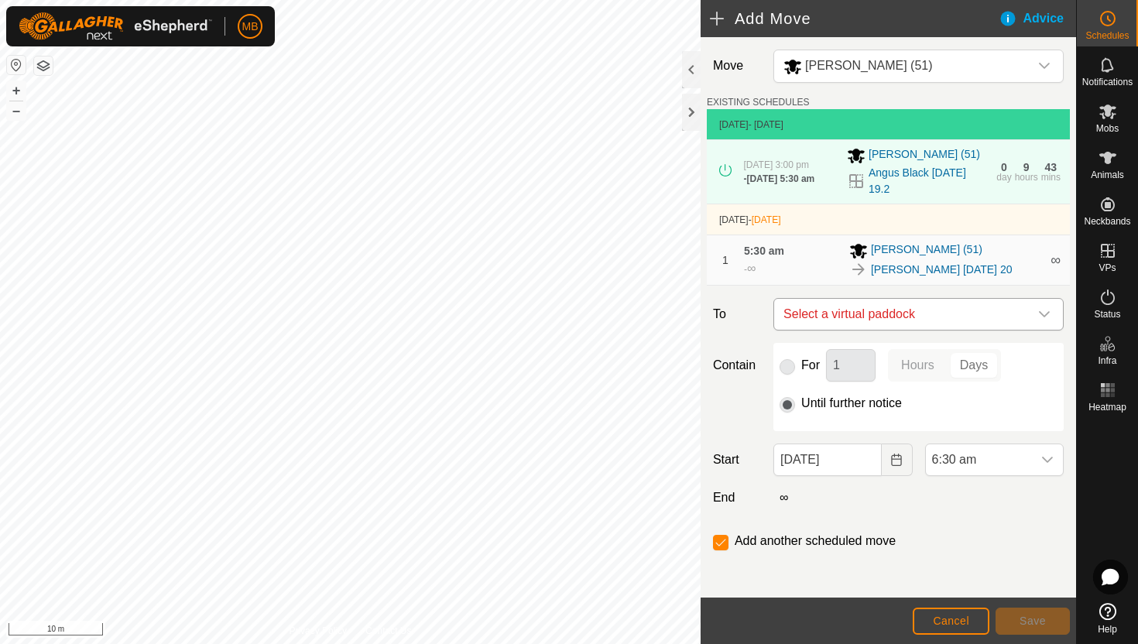
click at [1038, 311] on icon "dropdown trigger" at bounding box center [1044, 314] width 12 height 12
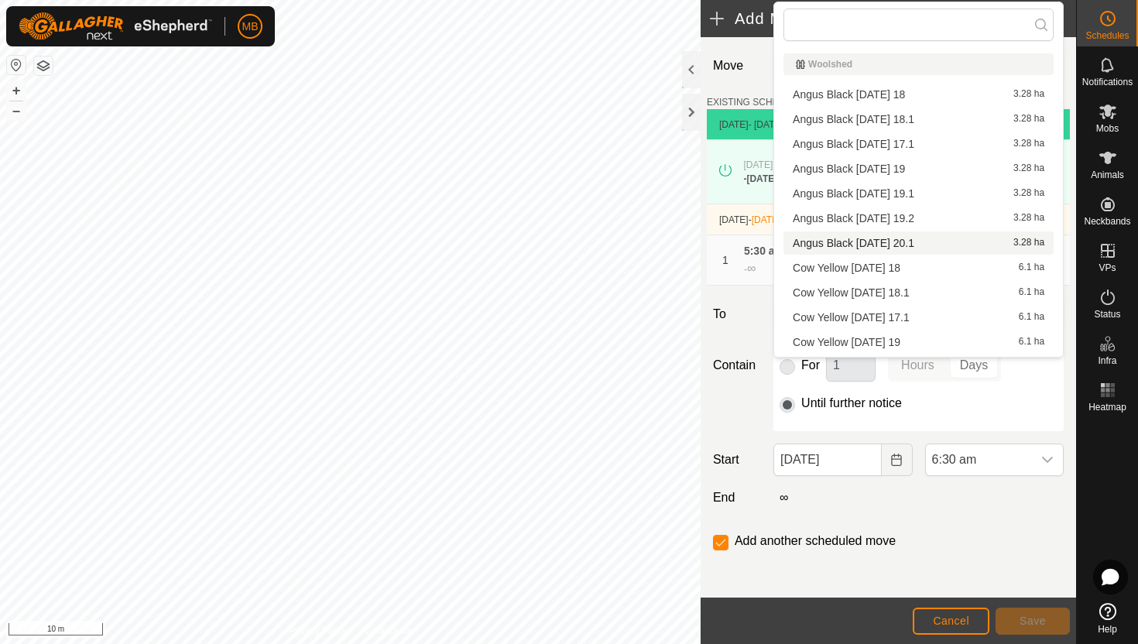
click at [952, 242] on li "[PERSON_NAME] [DATE] 20.1 3.28 ha" at bounding box center [918, 242] width 270 height 23
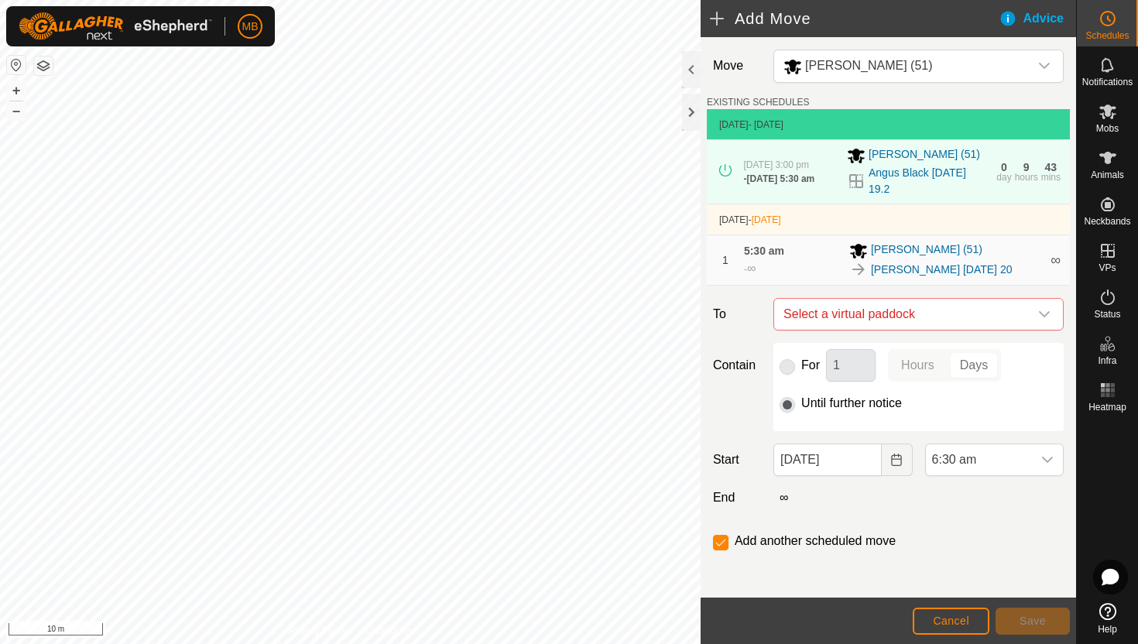
checkbox input "false"
click at [992, 460] on span "6:30 am" at bounding box center [979, 459] width 106 height 31
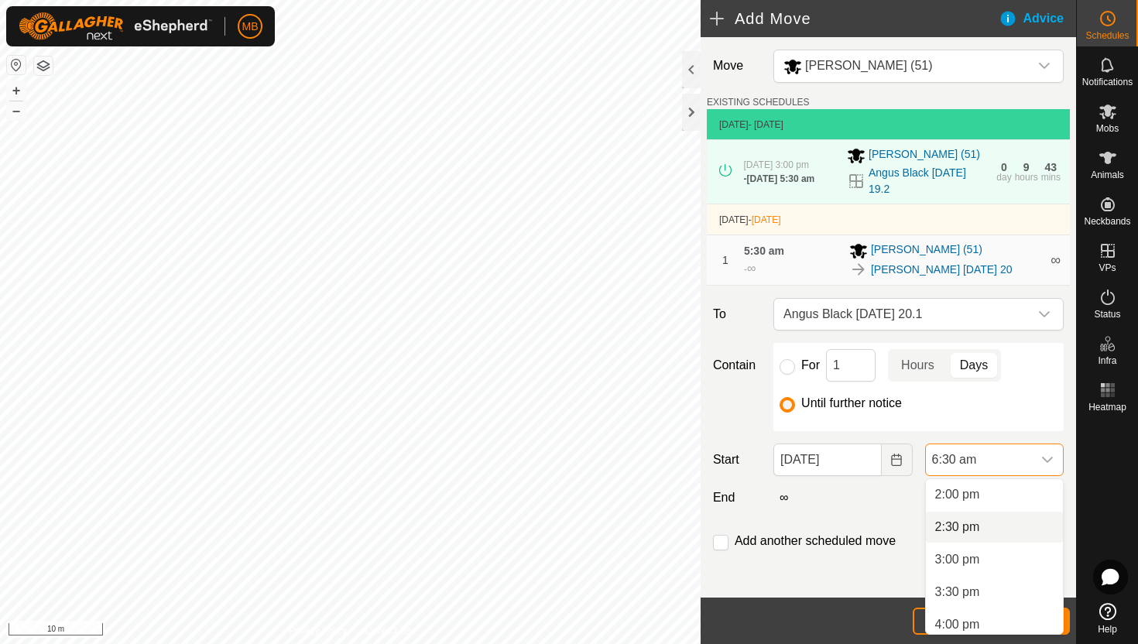
click at [1014, 532] on li "2:30 pm" at bounding box center [994, 527] width 137 height 31
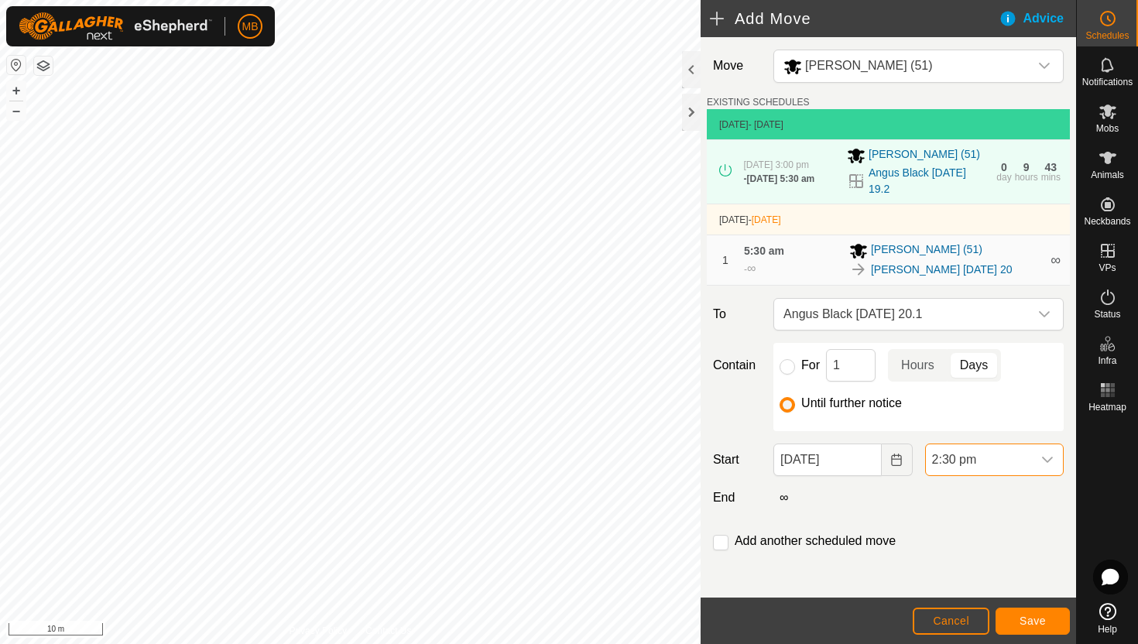
scroll to position [423, 0]
click at [1054, 621] on button "Save" at bounding box center [1032, 621] width 74 height 27
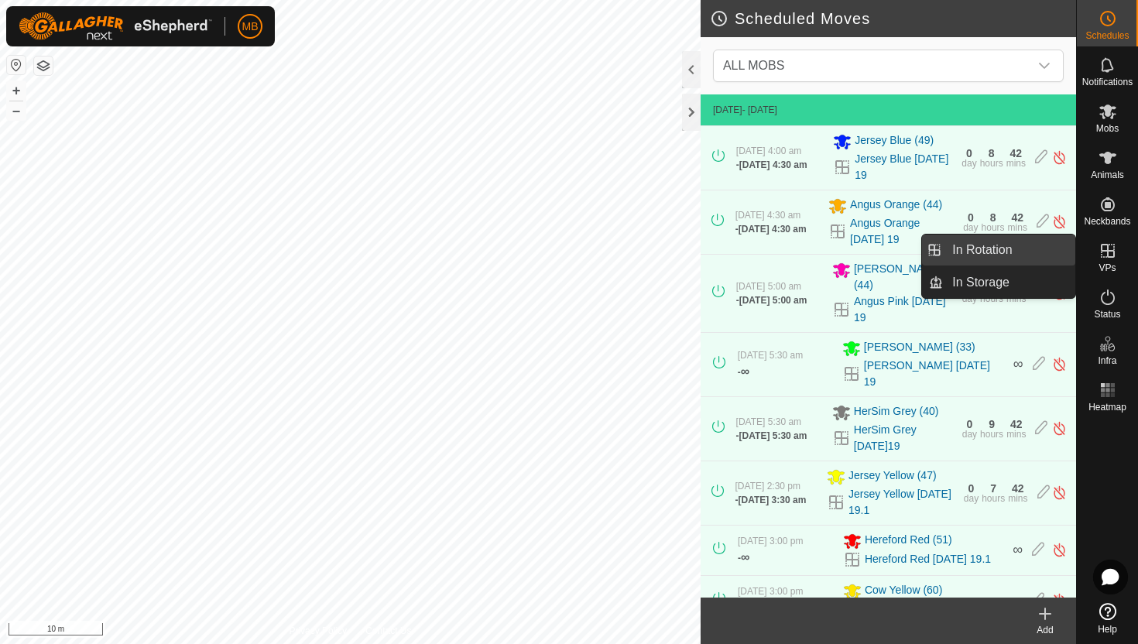
click at [1003, 252] on link "In Rotation" at bounding box center [1009, 250] width 132 height 31
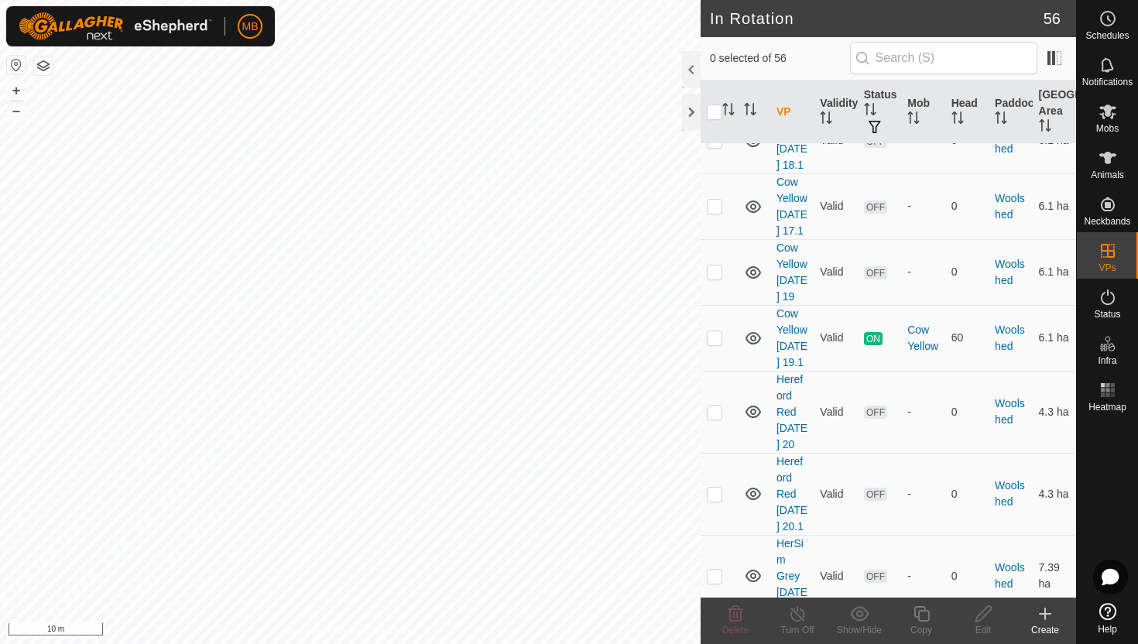
scroll to position [4165, 0]
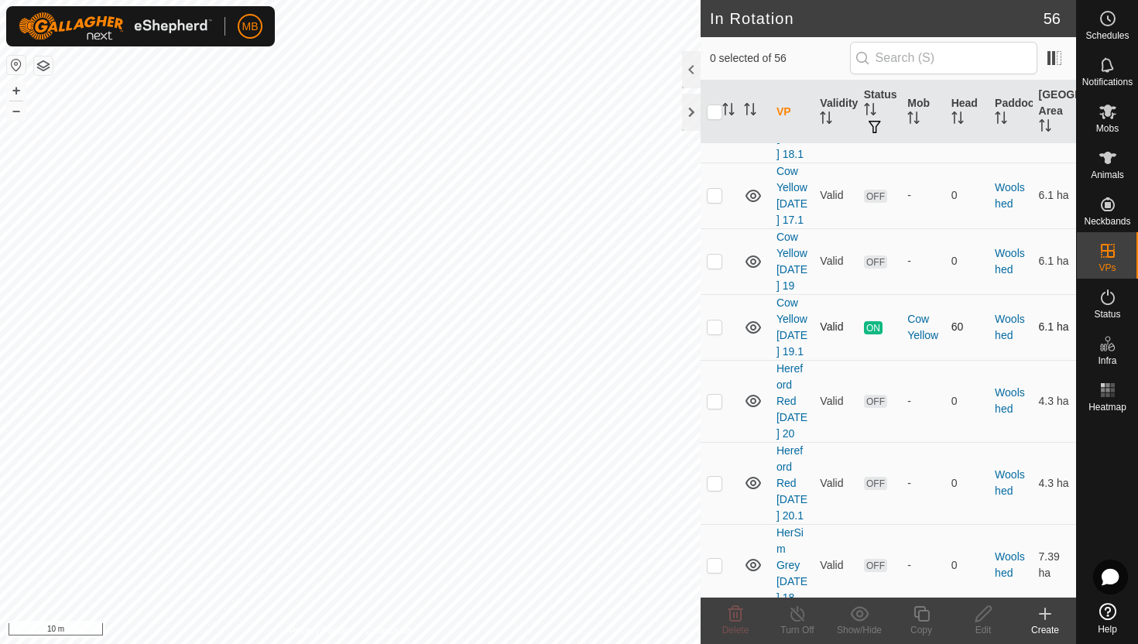
click at [714, 333] on p-checkbox at bounding box center [714, 326] width 15 height 12
checkbox input "true"
click at [921, 614] on icon at bounding box center [921, 614] width 19 height 19
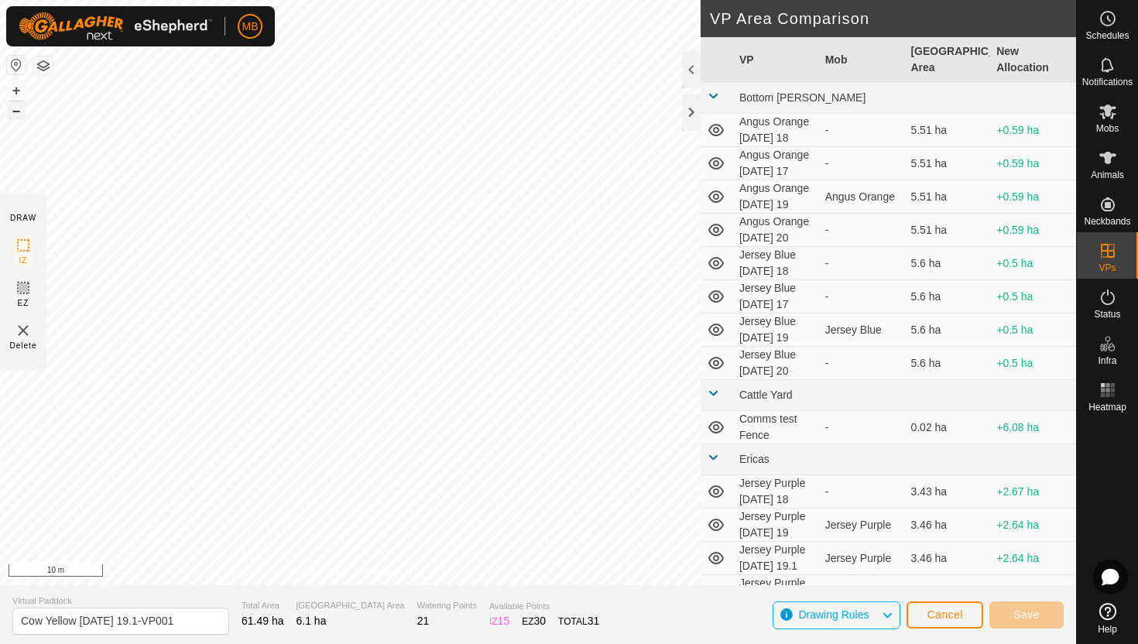
click at [15, 111] on button "–" at bounding box center [16, 110] width 19 height 19
click at [19, 88] on button "+" at bounding box center [16, 90] width 19 height 19
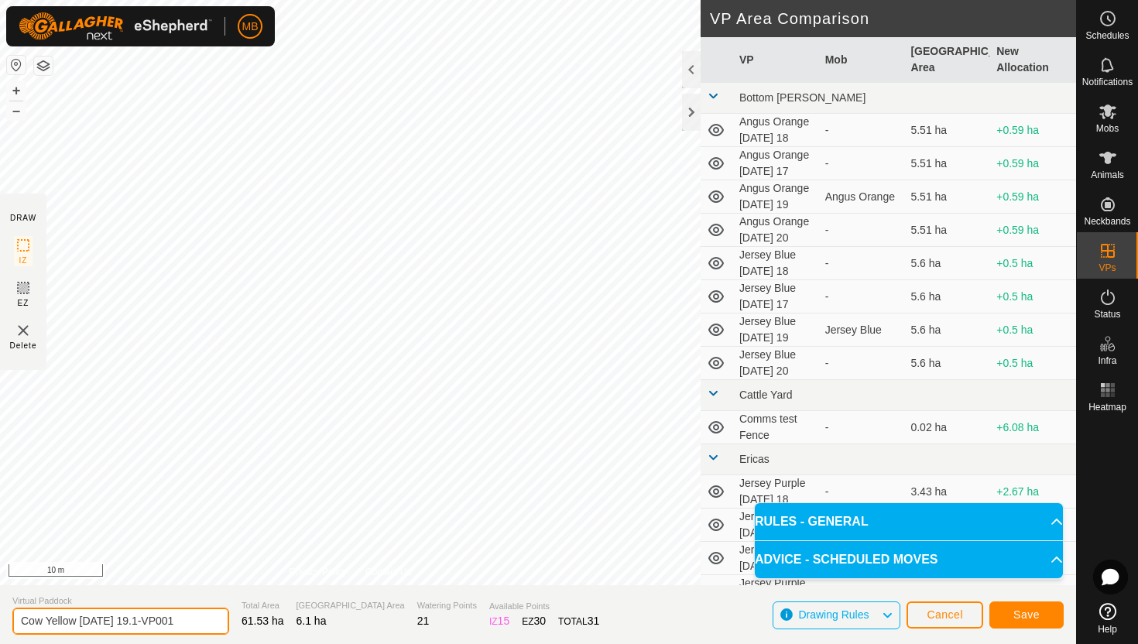
click at [184, 619] on input "Cow Yellow [DATE] 19.1-VP001" at bounding box center [120, 621] width 217 height 27
type input "Cow Yellow [DATE] 20"
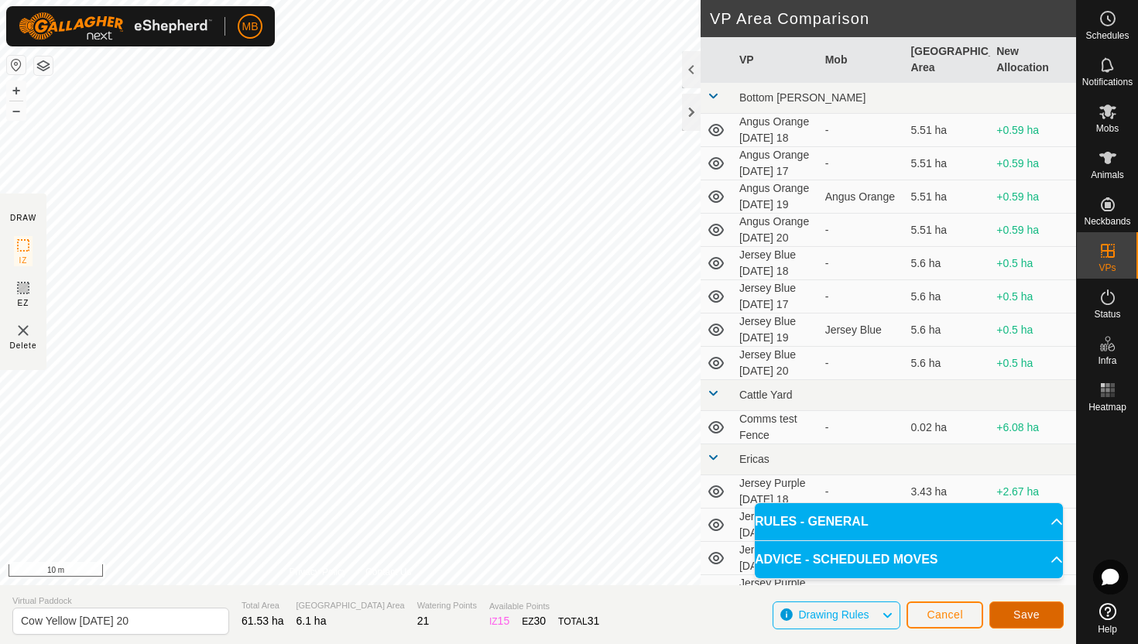
click at [1042, 613] on button "Save" at bounding box center [1026, 614] width 74 height 27
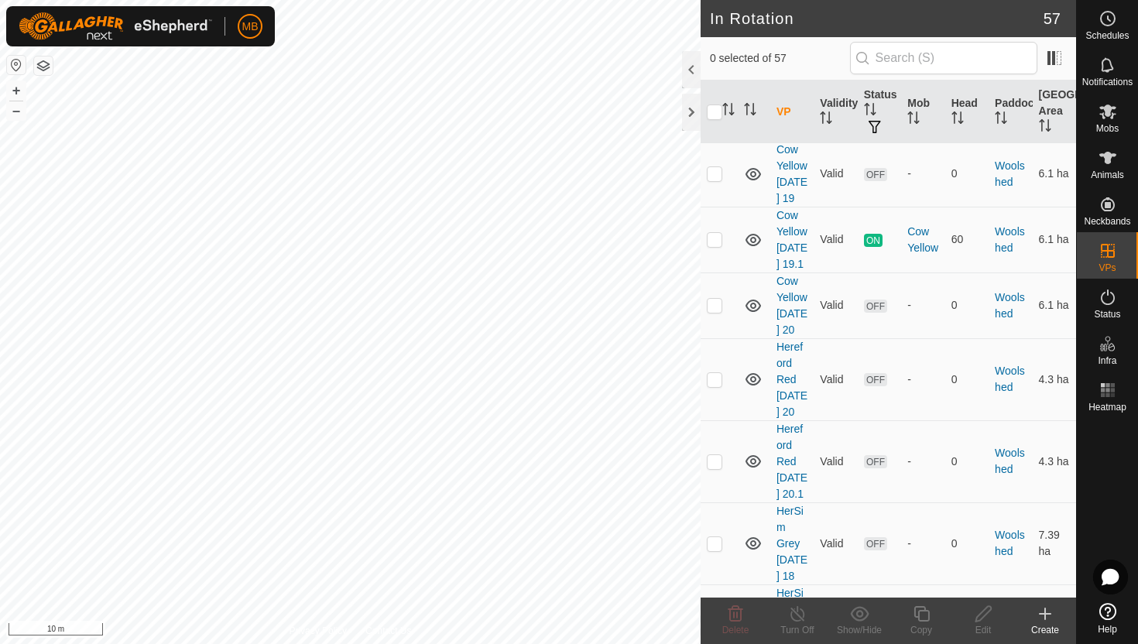
scroll to position [4253, 0]
click at [710, 310] on p-checkbox at bounding box center [714, 304] width 15 height 12
checkbox input "true"
click at [923, 615] on icon at bounding box center [921, 614] width 19 height 19
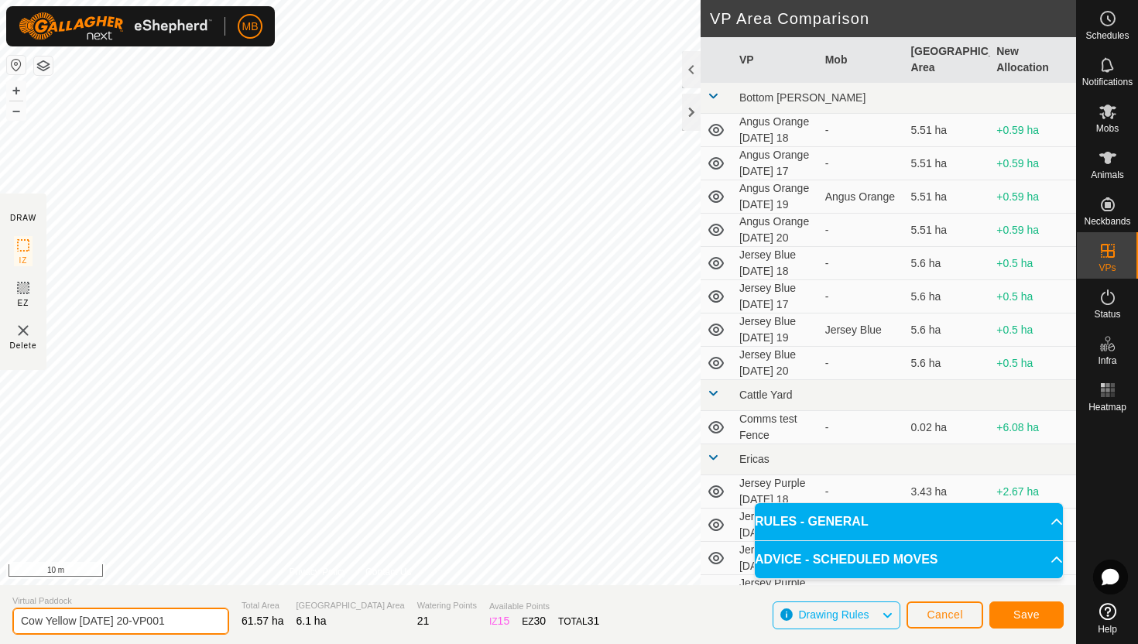
click at [191, 620] on input "Cow Yellow [DATE] 20-VP001" at bounding box center [120, 621] width 217 height 27
type input "Cow Yellow [DATE] 20.1"
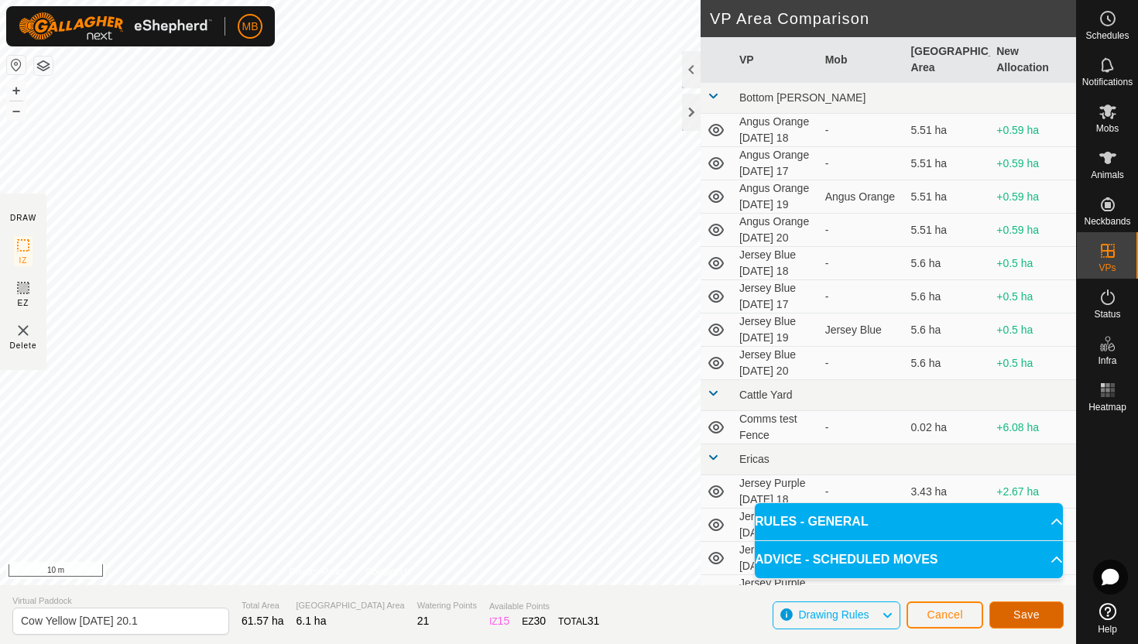
click at [1038, 612] on span "Save" at bounding box center [1026, 614] width 26 height 12
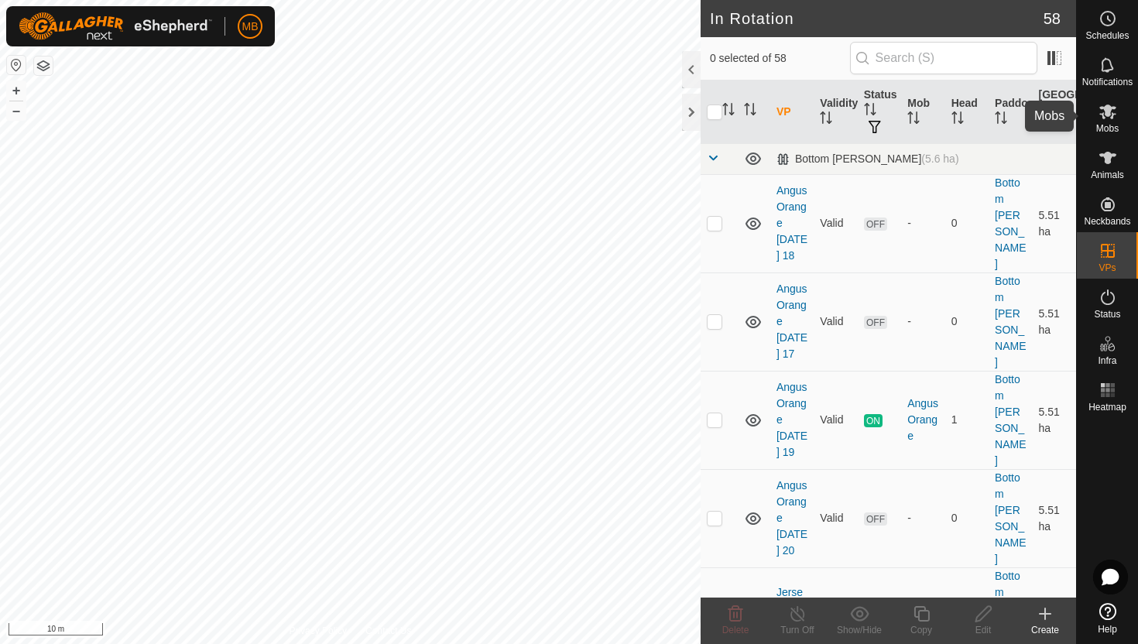
click at [1112, 116] on icon at bounding box center [1107, 112] width 17 height 15
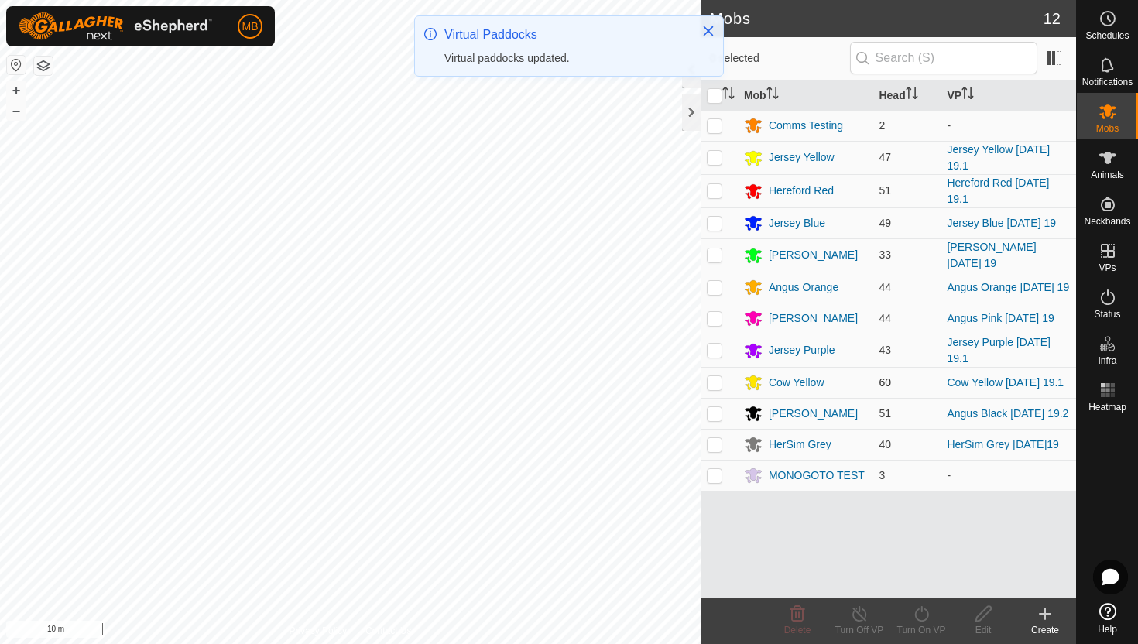
click at [714, 389] on p-checkbox at bounding box center [714, 382] width 15 height 12
checkbox input "true"
click at [919, 615] on icon at bounding box center [921, 614] width 19 height 19
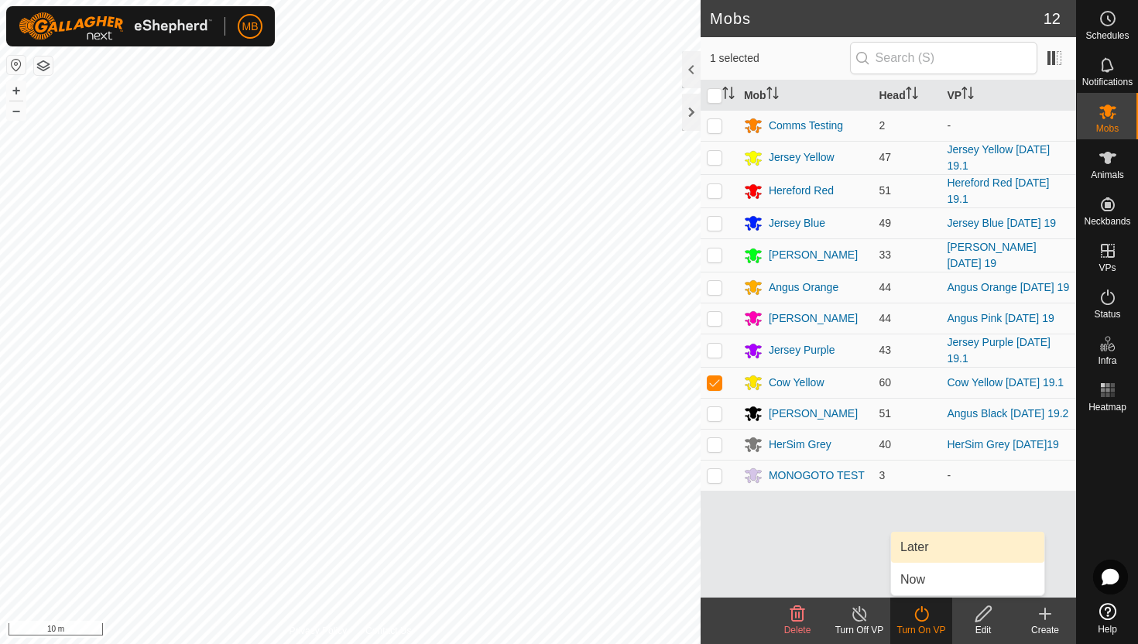
click at [931, 547] on link "Later" at bounding box center [967, 547] width 153 height 31
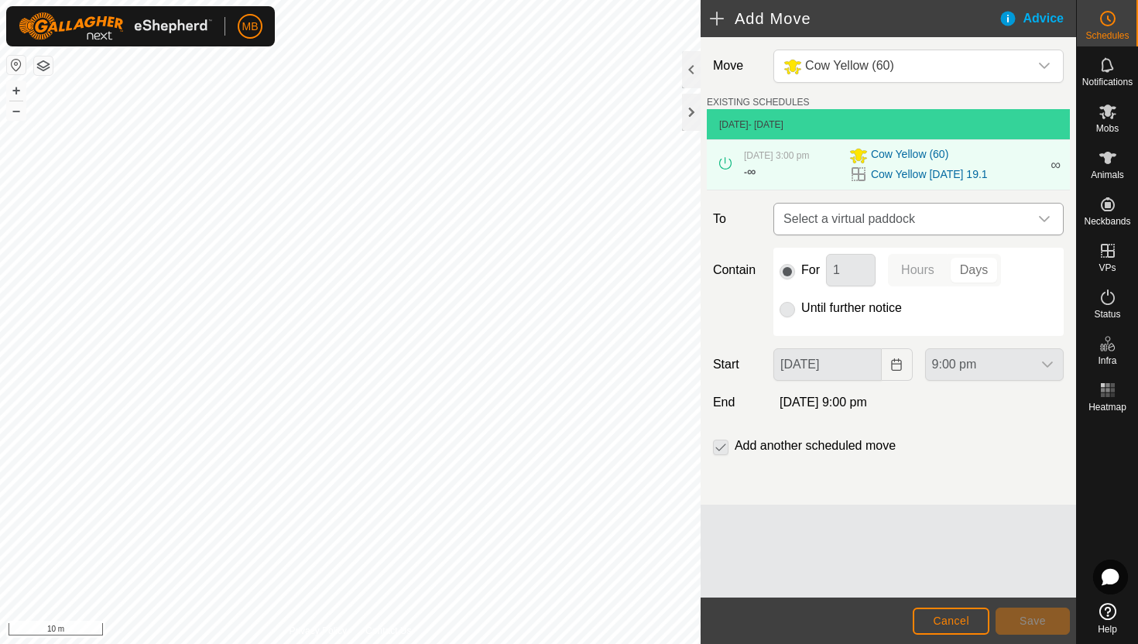
click at [1045, 214] on icon "dropdown trigger" at bounding box center [1044, 219] width 12 height 12
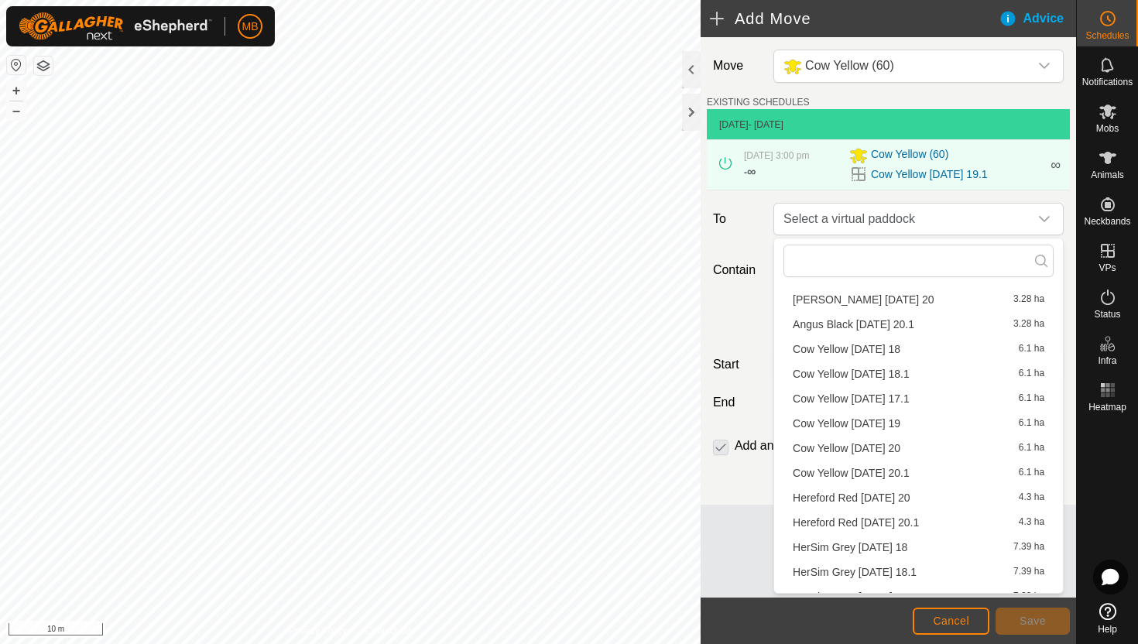
scroll to position [184, 0]
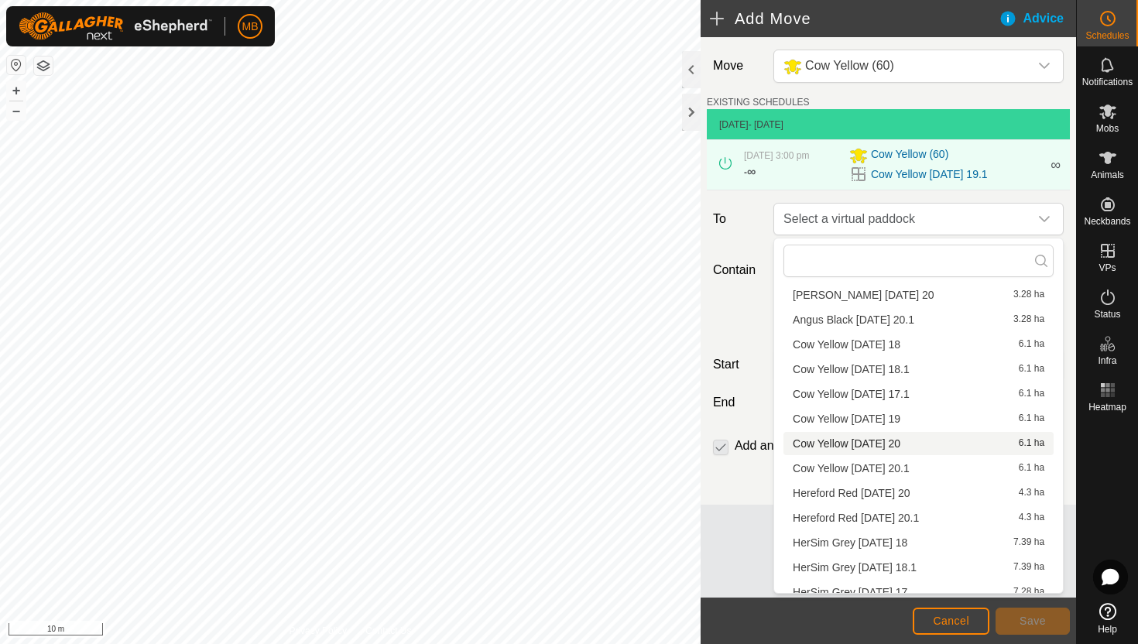
click at [884, 440] on li "Cow Yellow [DATE] 20 6.1 ha" at bounding box center [918, 443] width 270 height 23
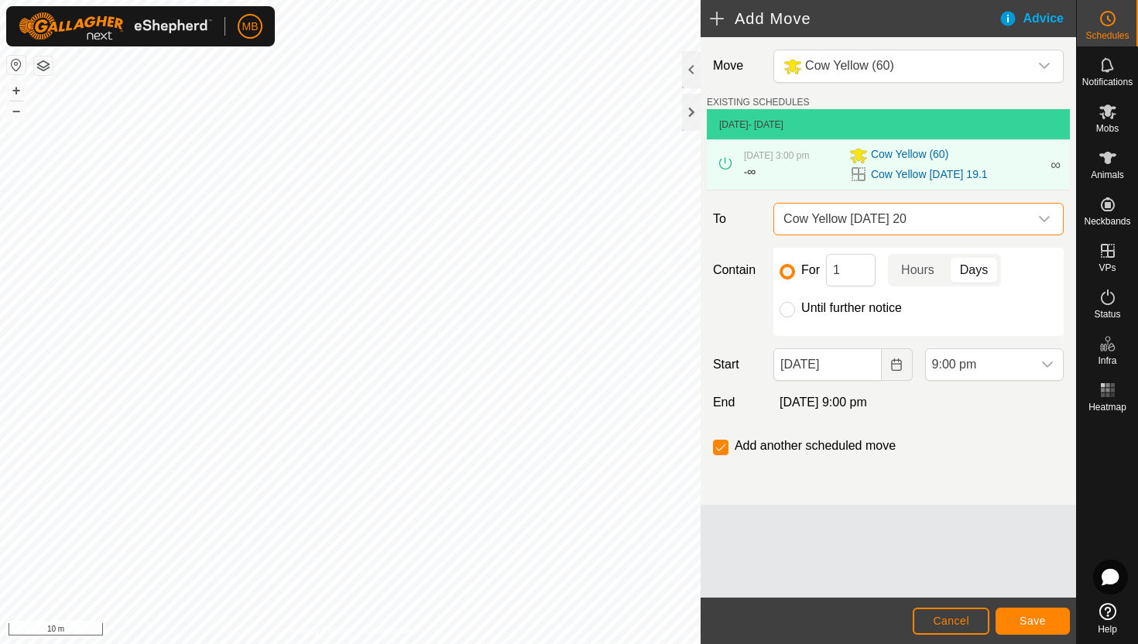
click at [849, 307] on label "Until further notice" at bounding box center [851, 308] width 101 height 12
click at [795, 307] on input "Until further notice" at bounding box center [787, 309] width 15 height 15
radio input "true"
checkbox input "false"
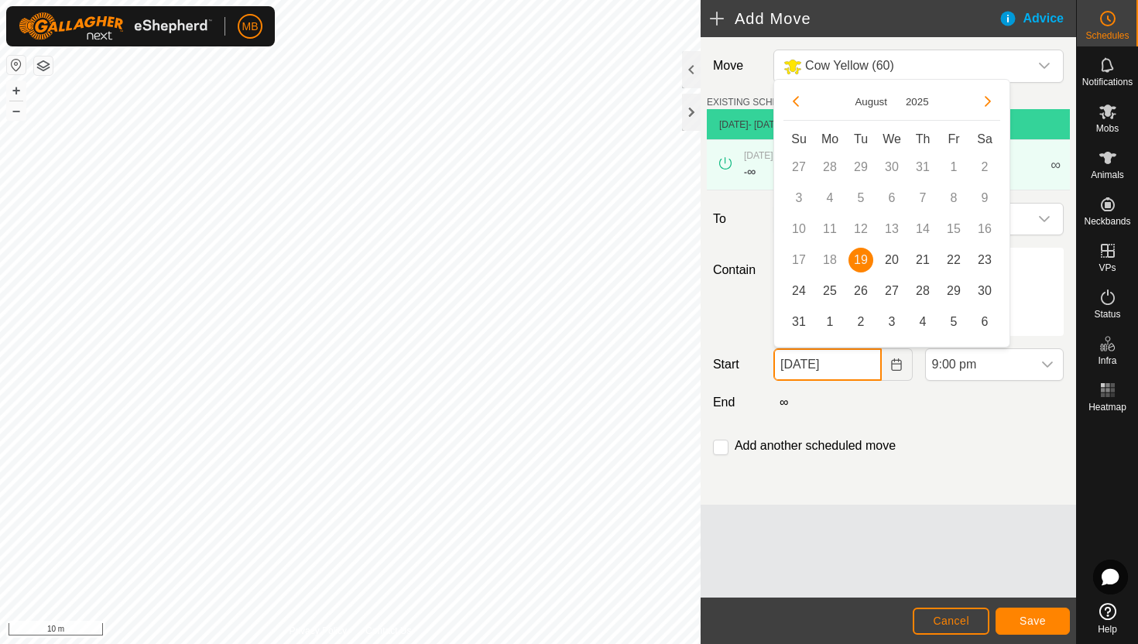
click at [862, 368] on input "[DATE]" at bounding box center [827, 364] width 108 height 33
click at [886, 255] on span "20" at bounding box center [891, 260] width 25 height 25
type input "[DATE]"
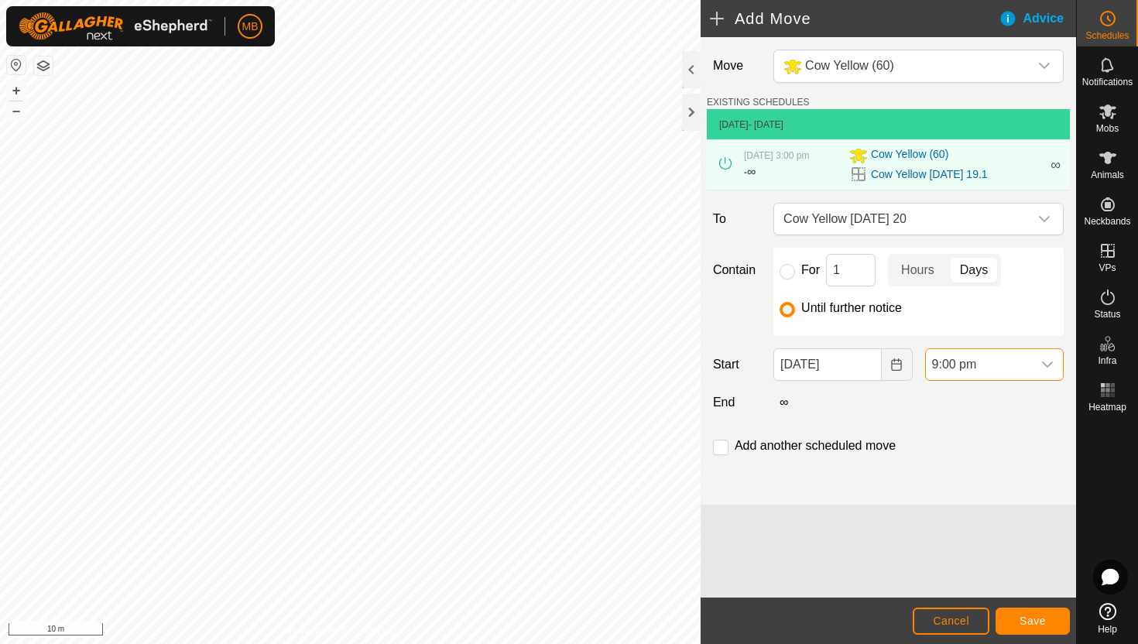
click at [1013, 358] on span "9:00 pm" at bounding box center [979, 364] width 106 height 31
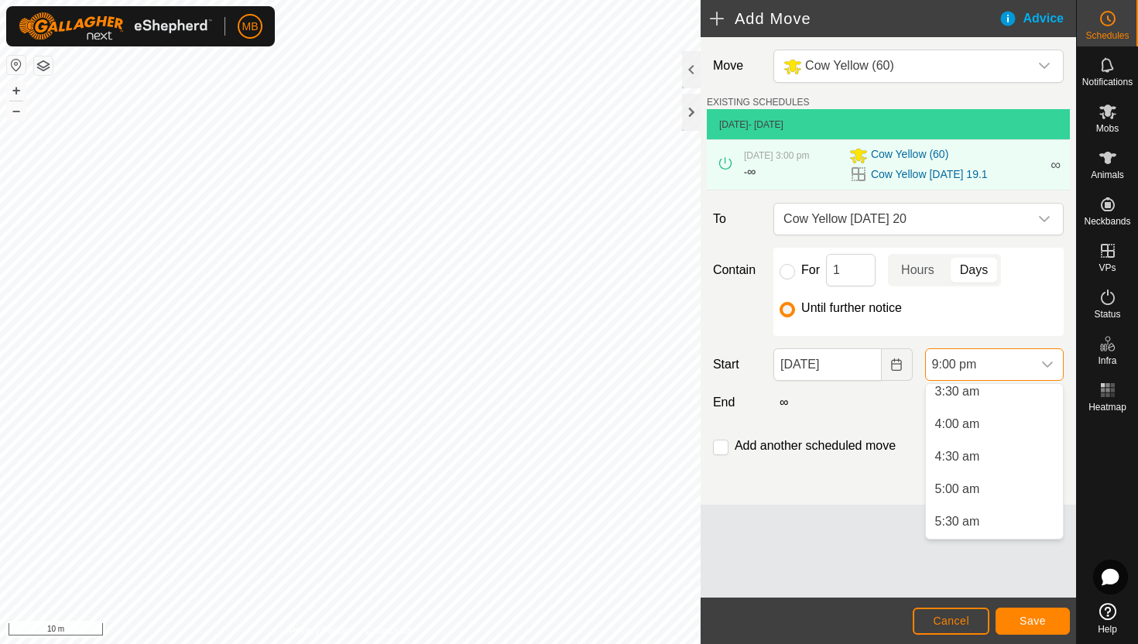
scroll to position [237, 0]
click at [989, 518] on li "5:30 am" at bounding box center [994, 520] width 137 height 31
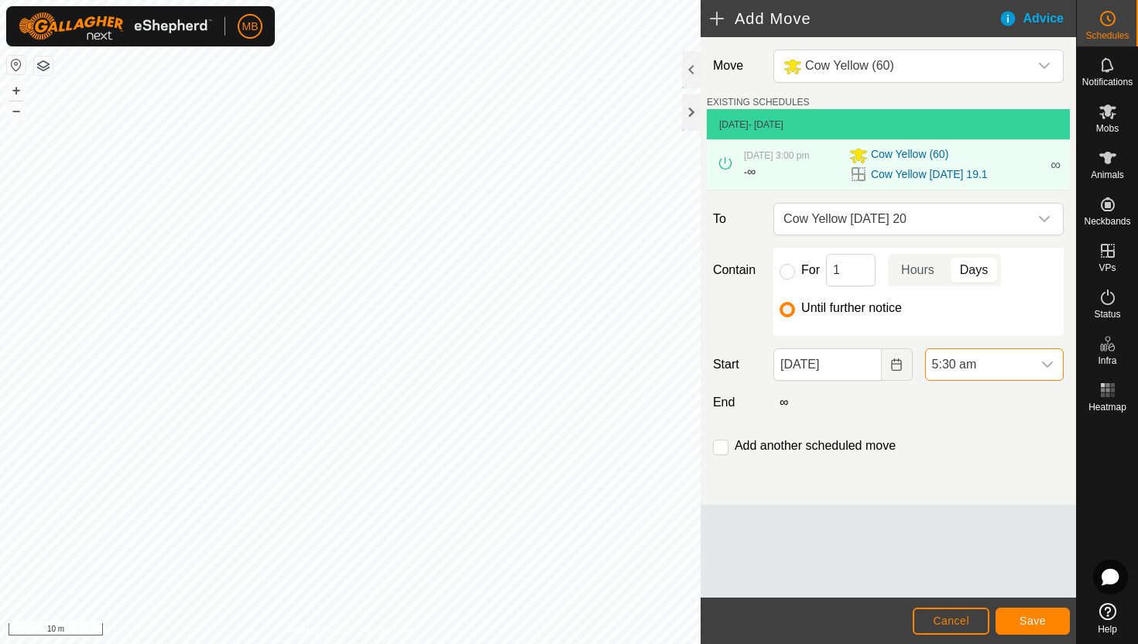
scroll to position [1242, 0]
click at [720, 446] on input "checkbox" at bounding box center [720, 447] width 15 height 15
checkbox input "true"
click at [1041, 617] on span "Save" at bounding box center [1032, 621] width 26 height 12
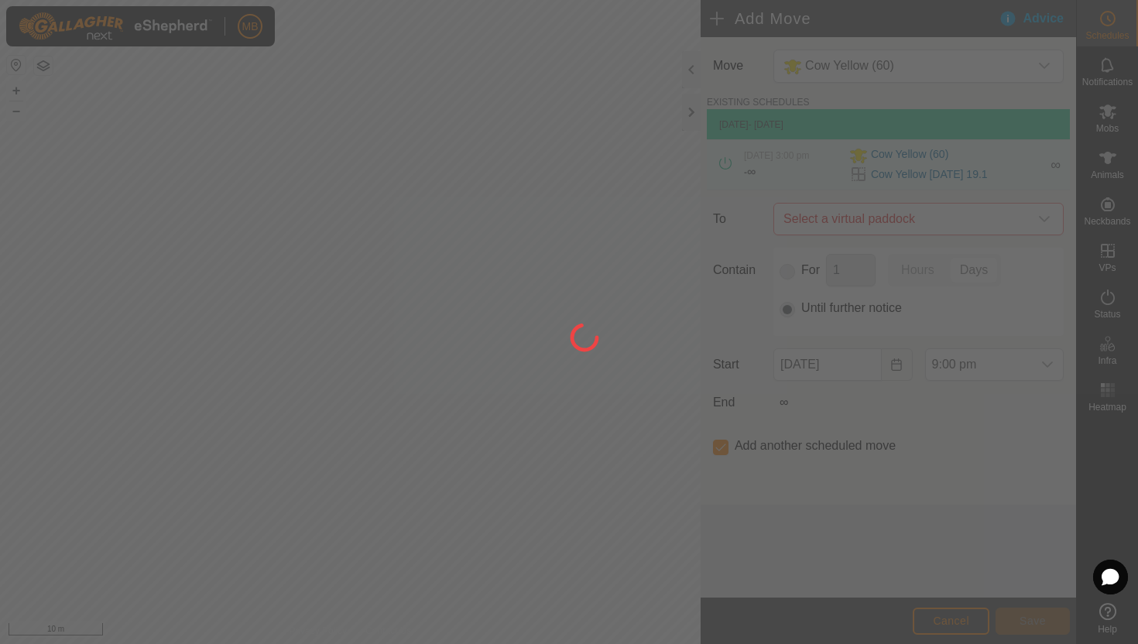
type input "[DATE]"
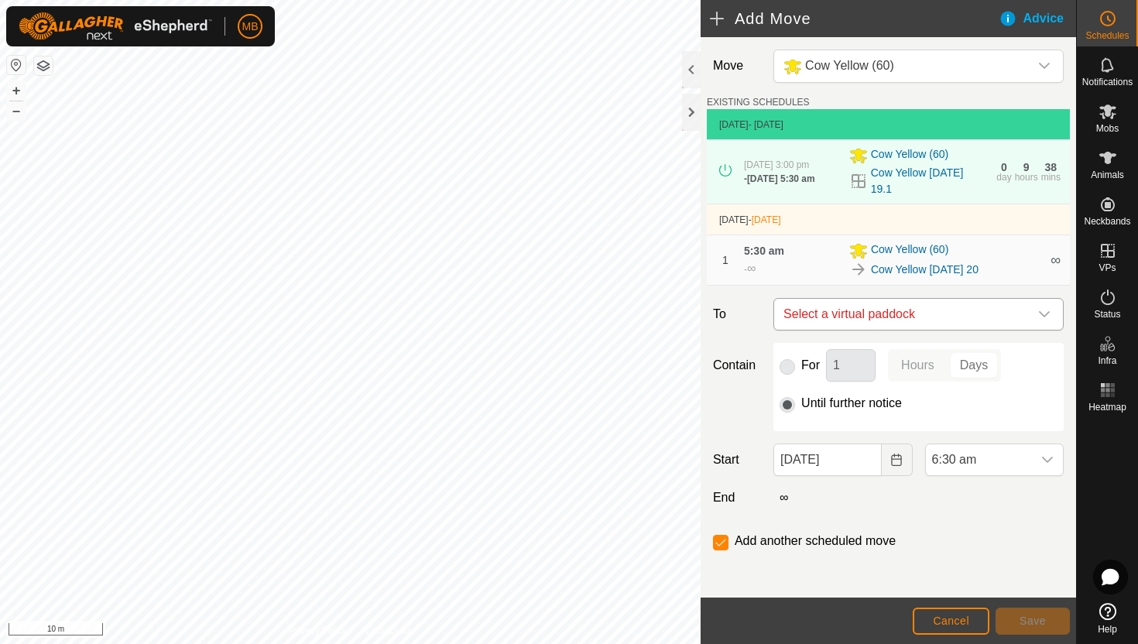
click at [1040, 314] on icon "dropdown trigger" at bounding box center [1044, 314] width 12 height 12
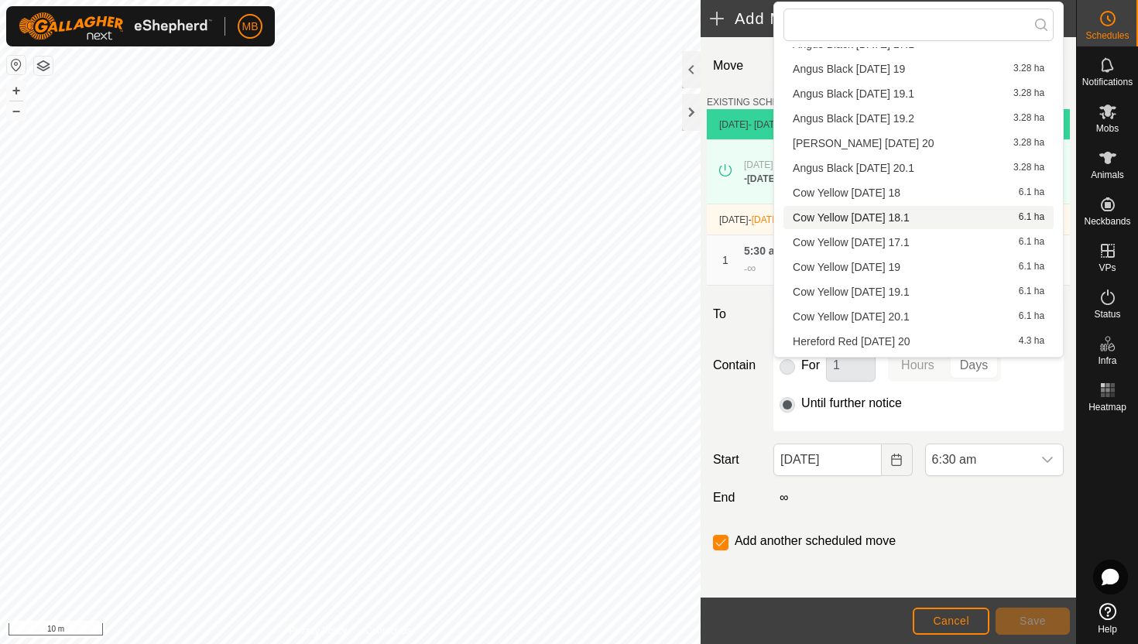
scroll to position [101, 0]
click at [956, 315] on li "Cow Yellow [DATE] 20.1 6.1 ha" at bounding box center [918, 314] width 270 height 23
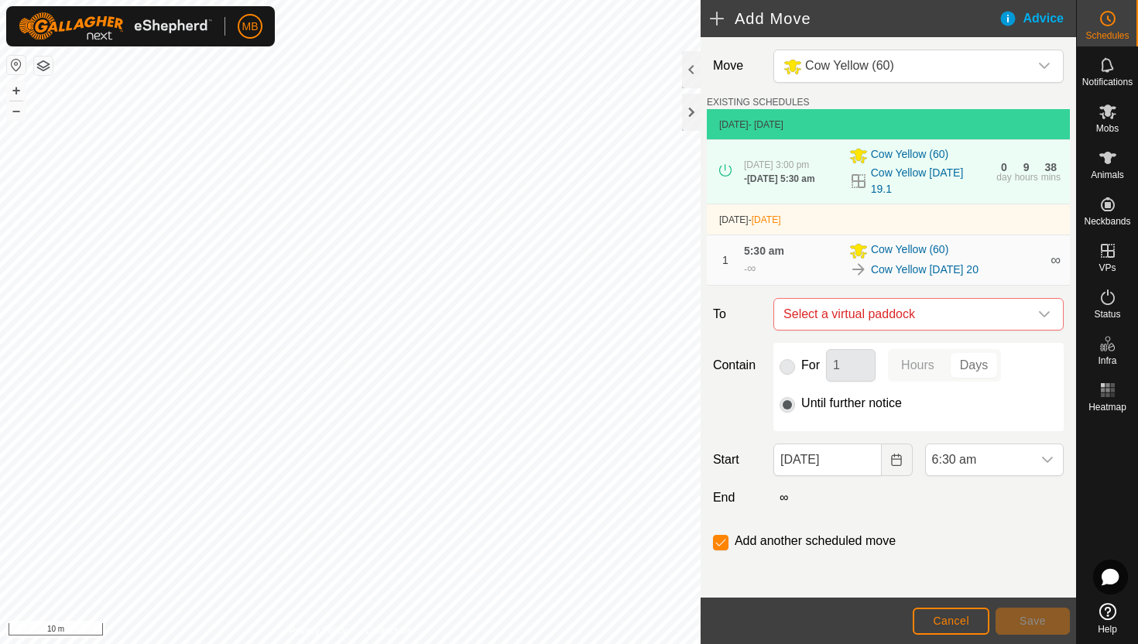
checkbox input "false"
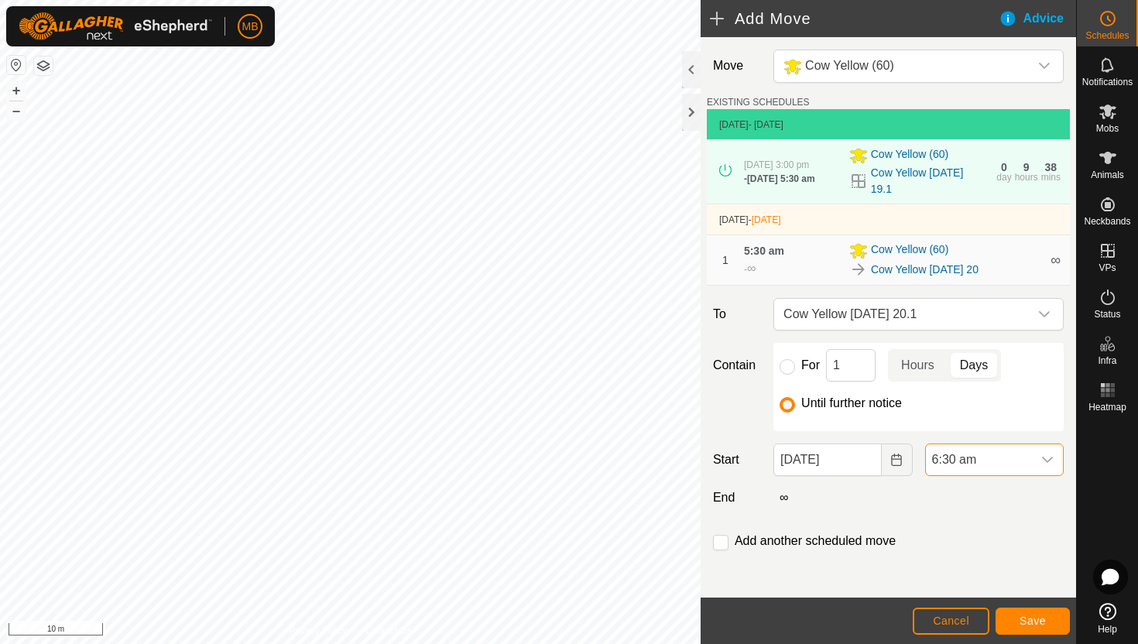
click at [1029, 461] on span "6:30 am" at bounding box center [979, 459] width 106 height 31
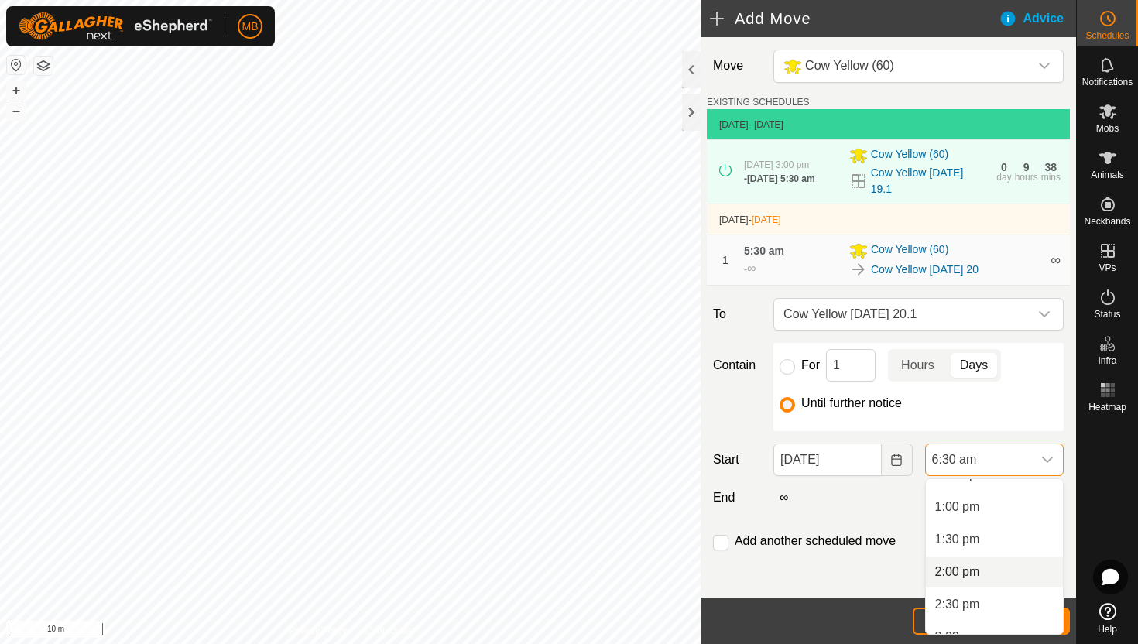
scroll to position [869, 0]
click at [1023, 598] on li "3:00 pm" at bounding box center [994, 601] width 137 height 31
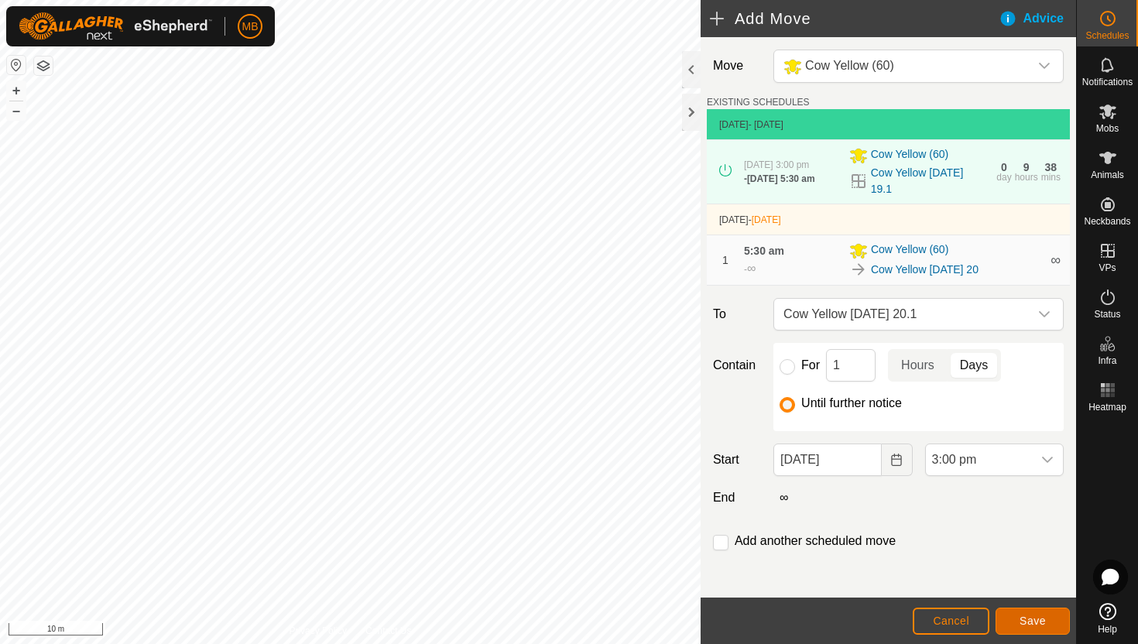
click at [1043, 620] on span "Save" at bounding box center [1032, 621] width 26 height 12
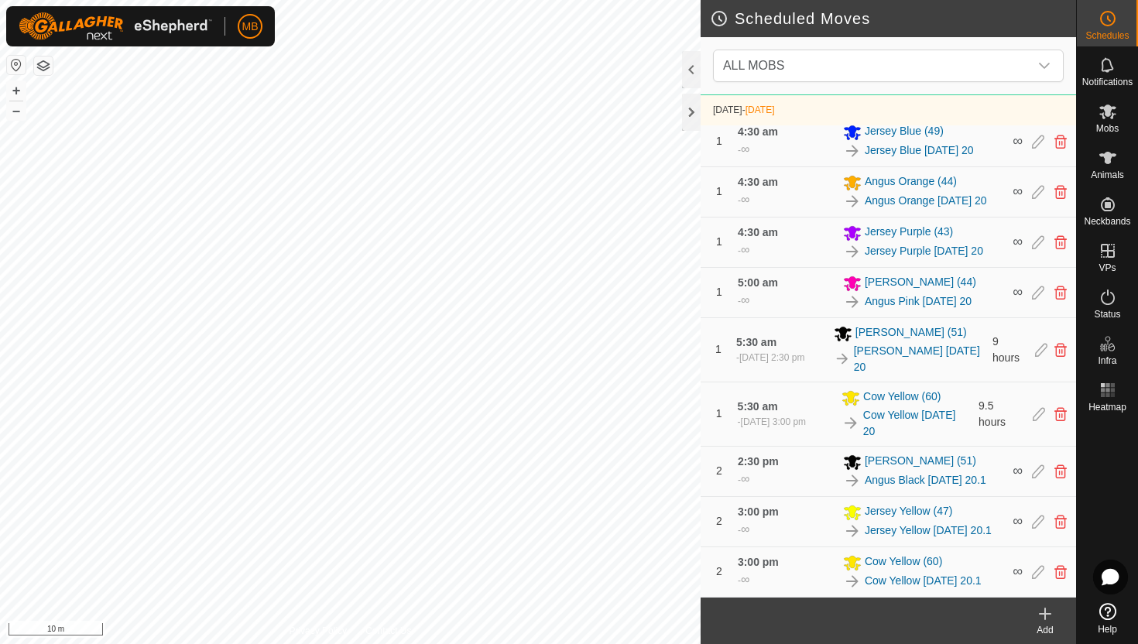
scroll to position [756, 0]
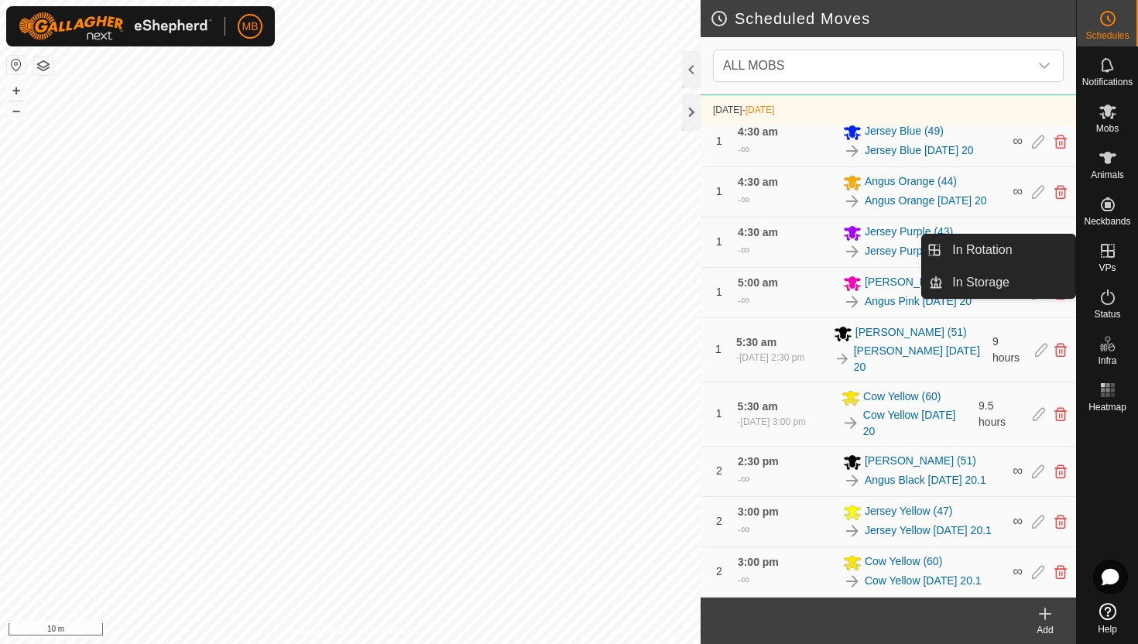
click at [1099, 254] on icon at bounding box center [1107, 251] width 19 height 19
click at [1046, 255] on link "In Rotation" at bounding box center [1009, 250] width 132 height 31
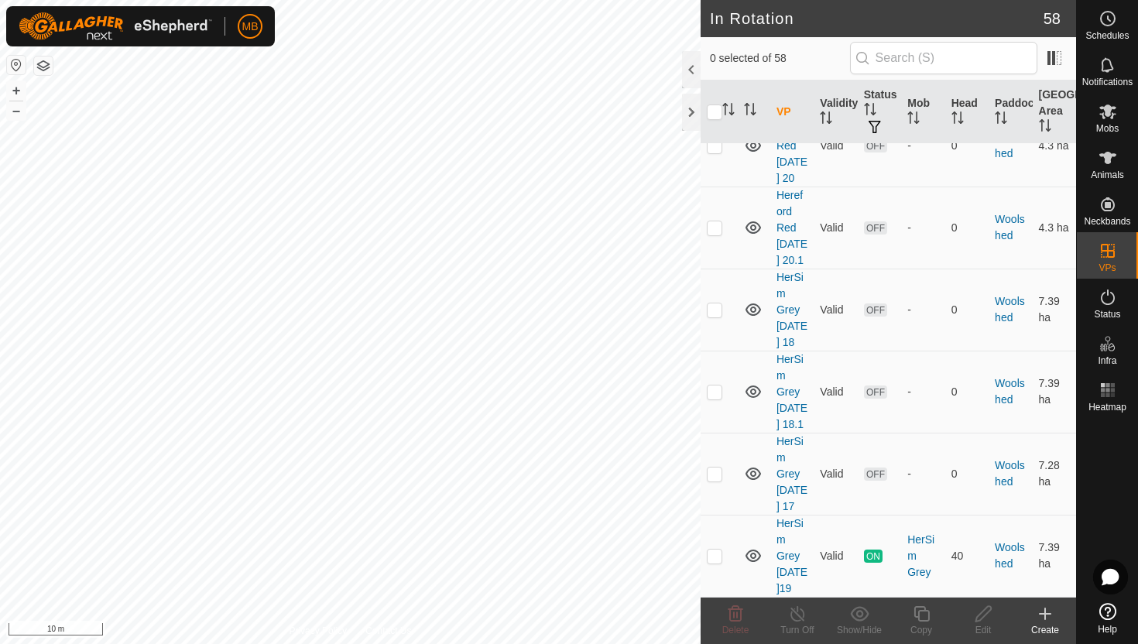
scroll to position [4713, 0]
click at [714, 555] on p-checkbox at bounding box center [714, 556] width 15 height 12
checkbox input "true"
click at [925, 614] on icon at bounding box center [921, 614] width 19 height 19
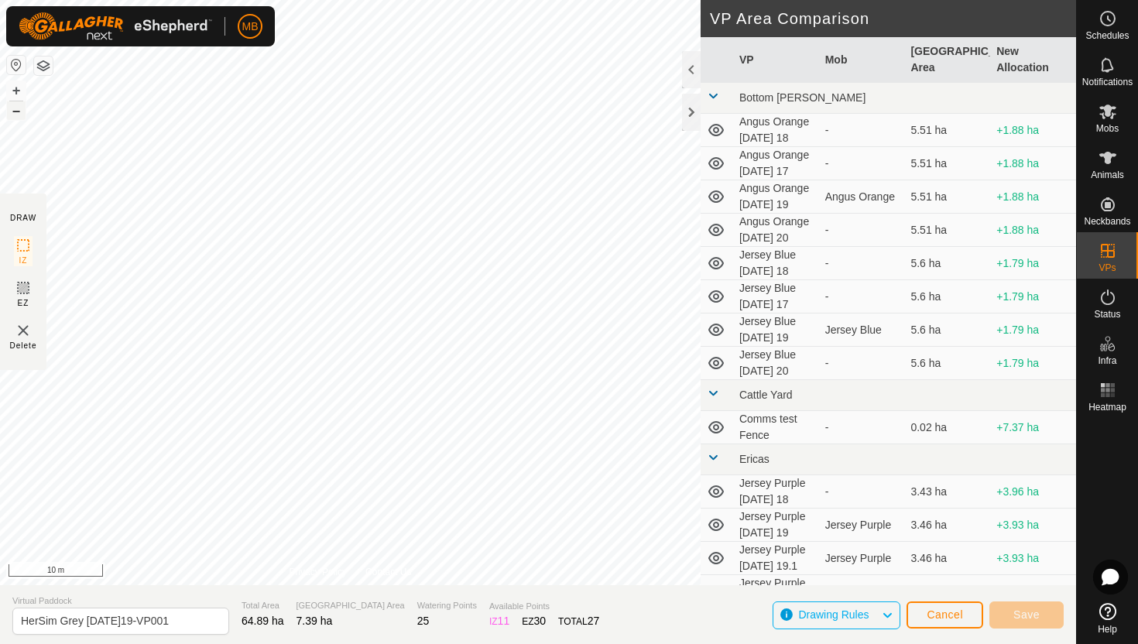
click at [19, 111] on button "–" at bounding box center [16, 110] width 19 height 19
click at [19, 108] on button "–" at bounding box center [16, 110] width 19 height 19
click at [15, 89] on button "+" at bounding box center [16, 90] width 19 height 19
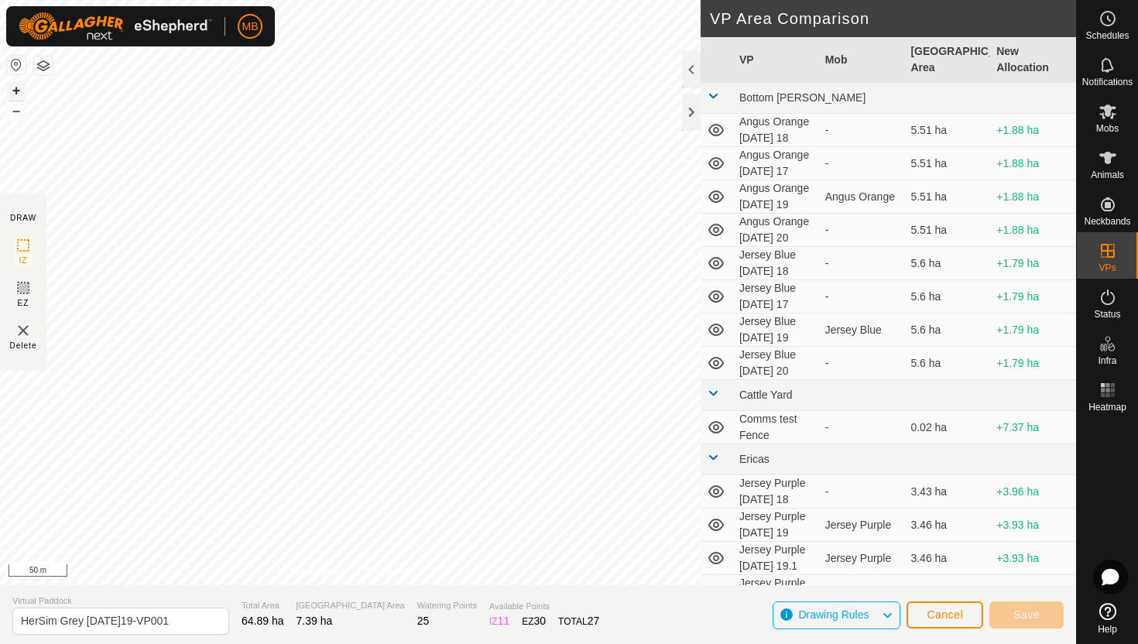
click at [15, 89] on button "+" at bounding box center [16, 90] width 19 height 19
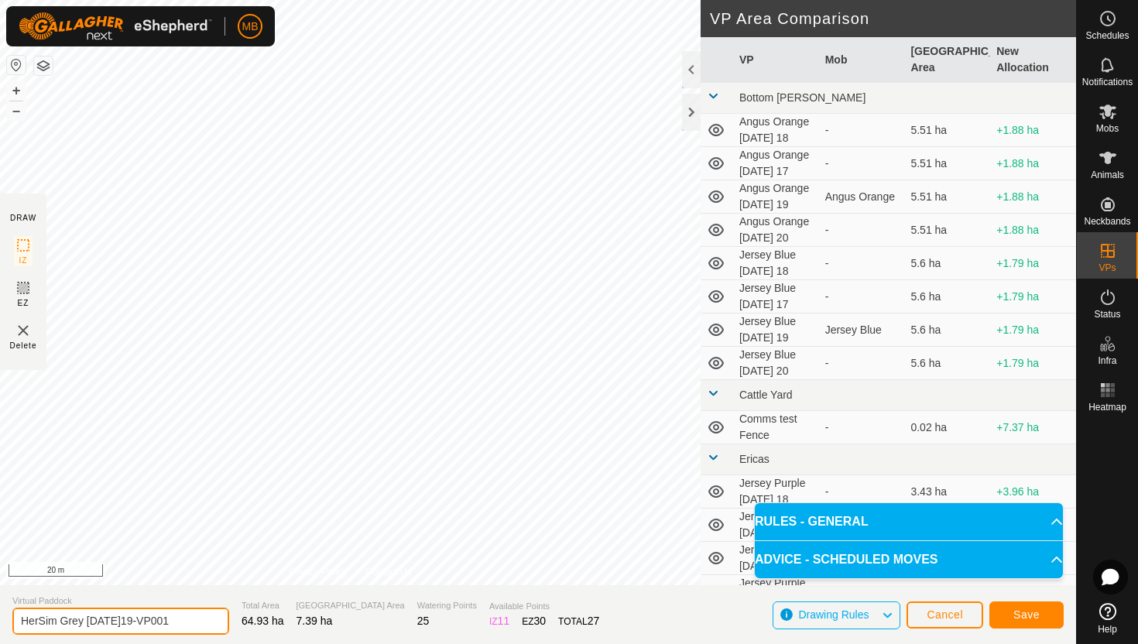
click at [183, 620] on input "HerSim Grey [DATE]19-VP001" at bounding box center [120, 621] width 217 height 27
type input "HerSim Grey [DATE] 20"
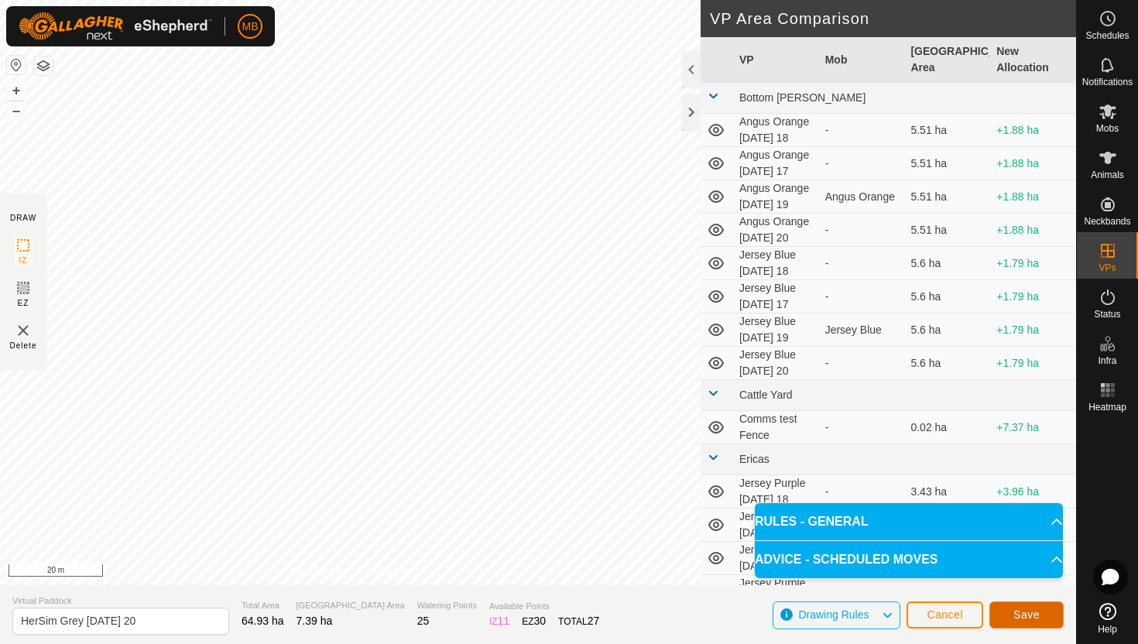
click at [1035, 609] on span "Save" at bounding box center [1026, 614] width 26 height 12
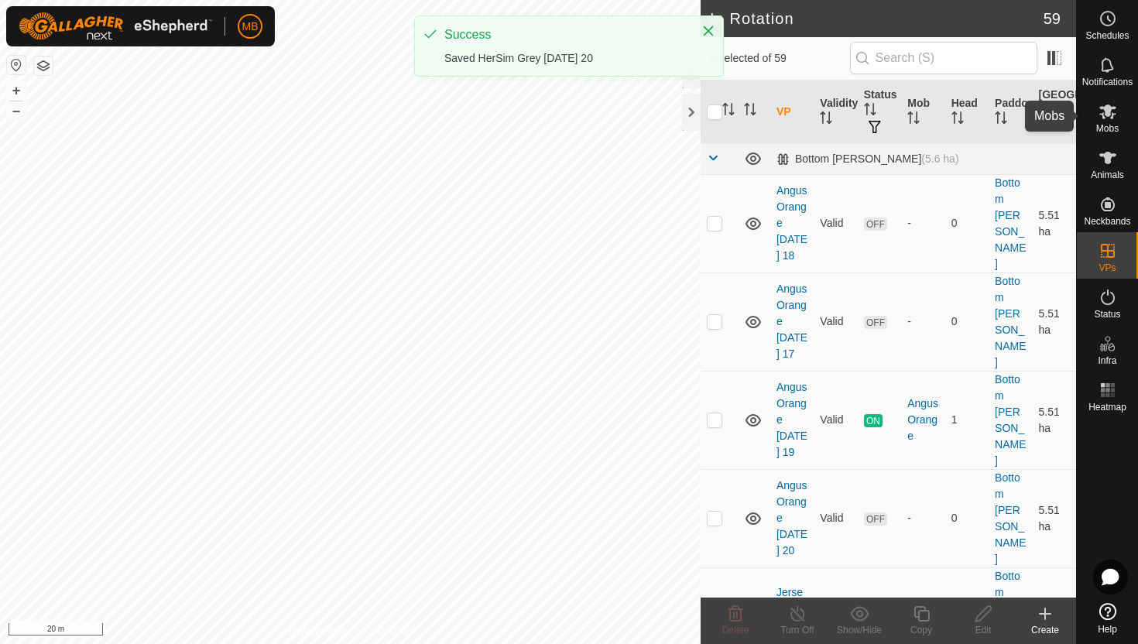
click at [1105, 113] on icon at bounding box center [1107, 112] width 17 height 15
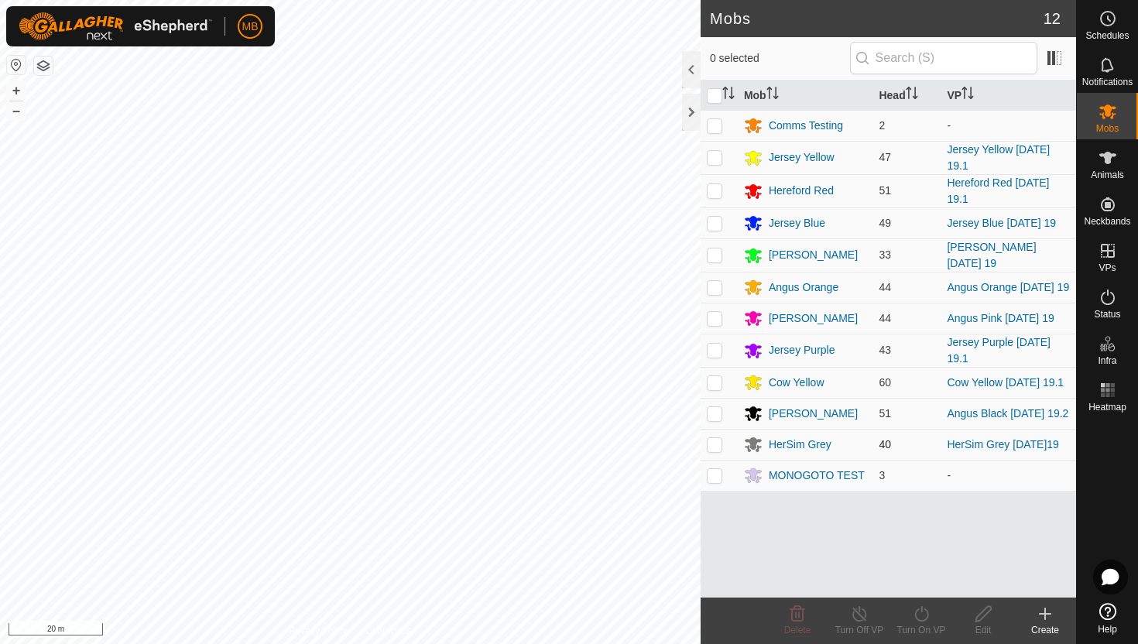
click at [714, 451] on p-checkbox at bounding box center [714, 444] width 15 height 12
checkbox input "true"
click at [920, 610] on icon at bounding box center [921, 614] width 19 height 19
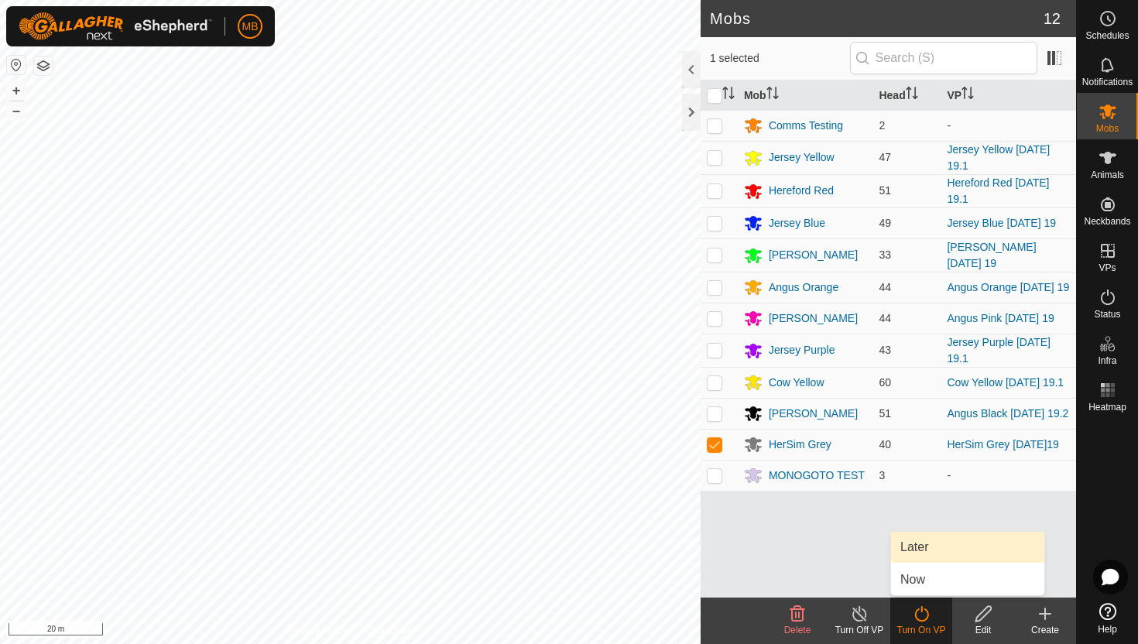
click at [921, 545] on link "Later" at bounding box center [967, 547] width 153 height 31
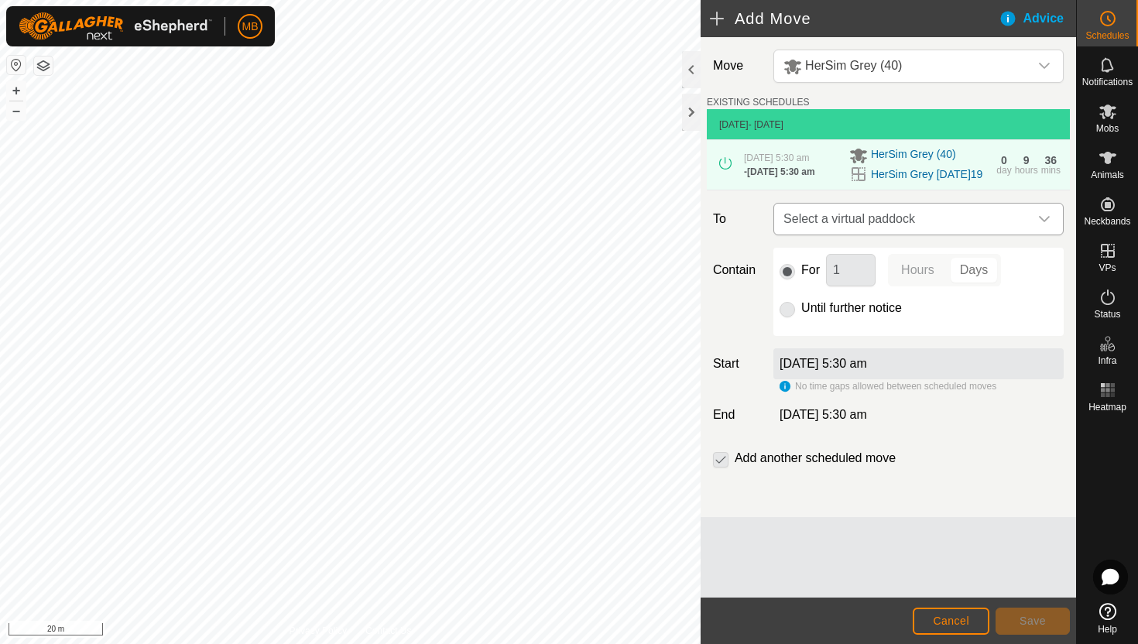
click at [1040, 225] on icon "dropdown trigger" at bounding box center [1044, 219] width 12 height 12
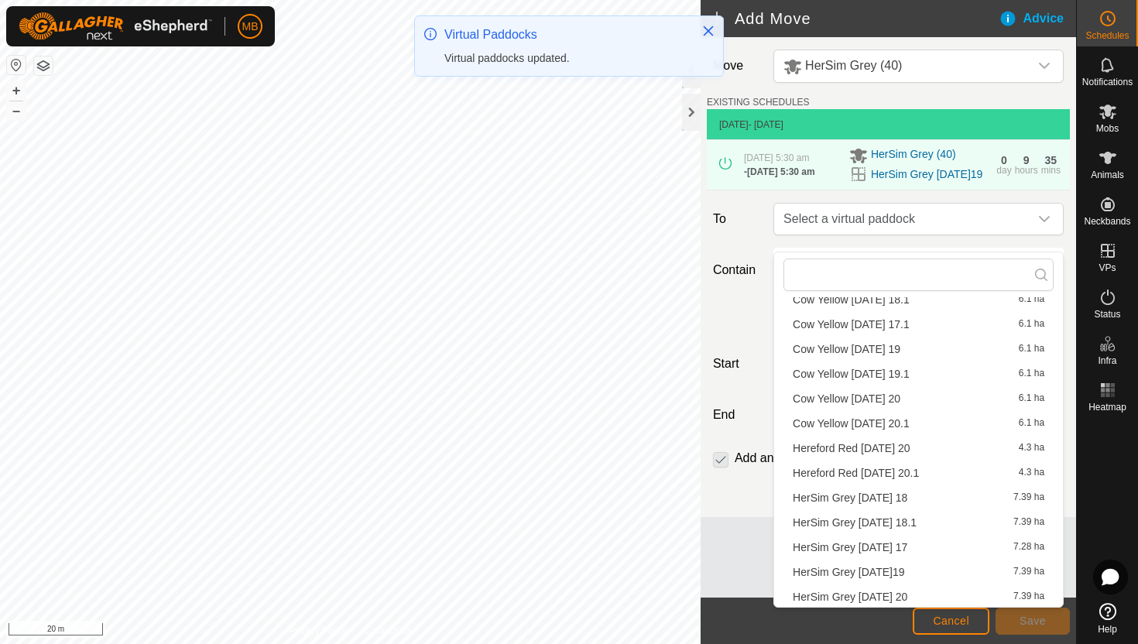
scroll to position [1471, 0]
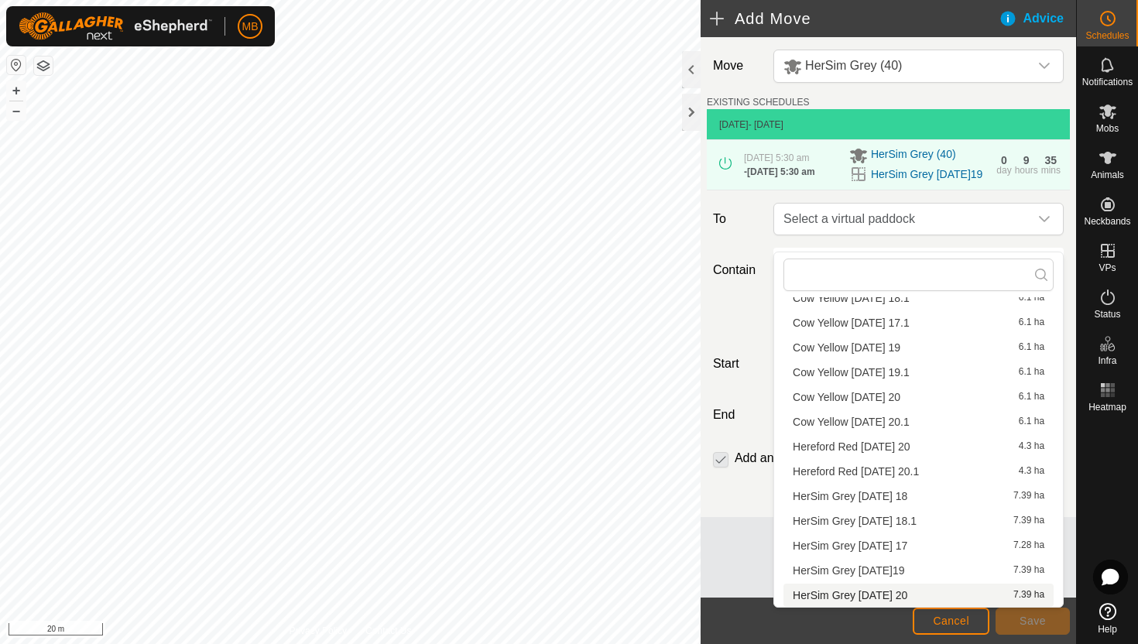
click at [922, 595] on li "HerSim Grey [DATE] 20 7.39 ha" at bounding box center [918, 595] width 270 height 23
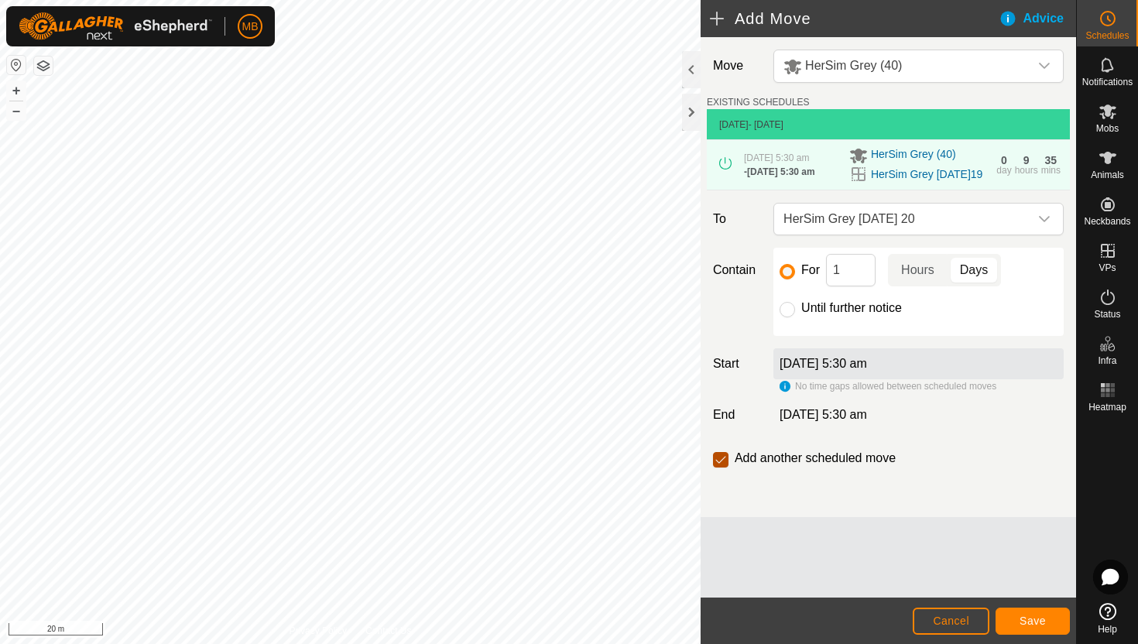
click at [722, 468] on input "checkbox" at bounding box center [720, 459] width 15 height 15
checkbox input "false"
click at [788, 317] on input "Until further notice" at bounding box center [787, 309] width 15 height 15
radio input "true"
click at [1043, 619] on span "Save" at bounding box center [1032, 621] width 26 height 12
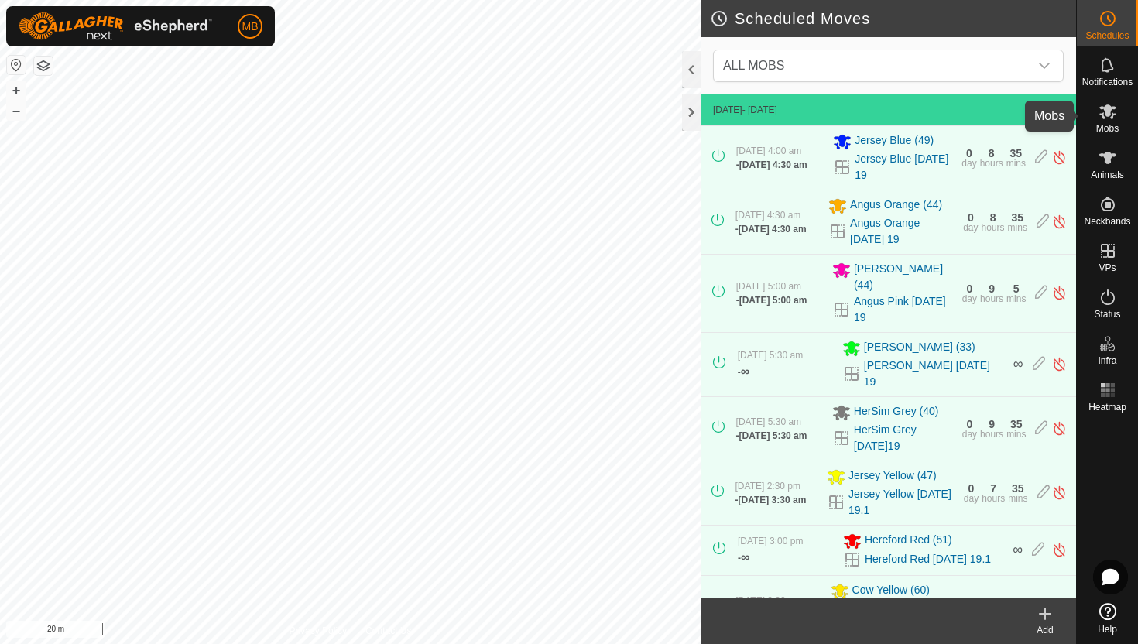
click at [1104, 107] on icon at bounding box center [1107, 112] width 17 height 15
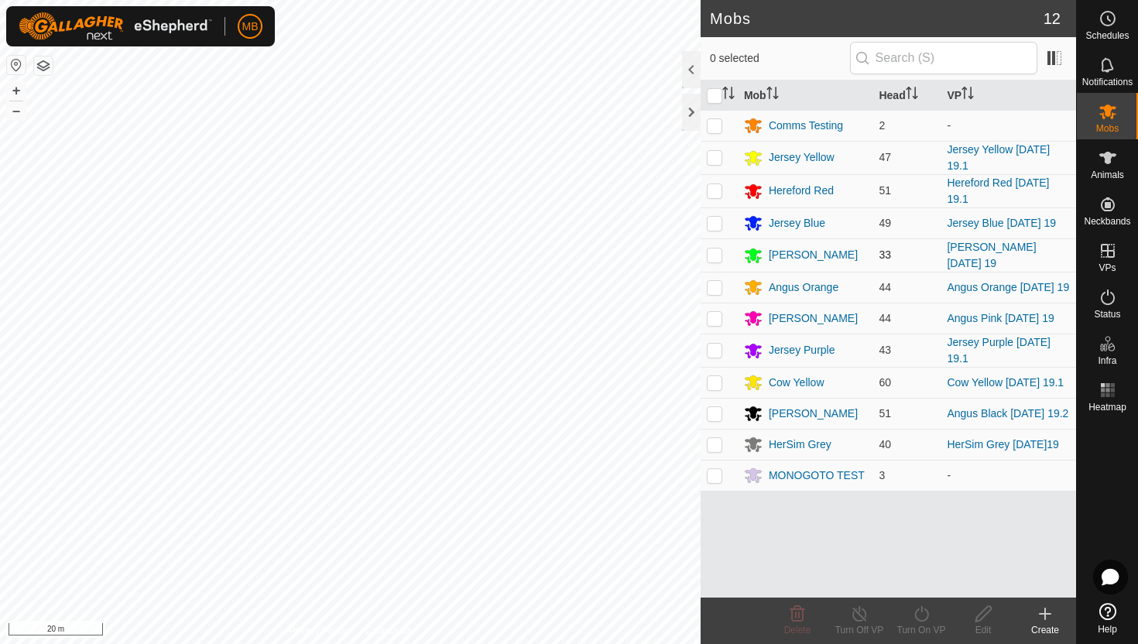
click at [715, 252] on p-checkbox at bounding box center [714, 254] width 15 height 12
click at [714, 259] on p-checkbox at bounding box center [714, 254] width 15 height 12
checkbox input "false"
click at [14, 107] on button "–" at bounding box center [16, 110] width 19 height 19
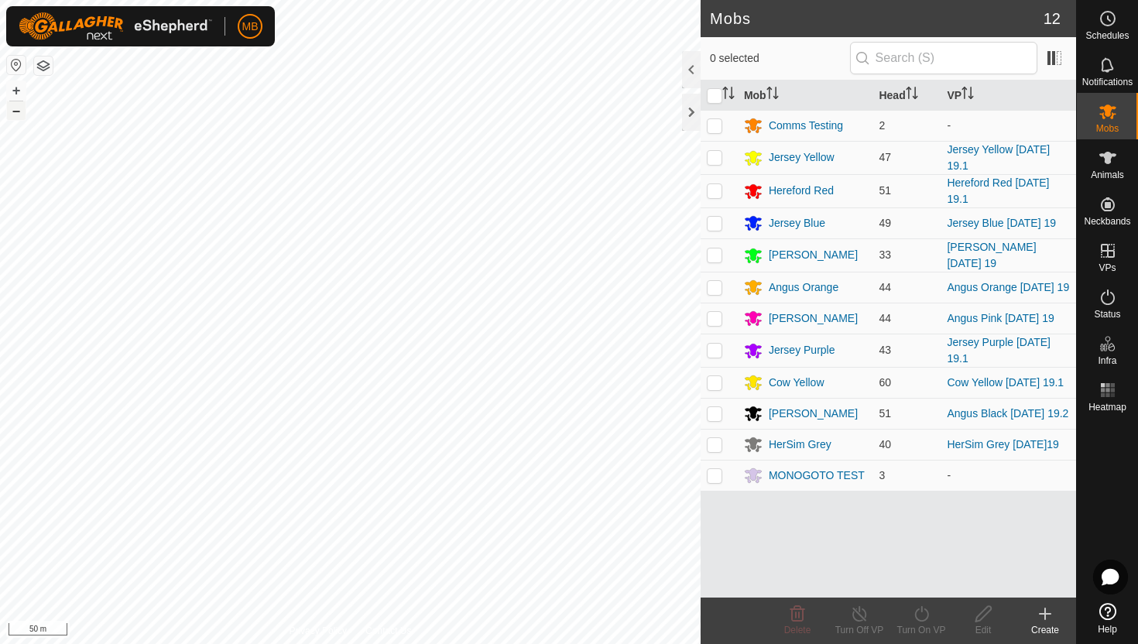
click at [19, 111] on button "–" at bounding box center [16, 110] width 19 height 19
click at [1103, 161] on icon at bounding box center [1107, 158] width 19 height 19
